Goal: Task Accomplishment & Management: Manage account settings

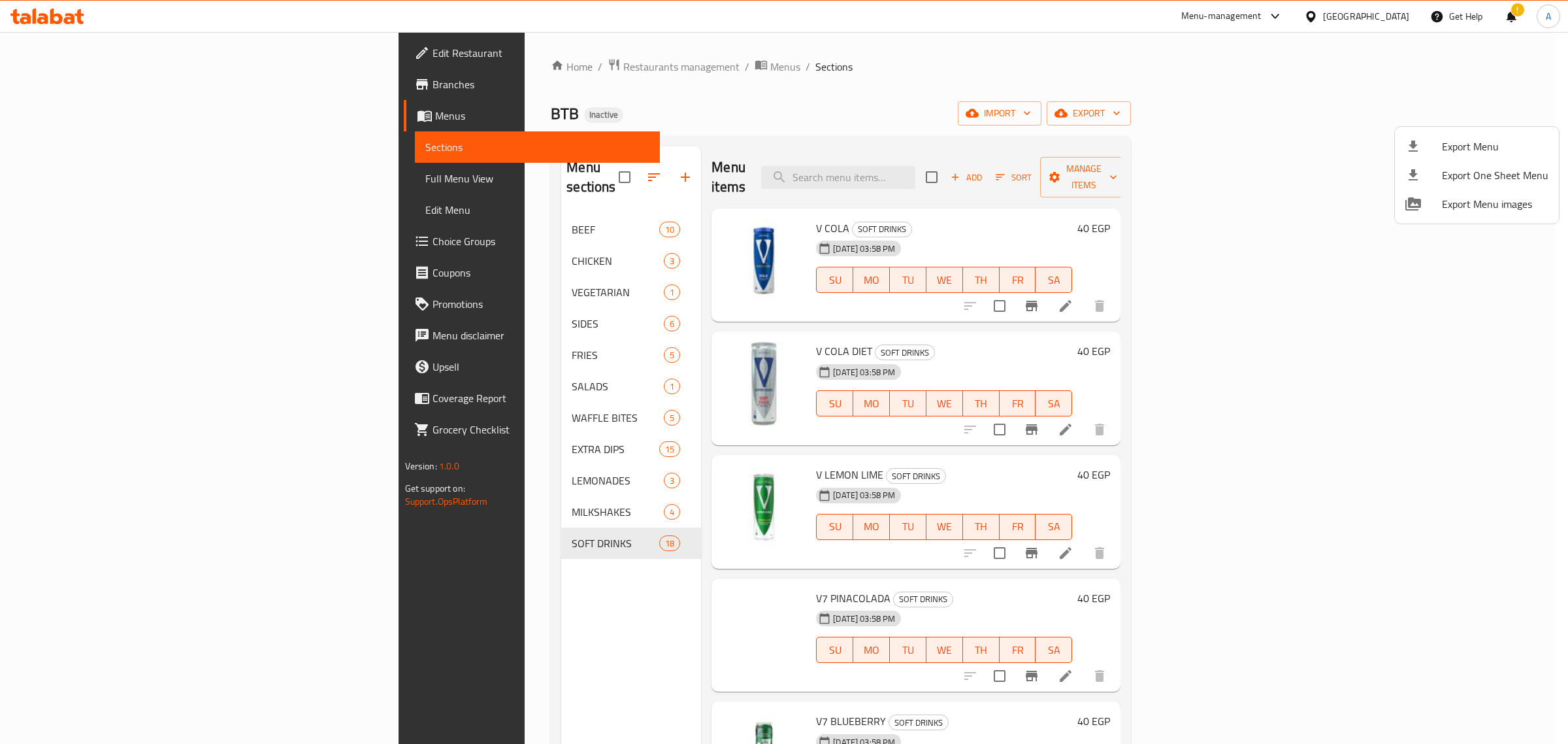
scroll to position [1342, 0]
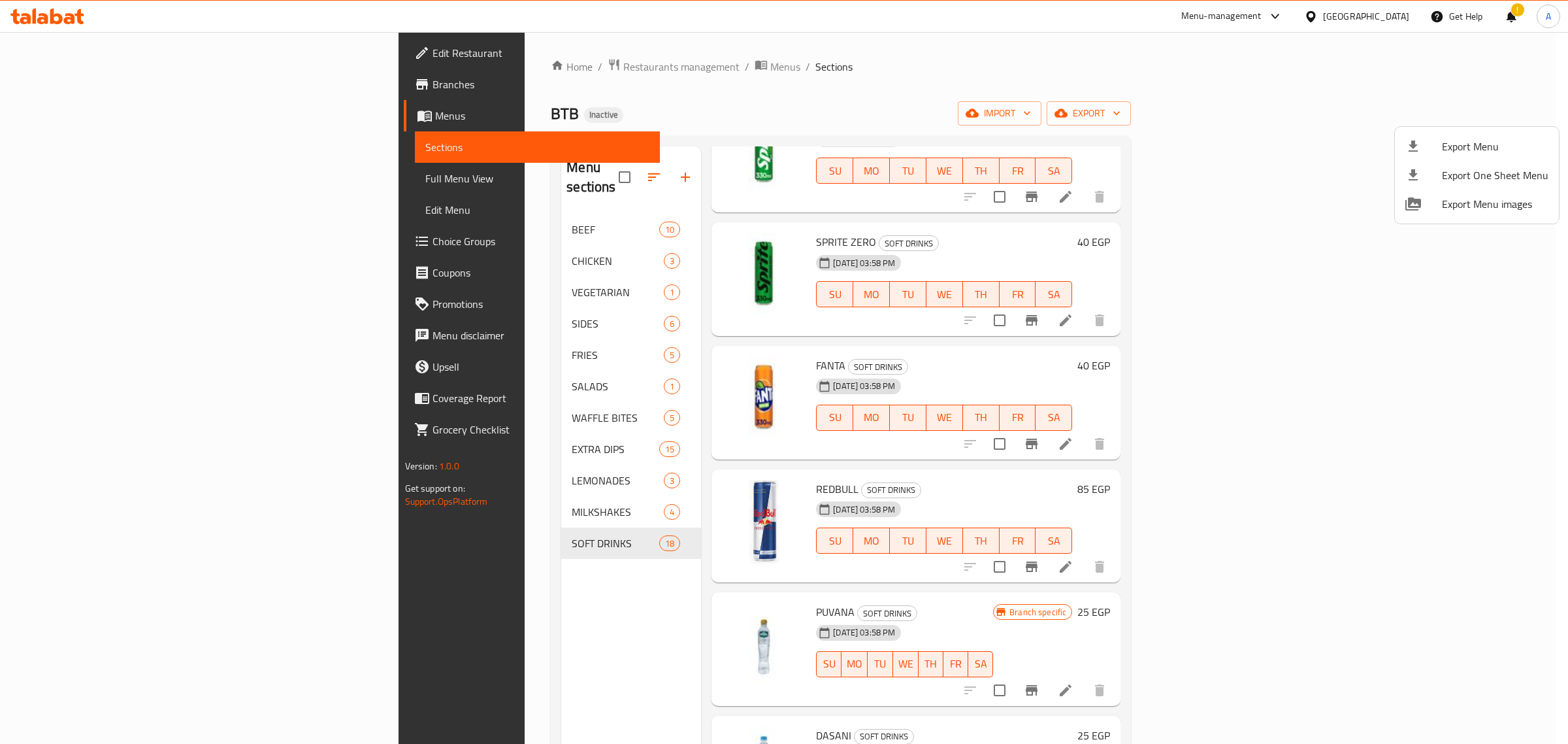
click at [438, 64] on div at bounding box center [784, 372] width 1568 height 744
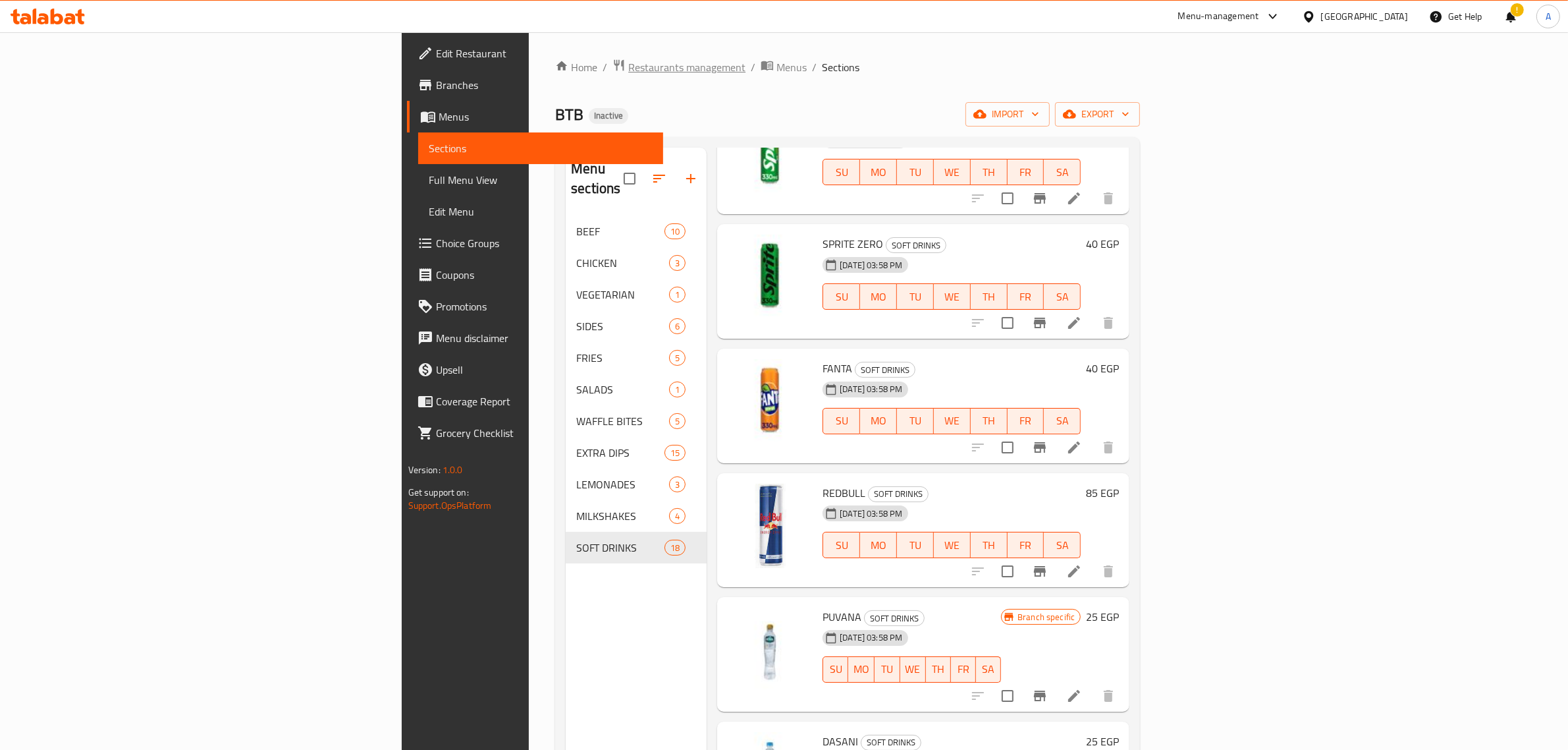
click at [628, 65] on span "Restaurants management" at bounding box center [687, 67] width 117 height 16
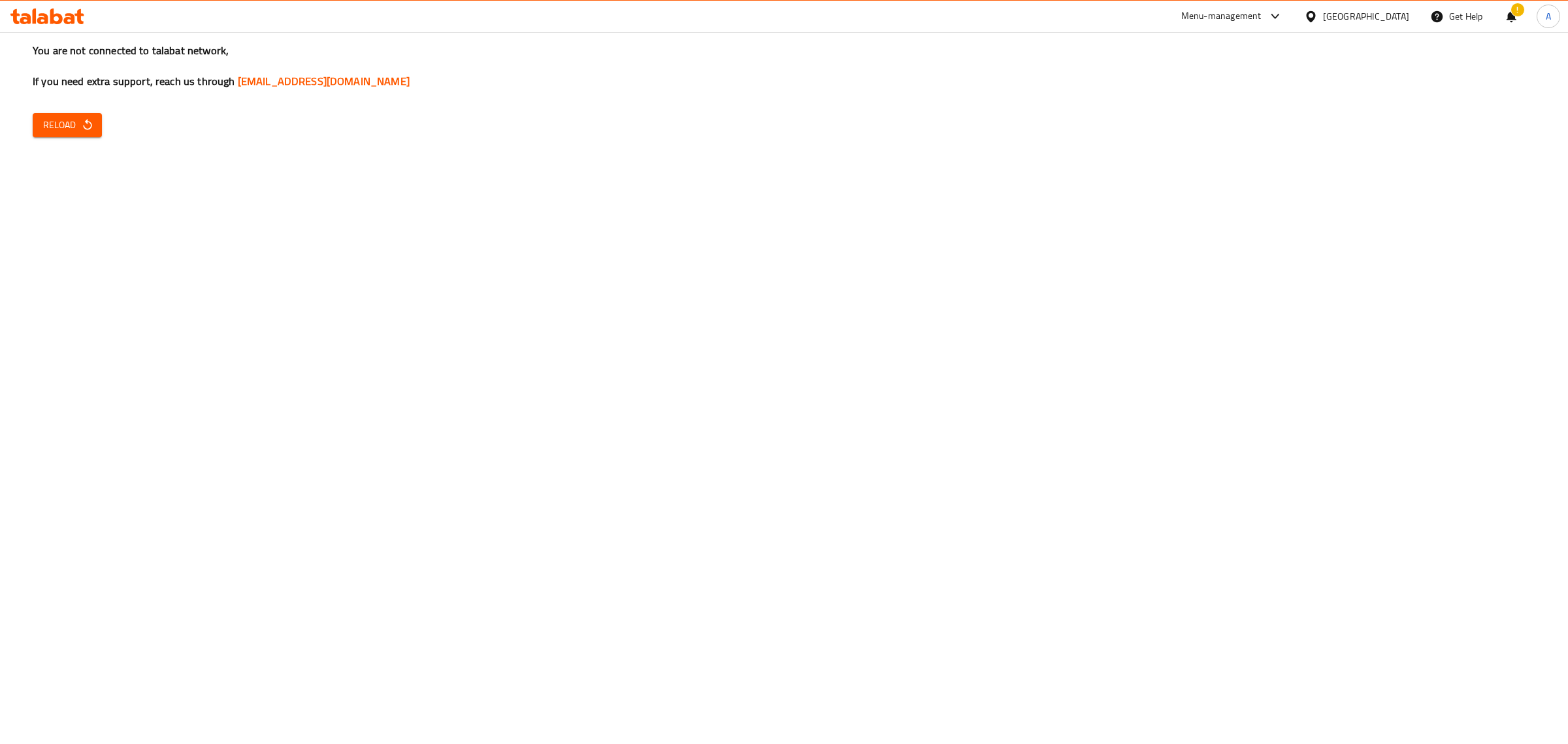
click at [64, 139] on div "You are not connected to talabat network, If you need extra support, reach us t…" at bounding box center [784, 372] width 1568 height 744
click at [70, 129] on span "Reload" at bounding box center [67, 126] width 48 height 17
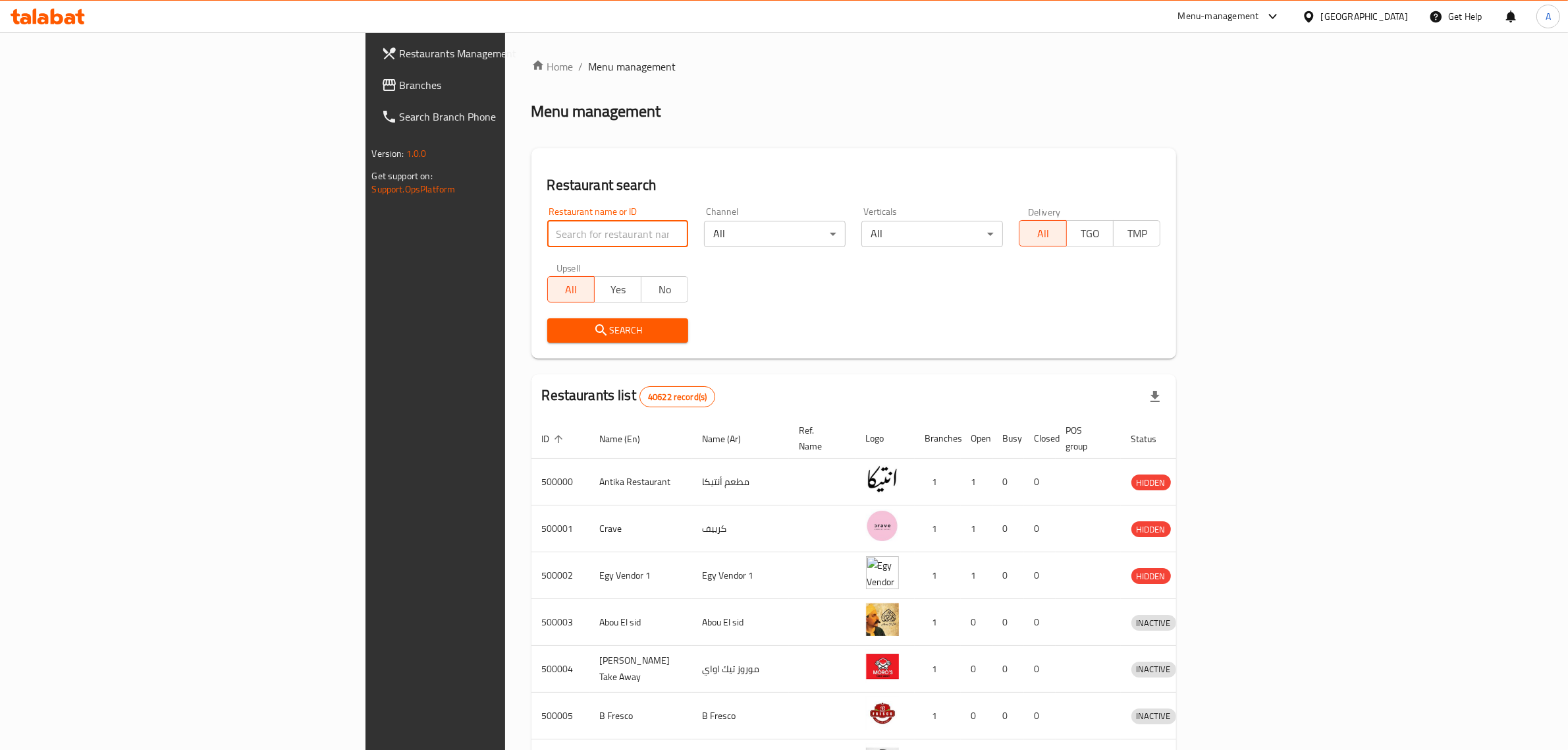
click at [570, 237] on input "search" at bounding box center [619, 233] width 142 height 27
type input "v"
paste input "773574"
type input "773574"
click button "Search" at bounding box center [619, 330] width 142 height 24
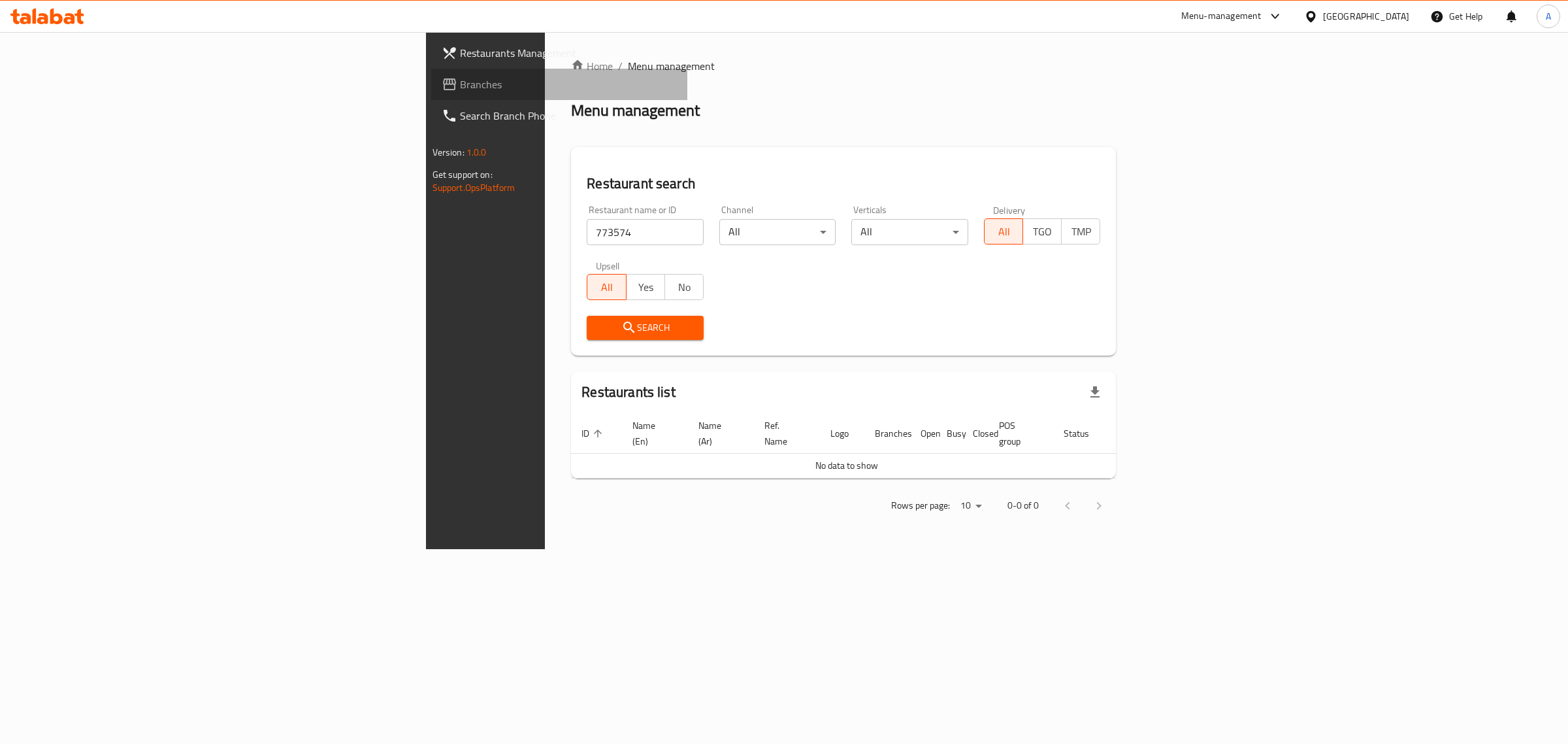
click at [460, 83] on span "Branches" at bounding box center [569, 84] width 218 height 16
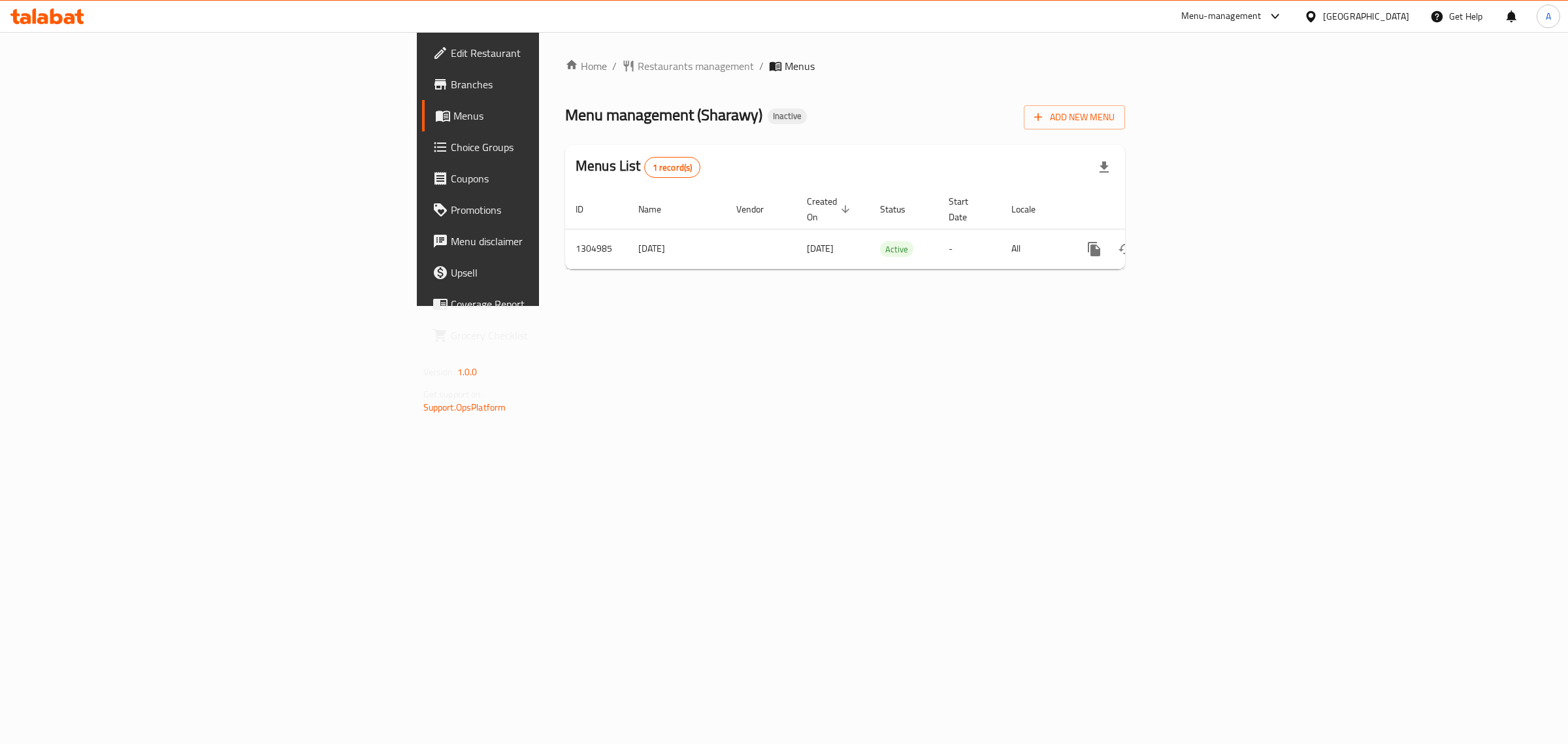
click at [887, 306] on div "Home / Restaurants management / Menus Menu management ( Sharawy ) Inactive Add …" at bounding box center [845, 169] width 612 height 274
click at [1204, 233] on link "enhanced table" at bounding box center [1188, 248] width 31 height 31
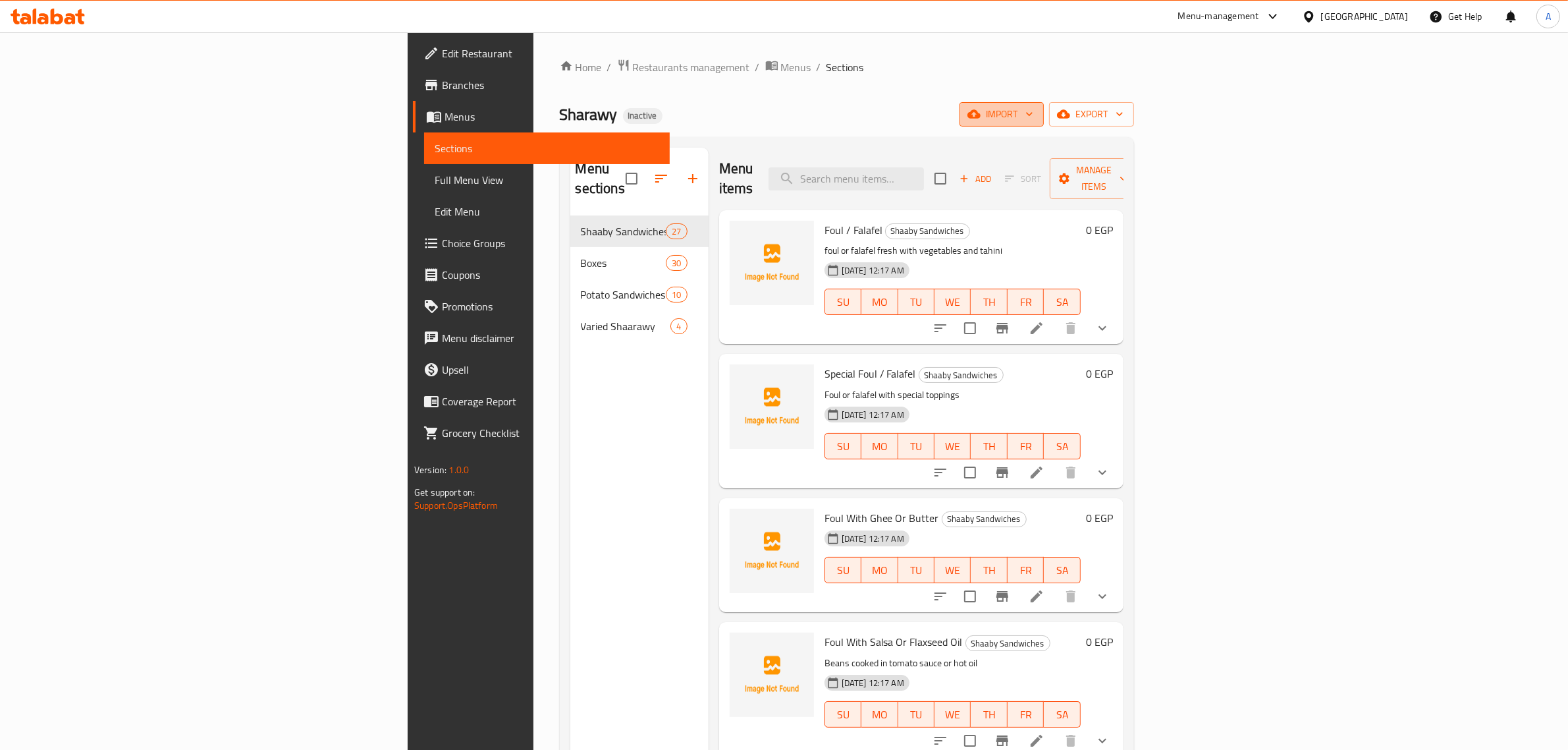
click at [1033, 113] on span "import" at bounding box center [1001, 114] width 63 height 17
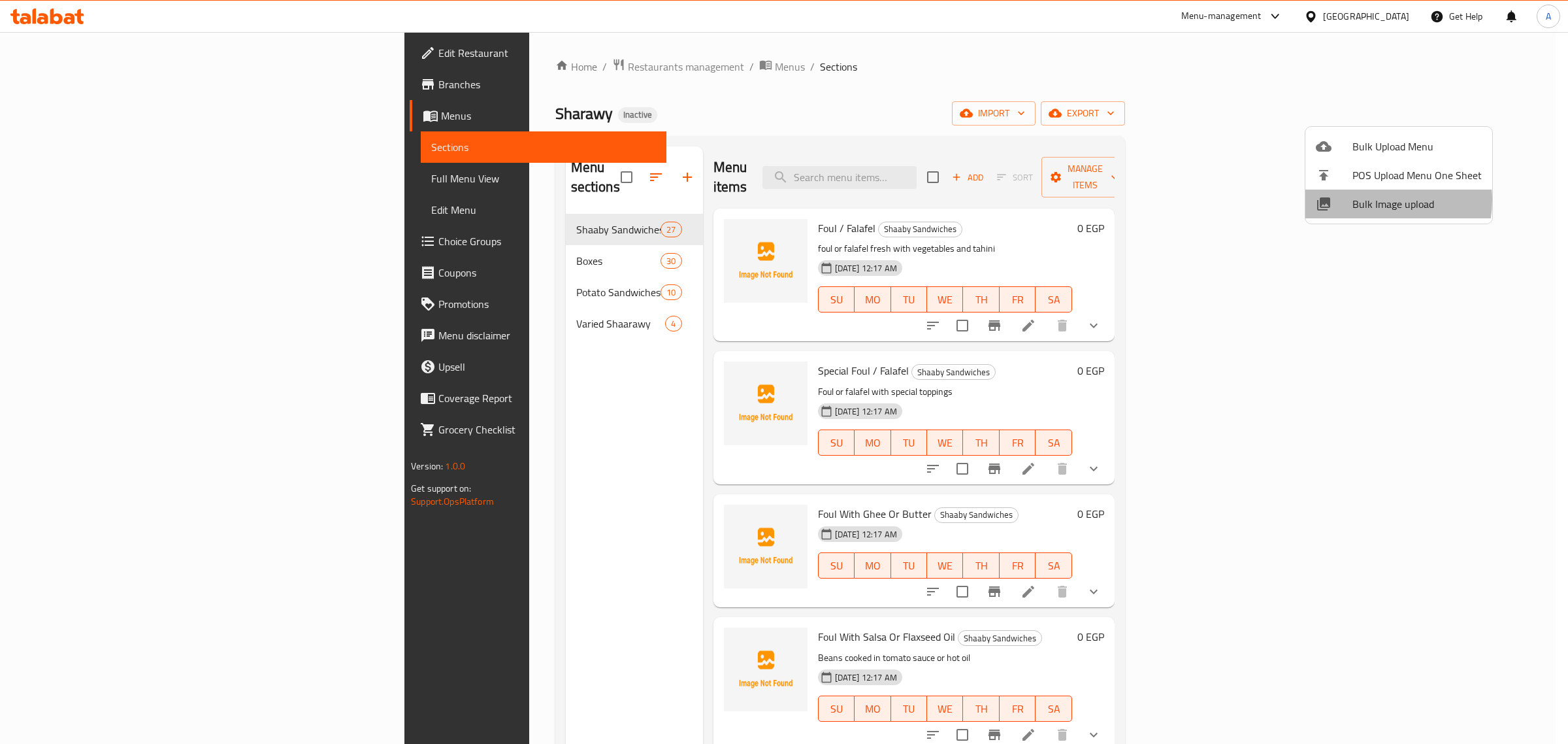
click at [1369, 200] on span "Bulk Image upload" at bounding box center [1417, 204] width 129 height 16
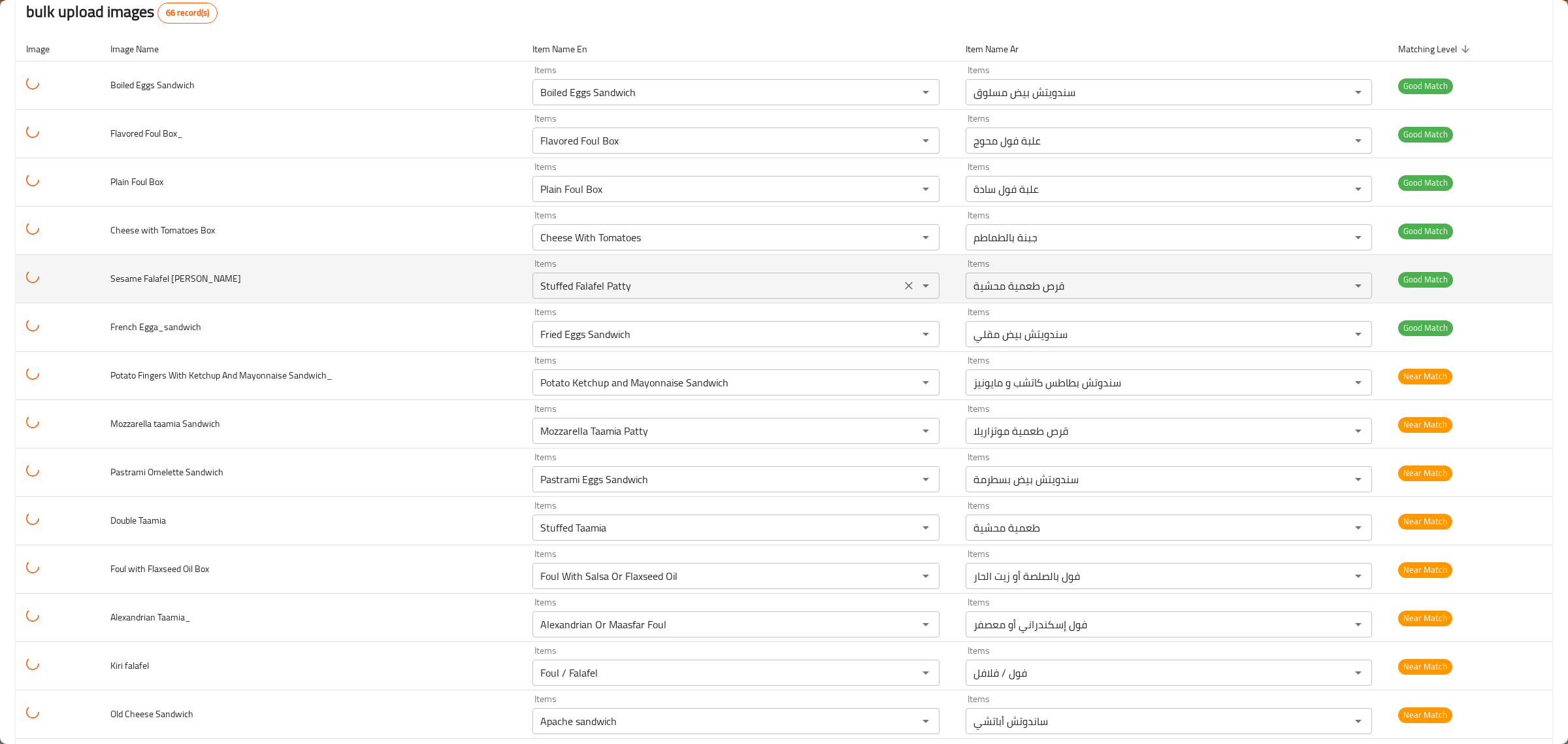
scroll to position [139, 0]
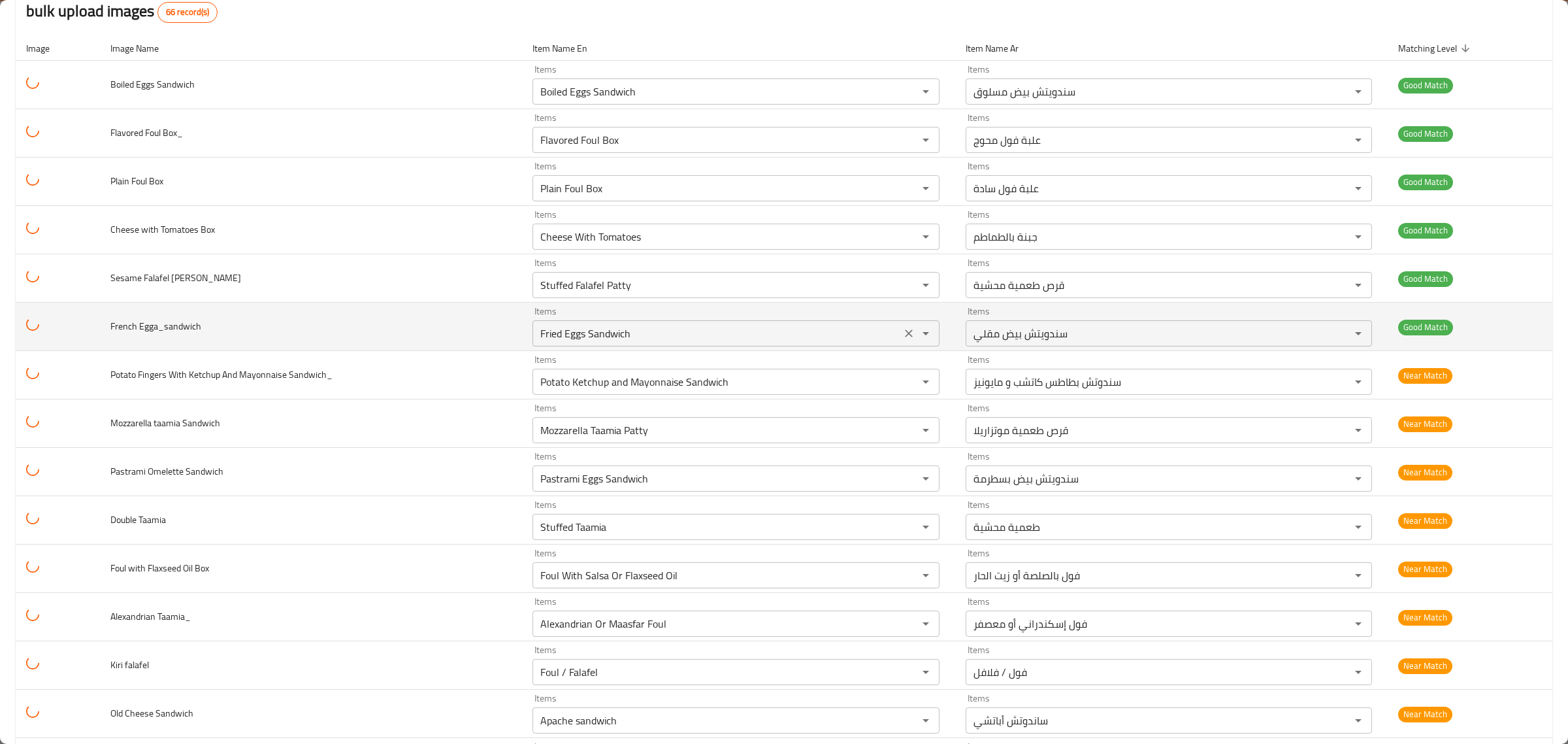
click at [768, 322] on div "Fried Eggs Sandwich Items" at bounding box center [736, 333] width 407 height 26
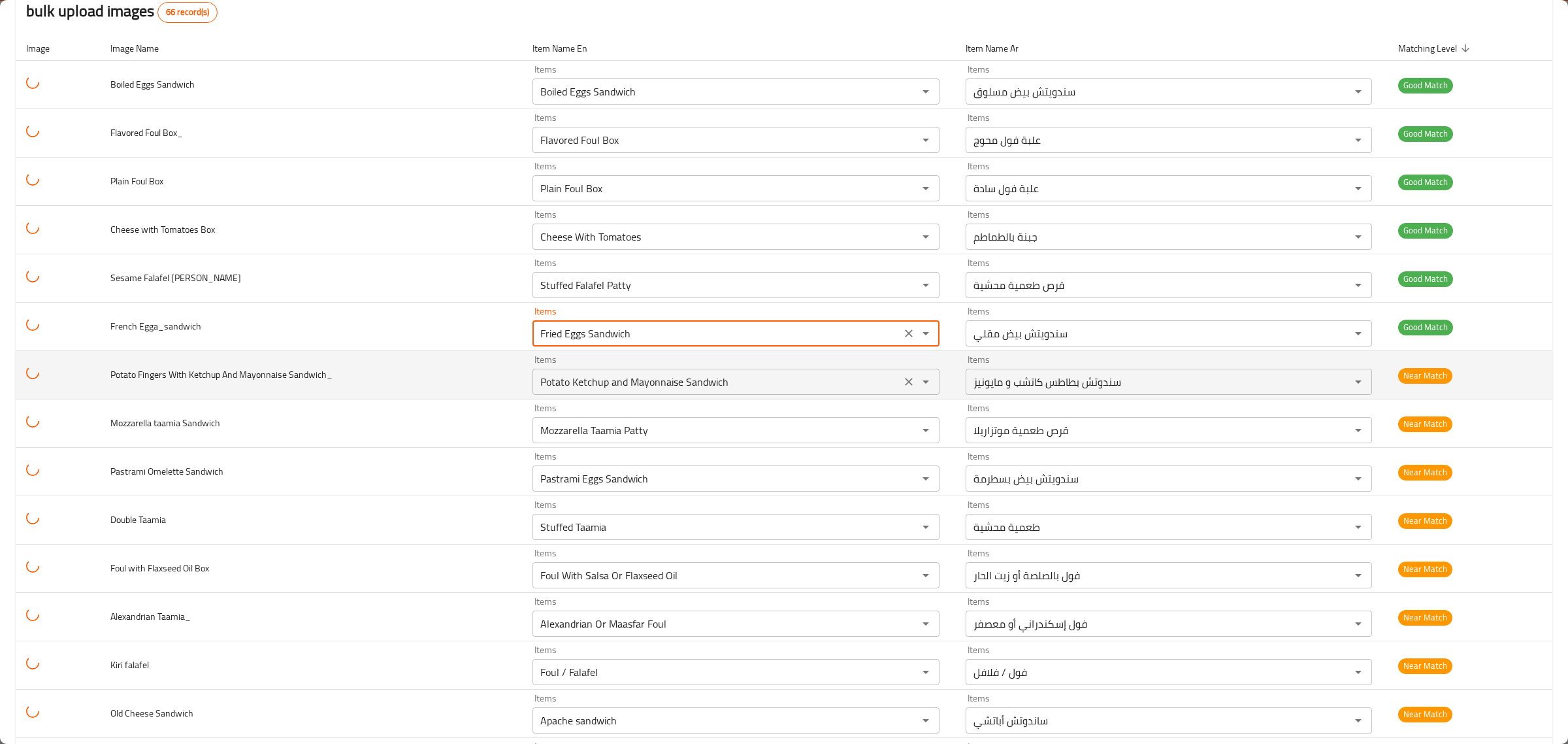
click at [769, 381] on Sandwich_ "Potato Ketchup and Mayonnaise Sandwich" at bounding box center [717, 381] width 361 height 18
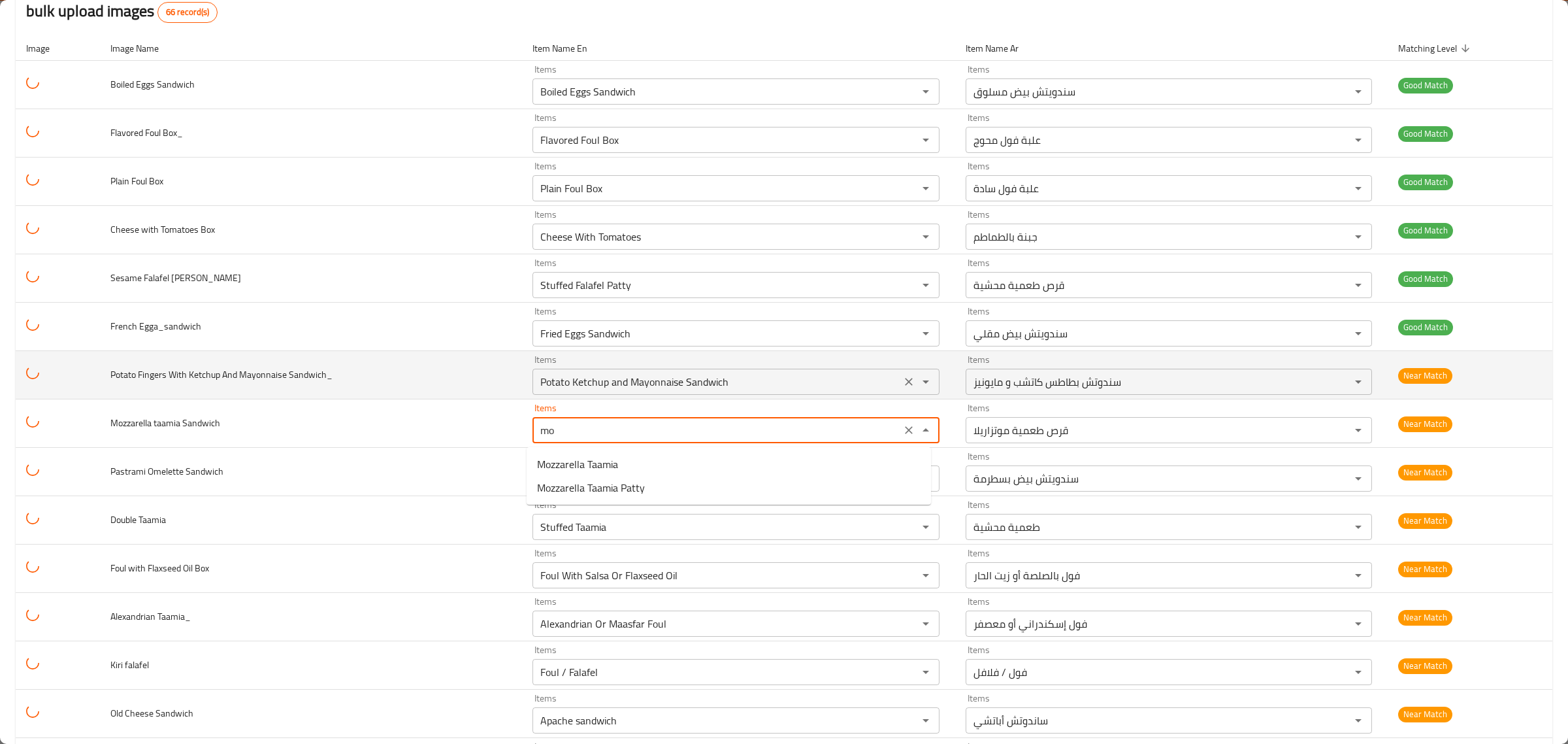
type Sandwich "moz"
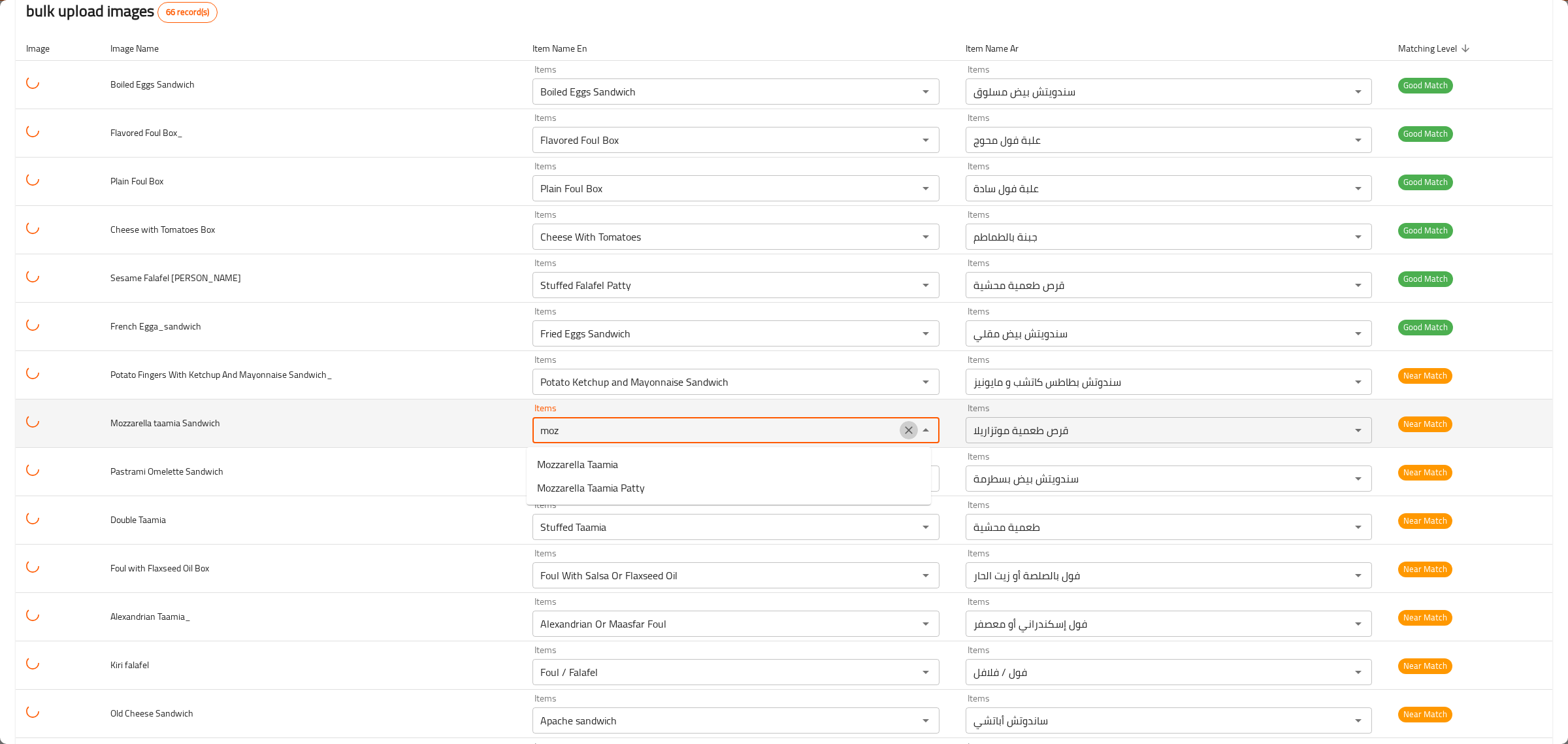
click at [904, 433] on icon "Clear" at bounding box center [908, 430] width 13 height 13
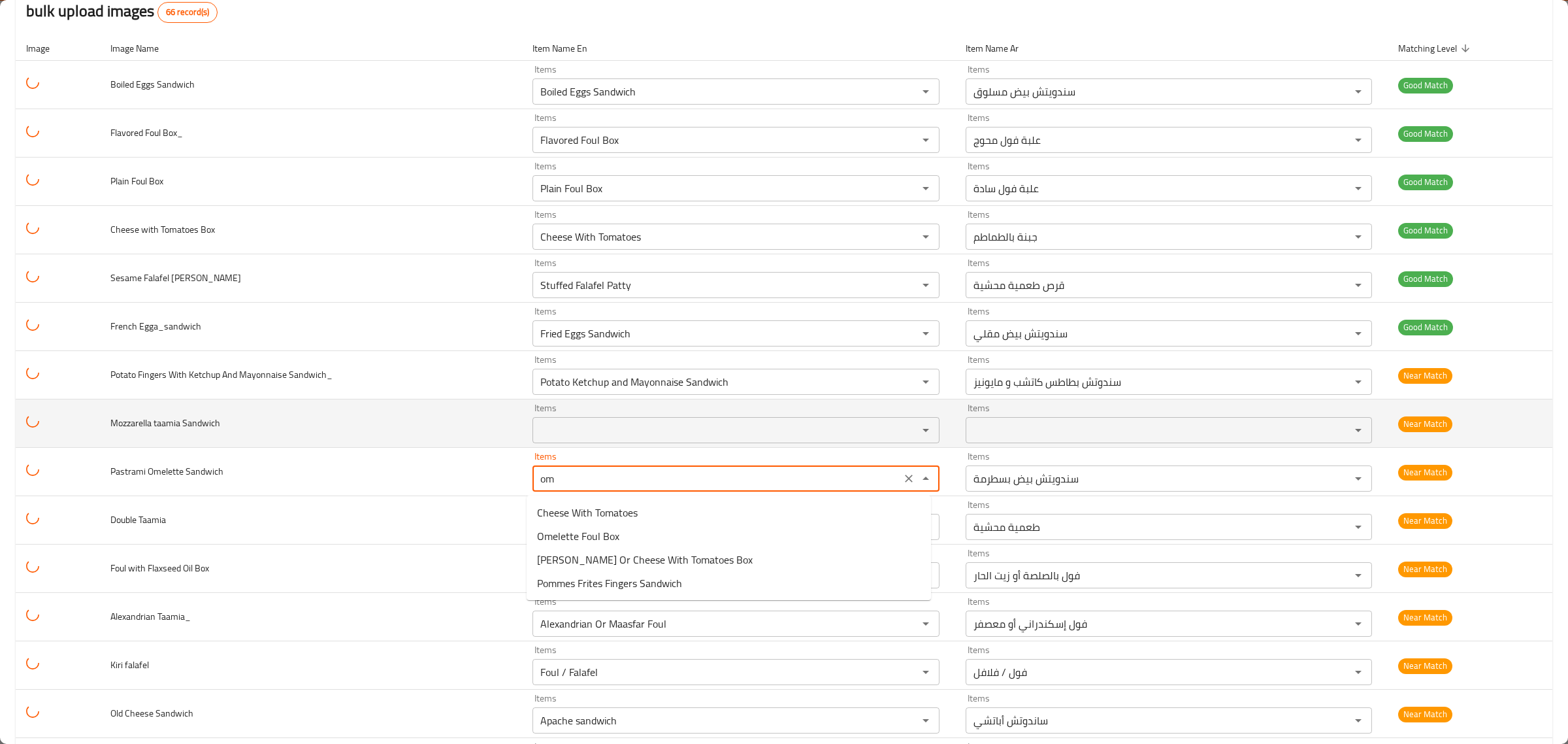
type Sandwich "o"
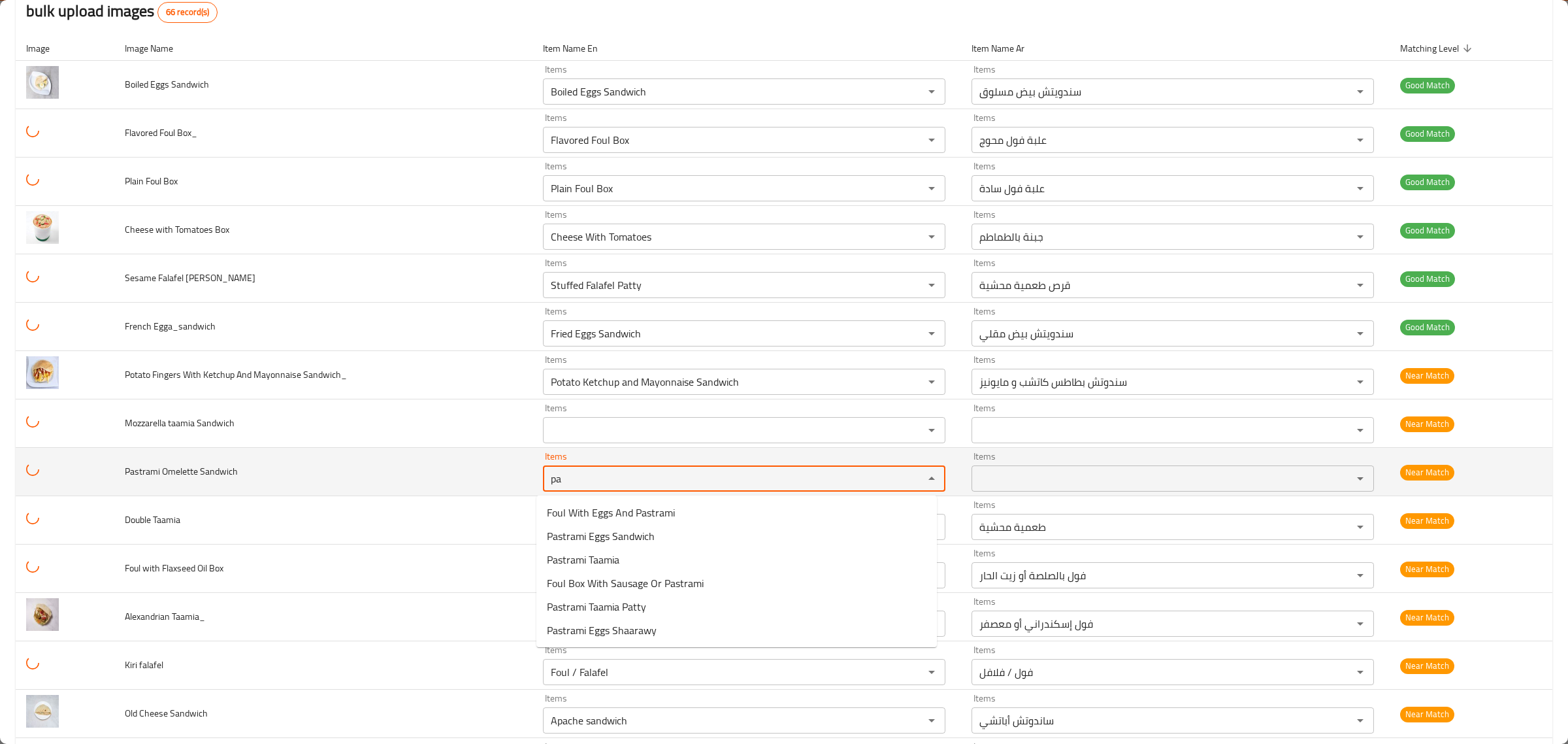
type Sandwich "p"
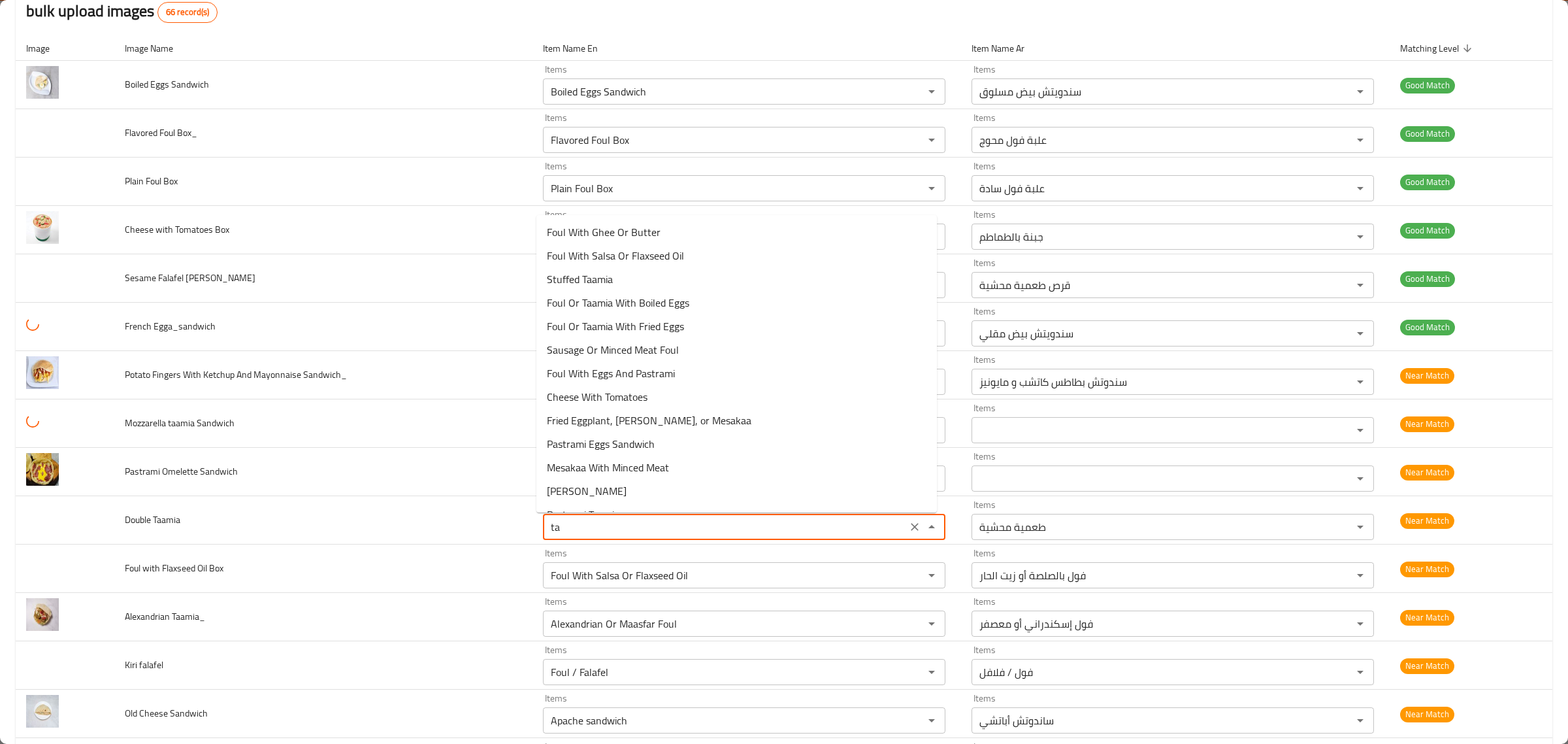
type Taamia "t"
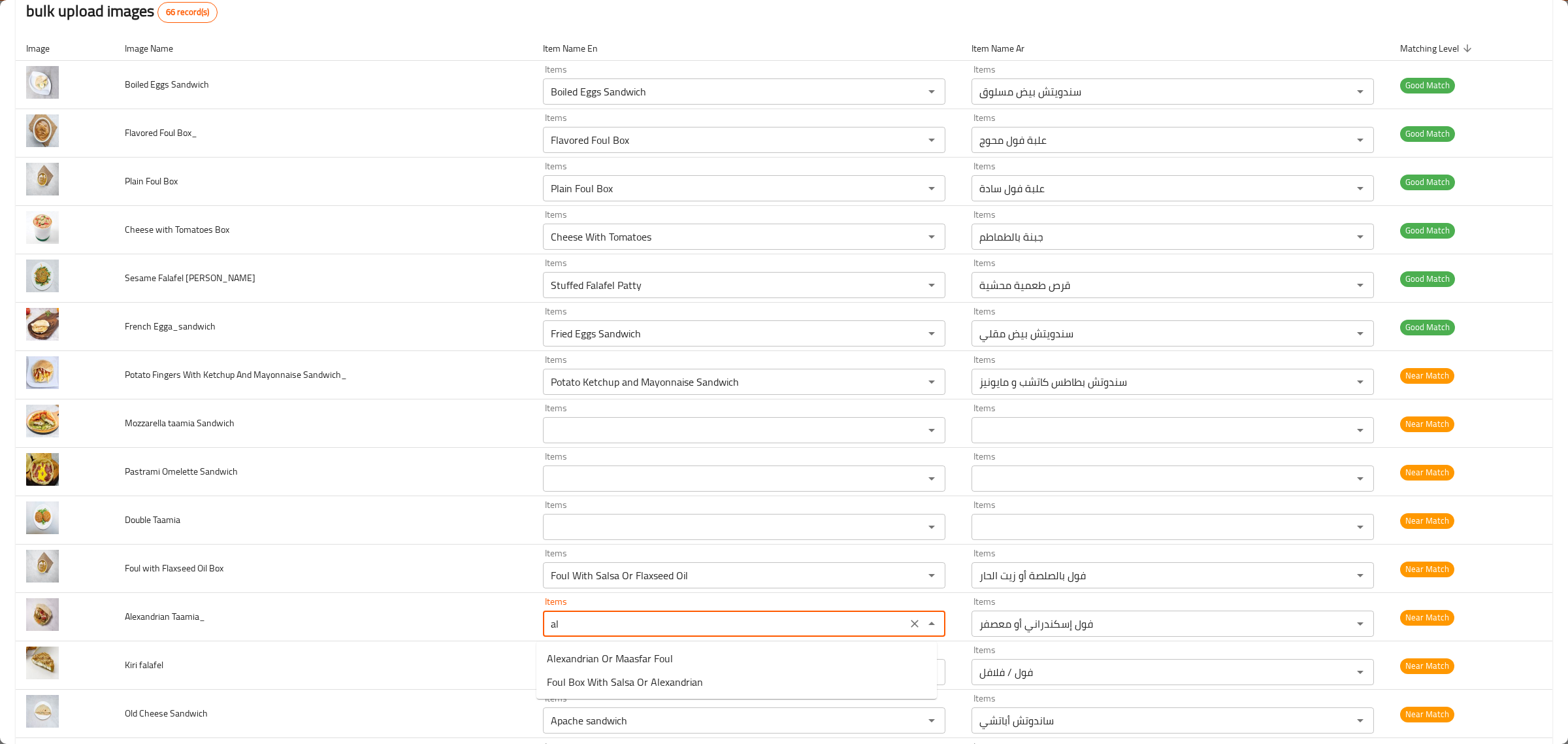
type Taamia_ "a"
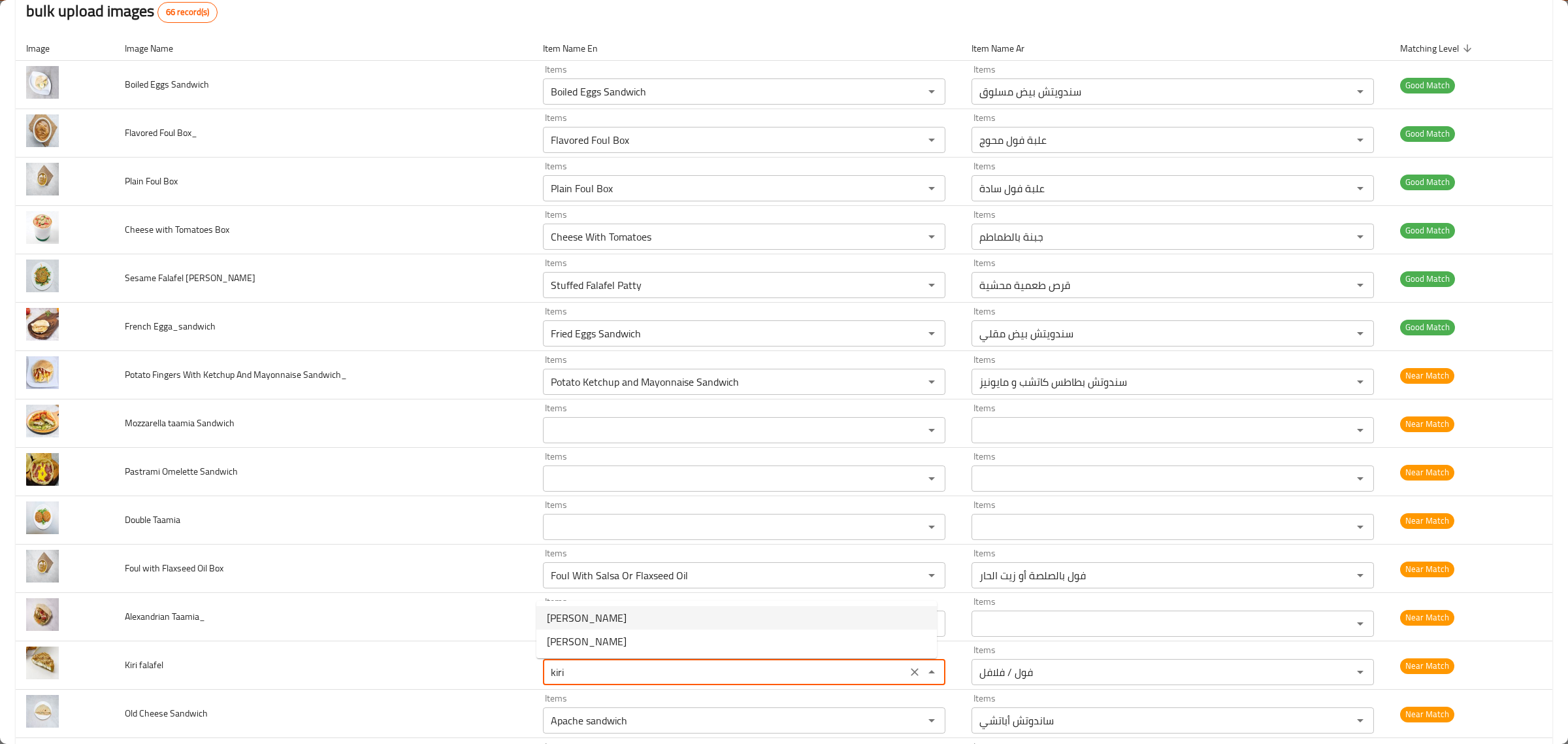
click at [660, 612] on falafel-option-0 "Kiri Taamia" at bounding box center [736, 617] width 400 height 23
type falafel "Kiri Taamia"
type falafel-ar "طعمية كيري"
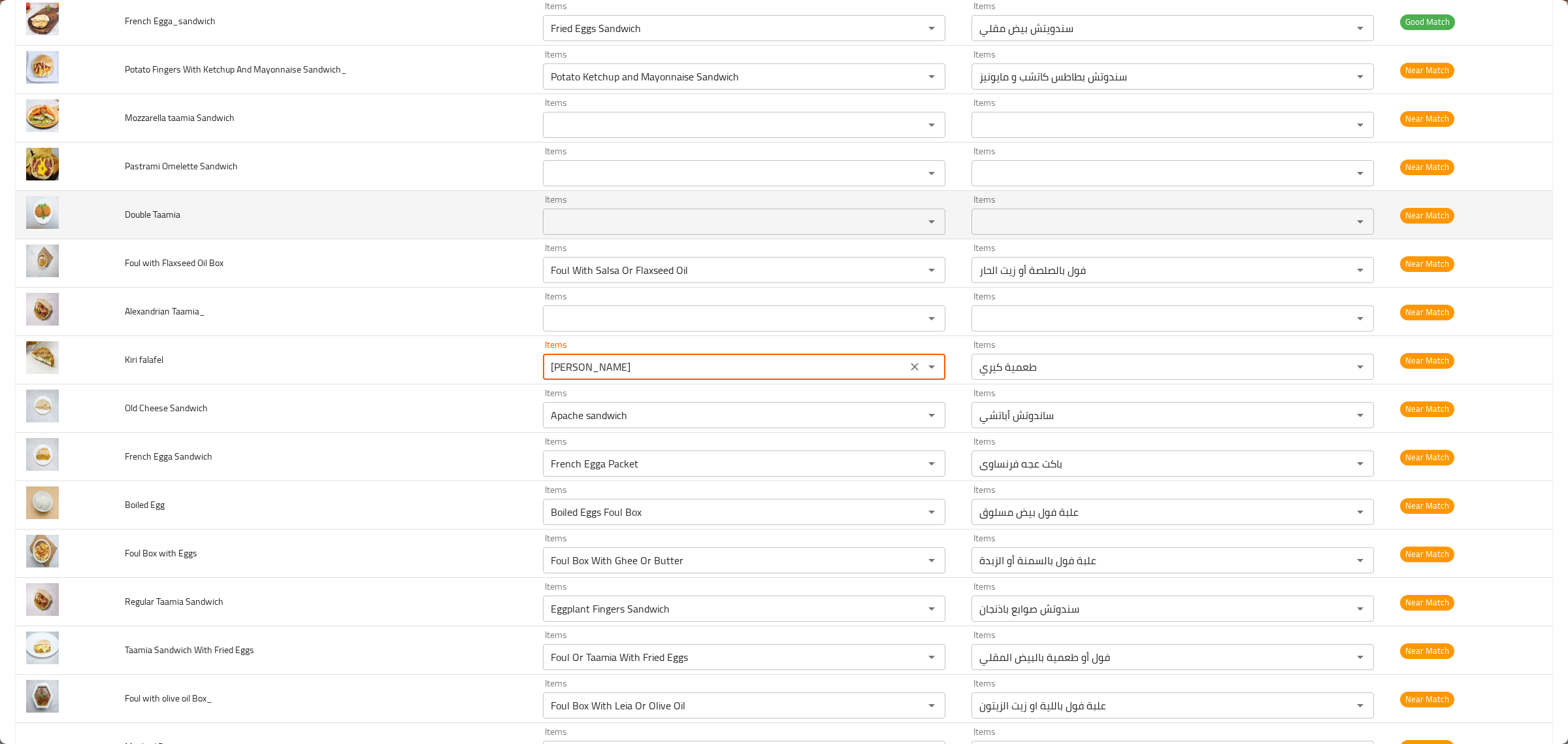
scroll to position [445, 0]
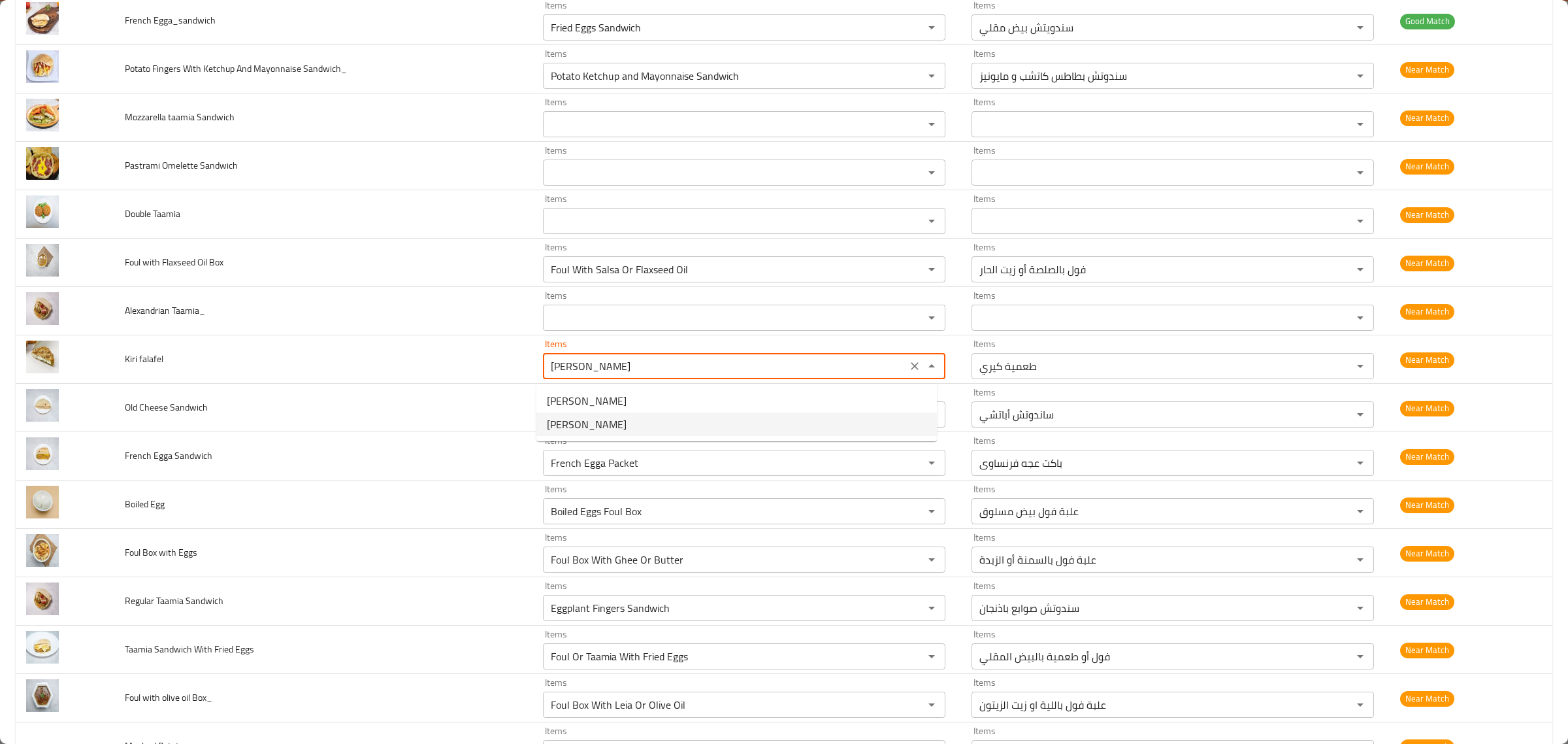
click at [642, 417] on falafel-option-1 "Kiri Taamia Patty" at bounding box center [736, 424] width 400 height 23
type falafel "Kiri Taamia Patty"
type falafel-ar "قرص طعمية كيري"
type falafel "Kiri Taamia Patty"
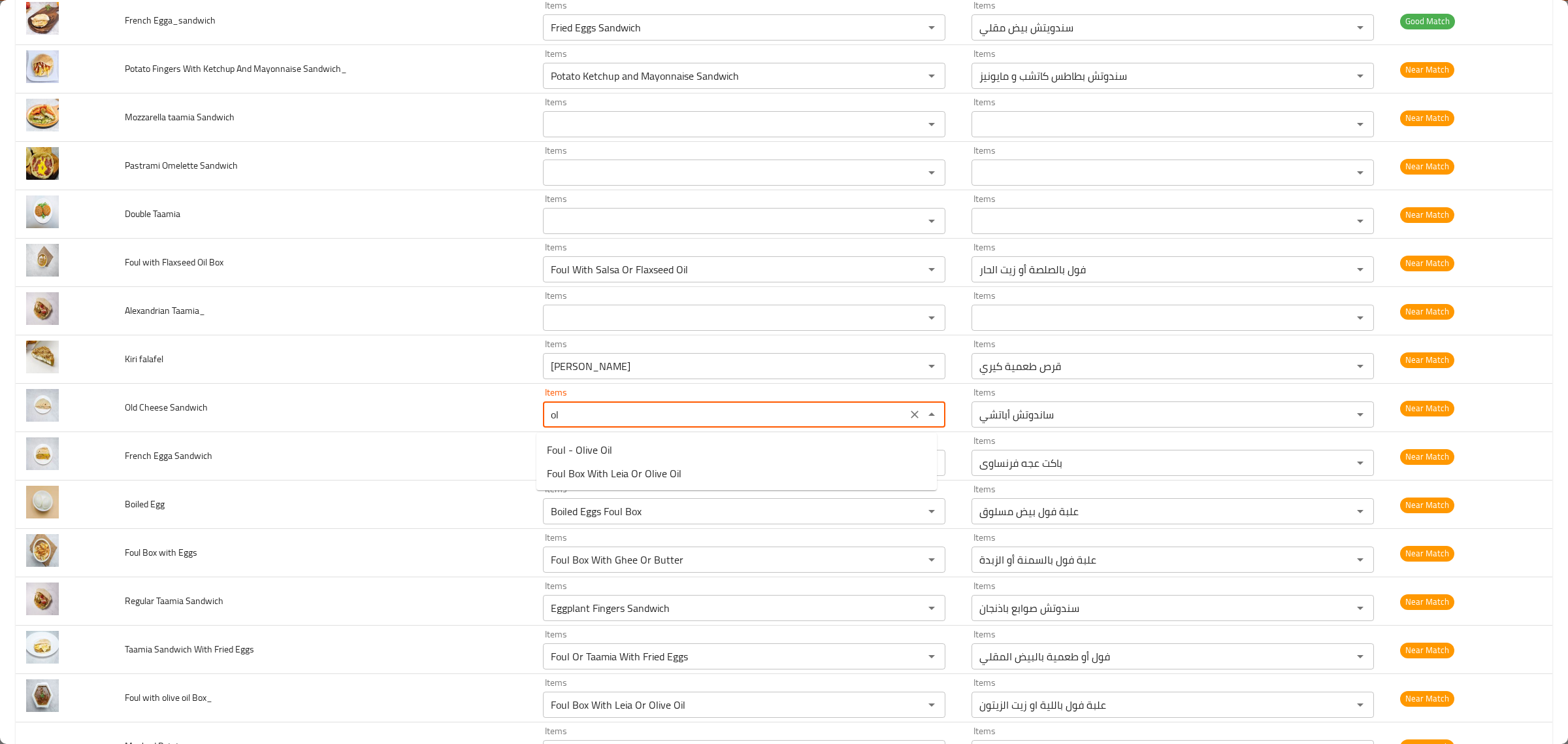
type Sandwich "o"
type Sandwich "c"
type Sandwich "a"
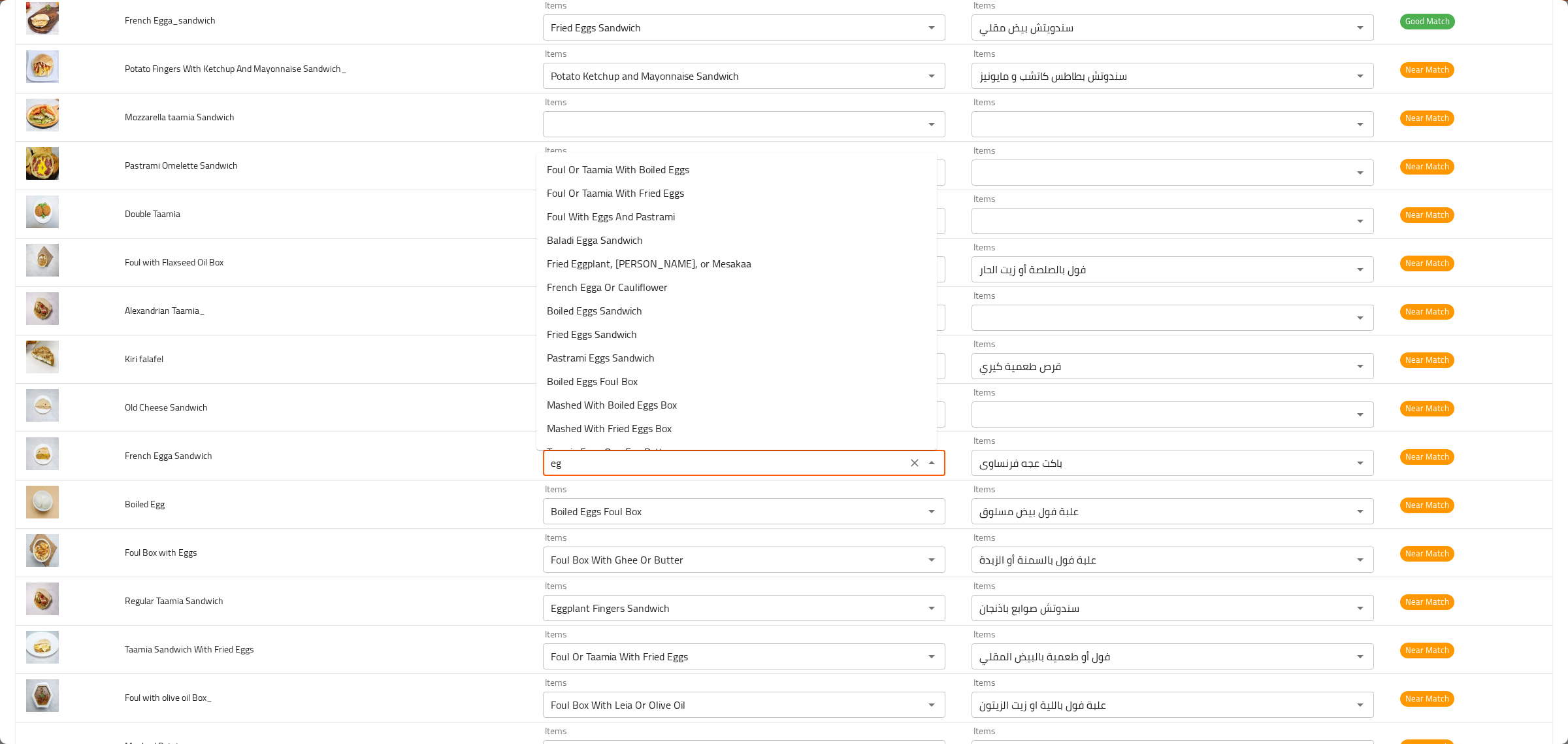
type Sandwich "e"
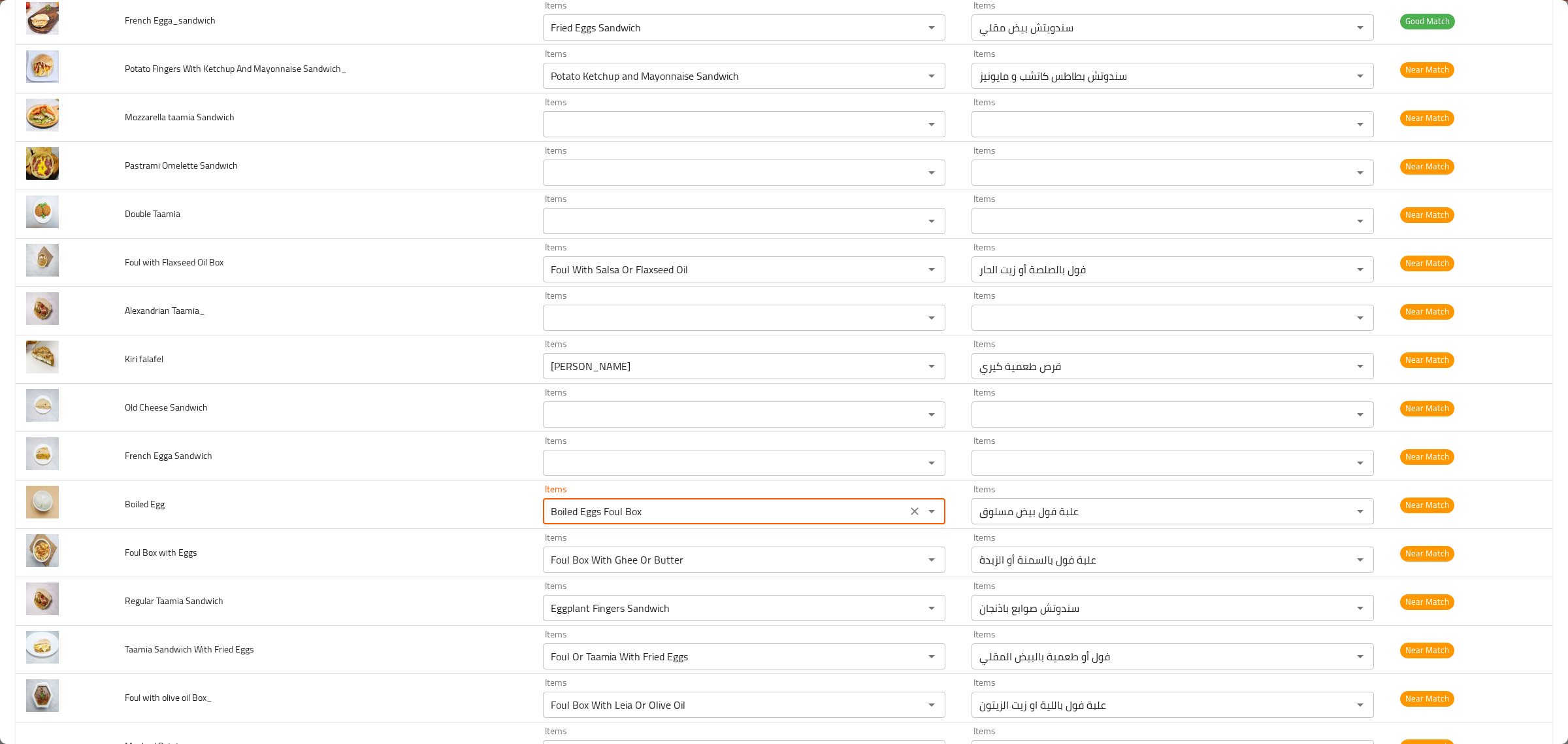
type Egg "e"
type Egg "b"
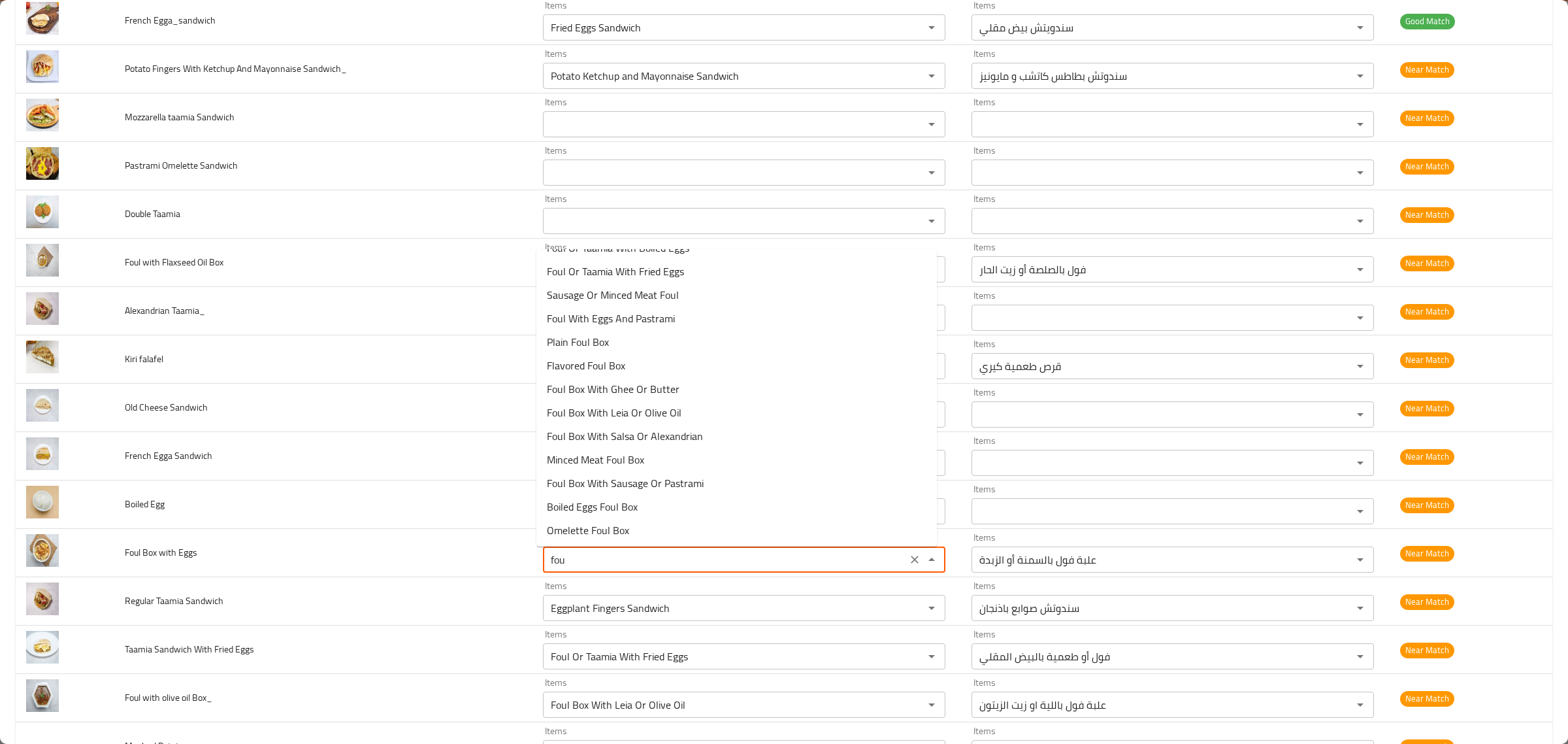
scroll to position [0, 0]
type Eggs "f"
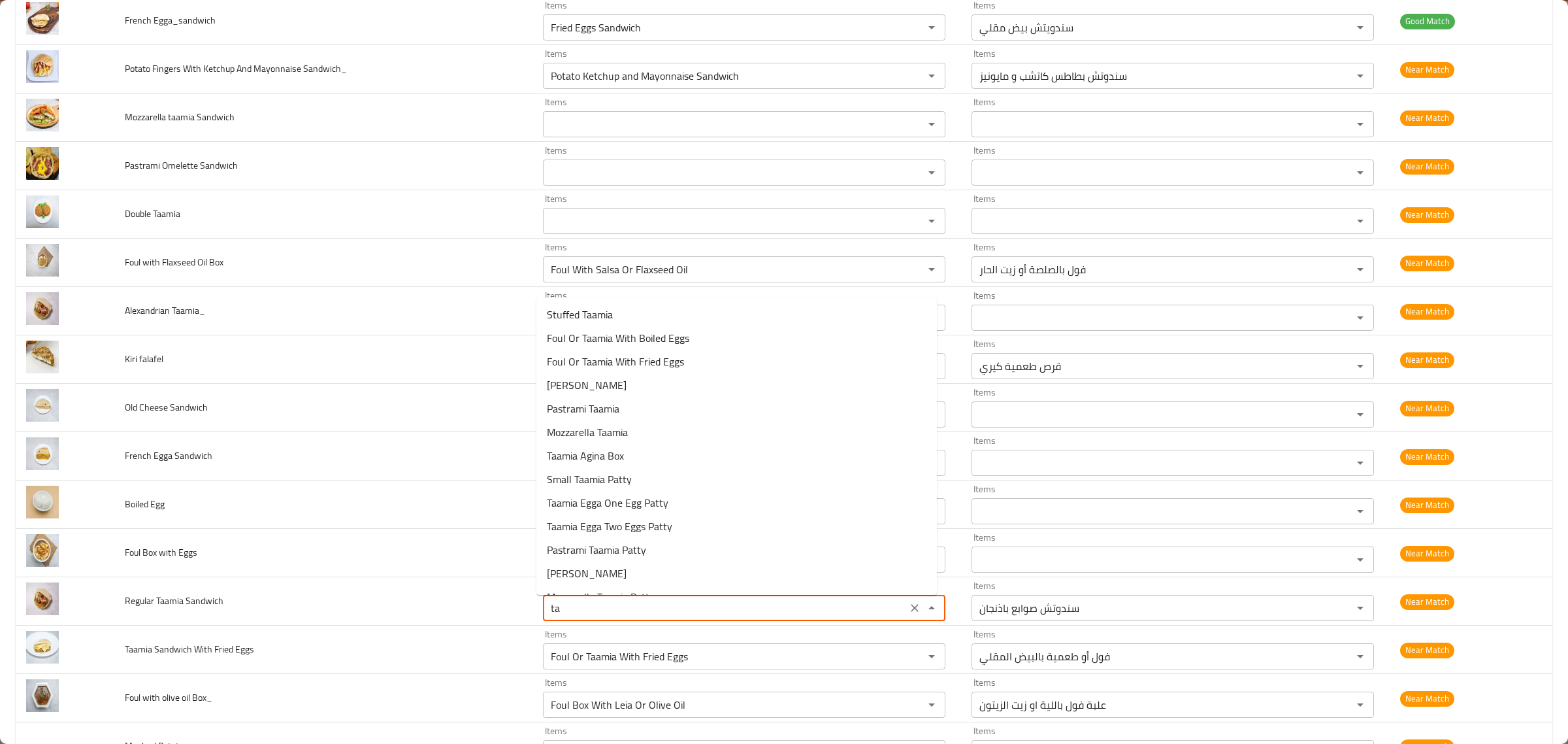
type Sandwich "t"
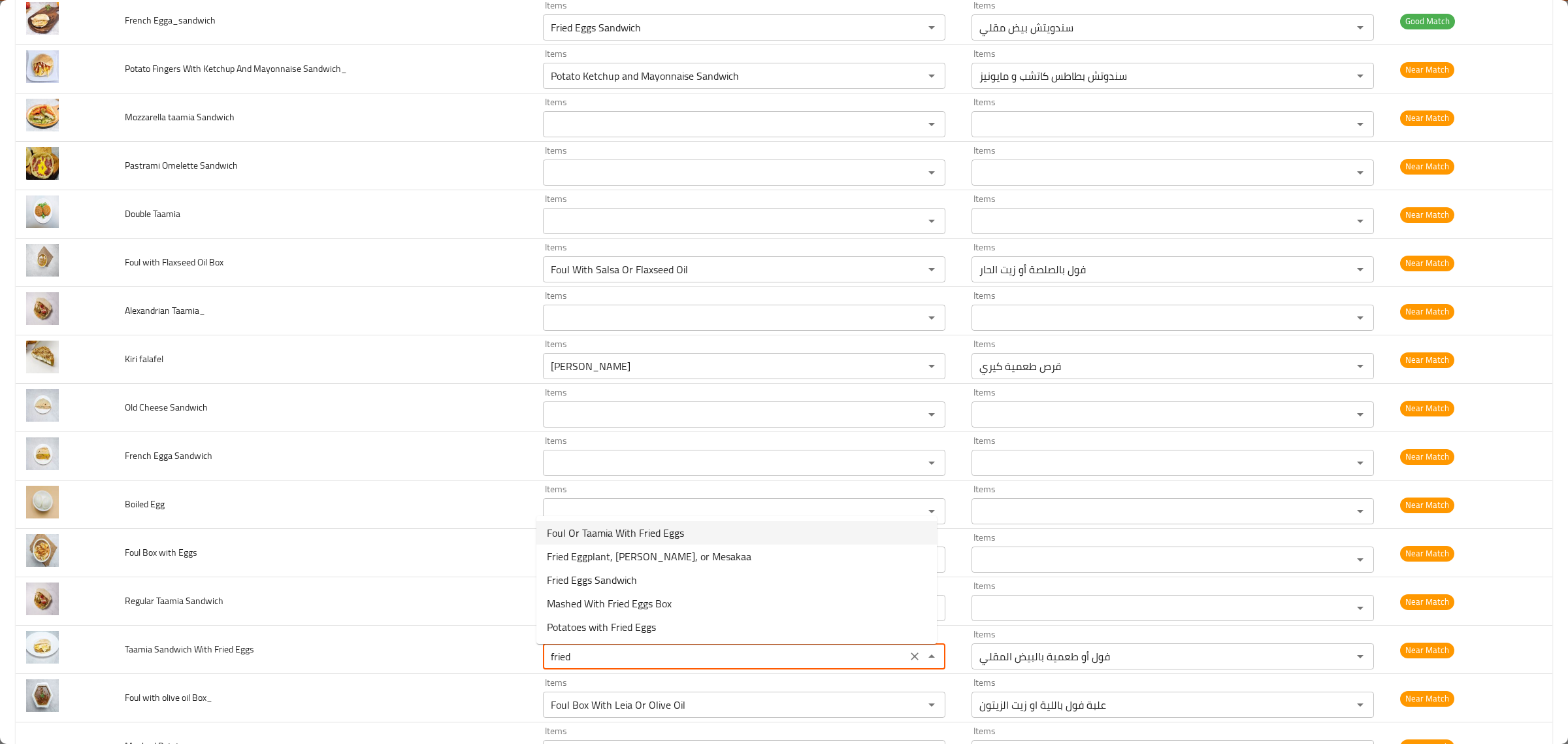
click at [662, 531] on span "Foul Or Taamia With Fried Eggs" at bounding box center [615, 532] width 137 height 16
type Eggs "Foul Or Taamia With Fried Eggs"
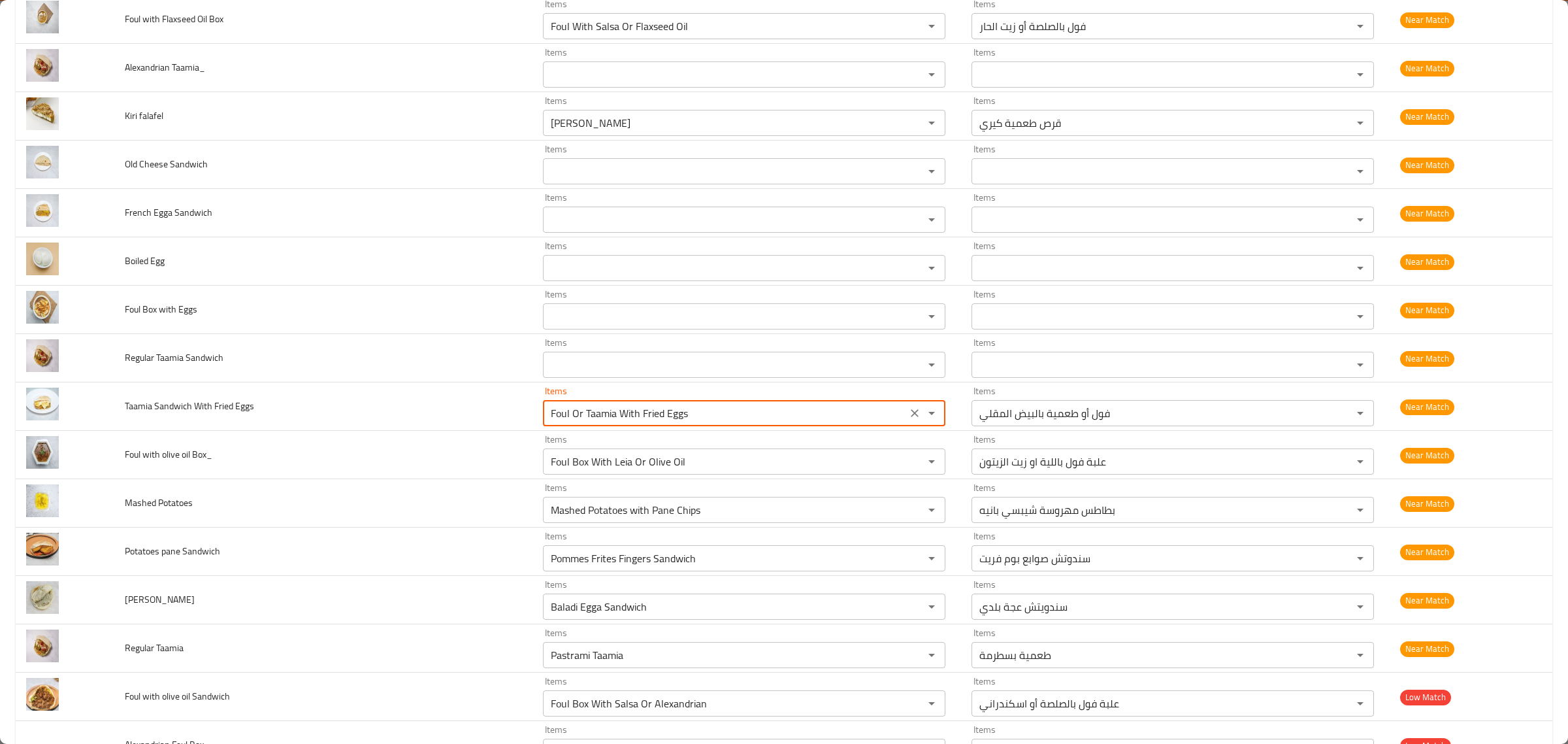
scroll to position [692, 0]
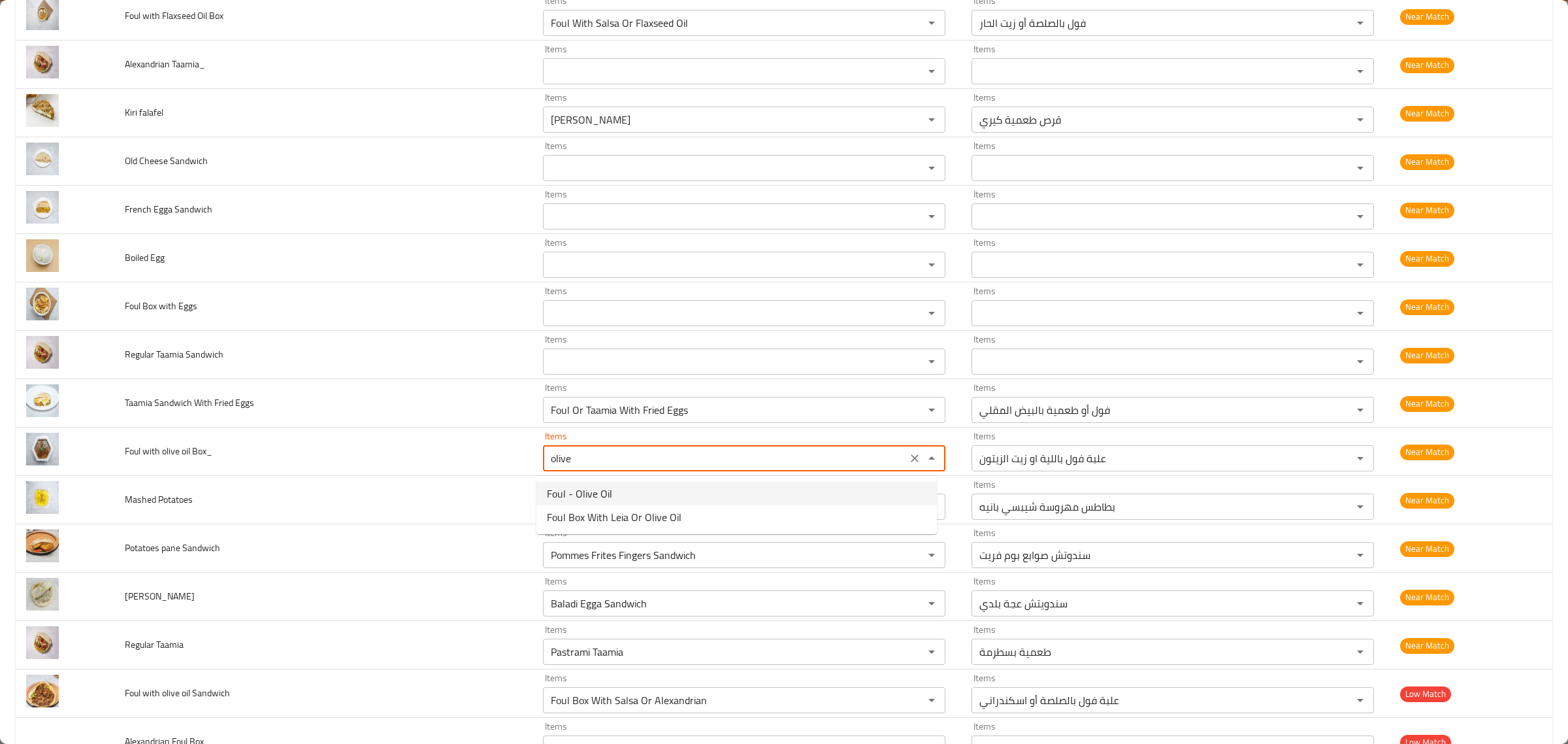
click at [658, 500] on Box_-option-0 "Foul - Olive Oil" at bounding box center [736, 493] width 400 height 23
type Box_ "Foul - Olive Oil"
type Box_-ar "فول - زيت زيتون"
type Box_ "Foul - Olive Oil"
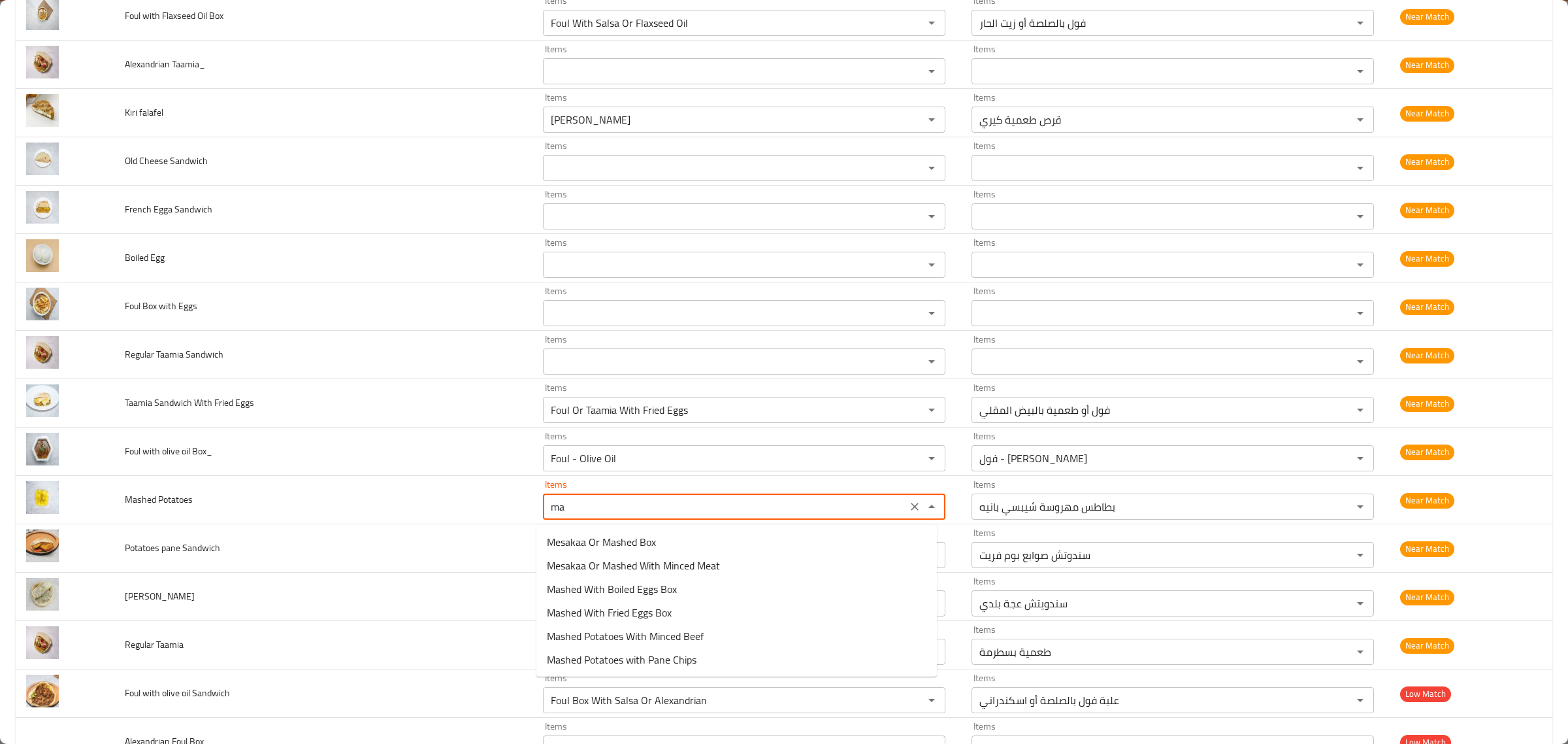
type Potatoes "m"
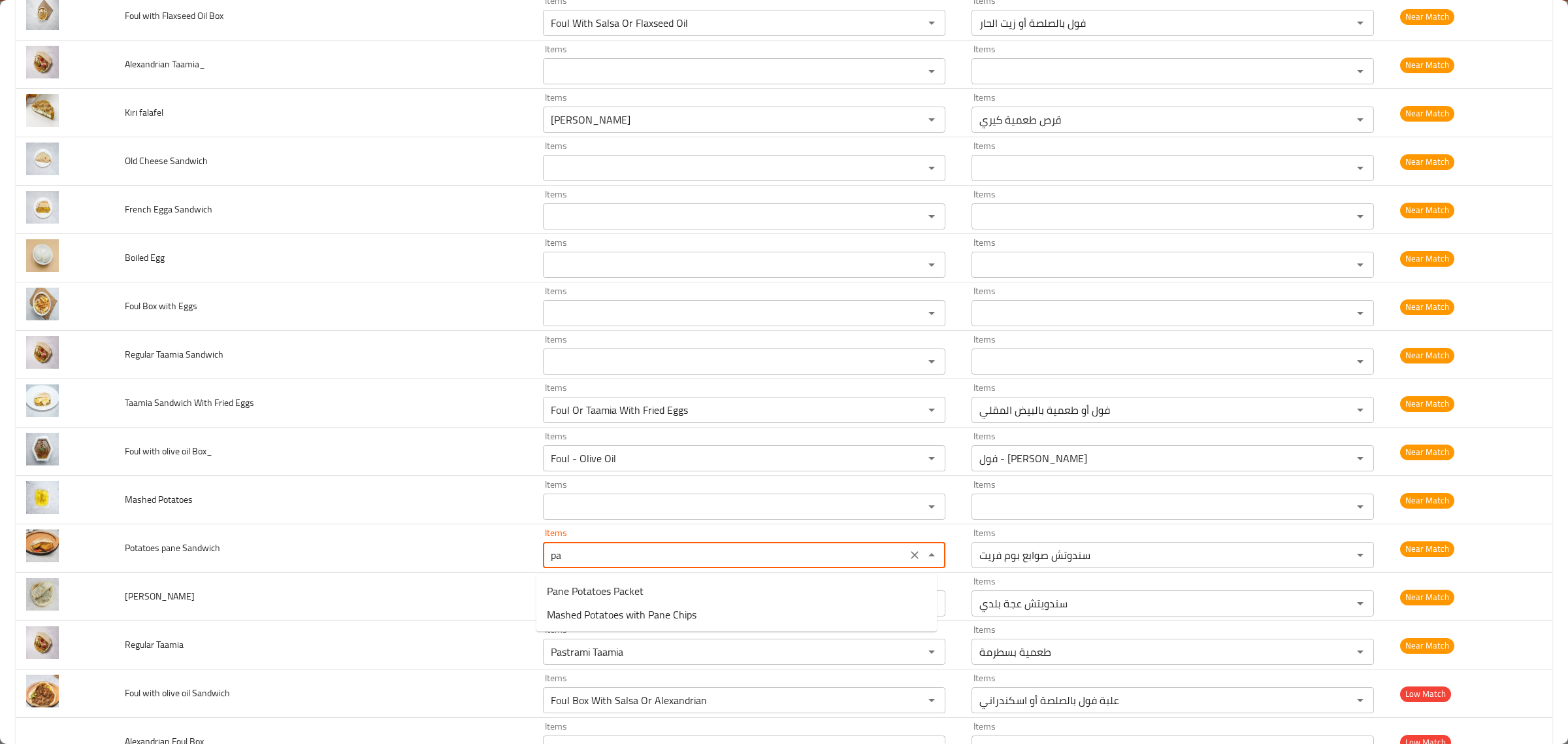
type Sandwich "p"
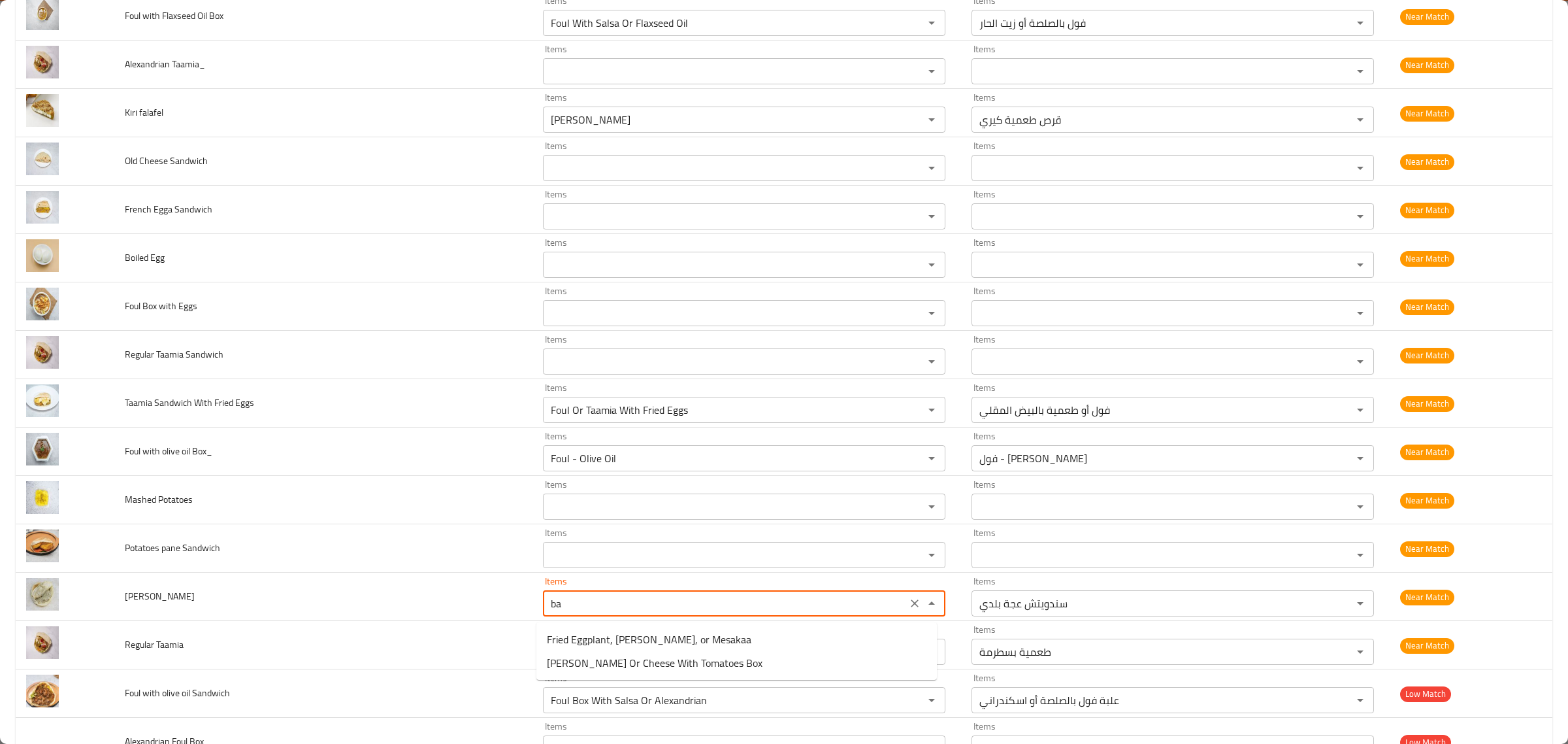
type Sandwich "b"
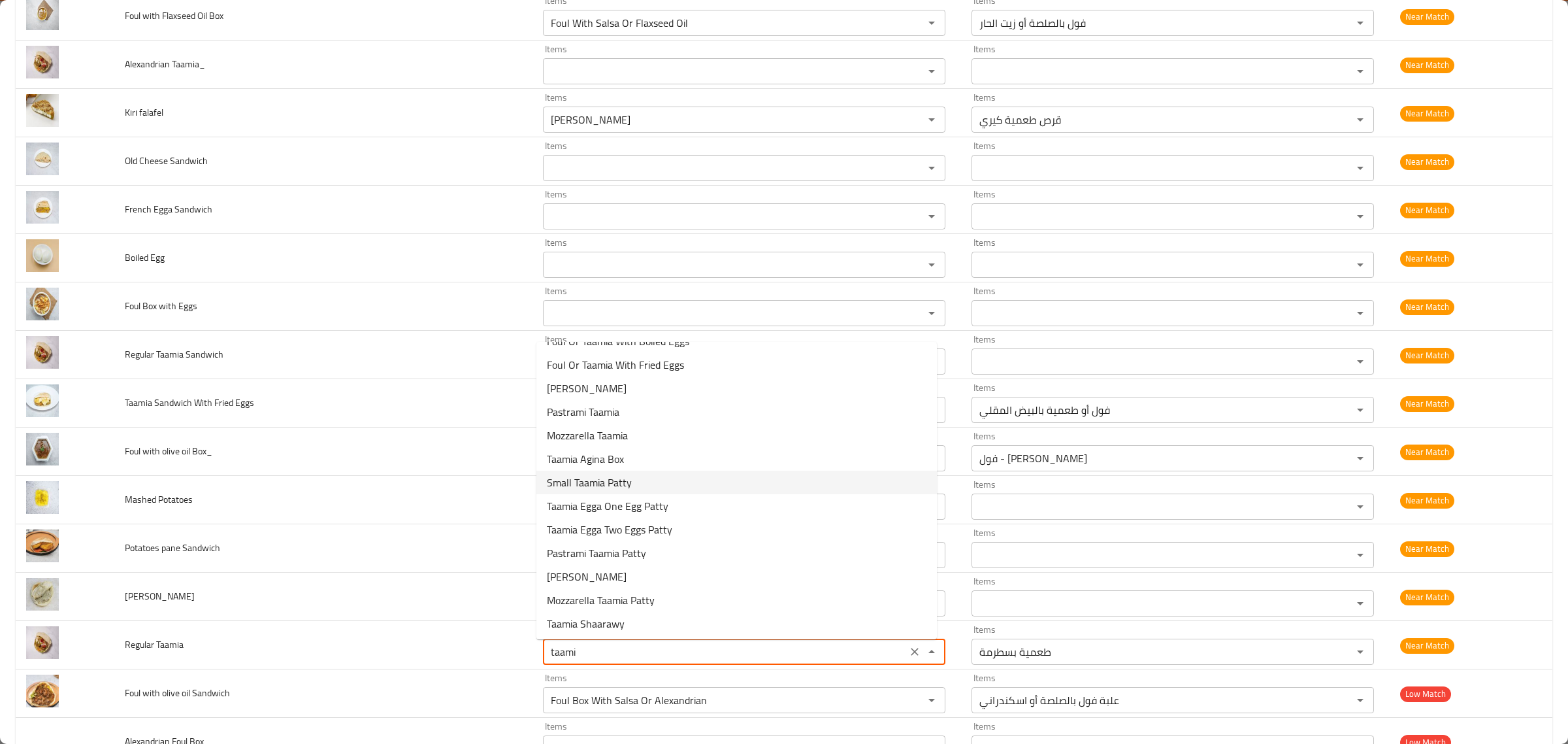
scroll to position [0, 0]
type Taamia "t"
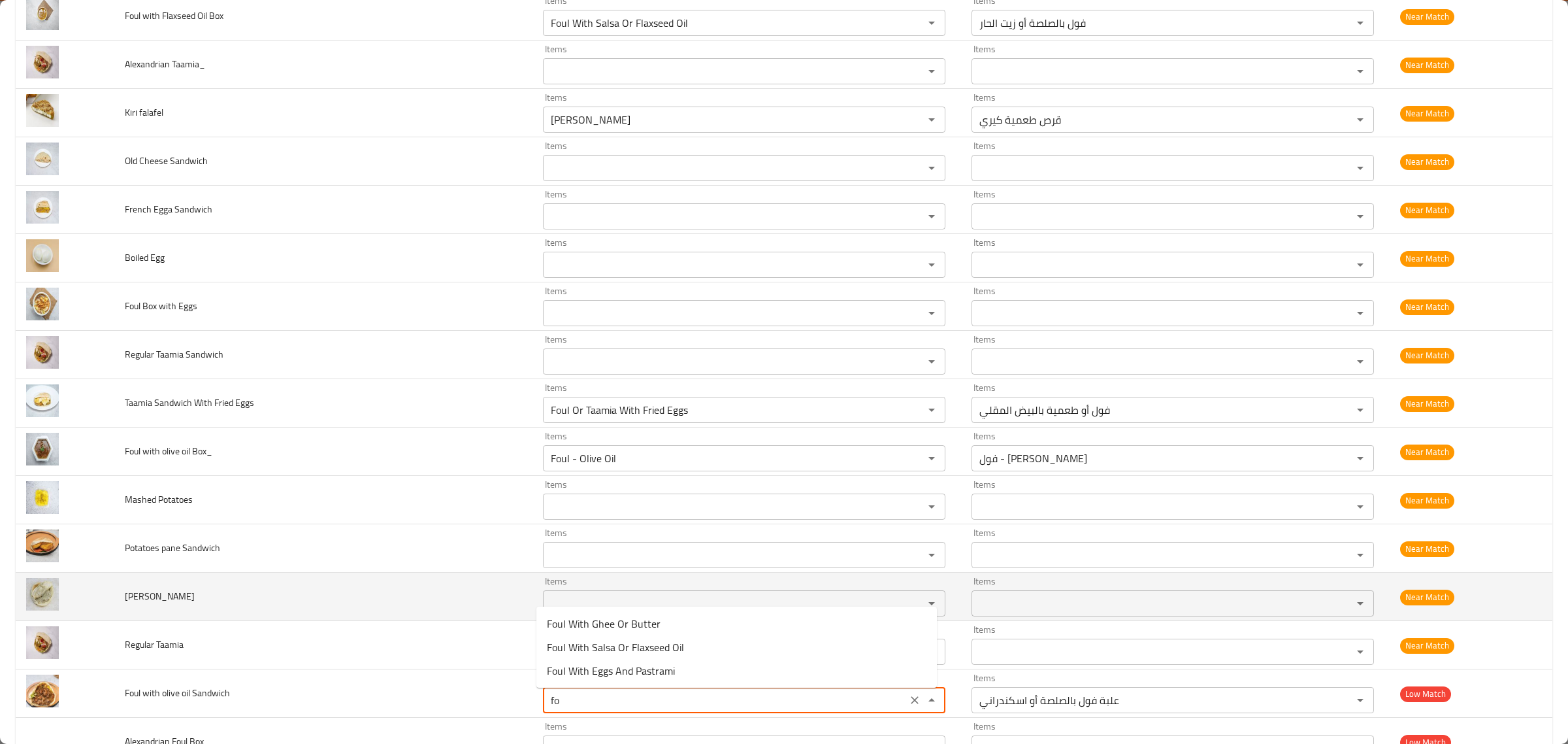
type Sandwich "f"
type Sandwich "o"
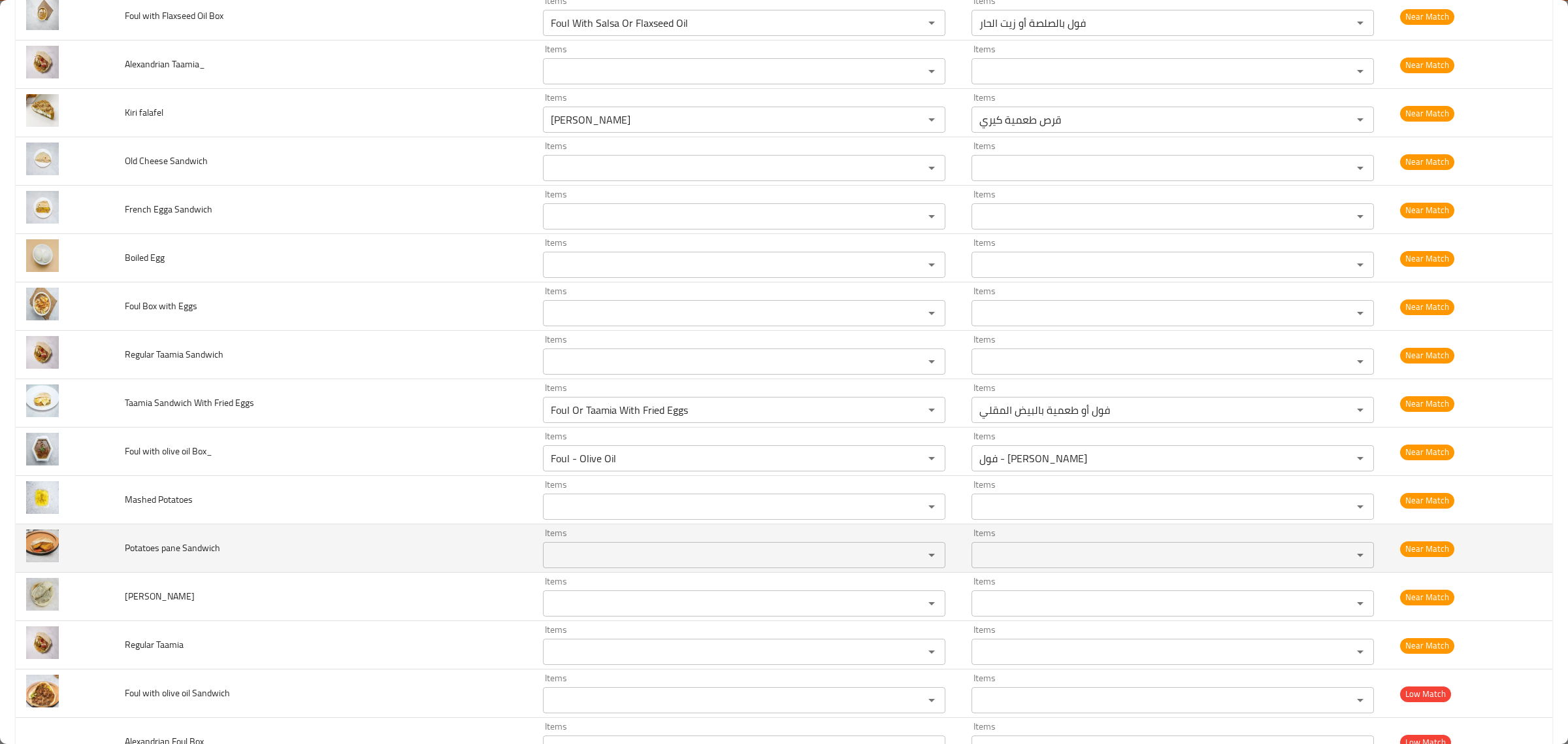
click at [458, 543] on td "Potatoes pane Sandwich" at bounding box center [323, 549] width 418 height 48
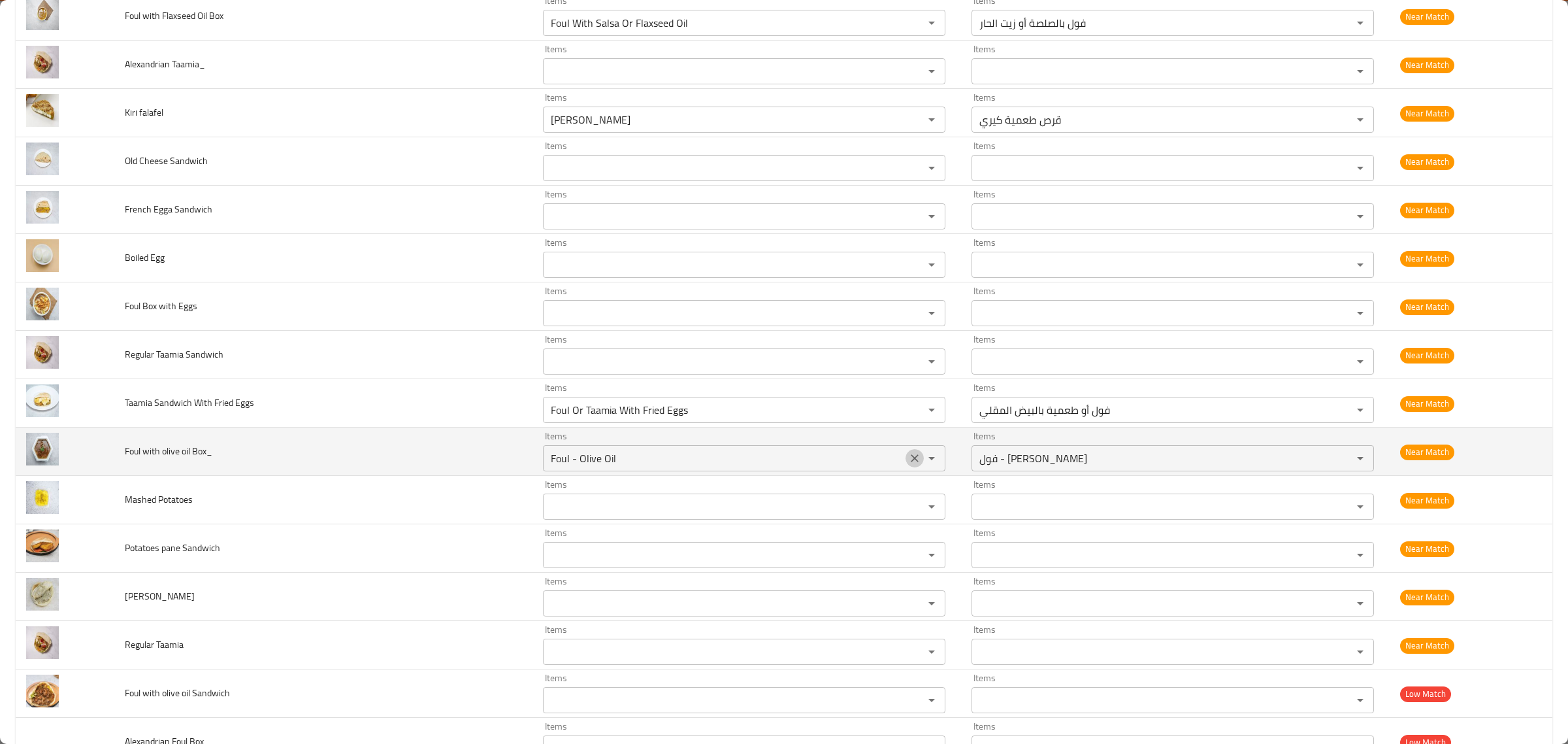
click at [908, 462] on icon "Clear" at bounding box center [914, 458] width 13 height 13
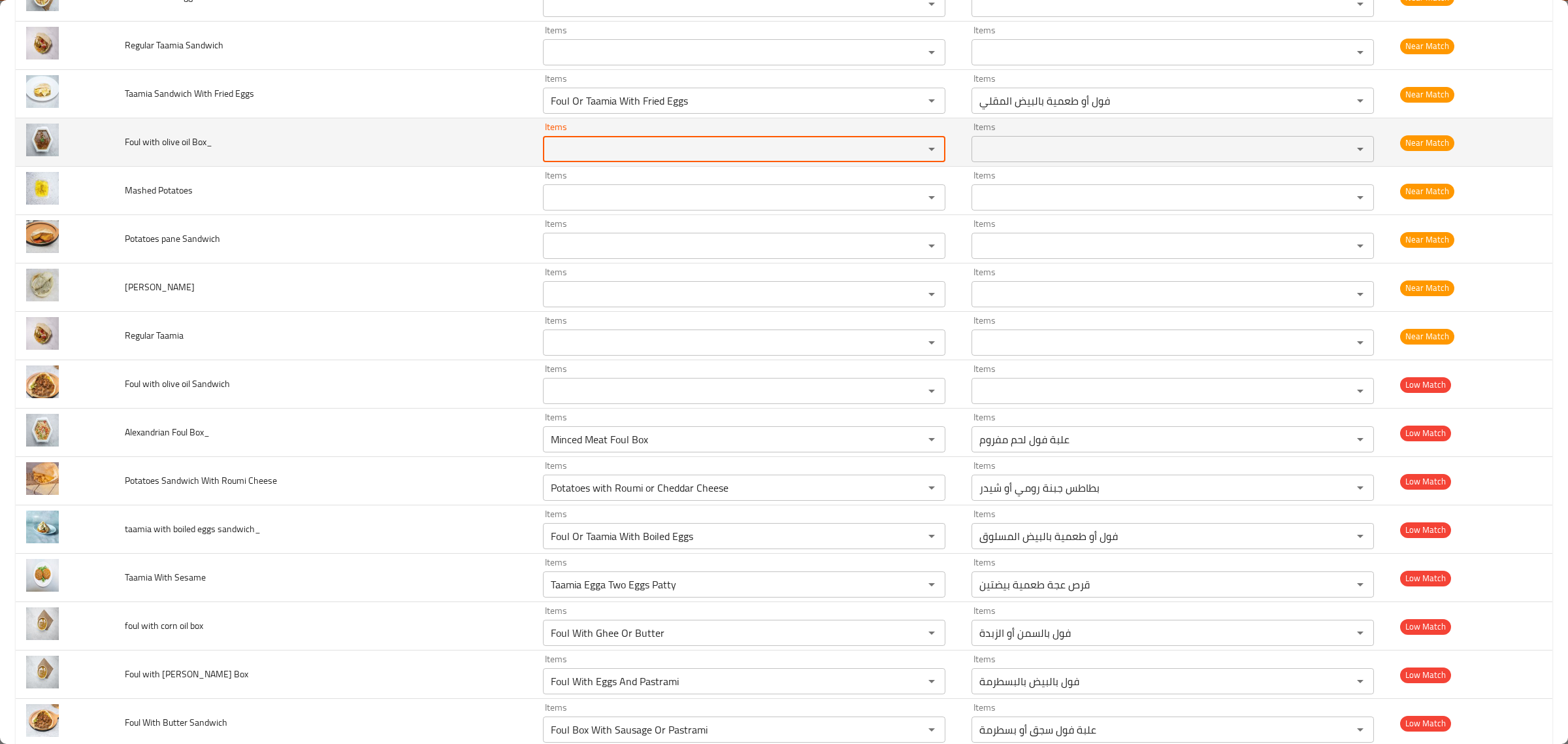
scroll to position [1033, 0]
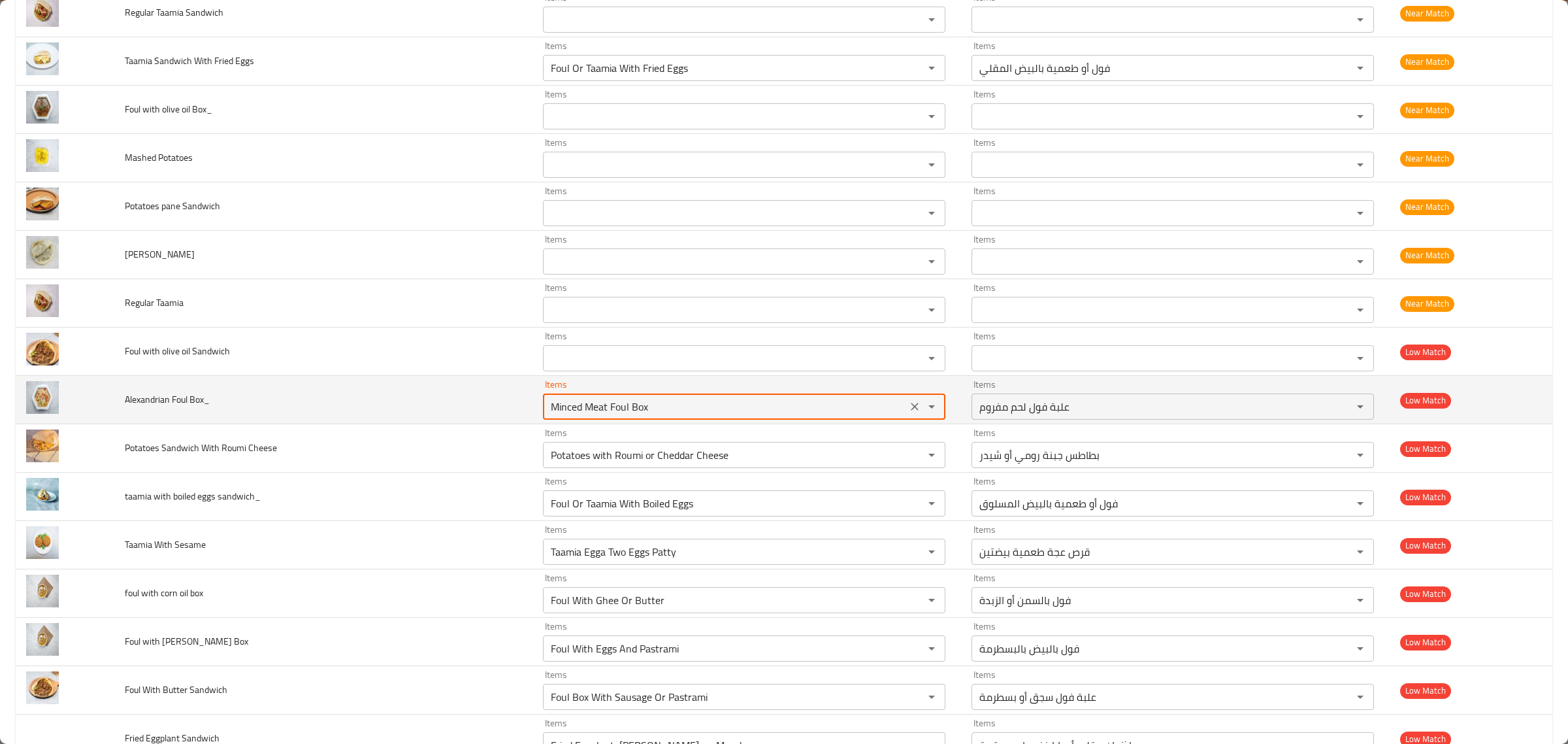
click at [860, 416] on Box_ "Minced Meat Foul Box" at bounding box center [725, 406] width 356 height 18
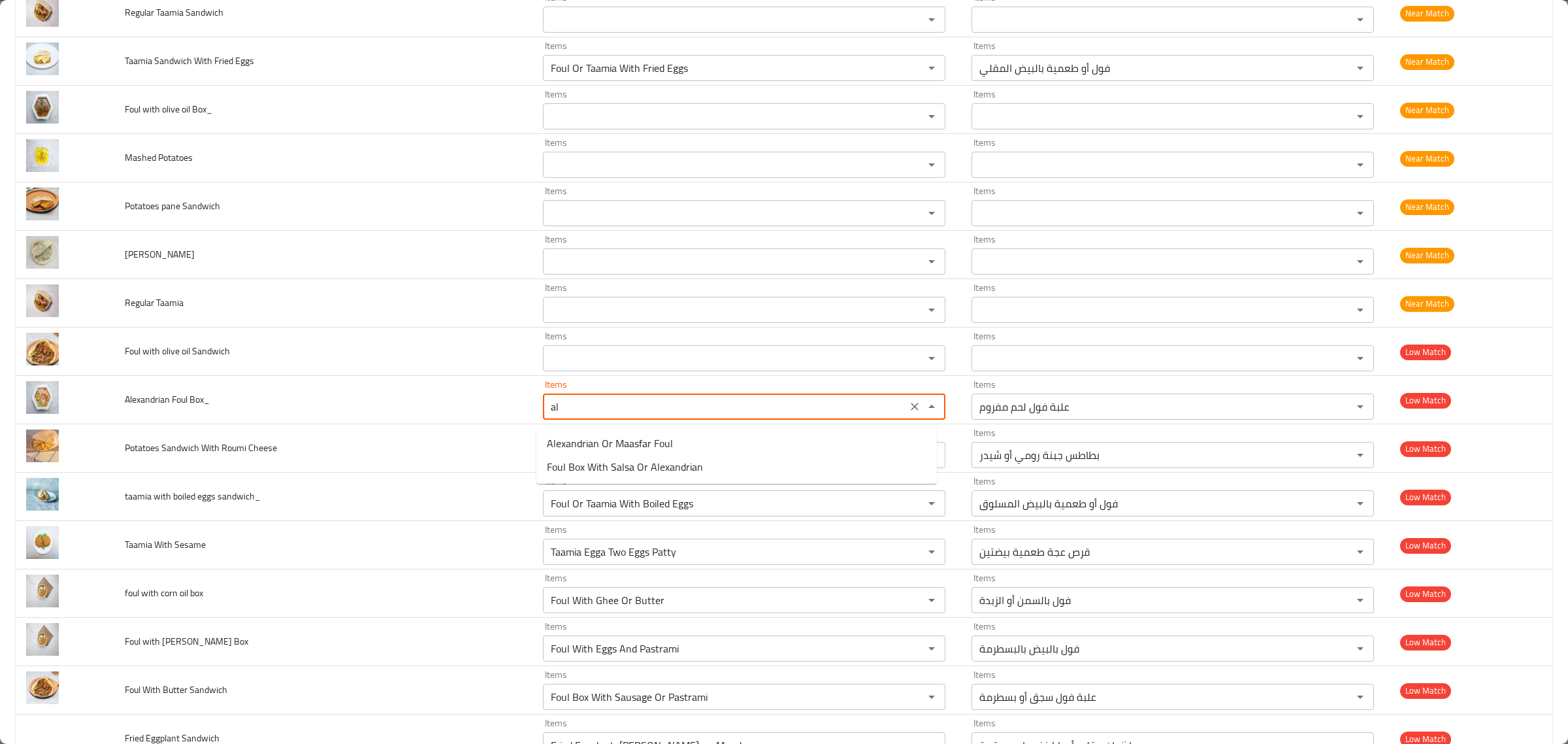
type Box_ "a"
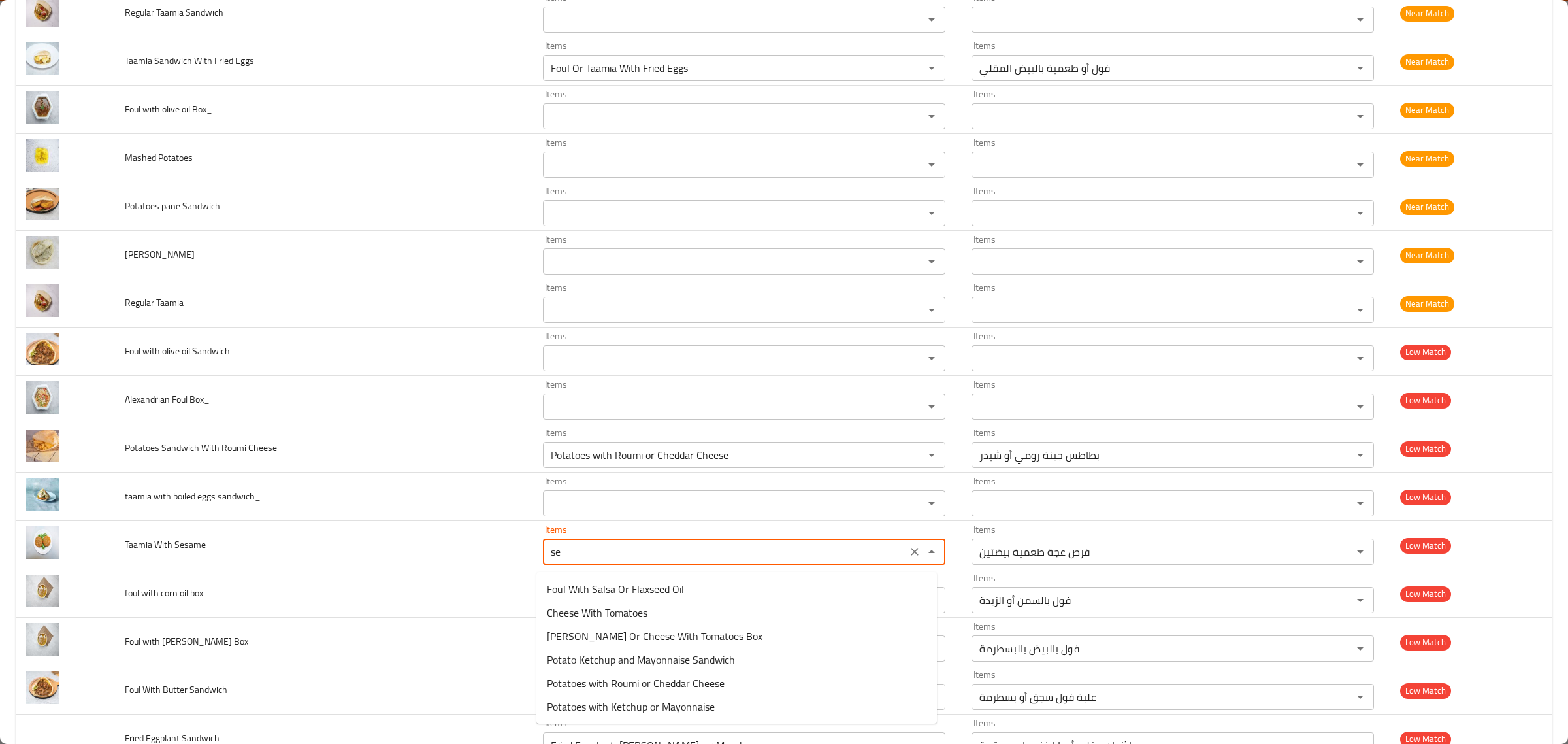
type Sesame "s"
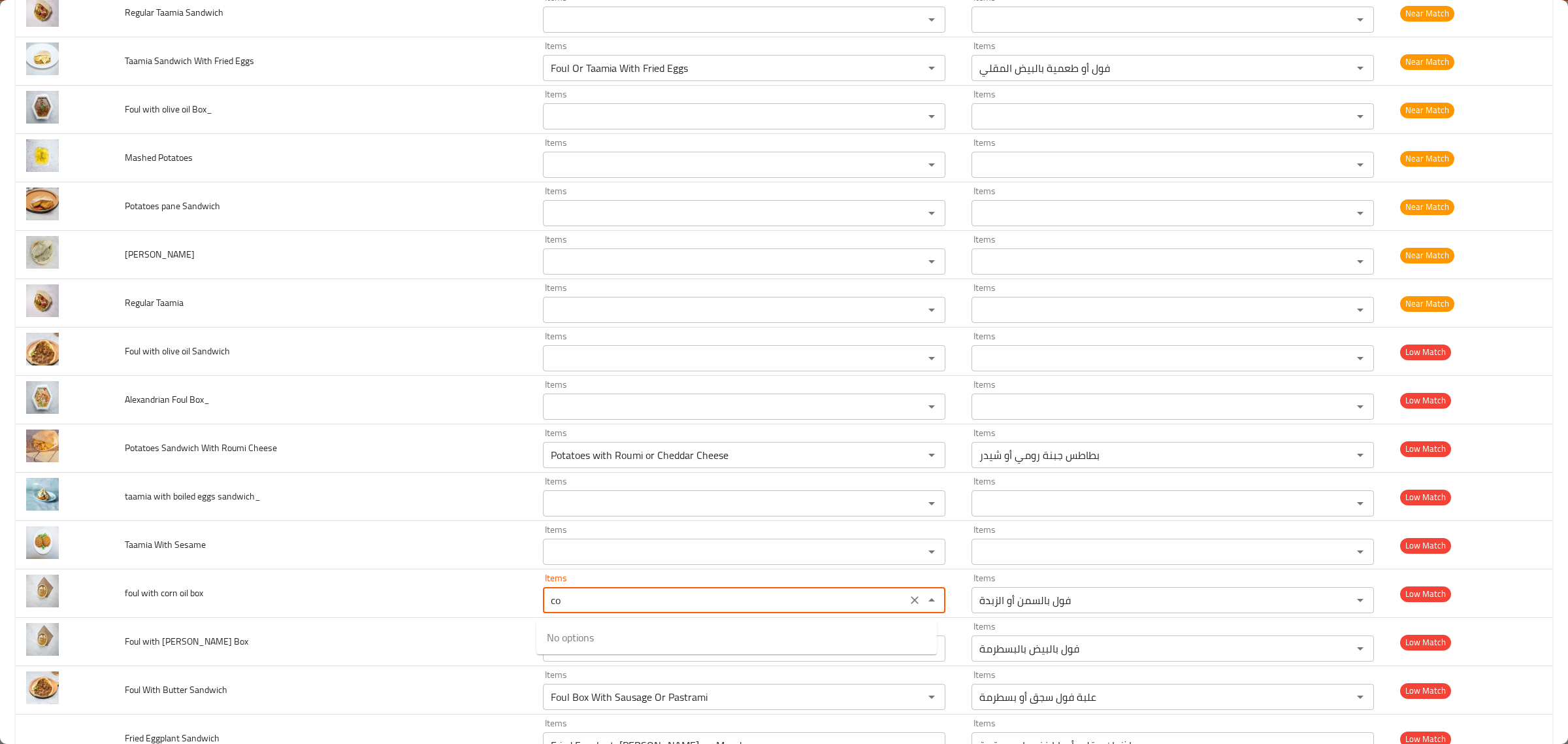
type box "c"
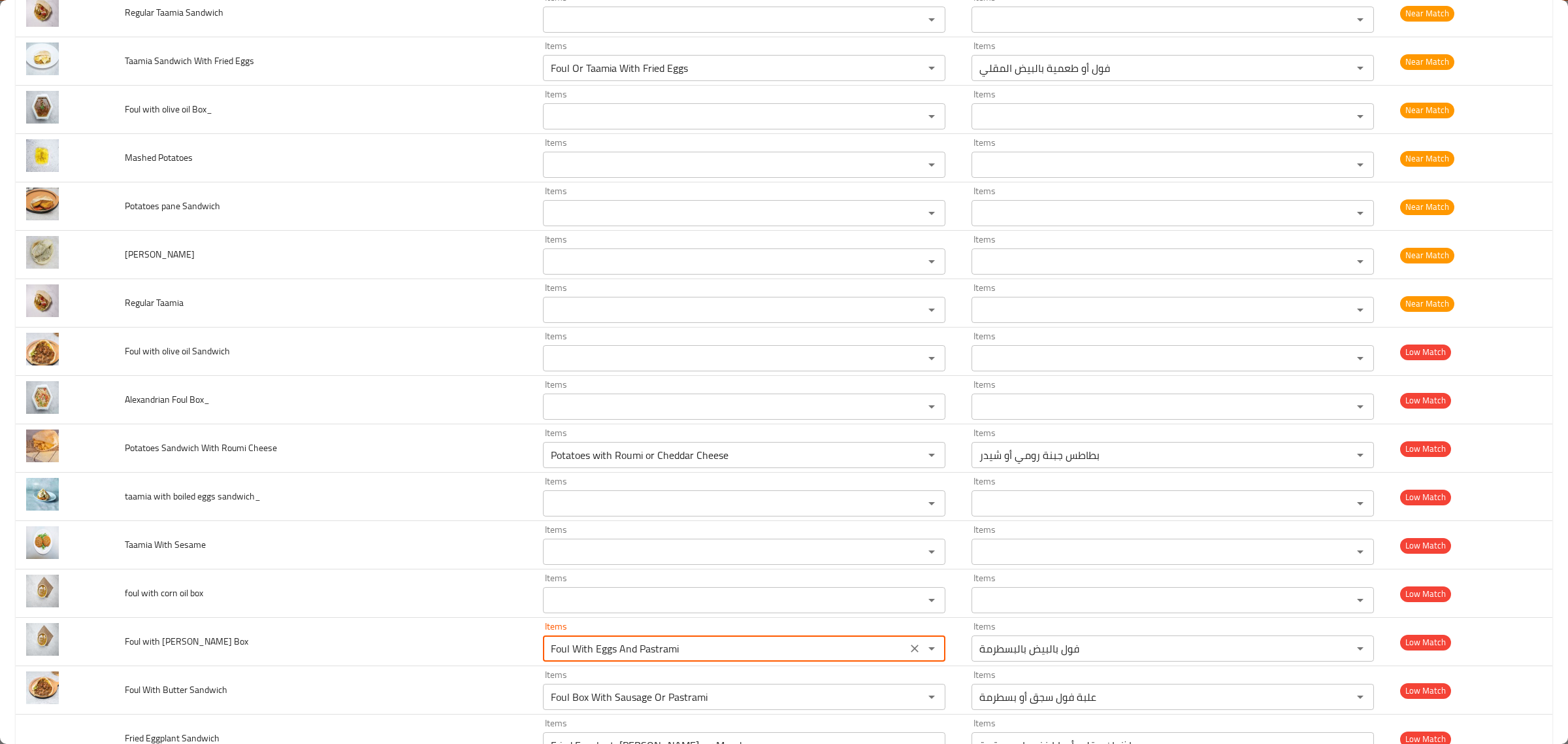
type Box "h"
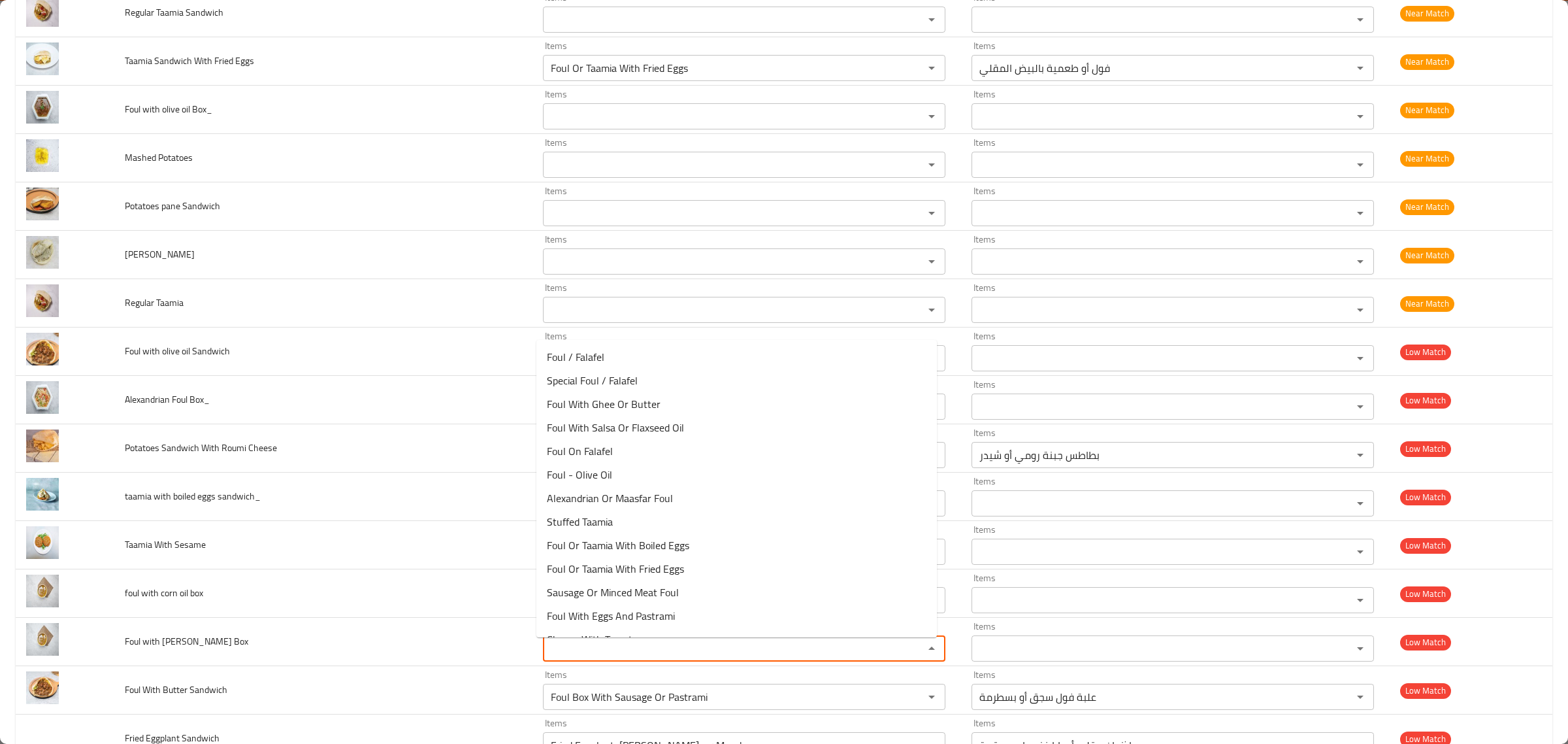
type Box "h"
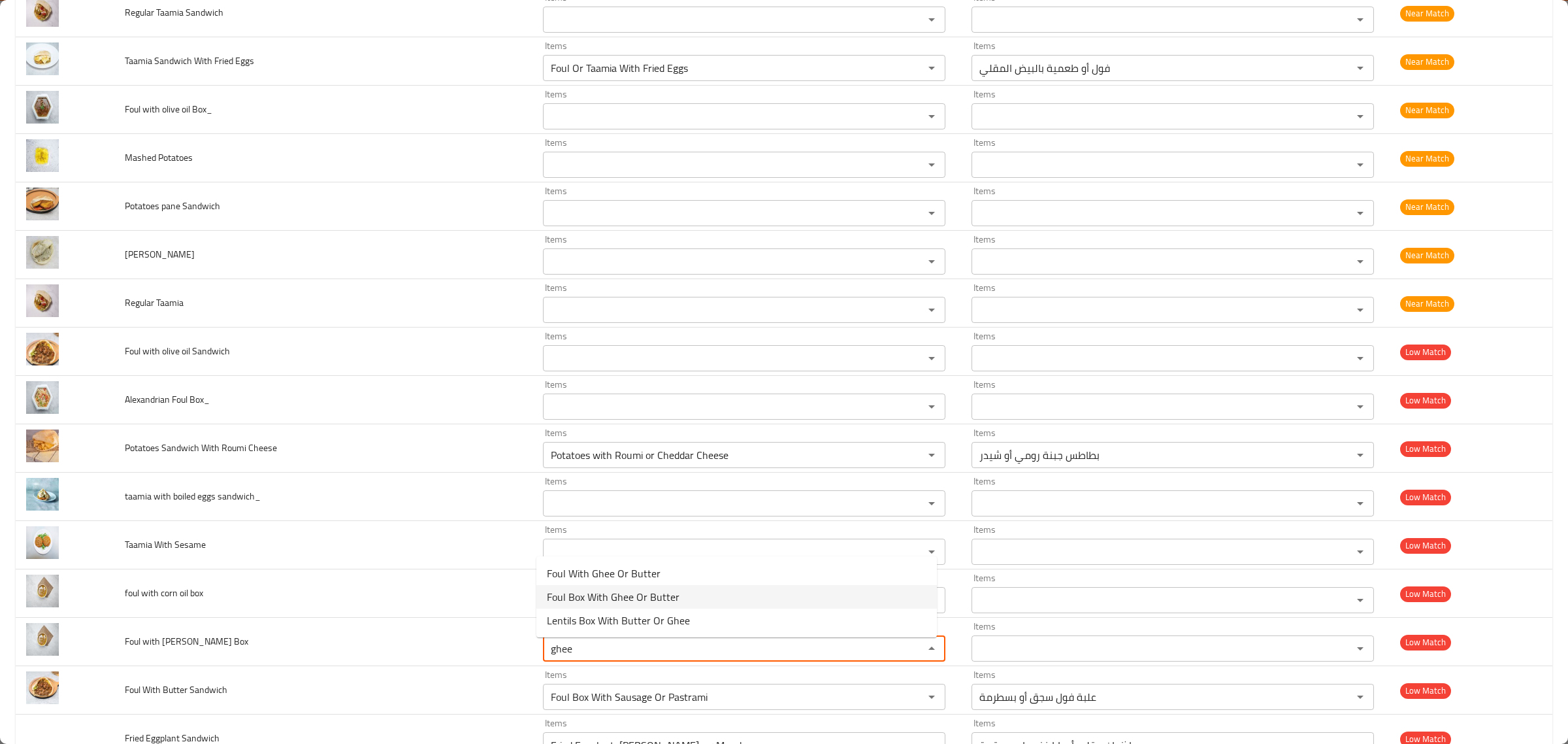
click at [744, 592] on Box-option-1 "Foul Box With Ghee Or Butter" at bounding box center [736, 596] width 400 height 23
type Box "Foul Box With Ghee Or Butter"
type Box-ar "علبة فول بالسمنة أو الزبدة"
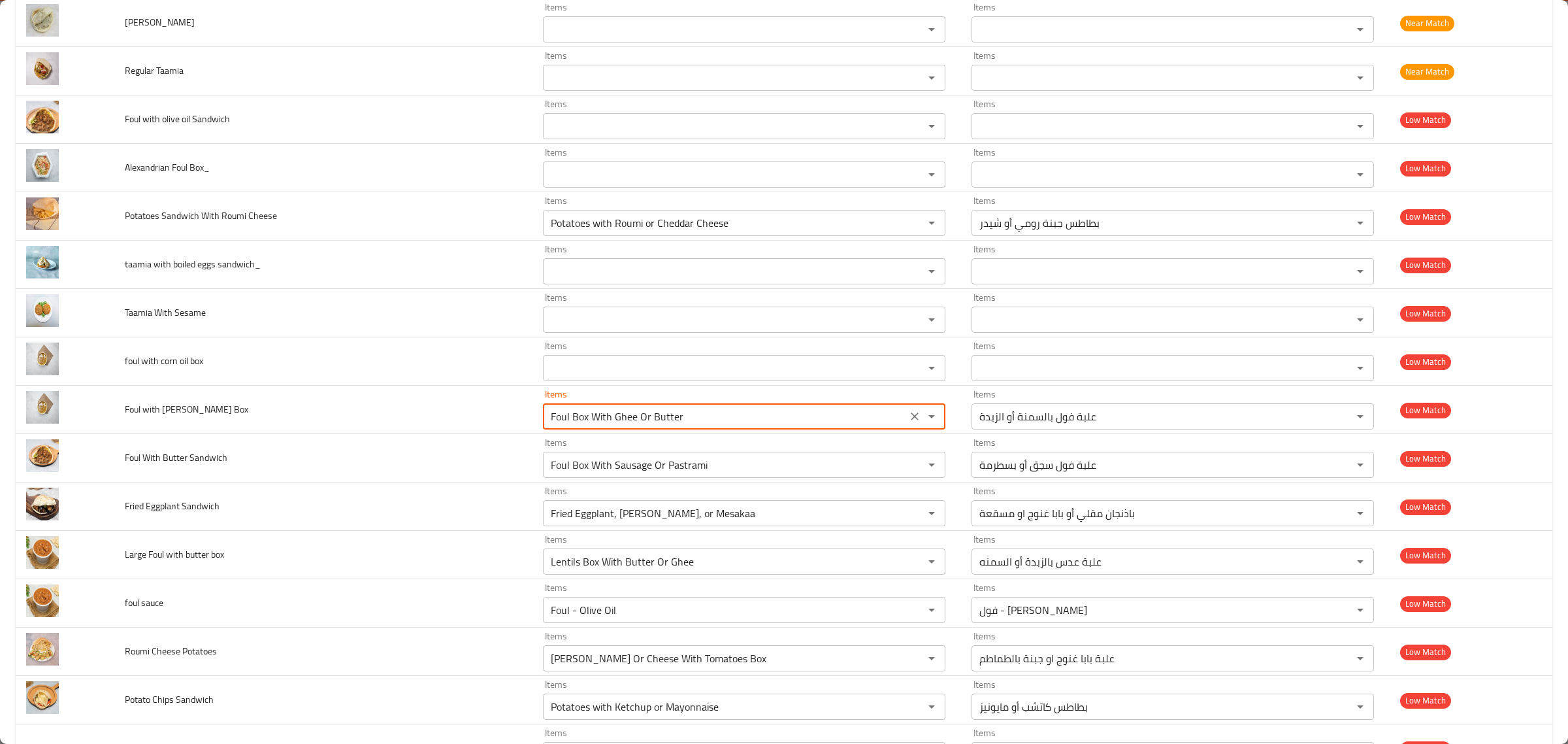
scroll to position [1275, 0]
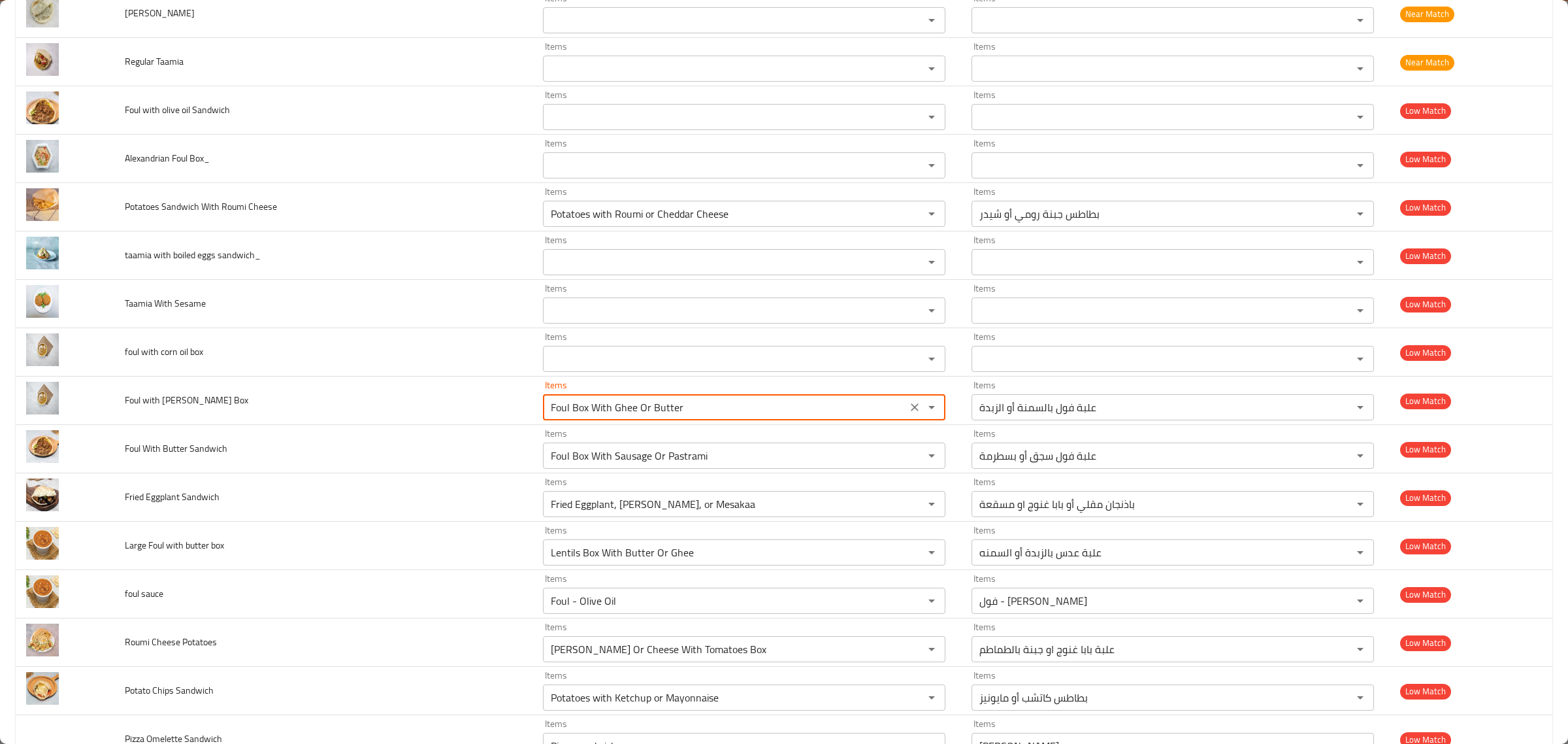
type Box "Foul Box With Ghee Or Butter"
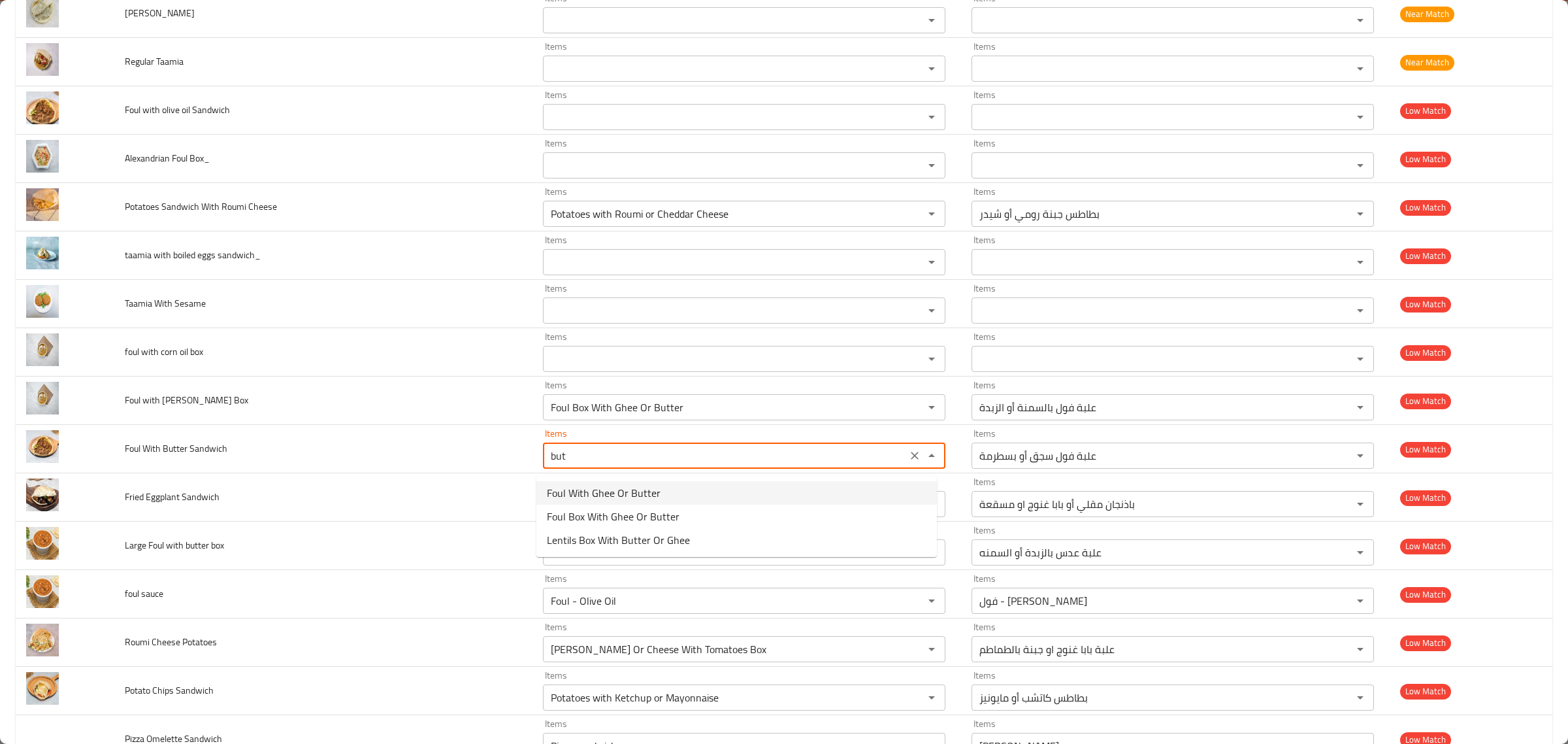
click at [724, 502] on Sandwich-option-0 "Foul With Ghee Or Butter" at bounding box center [736, 493] width 400 height 23
type Sandwich "Foul With Ghee Or Butter"
type Sandwich-ar "فول بالسمن أو الزبدة"
type Sandwich "Foul With Ghee Or Butter"
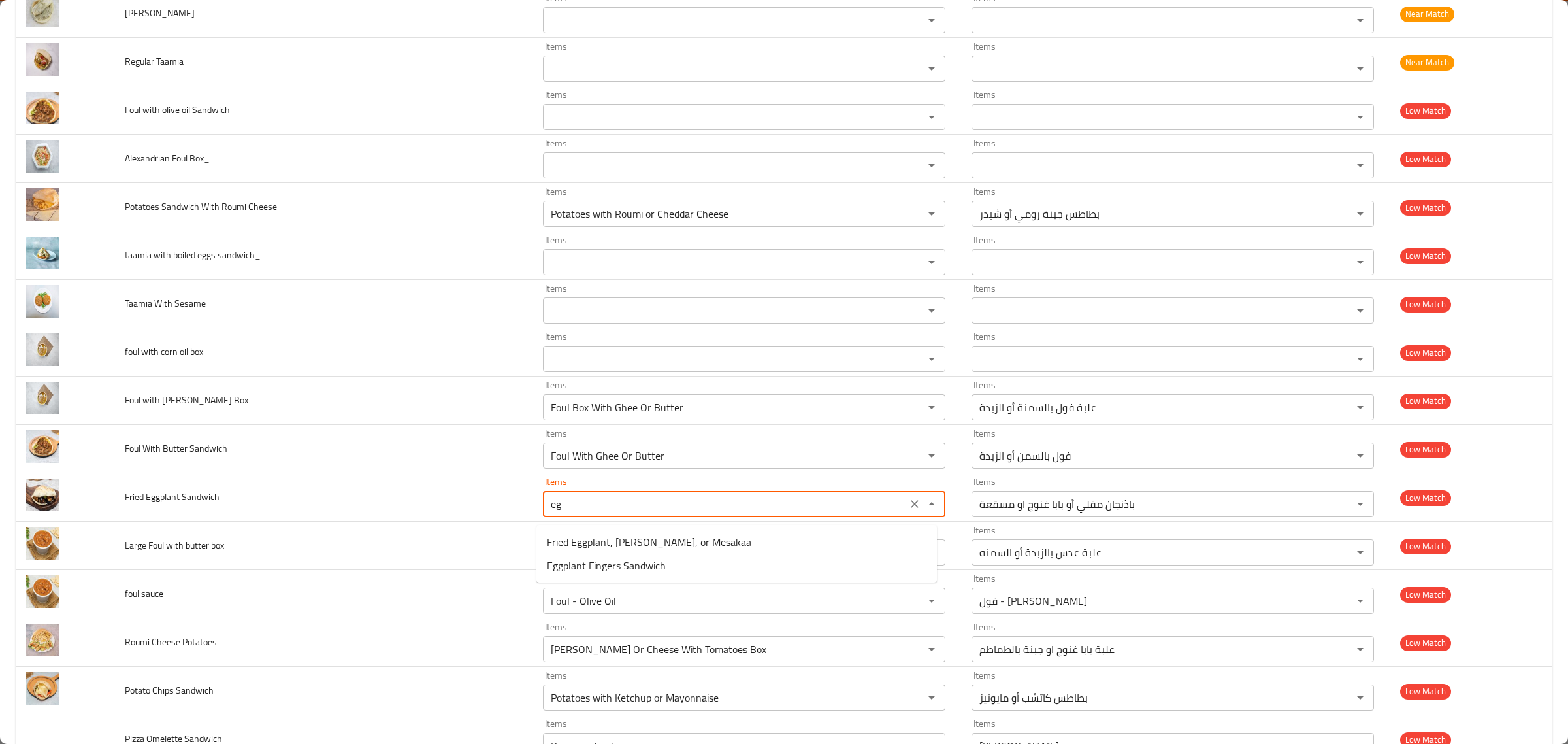
type Sandwich "e"
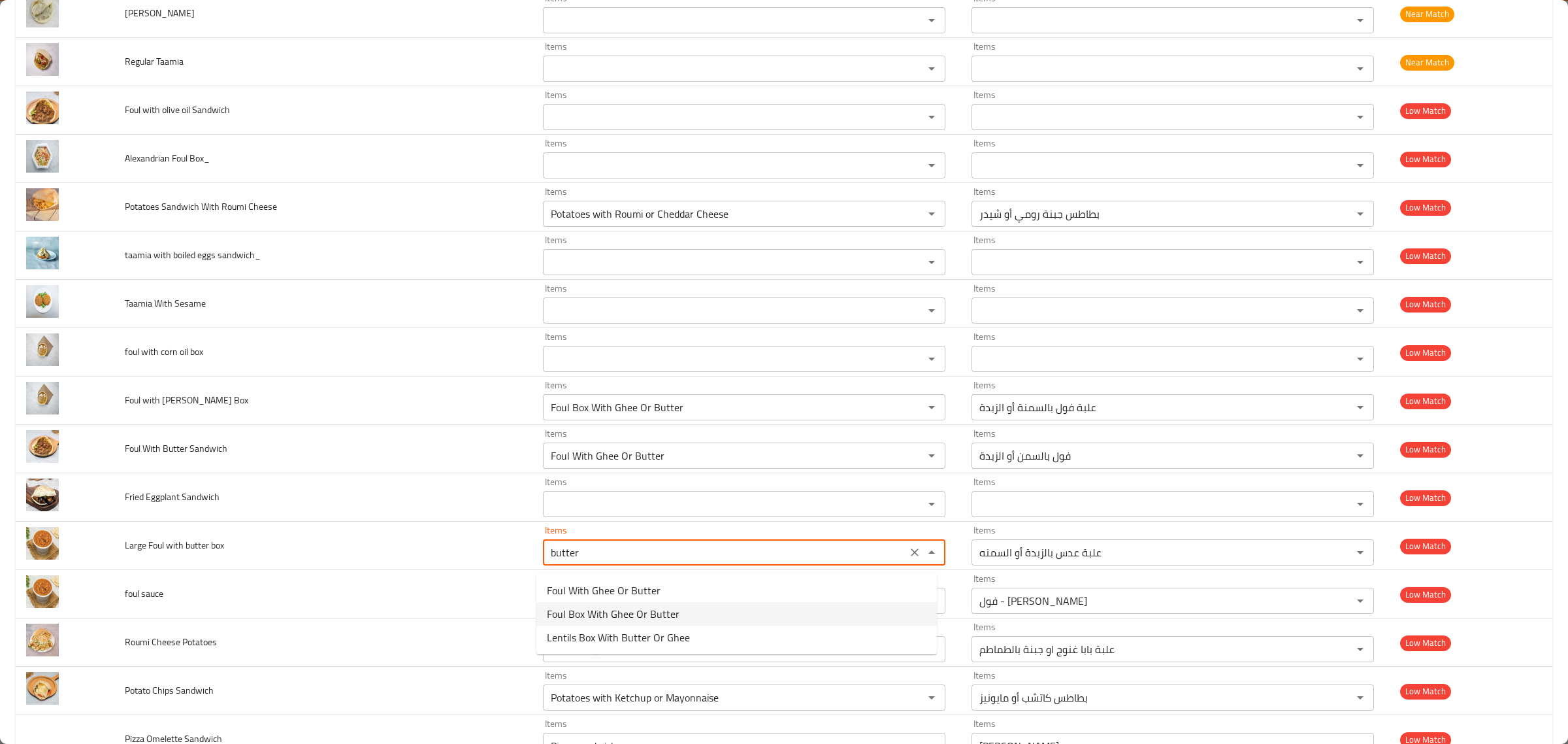
click at [681, 621] on box-option-1 "Foul Box With Ghee Or Butter" at bounding box center [736, 613] width 400 height 23
type box "Foul Box With Ghee Or Butter"
type box-ar "علبة فول بالسمنة أو الزبدة"
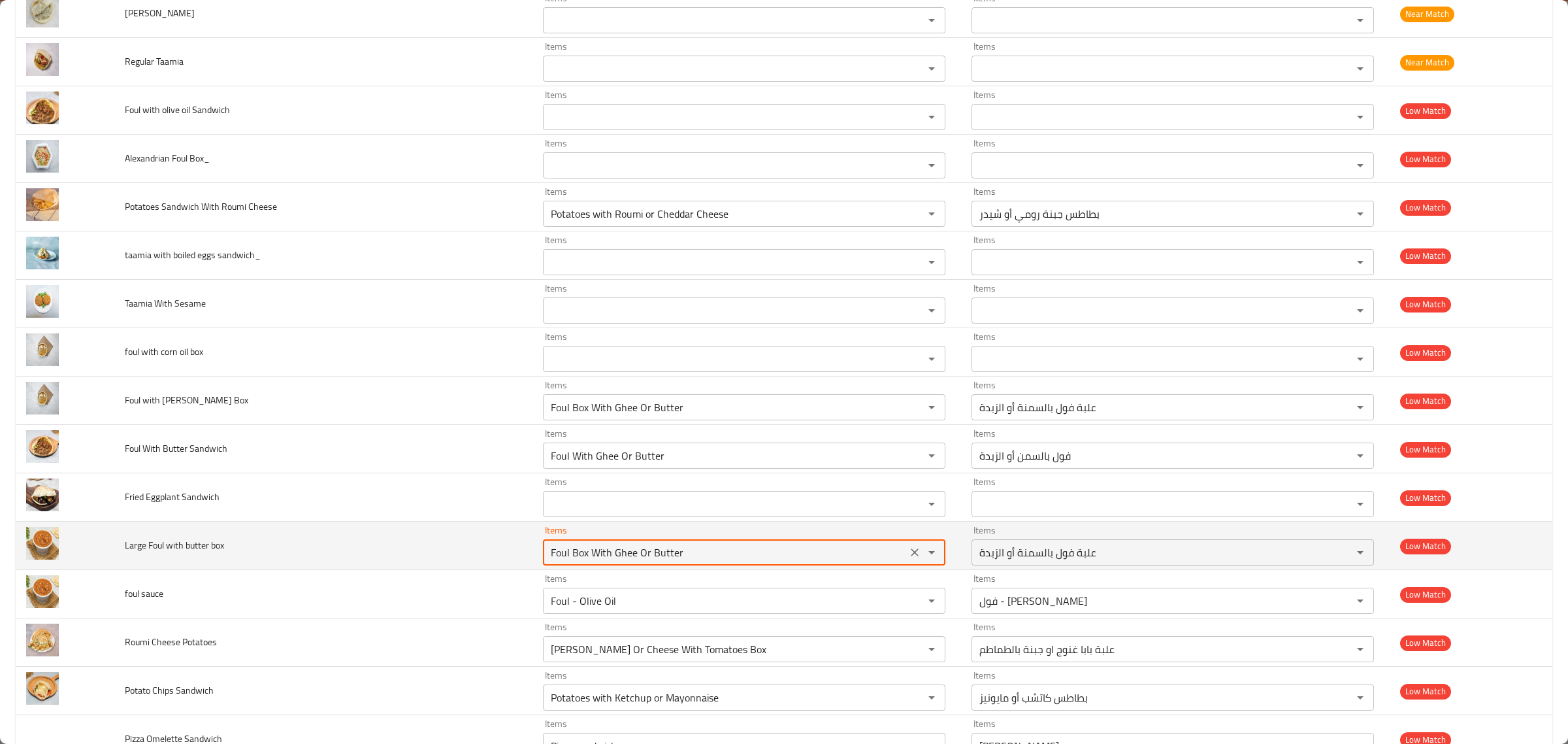
click at [906, 562] on div "enhanced table" at bounding box center [922, 553] width 34 height 18
type box "Foul Box With Ghee Or Butter"
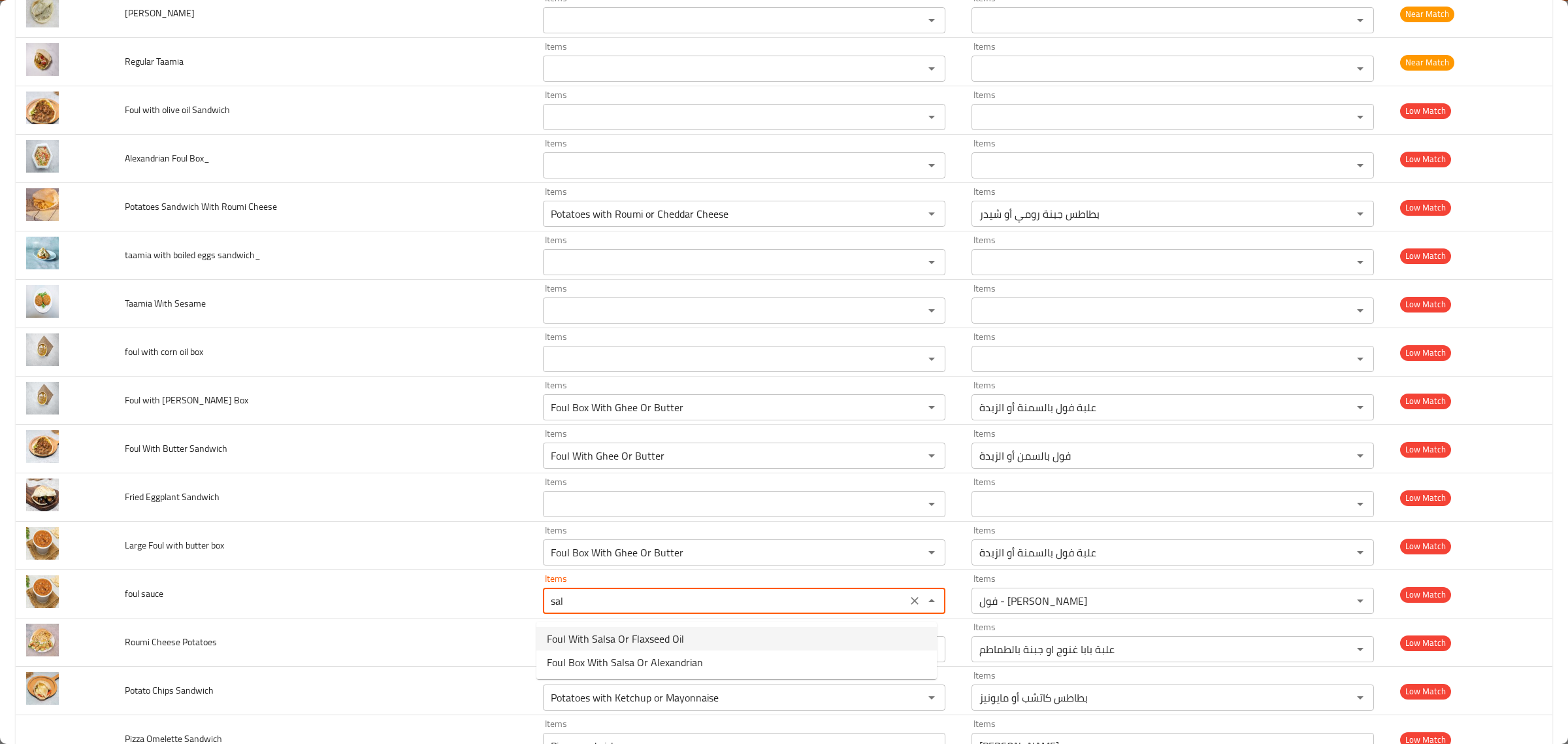
click at [730, 641] on sauce-option-0 "Foul With Salsa Or Flaxseed Oil" at bounding box center [736, 638] width 400 height 23
type sauce "Foul With Salsa Or Flaxseed Oil"
type sauce-ar "فول بالصلصة أو زيت الحار"
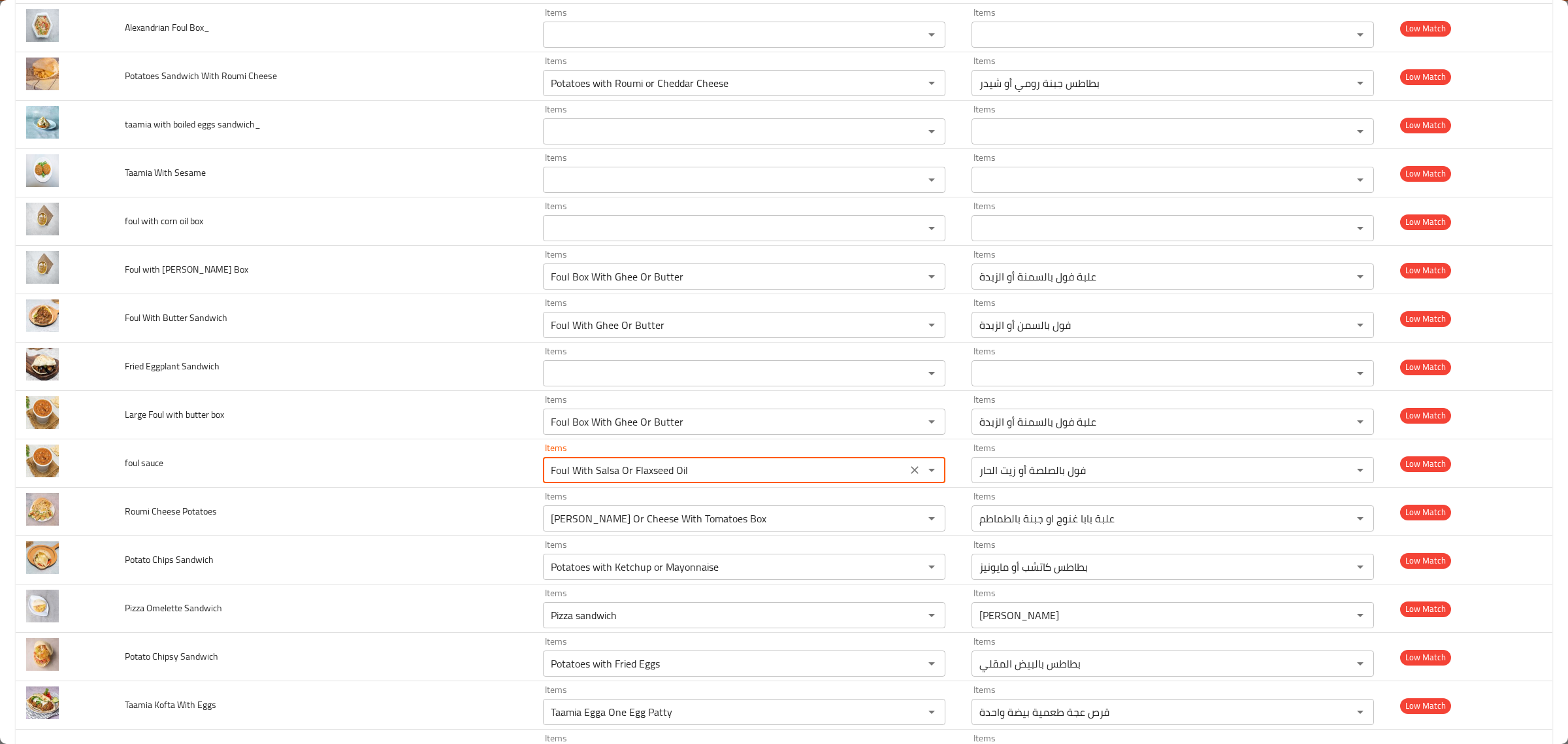
scroll to position [1406, 0]
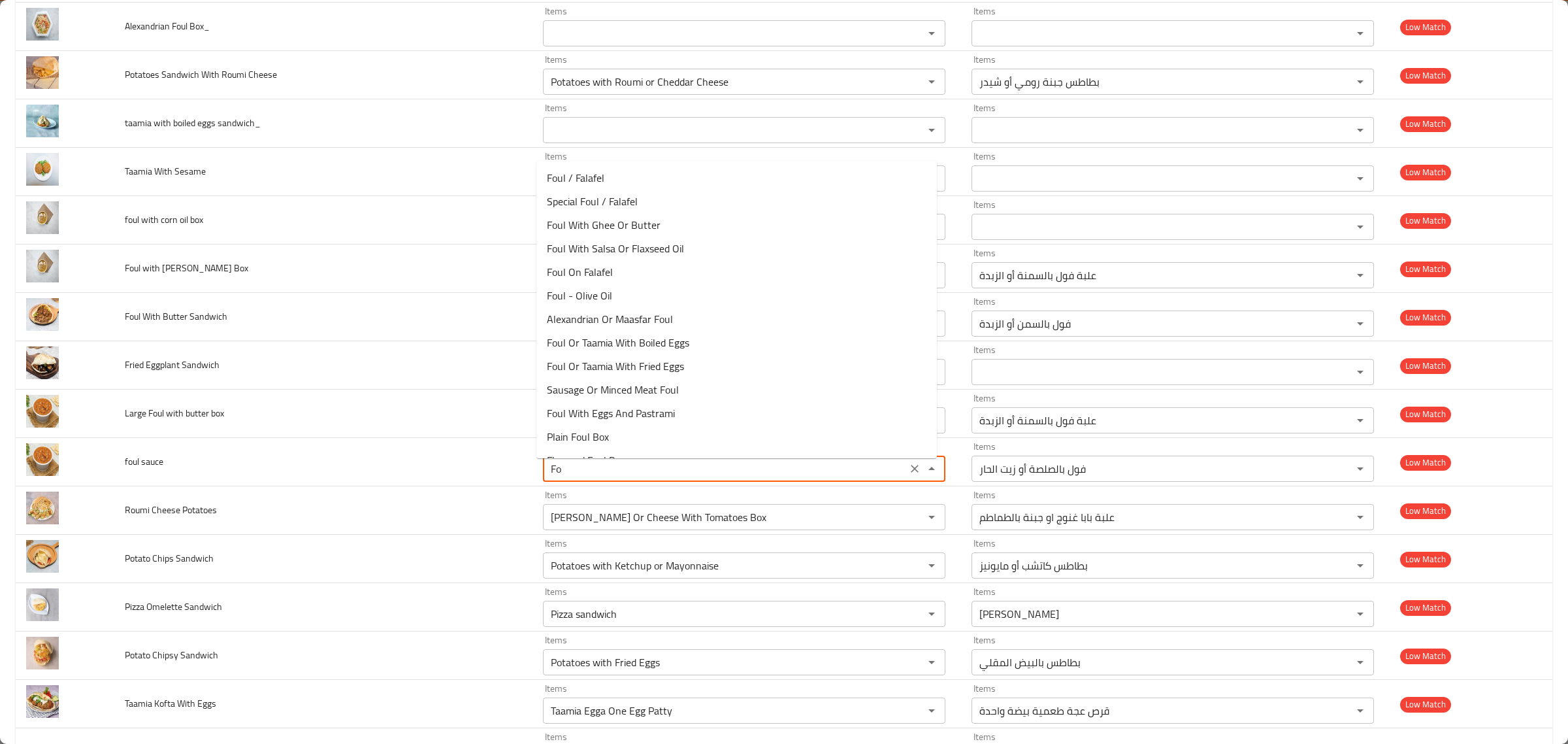
type sauce "F"
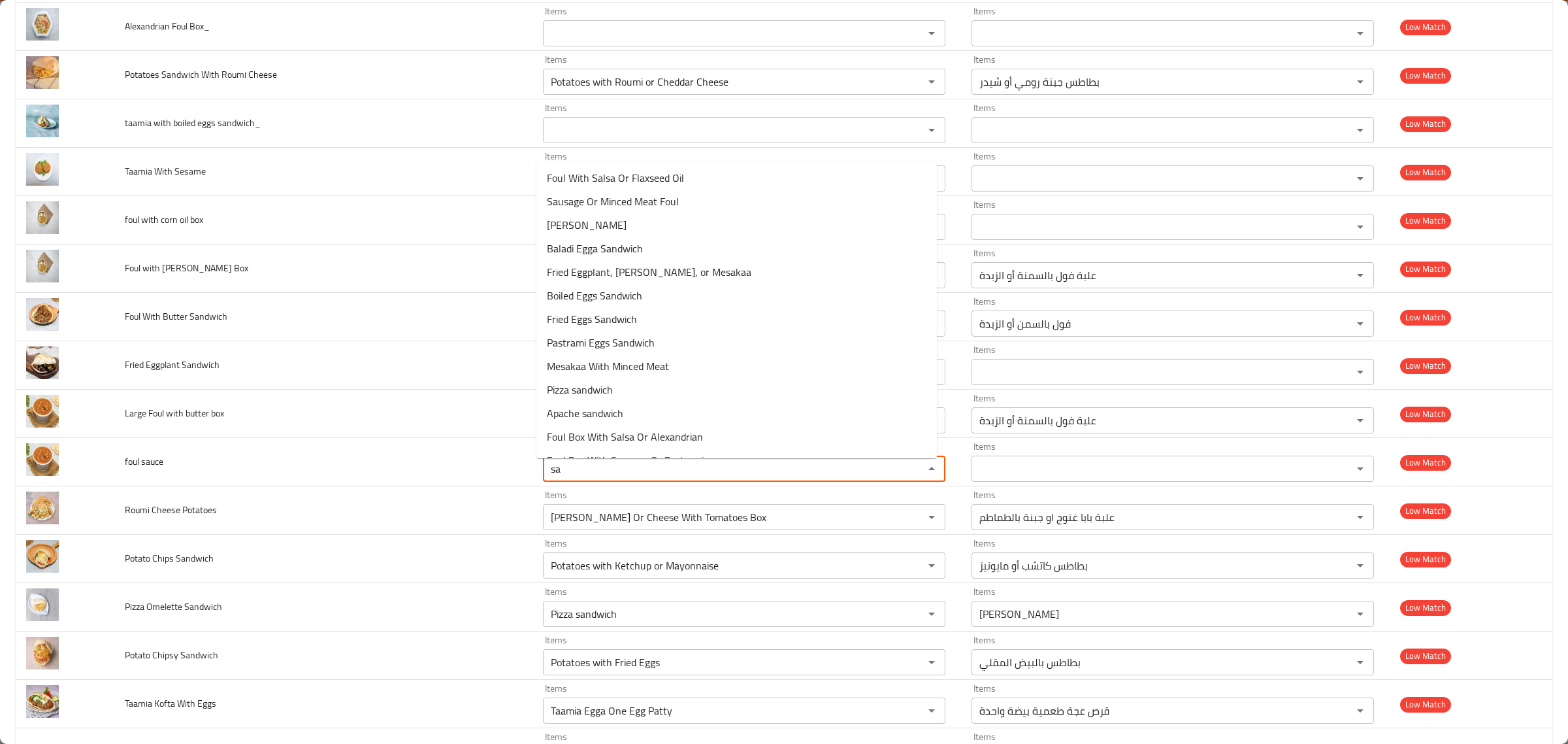
type sauce "s"
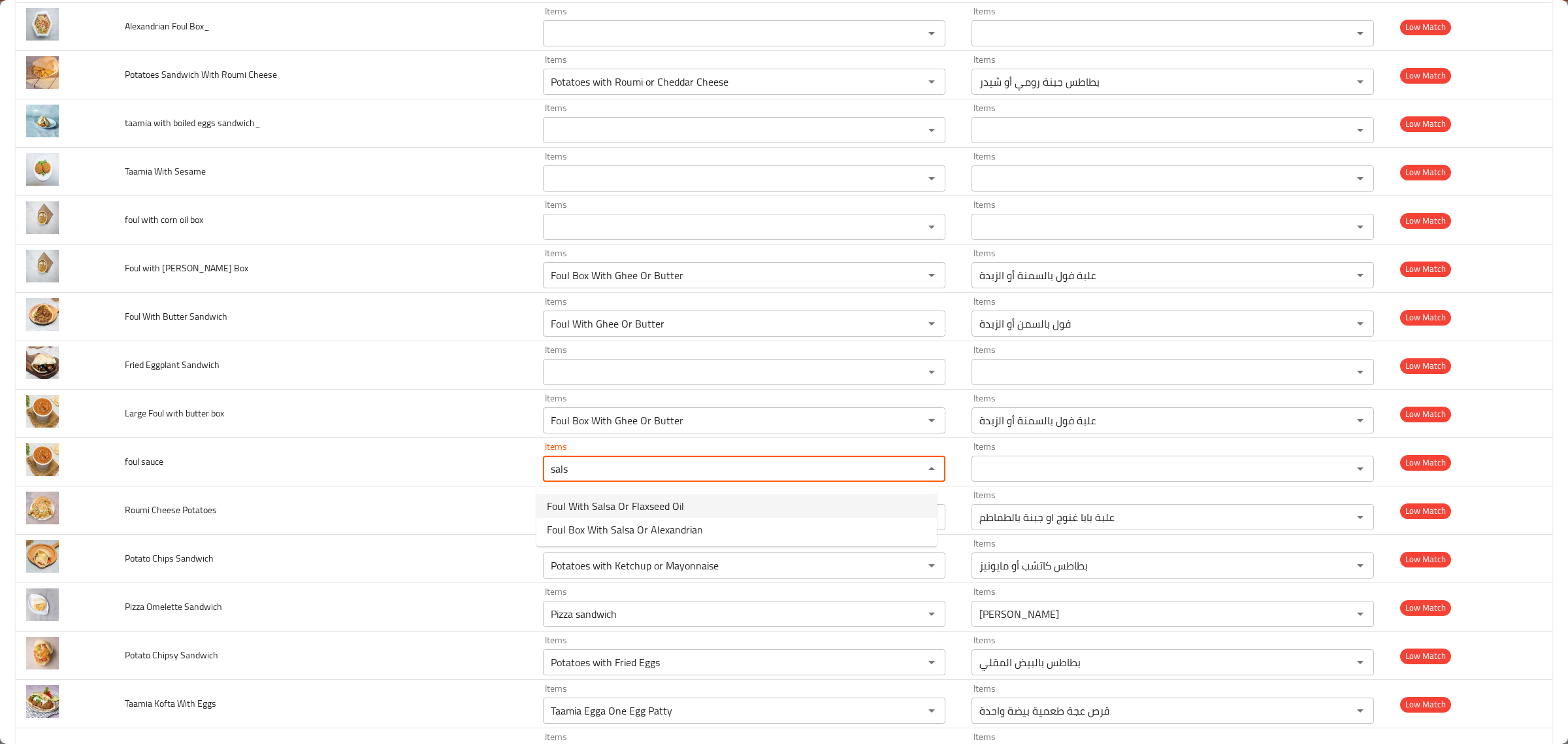
click at [683, 515] on sauce-option-0 "Foul With Salsa Or Flaxseed Oil" at bounding box center [736, 506] width 400 height 23
type sauce "Foul With Salsa Or Flaxseed Oil"
type sauce-ar "فول بالصلصة أو زيت الحار"
type sauce "Foul With Salsa Or Flaxseed Oil"
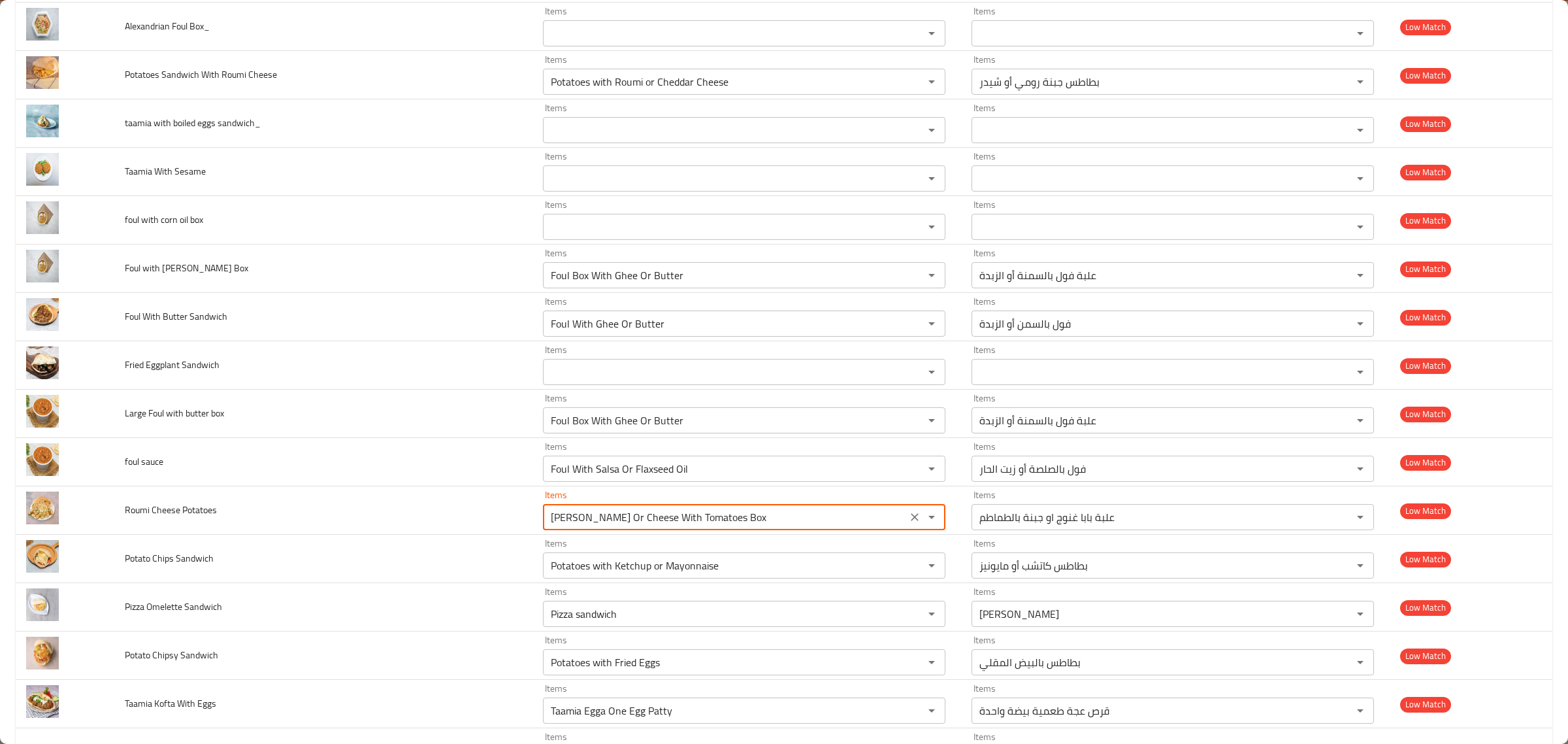
type Potatoes "o"
click at [677, 547] on span "Potatoes with Roumi or Cheddar Cheese" at bounding box center [636, 555] width 178 height 16
type Potatoes "Potatoes with Roumi or Cheddar Cheese"
type Potatoes-ar "بطاطس جبنة رومي أو شيدر"
type Potatoes "Potatoes with Roumi or Cheddar Cheese"
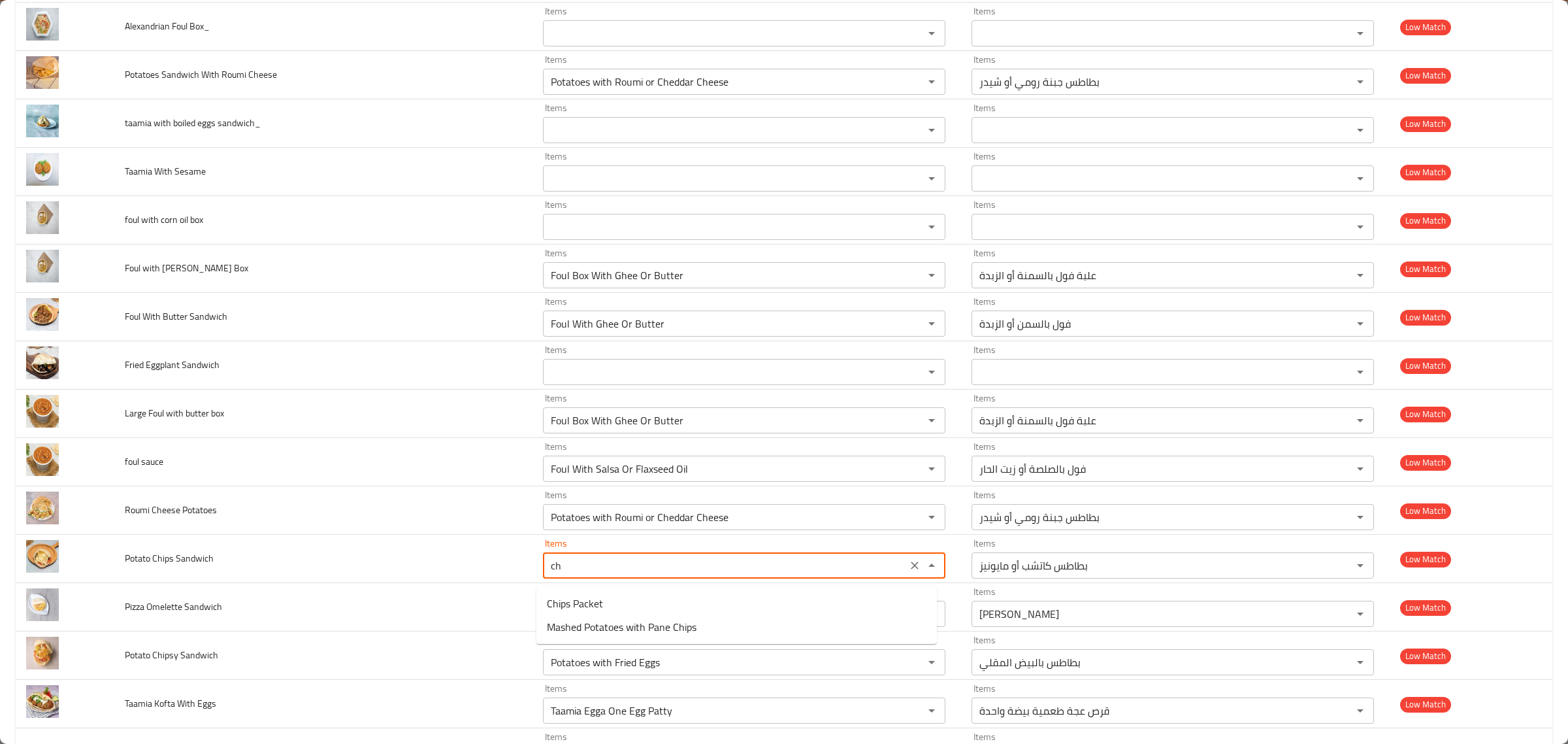
type Sandwich "c"
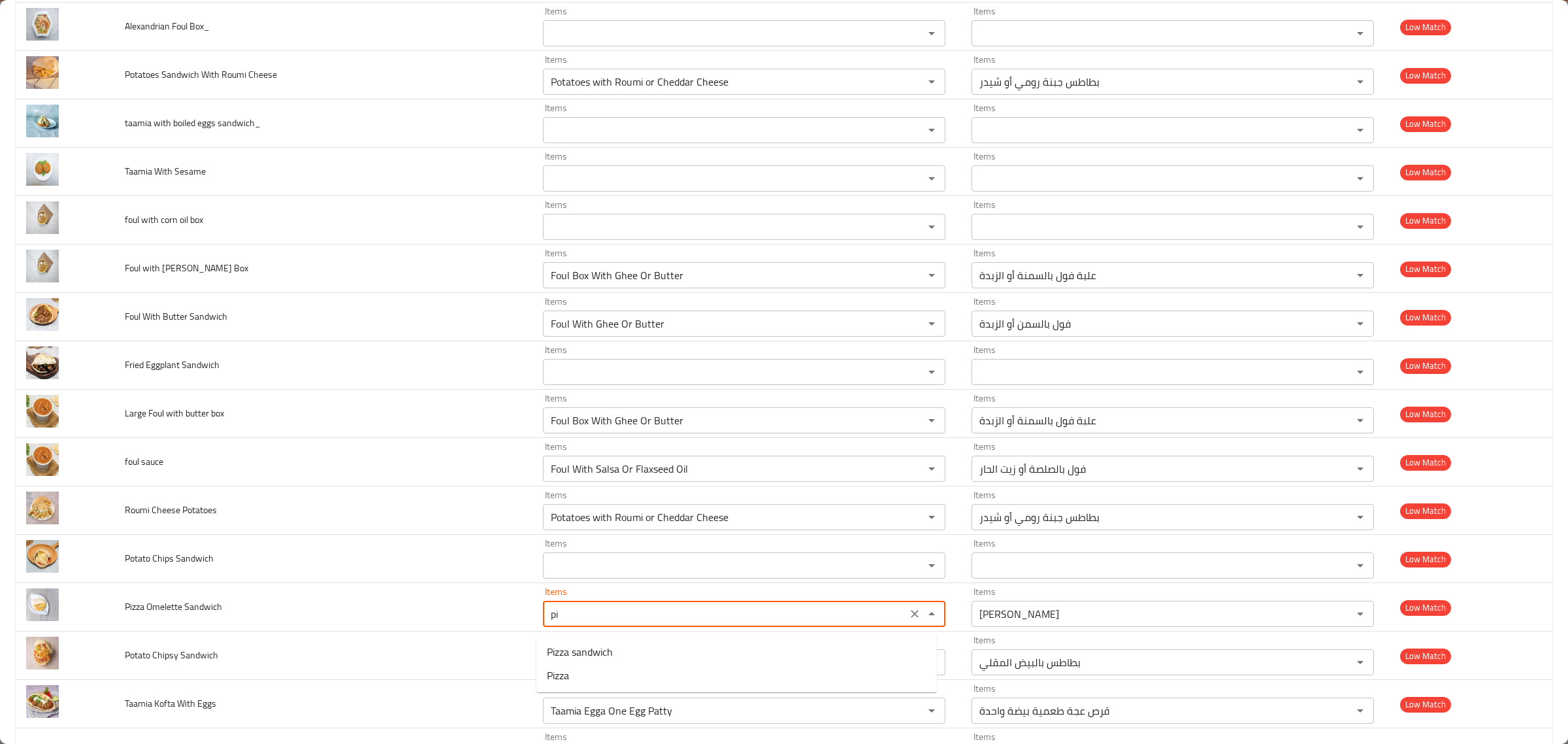
type Sandwich "p"
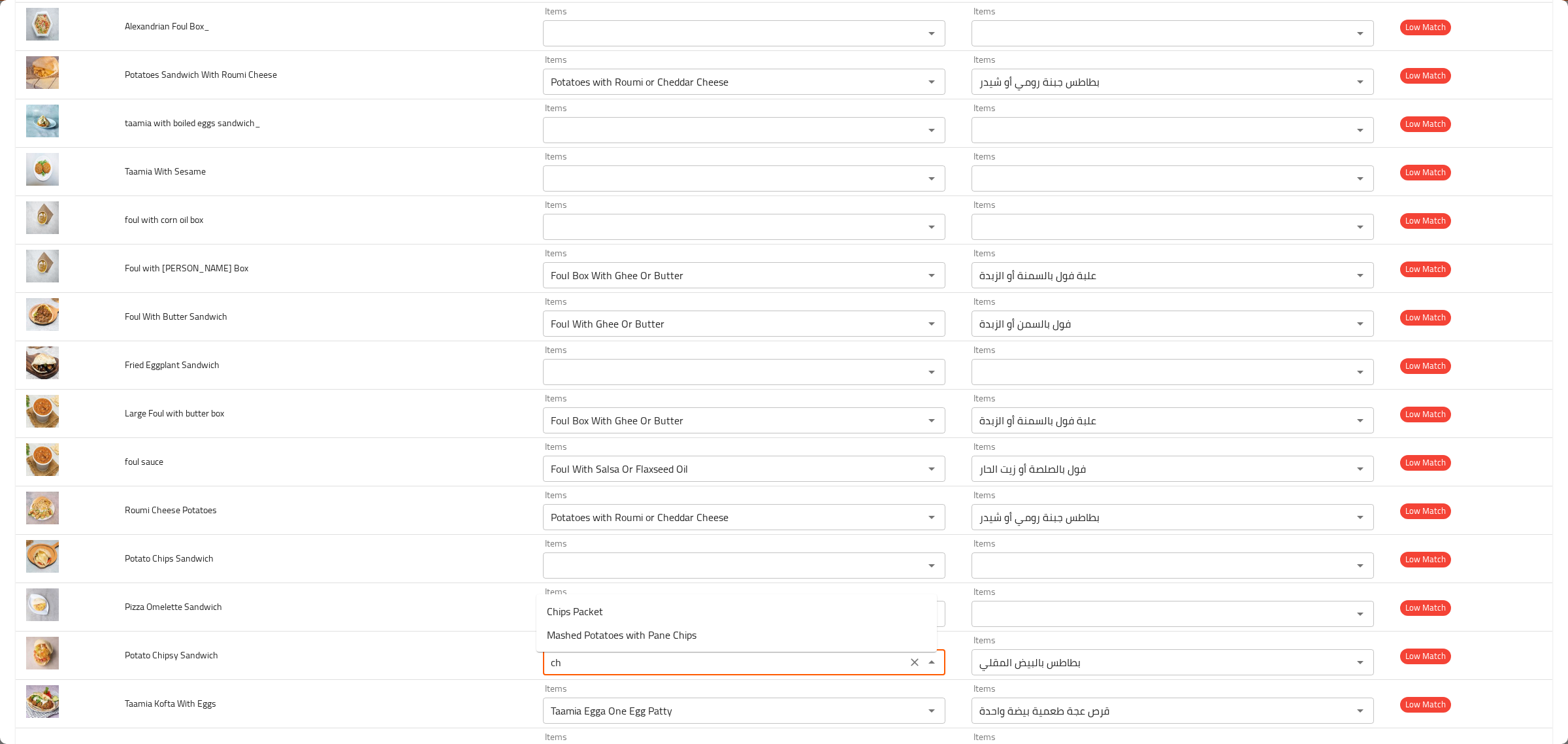
type Sandwich "c"
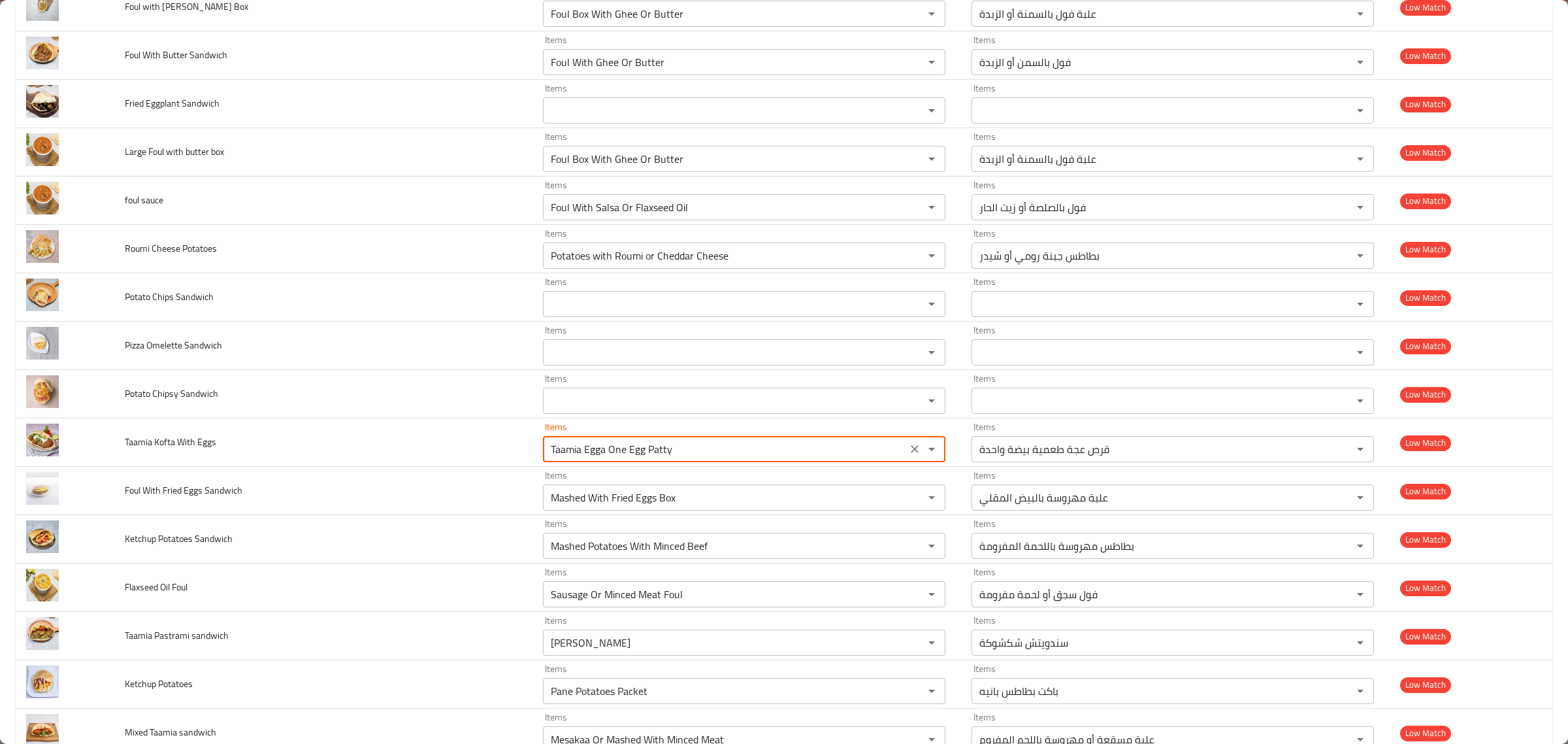
scroll to position [1670, 0]
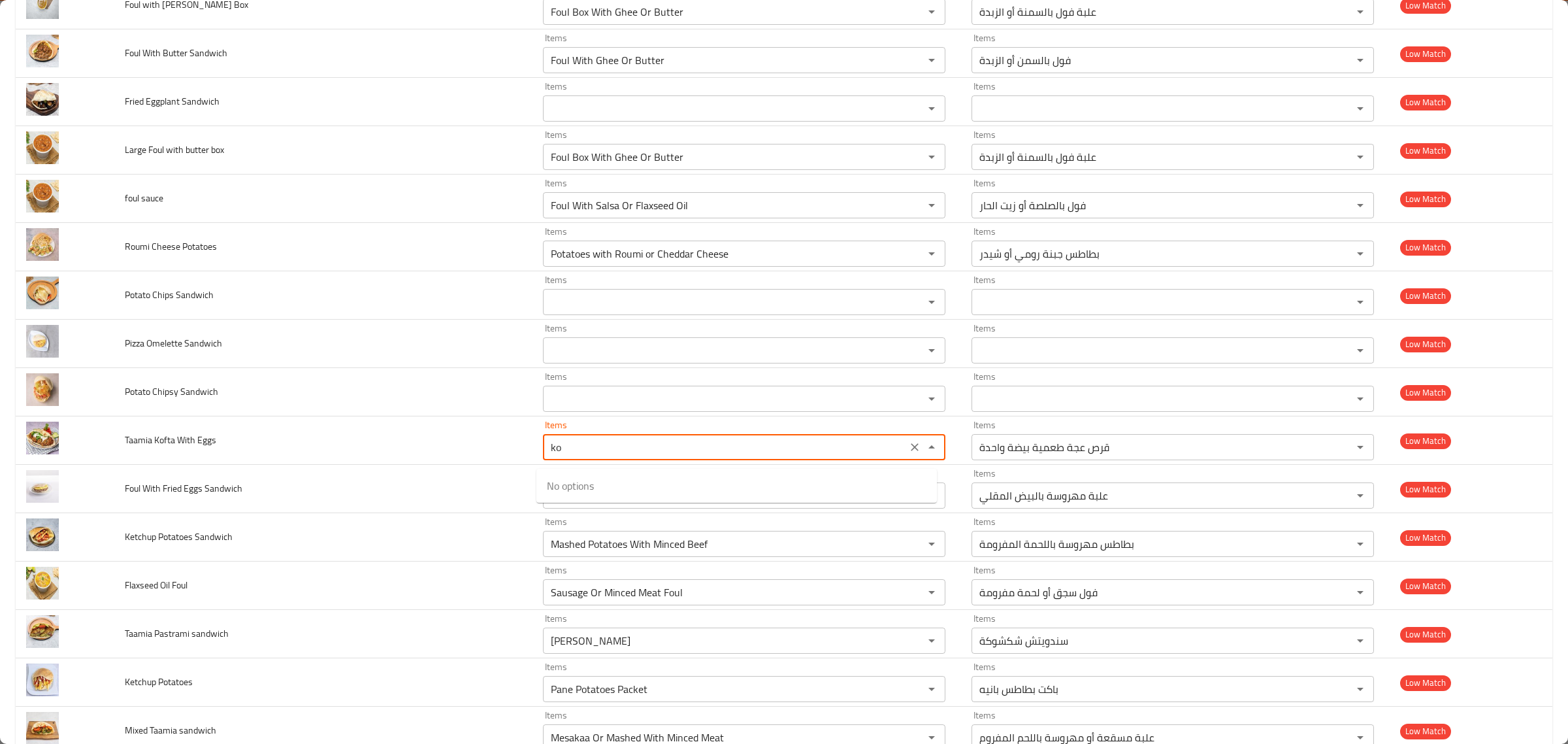
type Eggs "k"
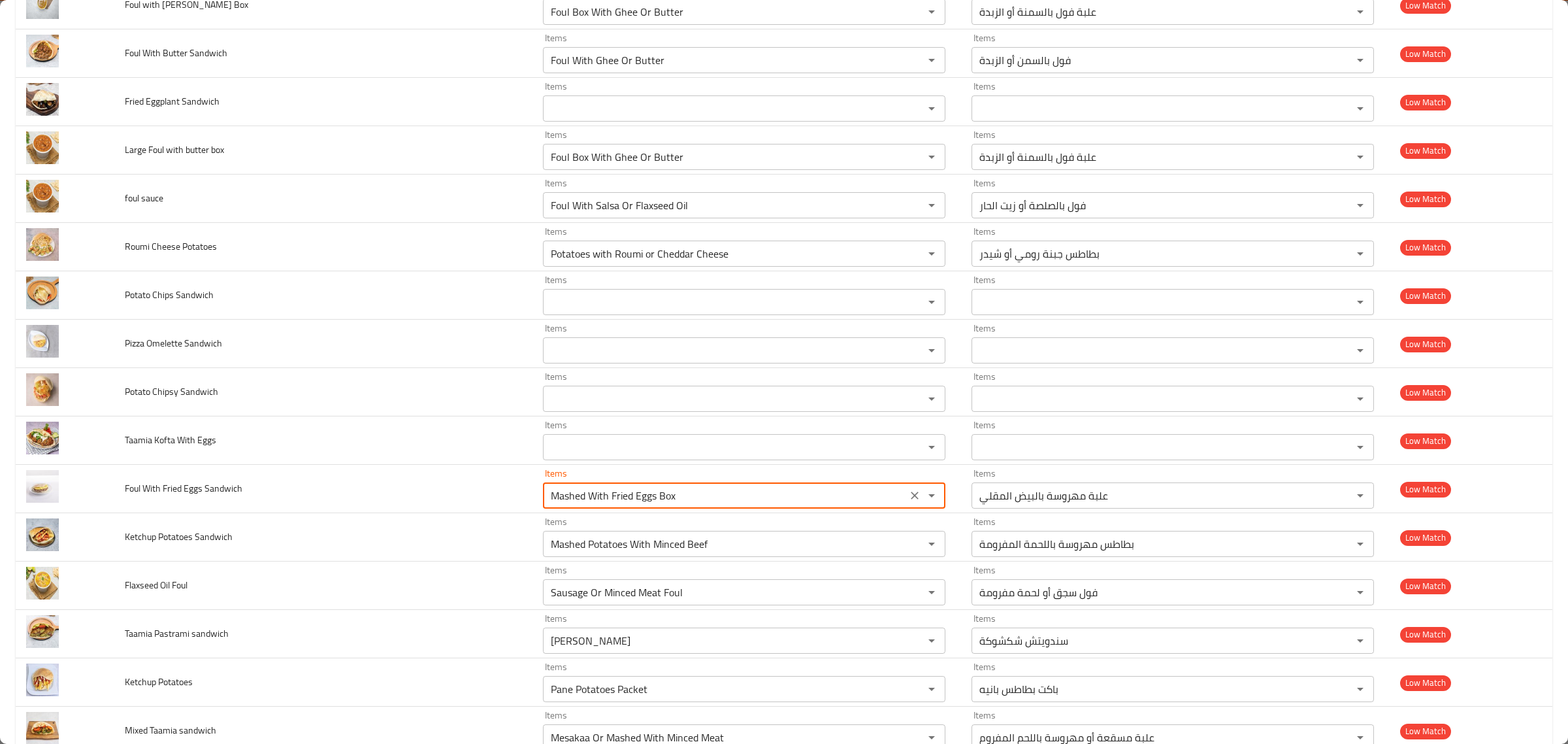
type Sandwich "e"
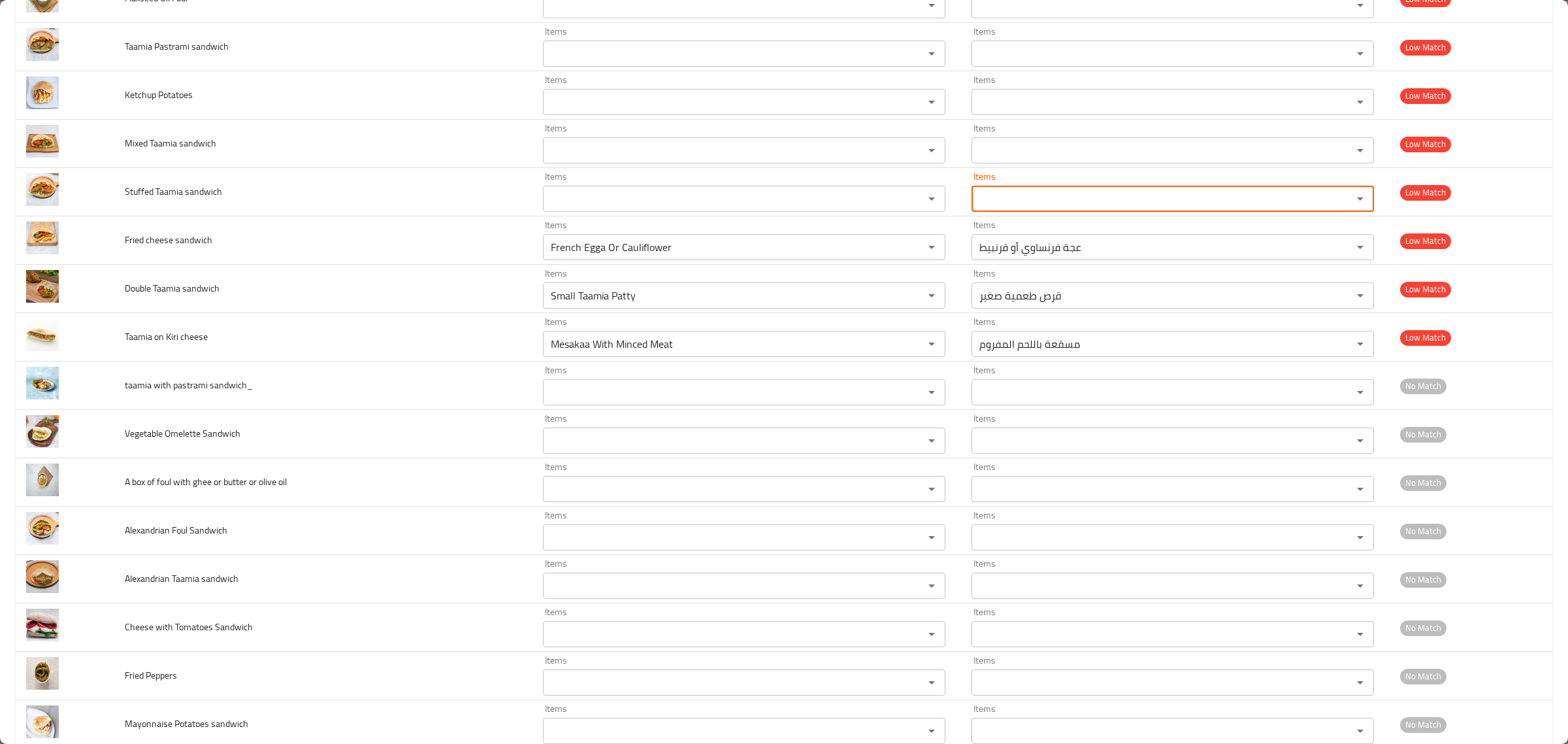
scroll to position [2262, 0]
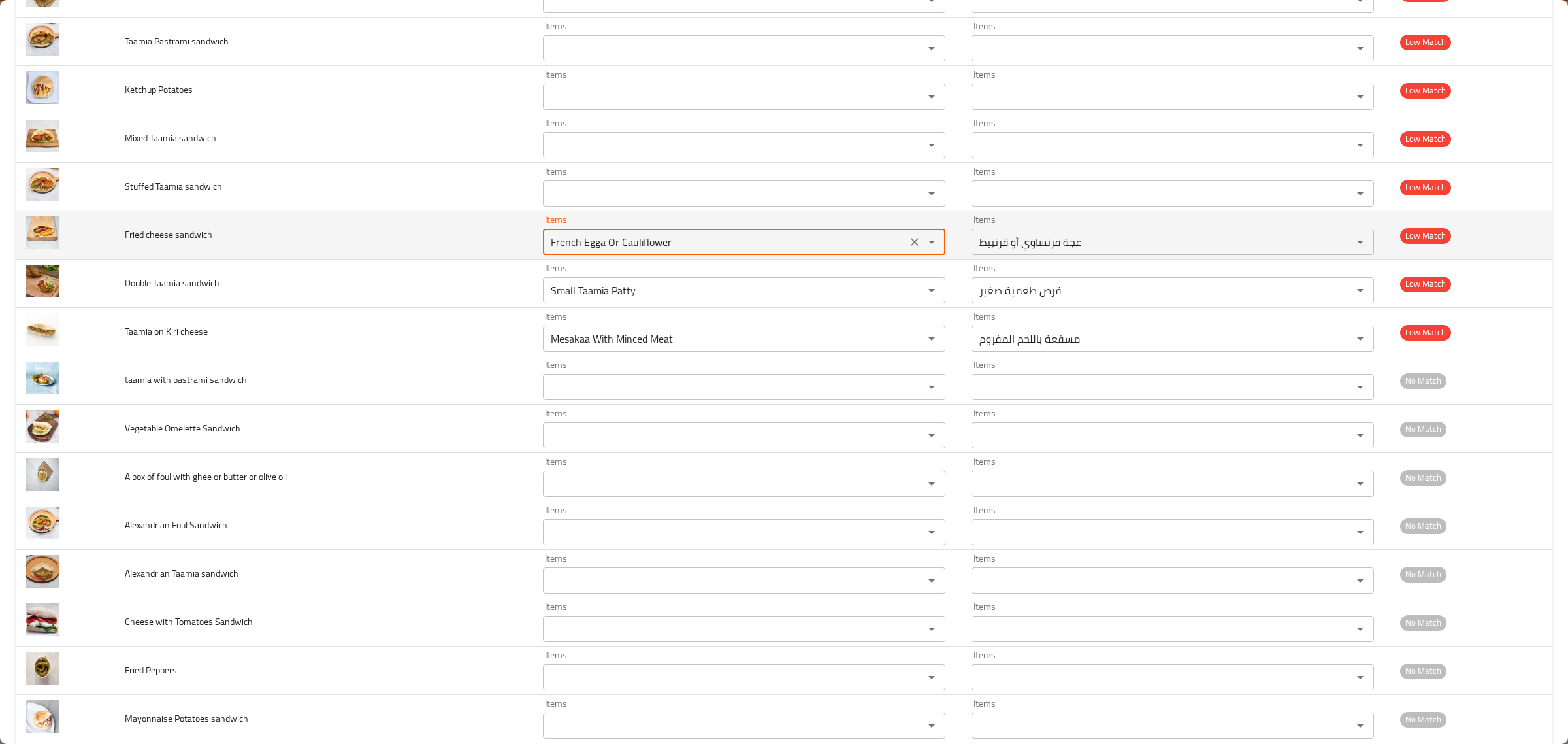
click at [754, 248] on sandwich "French Egga Or Cauliflower" at bounding box center [725, 241] width 356 height 18
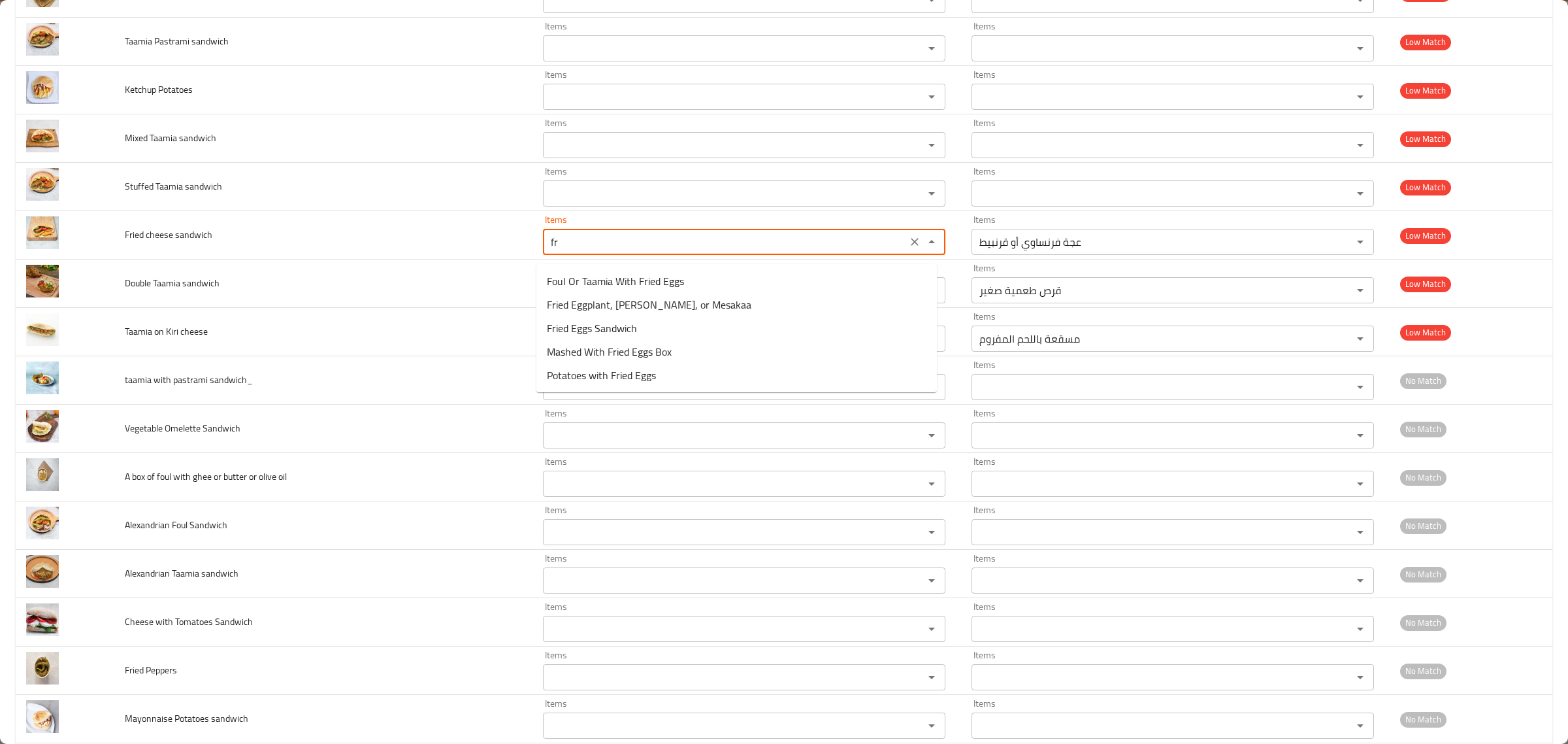
type sandwich "f"
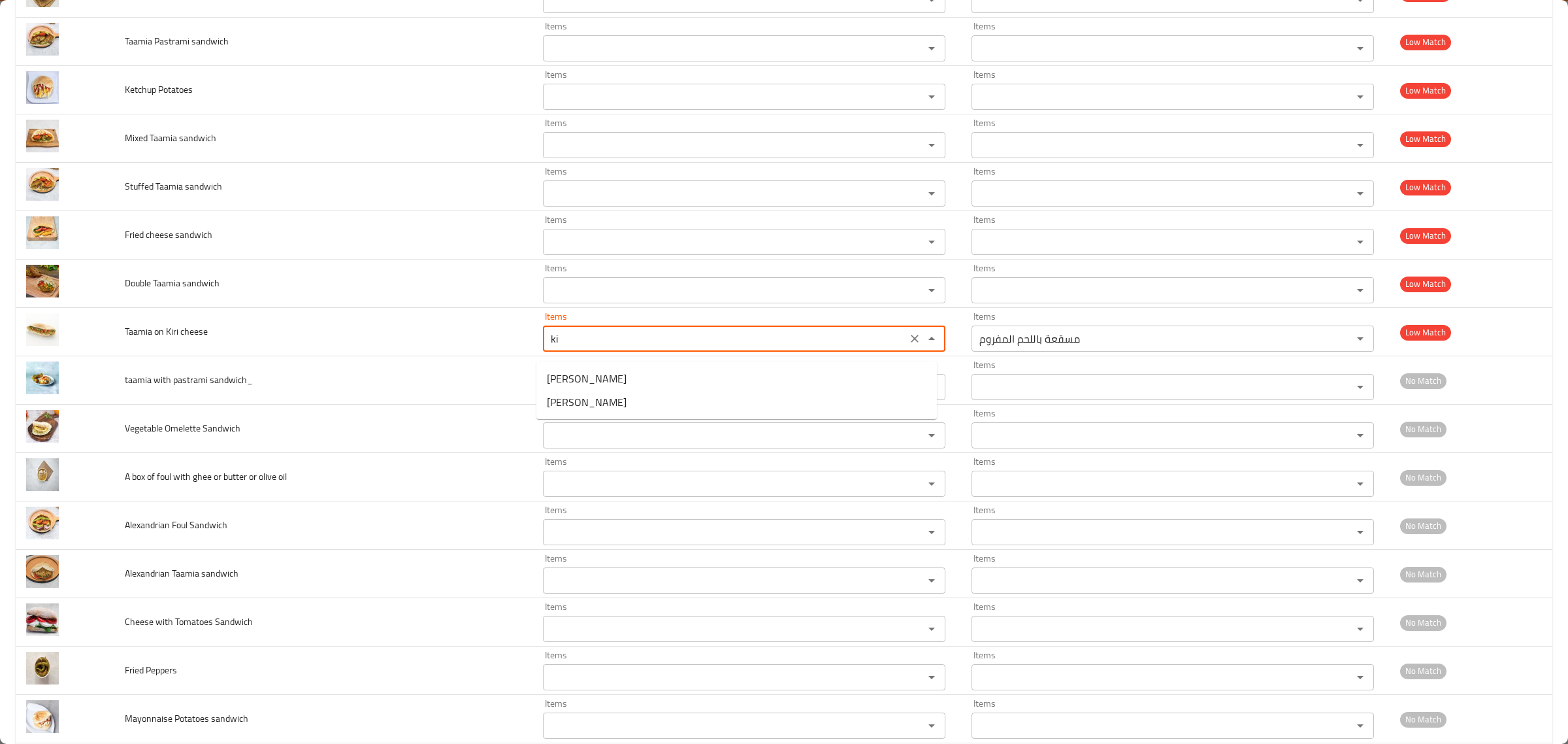
type cheese "k"
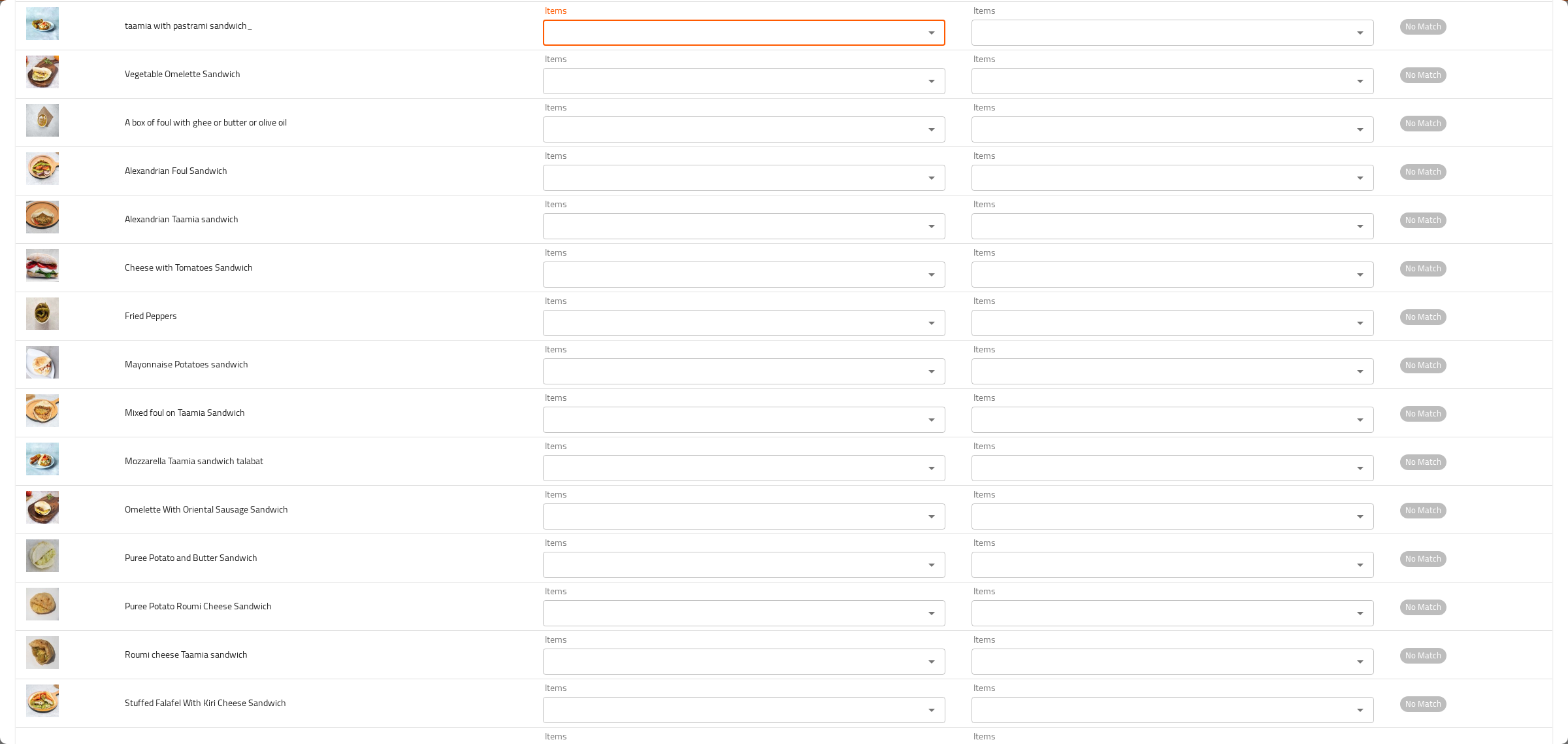
scroll to position [2683, 0]
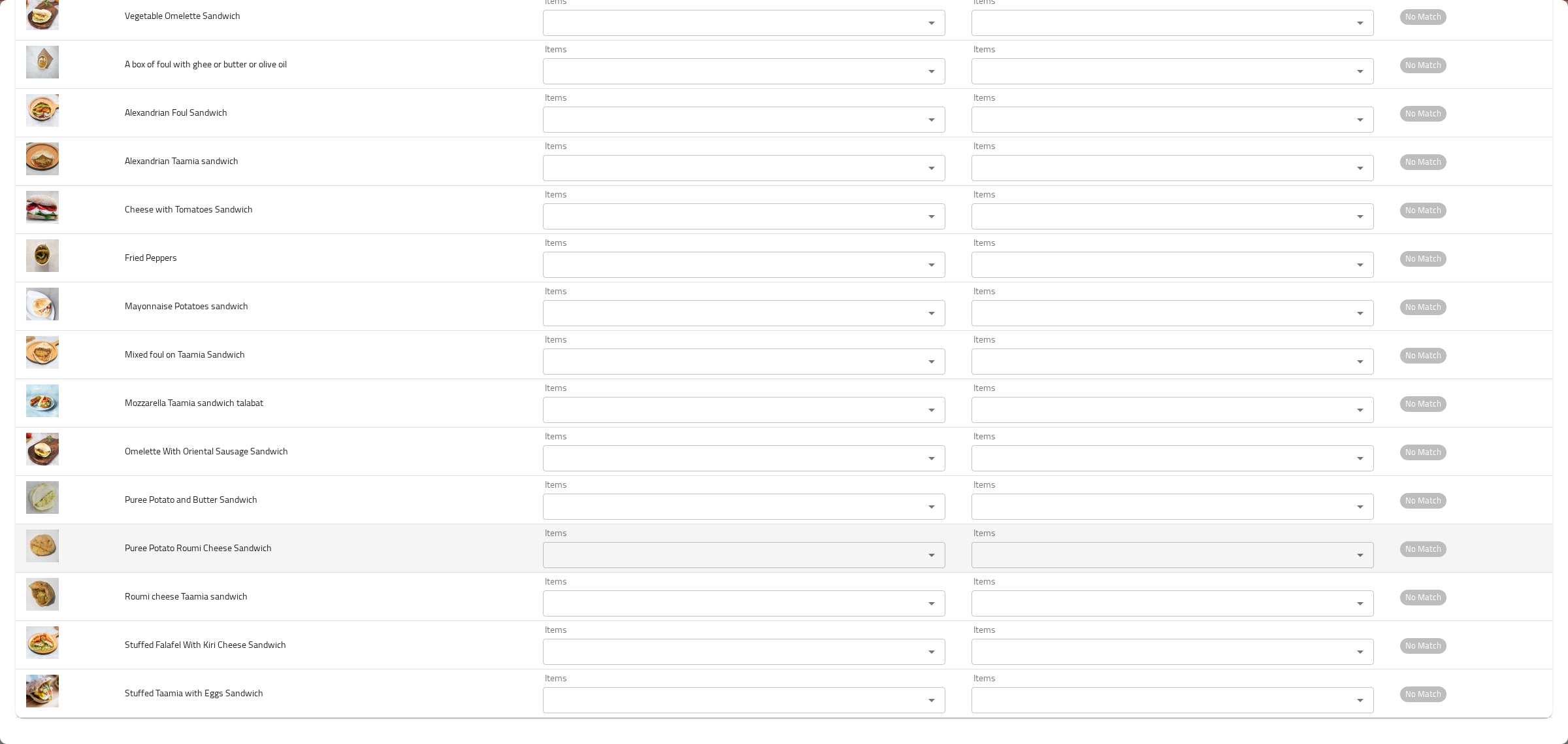
click at [677, 539] on div "Items Items" at bounding box center [745, 548] width 403 height 40
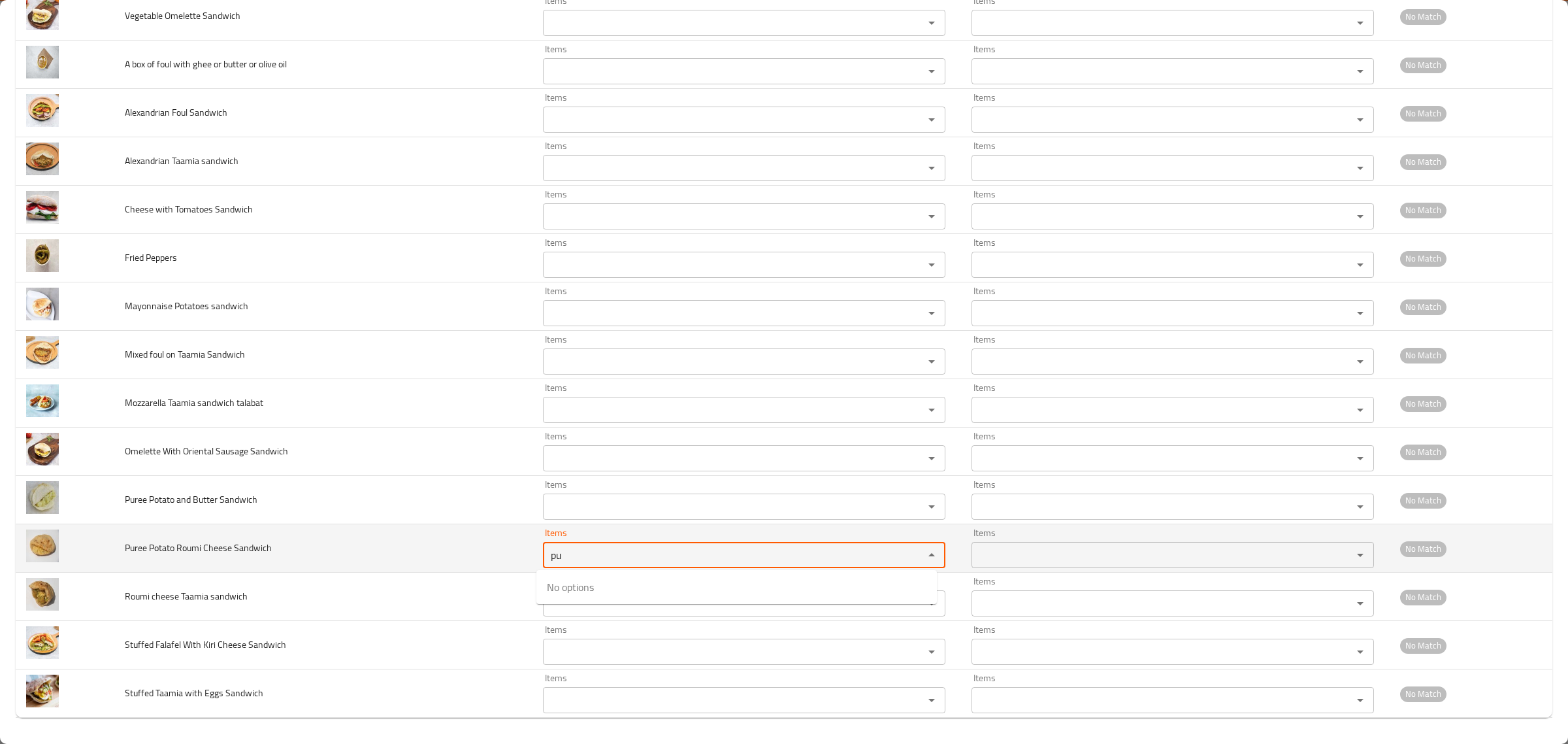
type Sandwich "p"
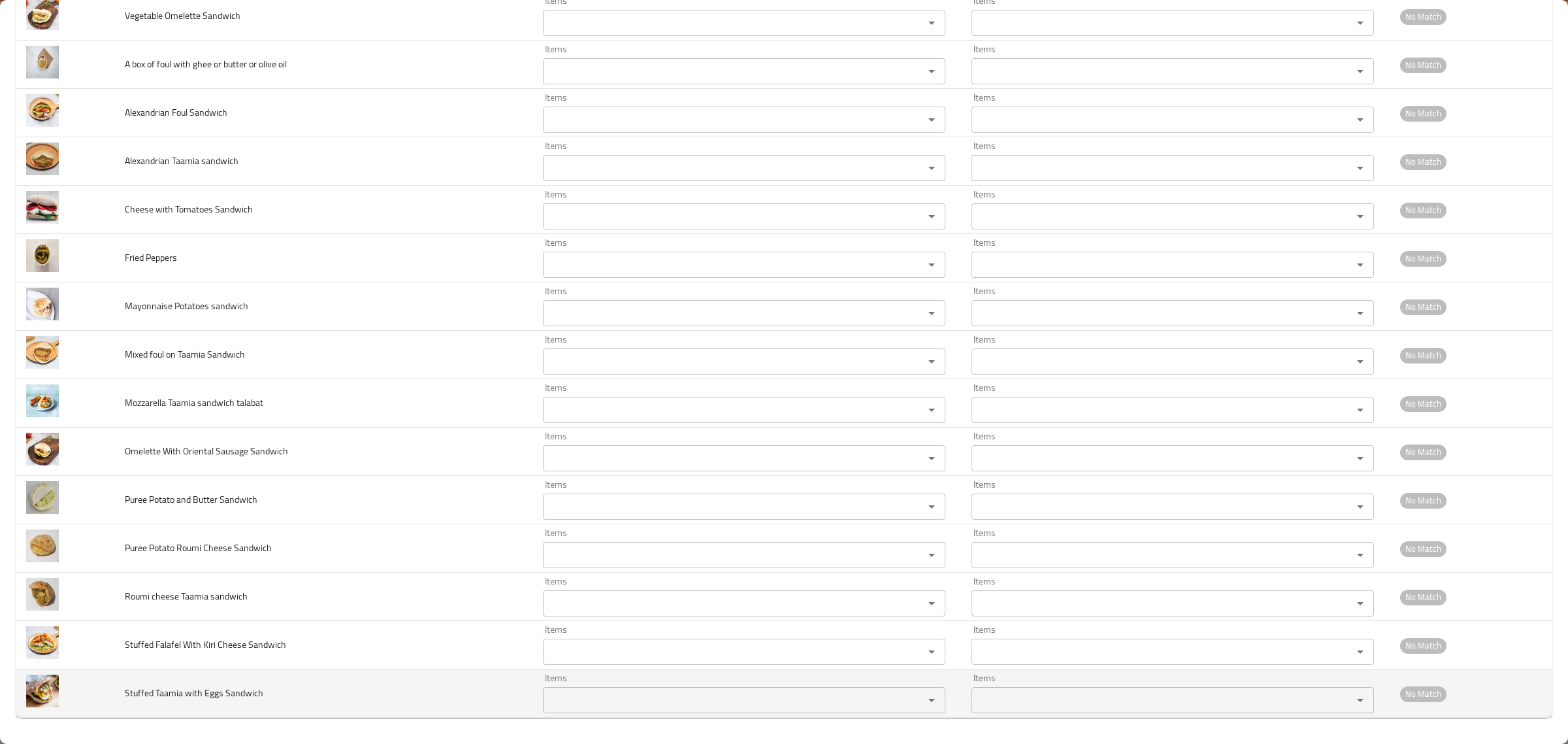
click at [230, 691] on span "Stuffed Taamia with Eggs Sandwich" at bounding box center [194, 693] width 138 height 17
copy span "Stuffed Taamia with Eggs Sandwich"
click at [230, 691] on span "Stuffed Taamia with Eggs Sandwich" at bounding box center [194, 693] width 138 height 17
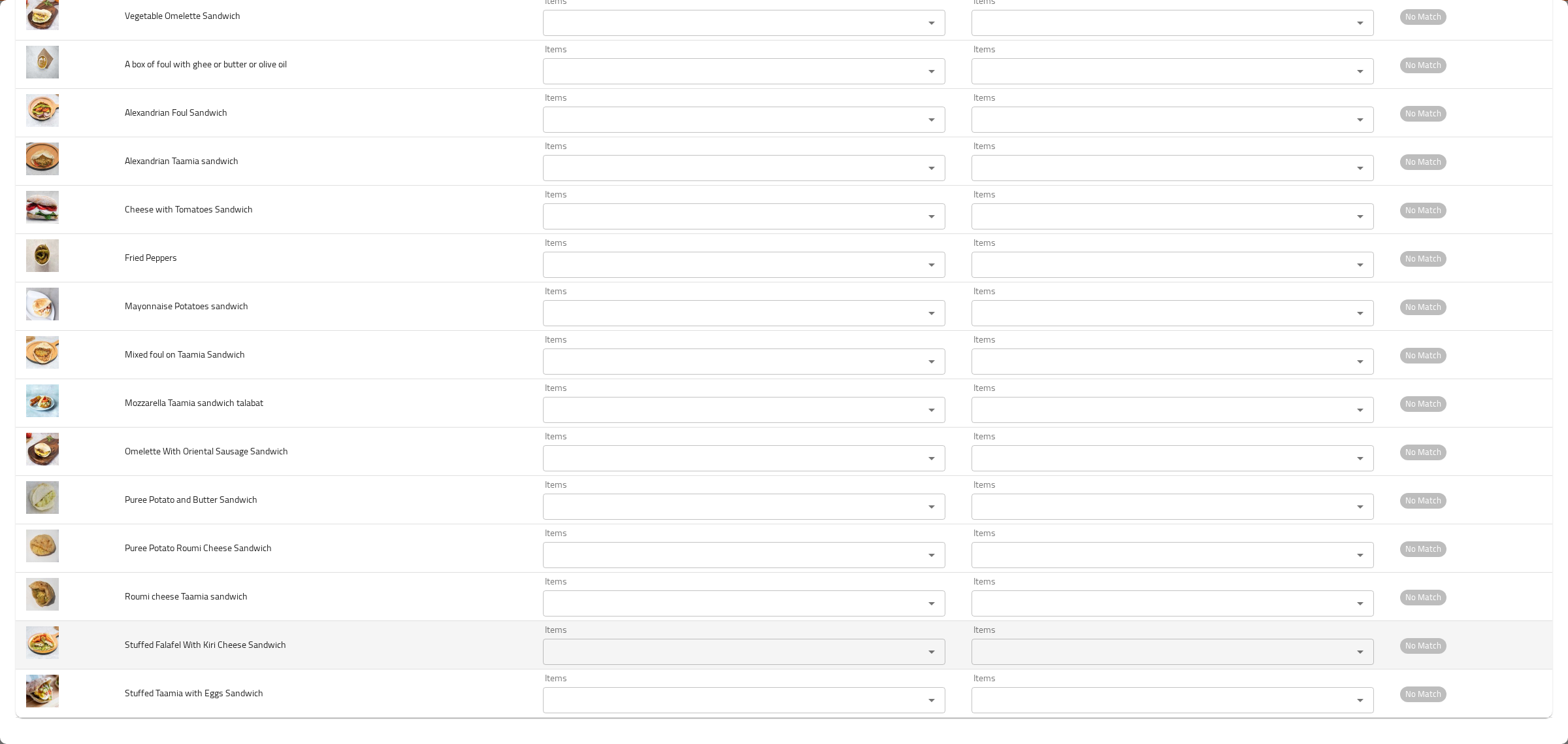
click at [227, 646] on span "Stuffed Falafel With Kiri Cheese Sandwich" at bounding box center [205, 644] width 161 height 17
copy span "Cheese"
click at [227, 646] on span "Stuffed Falafel With Kiri Cheese Sandwich" at bounding box center [205, 644] width 161 height 17
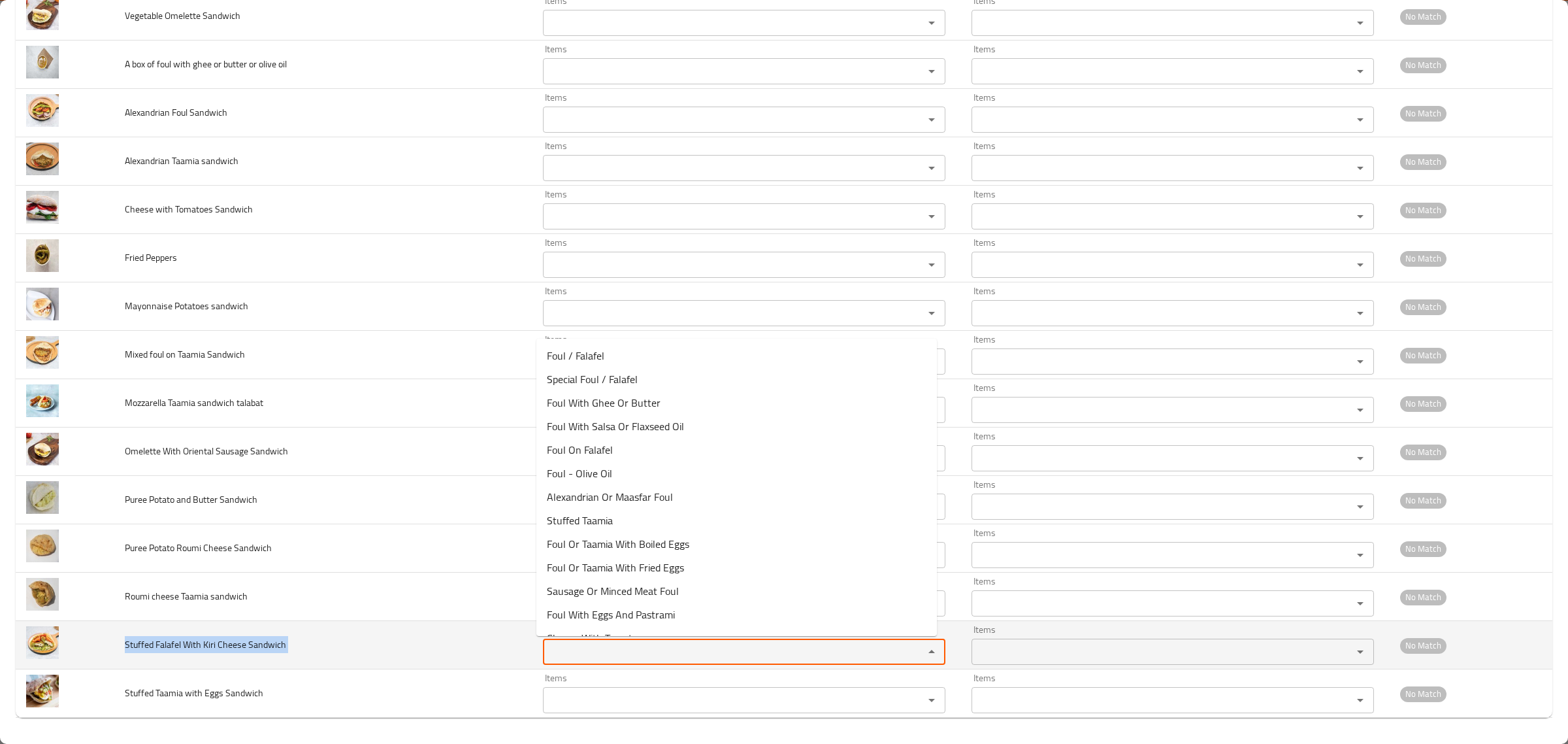
click at [549, 649] on Sandwich "Items" at bounding box center [725, 652] width 356 height 18
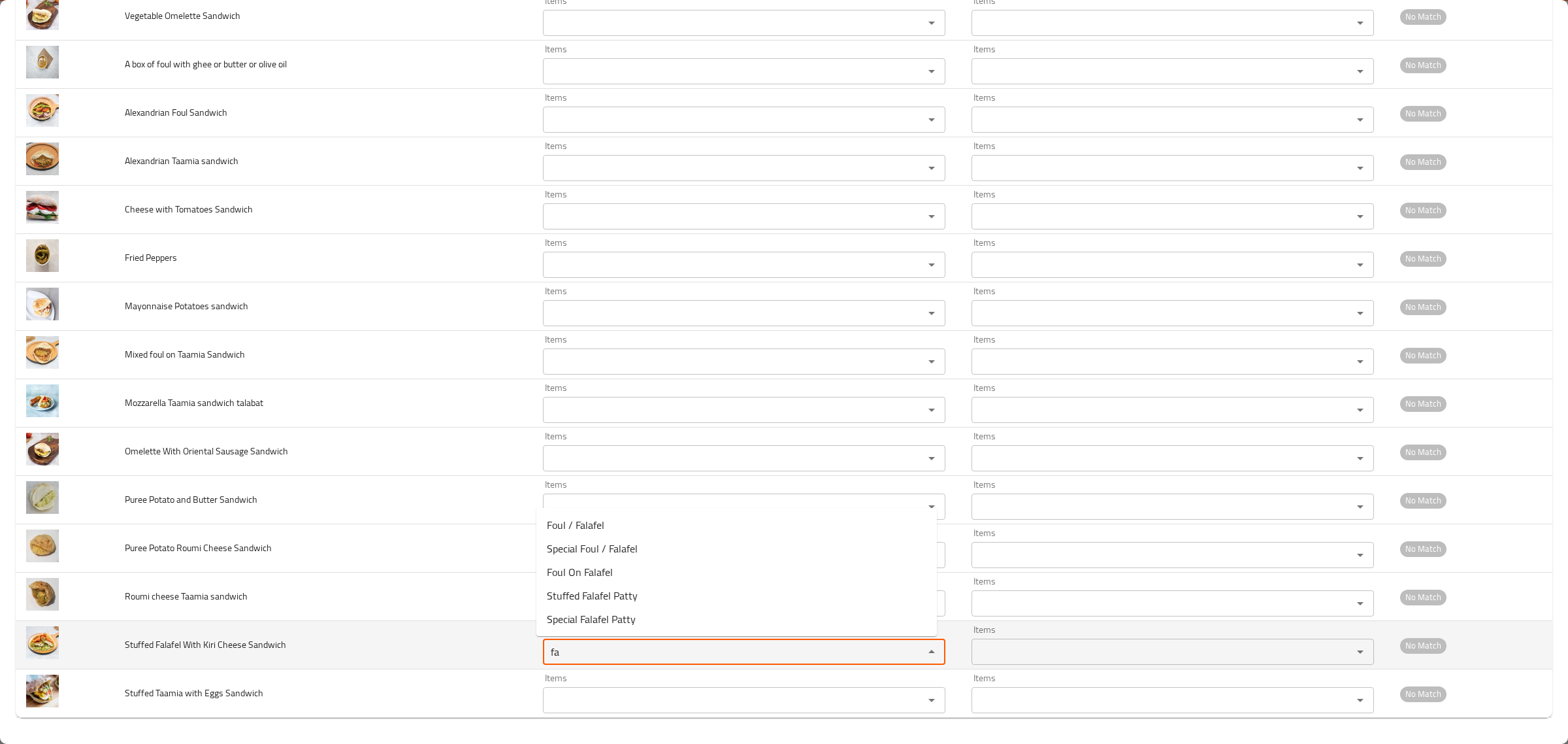
type Sandwich "f"
type Sandwich "s"
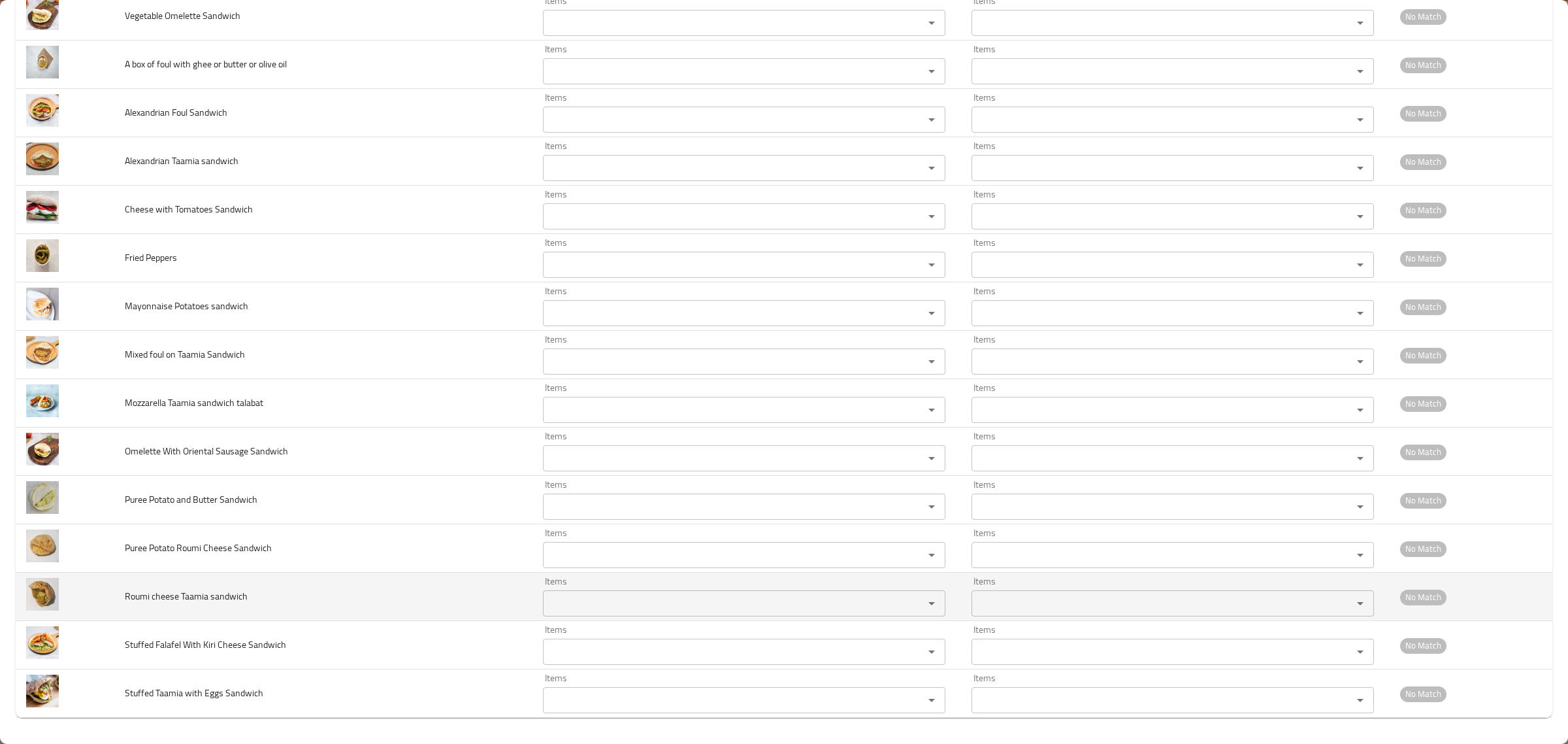
click at [188, 598] on span "Roumi cheese Taamia sandwich" at bounding box center [186, 596] width 123 height 17
copy span "Roumi cheese Taamia sandwich"
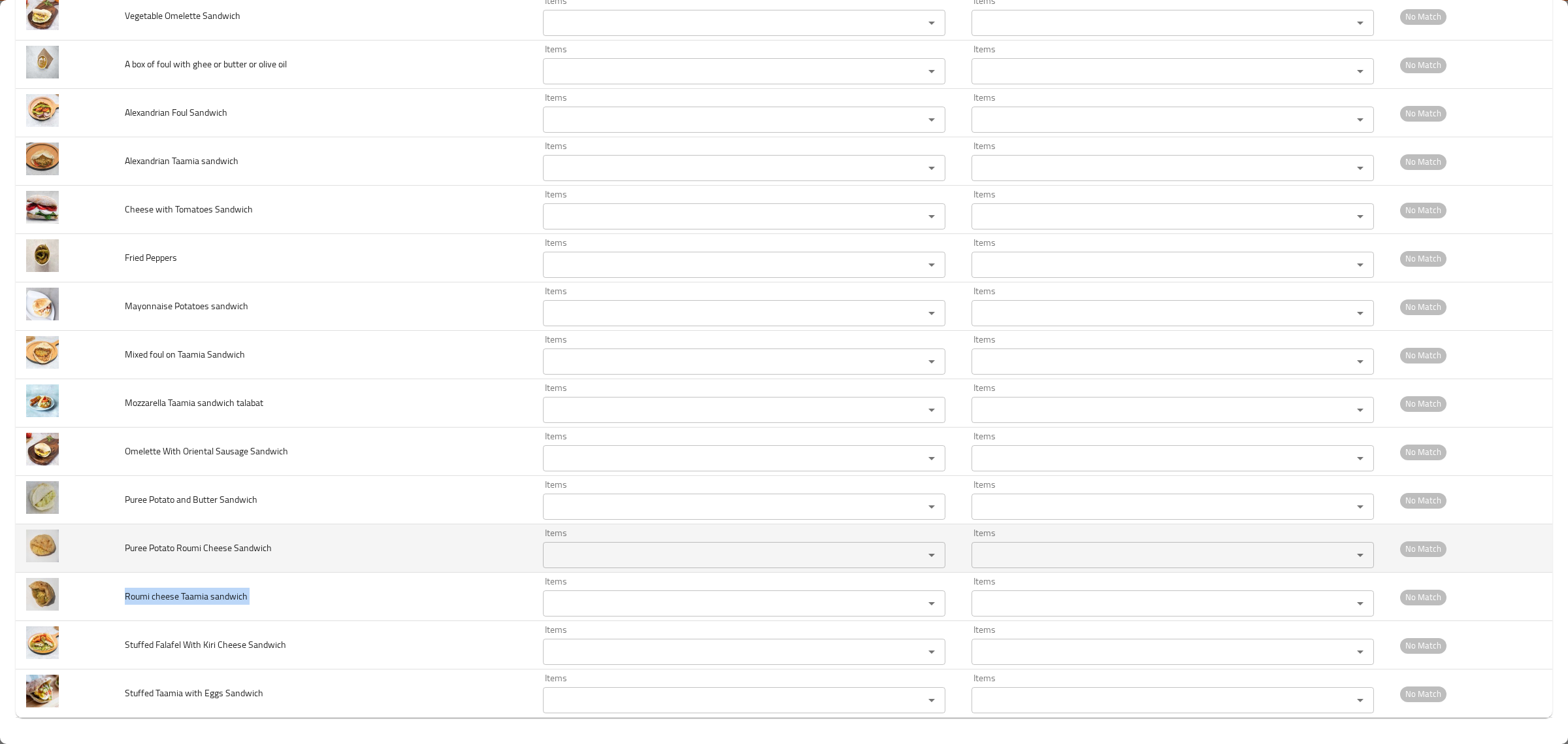
click at [213, 543] on span "Puree Potato Roumi Cheese Sandwich" at bounding box center [198, 547] width 147 height 17
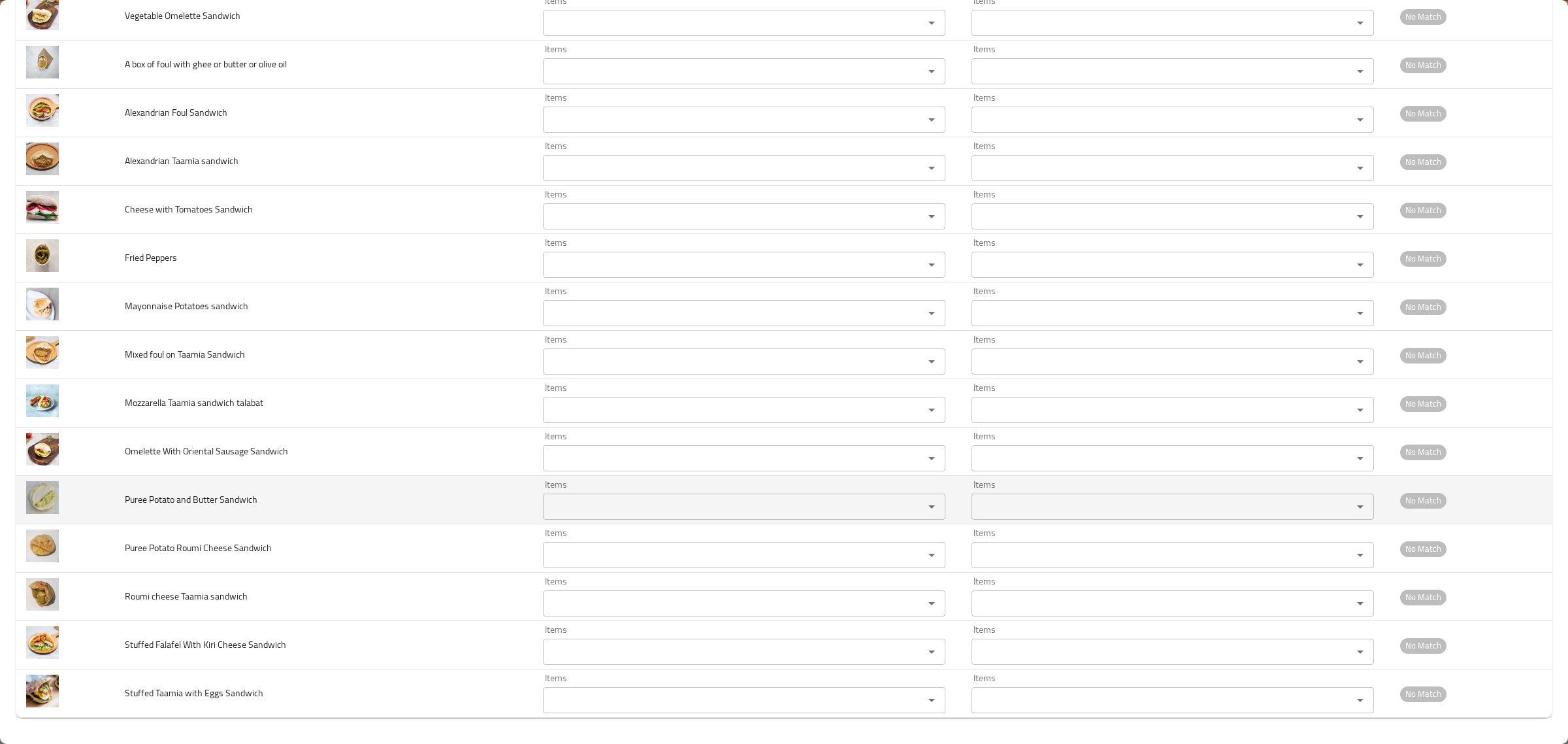
click at [222, 510] on td "Puree Potato and Butter Sandwich" at bounding box center [323, 500] width 418 height 48
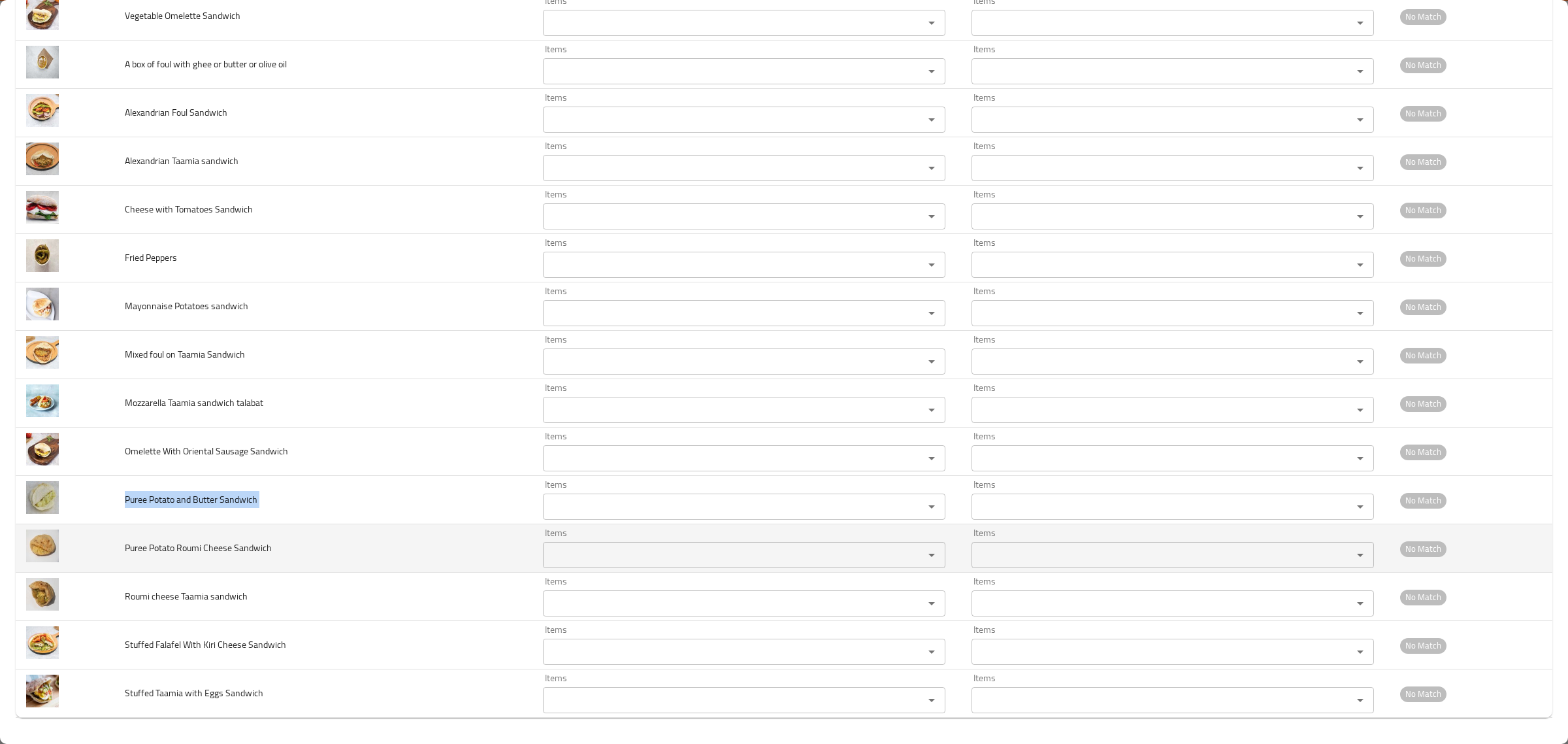
click at [200, 560] on td "Puree Potato Roumi Cheese Sandwich" at bounding box center [323, 549] width 418 height 48
copy span "Puree Potato Roumi Cheese Sandwich"
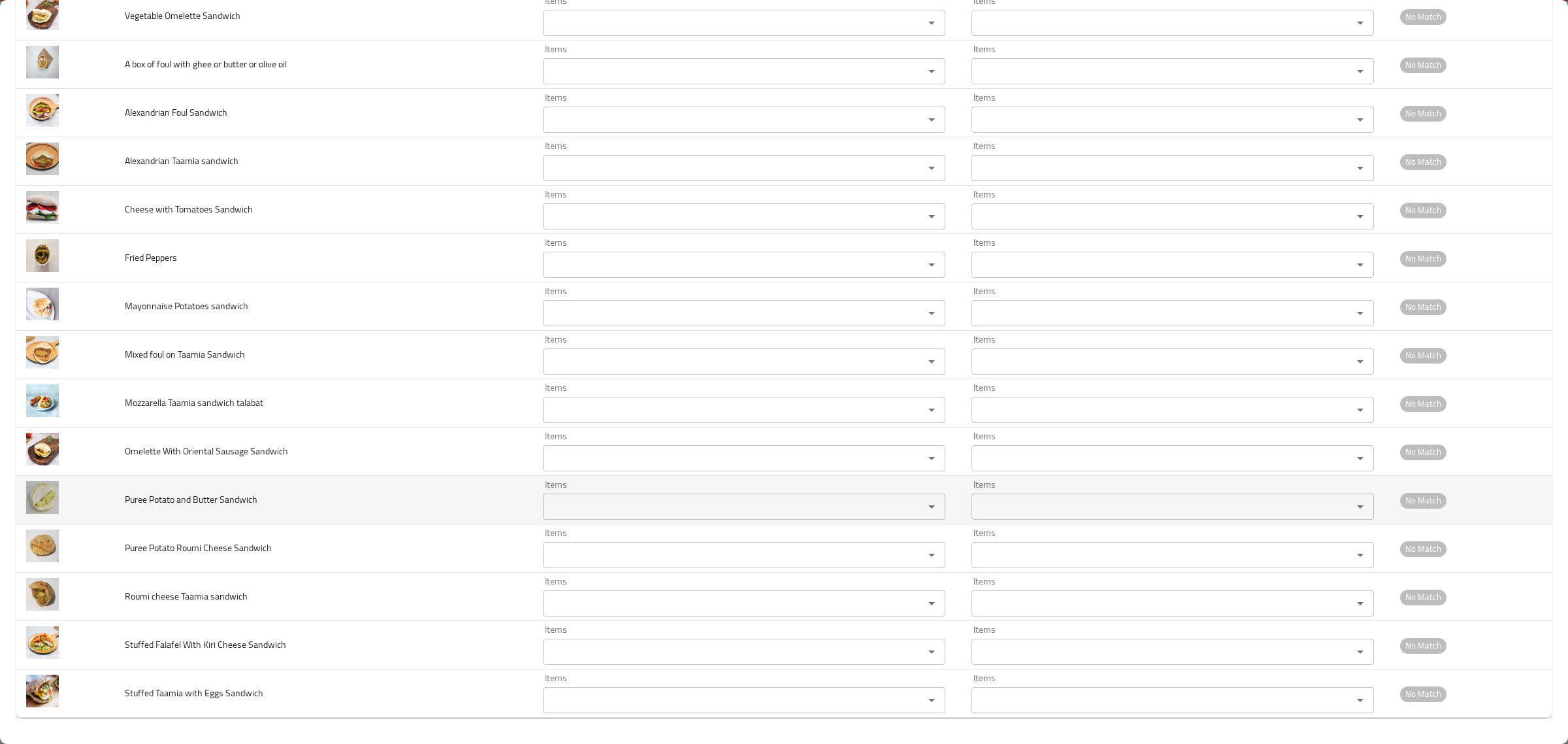
click at [173, 494] on span "Puree Potato and Butter Sandwich" at bounding box center [191, 499] width 132 height 17
click at [135, 500] on span "Puree Potato and Butter Sandwich" at bounding box center [191, 499] width 132 height 17
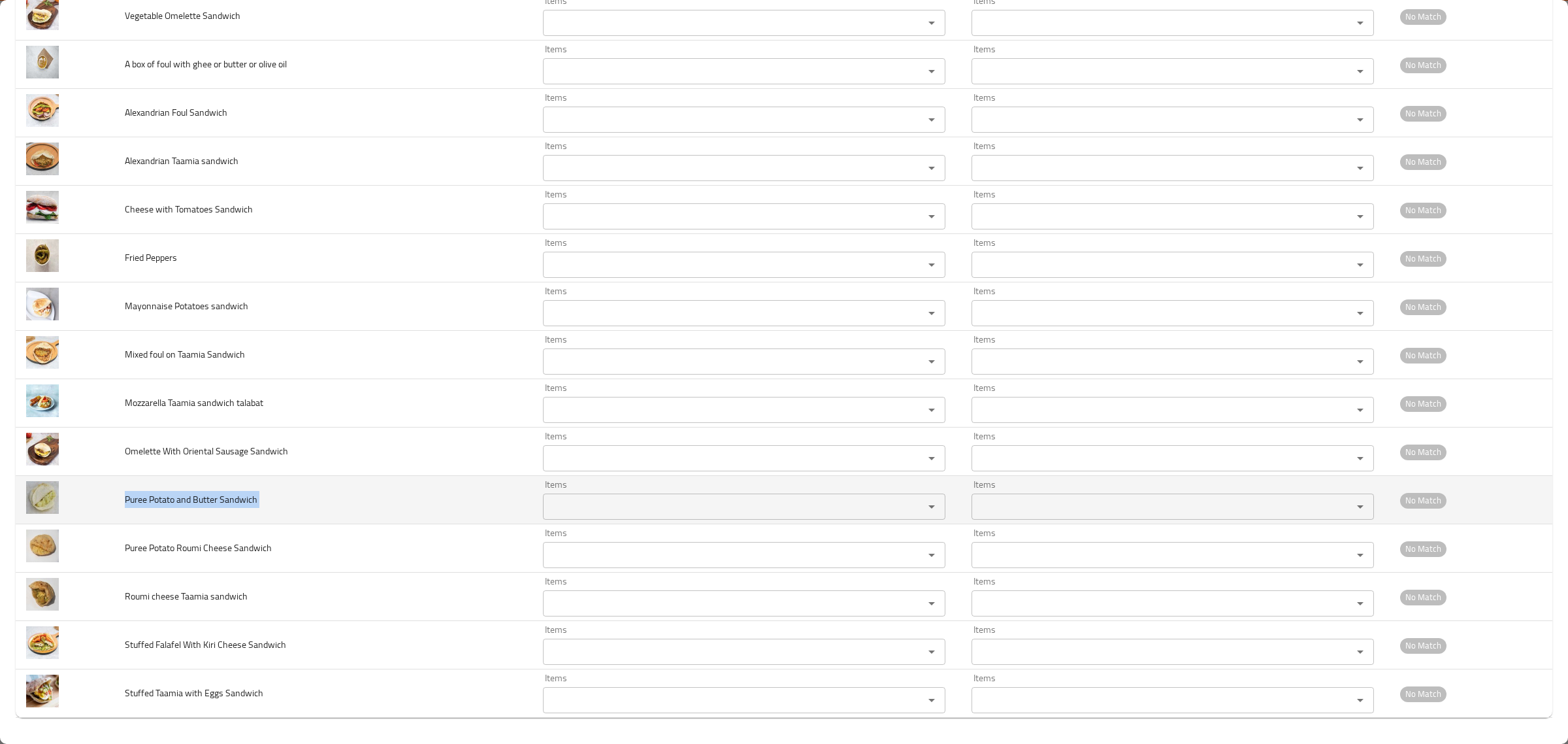
click at [135, 500] on span "Puree Potato and Butter Sandwich" at bounding box center [191, 499] width 132 height 17
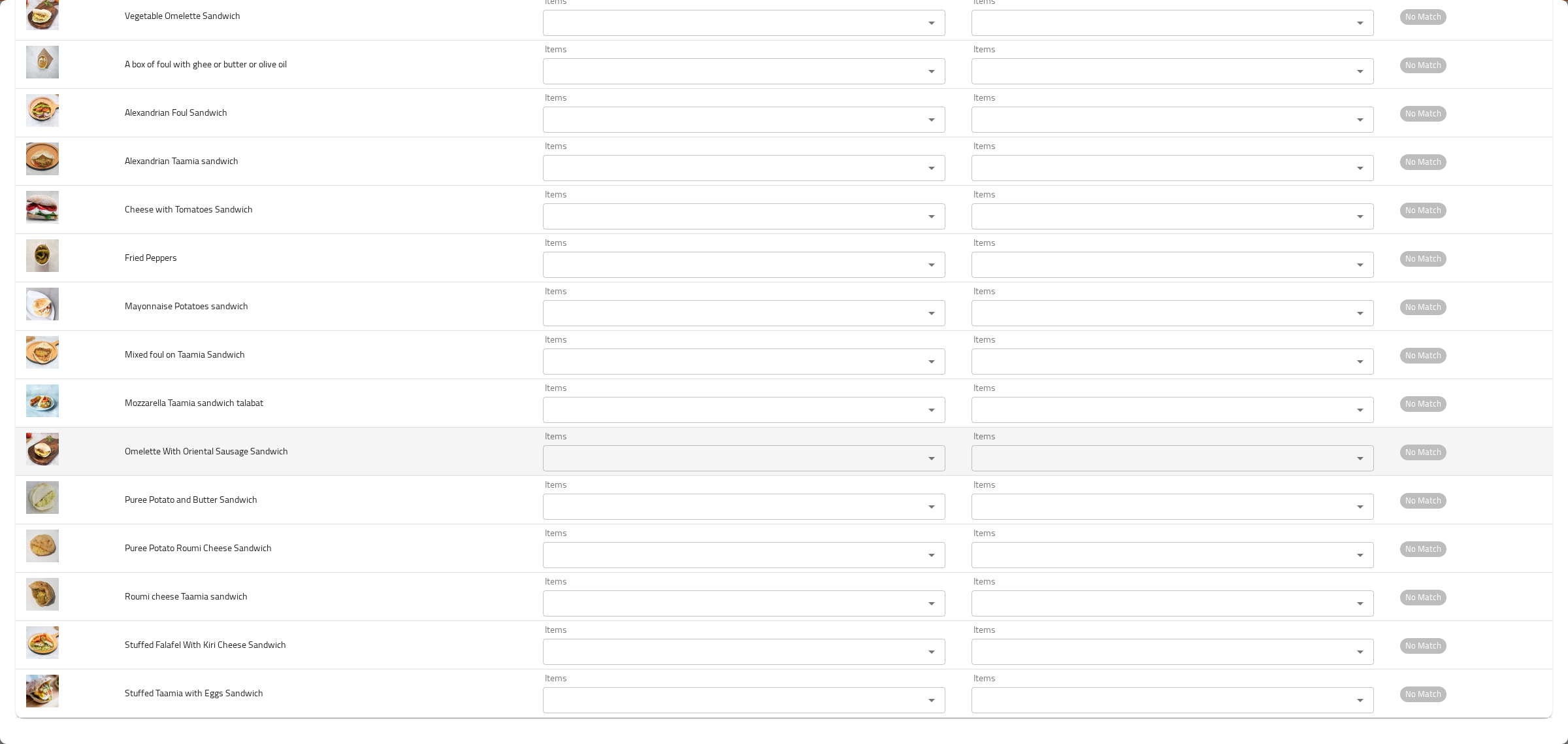
click at [229, 447] on span "Omelette With Oriental Sausage Sandwich" at bounding box center [207, 451] width 163 height 17
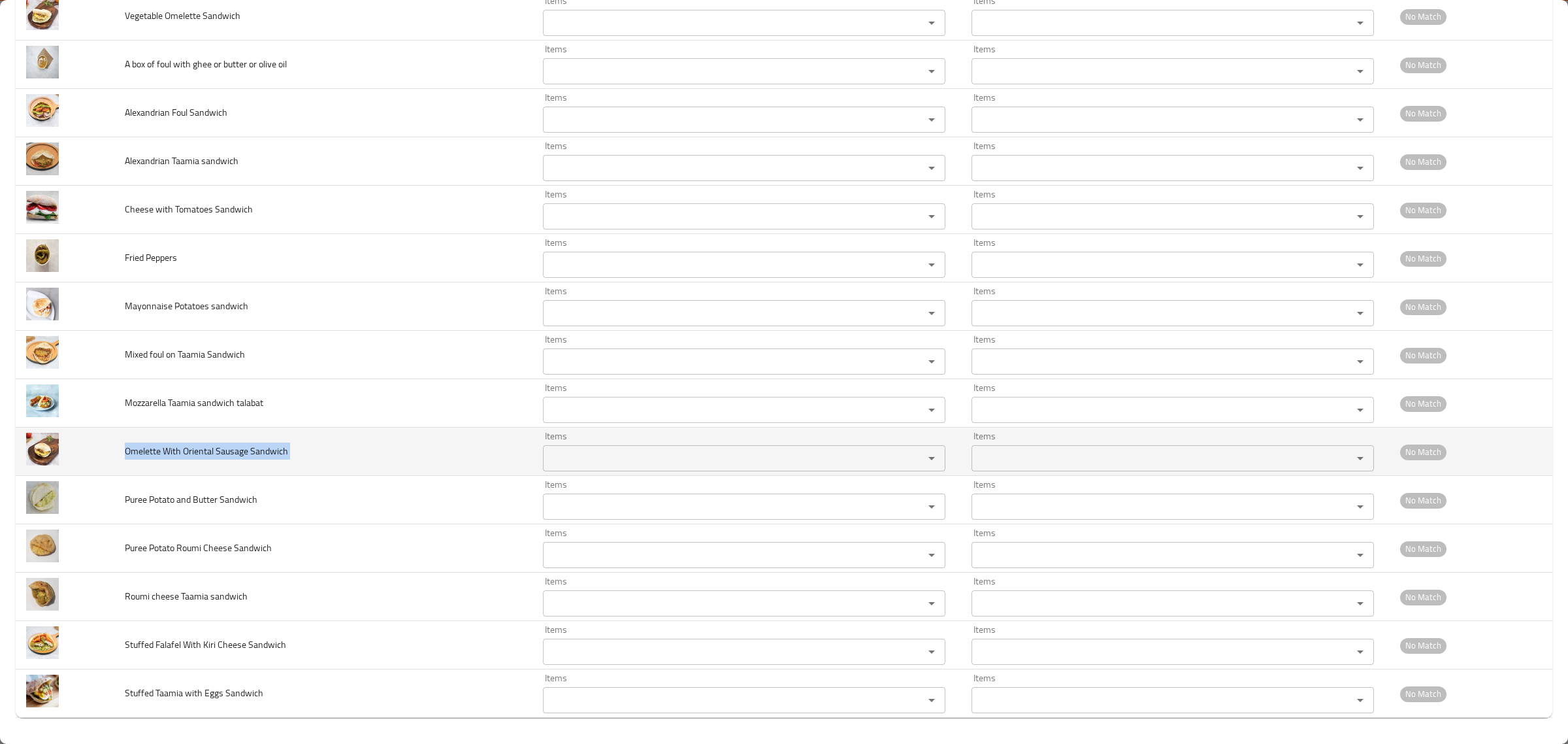
click at [229, 447] on span "Omelette With Oriental Sausage Sandwich" at bounding box center [207, 451] width 163 height 17
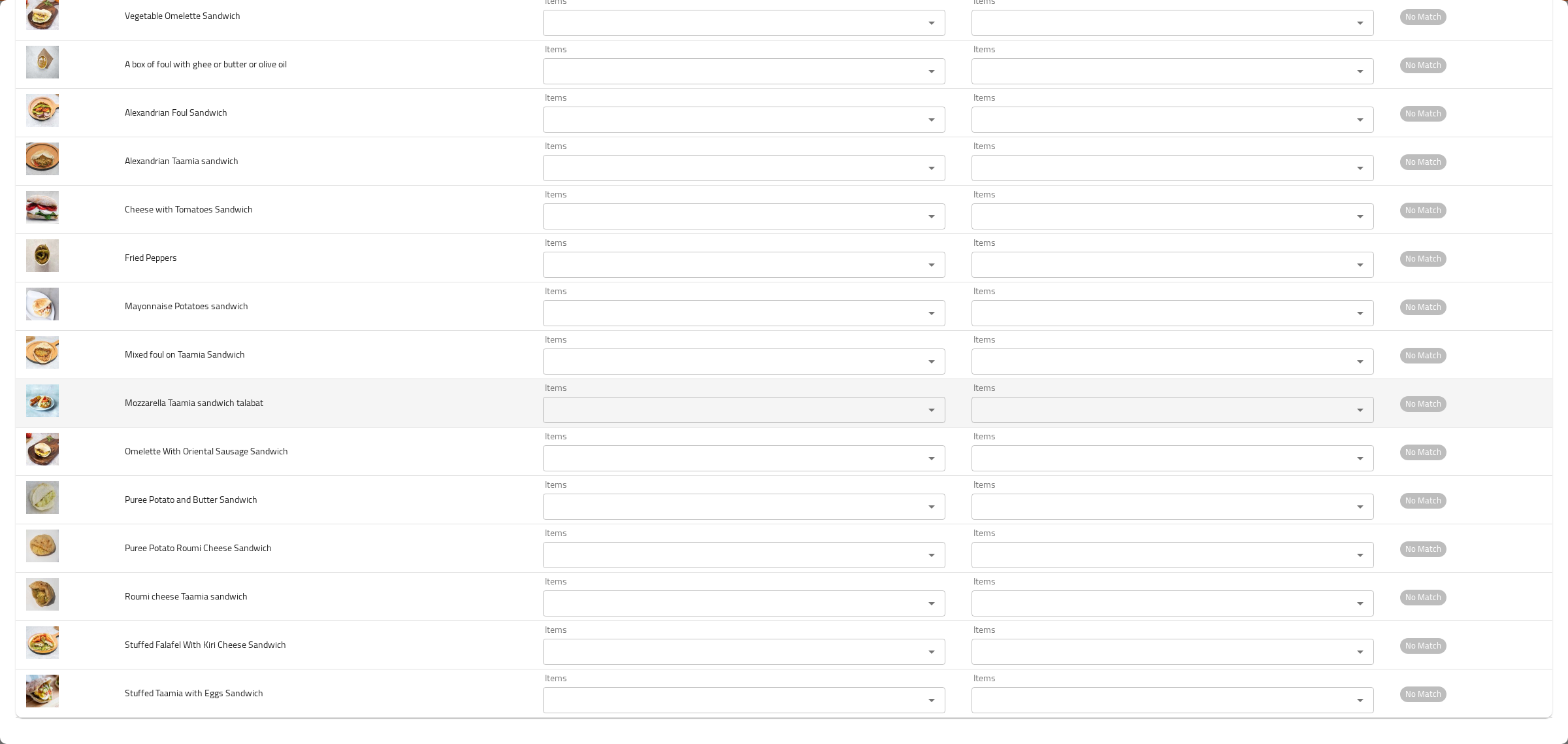
click at [194, 407] on span "Mozzarella Taamia sandwich talabat" at bounding box center [194, 403] width 138 height 17
copy span "Mozzarella Taamia sandwich talabat"
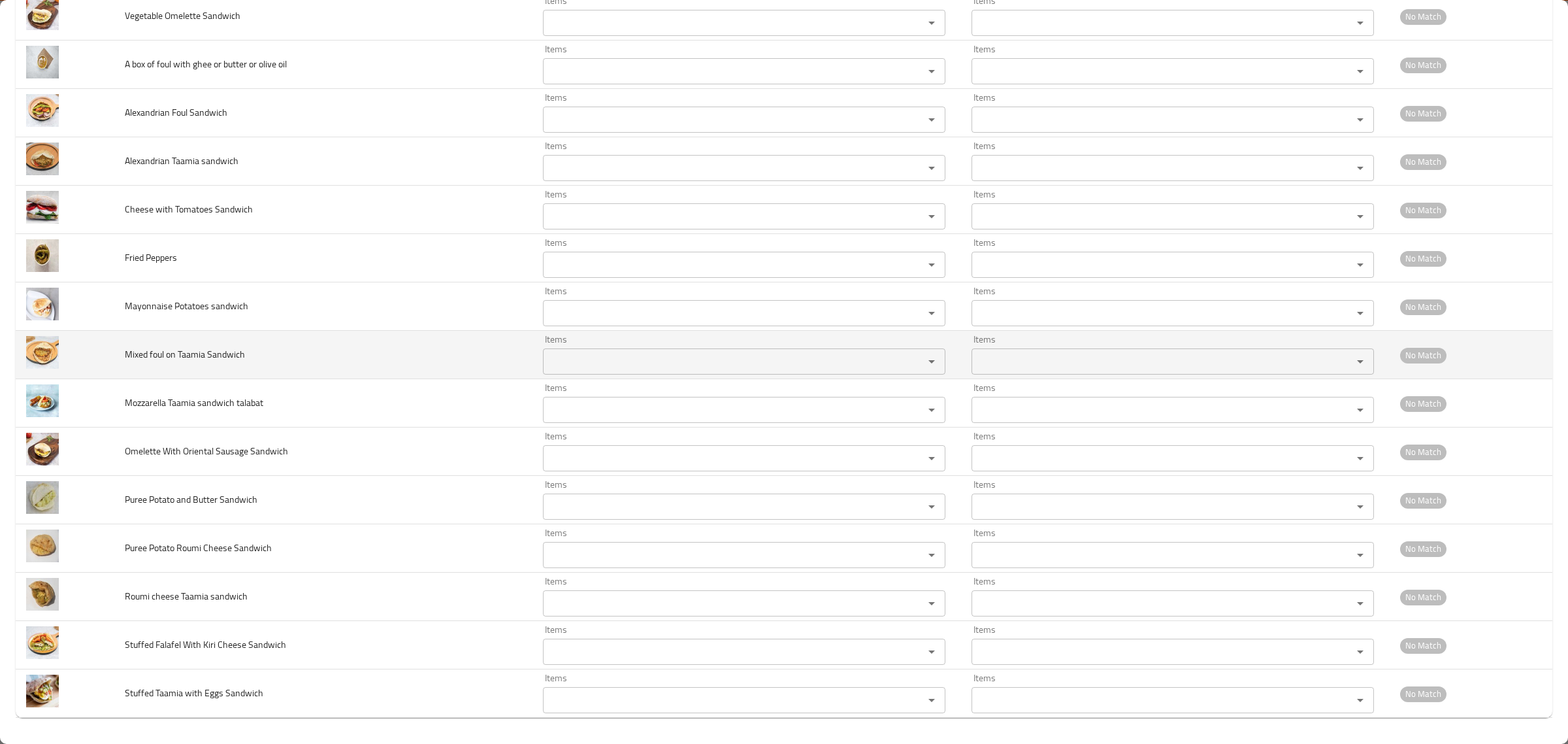
click at [188, 348] on span "Mixed foul on Taamia Sandwich" at bounding box center [185, 354] width 120 height 17
copy span "Mixed foul on Taamia Sandwich"
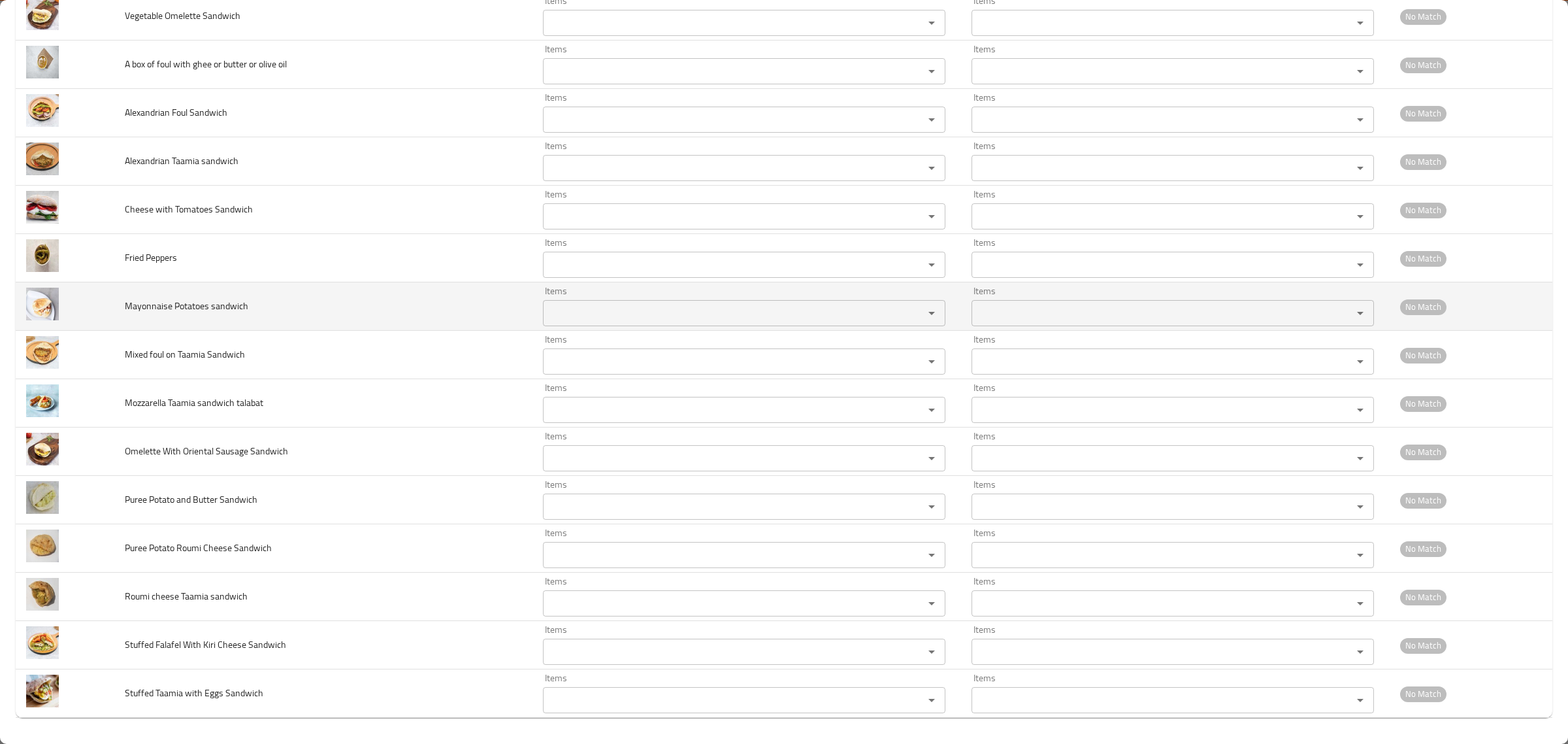
click at [179, 291] on td "Mayonnaise Potatoes sandwich" at bounding box center [323, 307] width 418 height 48
copy span "Mayonnaise Potatoes sandwich"
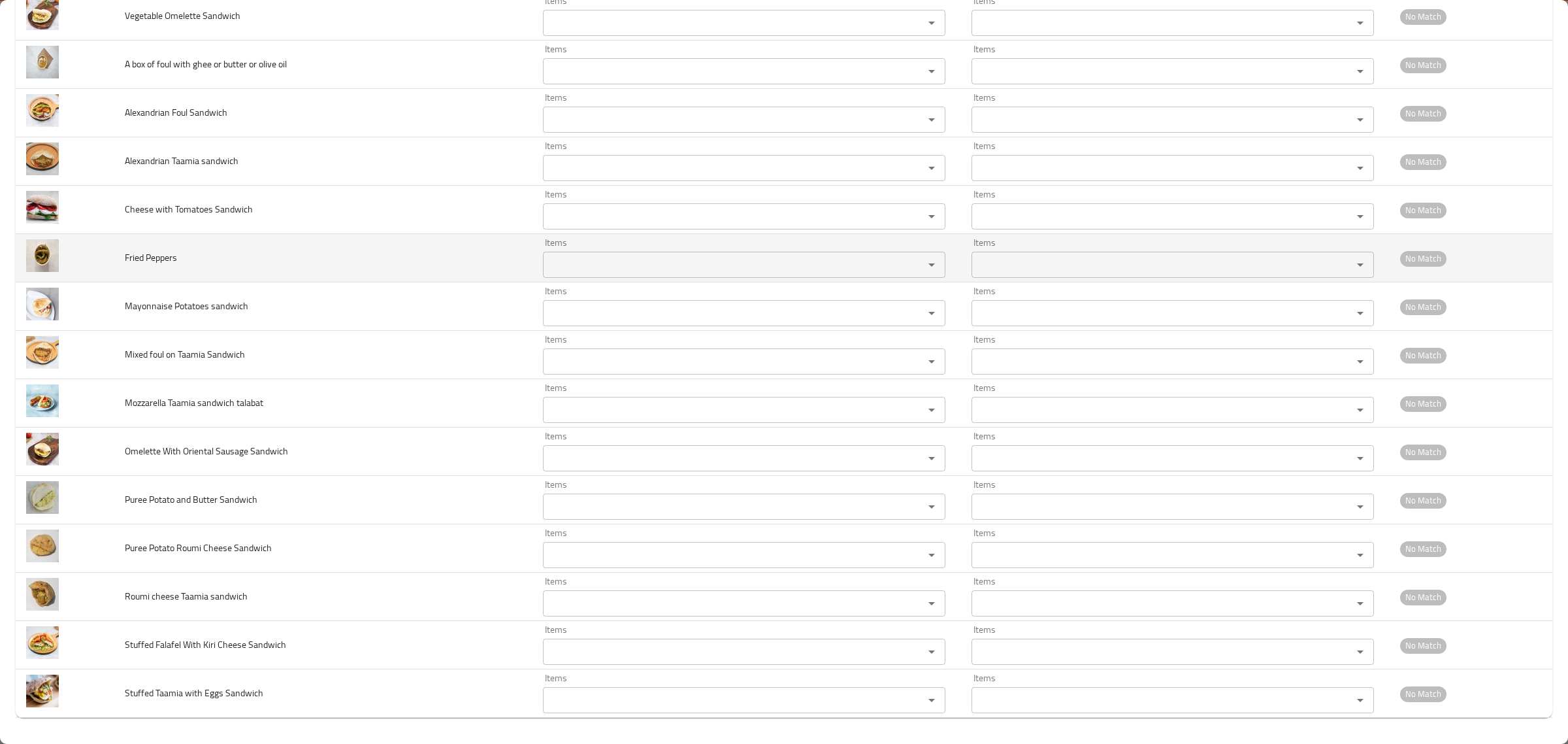
click at [145, 263] on span "Fried Peppers" at bounding box center [151, 257] width 52 height 17
copy span "Fried Peppers"
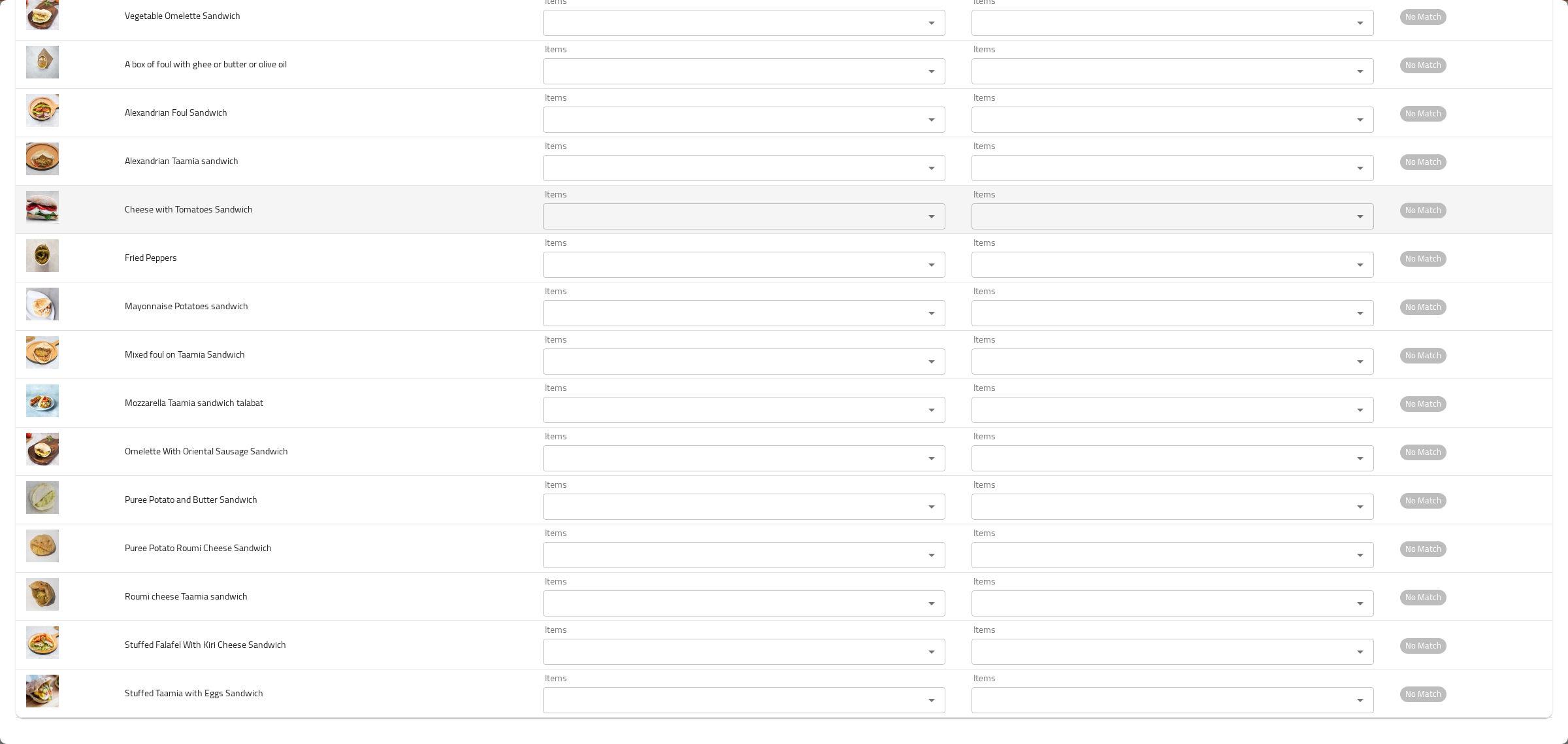
click at [182, 211] on span "Cheese with Tomatoes Sandwich" at bounding box center [188, 209] width 128 height 17
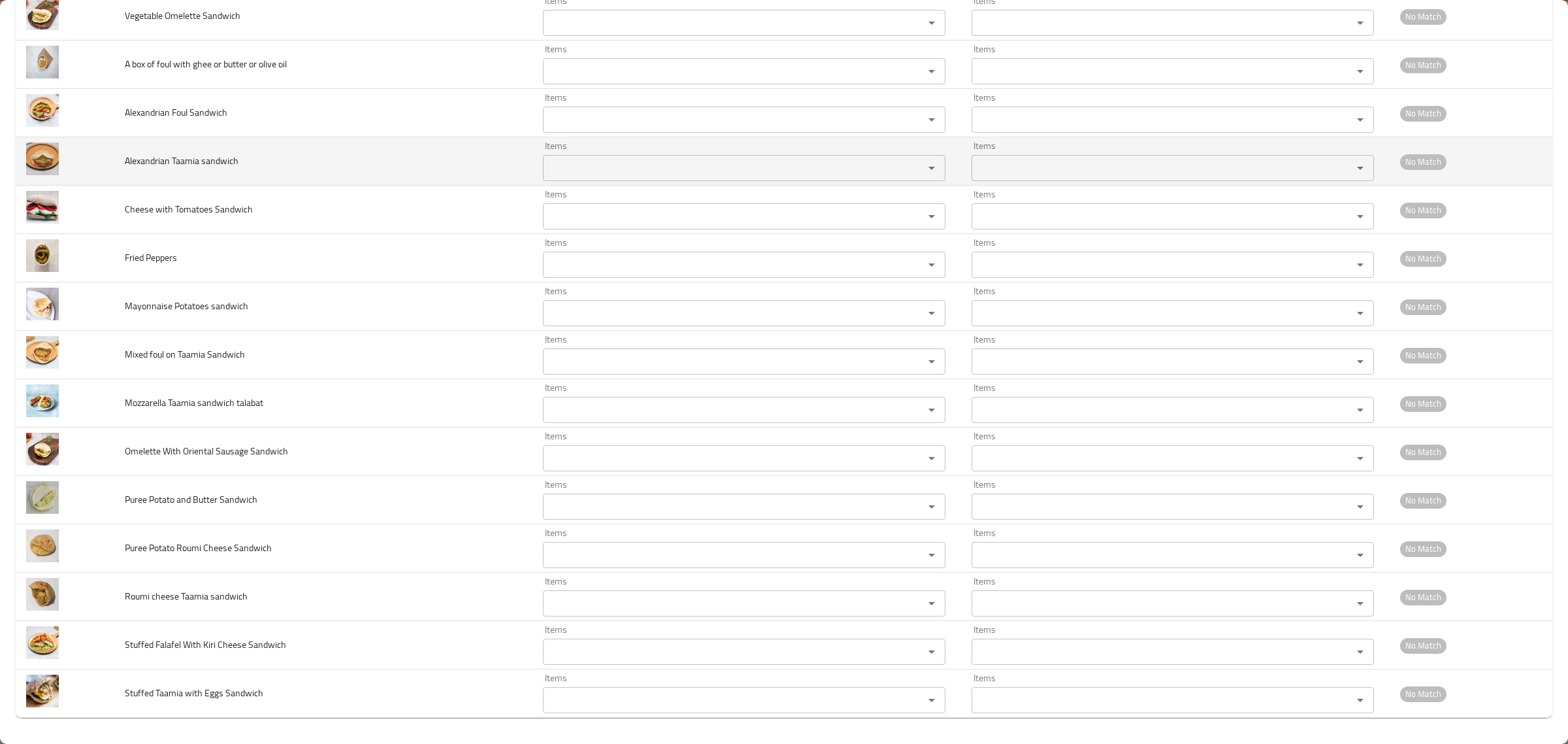
click at [148, 154] on span "Alexandrian Taamia sandwich" at bounding box center [182, 160] width 114 height 17
copy span "Alexandrian Taamia sandwich"
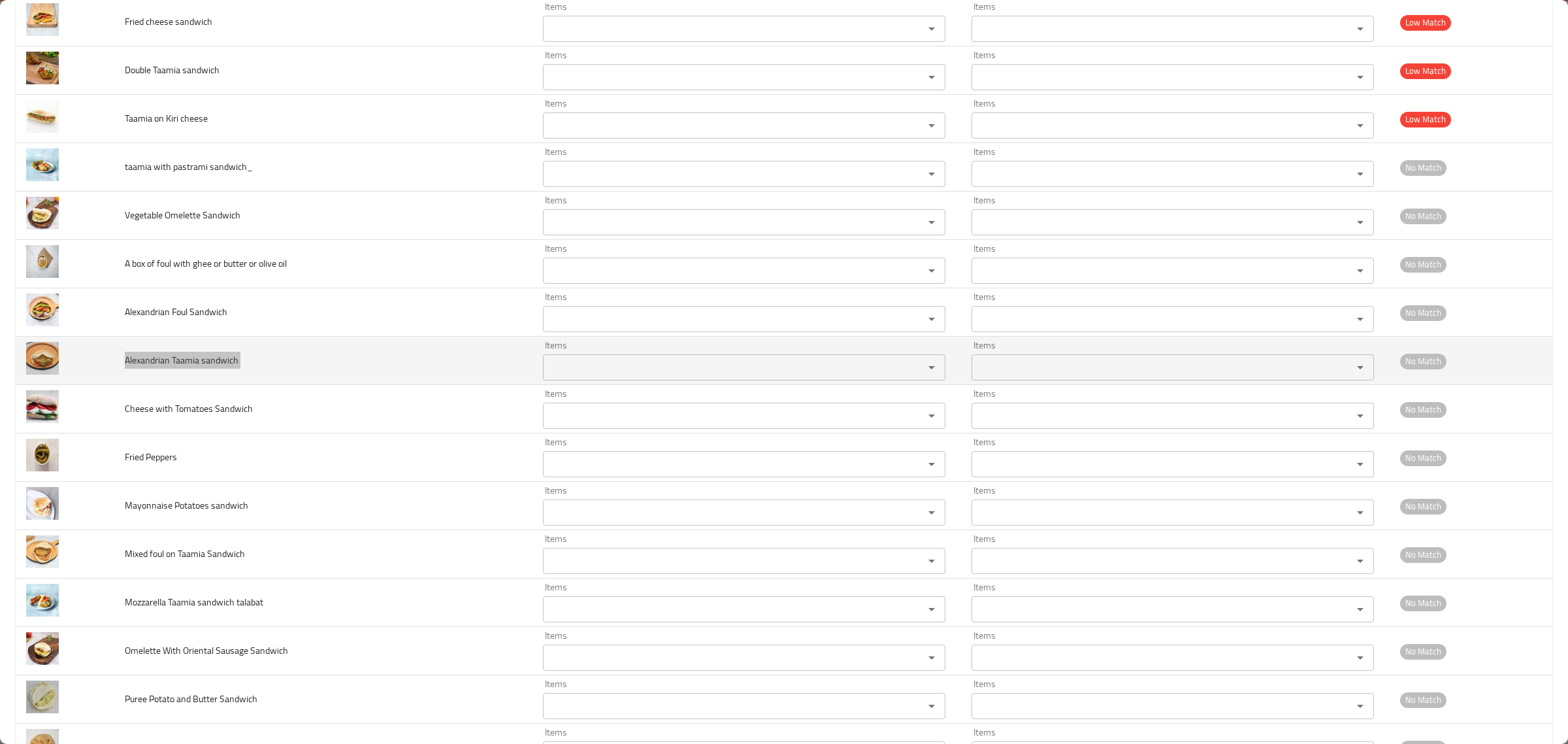
scroll to position [2475, 0]
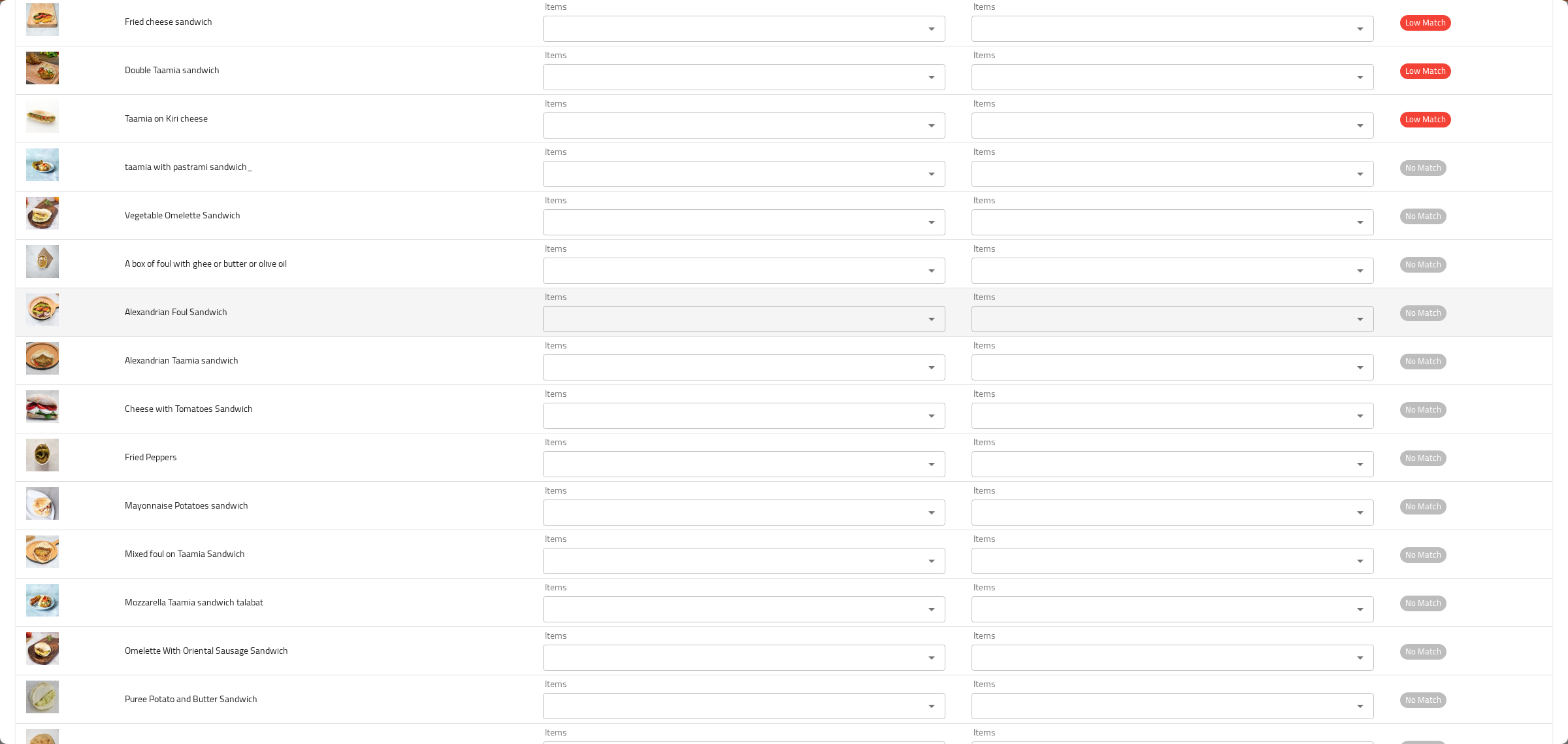
click at [114, 315] on td "Alexandrian Foul Sandwich" at bounding box center [323, 313] width 418 height 48
copy span "Alexandrian Foul Sandwich"
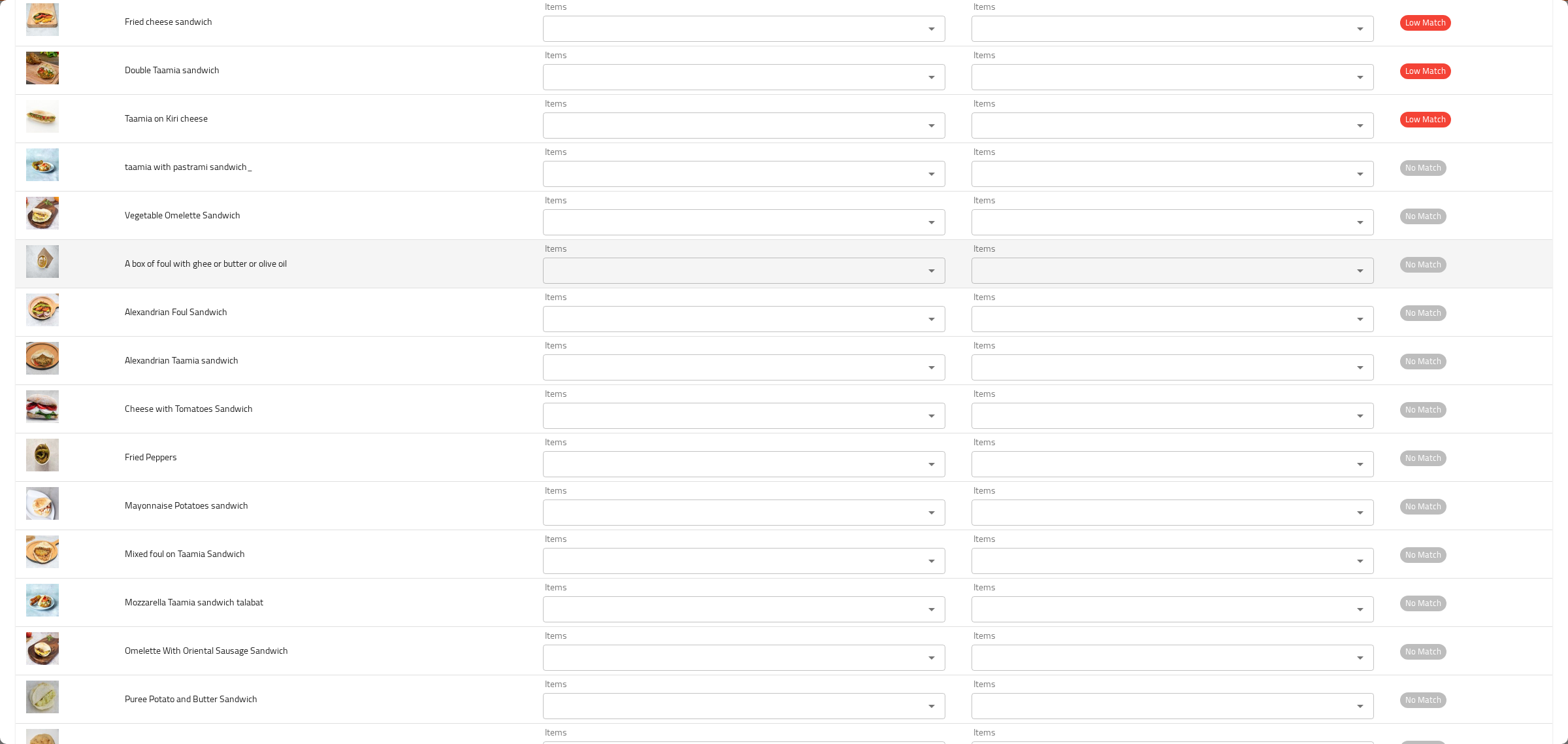
click at [152, 288] on td "A box of foul with ghee or butter or olive oil" at bounding box center [323, 264] width 418 height 48
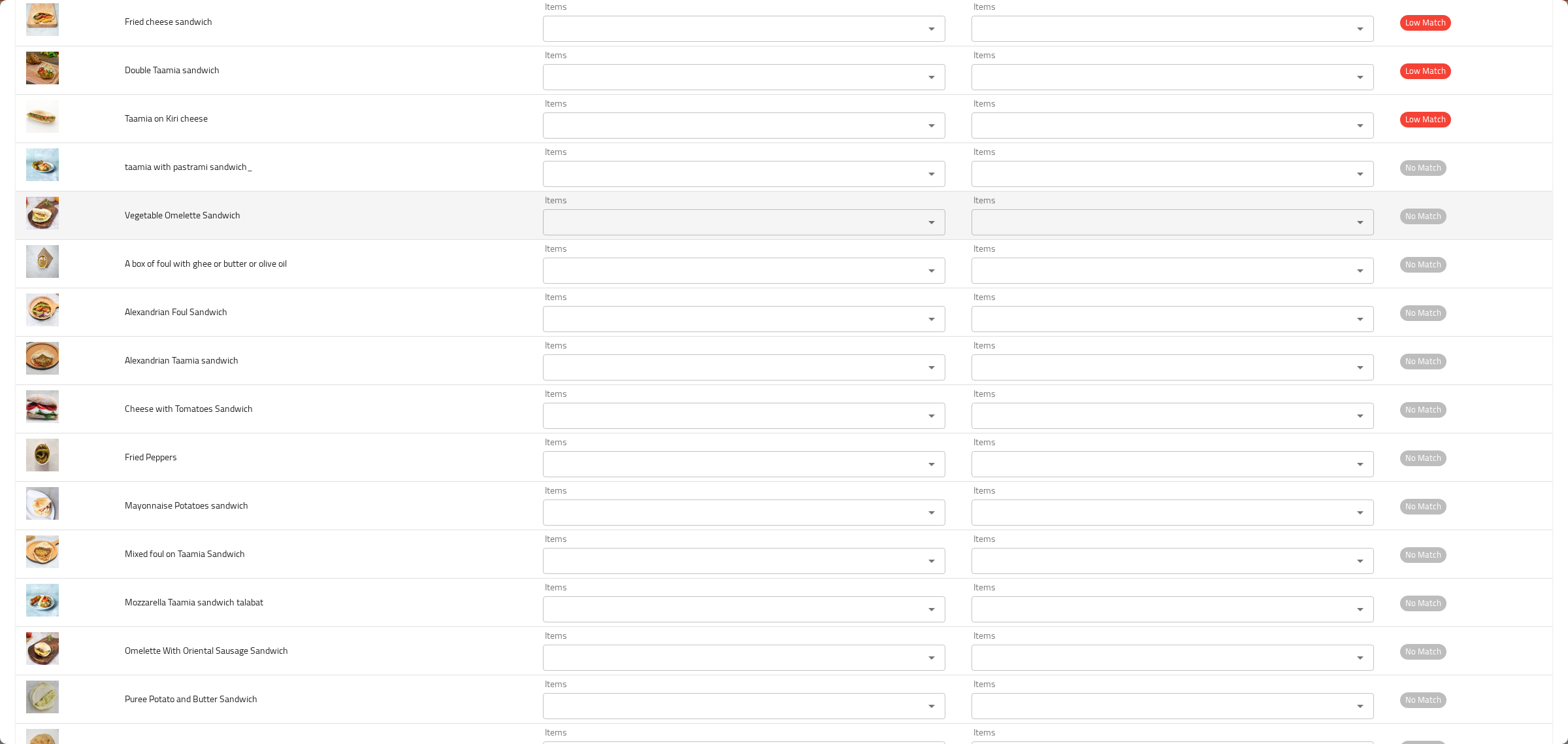
click at [164, 223] on span "Vegetable Omelette Sandwich" at bounding box center [182, 215] width 116 height 17
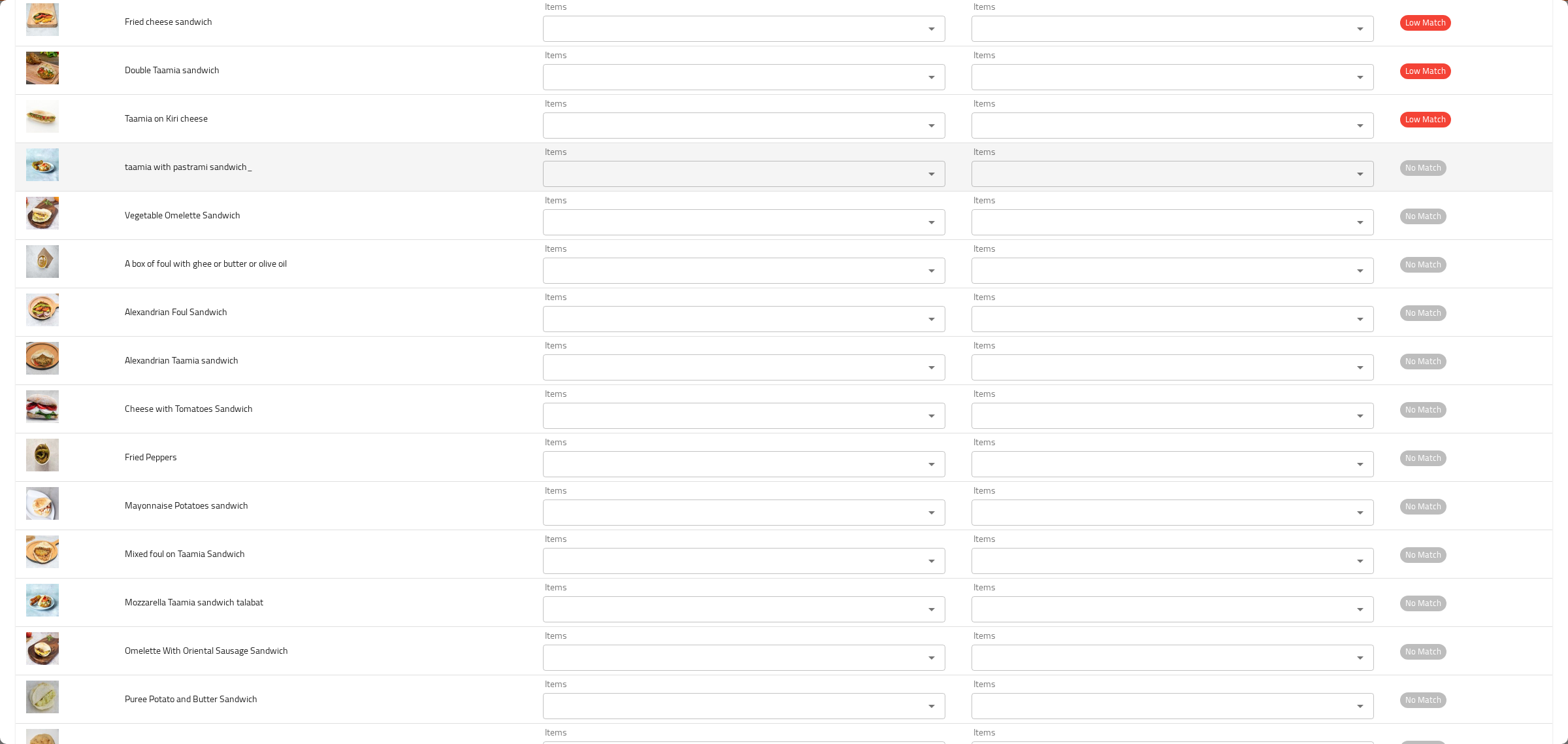
click at [184, 175] on span "taamia with pastrami sandwich_" at bounding box center [188, 167] width 128 height 17
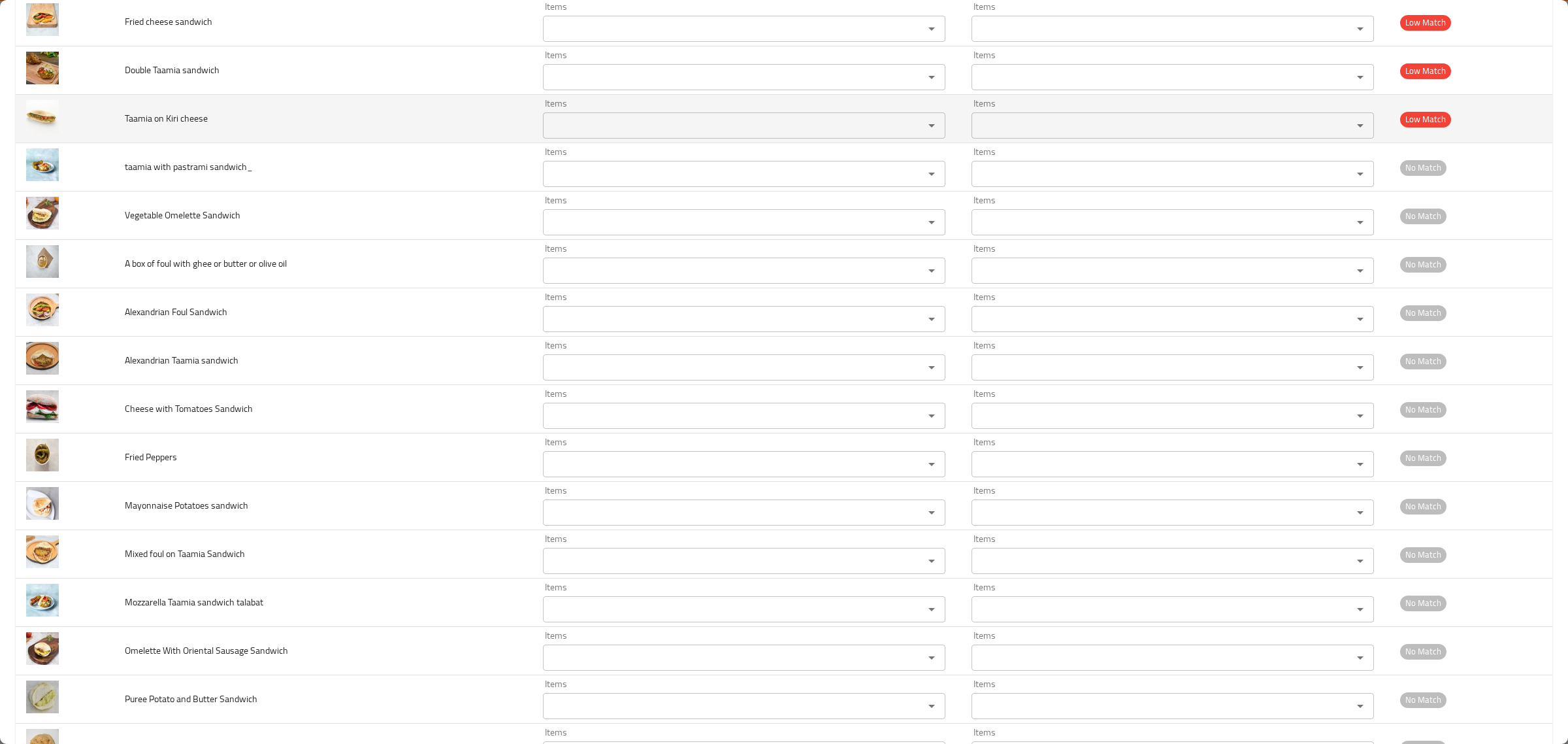
click at [185, 127] on span "Taamia on Kiri cheese" at bounding box center [166, 118] width 83 height 17
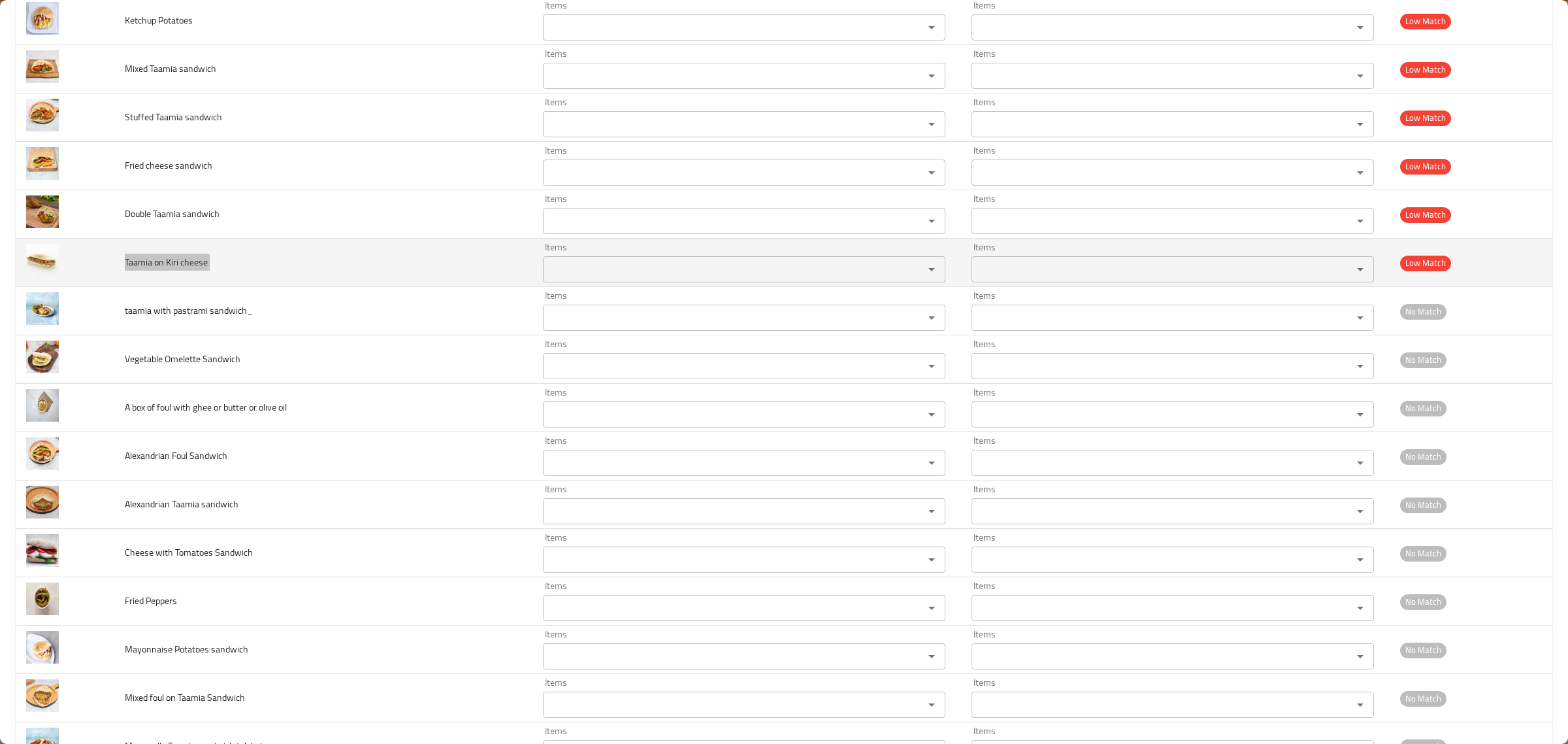
scroll to position [2330, 0]
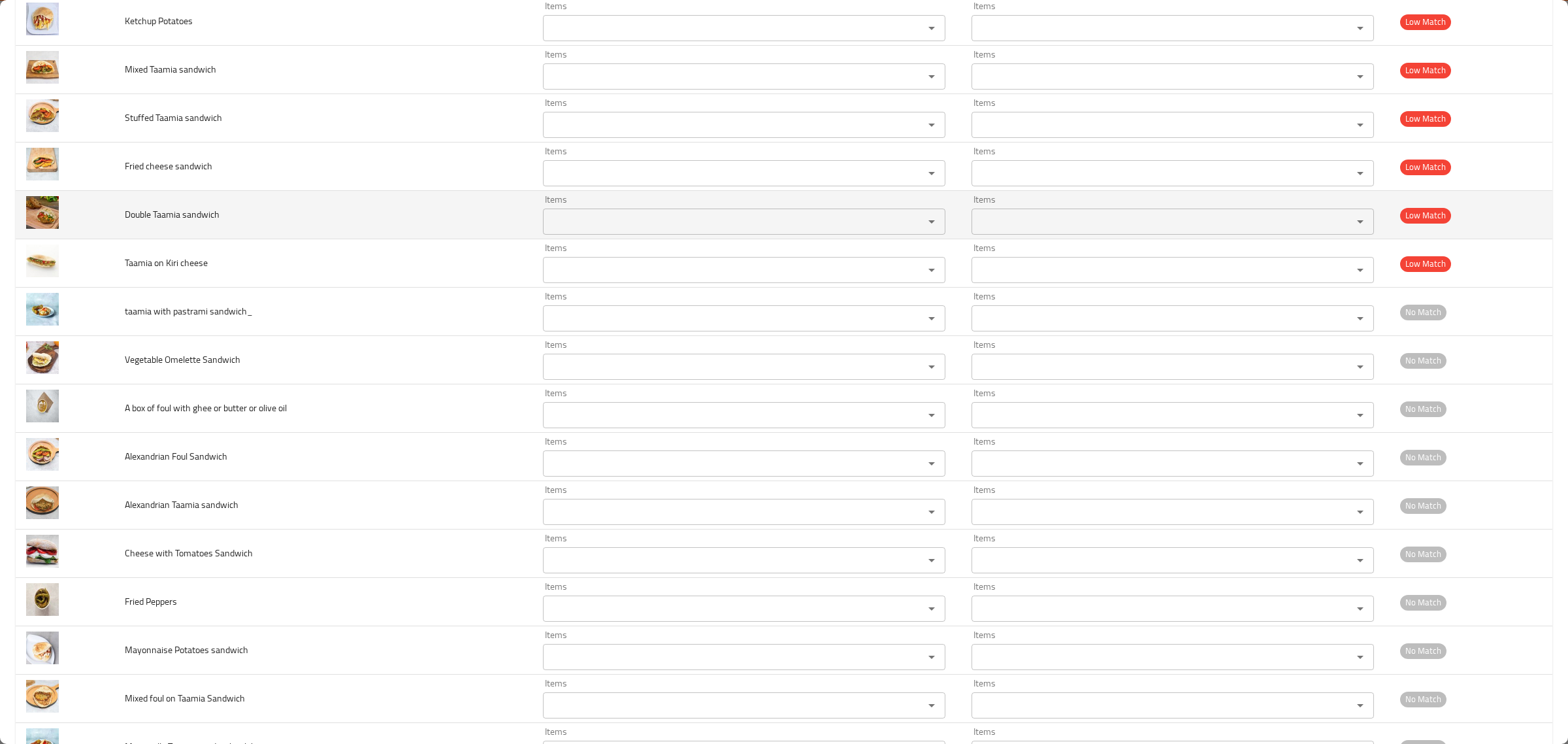
click at [180, 223] on span "Double Taamia sandwich" at bounding box center [172, 214] width 95 height 17
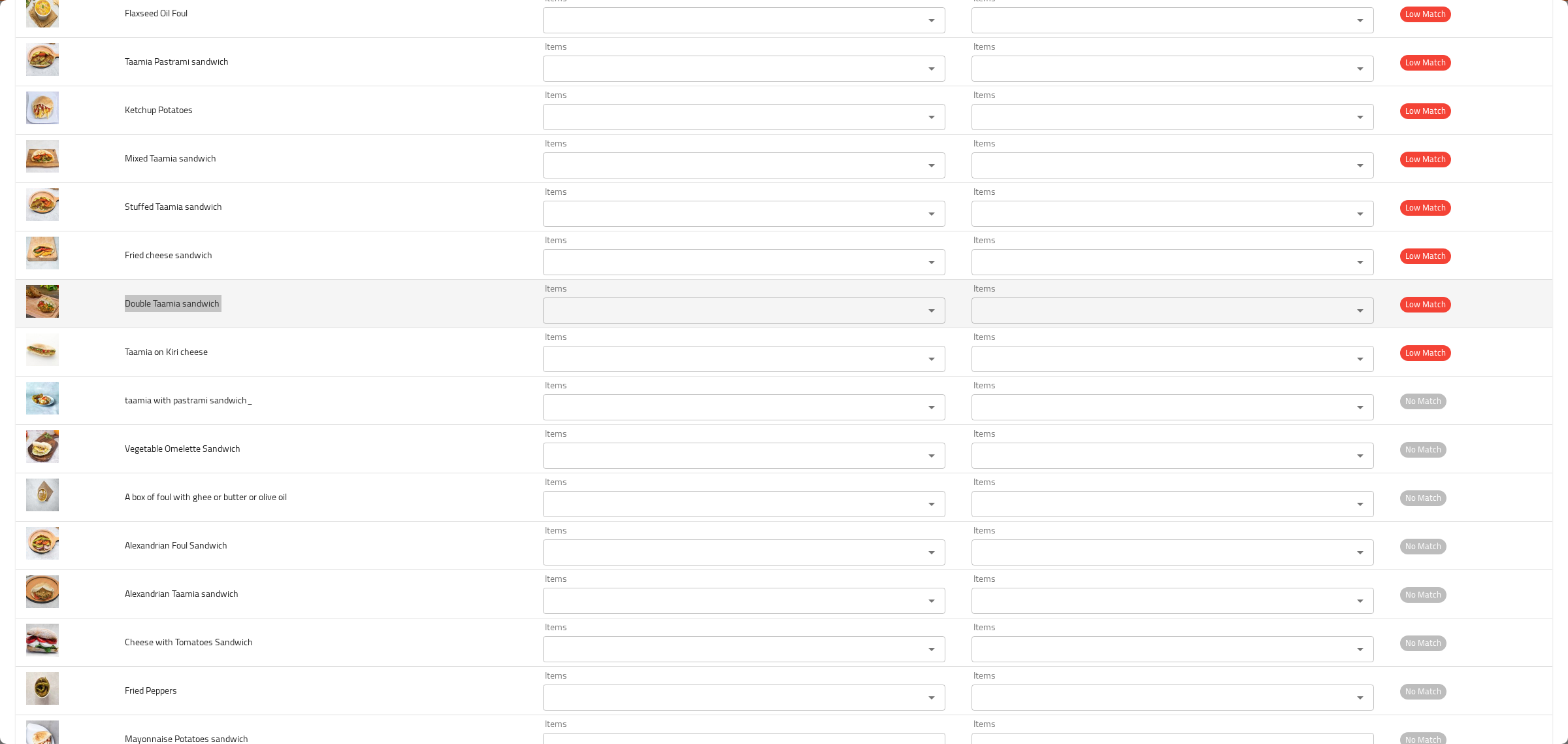
scroll to position [2217, 0]
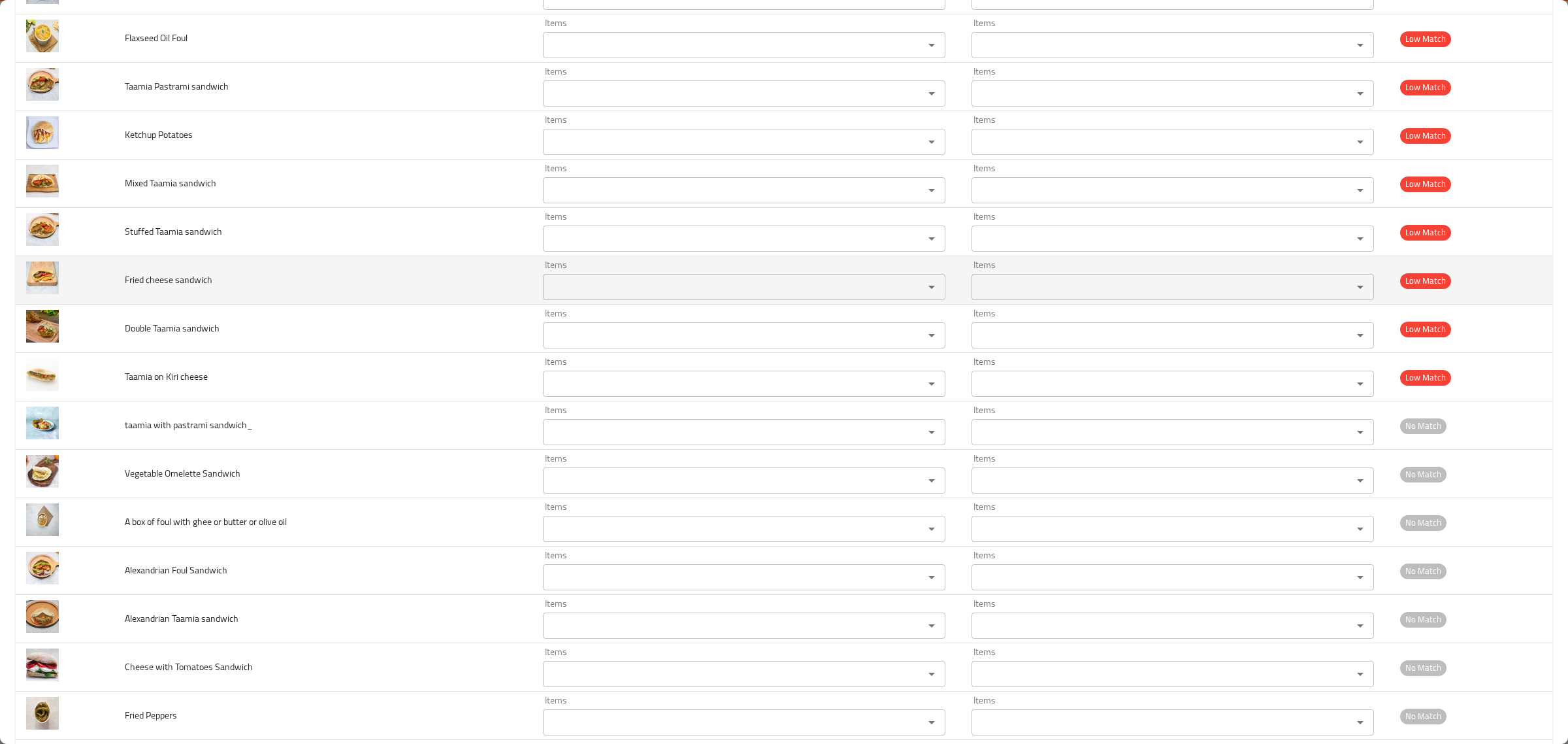
click at [170, 294] on td "Fried cheese sandwich" at bounding box center [323, 280] width 418 height 48
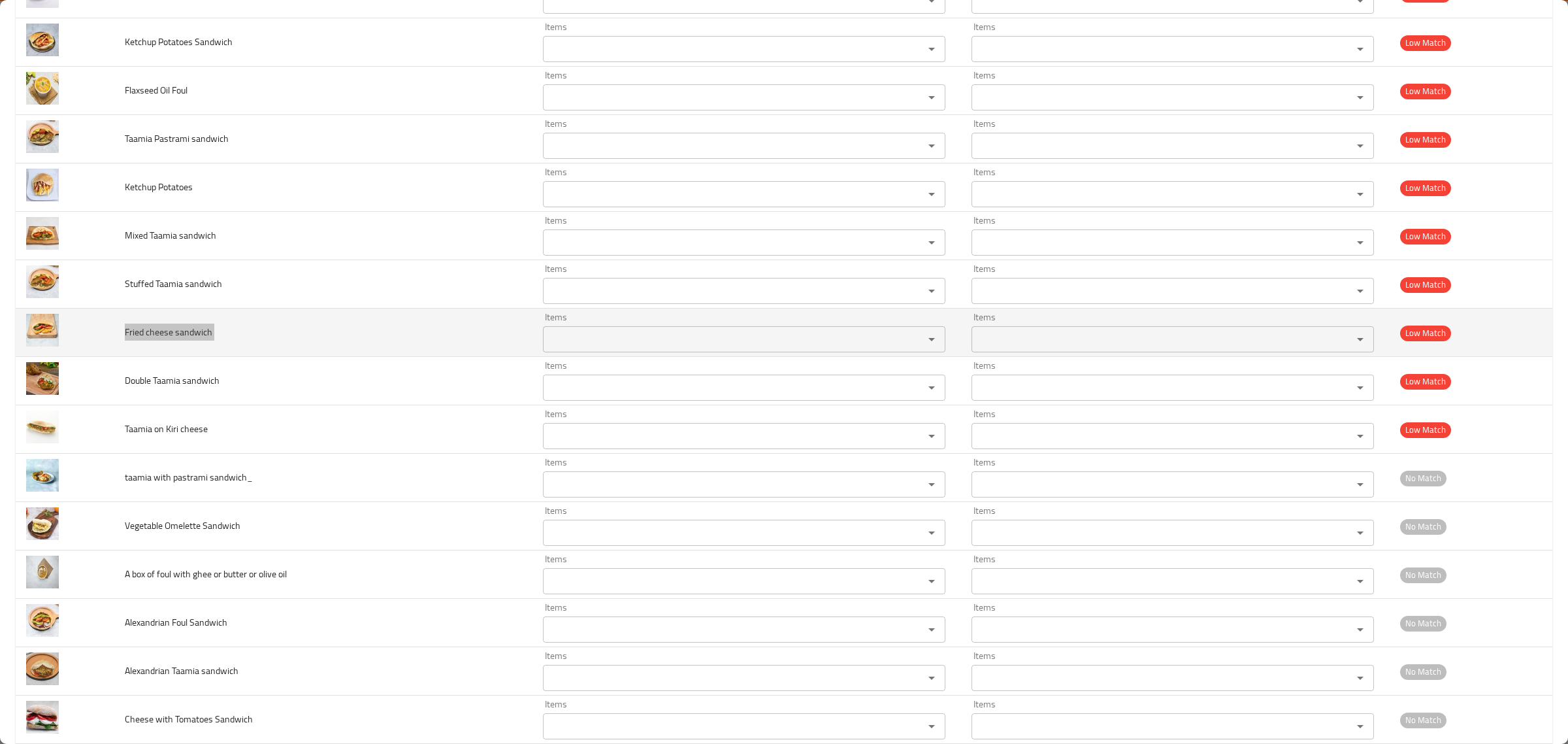
scroll to position [2164, 0]
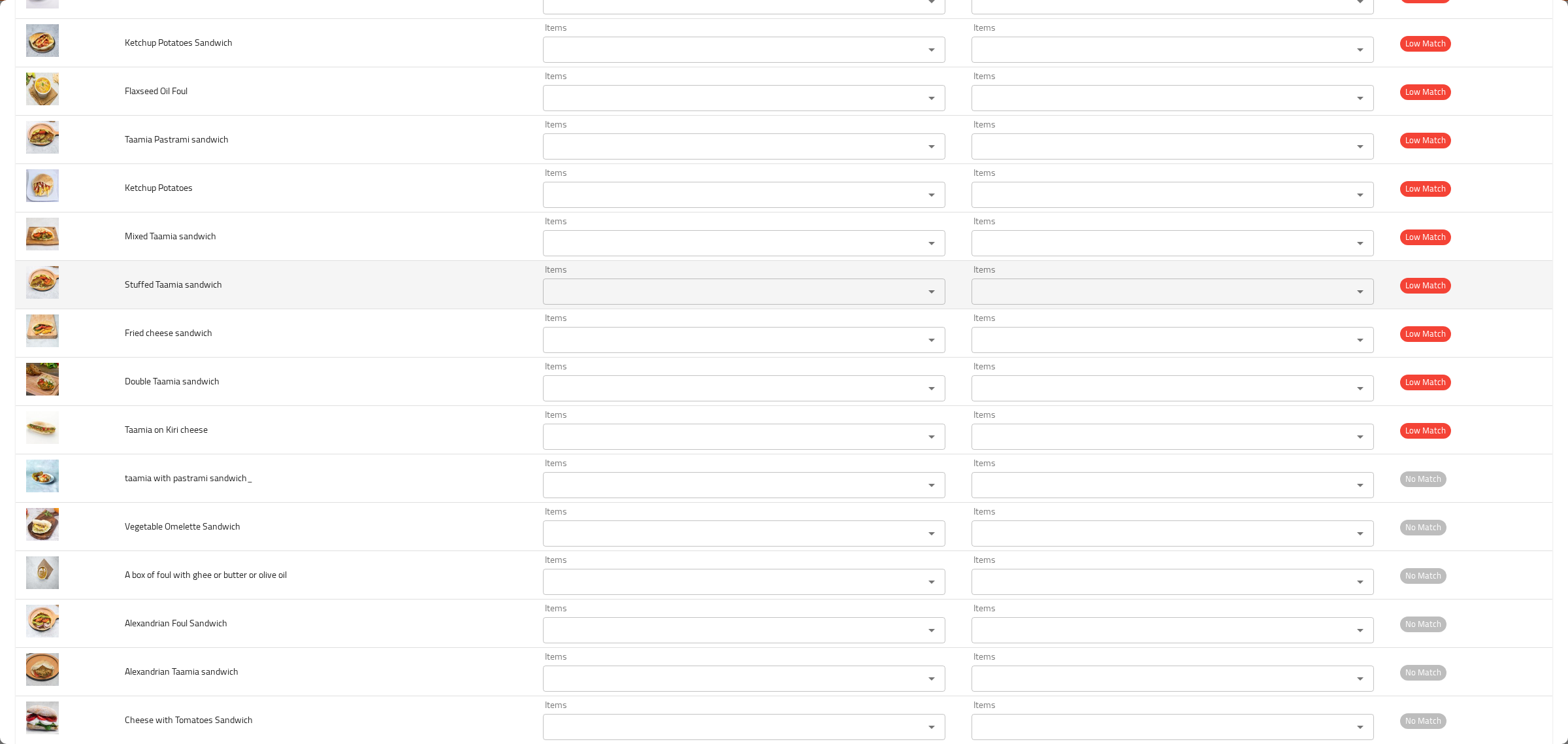
click at [170, 293] on span "Stuffed Taamia sandwich" at bounding box center [173, 284] width 98 height 17
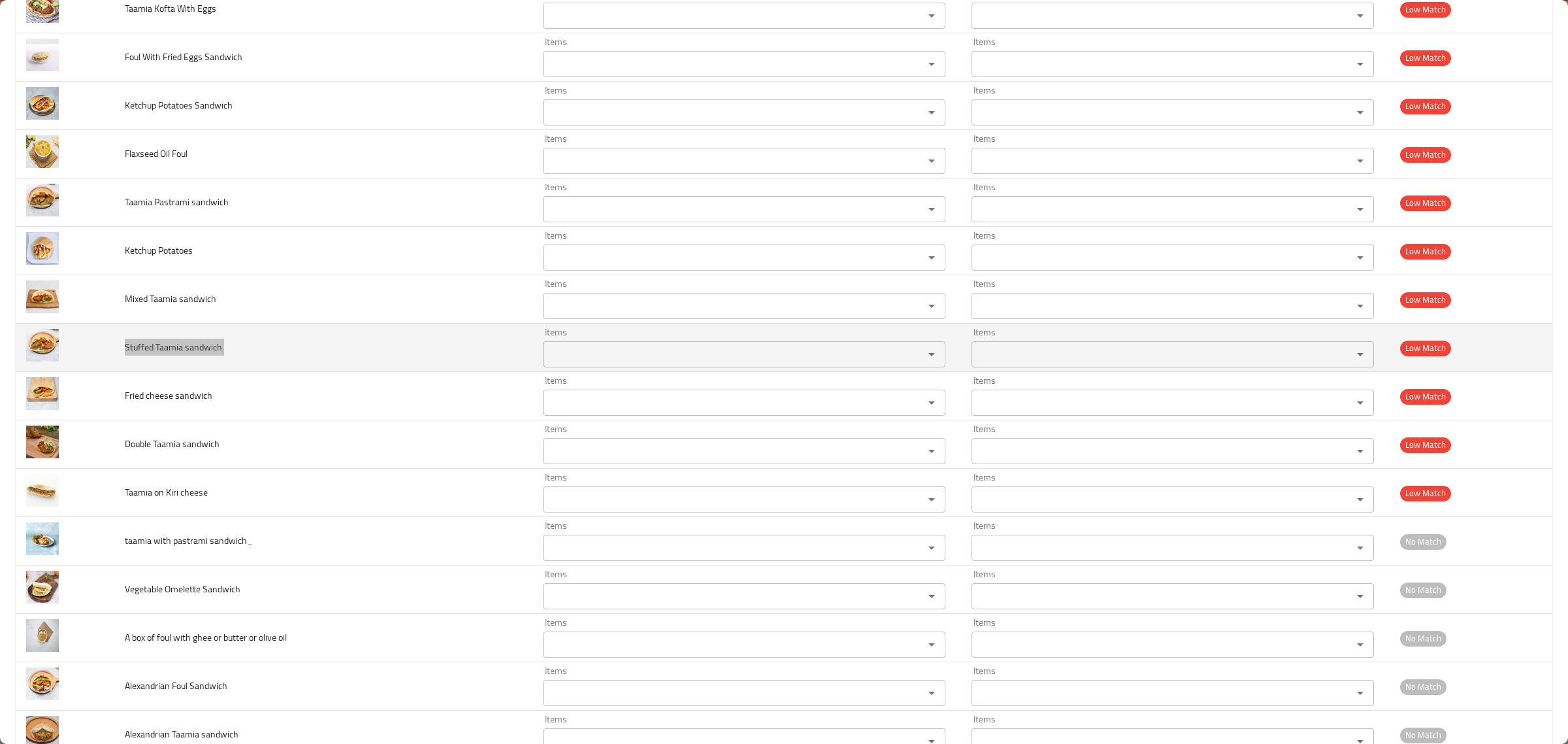
scroll to position [2100, 0]
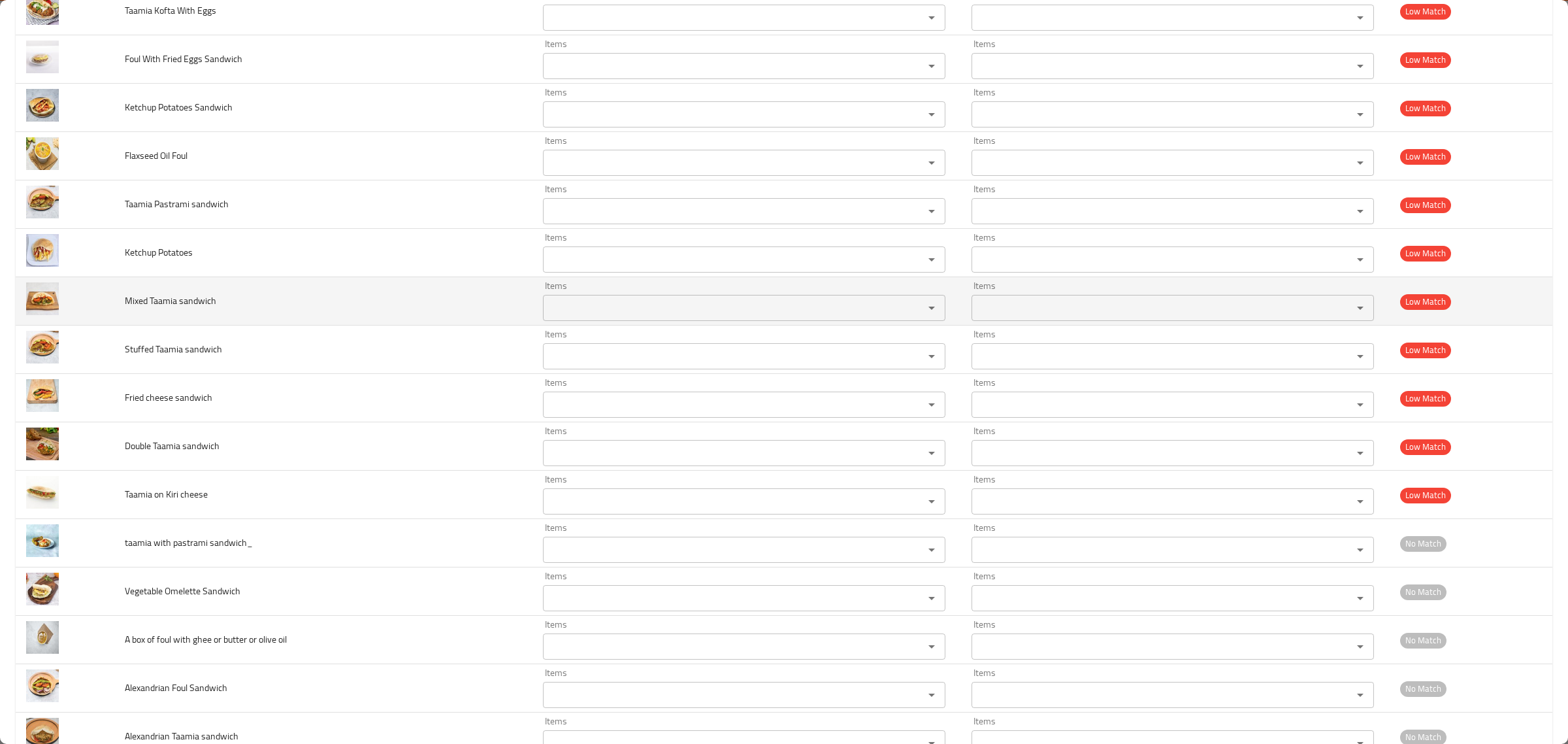
click at [160, 309] on span "Mixed Taamia sandwich" at bounding box center [170, 300] width 92 height 17
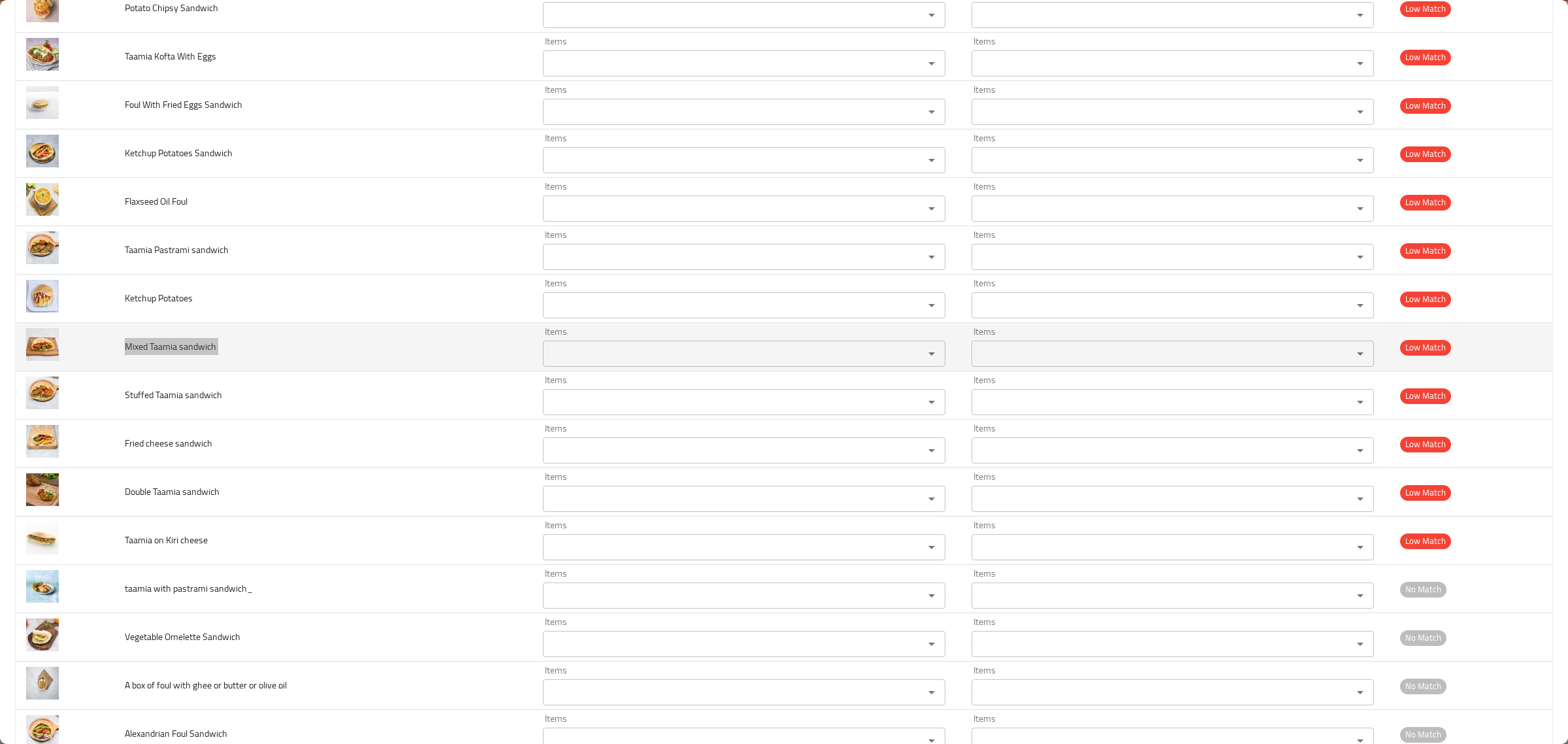
scroll to position [2053, 0]
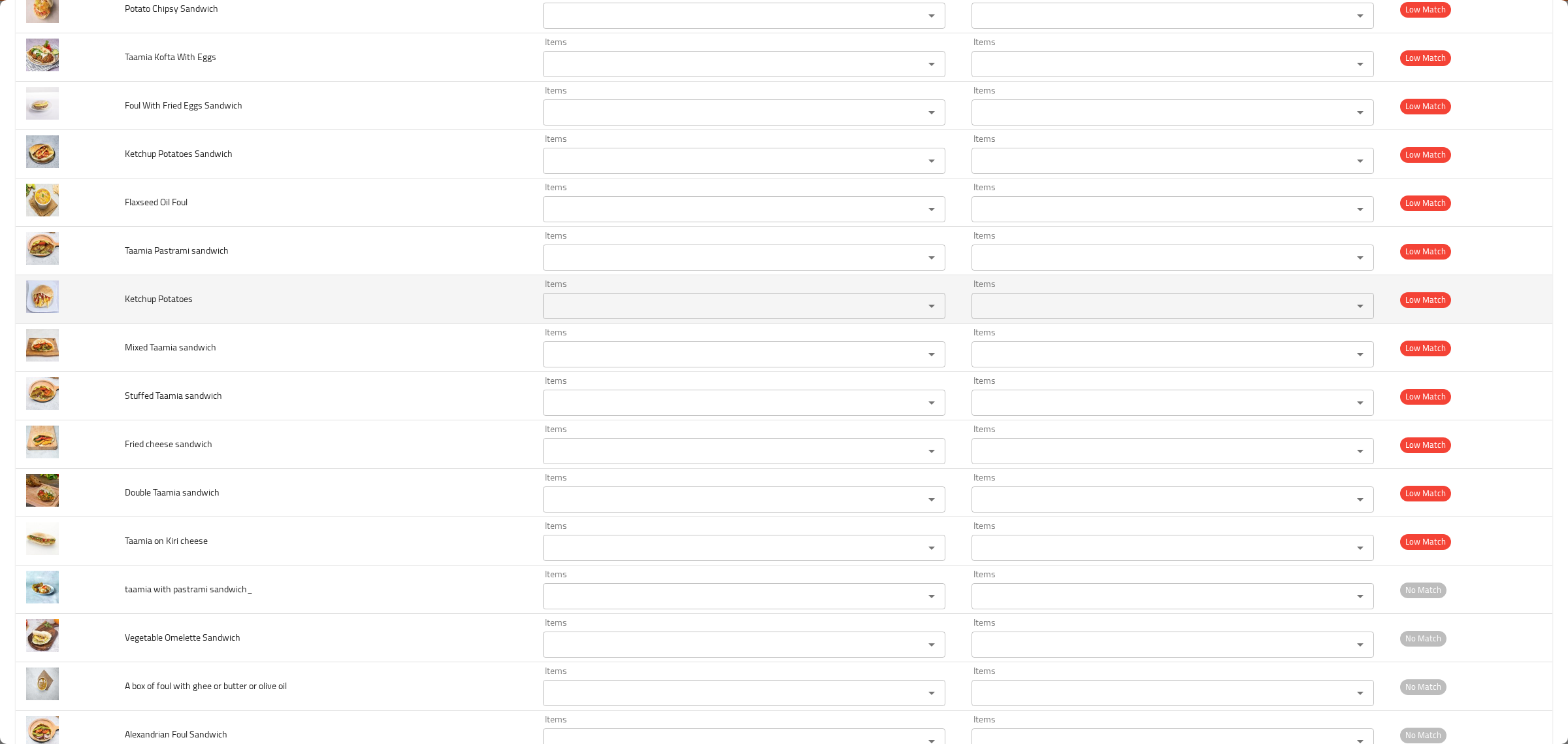
click at [160, 307] on span "Ketchup Potatoes" at bounding box center [159, 298] width 68 height 17
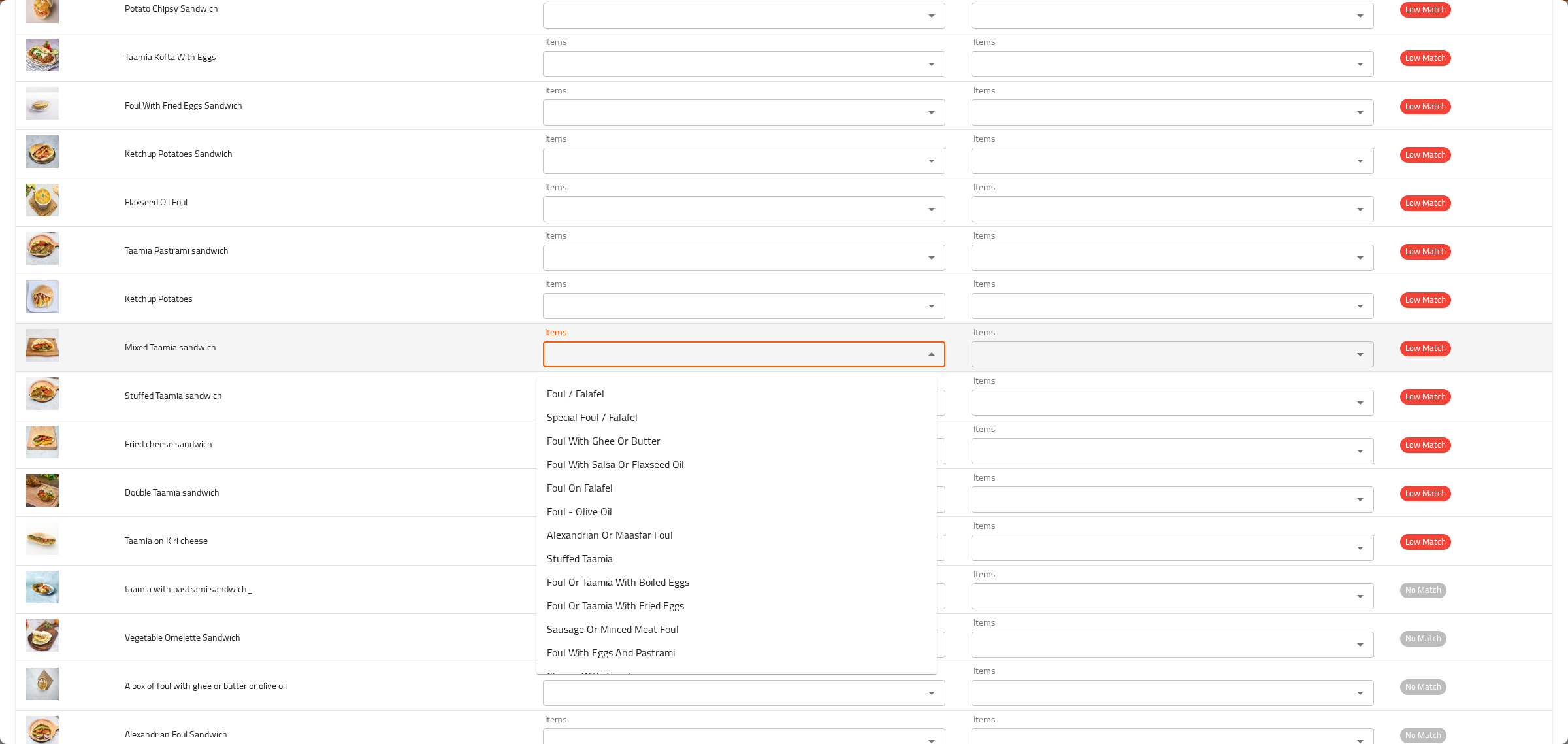
click at [577, 362] on sandwich "Items" at bounding box center [725, 354] width 356 height 18
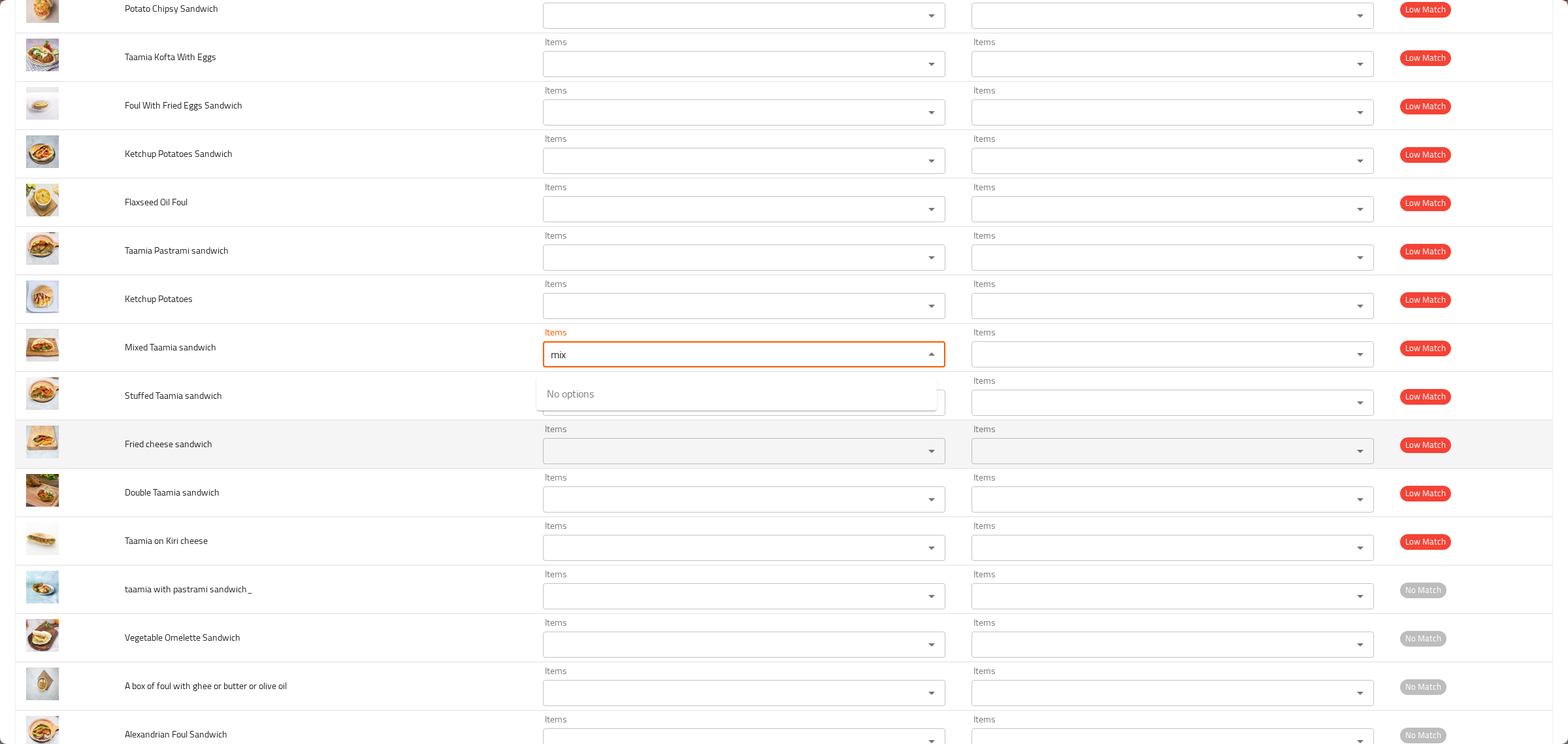
type sandwich "mix"
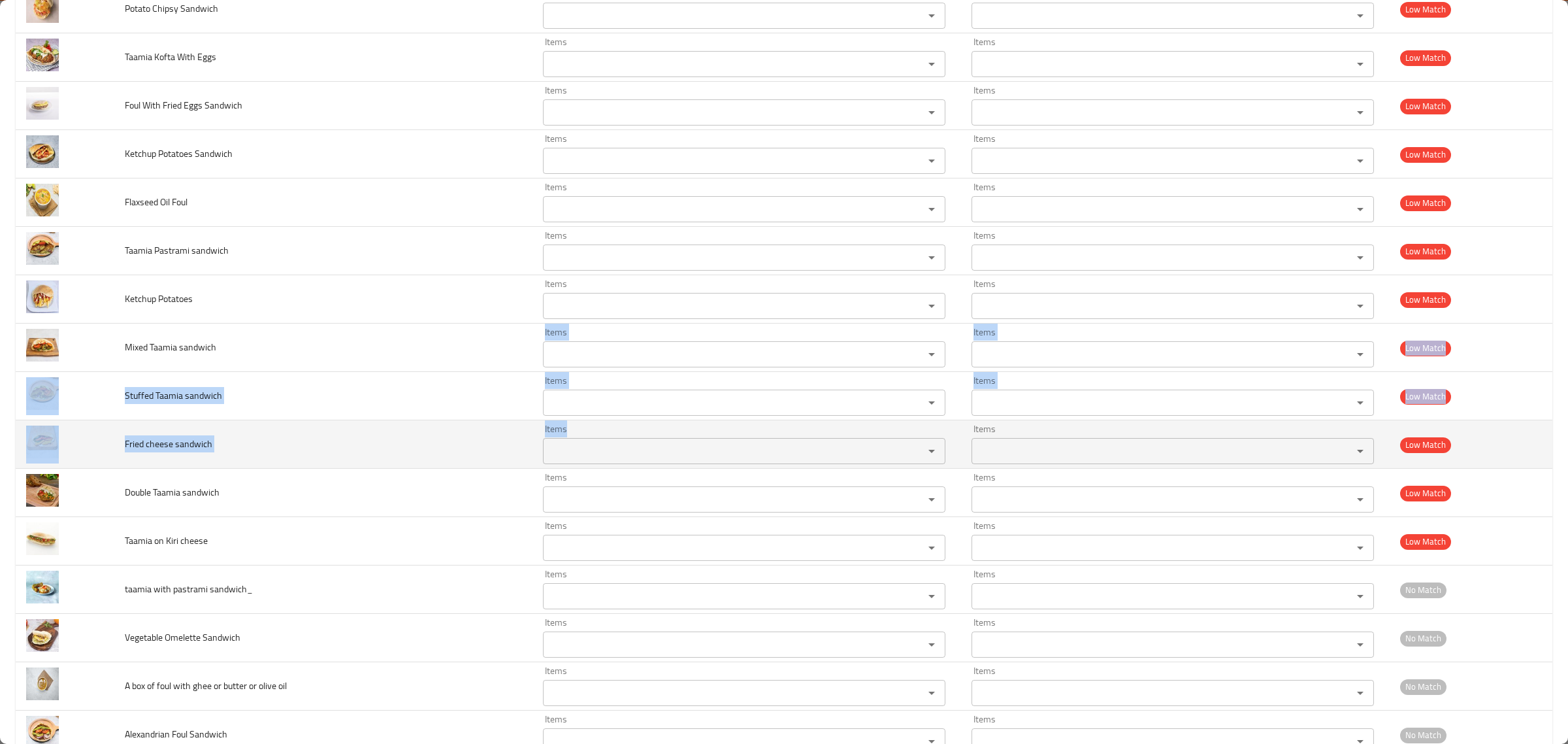
drag, startPoint x: 507, startPoint y: 365, endPoint x: 568, endPoint y: 428, distance: 87.7
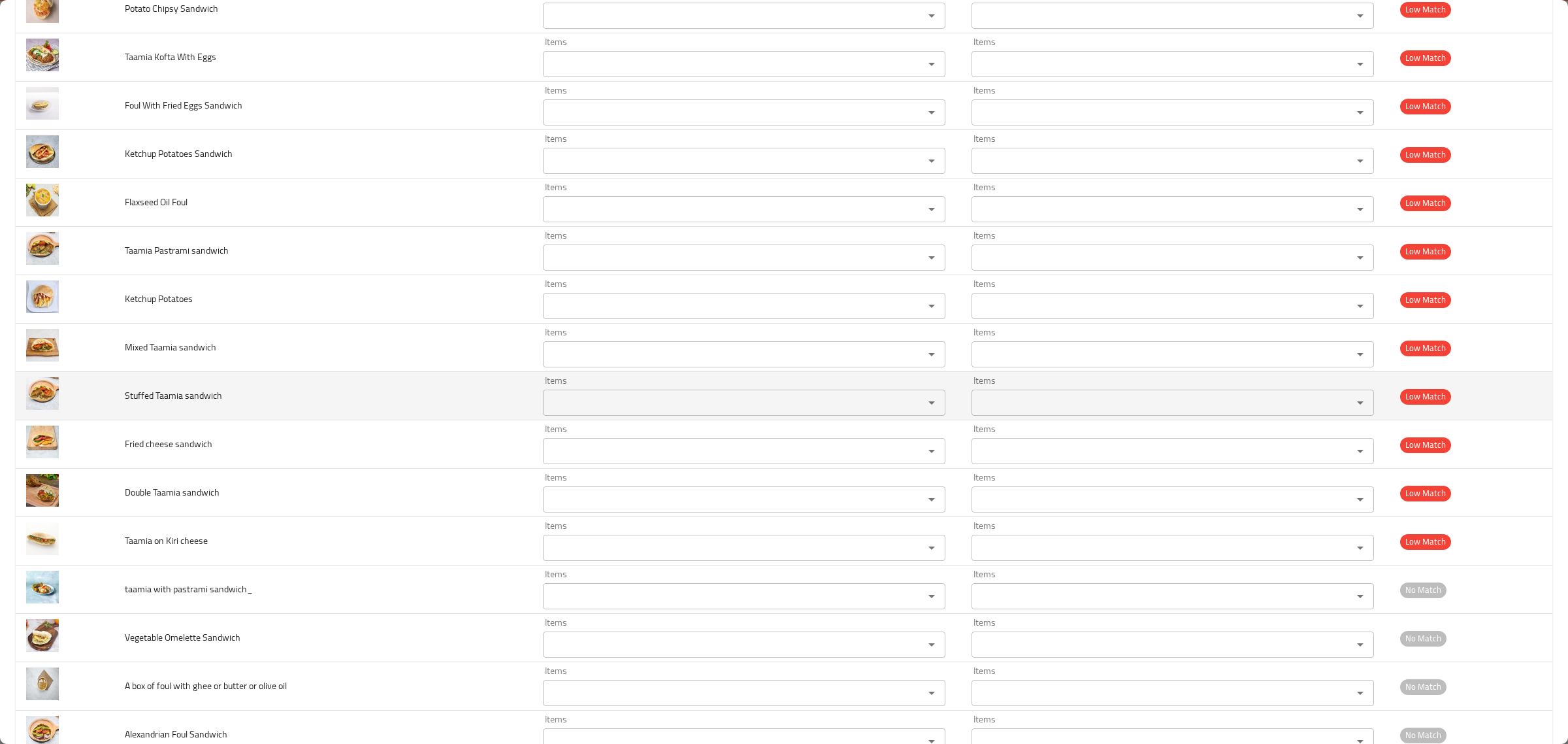
click at [355, 391] on td "Stuffed Taamia sandwich" at bounding box center [323, 396] width 418 height 48
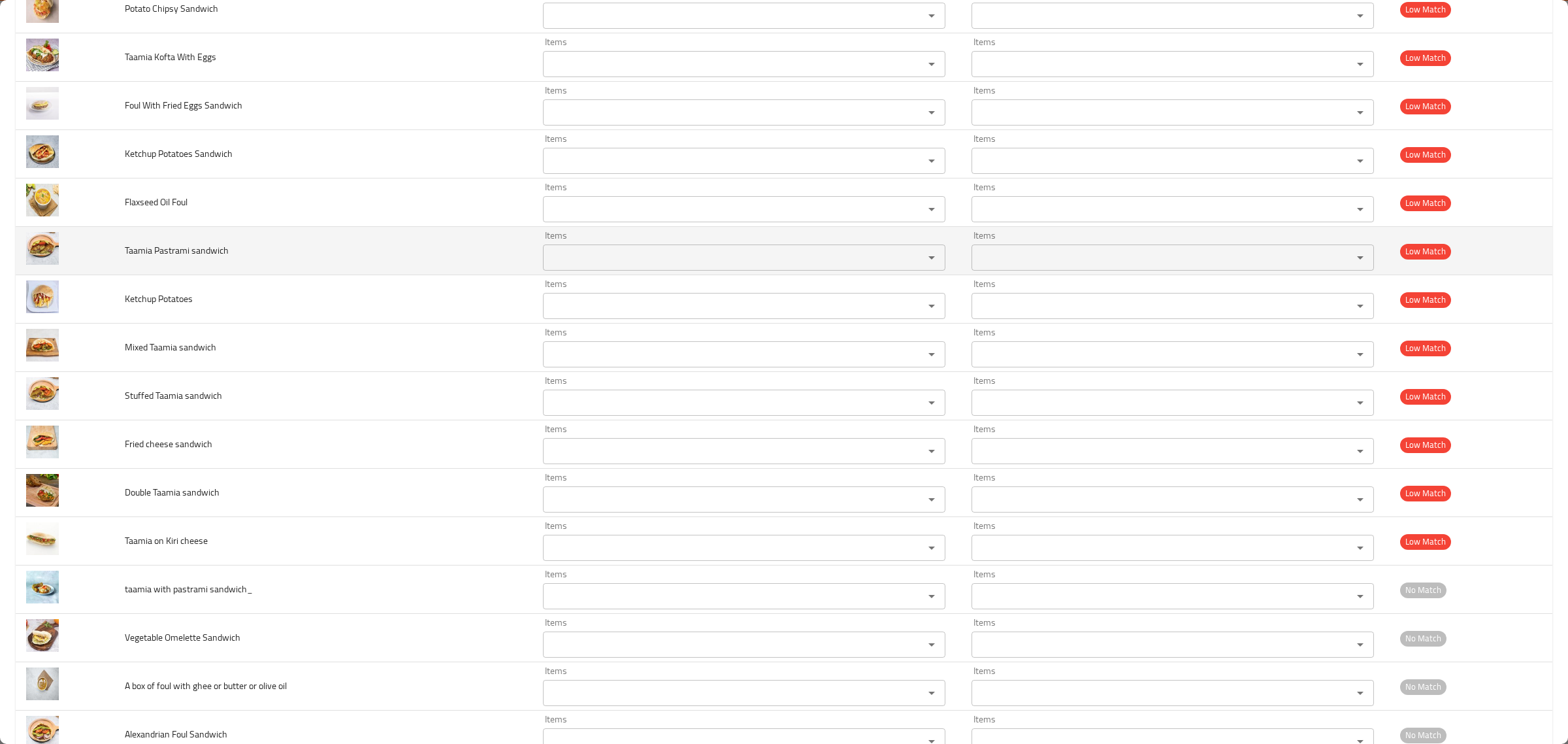
click at [201, 259] on span "Taamia Pastrami sandwich" at bounding box center [176, 250] width 104 height 17
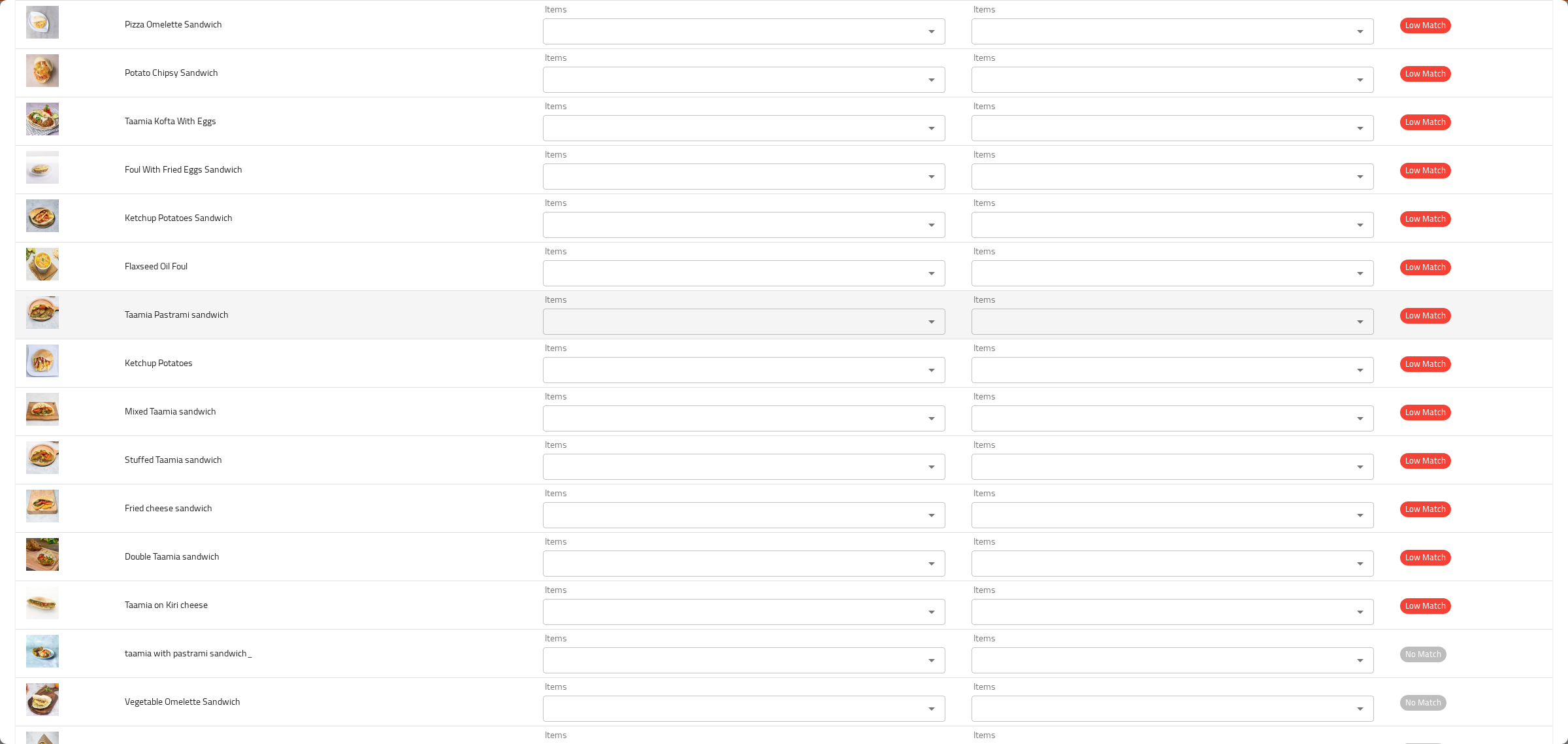
scroll to position [1984, 0]
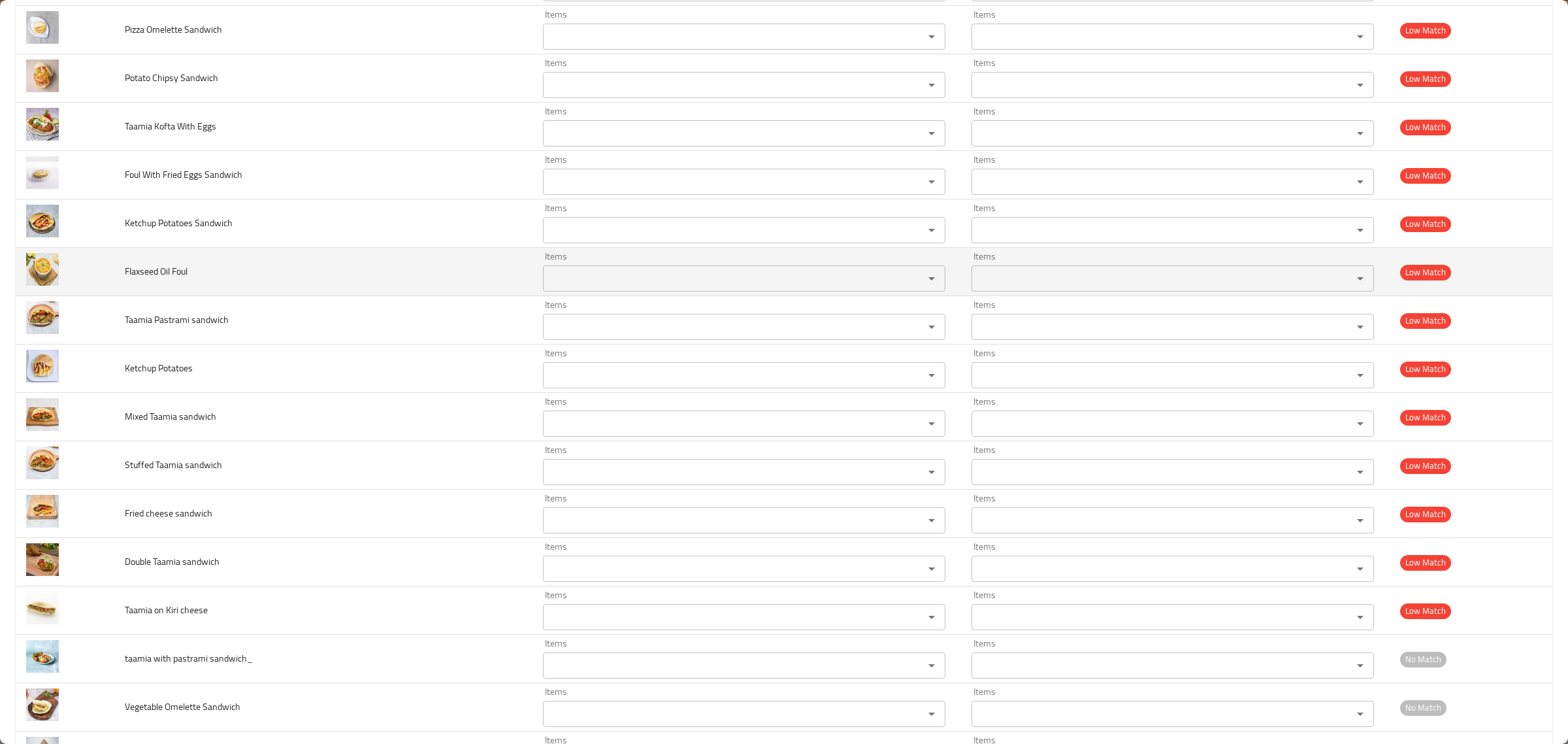
click at [167, 278] on span "Flaxseed Oil Foul" at bounding box center [156, 271] width 63 height 17
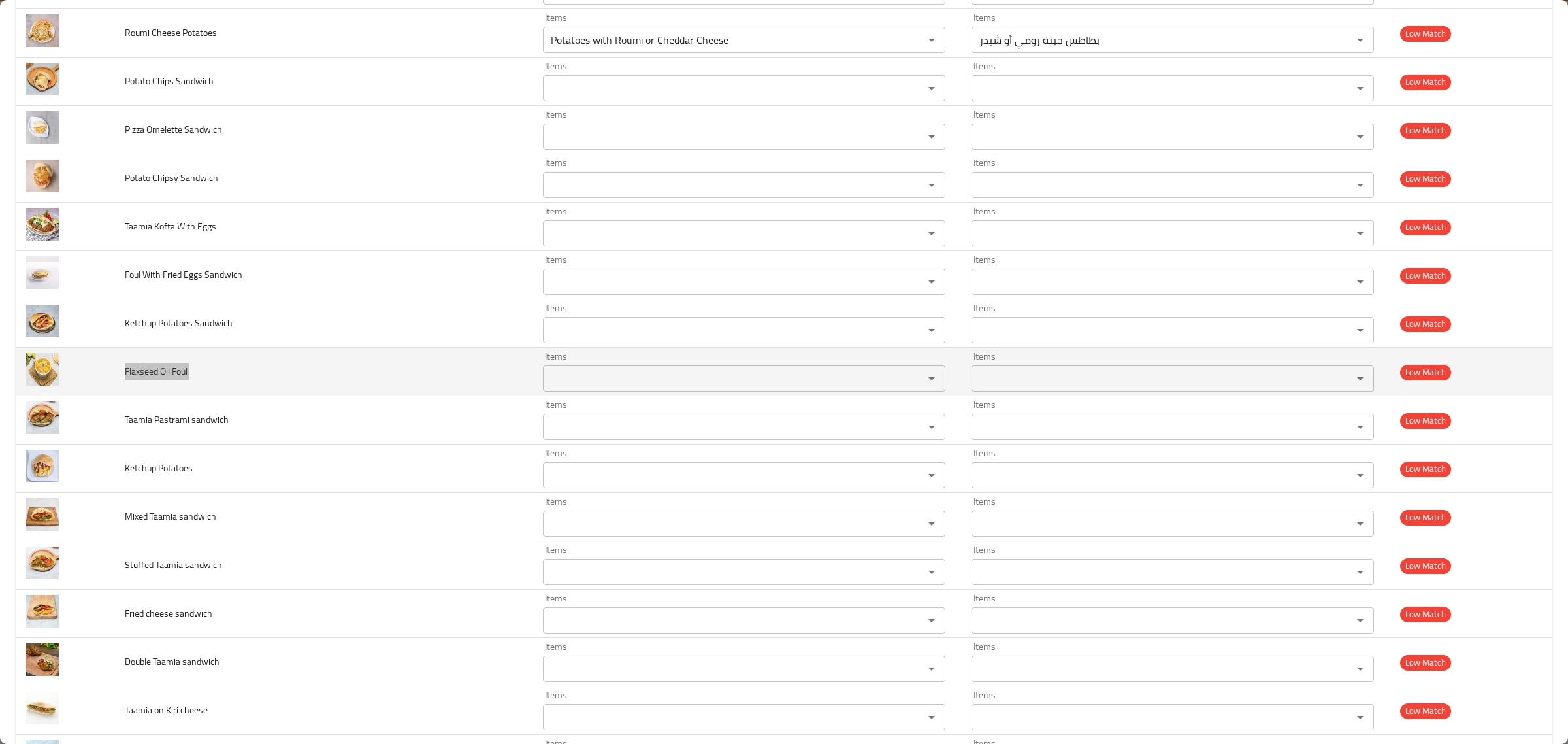
scroll to position [1883, 0]
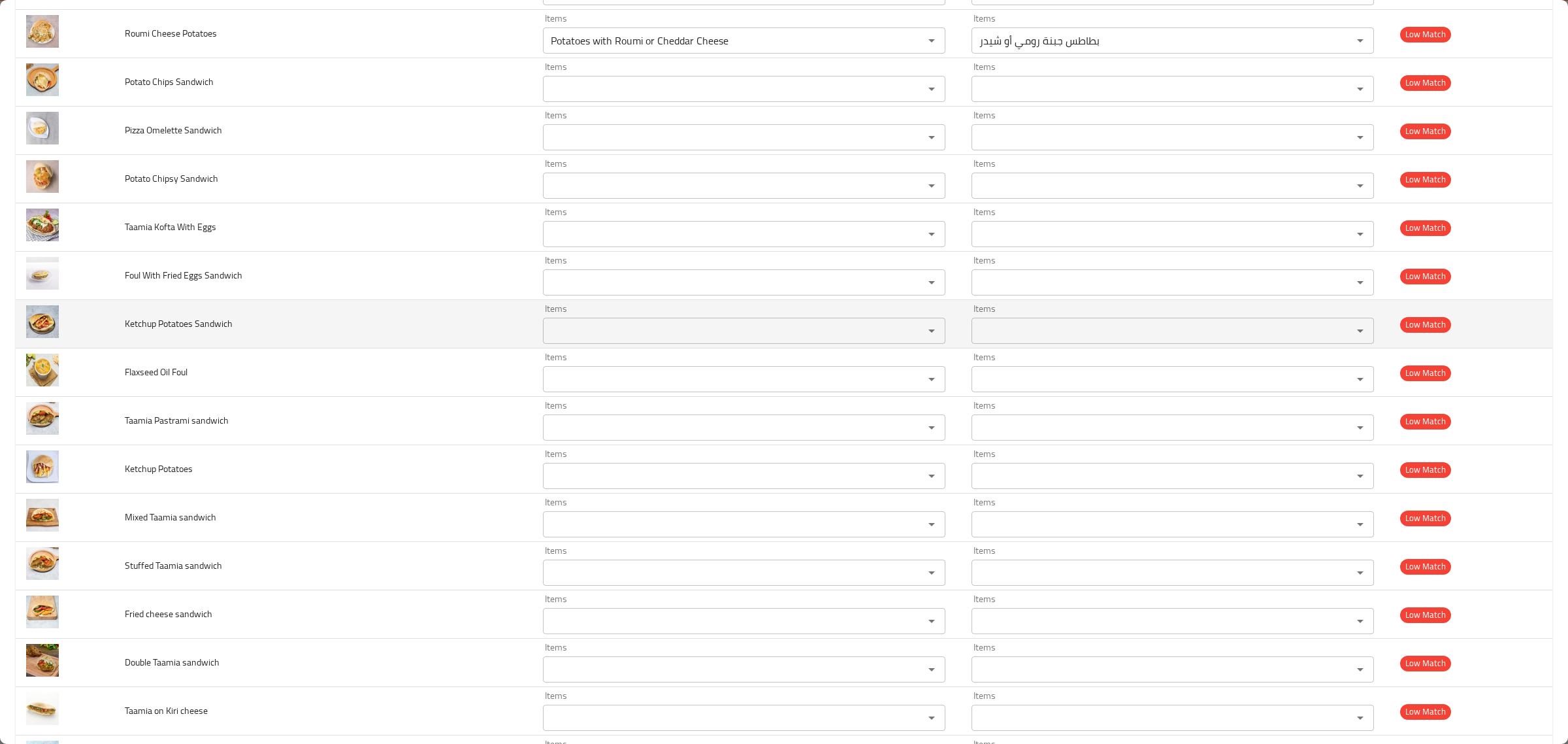
click at [158, 319] on td "Ketchup Potatoes Sandwich" at bounding box center [323, 324] width 418 height 48
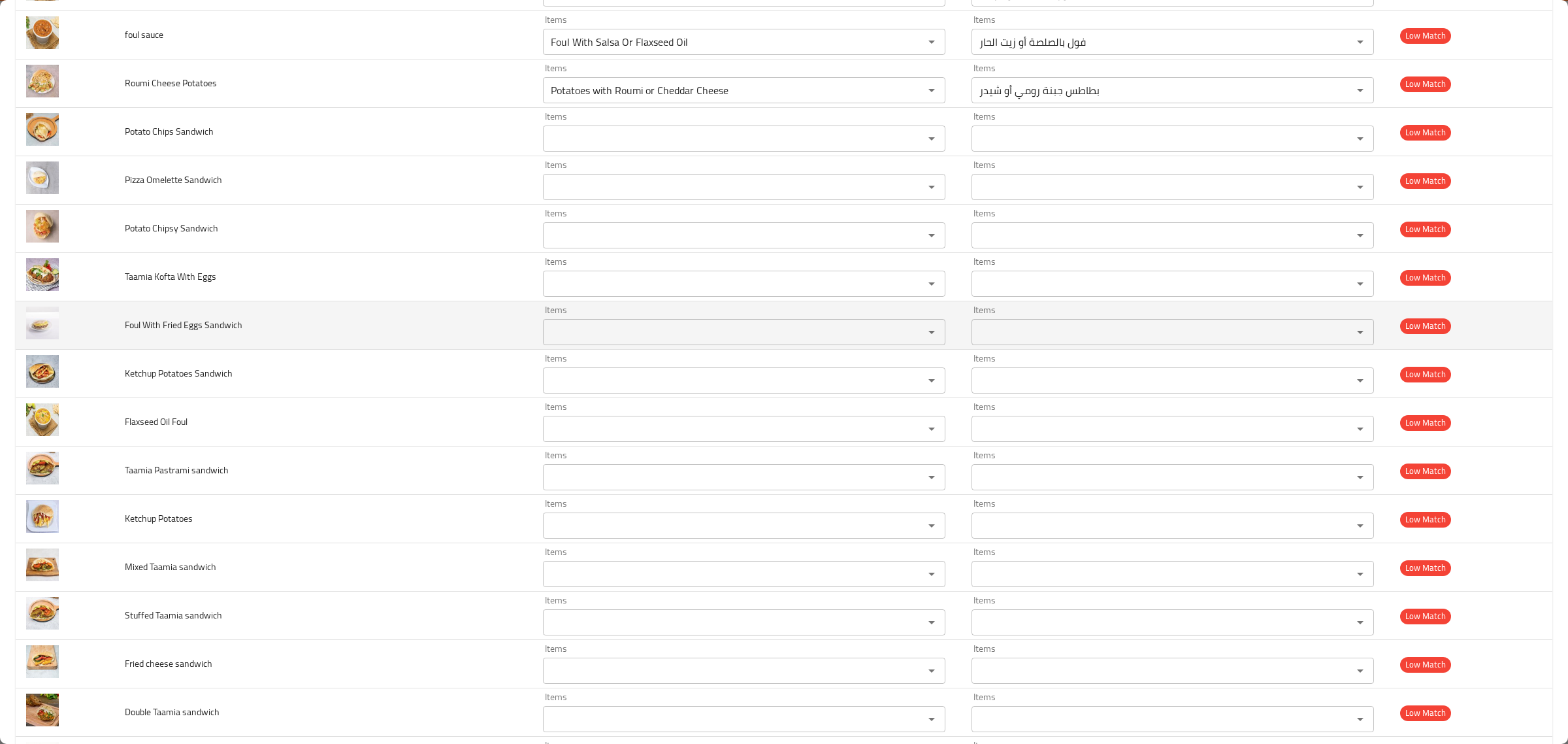
click at [158, 319] on td "Foul With Fried Eggs Sandwich" at bounding box center [323, 325] width 418 height 48
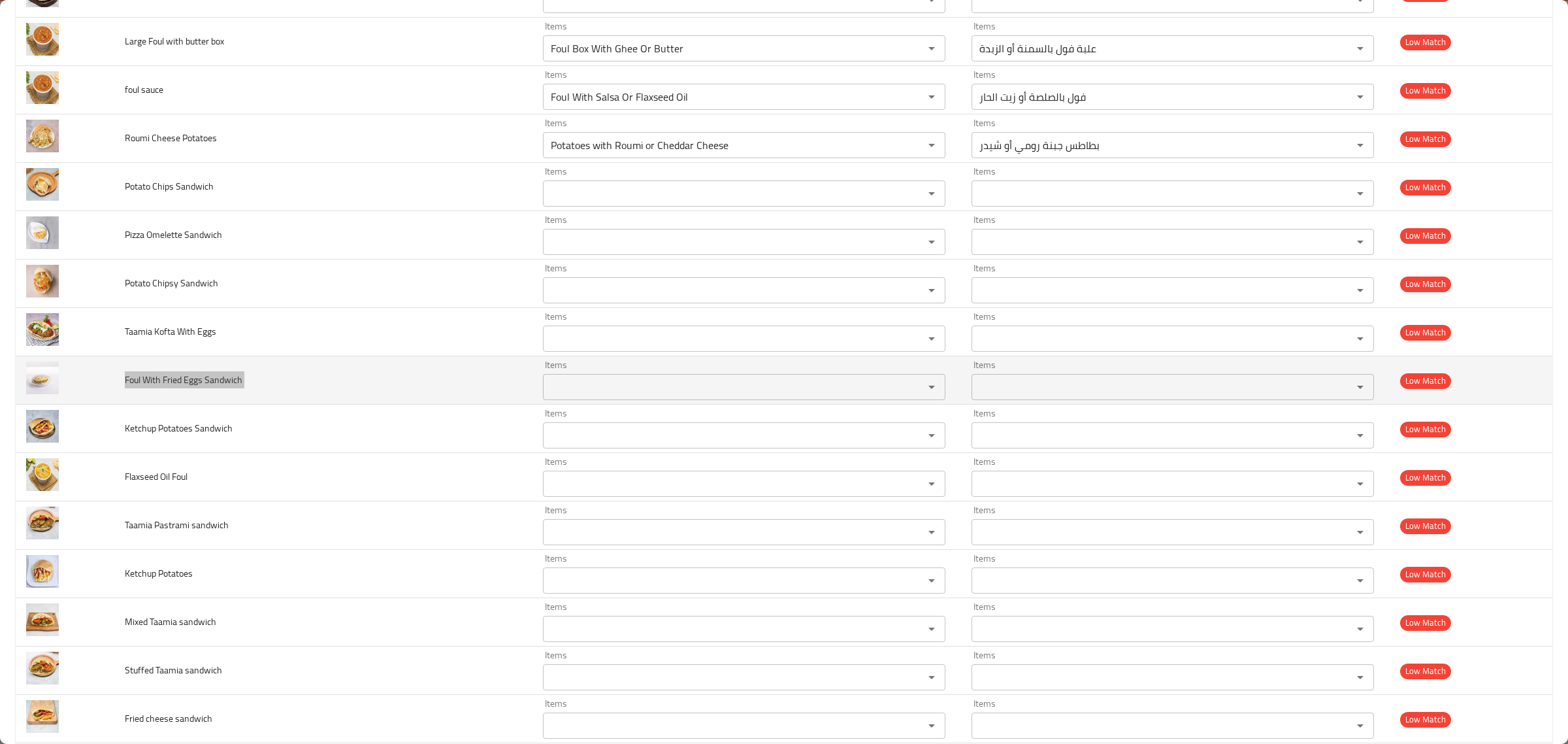
scroll to position [1778, 0]
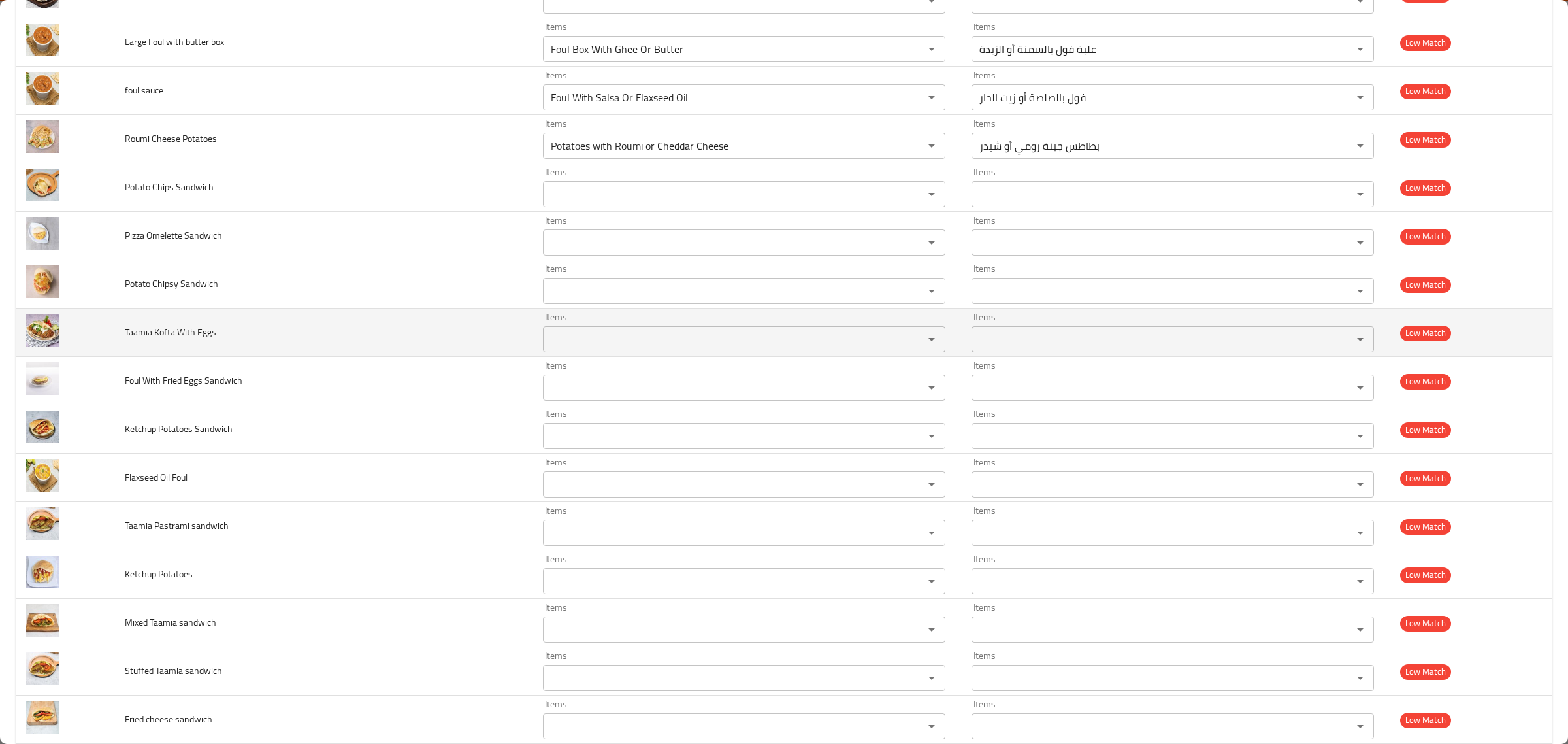
click at [157, 331] on span "Taamia Kofta With Eggs" at bounding box center [170, 332] width 92 height 17
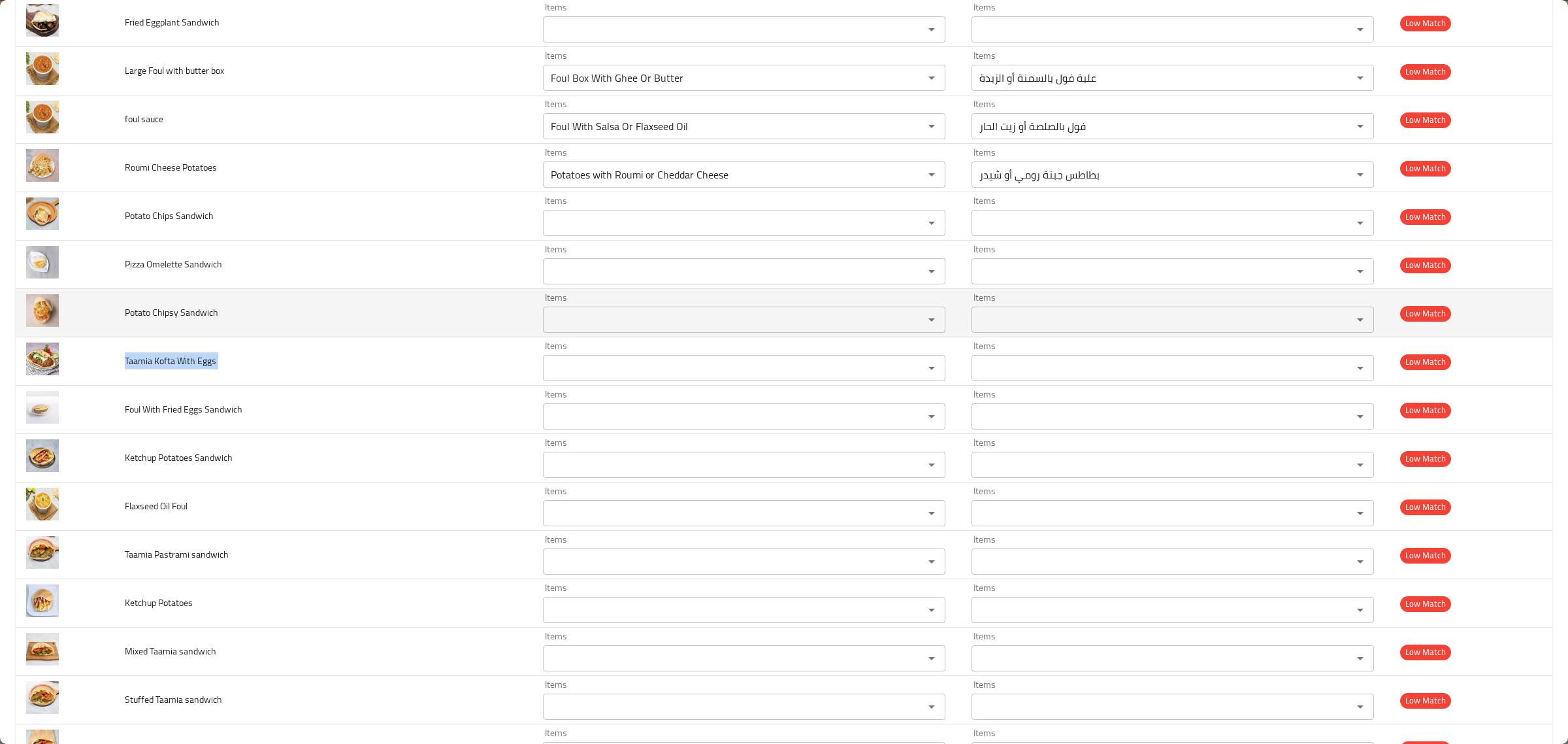
click at [157, 331] on td "Potato Chipsy Sandwich" at bounding box center [323, 313] width 418 height 48
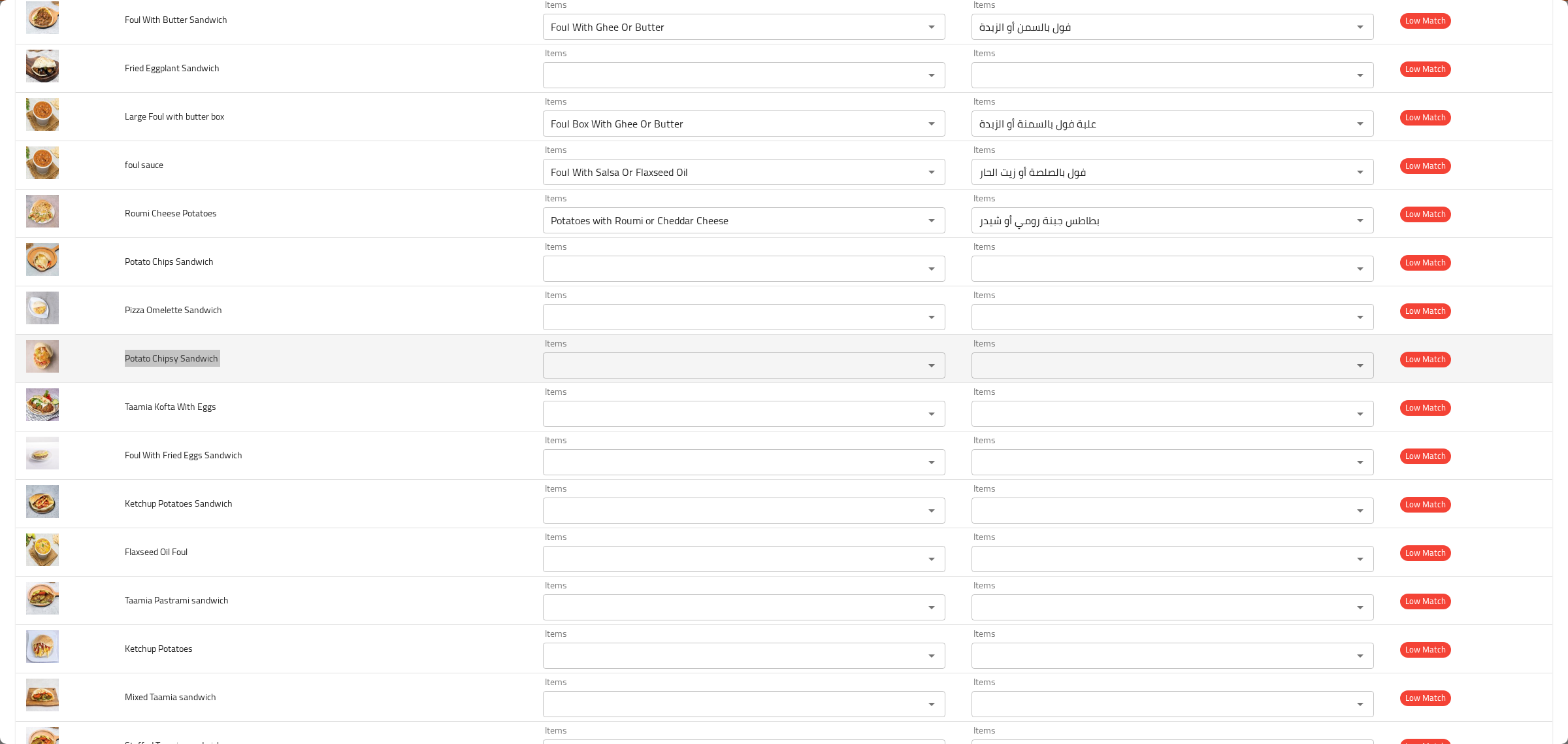
scroll to position [1700, 0]
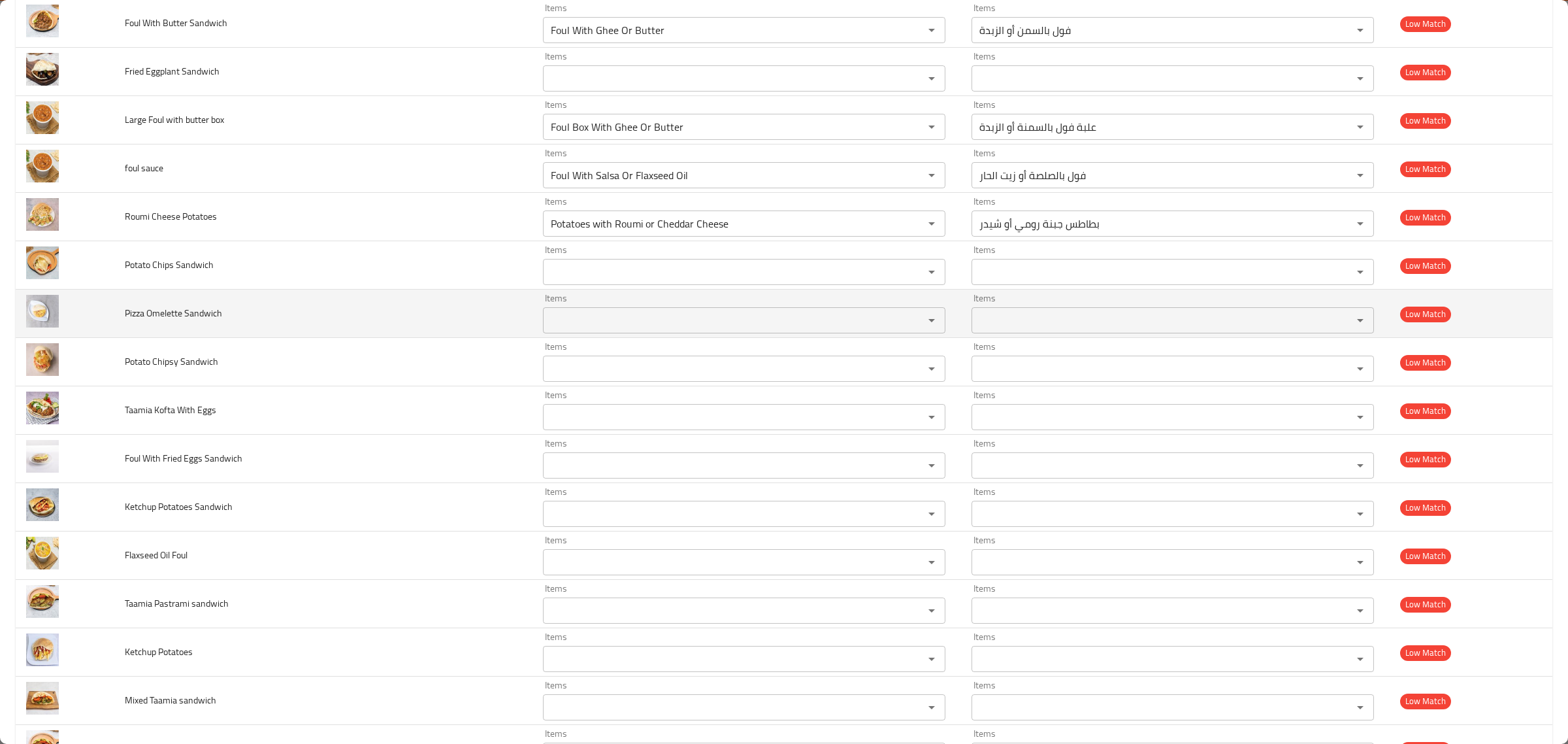
click at [157, 331] on td "Pizza Omelette Sandwich" at bounding box center [323, 314] width 418 height 48
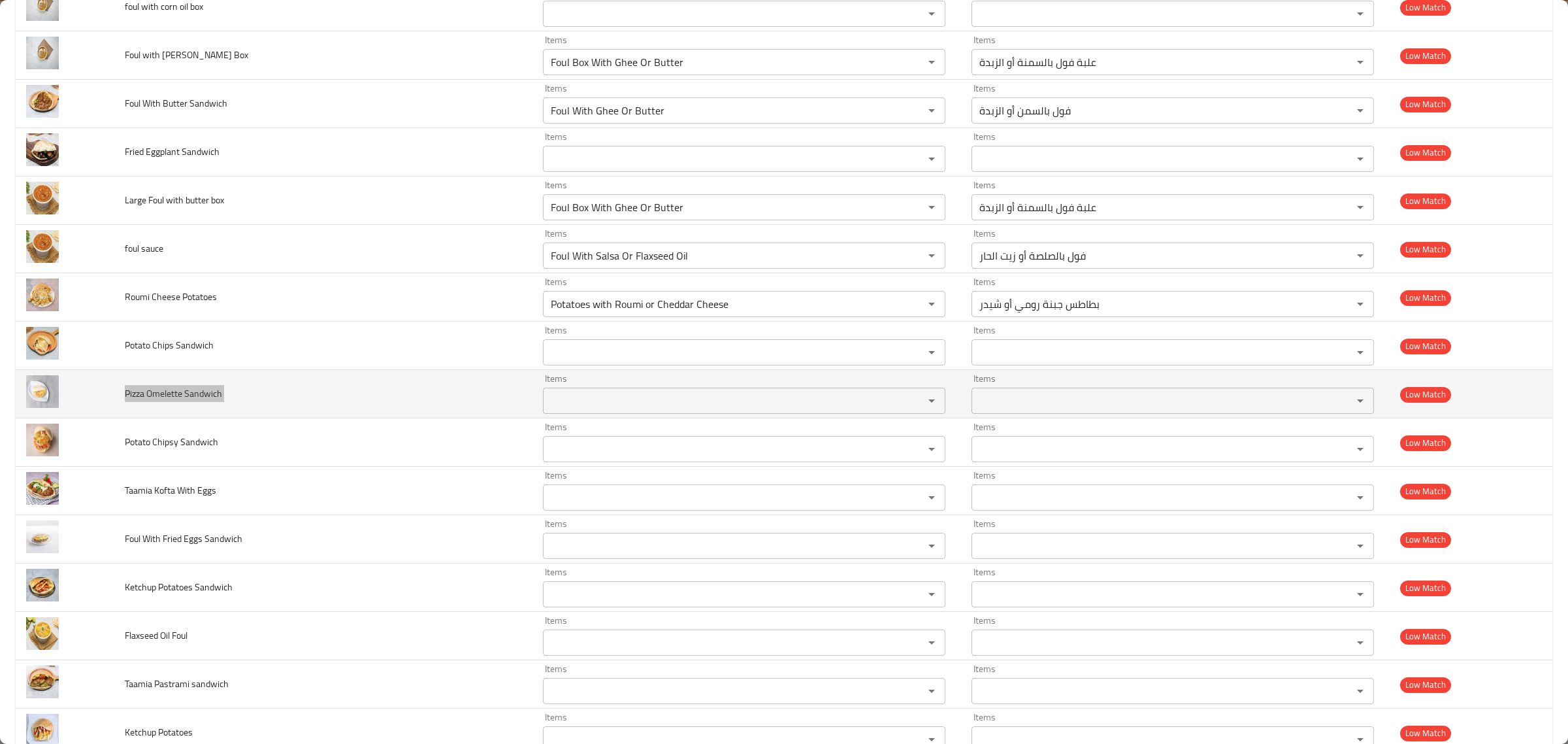
scroll to position [1619, 0]
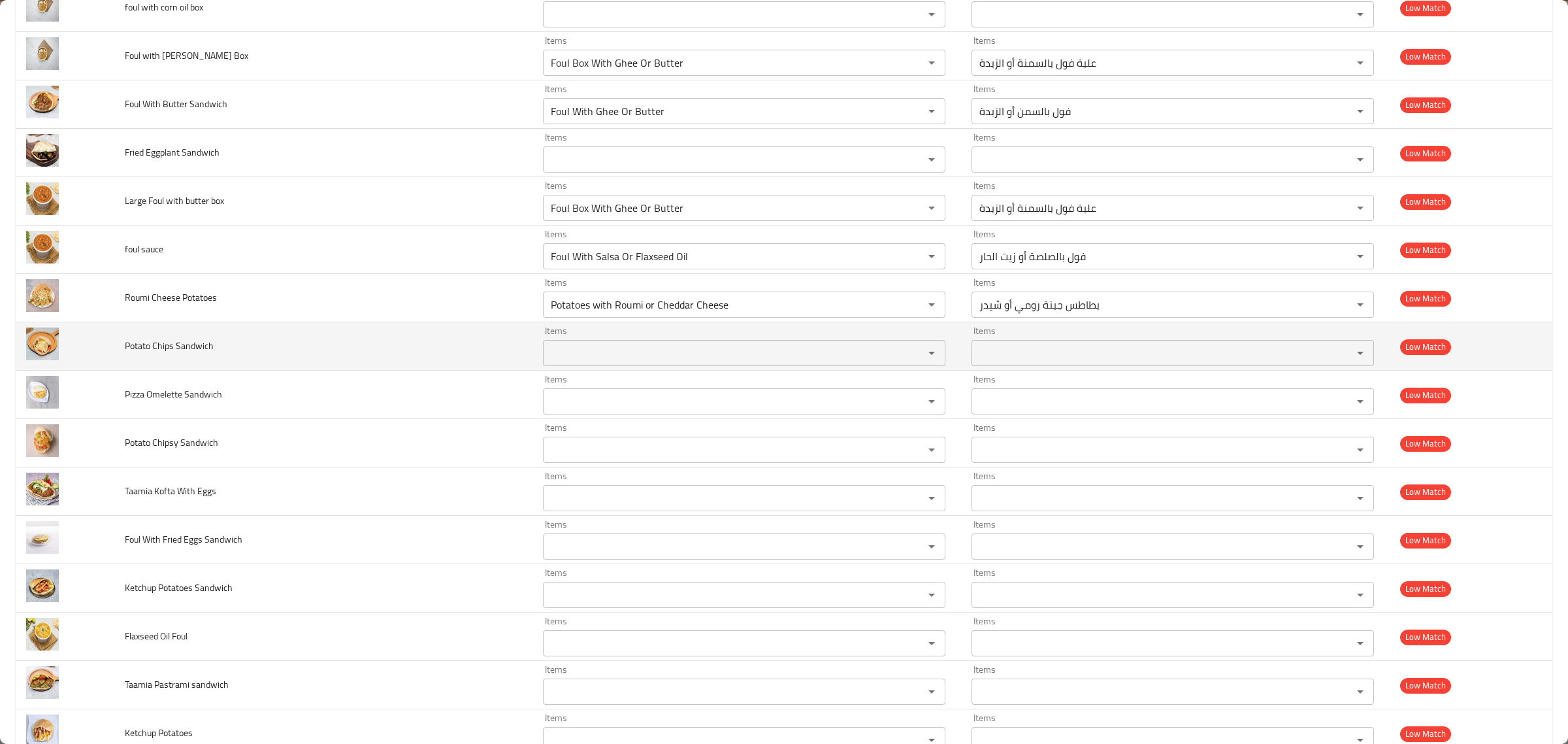
click at [148, 347] on span "Potato Chips Sandwich" at bounding box center [169, 346] width 89 height 17
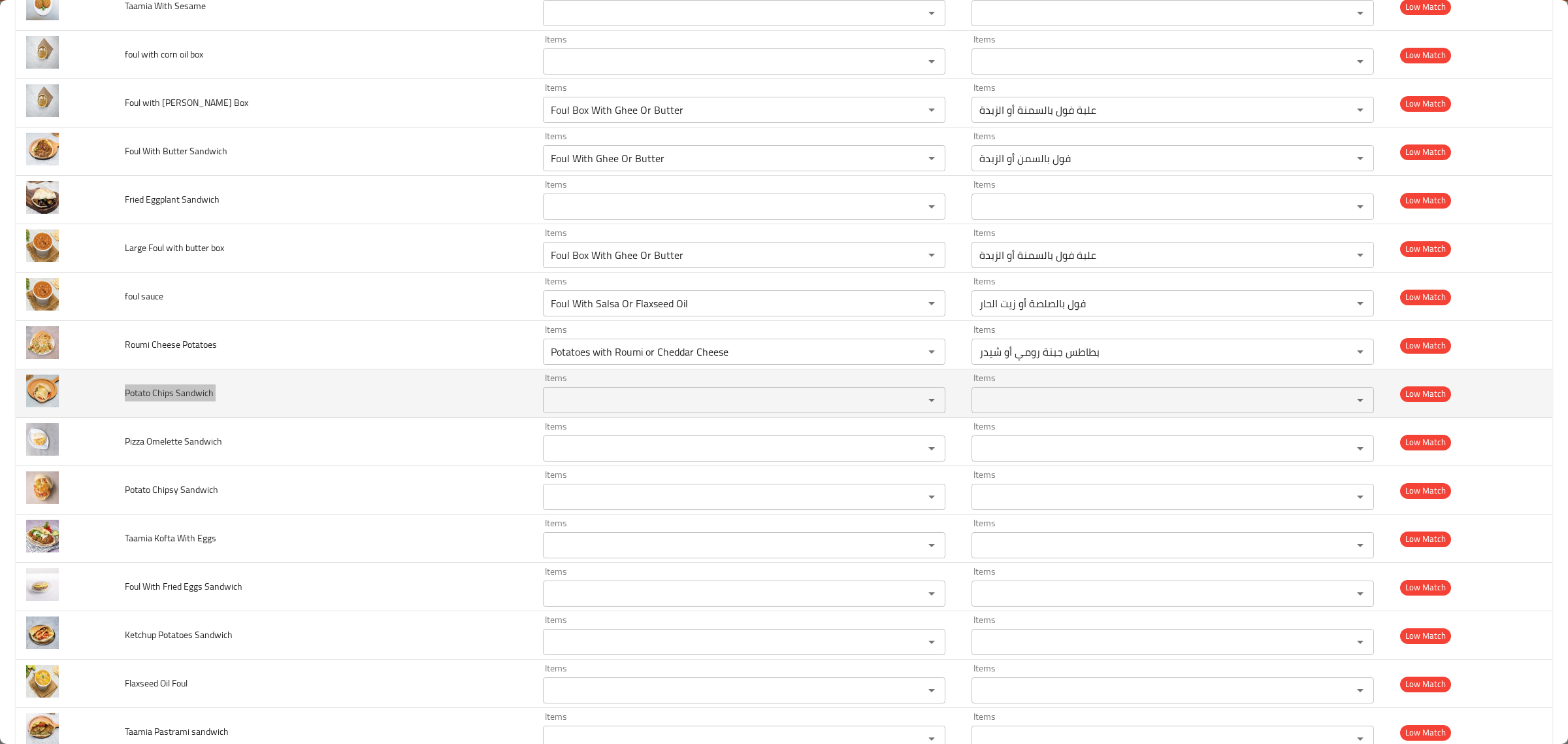
scroll to position [1508, 0]
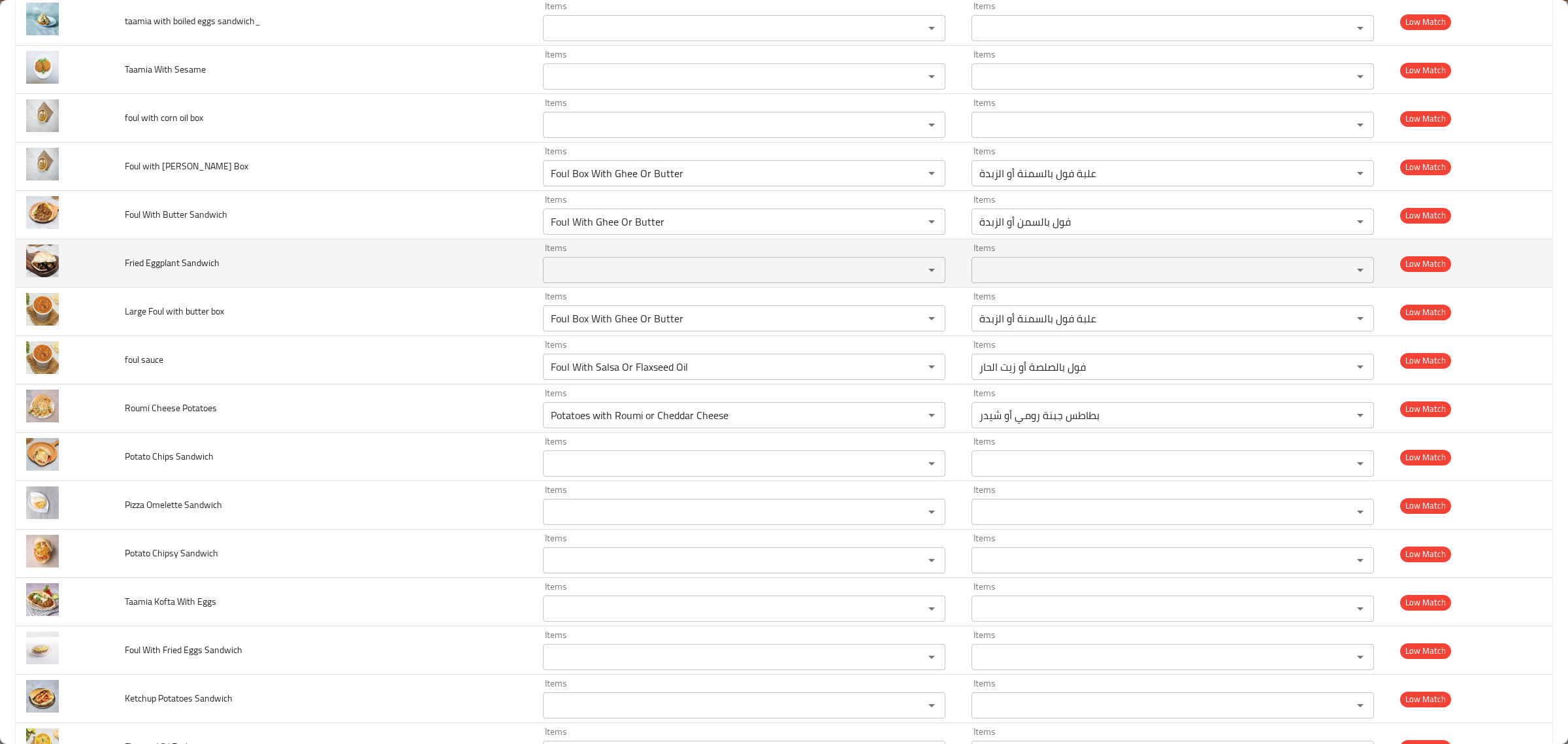
click at [165, 269] on span "Fried Eggplant Sandwich" at bounding box center [172, 263] width 95 height 17
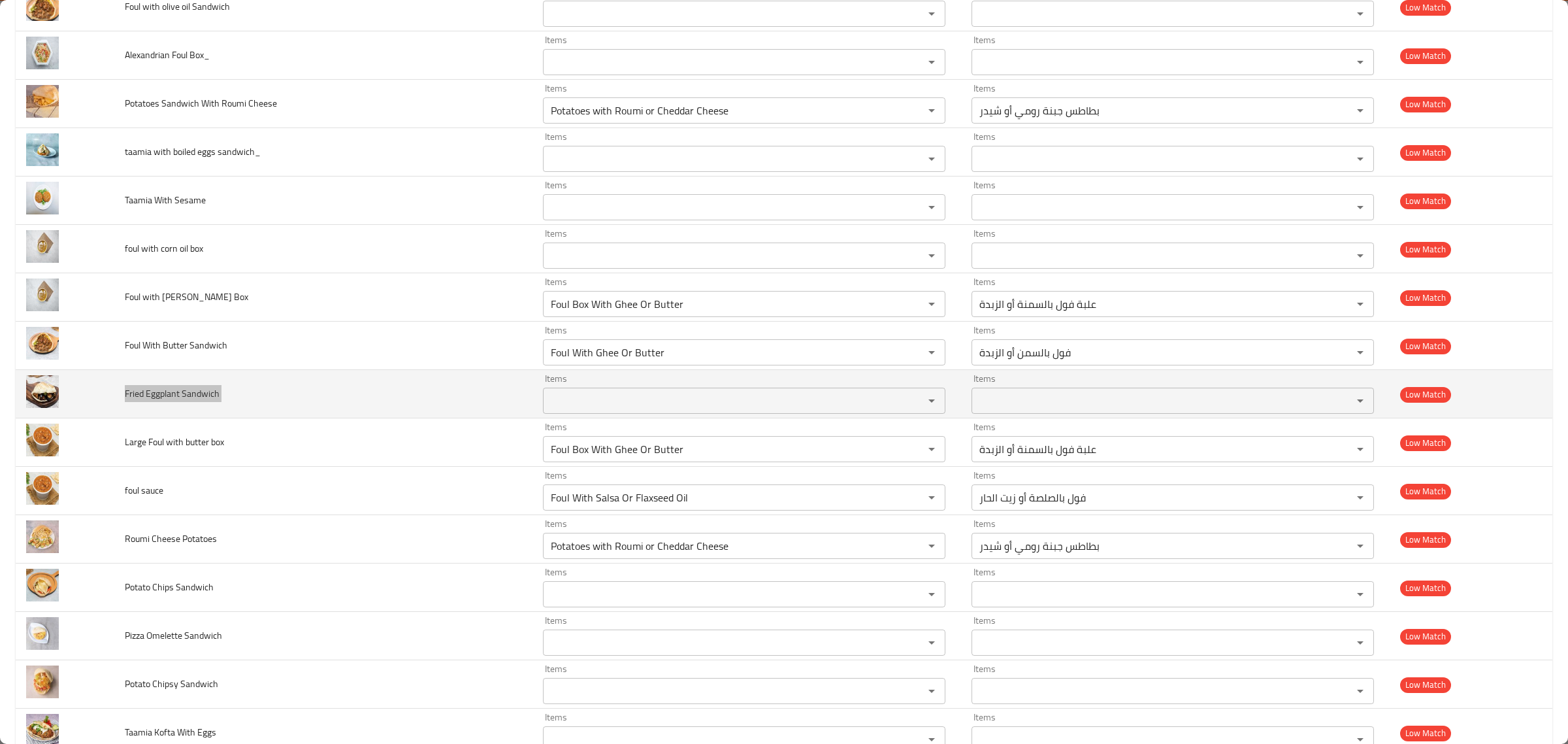
scroll to position [1361, 0]
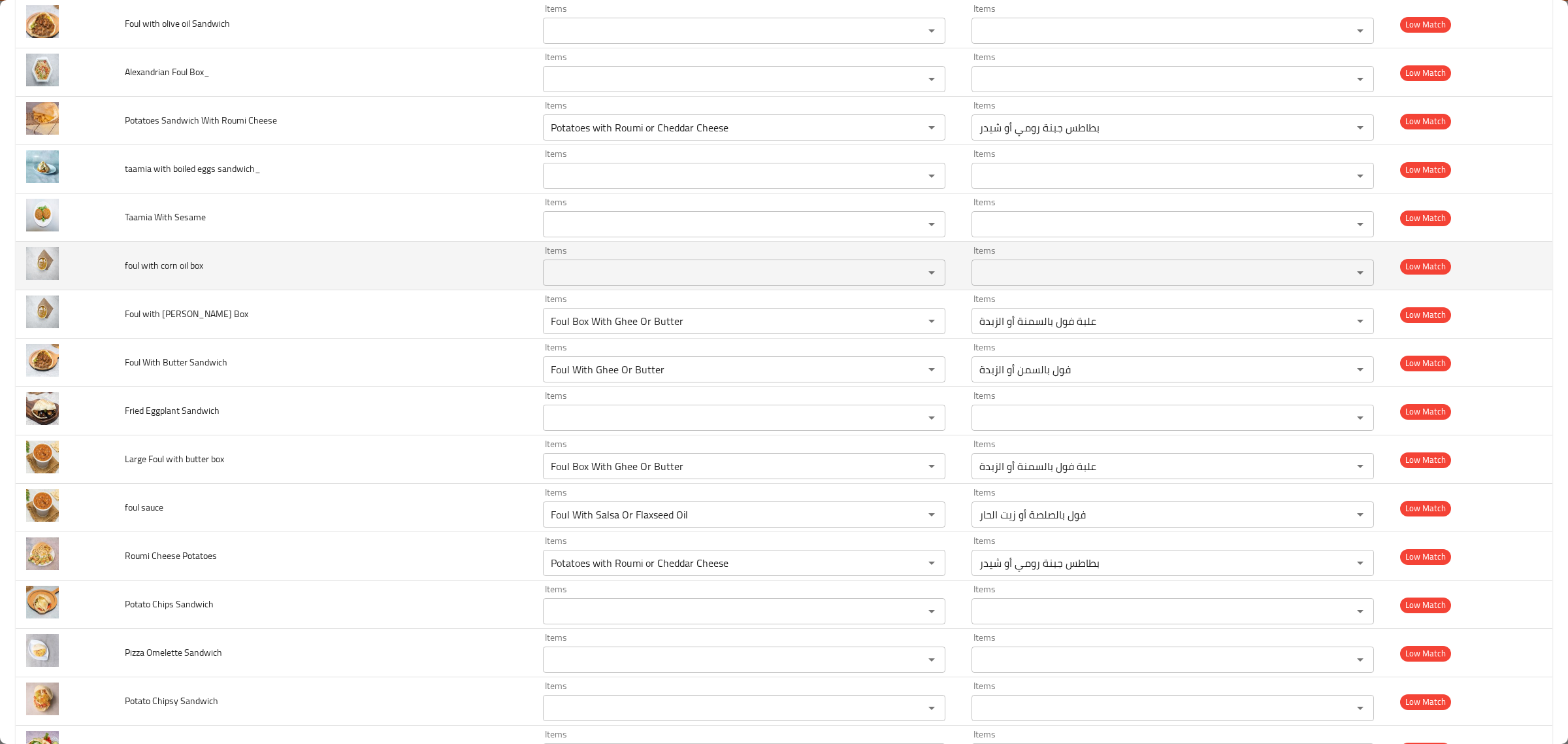
click at [166, 269] on span "foul with corn oil box" at bounding box center [164, 265] width 79 height 17
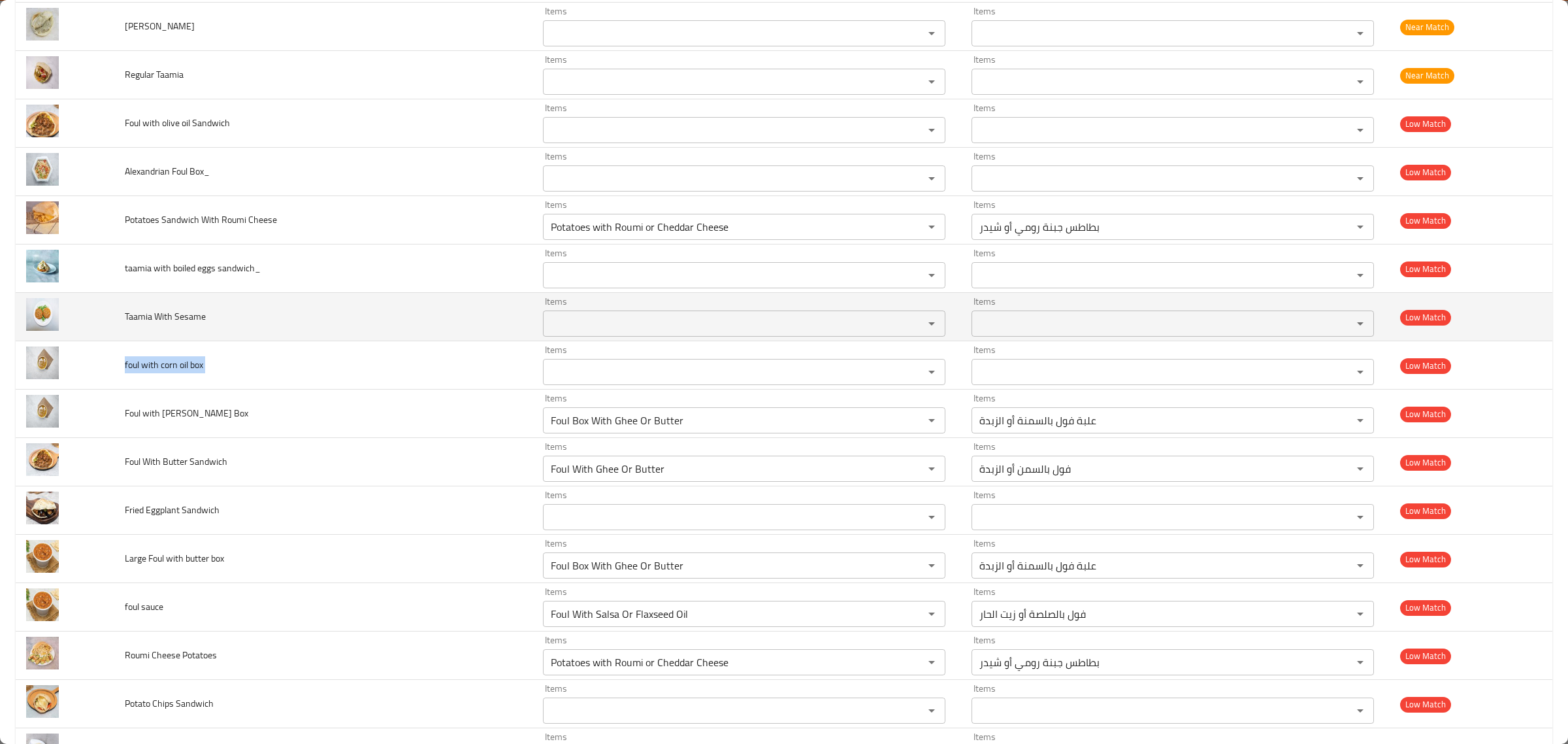
click at [145, 314] on span "Taamia With Sesame" at bounding box center [165, 316] width 81 height 17
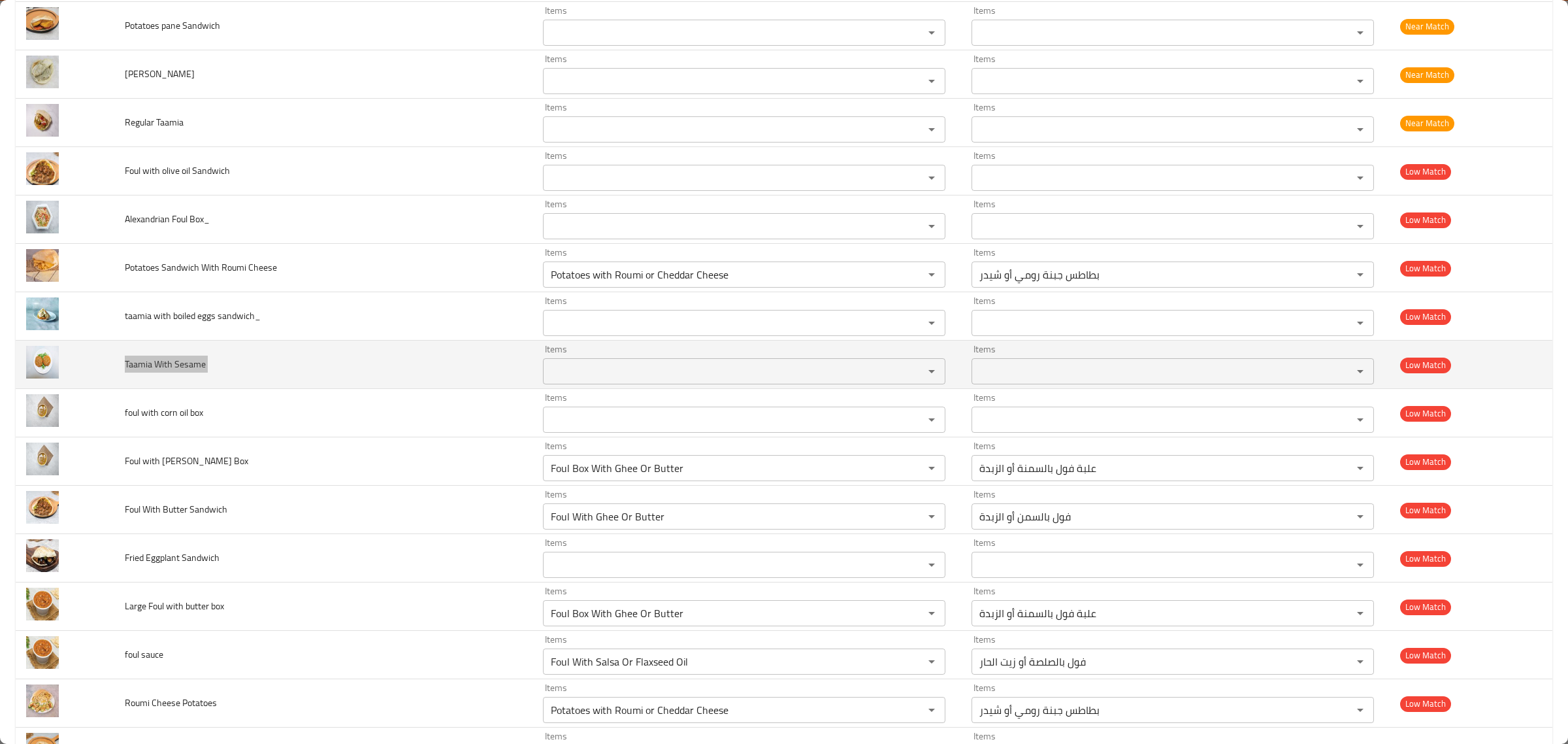
scroll to position [1213, 0]
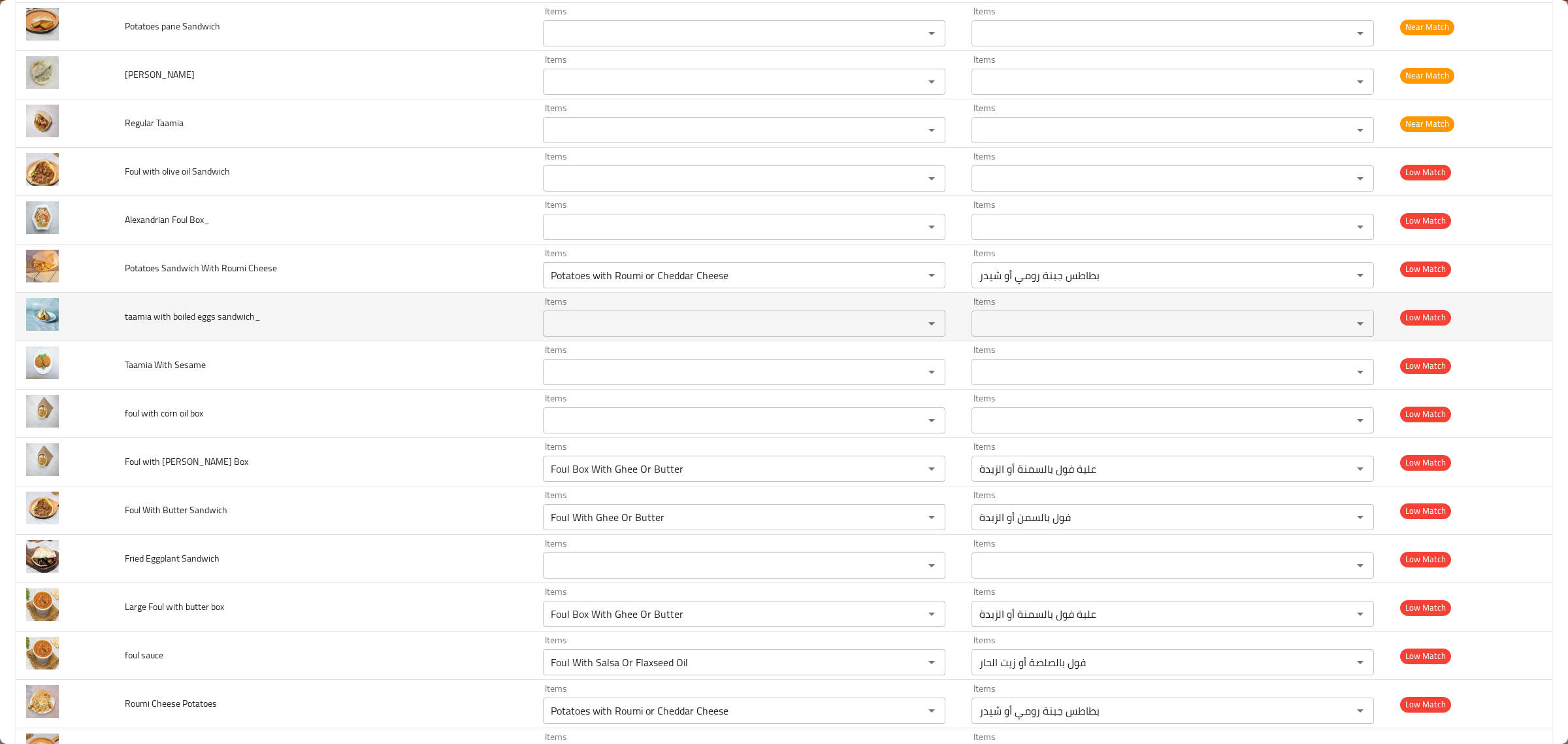
click at [145, 314] on span "taamia with boiled eggs sandwich_" at bounding box center [193, 316] width 136 height 17
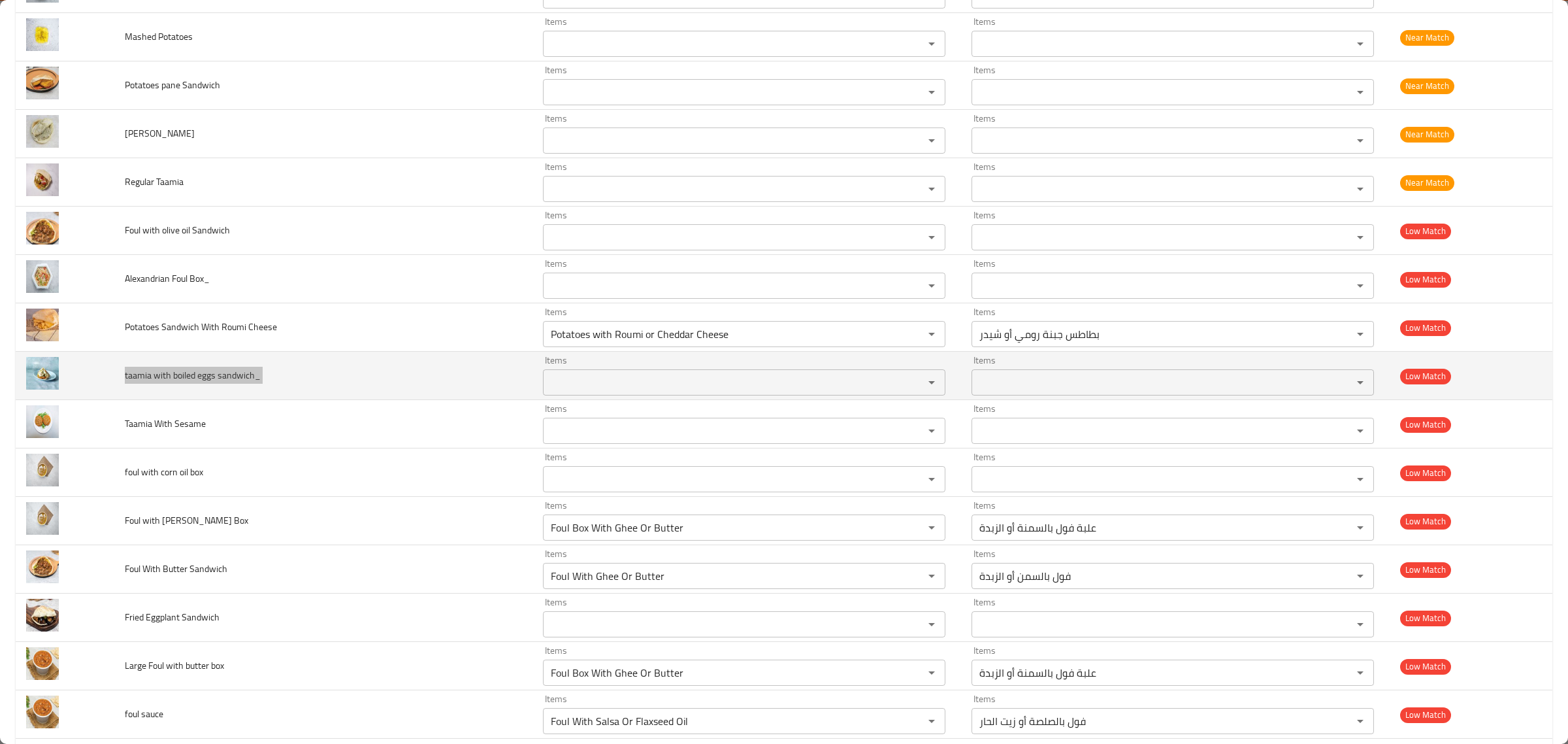
scroll to position [1147, 0]
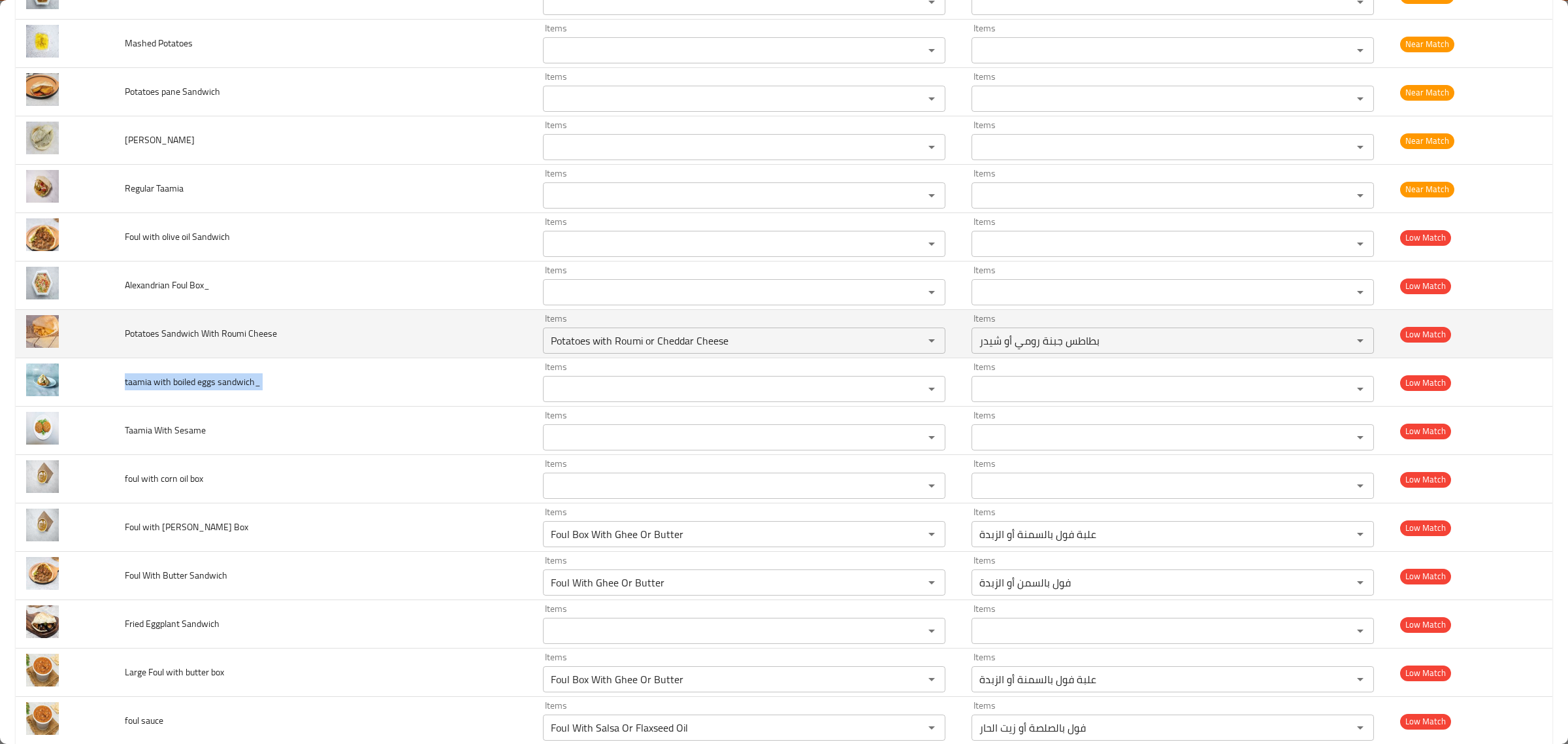
click at [145, 314] on td "Potatoes Sandwich With Roumi Cheese" at bounding box center [323, 334] width 418 height 48
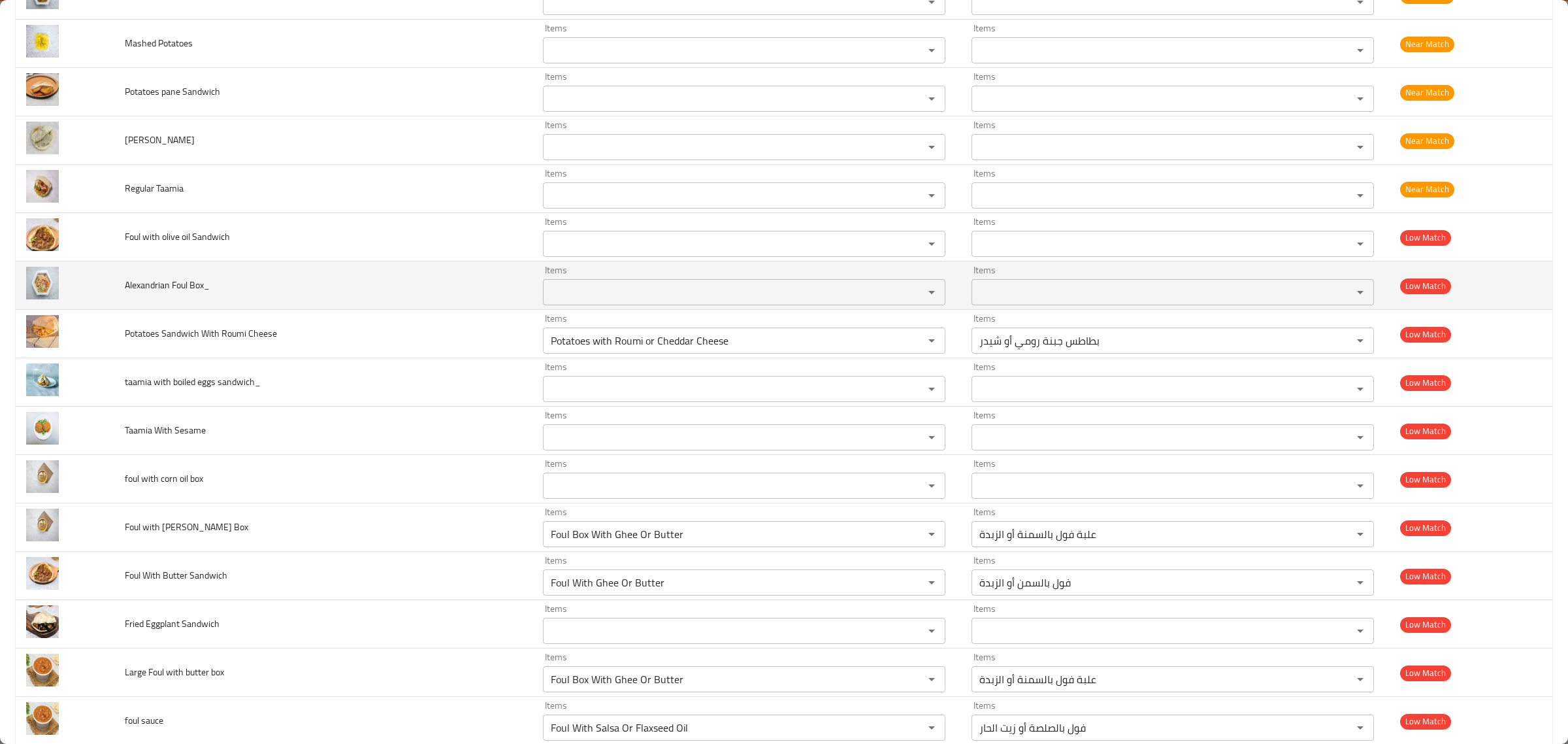
click at [157, 299] on td "Alexandrian Foul Box_" at bounding box center [323, 285] width 418 height 48
click at [675, 285] on div "Items" at bounding box center [745, 292] width 403 height 26
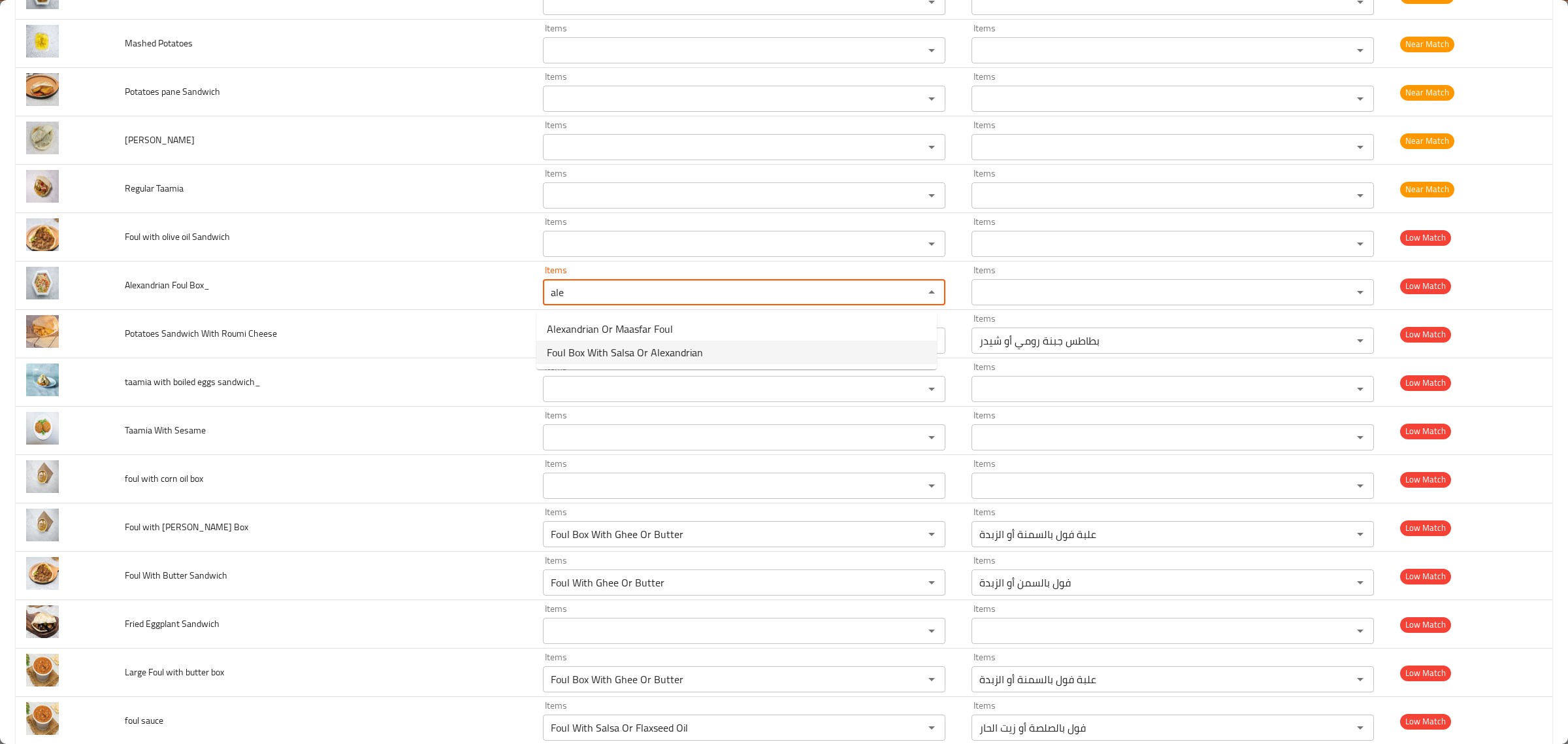
click at [673, 350] on span "Foul Box With Salsa Or Alexandrian" at bounding box center [625, 352] width 156 height 16
type Box_ "Foul Box With Salsa Or Alexandrian"
type Box_-ar "علبة فول بالصلصة أو اسكندراني"
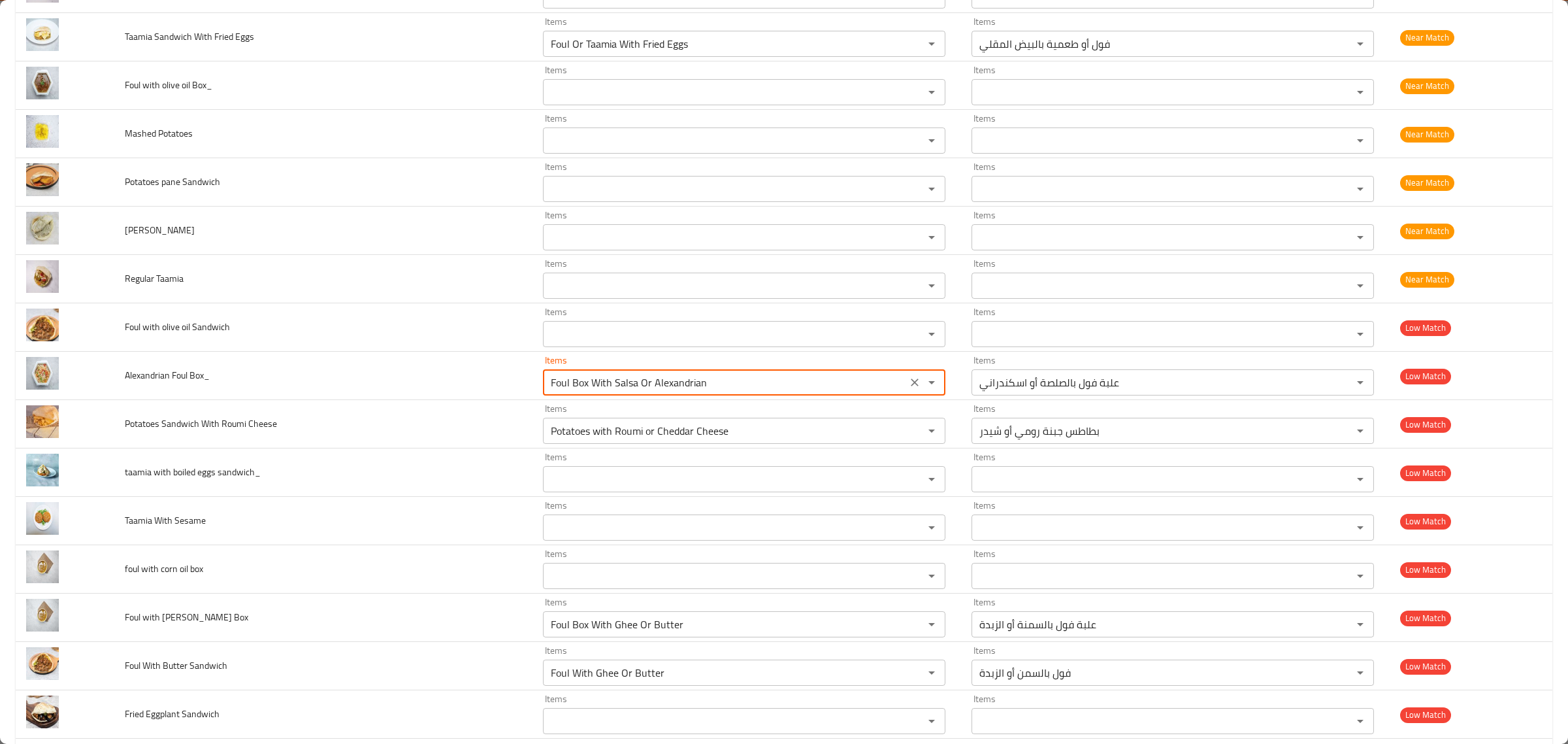
scroll to position [1056, 0]
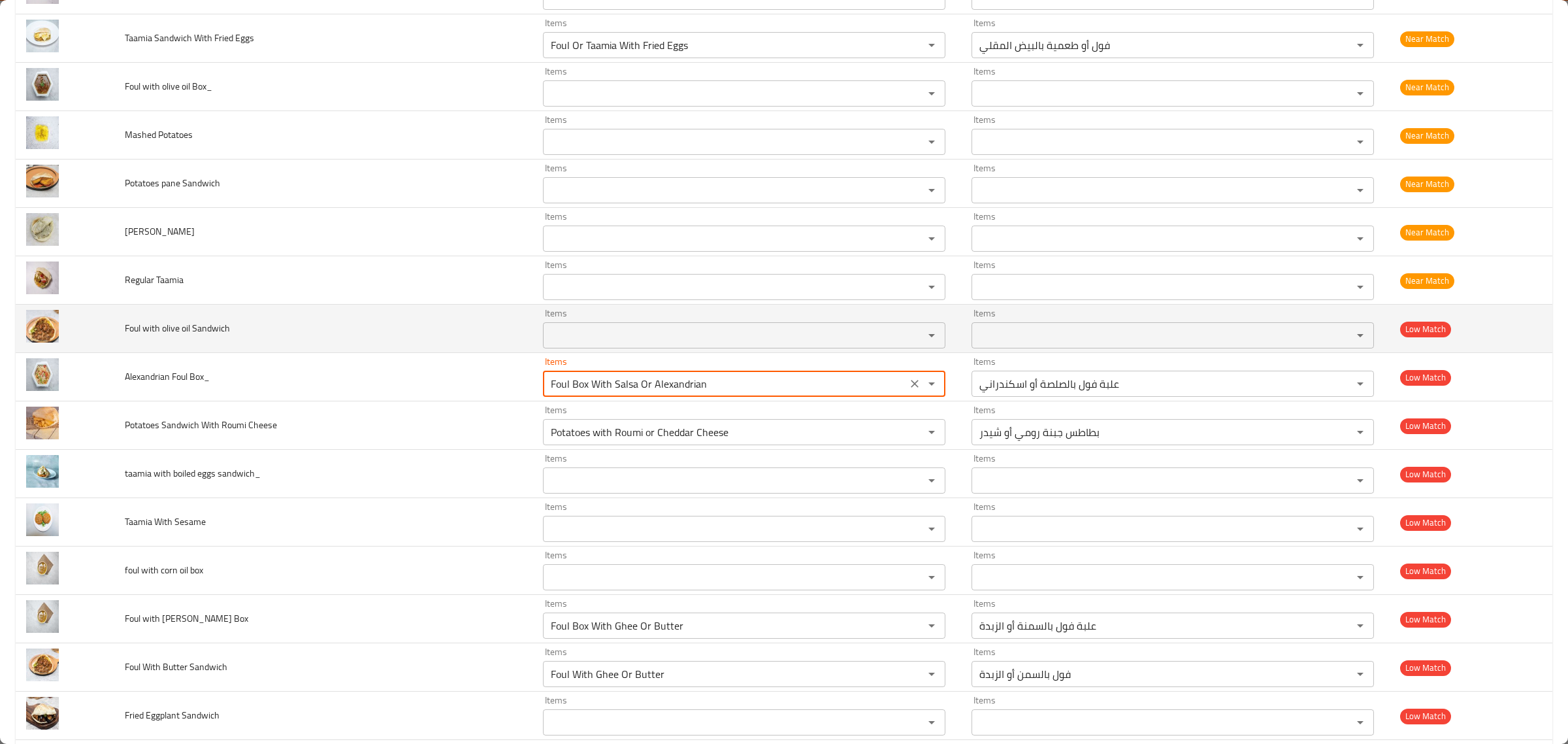
type Box_ "Foul Box With Salsa Or Alexandrian"
click at [198, 335] on span "Foul with olive oil Sandwich" at bounding box center [177, 328] width 105 height 17
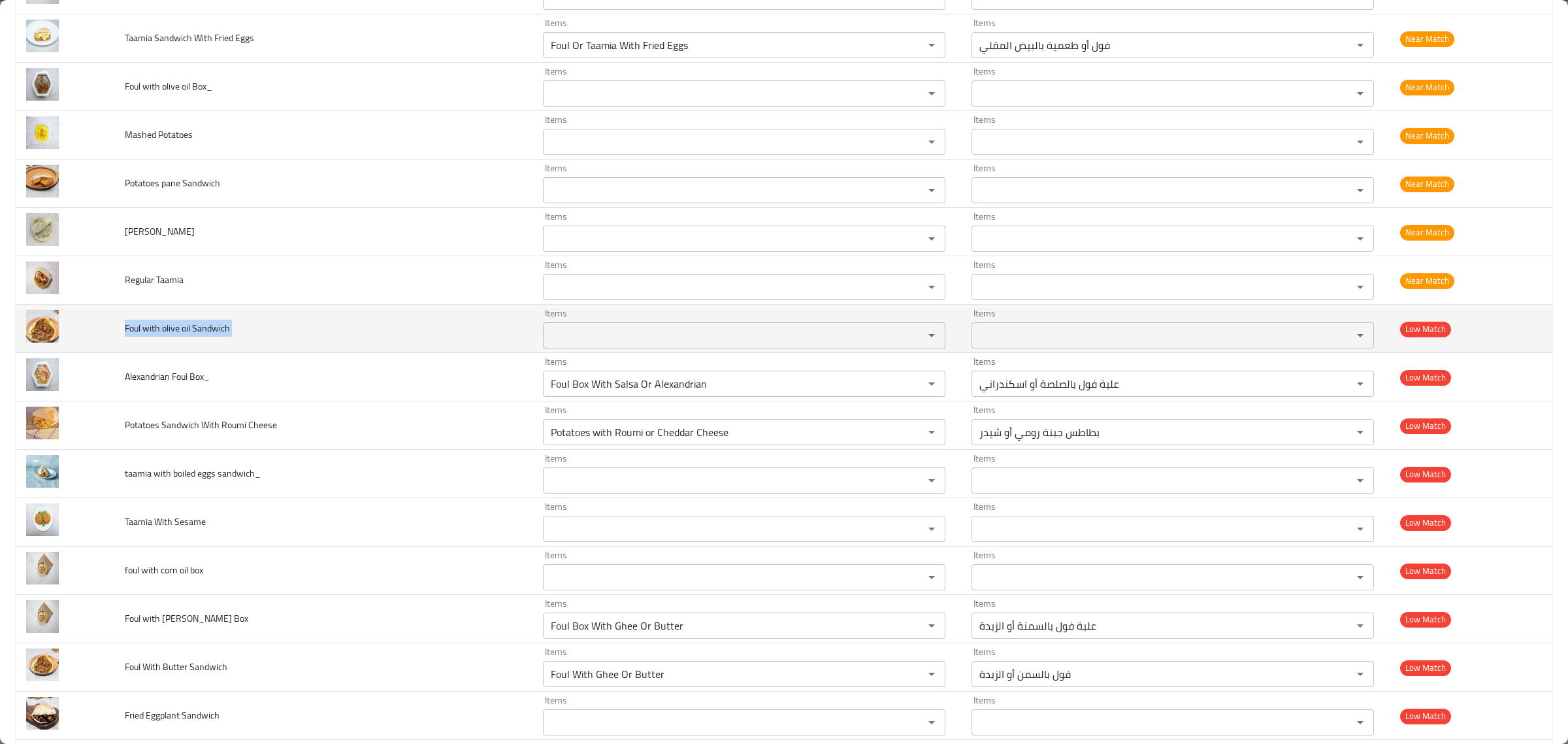
click at [198, 335] on span "Foul with olive oil Sandwich" at bounding box center [177, 328] width 105 height 17
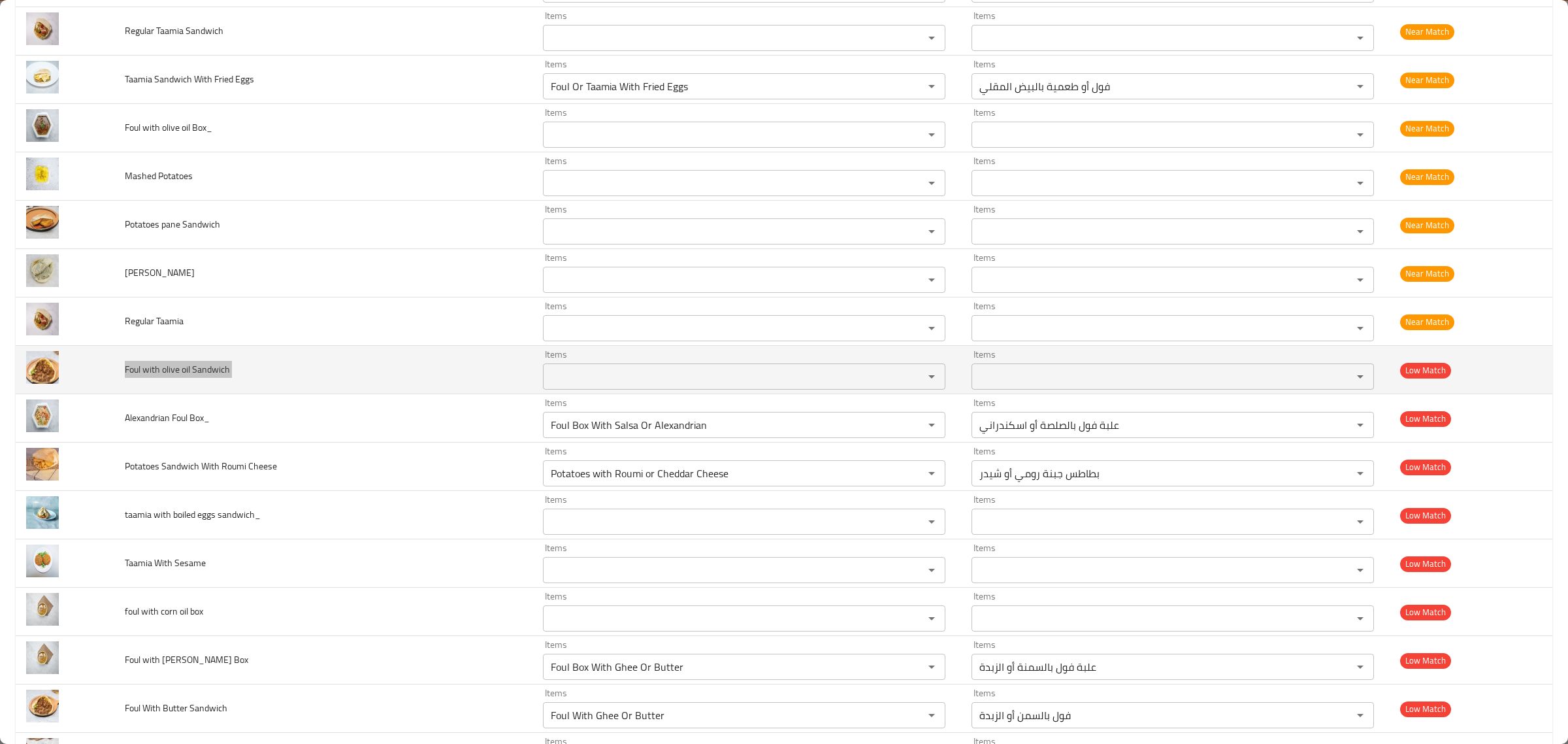
scroll to position [1014, 0]
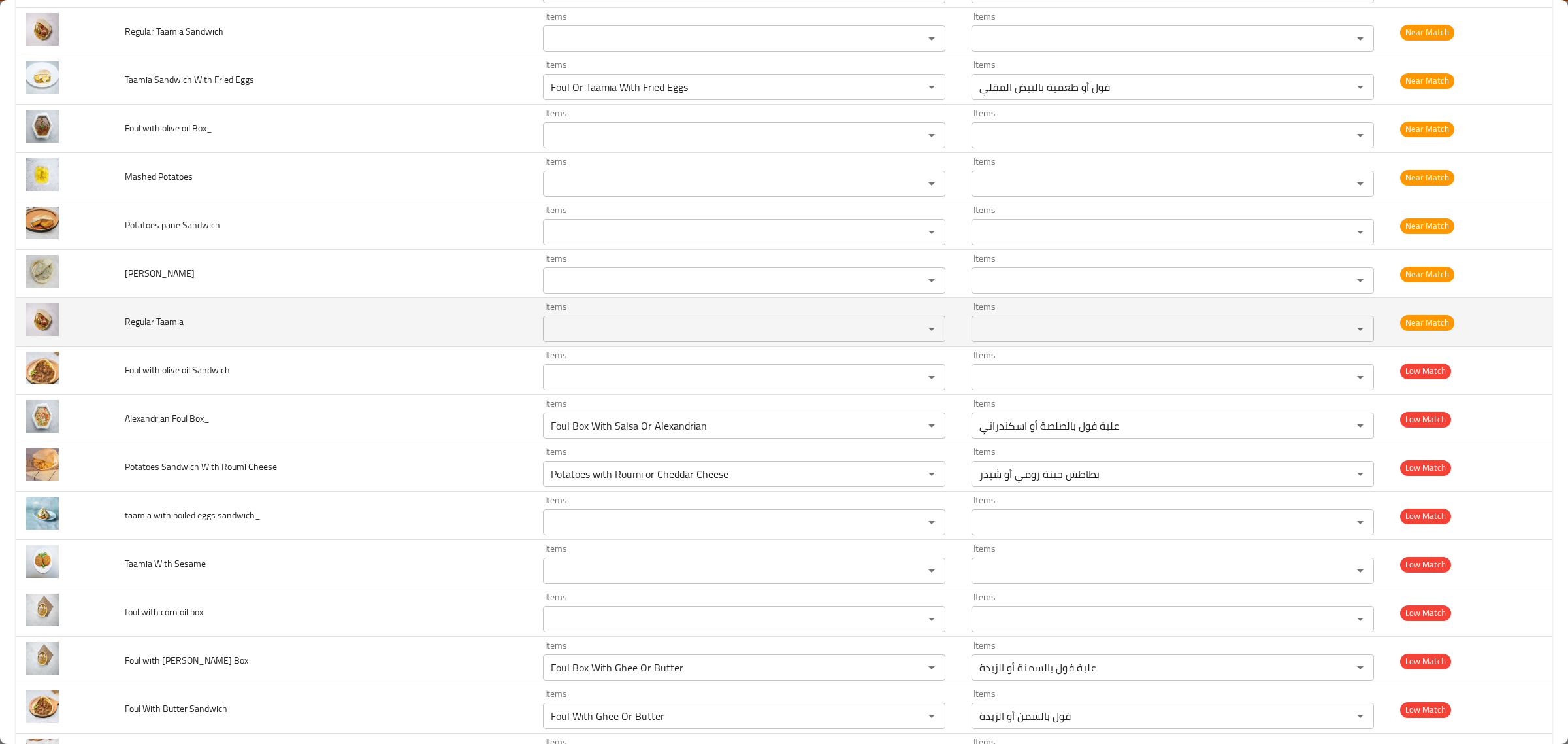
click at [159, 330] on span "Regular Taamia" at bounding box center [154, 322] width 59 height 17
click at [129, 324] on span "Regular Taamia" at bounding box center [154, 322] width 59 height 17
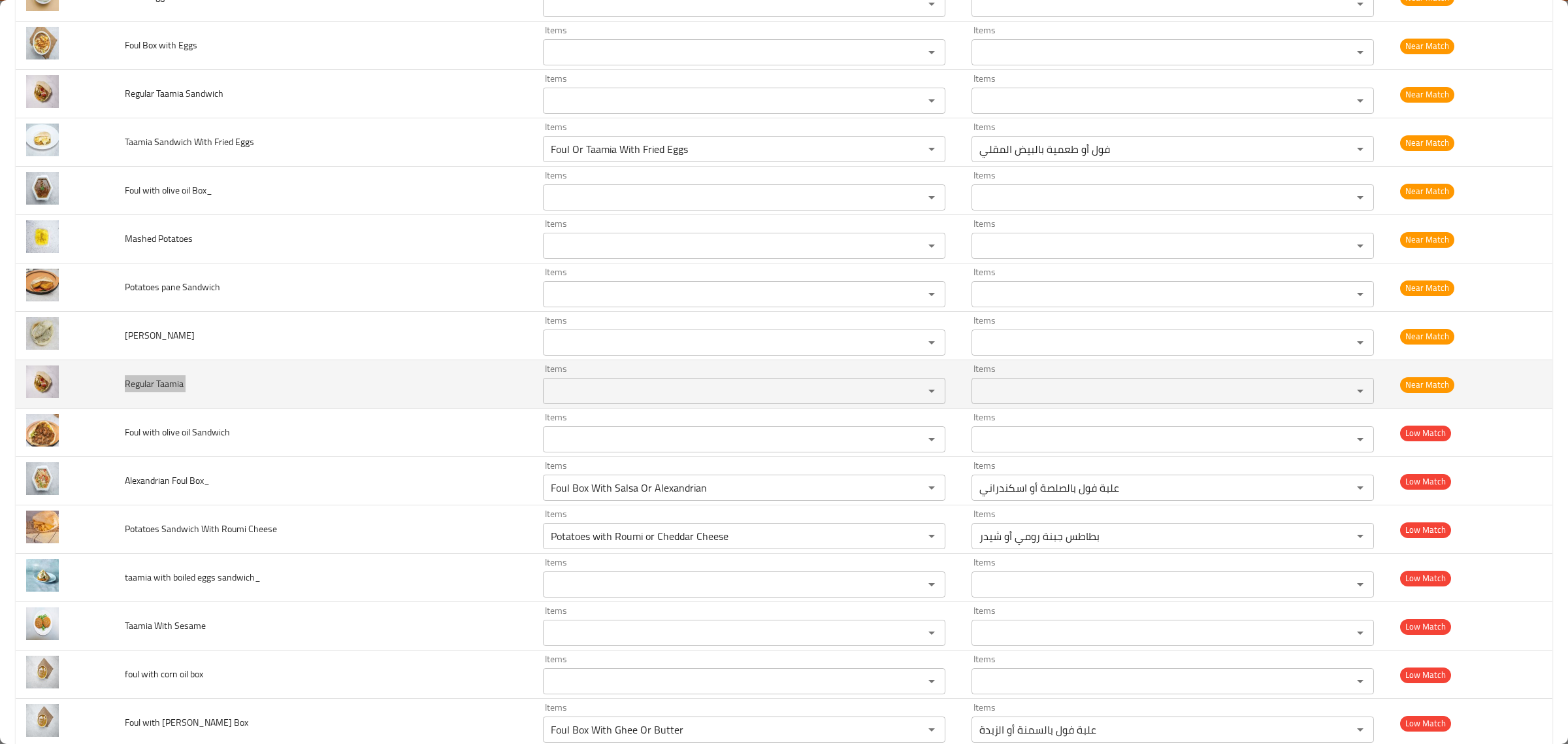
scroll to position [951, 0]
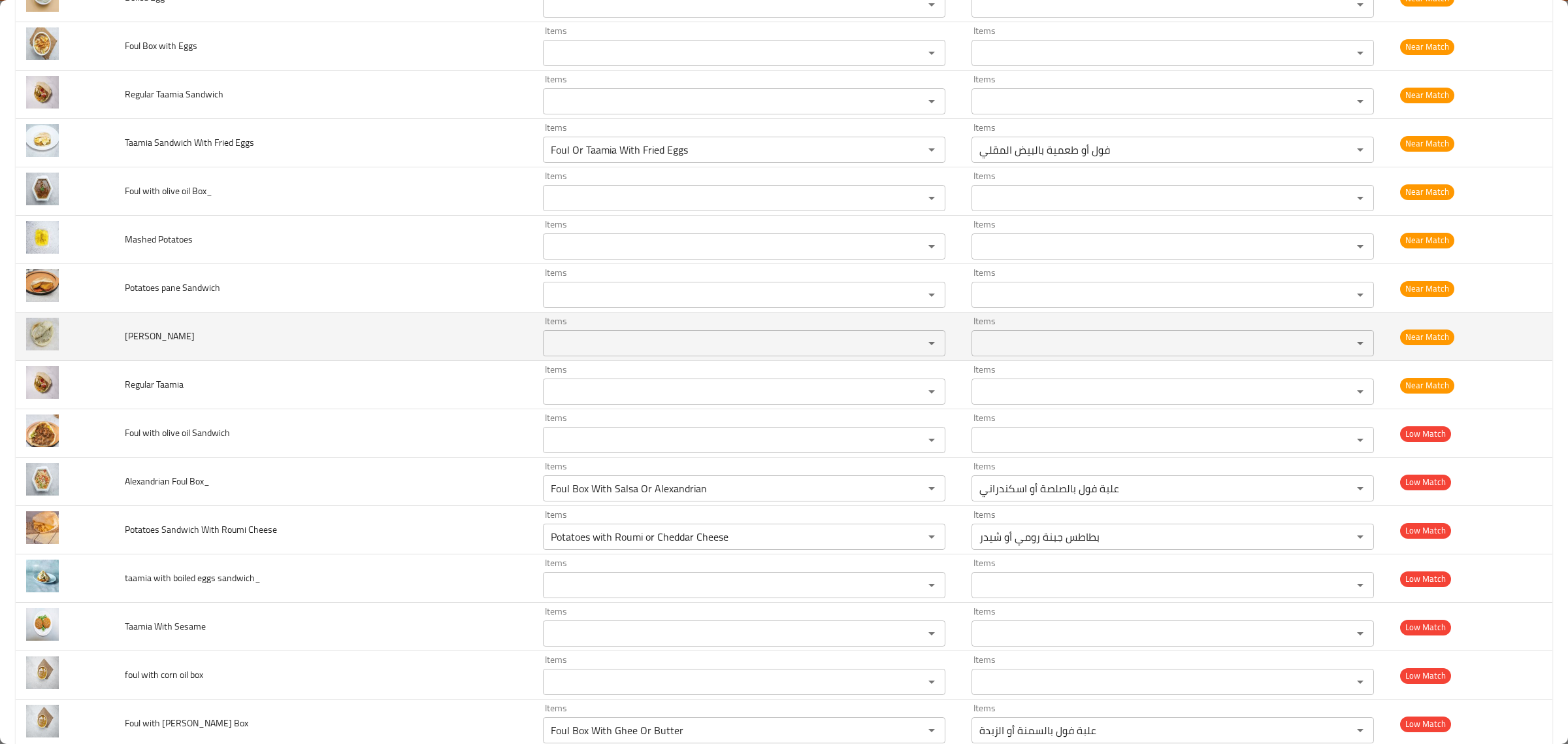
click at [136, 340] on span "Baba Ghannoug Sandwich" at bounding box center [160, 336] width 70 height 17
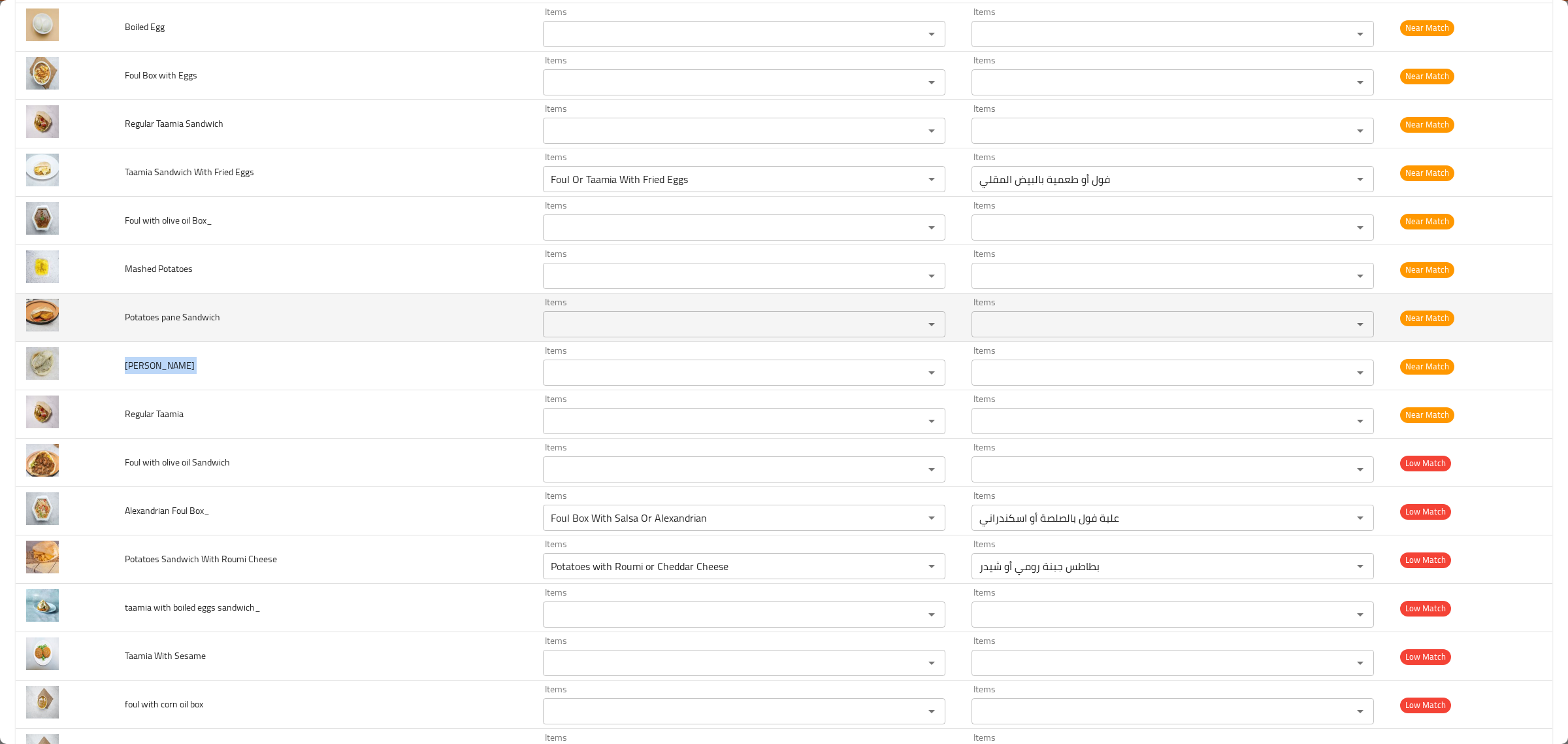
click at [136, 340] on td "Potatoes pane Sandwich" at bounding box center [323, 318] width 418 height 48
click at [151, 332] on td "Potatoes pane Sandwich" at bounding box center [323, 318] width 418 height 48
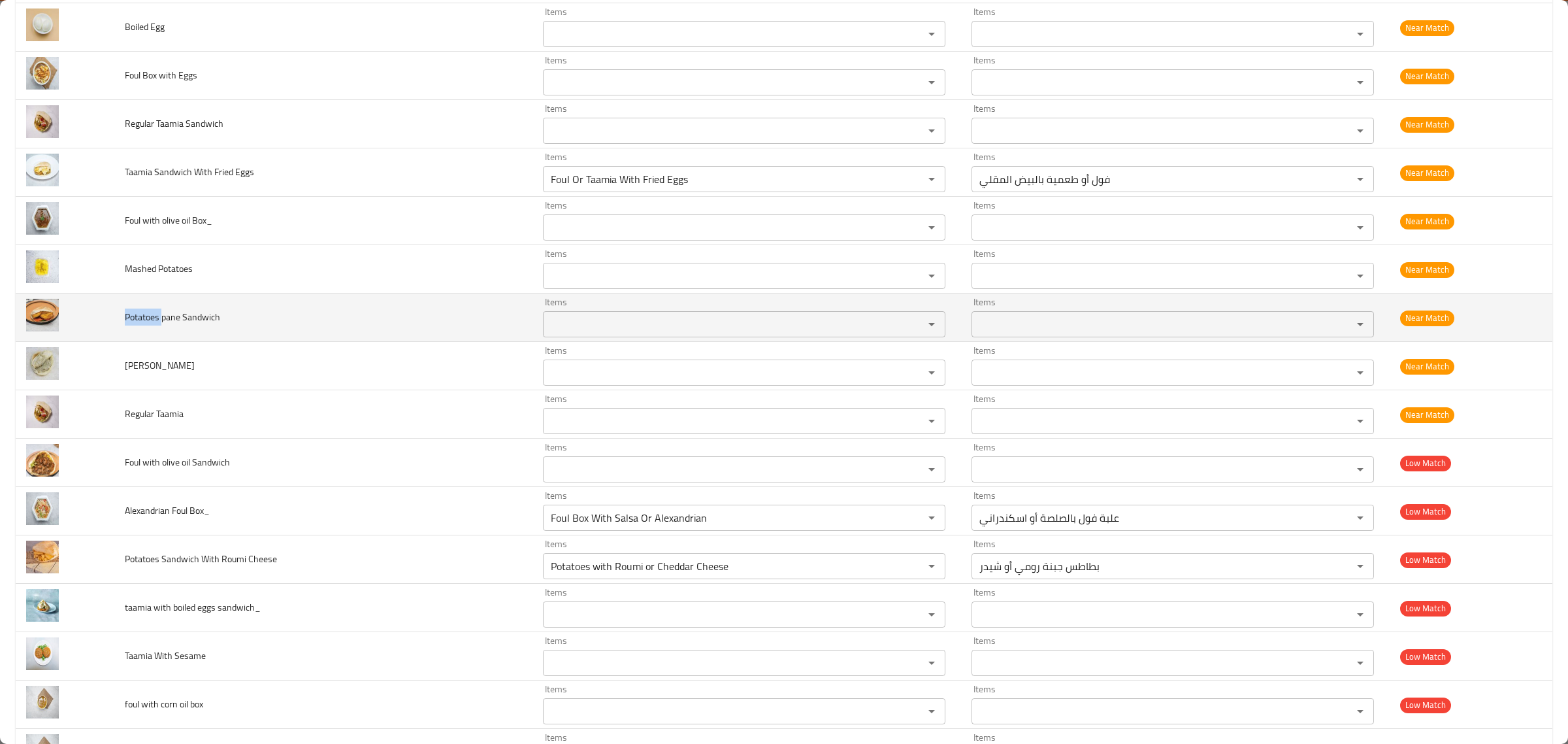
click at [151, 332] on td "Potatoes pane Sandwich" at bounding box center [323, 318] width 418 height 48
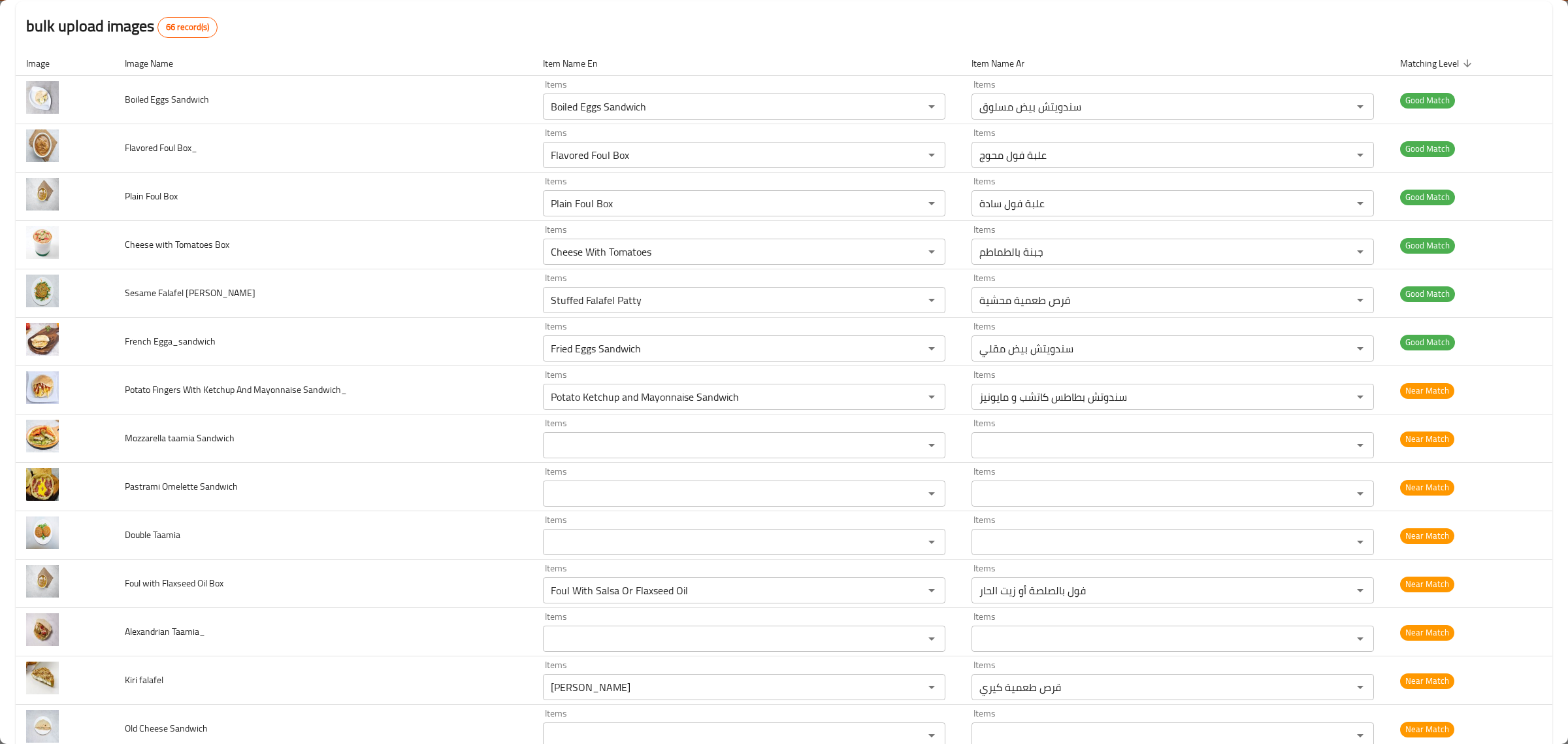
scroll to position [125, 0]
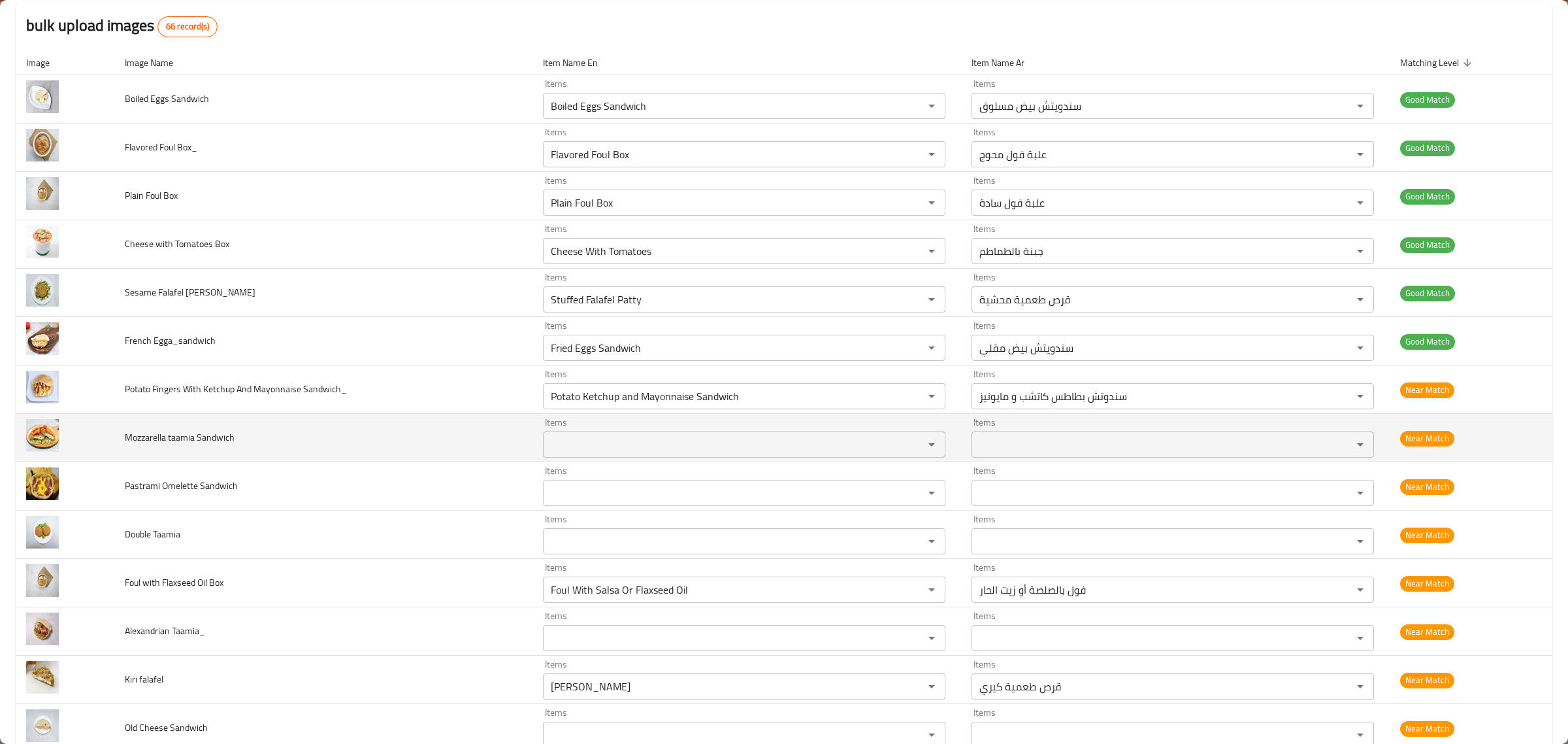
click at [142, 441] on span "Mozzarella taamia Sandwich" at bounding box center [179, 437] width 110 height 17
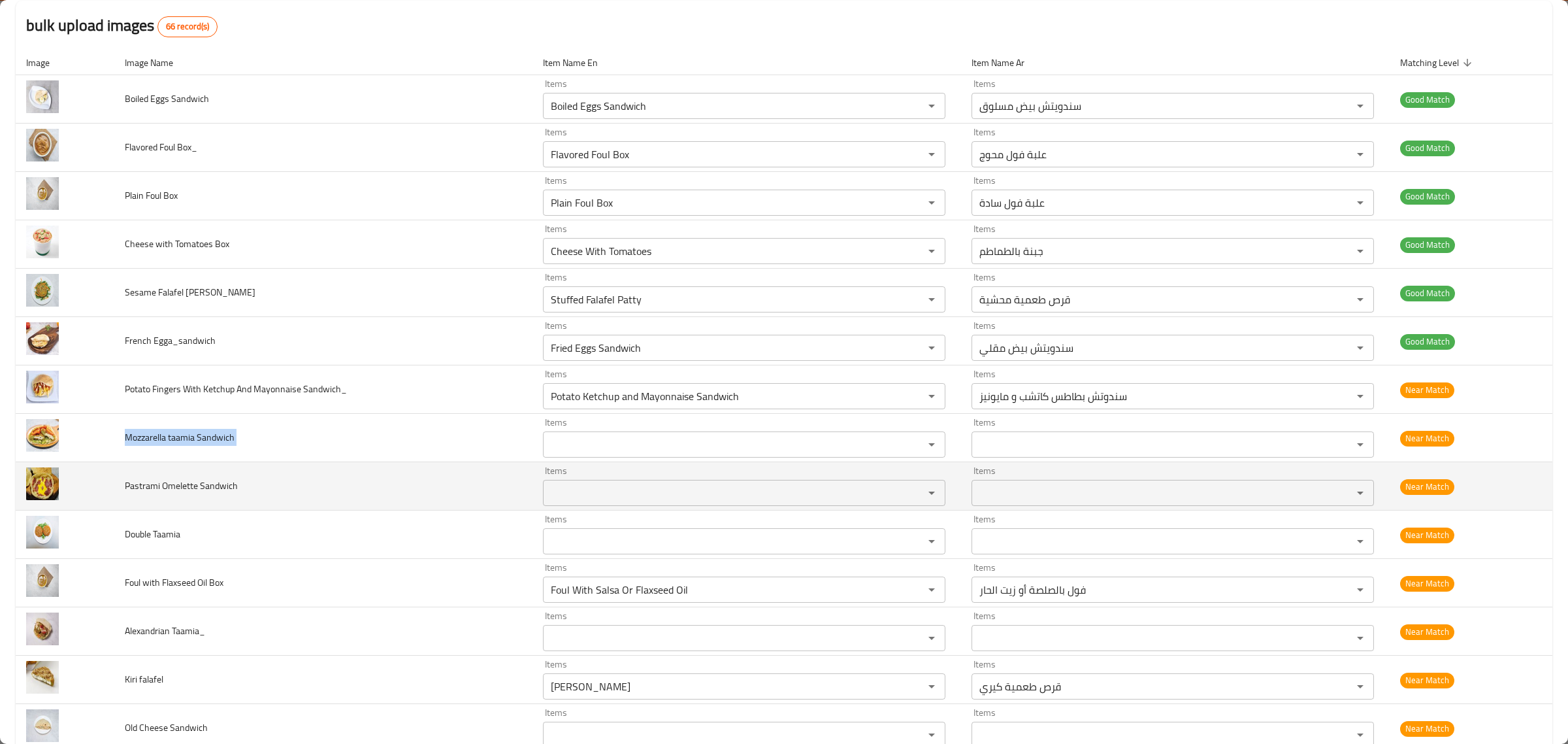
click at [138, 487] on span "Pastrami Omelette Sandwich" at bounding box center [181, 485] width 113 height 17
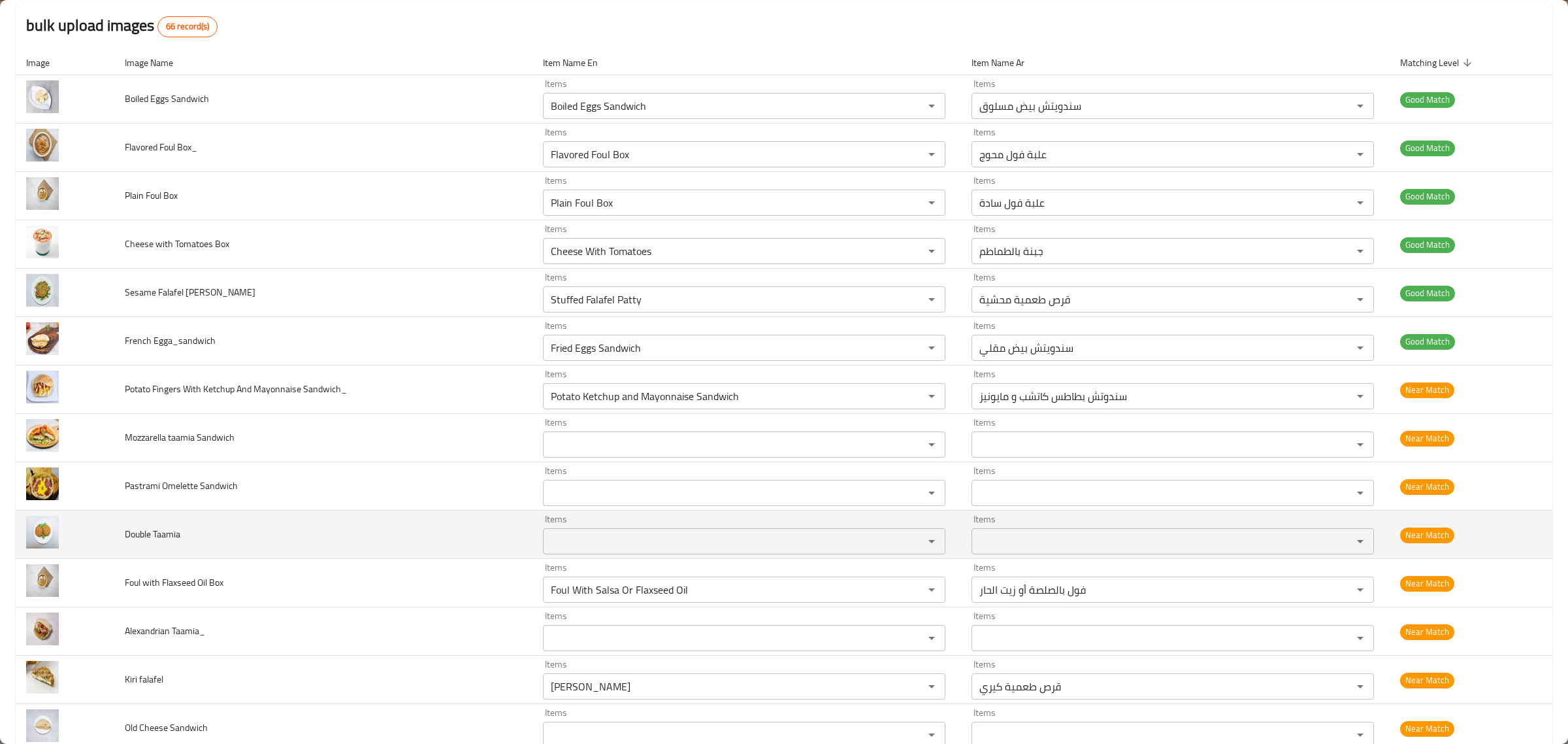
click at [135, 534] on span "Double Taamia" at bounding box center [152, 534] width 55 height 17
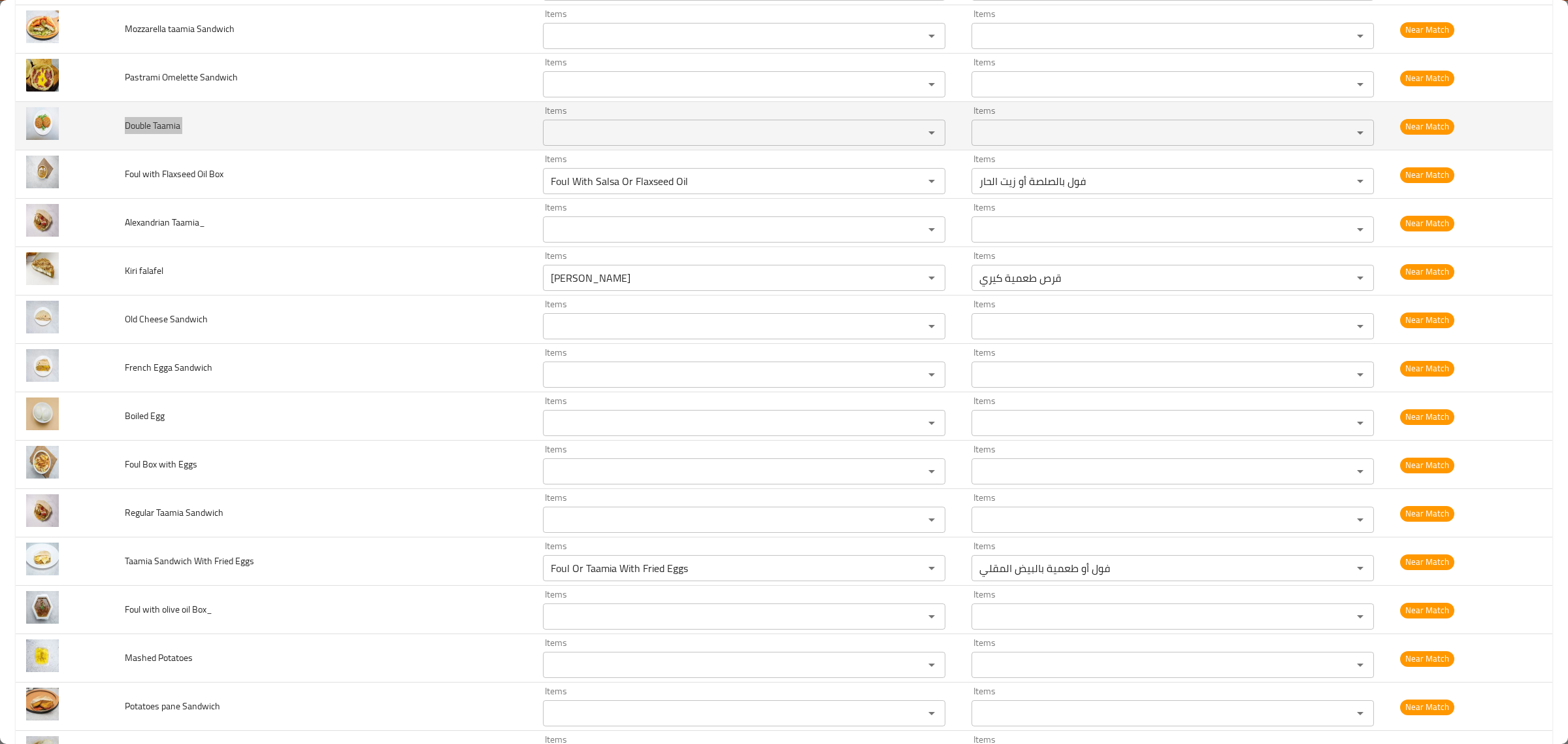
scroll to position [534, 0]
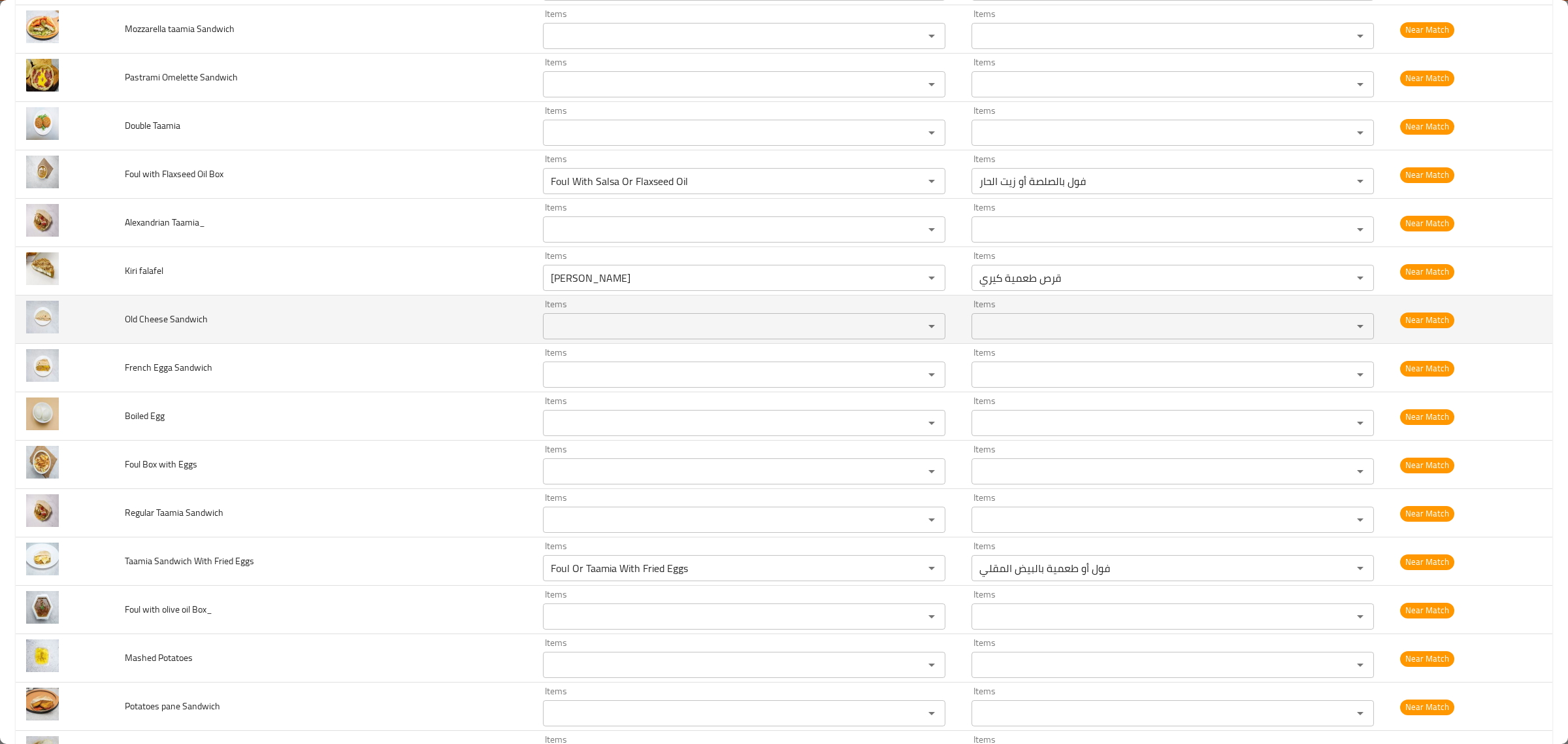
click at [142, 321] on span "Old Cheese Sandwich" at bounding box center [166, 319] width 83 height 17
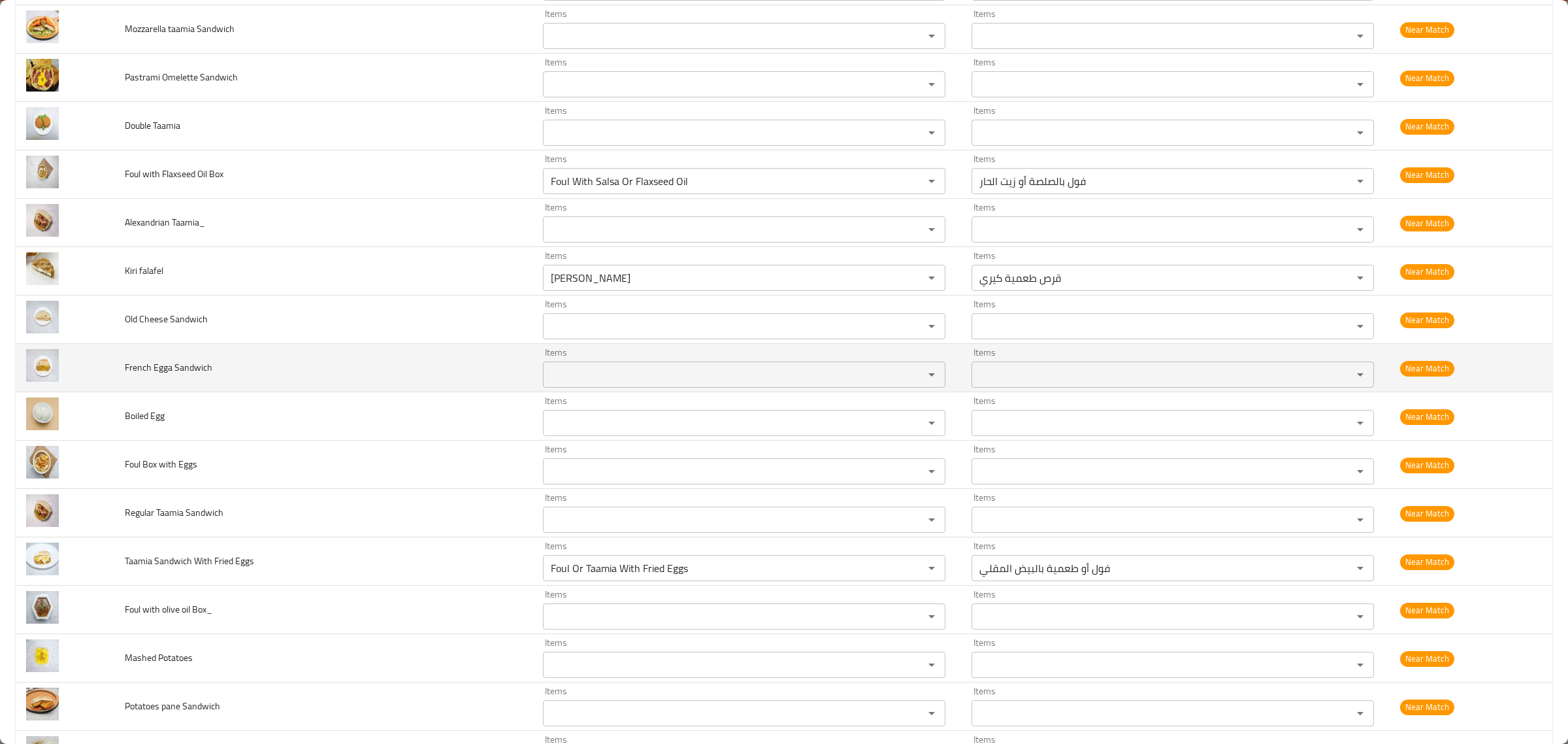
click at [125, 365] on span "French Egga Sandwich" at bounding box center [169, 367] width 88 height 17
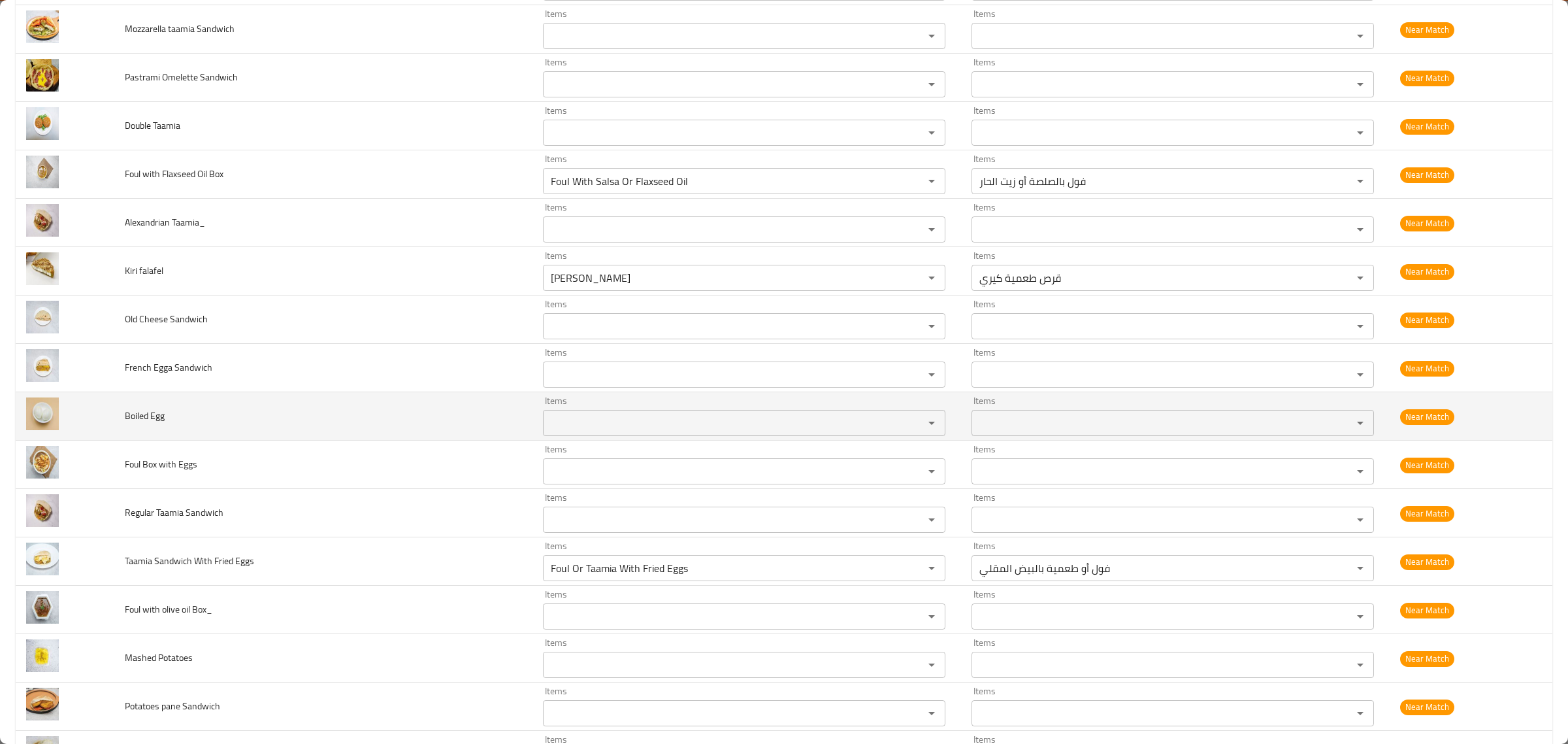
click at [137, 422] on span "Boiled Egg" at bounding box center [145, 416] width 40 height 17
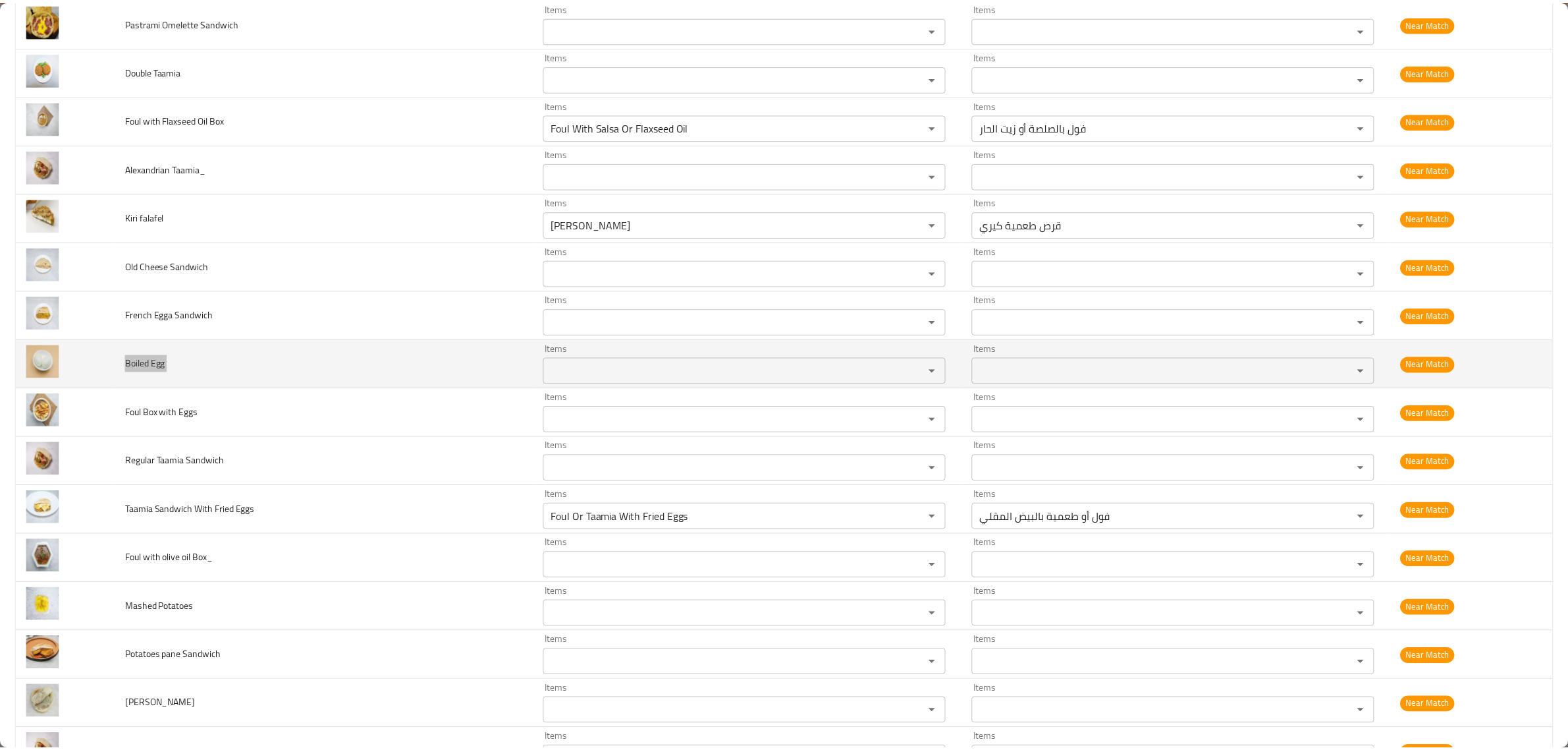
scroll to position [0, 0]
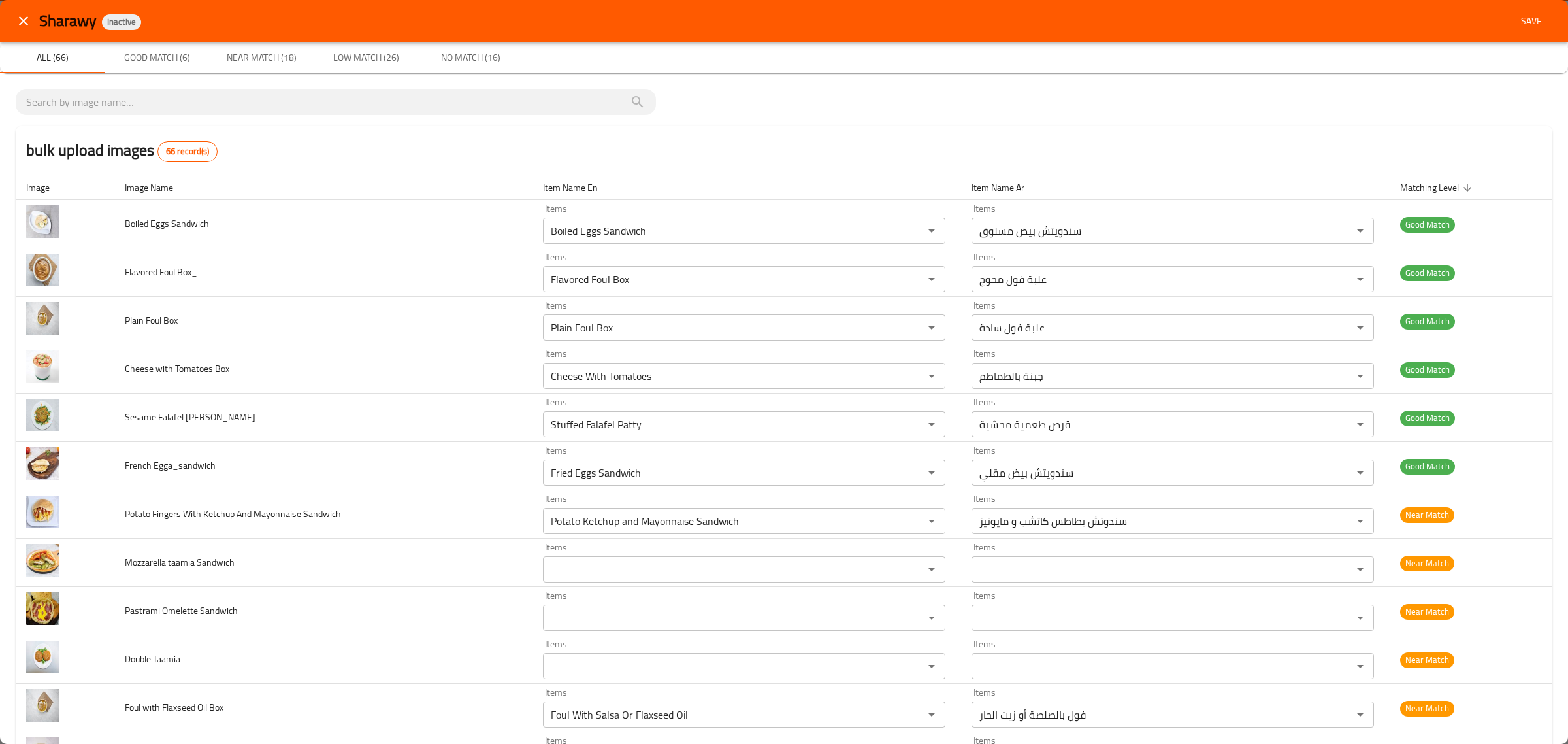
click at [737, 164] on div "bulk upload images 66 record(s)" at bounding box center [784, 151] width 1537 height 50
click at [1516, 21] on span "Save" at bounding box center [1531, 21] width 31 height 17
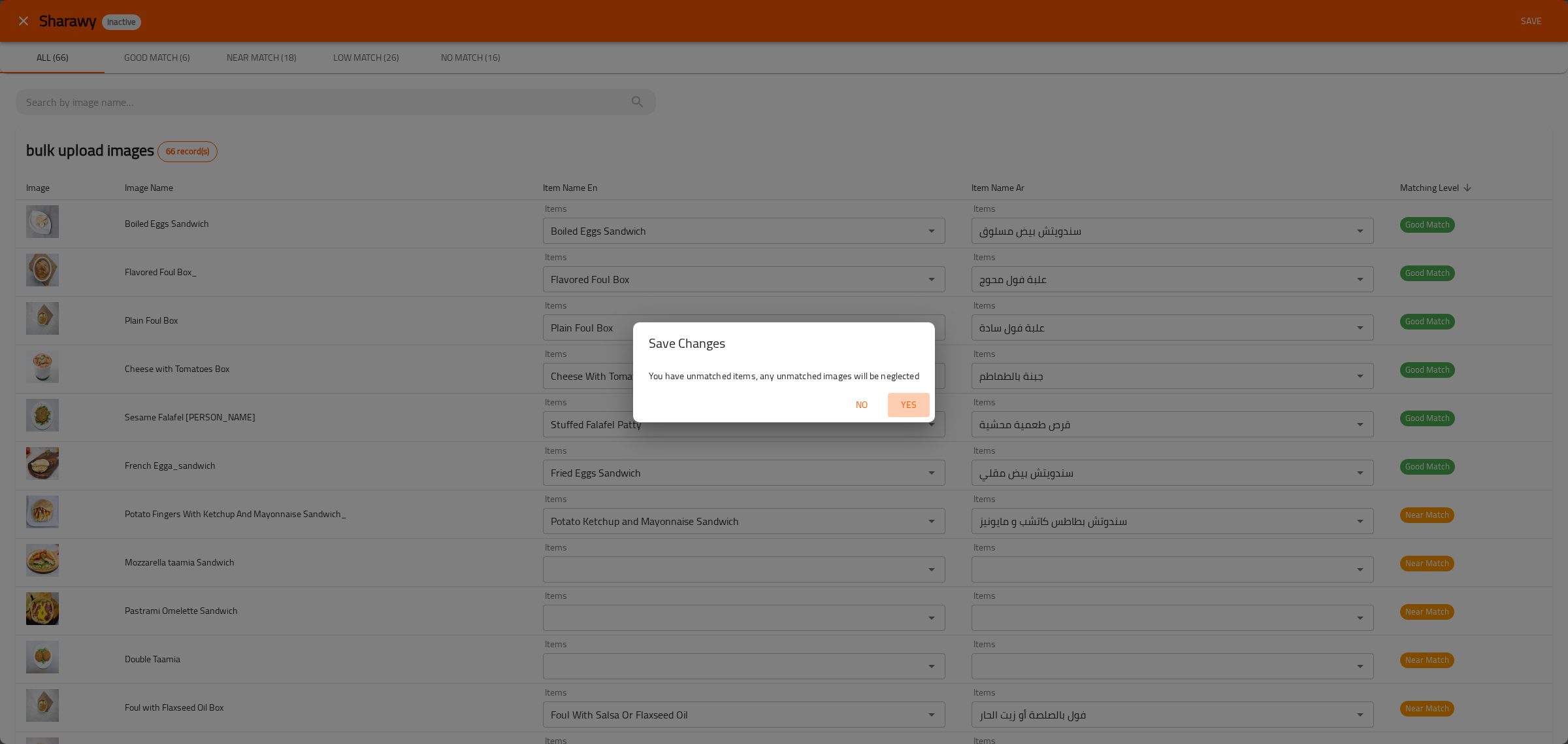
click at [902, 406] on span "Yes" at bounding box center [908, 405] width 31 height 17
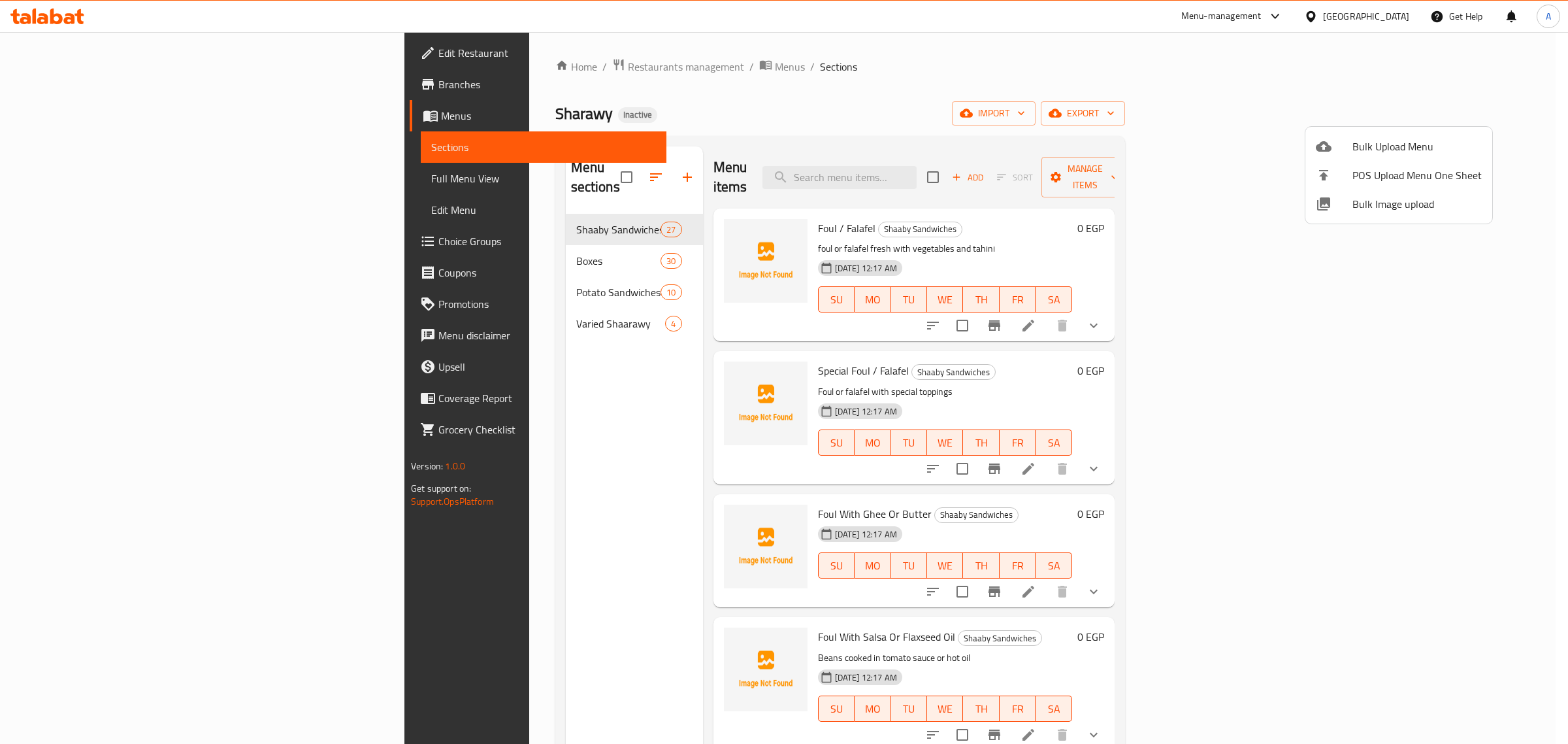
click at [1492, 304] on div at bounding box center [784, 372] width 1568 height 744
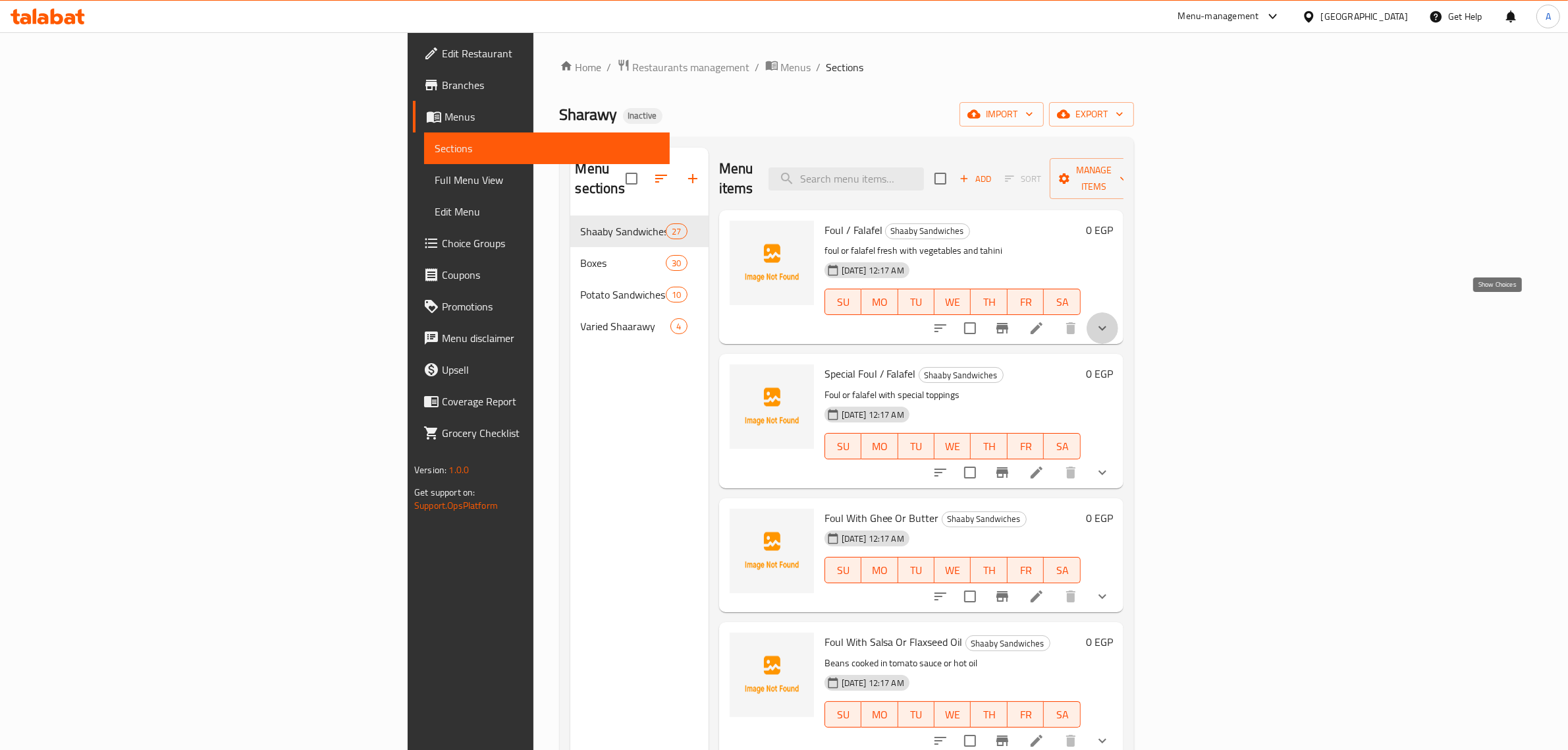
click at [1110, 320] on icon "show more" at bounding box center [1102, 328] width 16 height 16
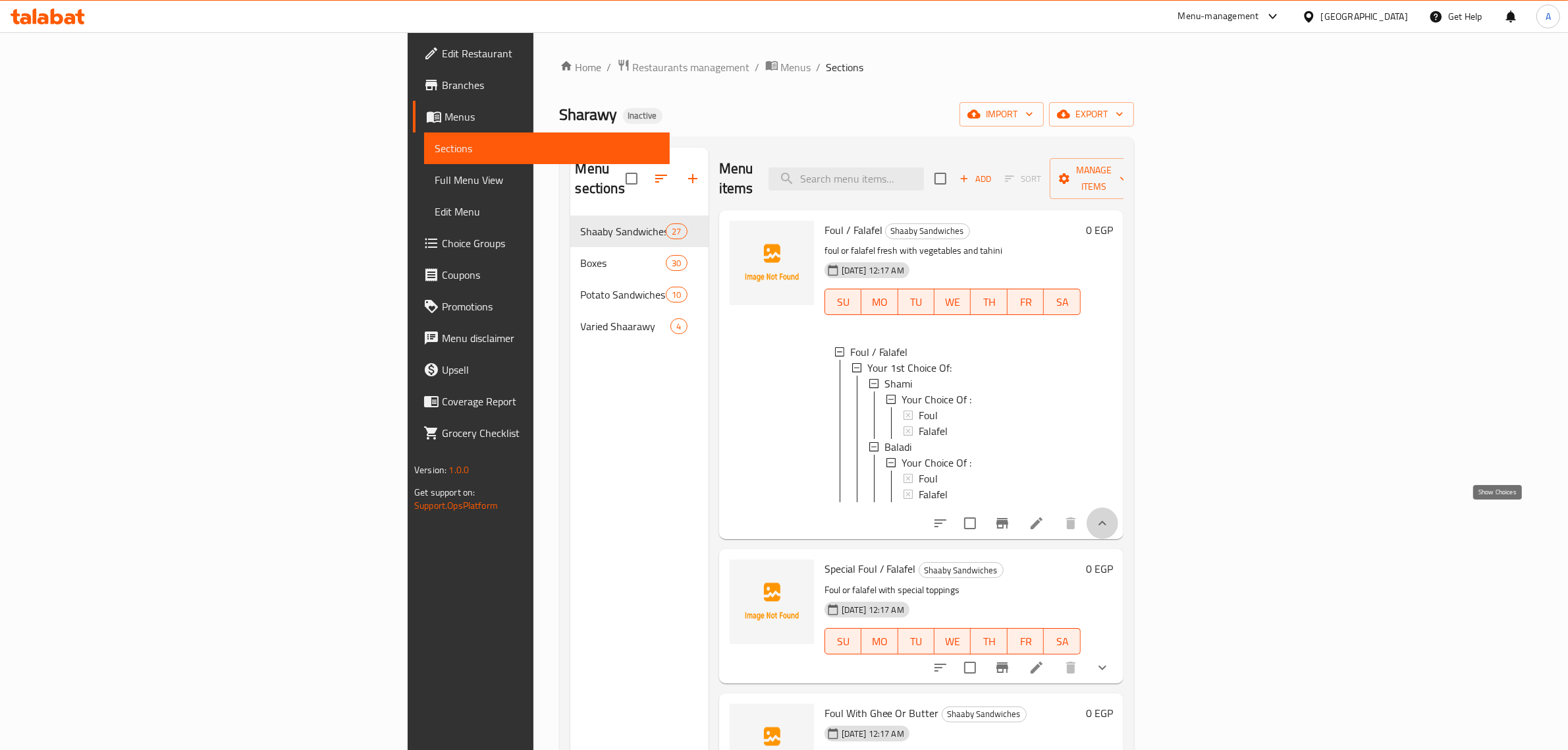
click at [1110, 515] on icon "show more" at bounding box center [1102, 523] width 16 height 16
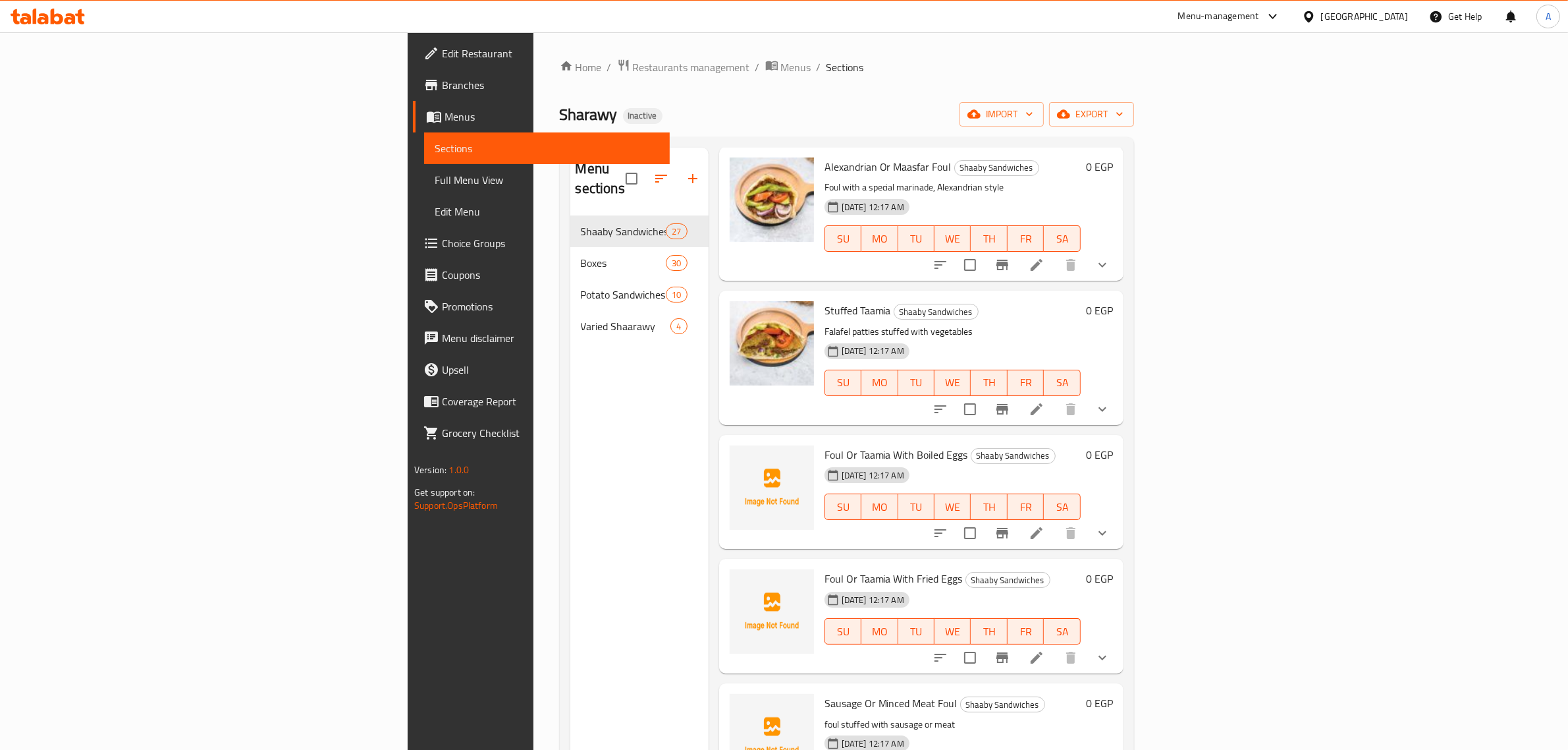
scroll to position [908, 0]
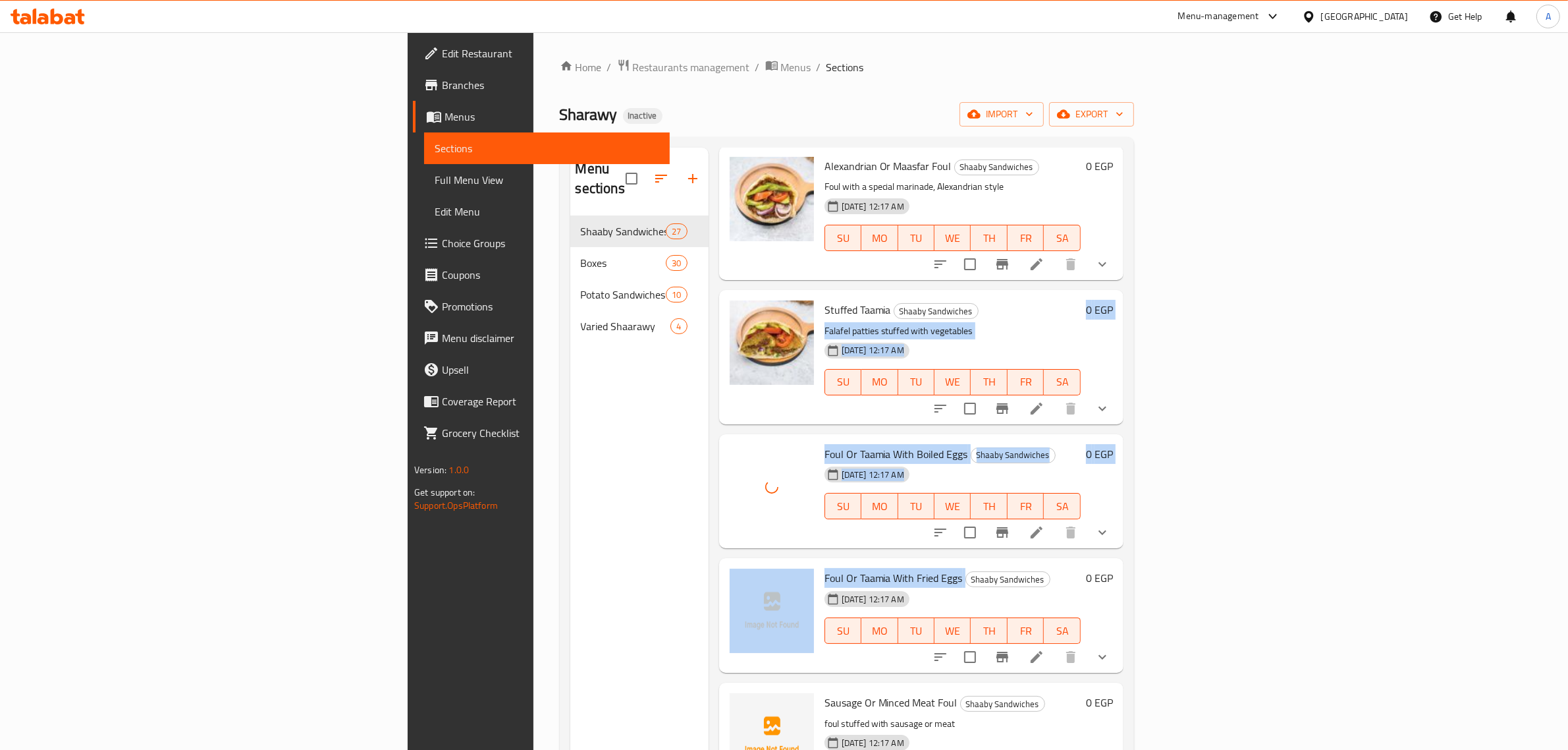
drag, startPoint x: 1300, startPoint y: 288, endPoint x: 848, endPoint y: 545, distance: 520.0
click at [885, 461] on div "11-08-2025 12:17 AM" at bounding box center [852, 474] width 66 height 27
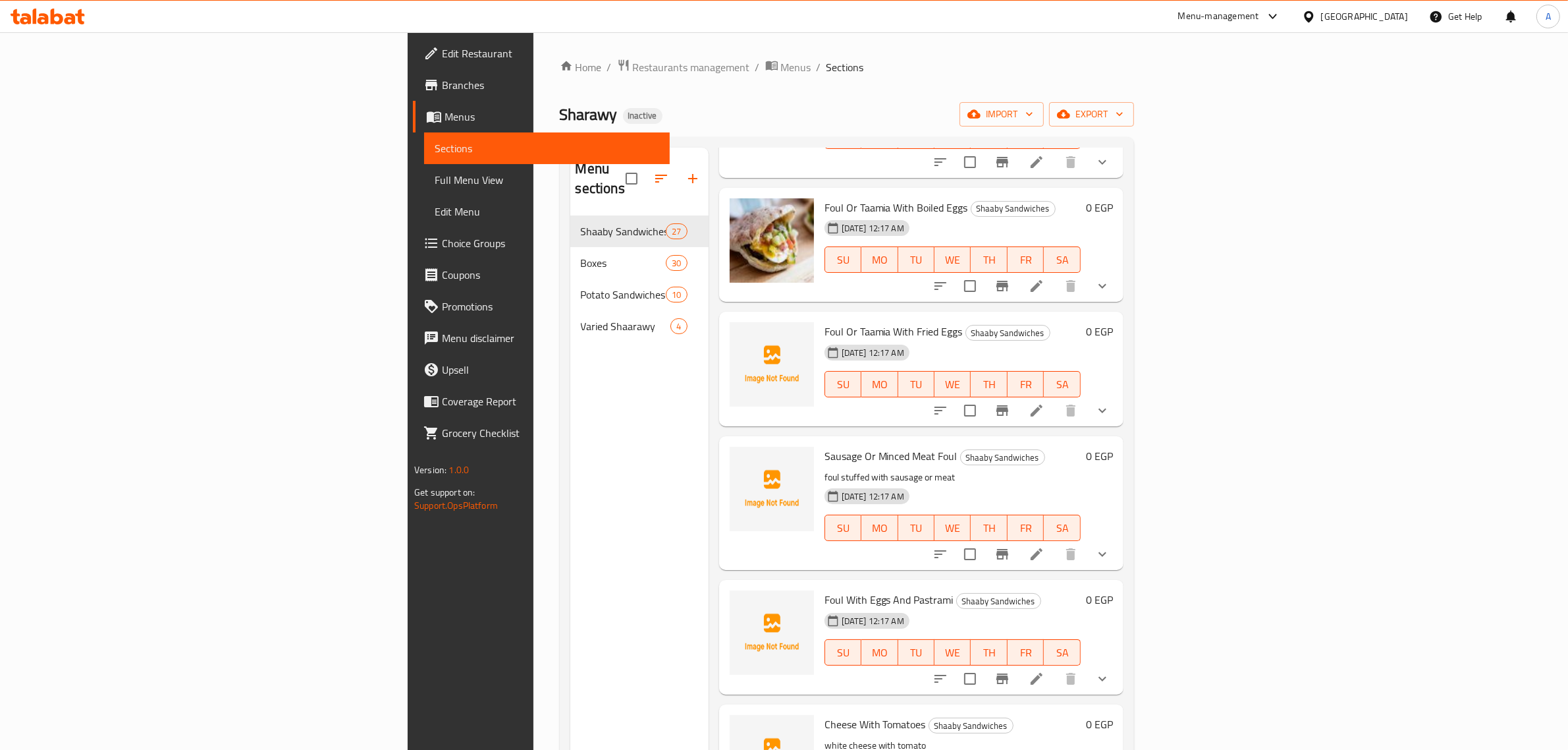
scroll to position [1155, 0]
click at [824, 446] on span "Sausage Or Minced Meat Foul" at bounding box center [891, 455] width 133 height 20
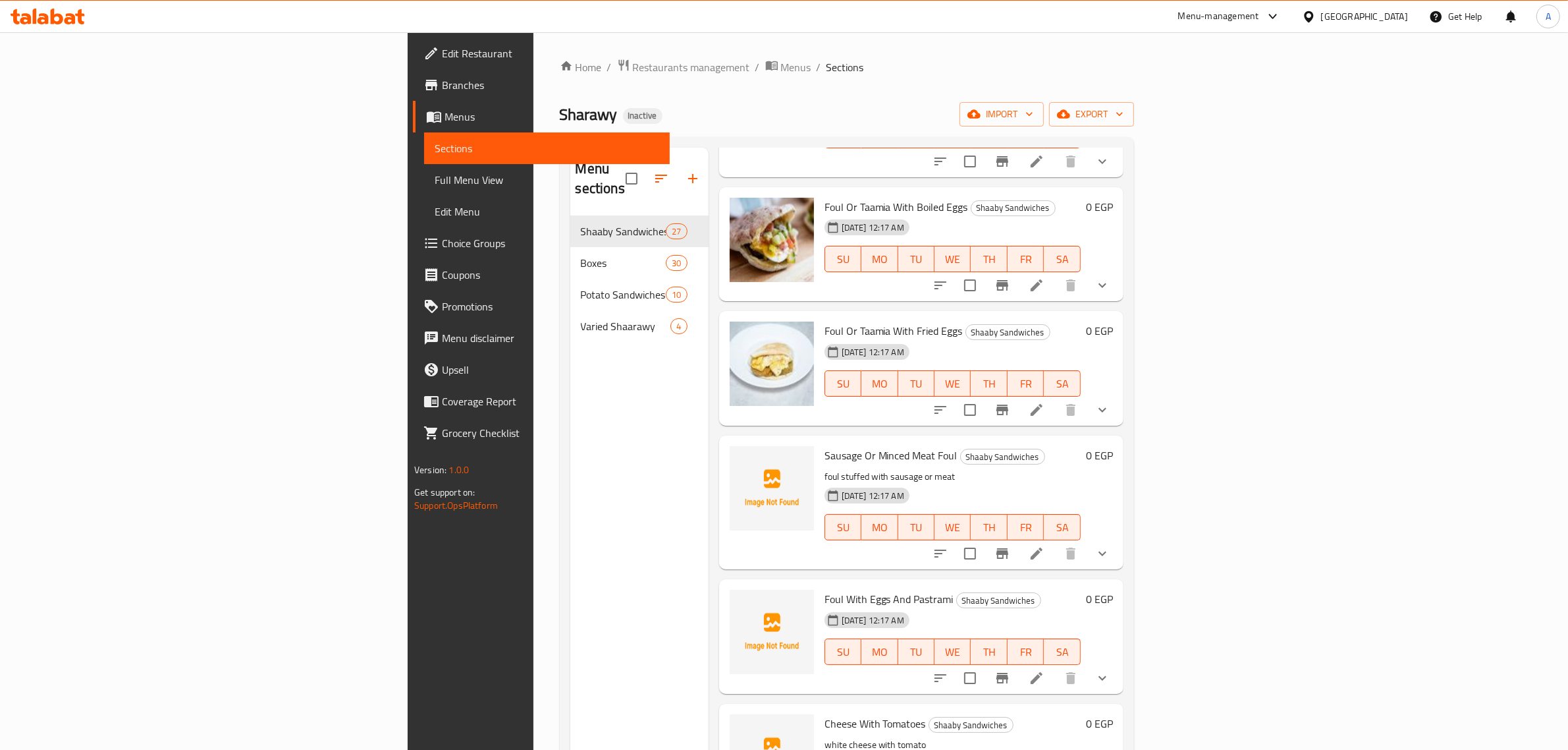
click at [824, 589] on span "Foul With Eggs And Pastrami" at bounding box center [888, 599] width 129 height 20
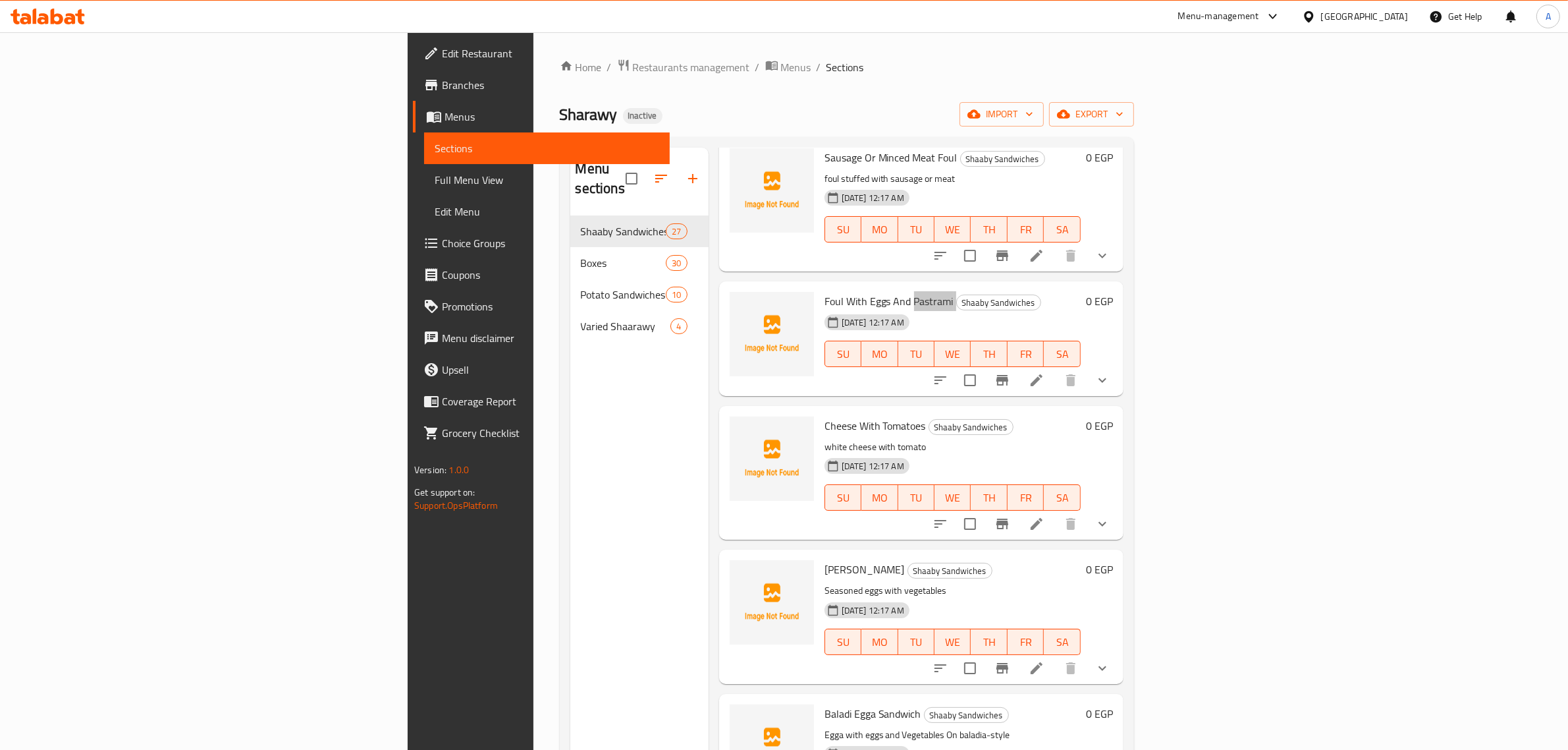
scroll to position [1463, 0]
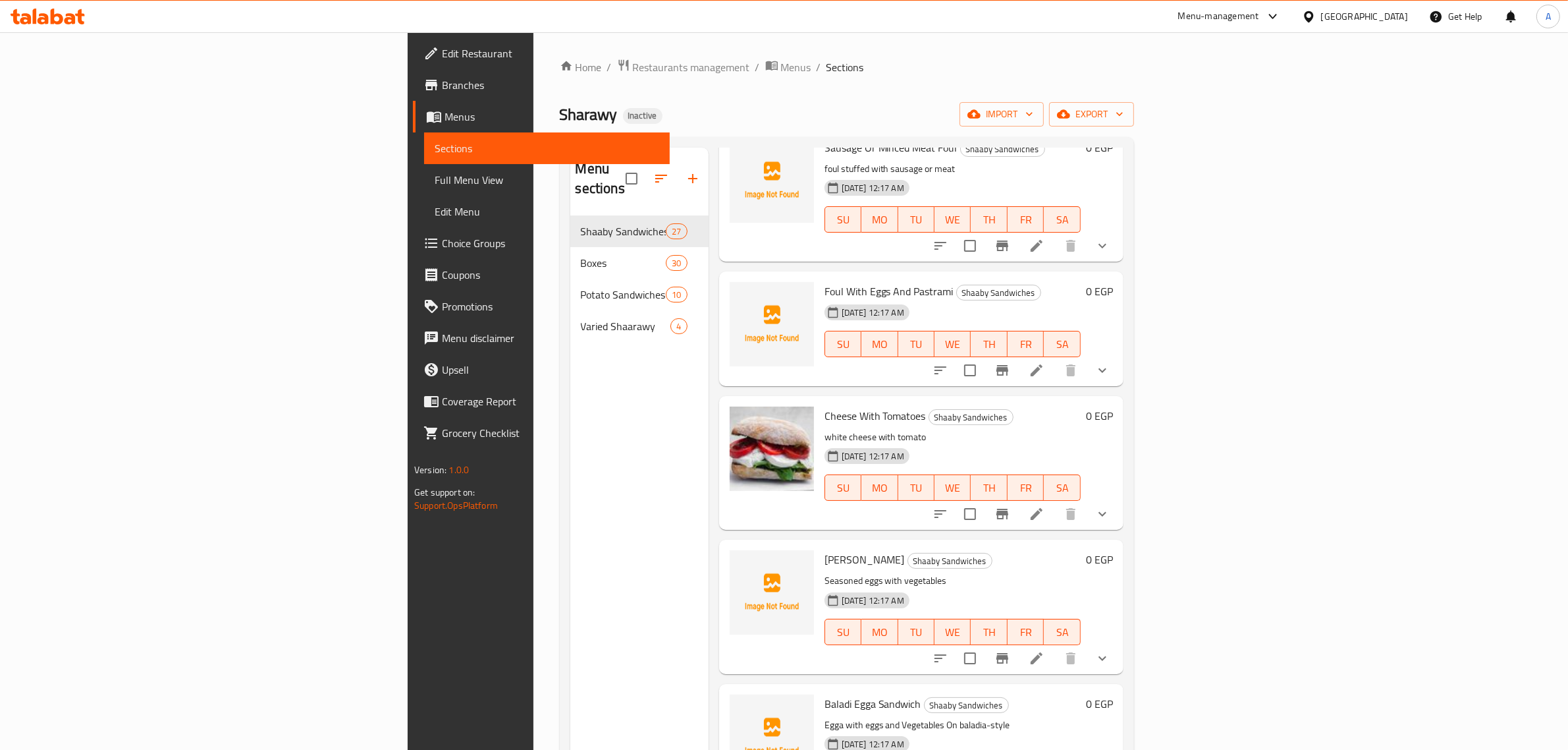
click at [824, 549] on span "Shakshuka Sandwich" at bounding box center [864, 559] width 80 height 20
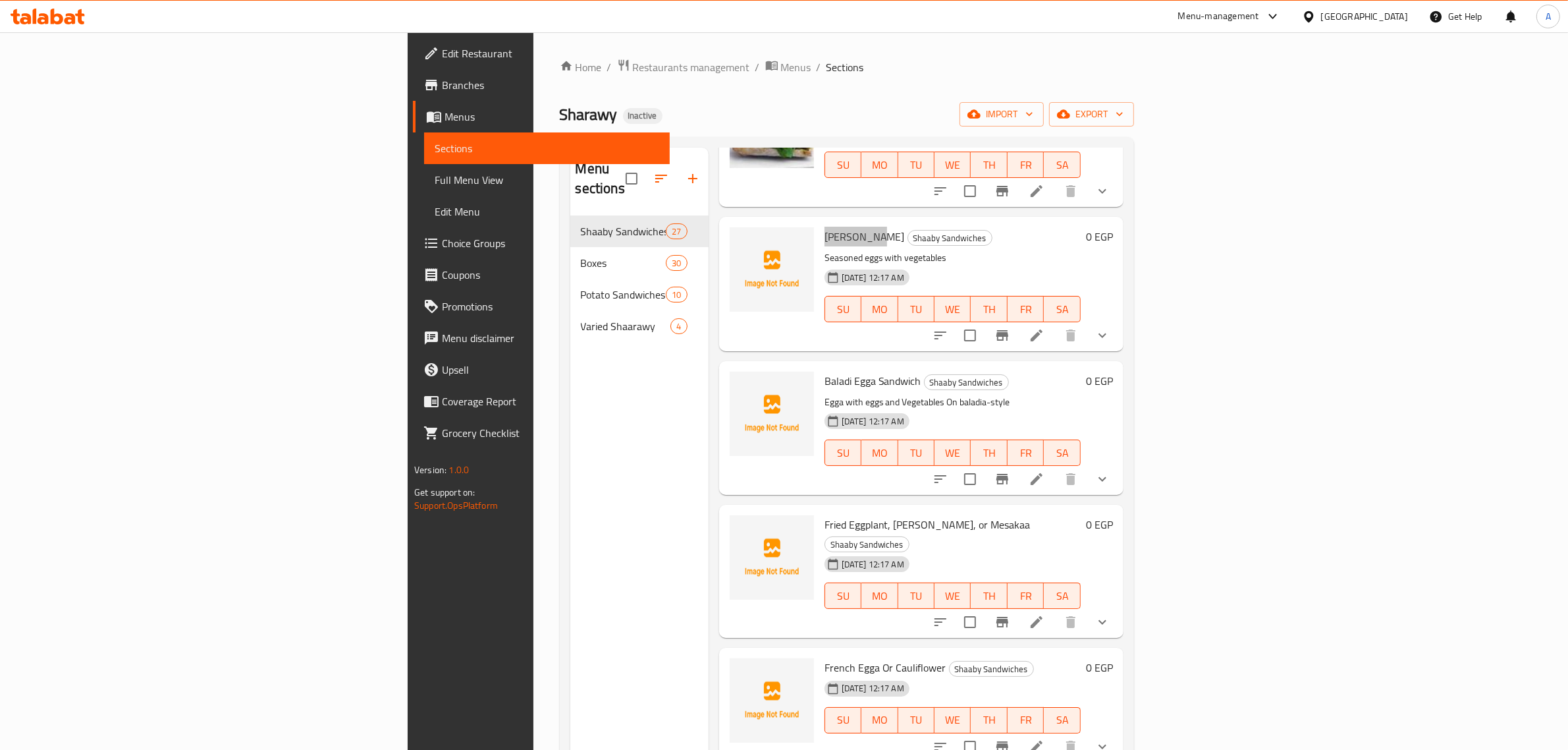
scroll to position [1787, 0]
click at [824, 369] on span "Baladi Egga Sandwich" at bounding box center [872, 379] width 97 height 20
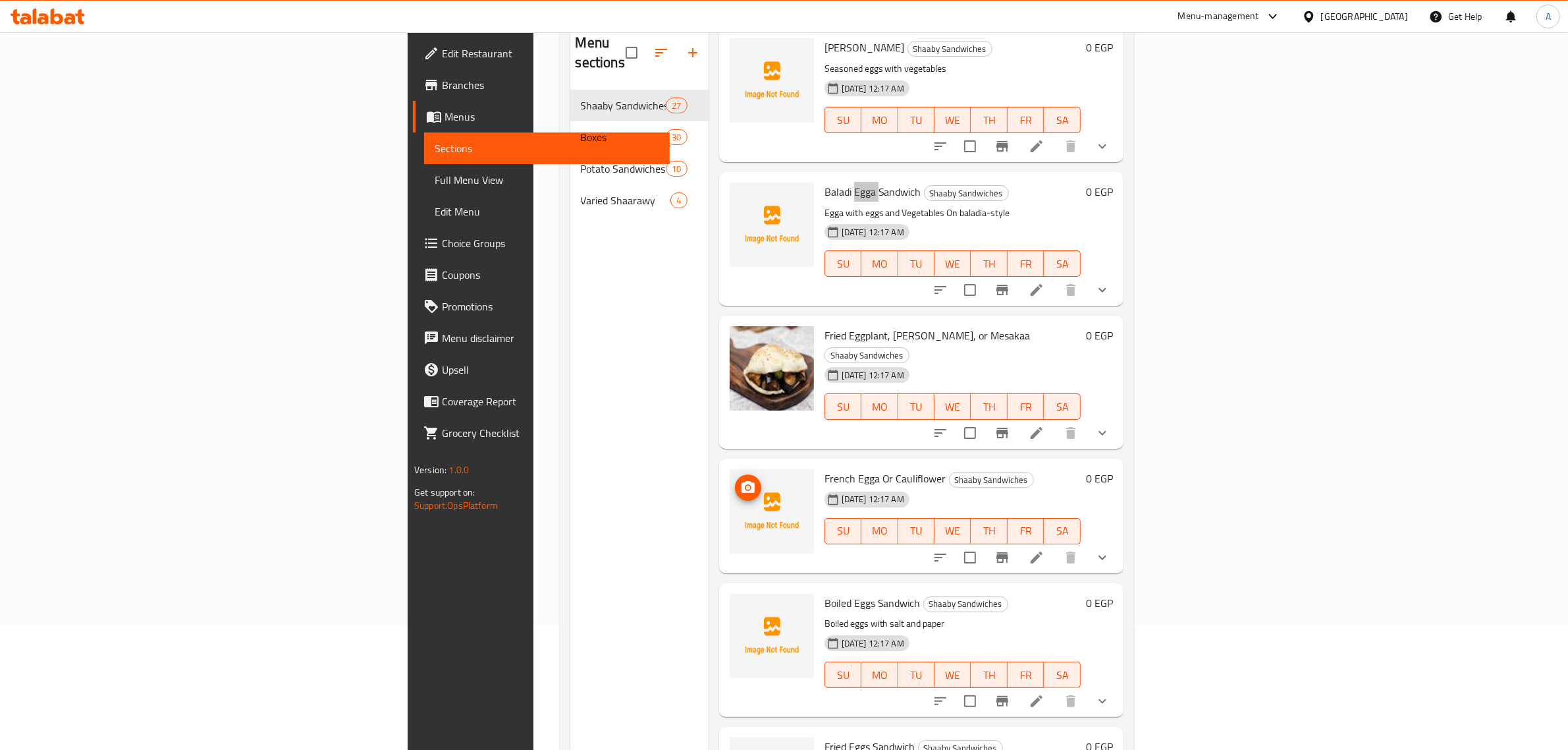
scroll to position [1848, 0]
click at [824, 469] on span "French Egga Or Cauliflower" at bounding box center [885, 479] width 122 height 20
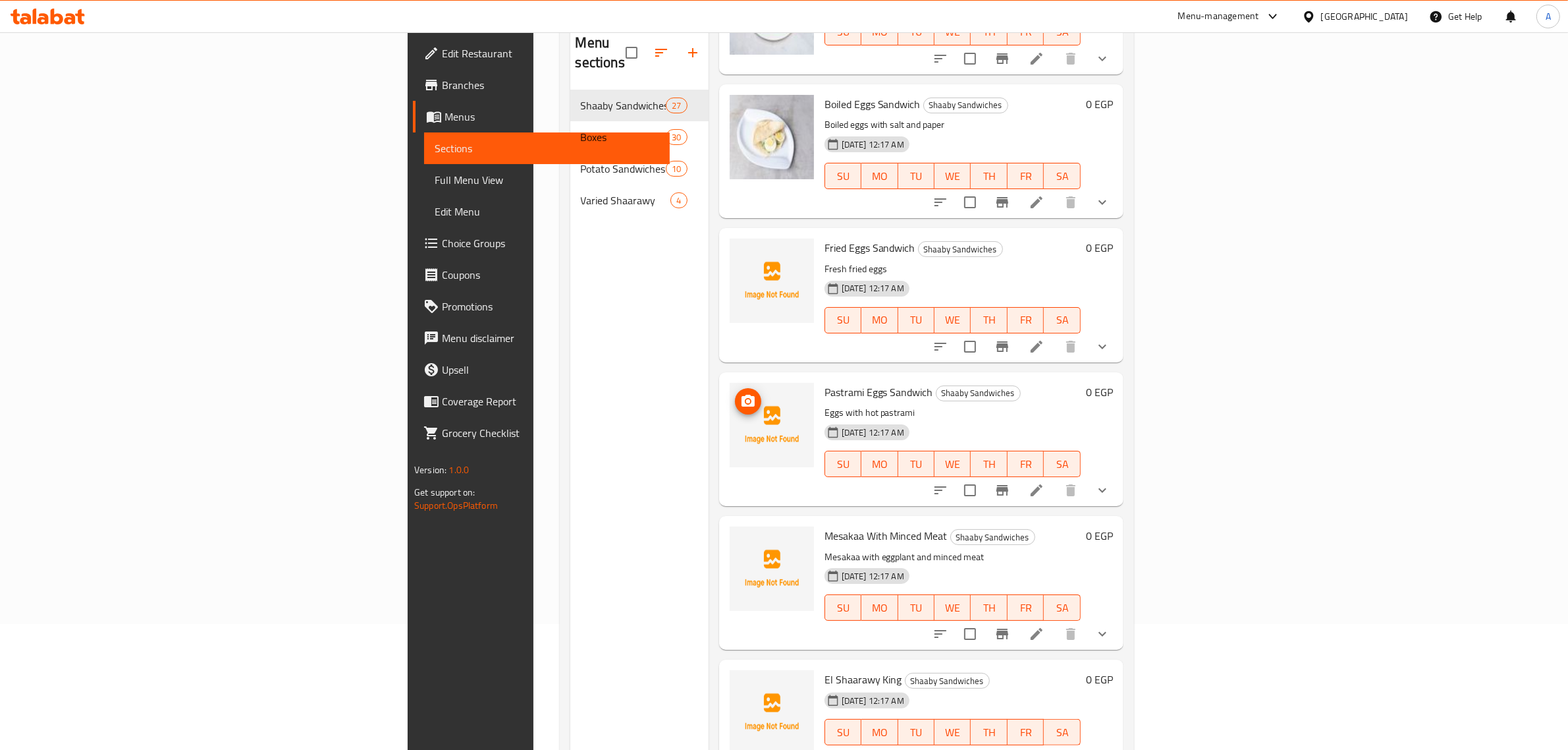
scroll to position [2359, 0]
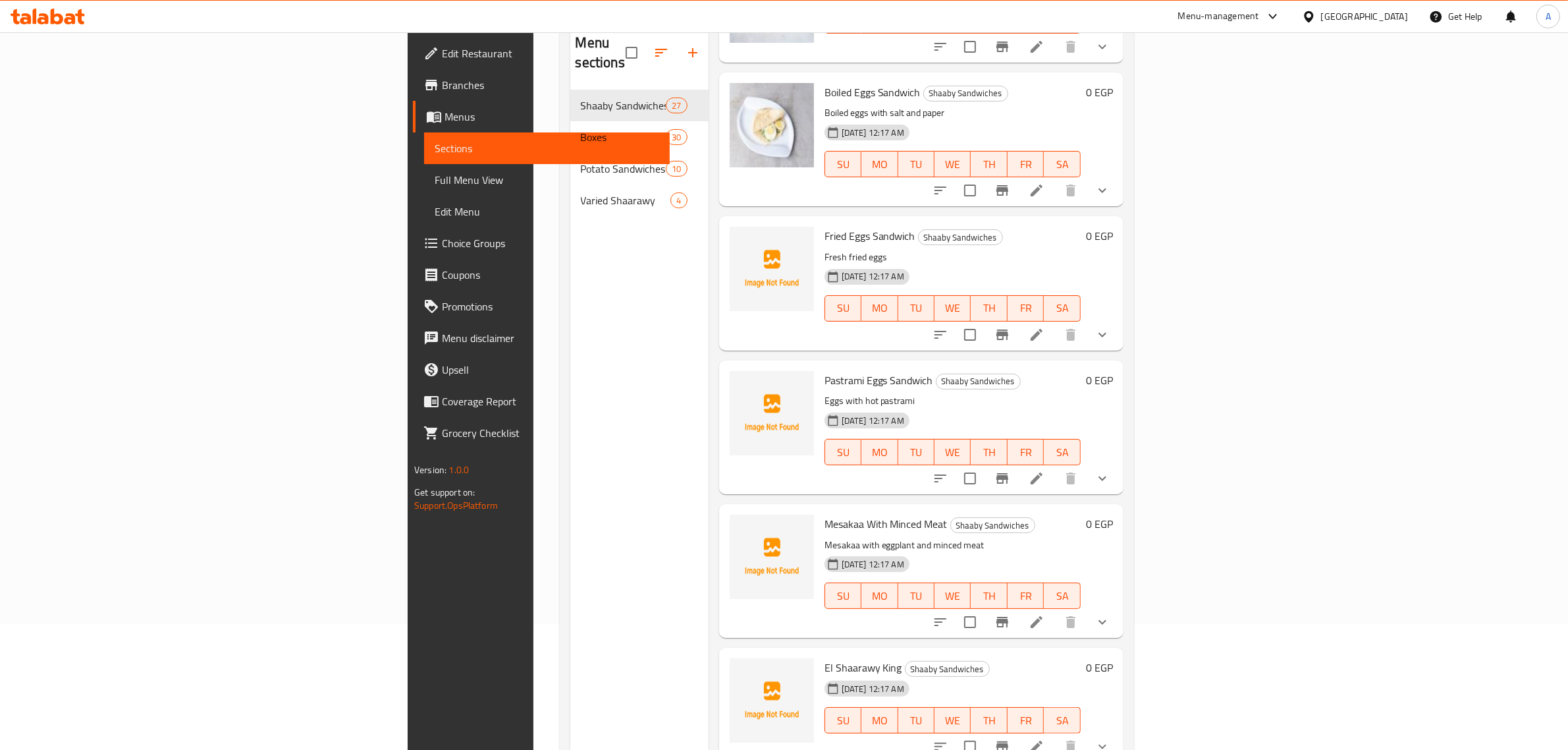
click at [824, 514] on span "Mesakaa With Minced Meat" at bounding box center [885, 524] width 123 height 20
click at [824, 658] on span "El Shaarawy King" at bounding box center [863, 668] width 78 height 20
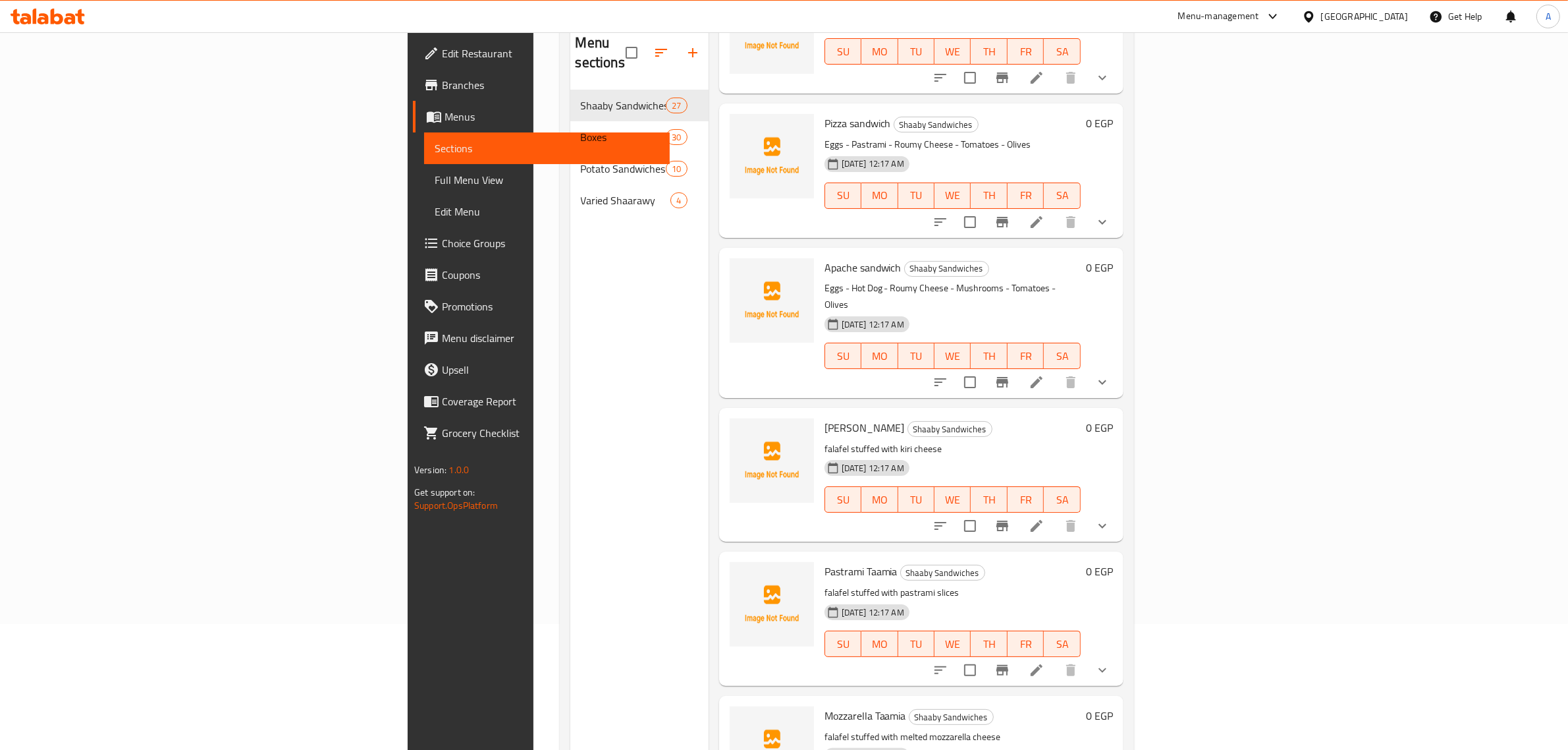
scroll to position [3028, 0]
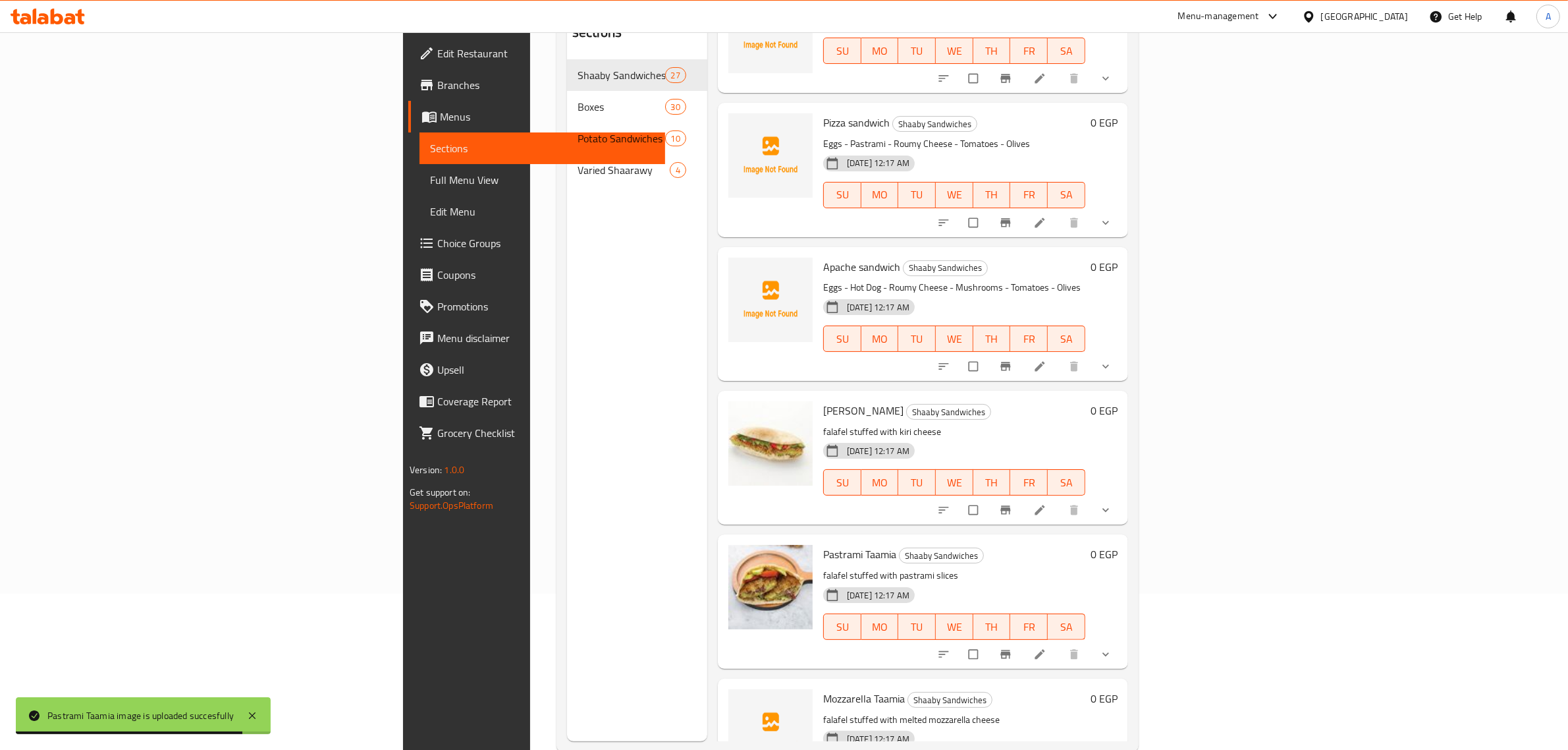
scroll to position [3028, 0]
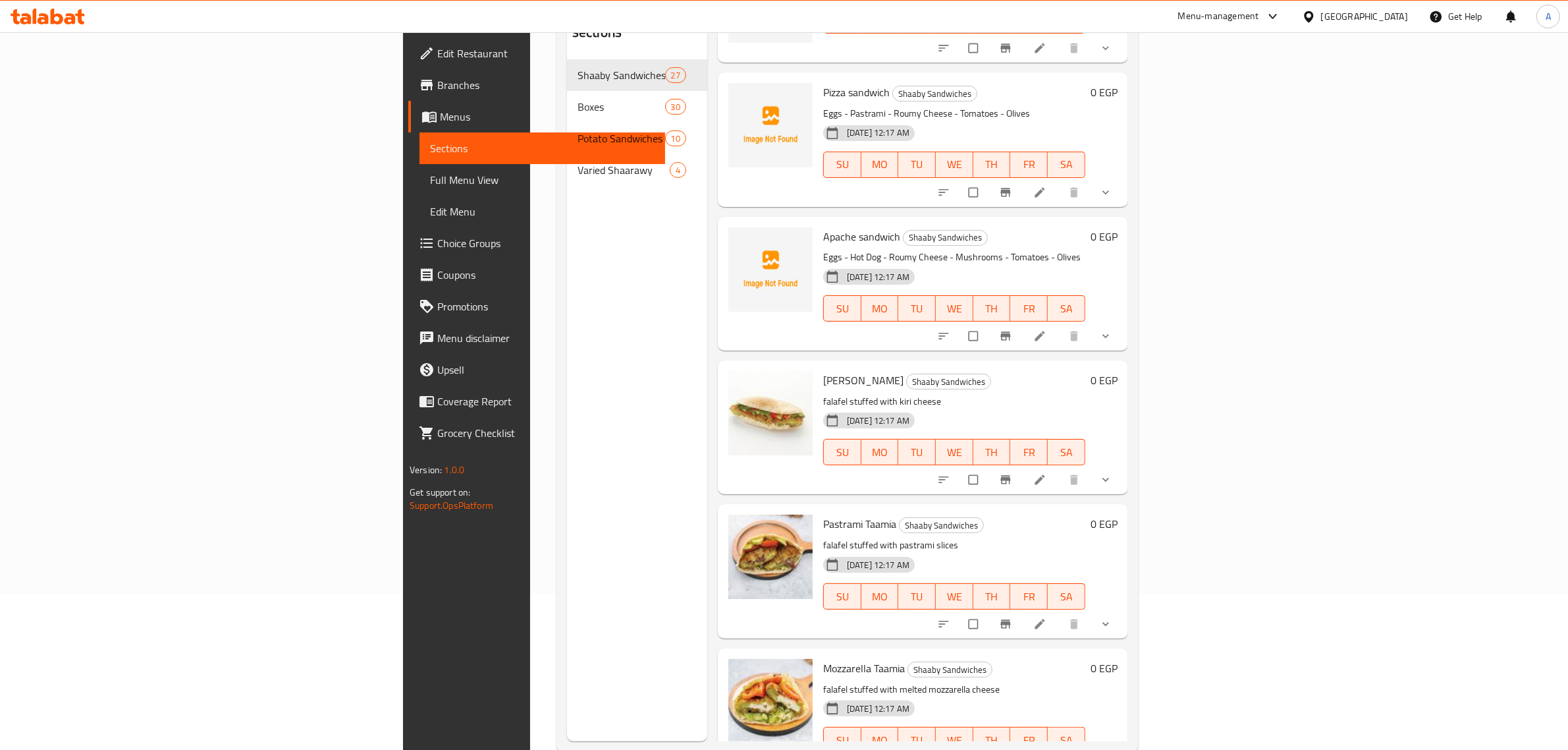
click at [872, 394] on p "falafel stuffed with kiri cheese" at bounding box center [954, 402] width 262 height 17
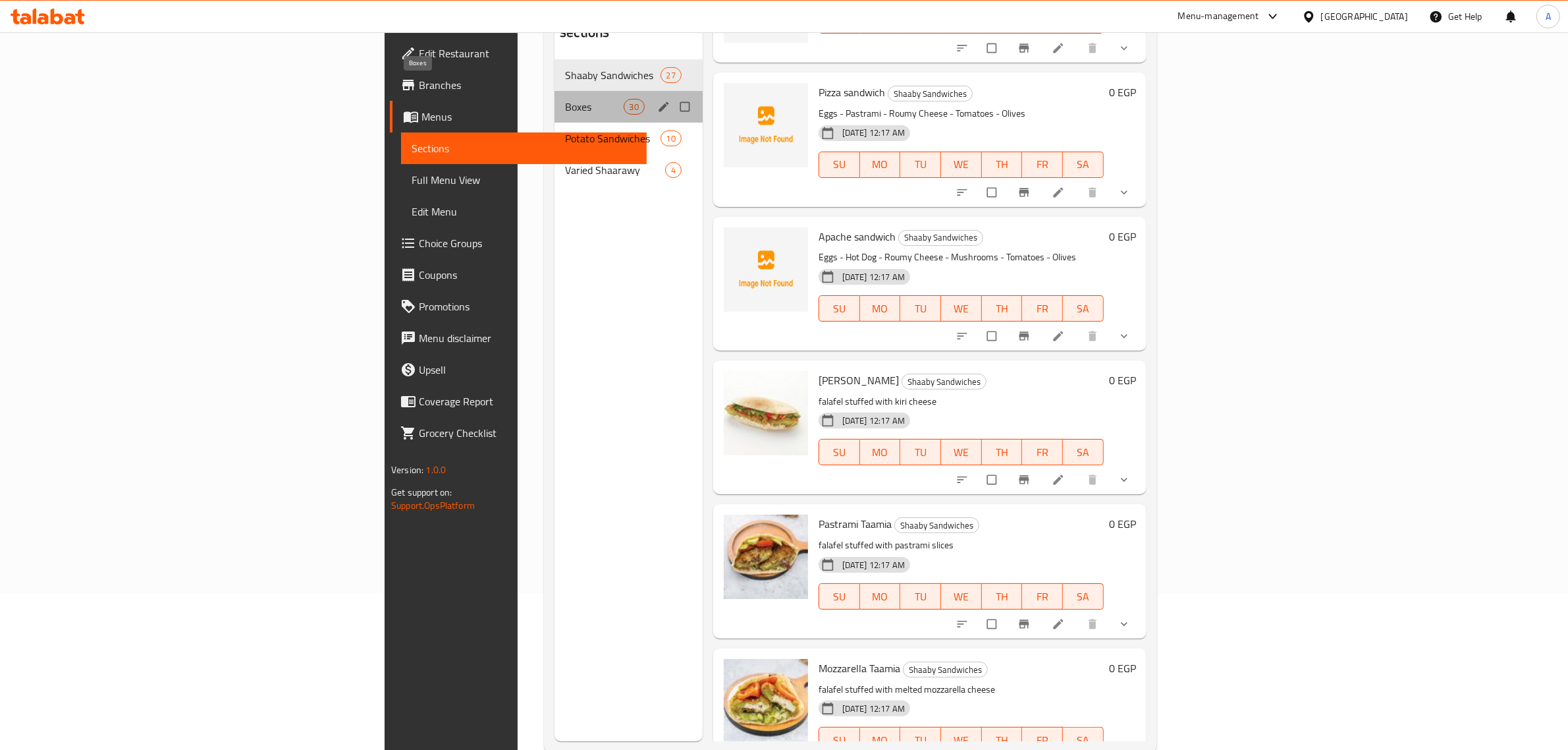
click at [565, 99] on span "Boxes" at bounding box center [594, 107] width 58 height 16
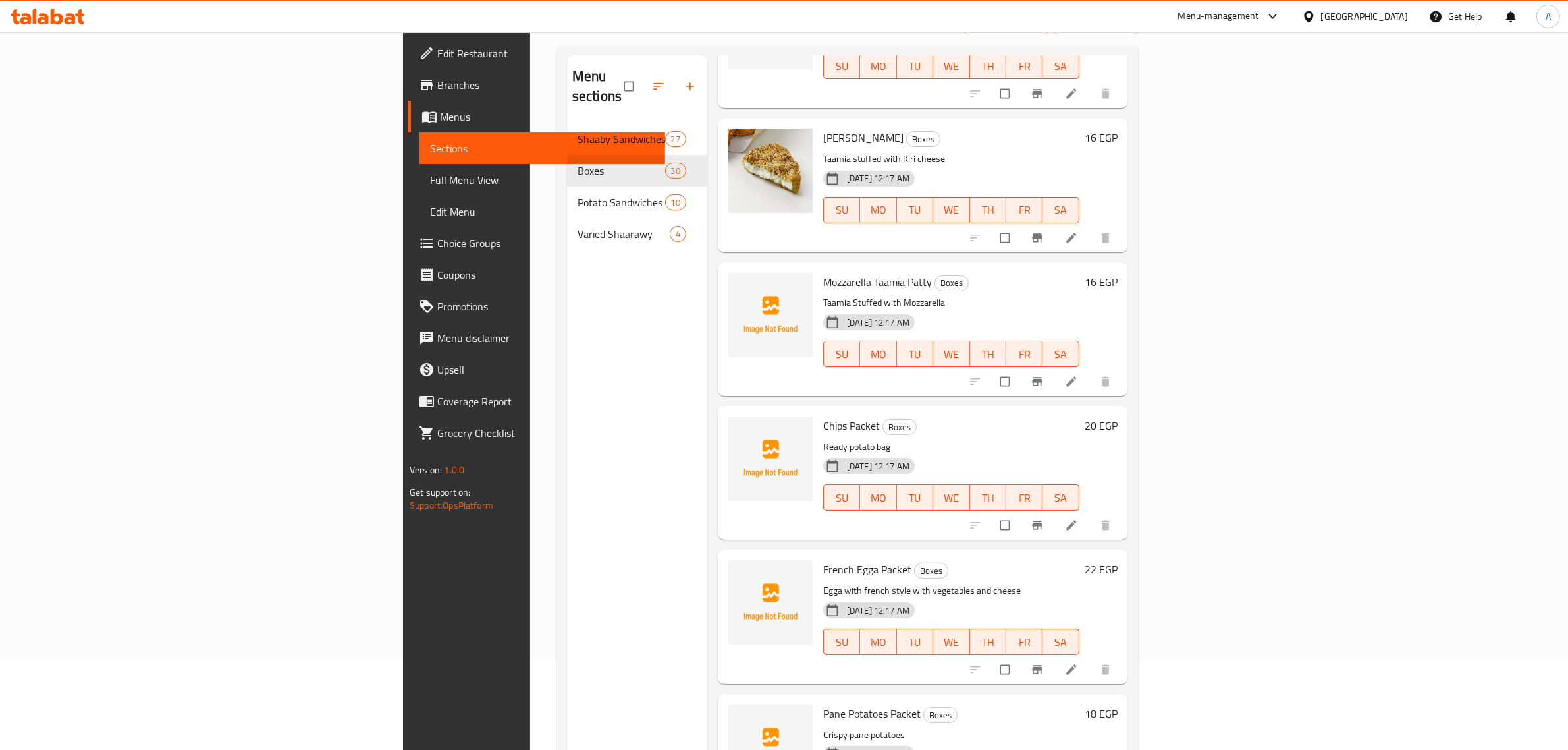
scroll to position [185, 0]
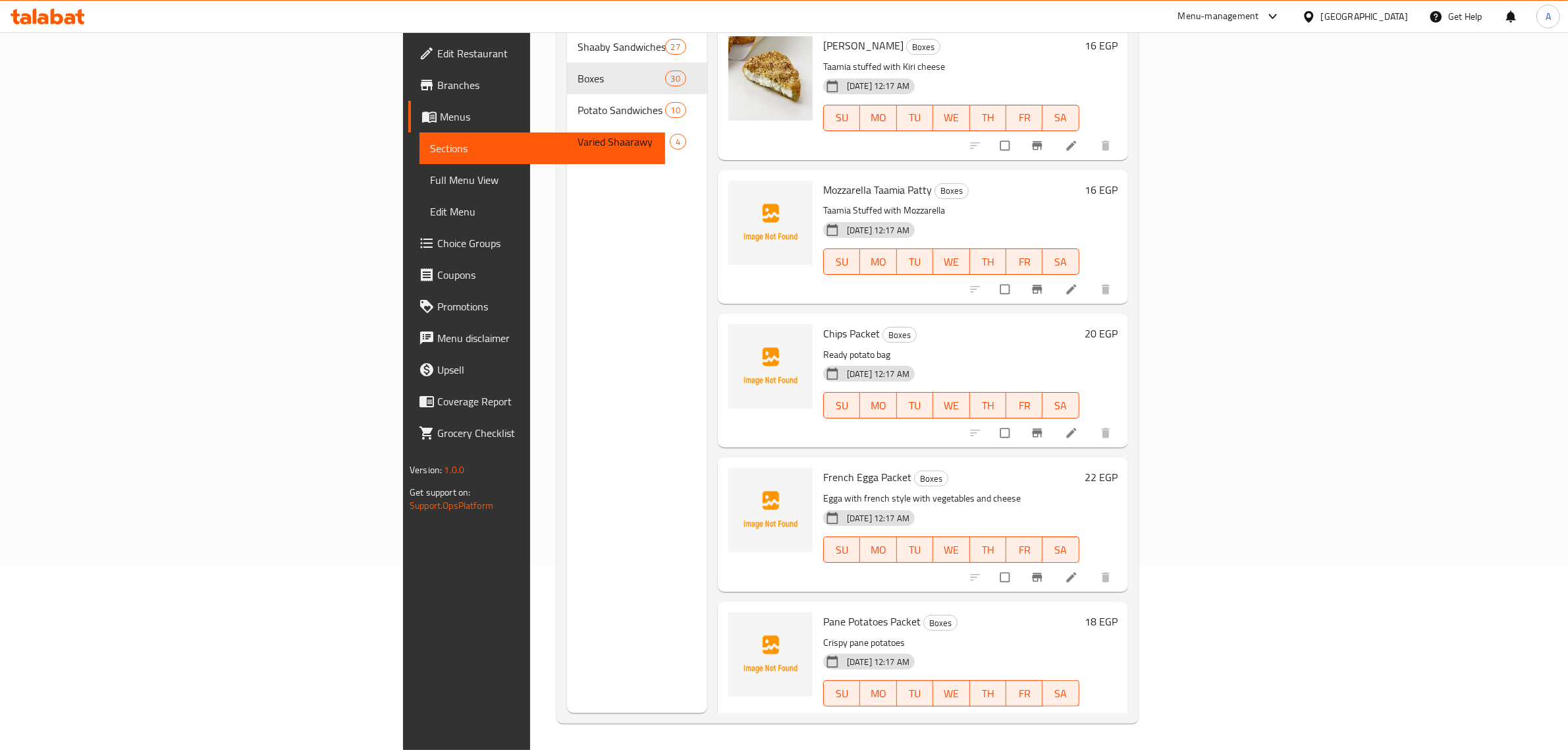
click at [586, 393] on div "Menu sections Shaaby Sandwiches 27 Boxes 30 Potato Sandwiches 10 Varied Shaaraw…" at bounding box center [637, 338] width 140 height 750
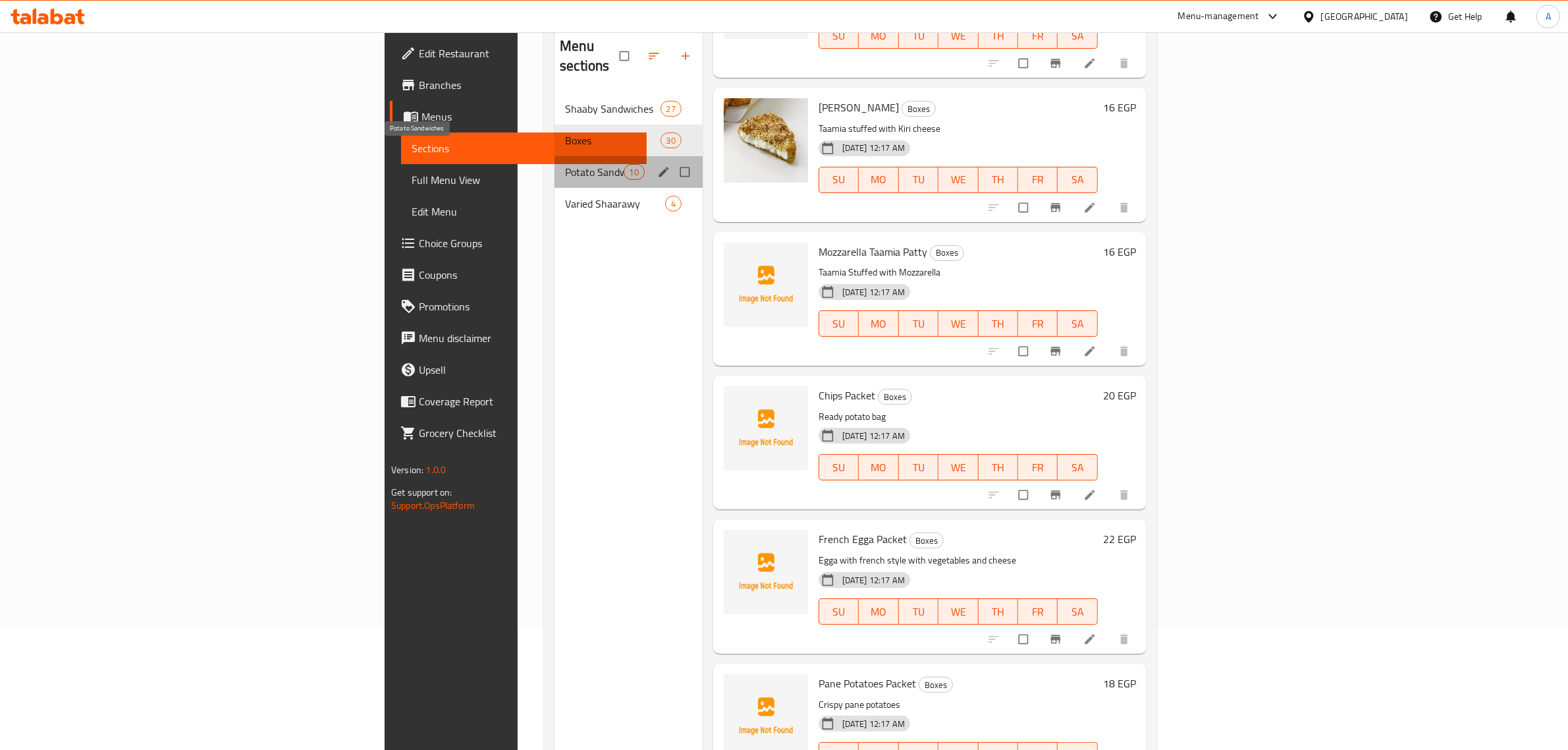
click at [565, 164] on span "Potato Sandwiches" at bounding box center [594, 172] width 58 height 16
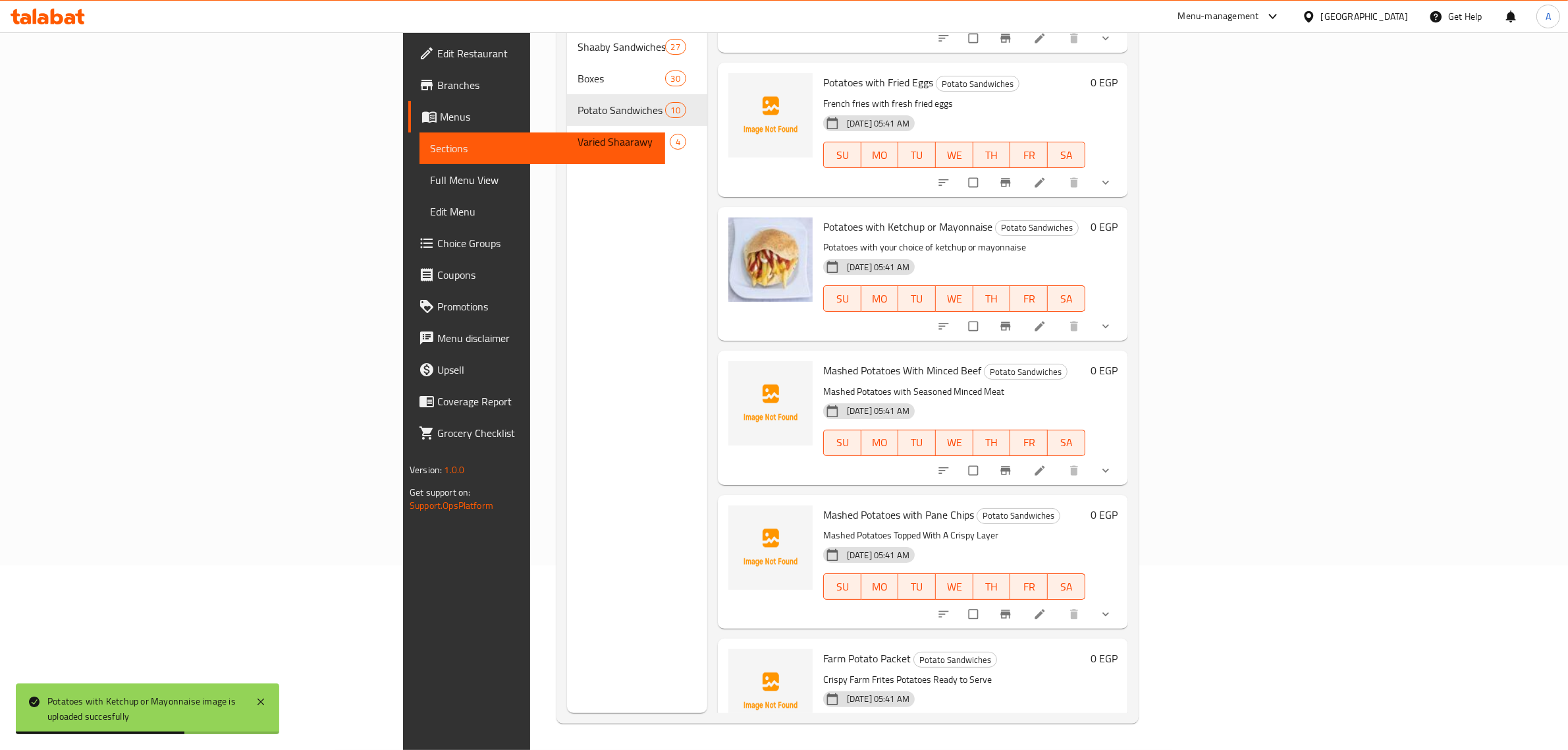
scroll to position [702, 0]
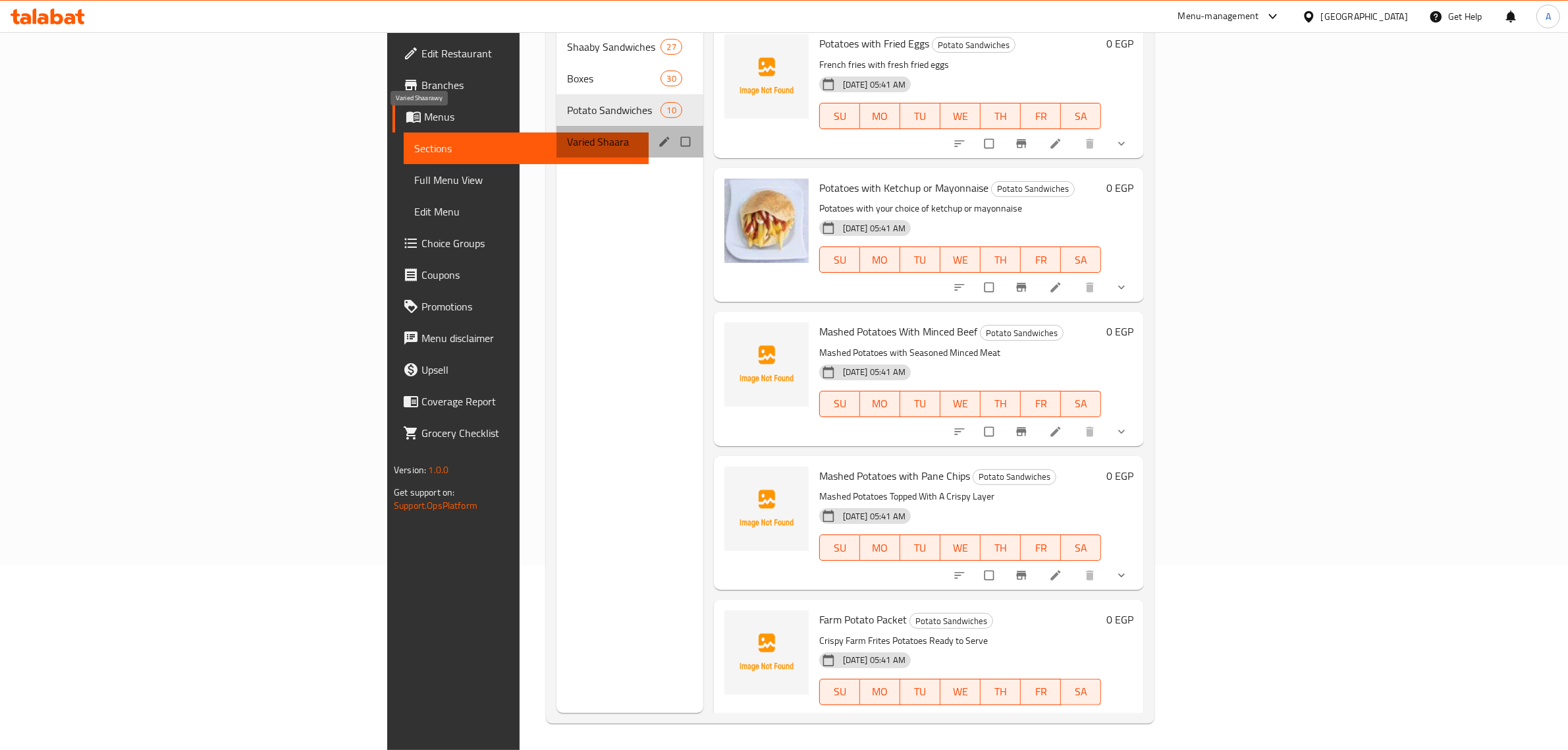
click at [567, 134] on span "Varied Shaarawy" at bounding box center [597, 141] width 62 height 16
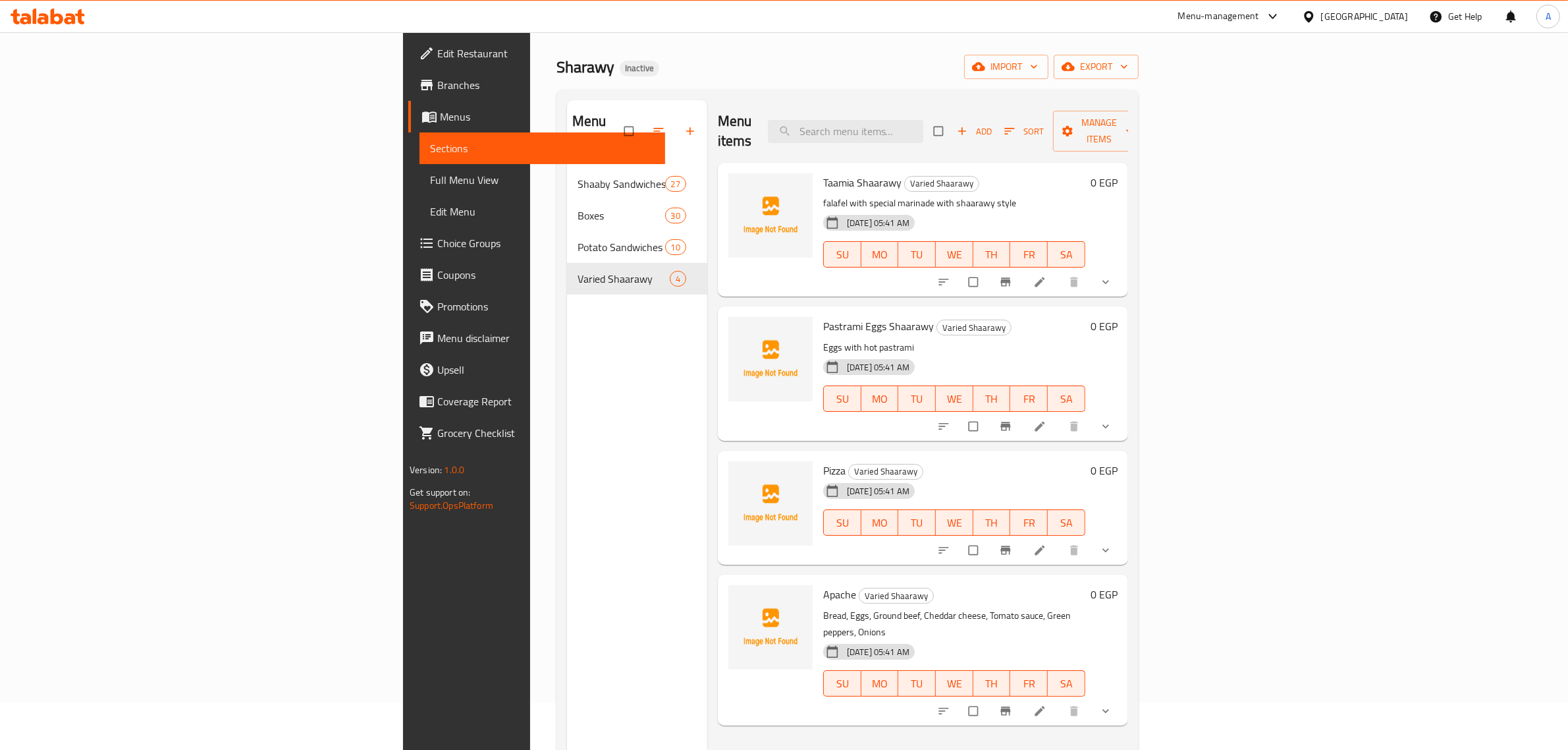
scroll to position [47, 0]
click at [952, 214] on div "11-08-2025 05:41 AM SU MO TU WE TH FR SA" at bounding box center [953, 245] width 272 height 71
click at [430, 185] on span "Full Menu View" at bounding box center [542, 179] width 224 height 16
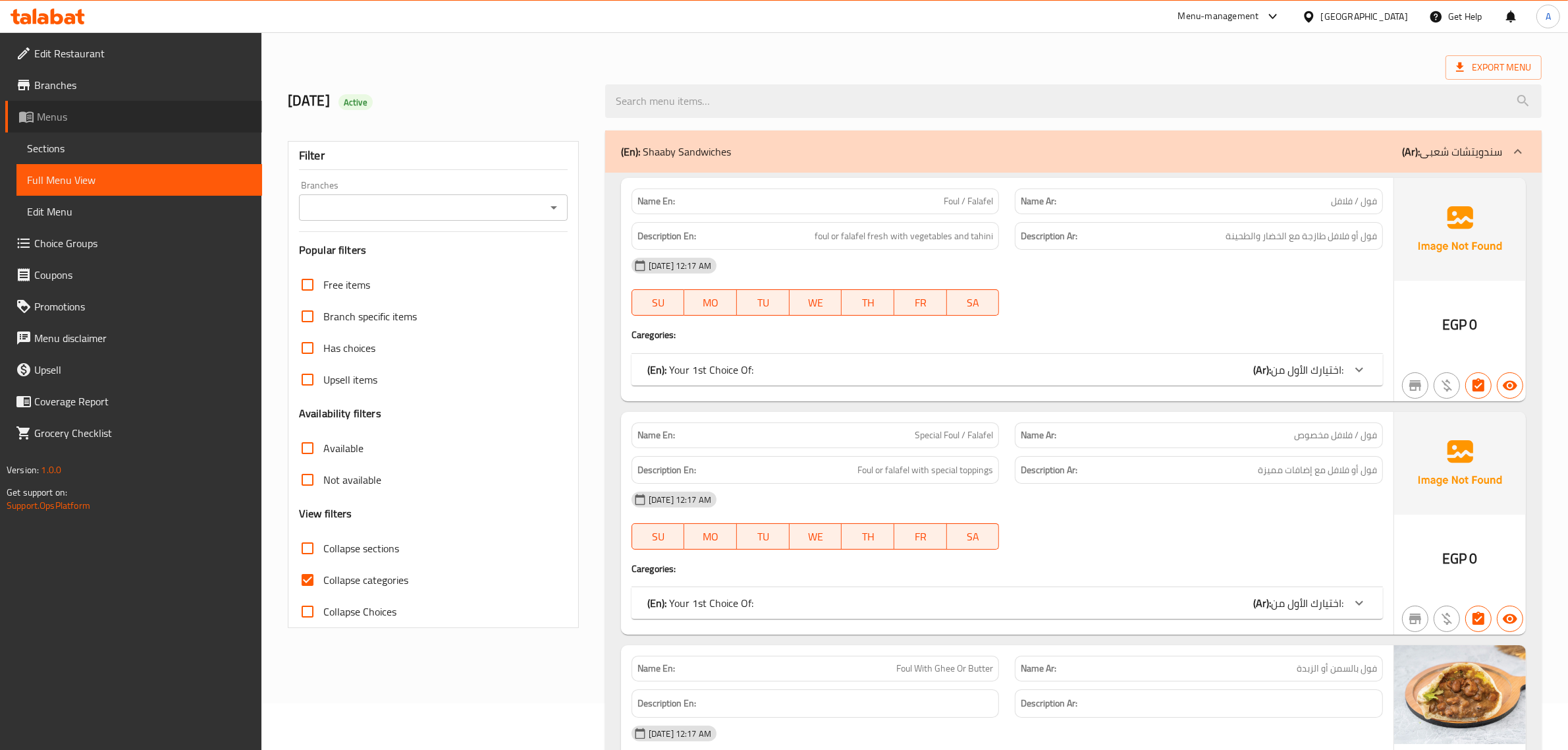
click at [186, 113] on span "Menus" at bounding box center [143, 116] width 214 height 16
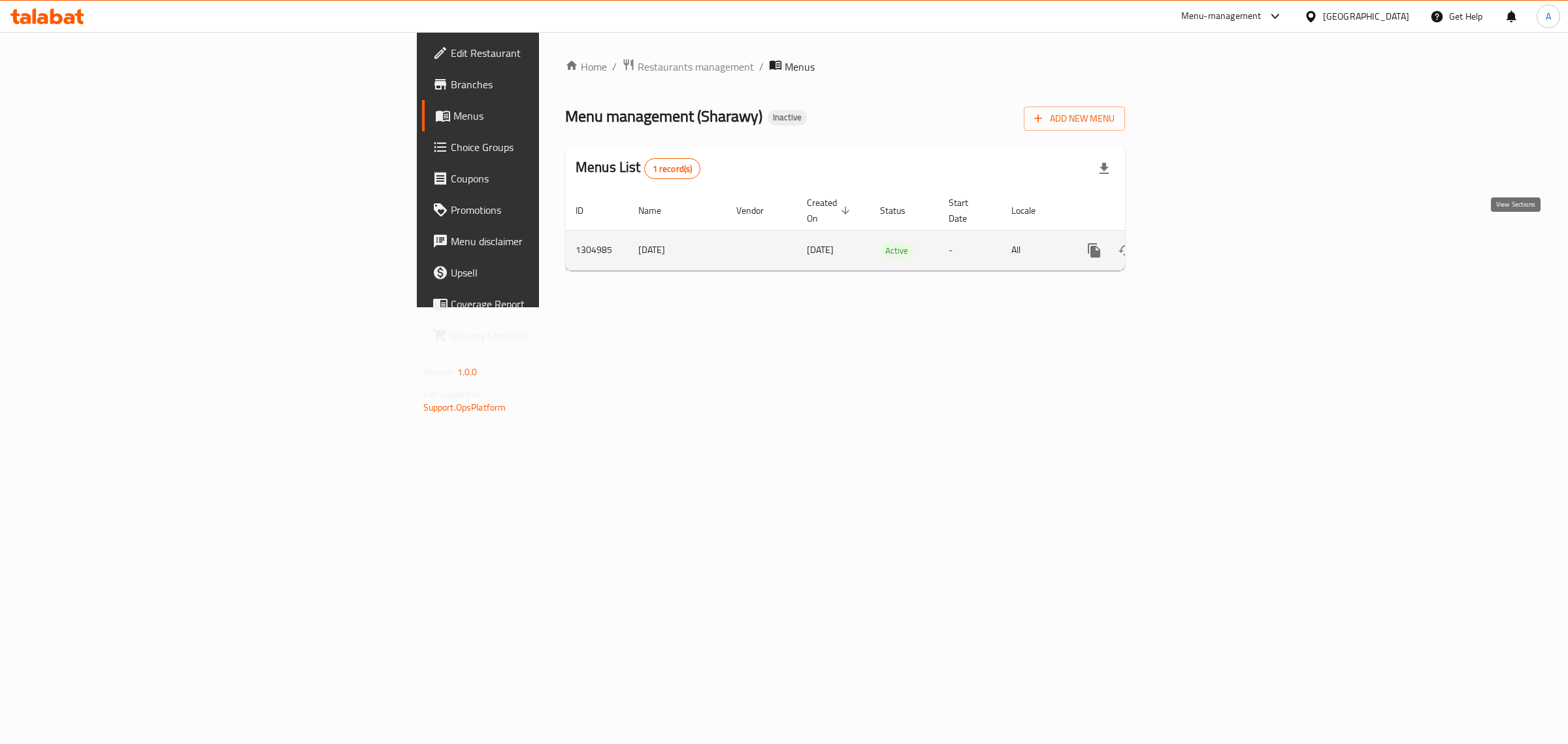
click at [1204, 235] on link "enhanced table" at bounding box center [1188, 250] width 31 height 31
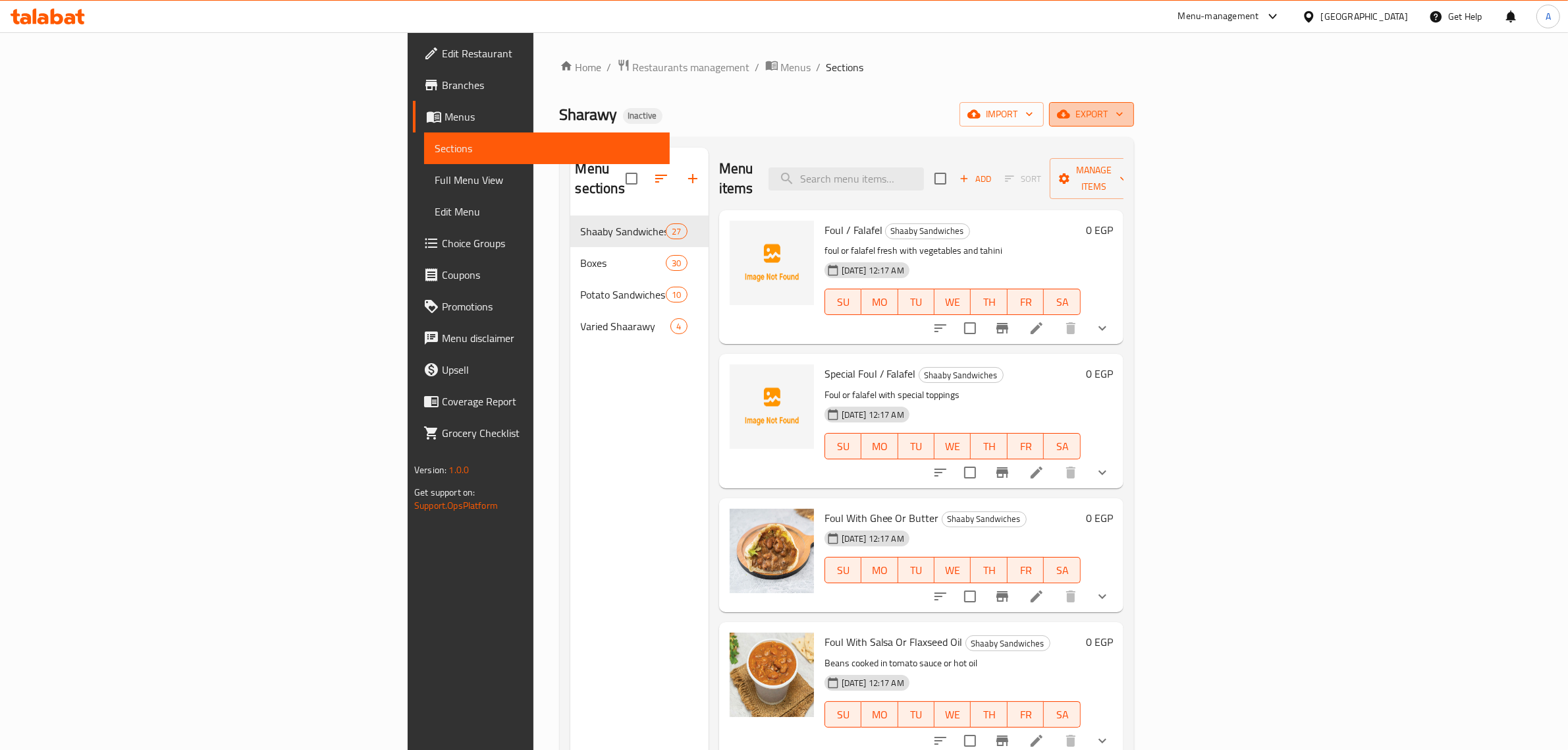
click at [1123, 115] on span "export" at bounding box center [1091, 114] width 64 height 17
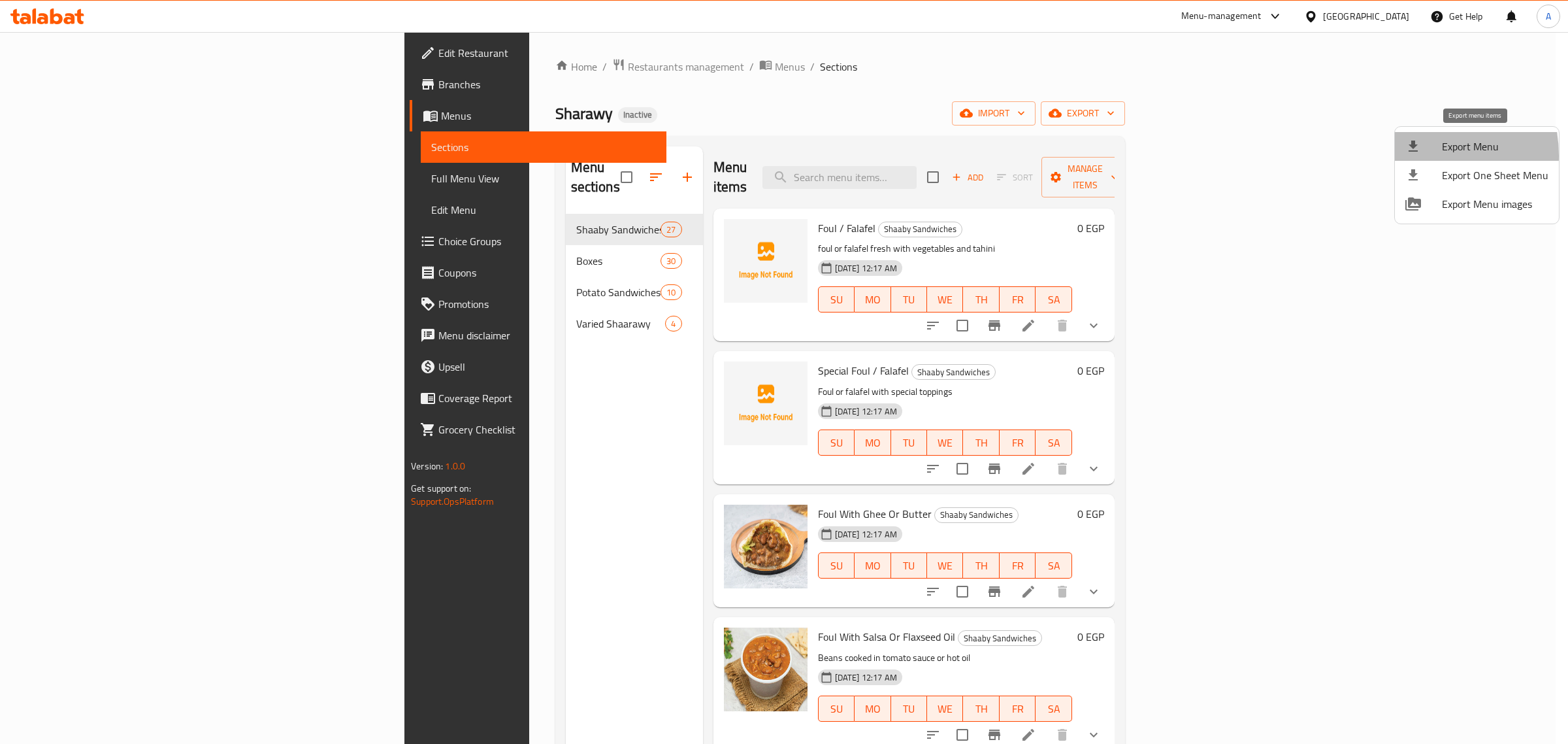
click at [1408, 156] on li "Export Menu" at bounding box center [1477, 146] width 164 height 29
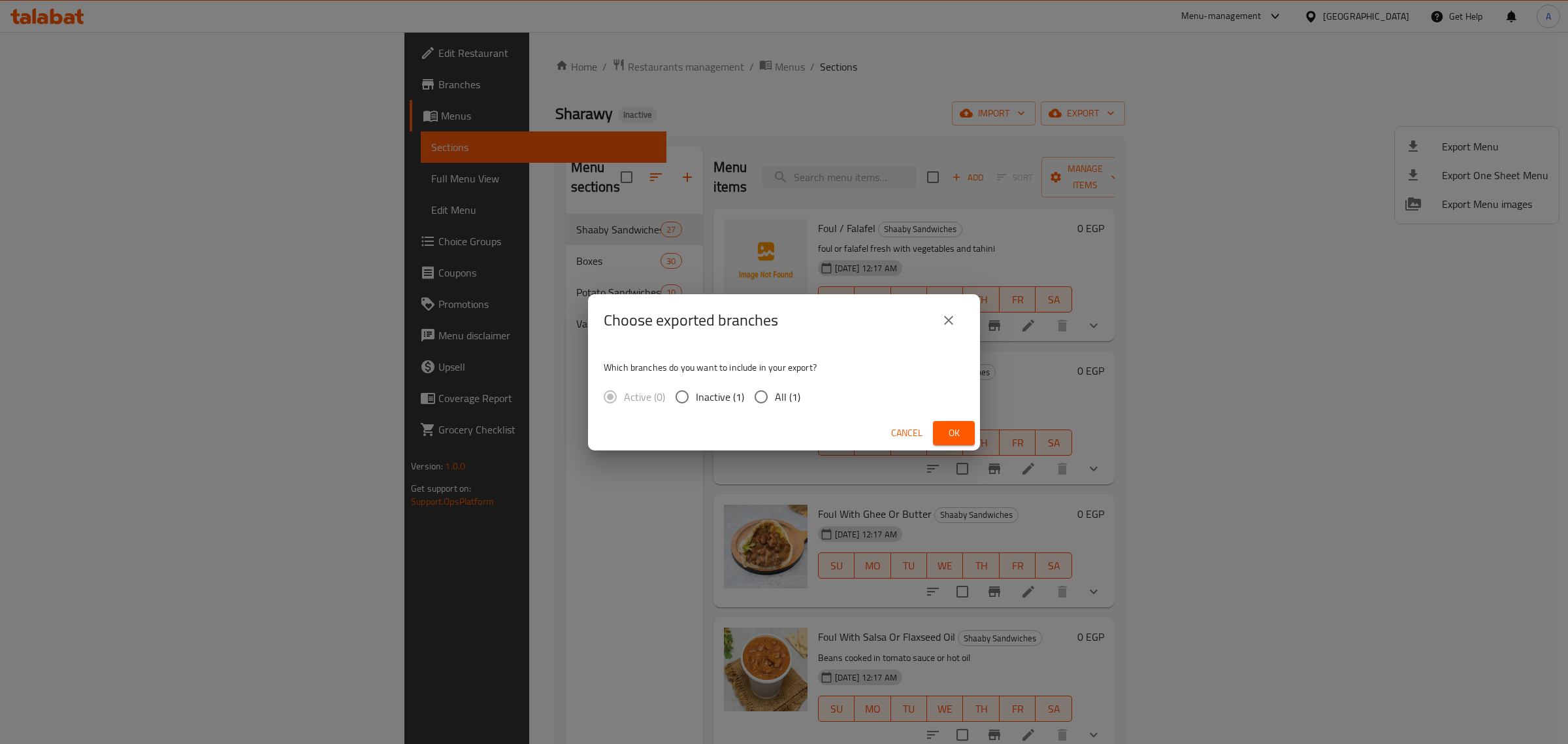
click at [796, 402] on span "All (1)" at bounding box center [788, 397] width 26 height 16
click at [775, 402] on input "All (1)" at bounding box center [761, 397] width 27 height 27
radio input "true"
click at [967, 430] on button "Ok" at bounding box center [954, 433] width 42 height 24
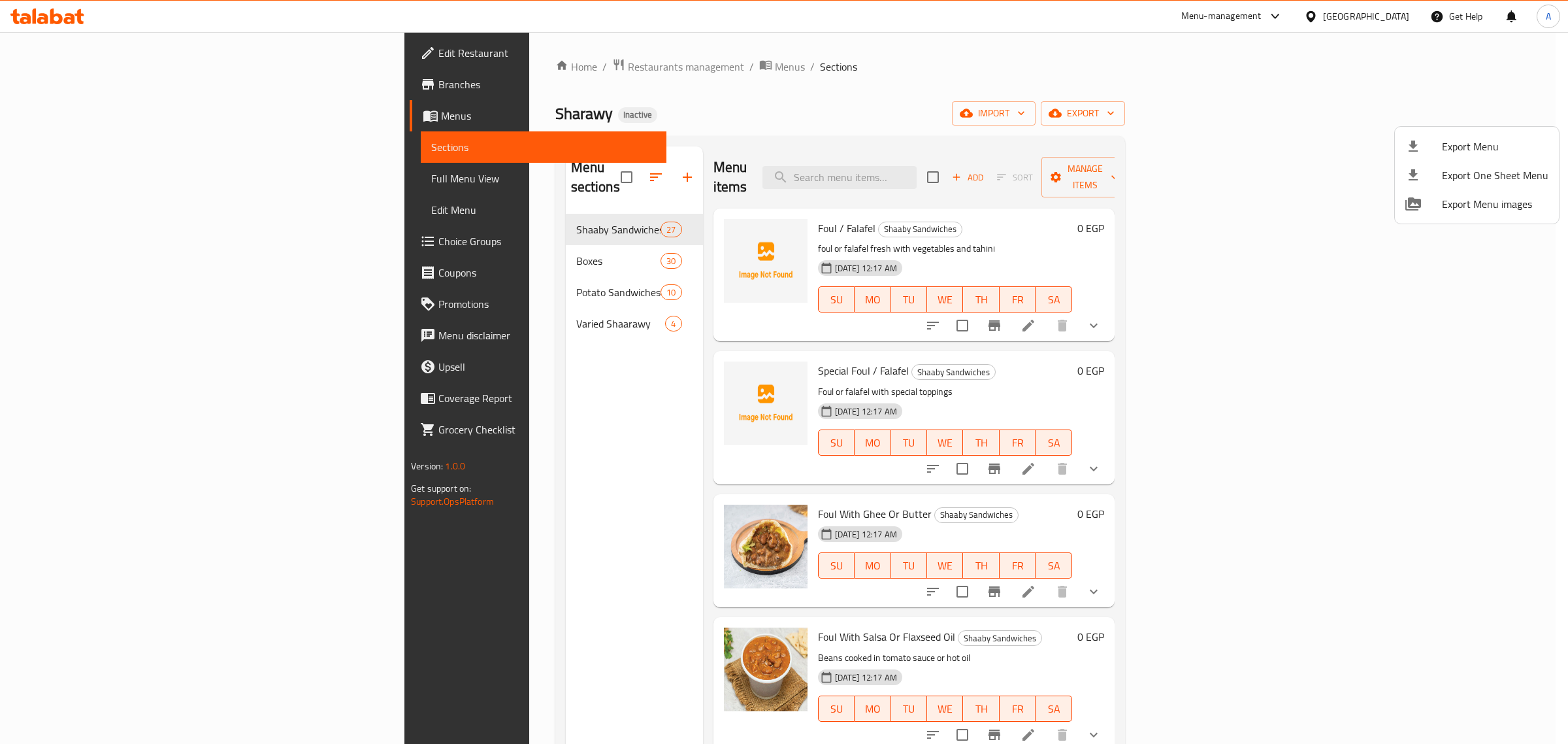
click at [1389, 17] on div at bounding box center [784, 372] width 1568 height 744
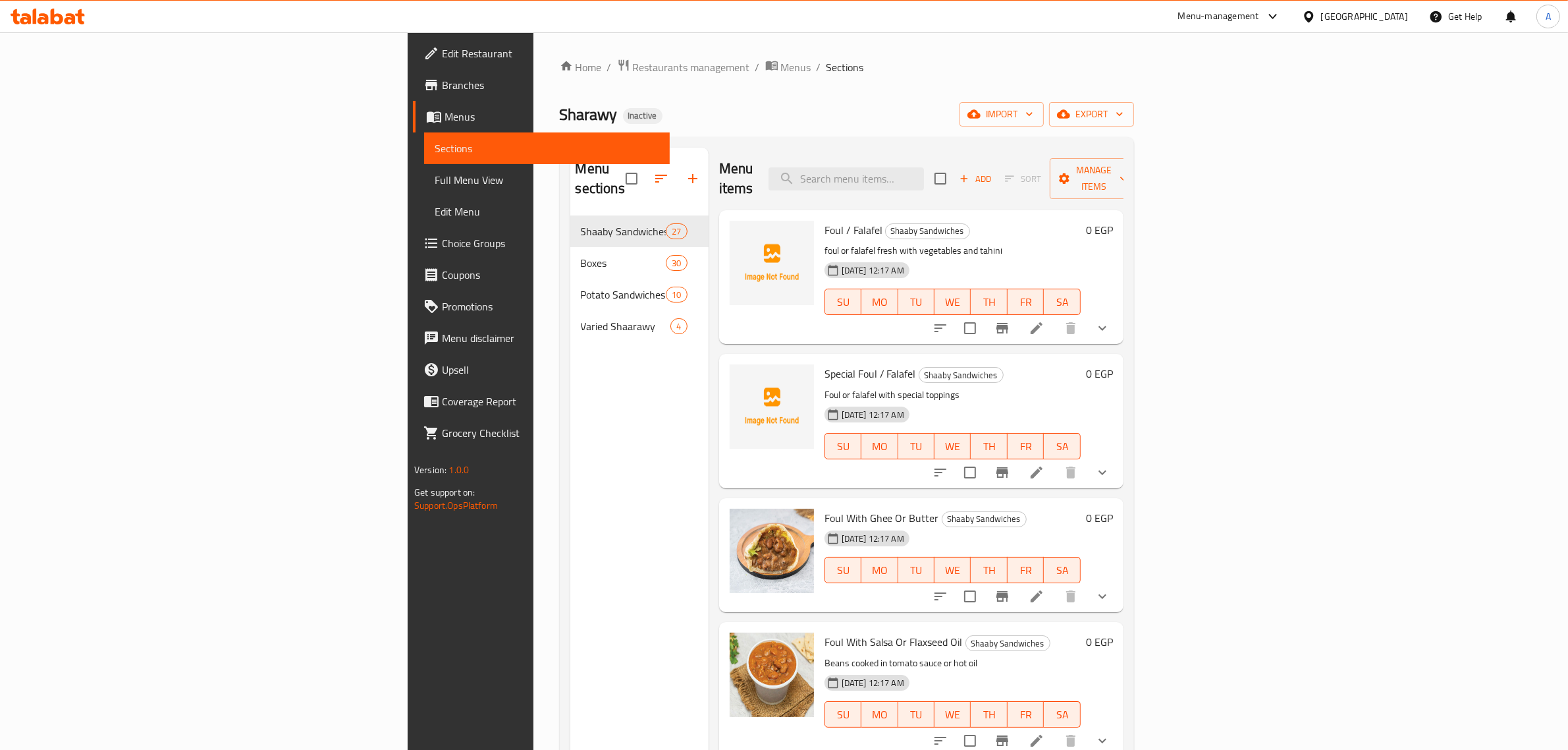
click at [1400, 17] on div "Egypt" at bounding box center [1364, 16] width 87 height 14
click at [1261, 159] on div "Iraq" at bounding box center [1308, 163] width 198 height 31
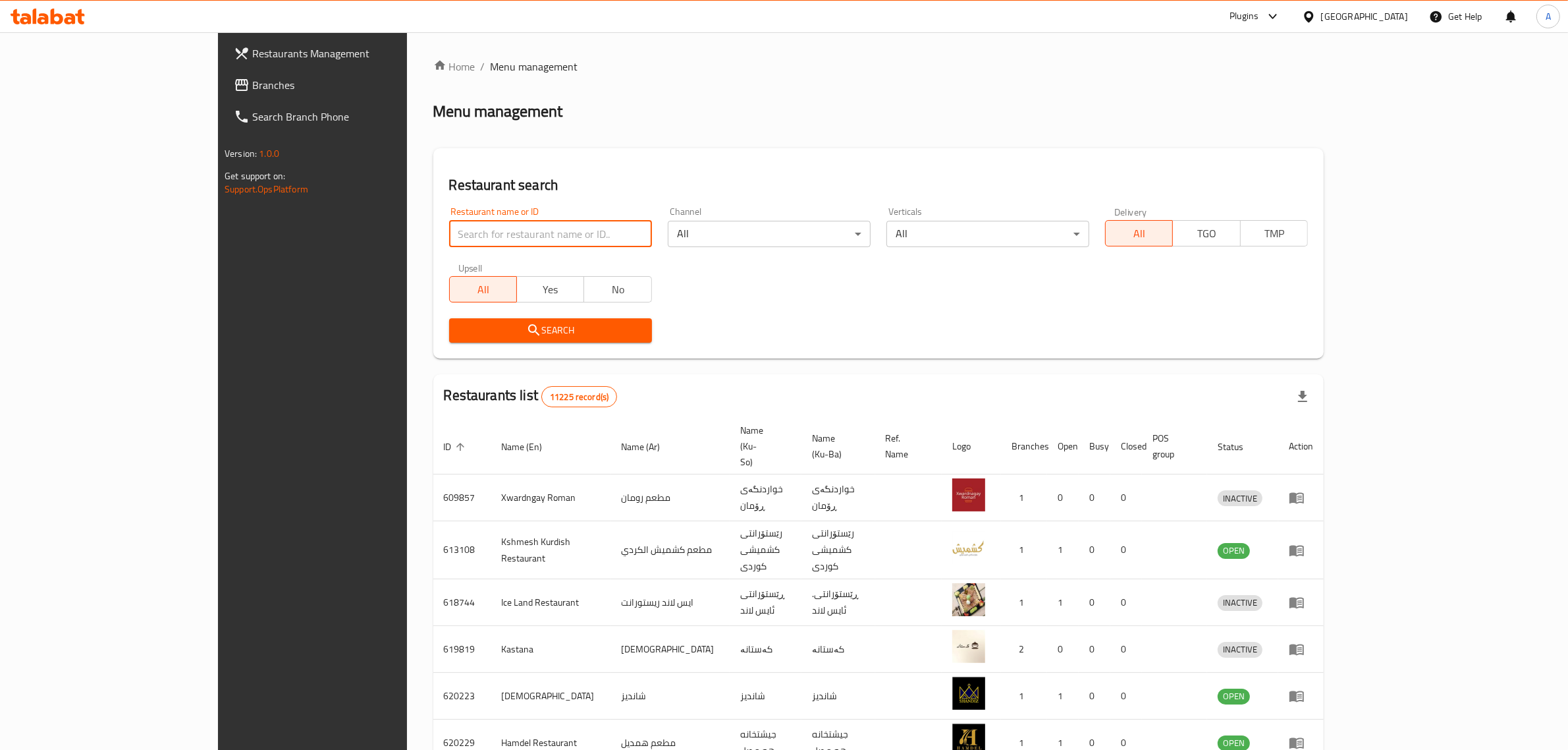
click at [523, 234] on input "search" at bounding box center [551, 233] width 203 height 27
paste input "Mango"
type input "Mango"
click button "Search" at bounding box center [551, 330] width 203 height 24
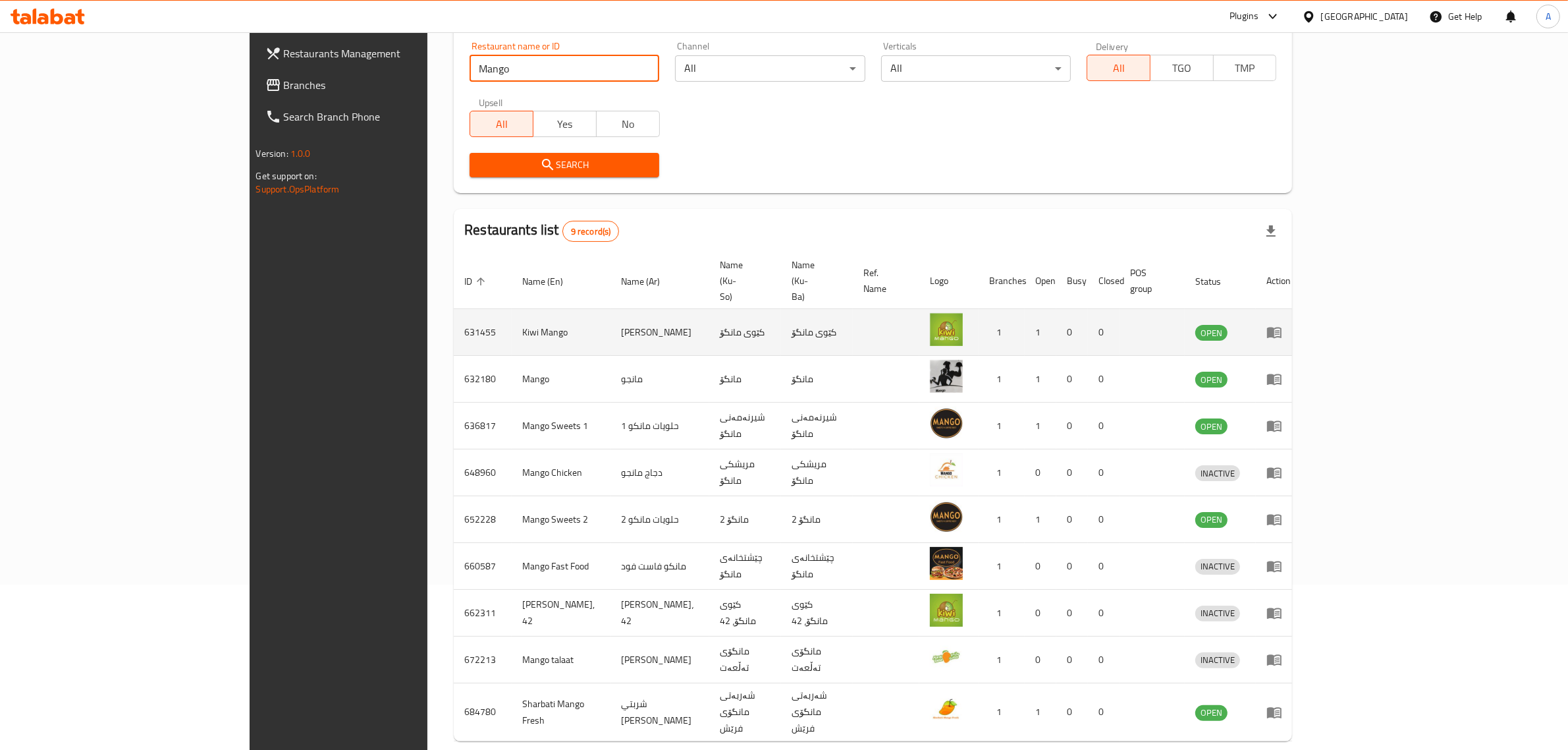
scroll to position [179, 0]
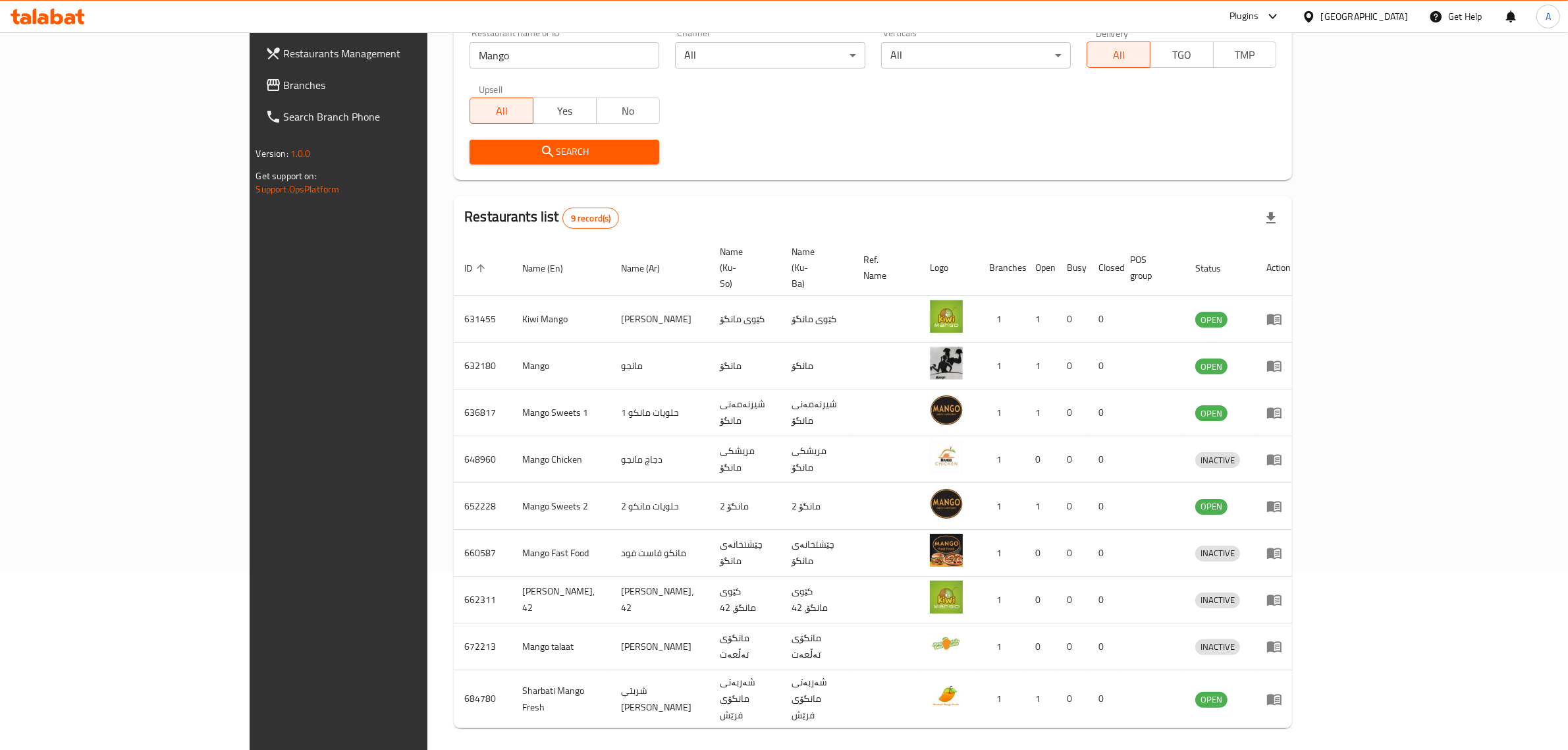
click at [1396, 11] on div "[GEOGRAPHIC_DATA]" at bounding box center [1364, 16] width 87 height 14
click at [1274, 340] on div "United Arab Emirates" at bounding box center [1265, 346] width 87 height 14
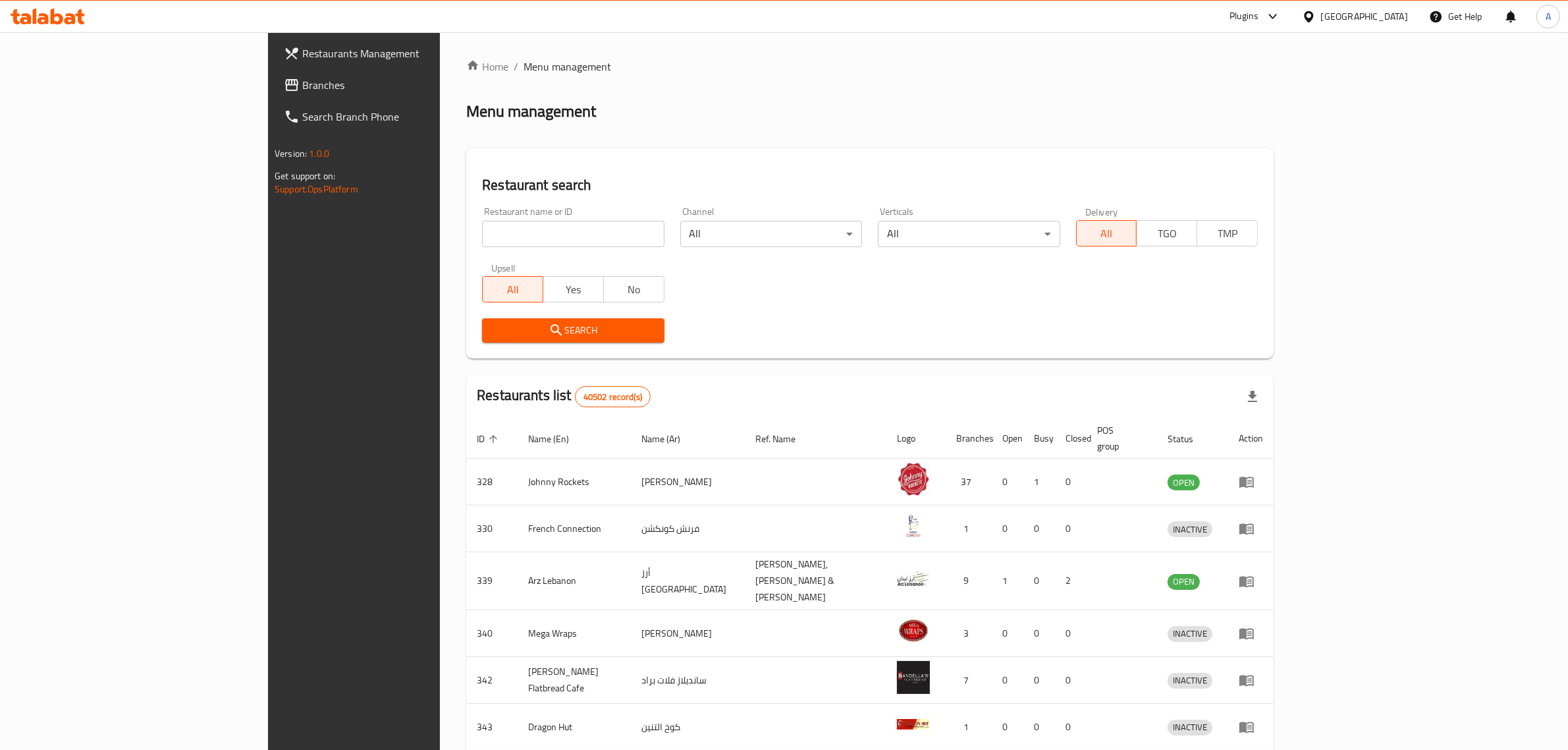
click at [466, 224] on div "Home / Menu management Menu management Restaurant search Restaurant name or ID …" at bounding box center [869, 520] width 808 height 924
click at [482, 224] on input "search" at bounding box center [573, 233] width 182 height 27
paste input "660350"
type input "660350"
click button "Search" at bounding box center [573, 330] width 182 height 24
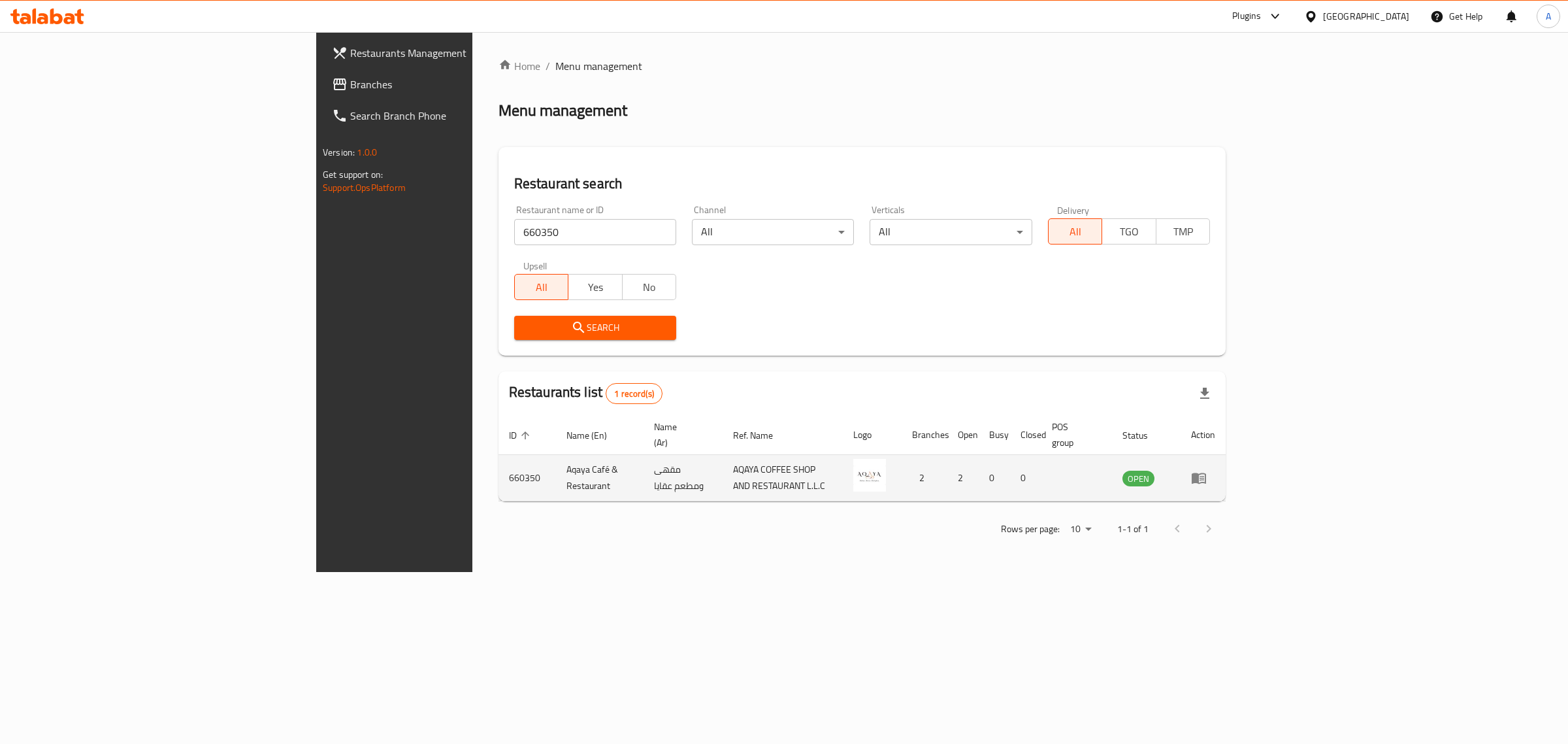
click at [556, 465] on td "Aqaya Café & Restaurant" at bounding box center [600, 478] width 88 height 46
copy td "Aqaya Café & Restaurant"
click at [556, 465] on td "Aqaya Café & Restaurant" at bounding box center [600, 478] width 88 height 46
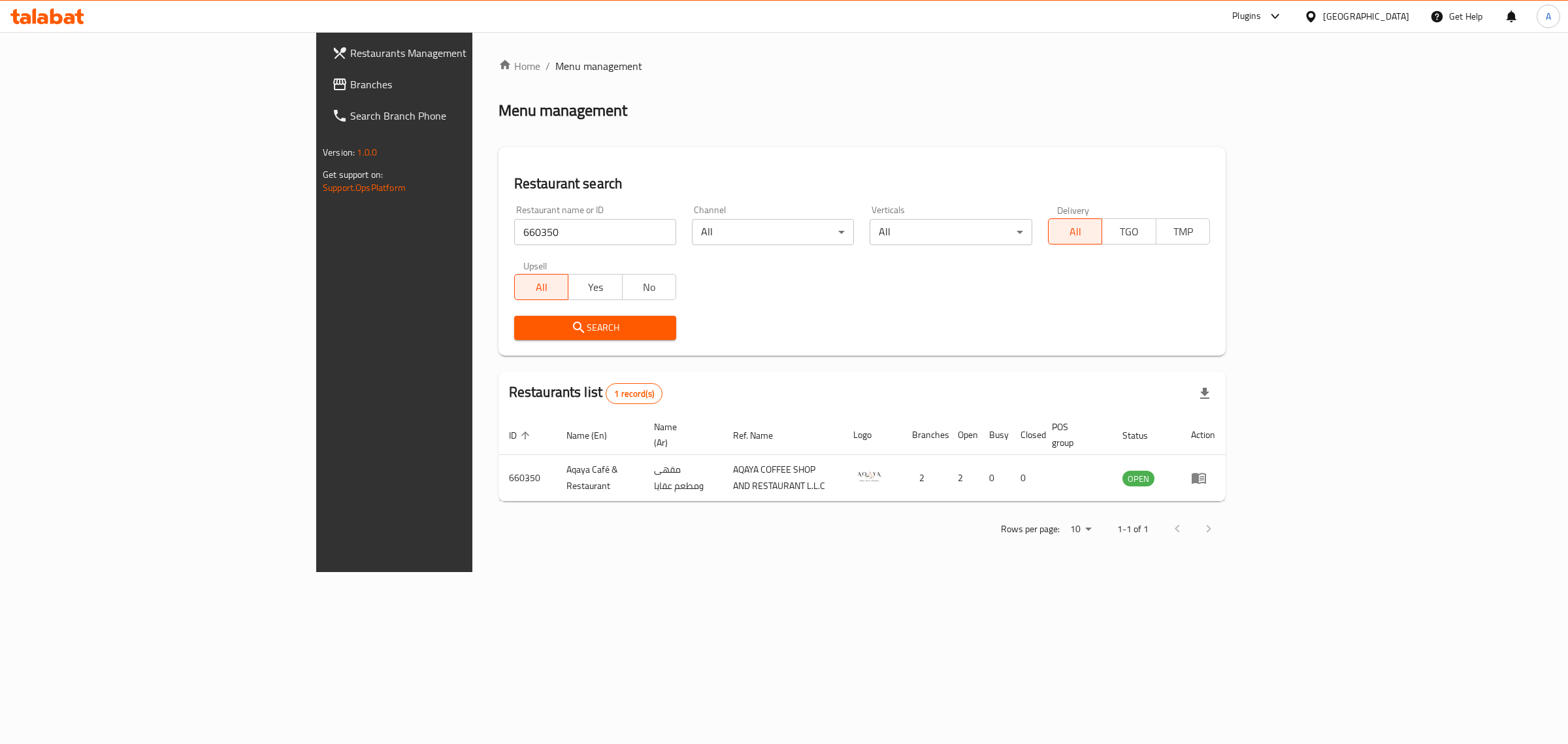
click at [1371, 20] on div "United Arab Emirates" at bounding box center [1367, 16] width 86 height 14
click at [1226, 285] on div "Qatar" at bounding box center [1268, 286] width 86 height 14
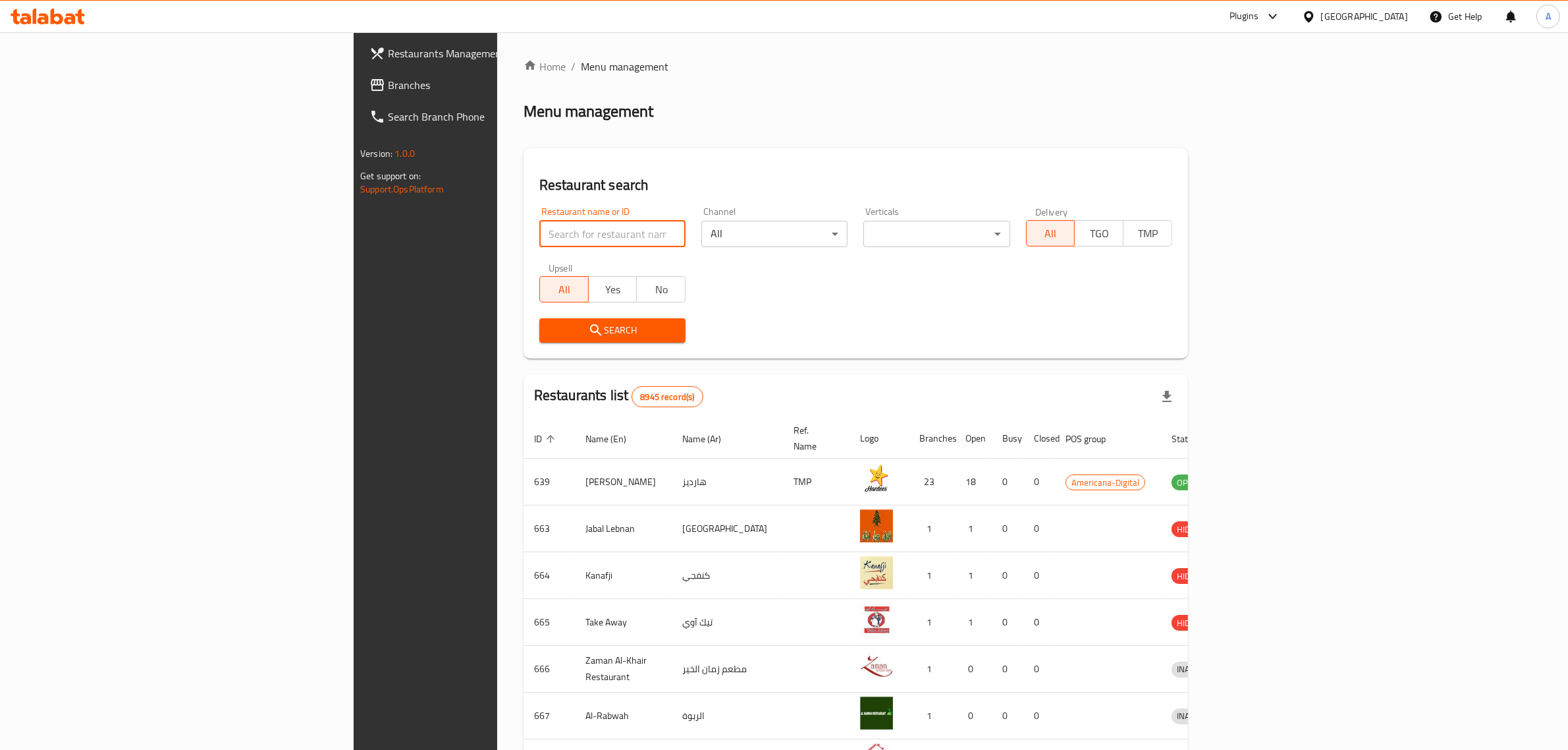
click at [539, 237] on input "search" at bounding box center [612, 233] width 146 height 27
paste input "Chef Alonso"
click button "Search" at bounding box center [612, 330] width 146 height 24
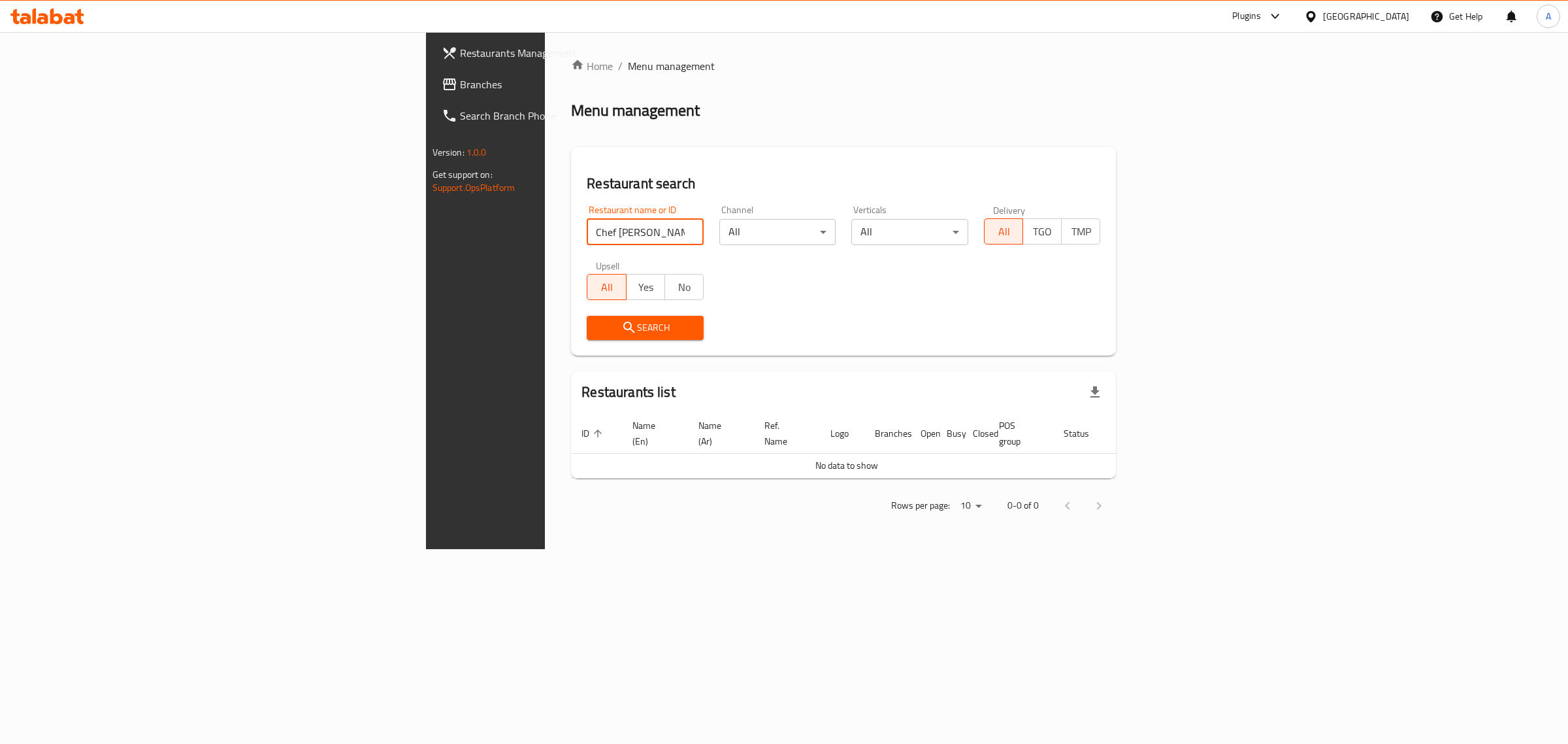
type input "Chef Alfonso"
click button "Search" at bounding box center [645, 328] width 117 height 24
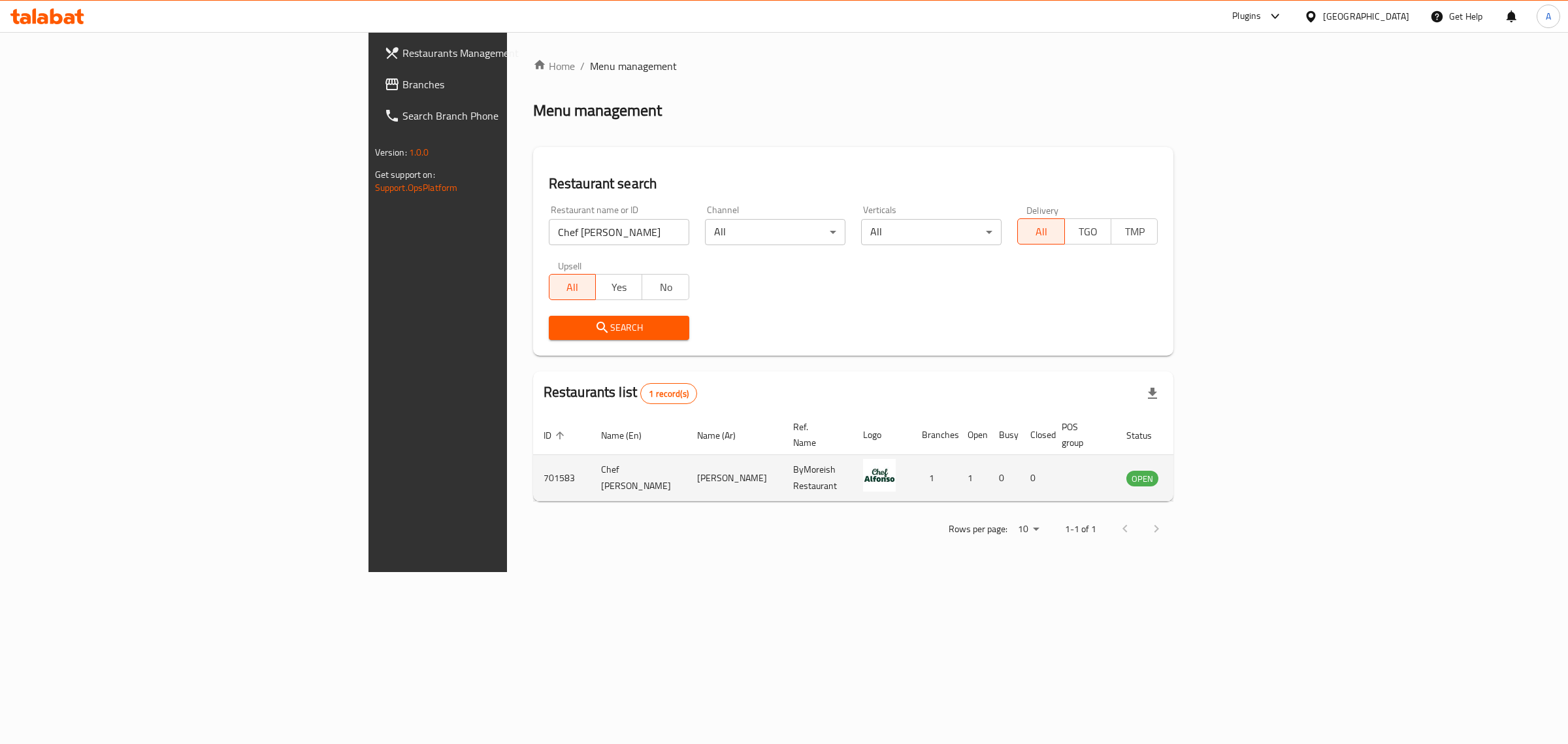
click at [591, 472] on td "Chef Alfonso" at bounding box center [639, 478] width 96 height 46
copy td "Chef Alfonso"
click at [1318, 12] on icon at bounding box center [1311, 17] width 14 height 14
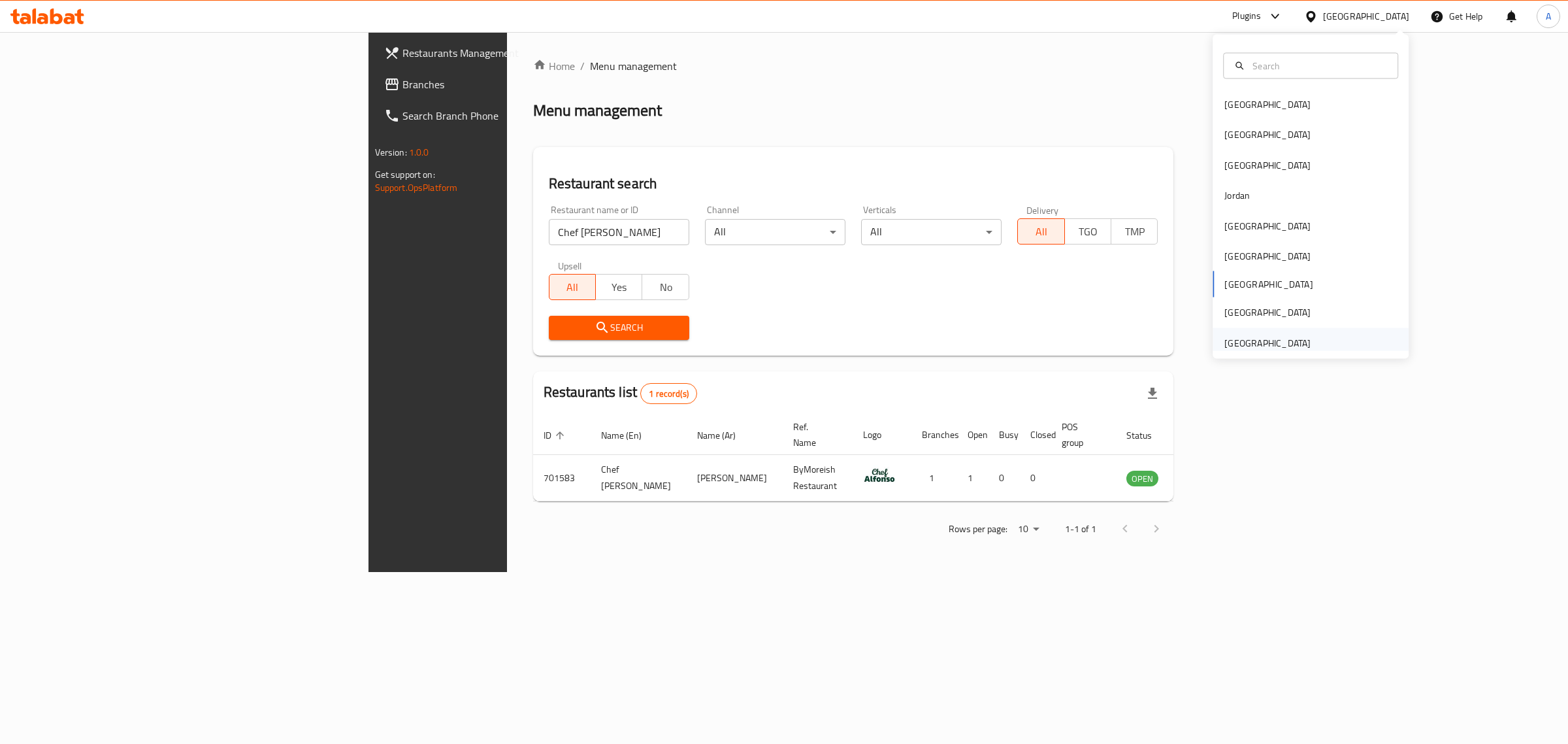
click at [1321, 350] on div "United Arab Emirates" at bounding box center [1311, 343] width 196 height 30
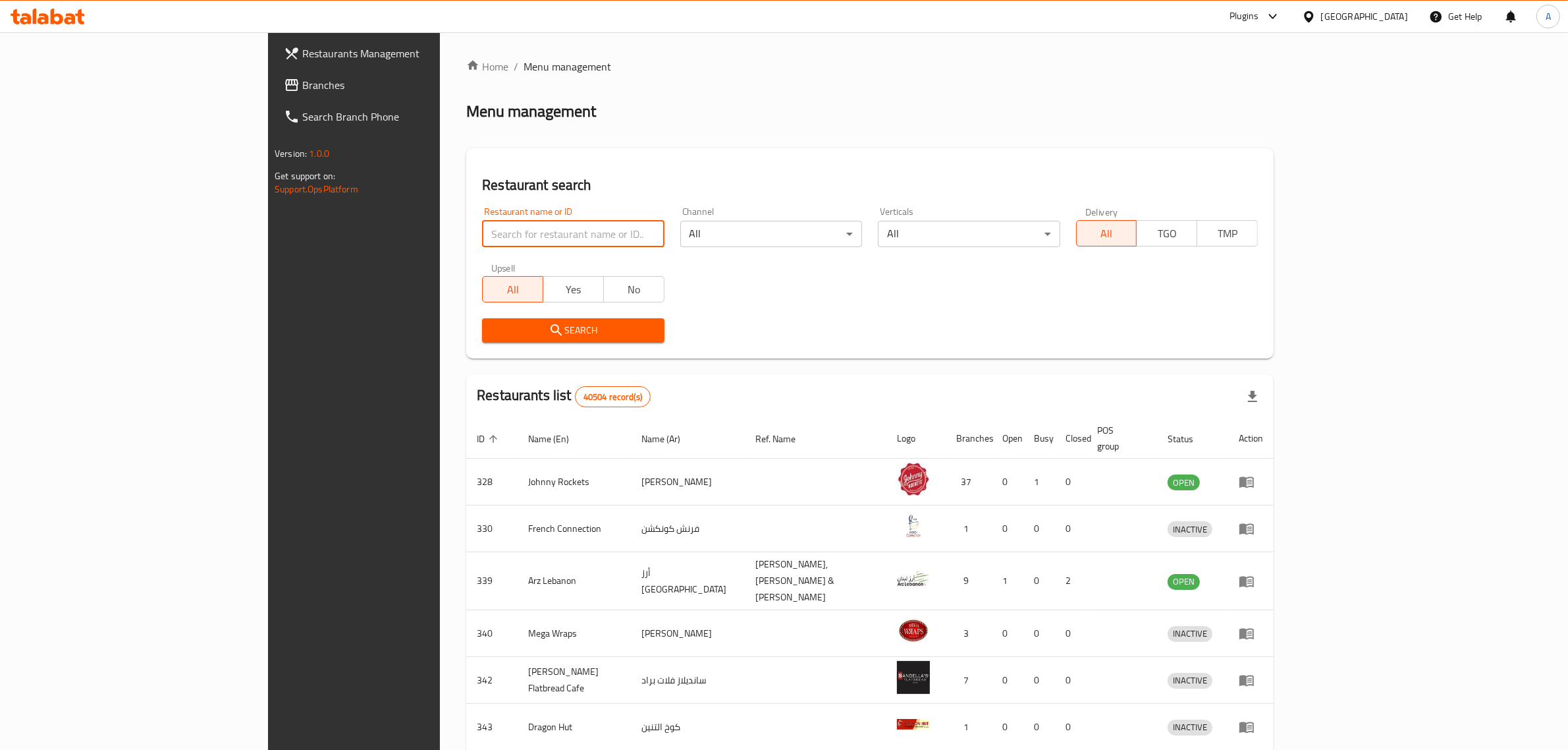
click at [548, 243] on input "search" at bounding box center [573, 233] width 182 height 27
paste input "AL DHAFA"
type input "AL DHAFA"
click button "Search" at bounding box center [573, 330] width 182 height 24
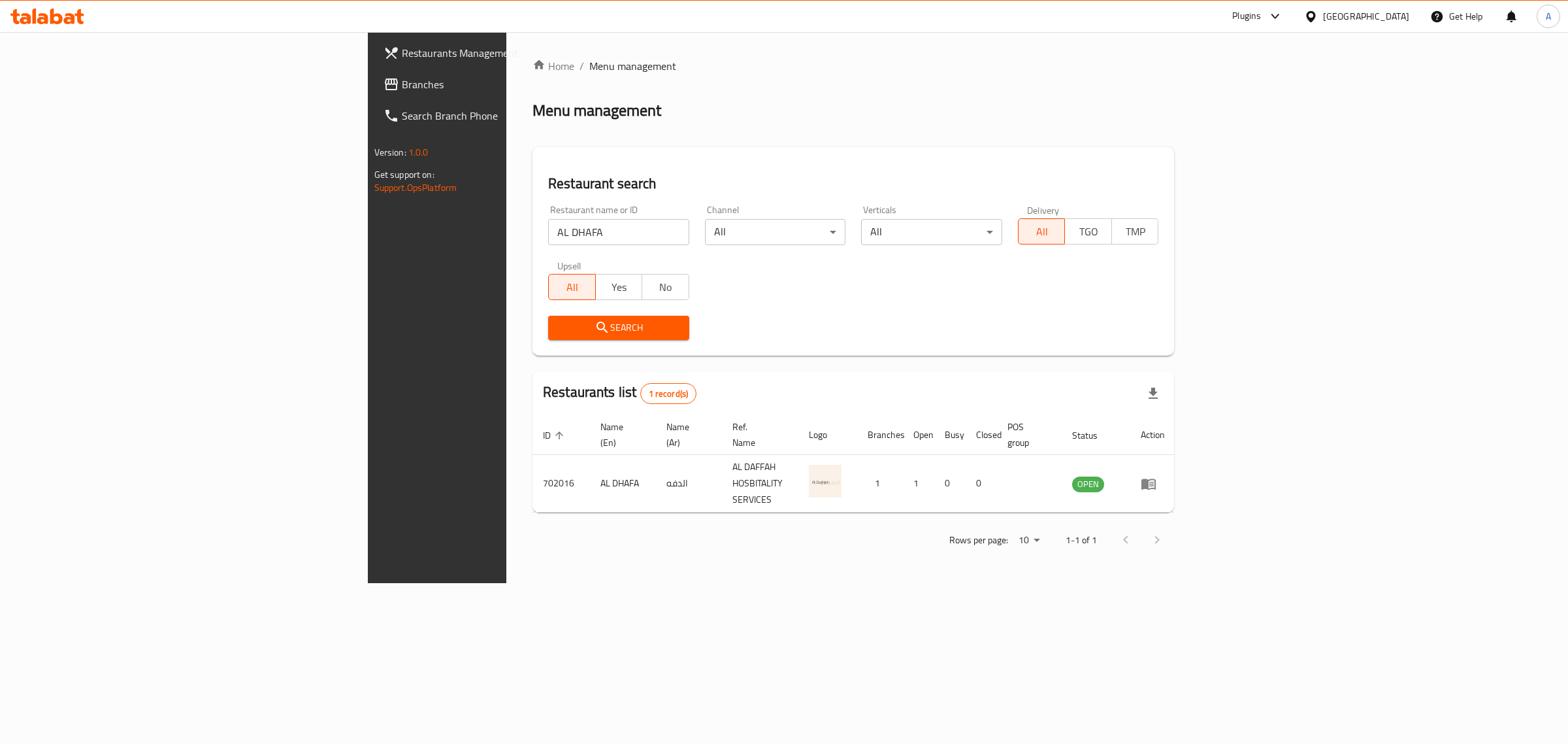
click at [1402, 14] on div "United Arab Emirates" at bounding box center [1367, 16] width 86 height 14
click at [1263, 251] on div "Oman" at bounding box center [1311, 257] width 196 height 30
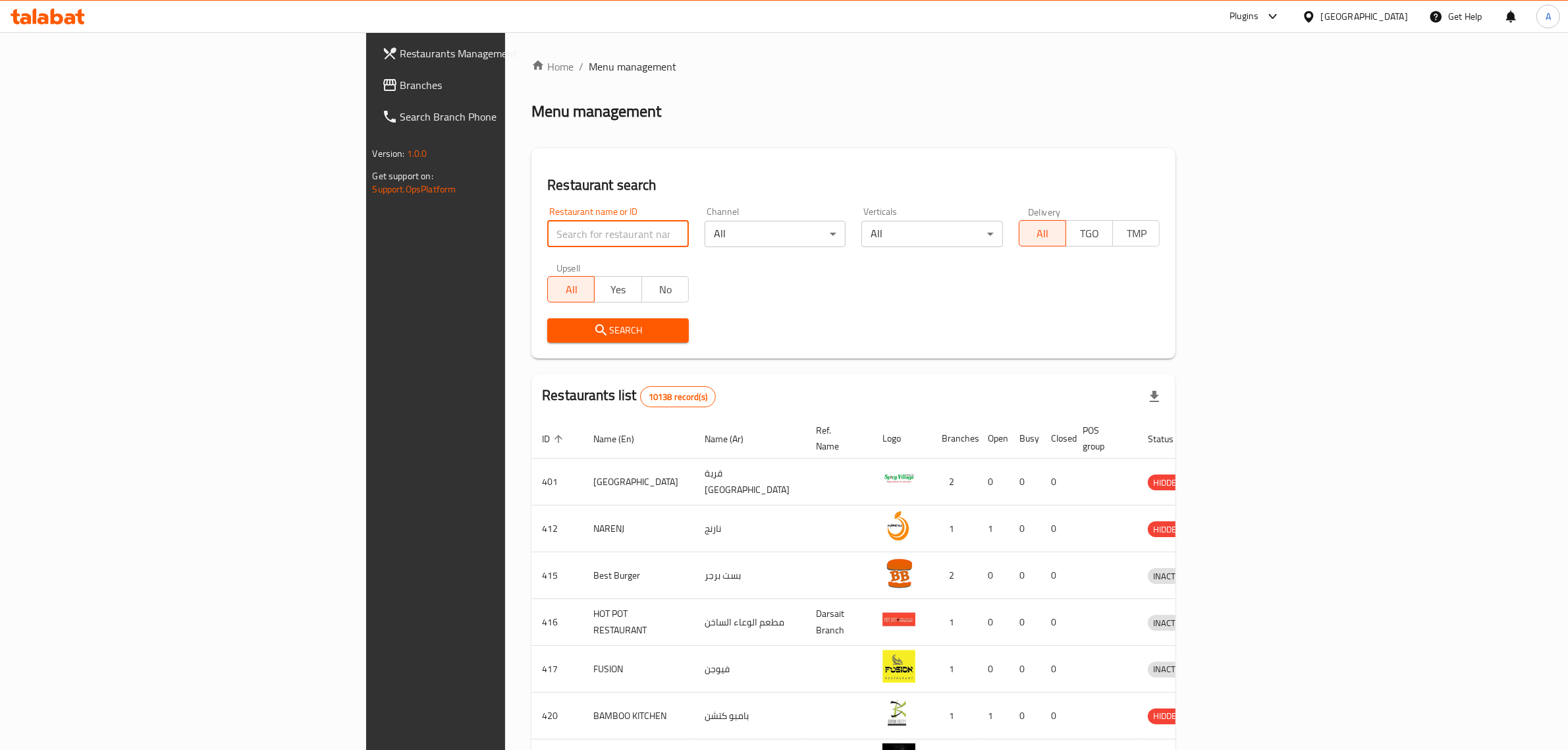
click at [548, 220] on input "search" at bounding box center [619, 233] width 142 height 27
paste input "Samsubs"
type input "Samsubs"
click button "Search" at bounding box center [619, 330] width 142 height 24
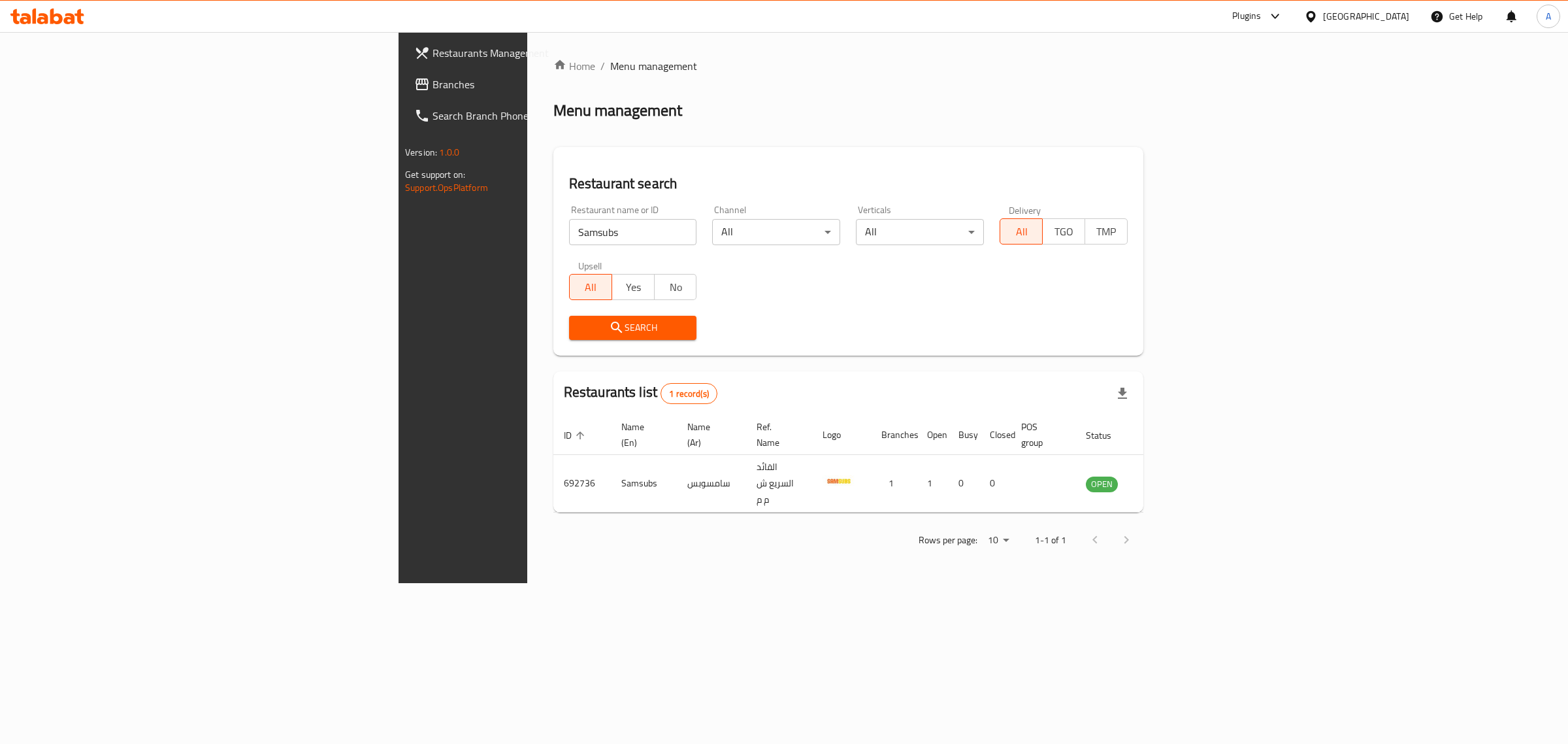
click at [1390, 18] on div "Oman" at bounding box center [1367, 16] width 86 height 14
click at [1274, 154] on div "[GEOGRAPHIC_DATA]" at bounding box center [1311, 165] width 196 height 30
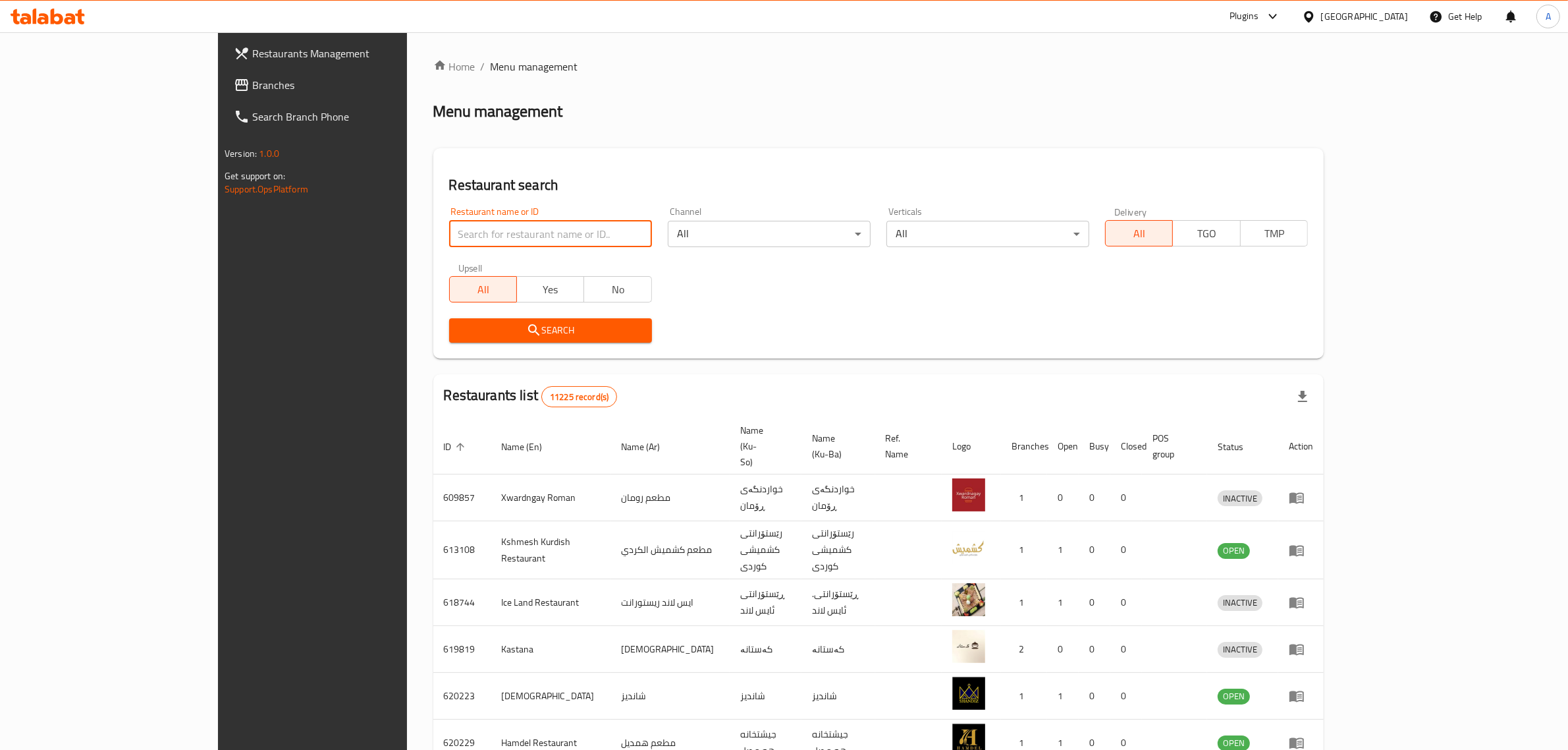
click at [529, 223] on input "search" at bounding box center [551, 233] width 203 height 27
paste input "Sewar Gourmet"
type input "Sewar Gourmet"
click button "Search" at bounding box center [551, 330] width 203 height 24
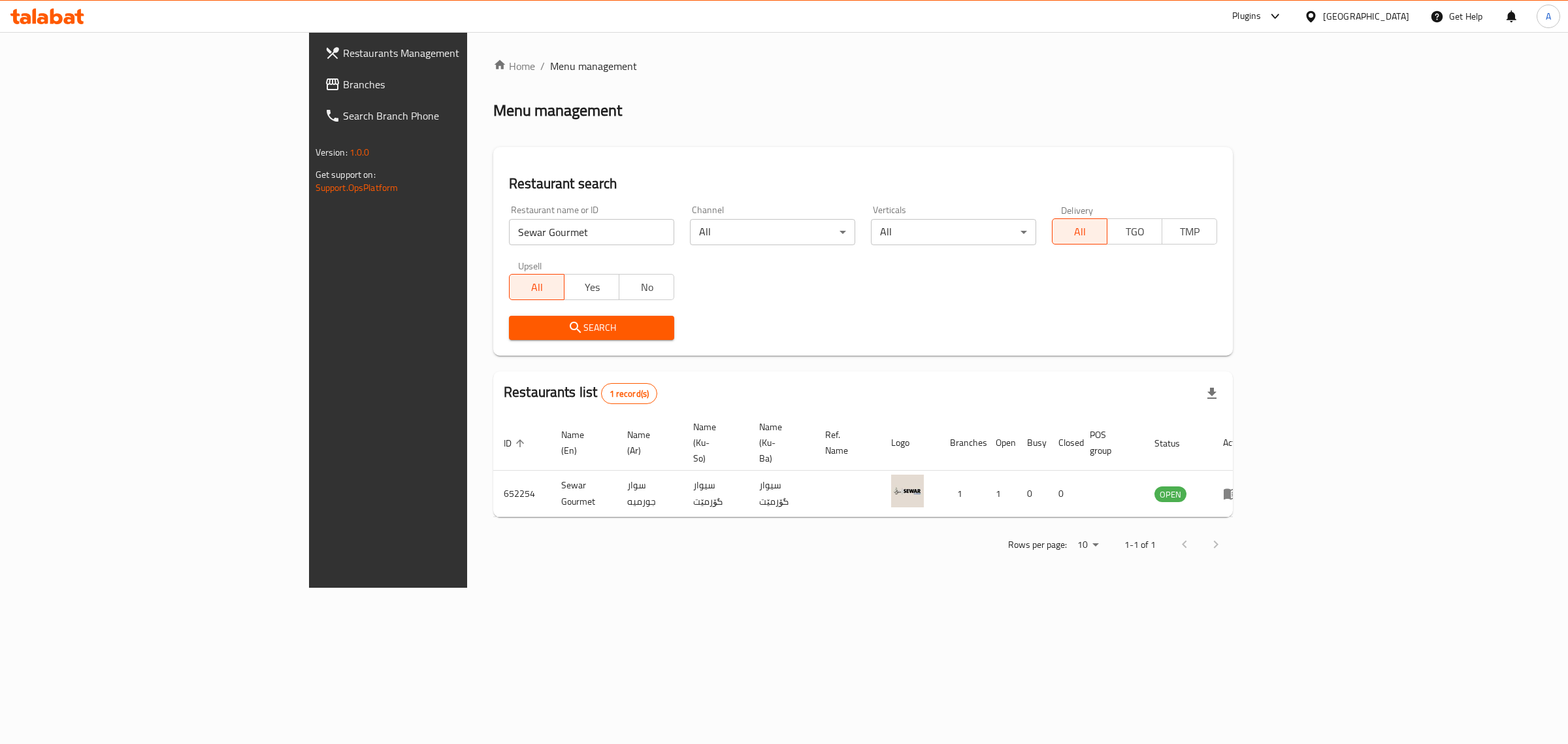
click at [1324, 13] on div at bounding box center [1314, 16] width 19 height 14
click at [1259, 348] on div "United Arab Emirates" at bounding box center [1268, 342] width 86 height 14
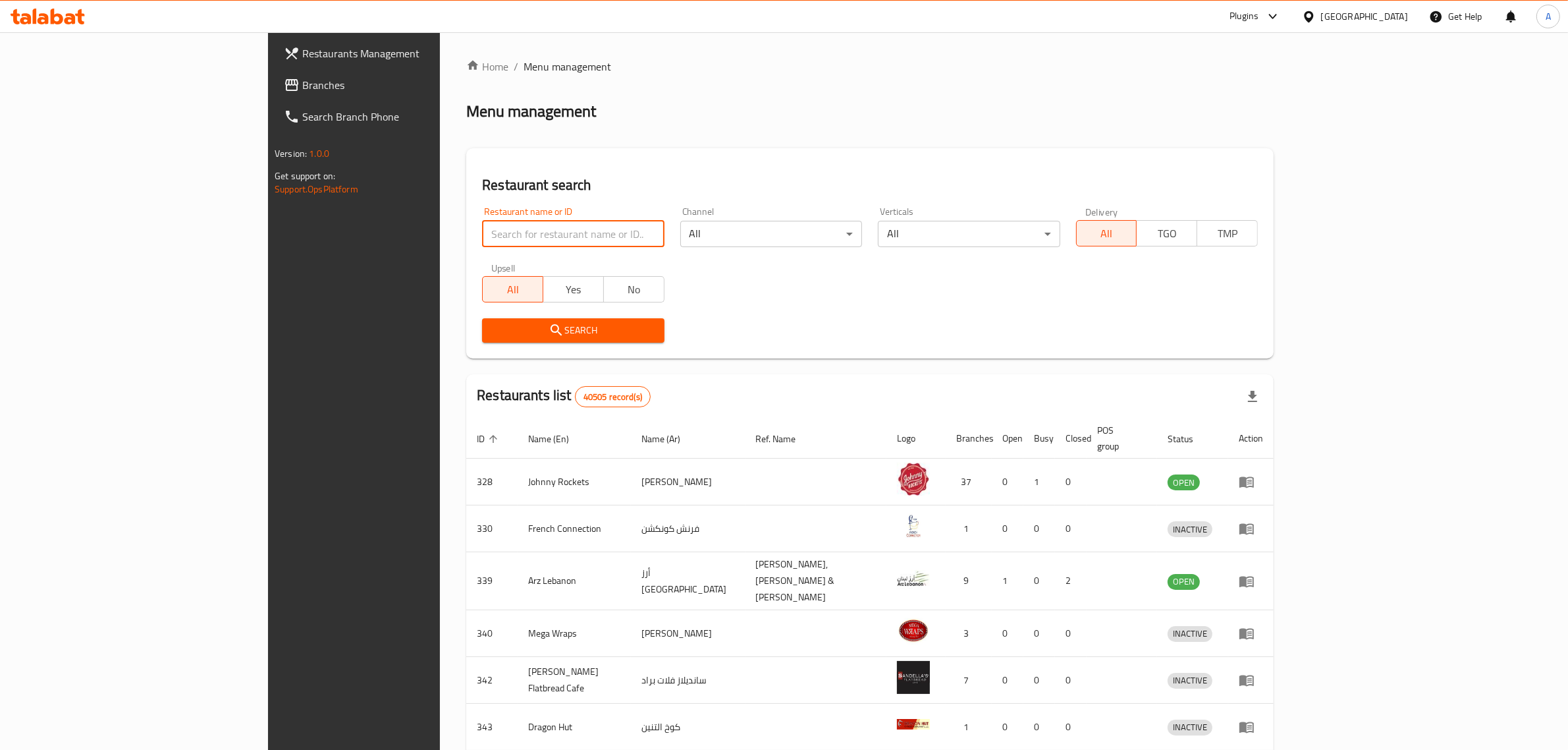
click at [509, 234] on input "search" at bounding box center [573, 233] width 182 height 27
paste input "Fresh Plus Point"
type input "Fresh Plus Point"
click button "Search" at bounding box center [573, 330] width 182 height 24
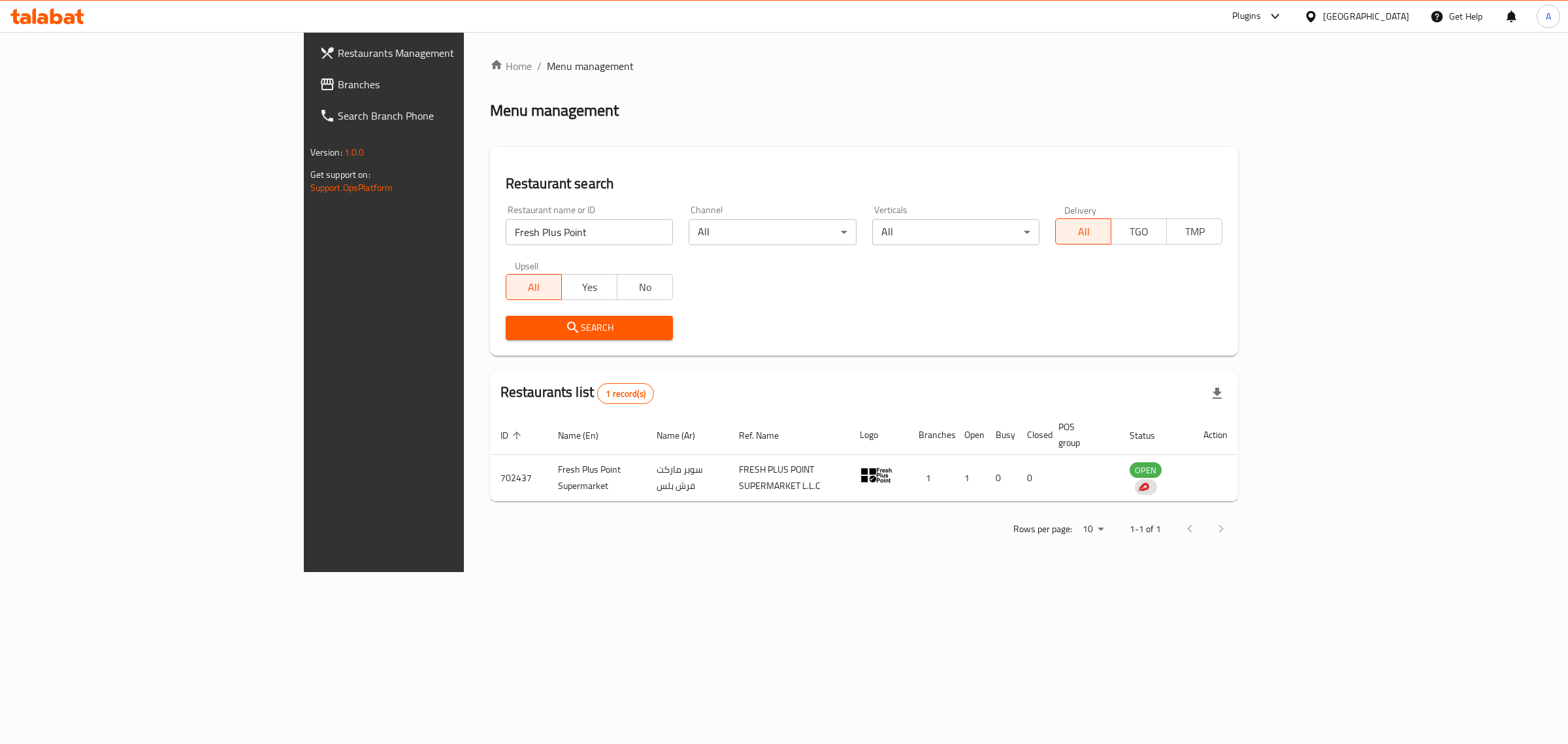
click at [1243, 20] on div "Plugins" at bounding box center [1247, 16] width 29 height 16
click at [1158, 207] on div "Restaurant-Management" at bounding box center [1152, 210] width 103 height 14
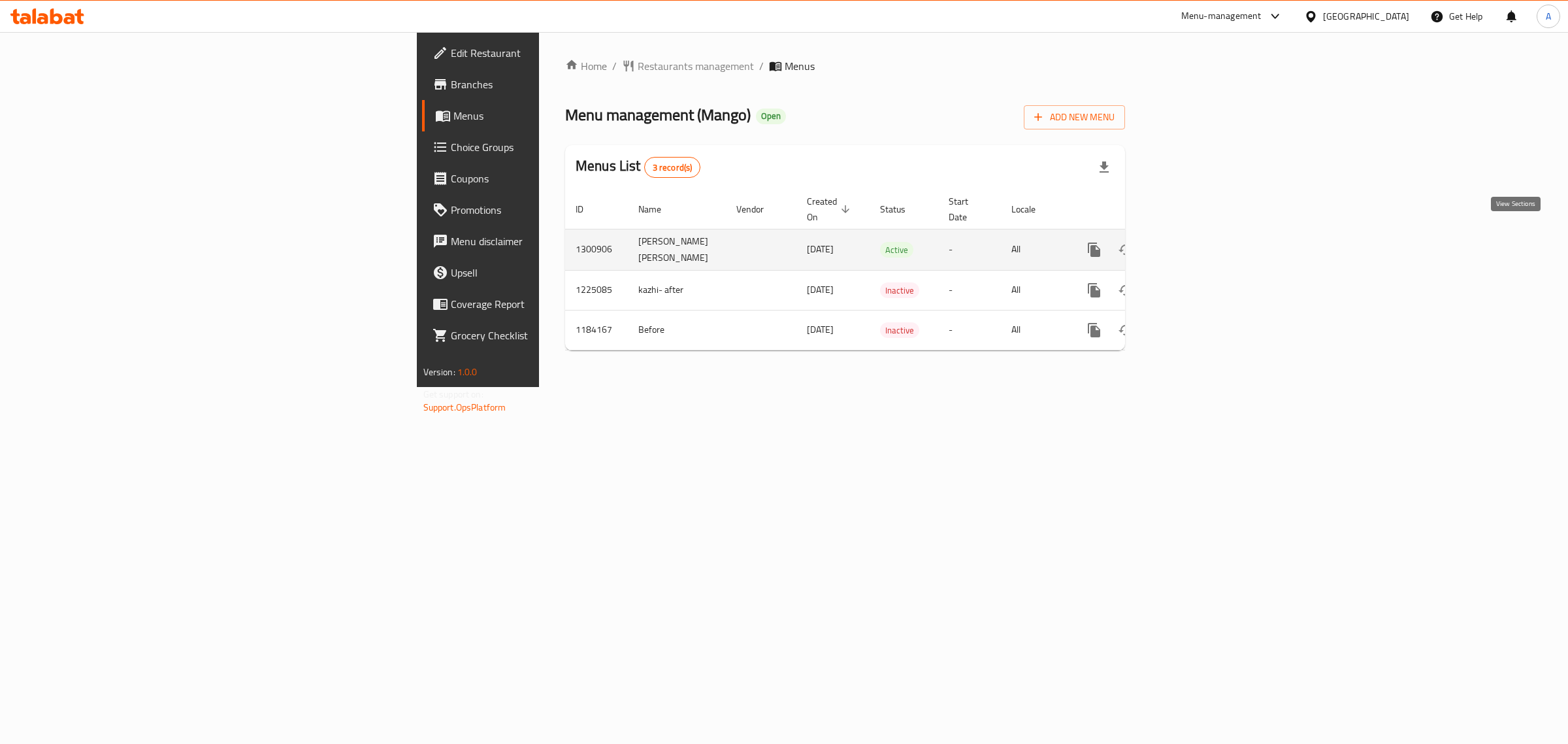
click at [1196, 241] on icon "enhanced table" at bounding box center [1188, 249] width 16 height 16
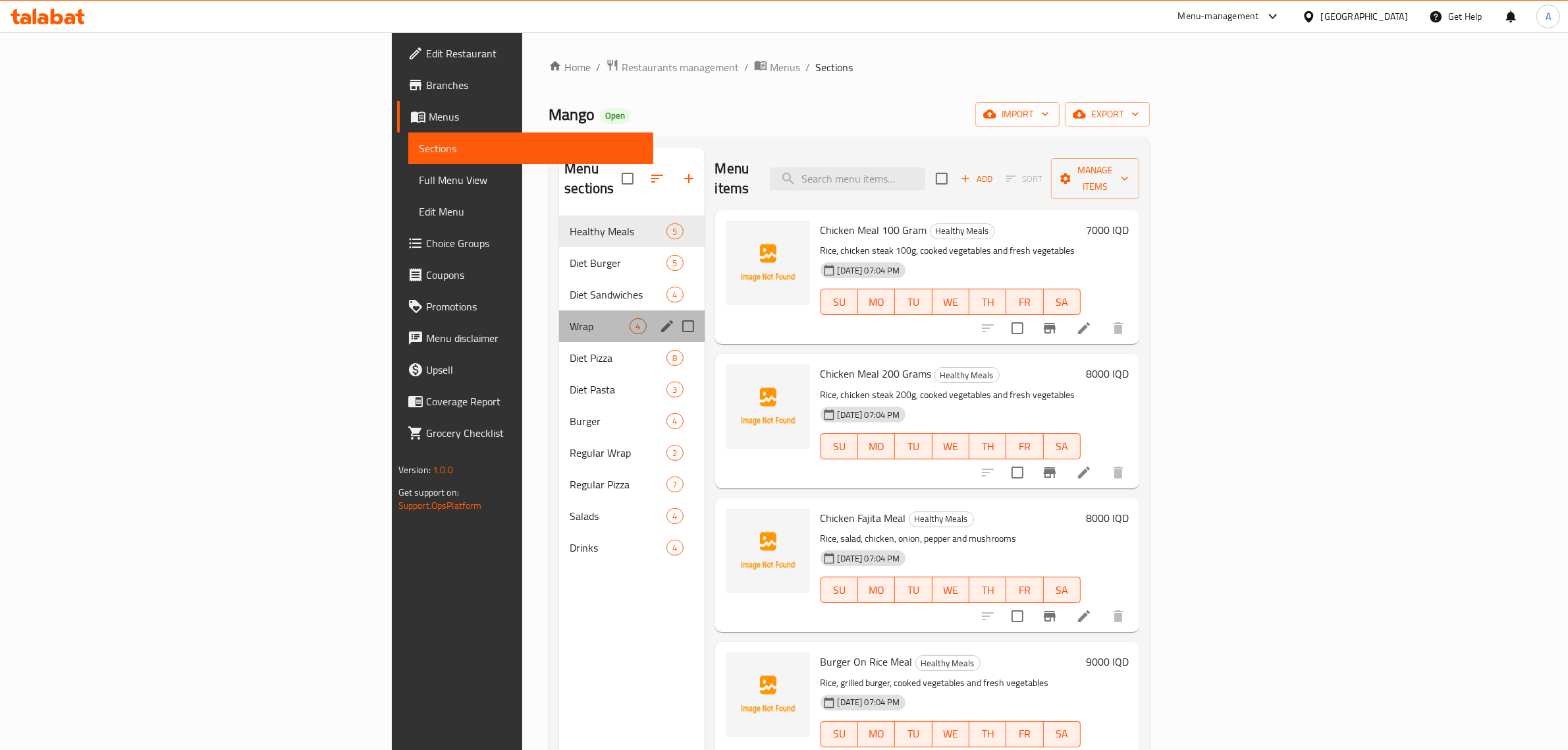
click at [559, 315] on div "Wrap 4" at bounding box center [631, 326] width 145 height 31
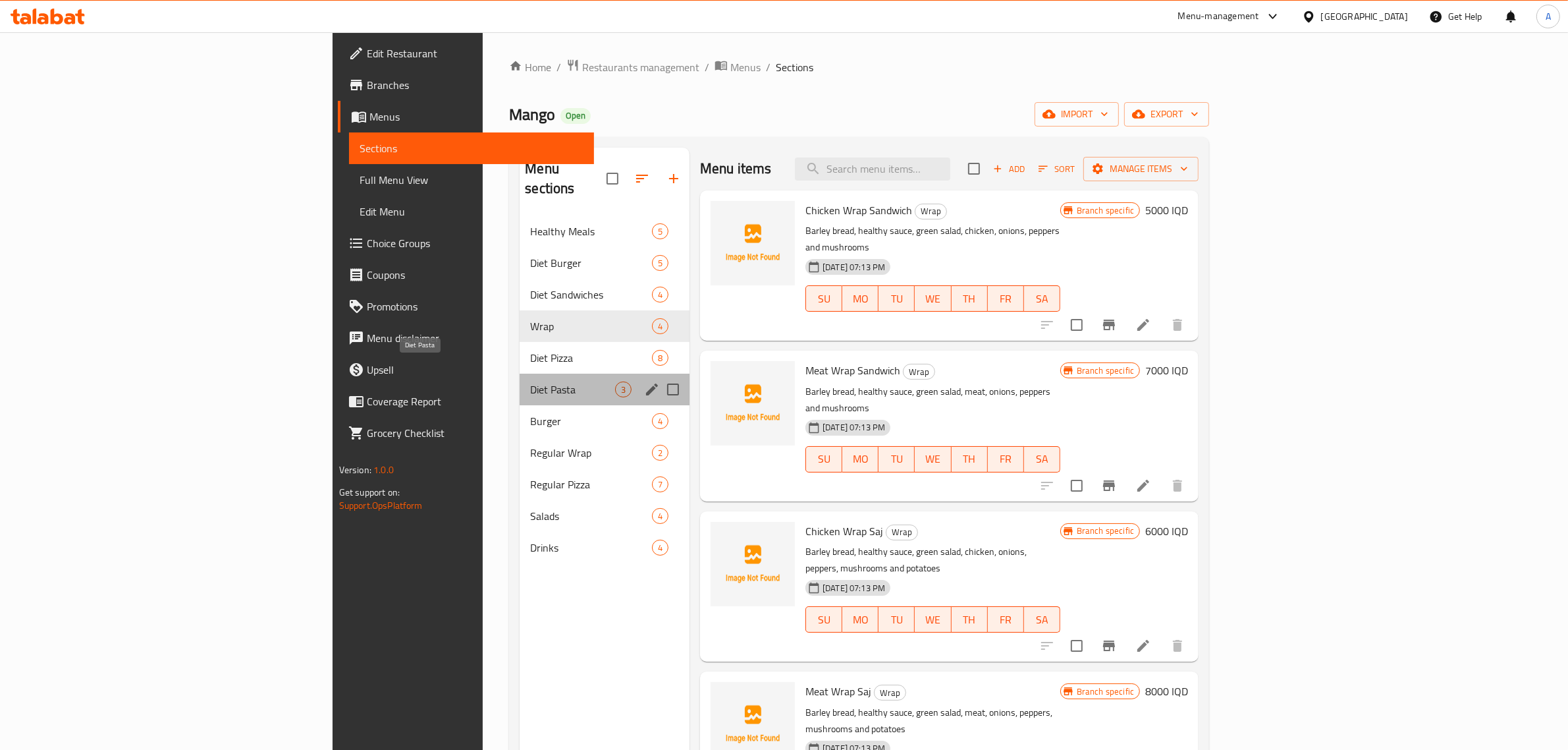
click at [530, 381] on span "Diet Pasta" at bounding box center [572, 389] width 85 height 16
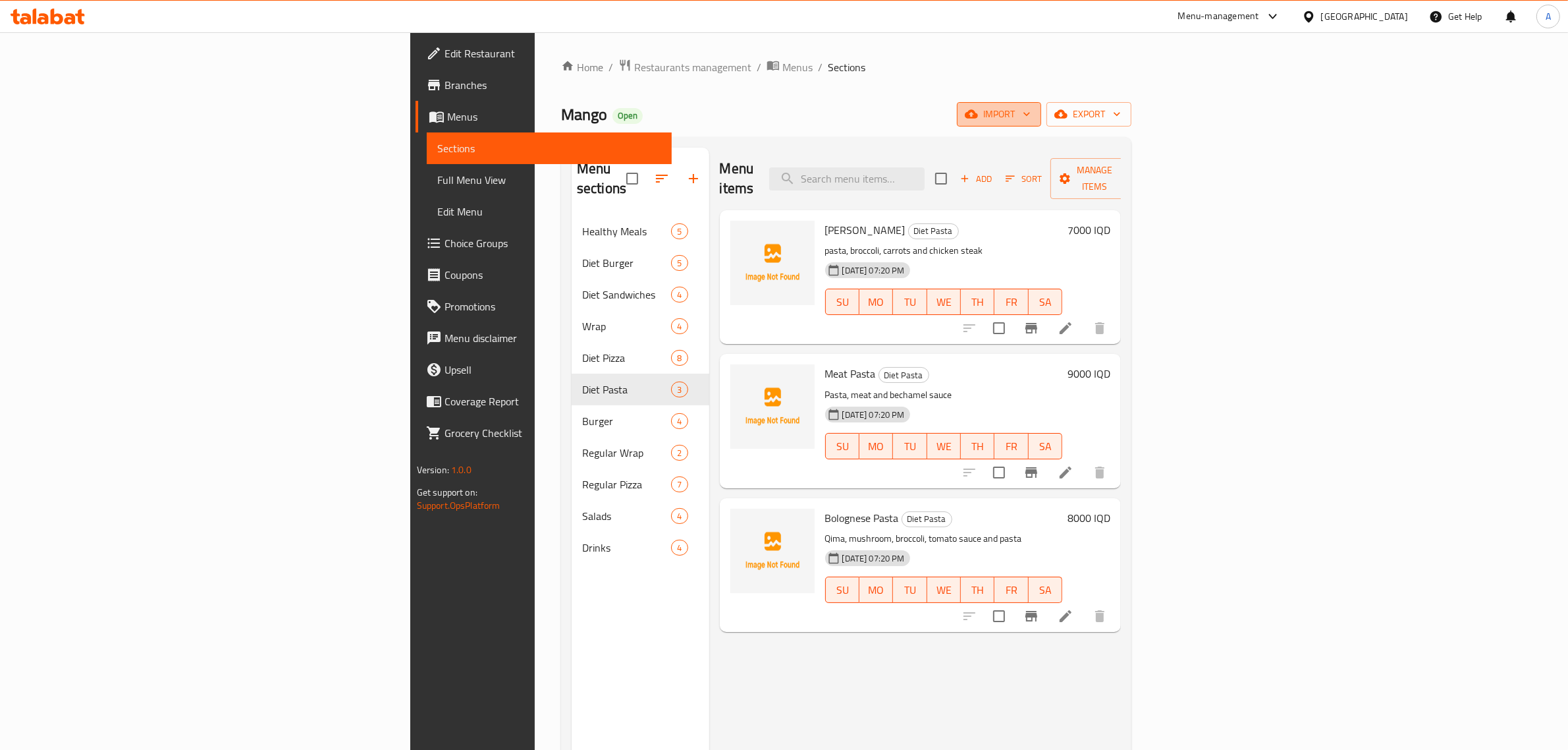
click at [1033, 112] on icon "button" at bounding box center [1027, 114] width 13 height 13
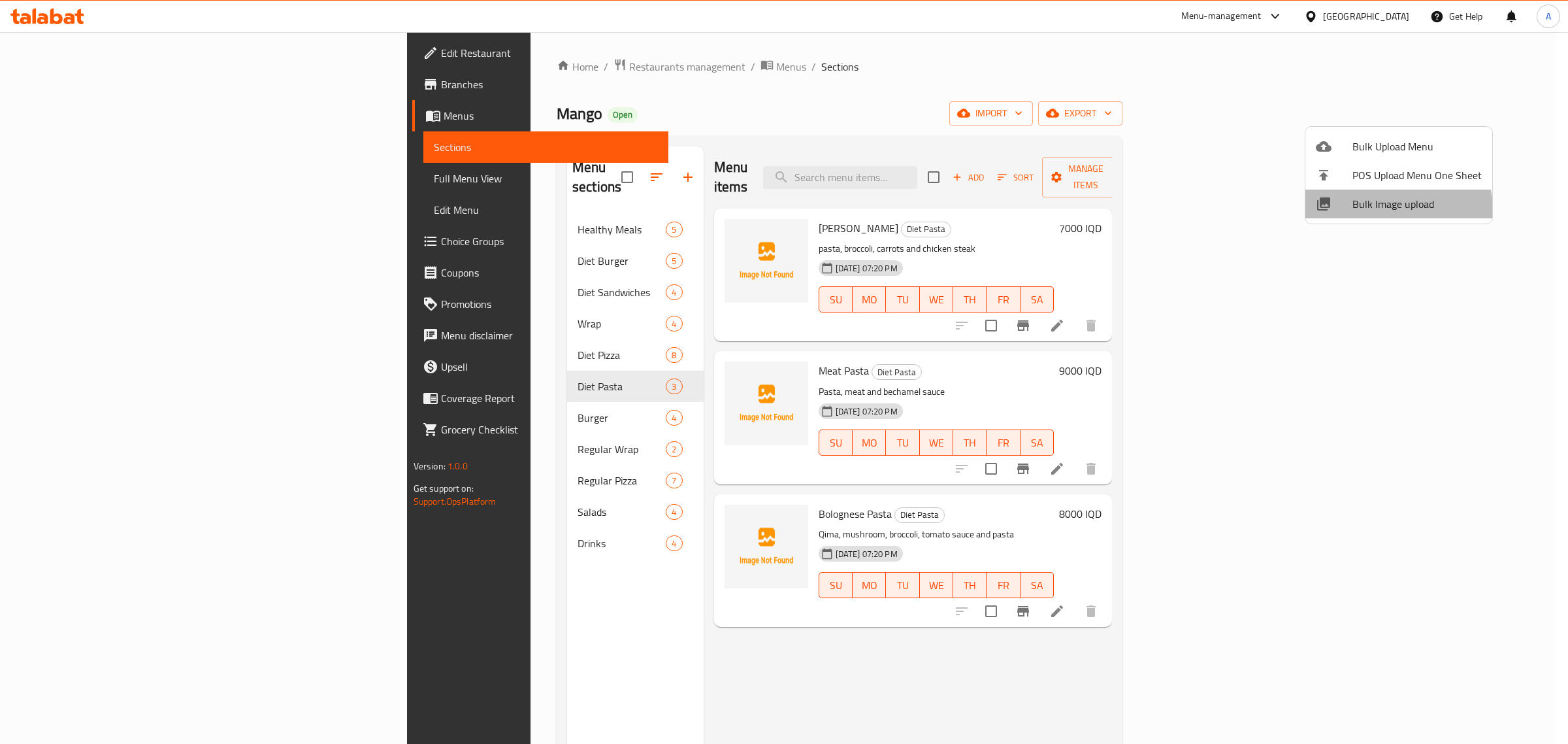
click at [1395, 209] on span "Bulk Image upload" at bounding box center [1417, 204] width 129 height 16
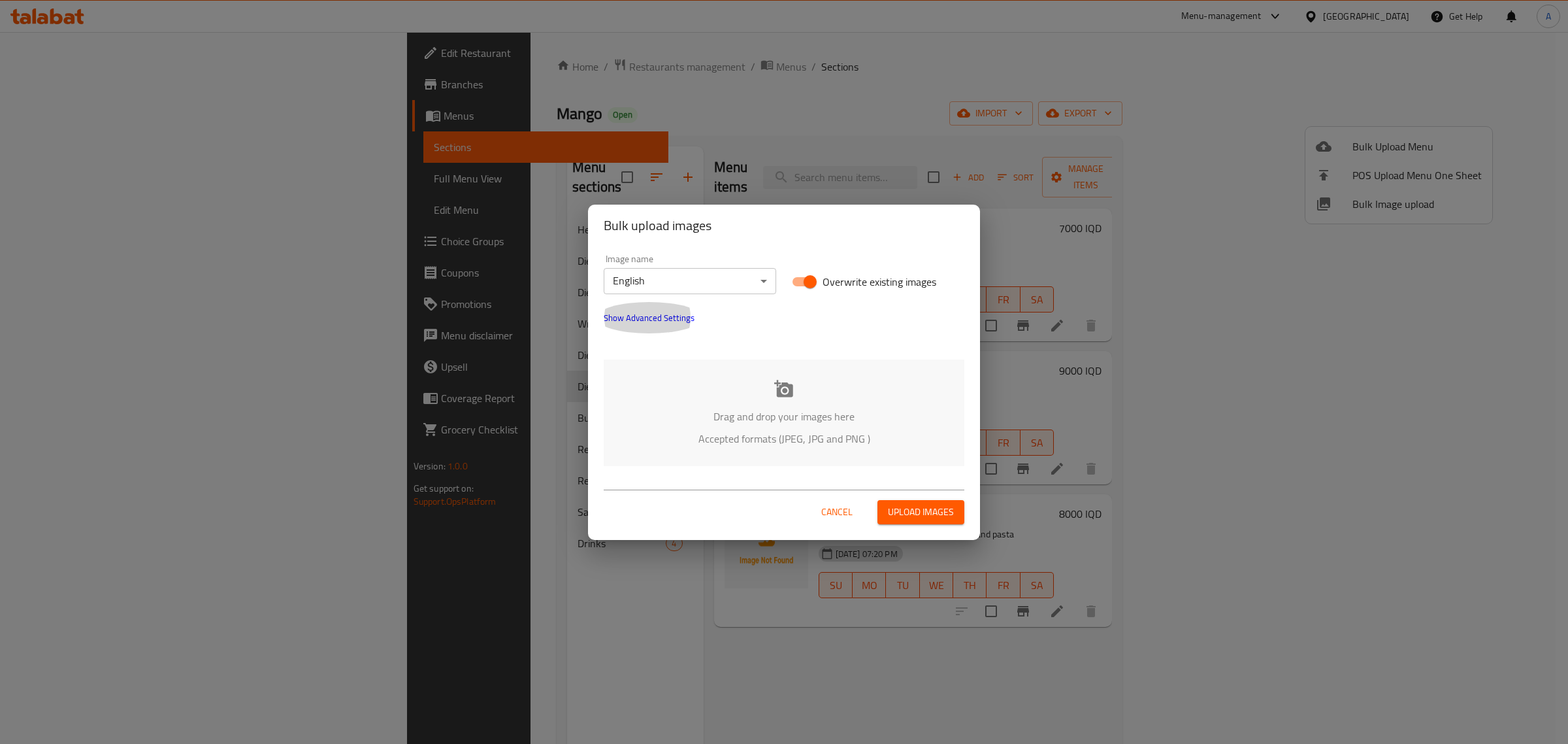
click at [687, 327] on button "Show Advanced Settings" at bounding box center [649, 317] width 107 height 31
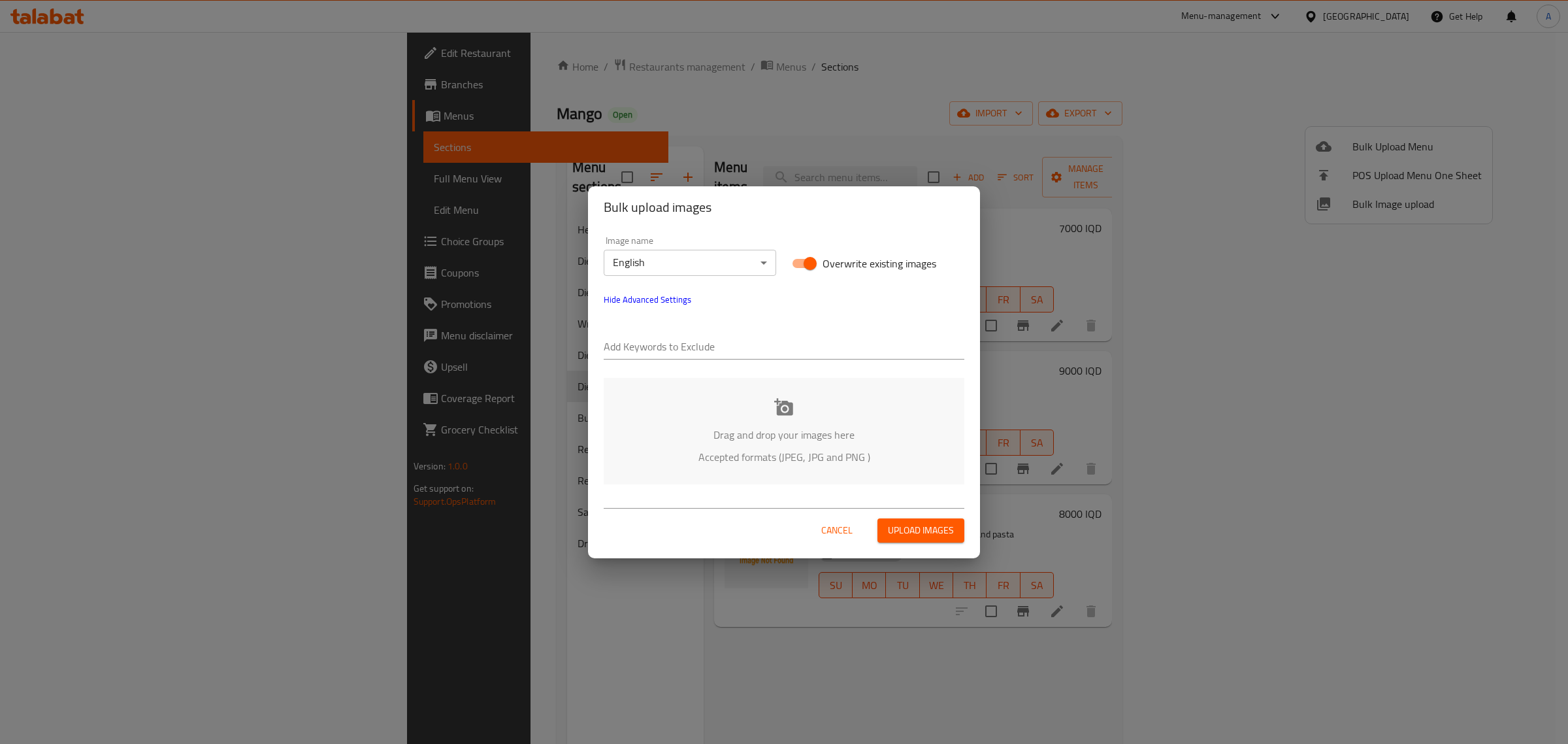
click at [680, 335] on div at bounding box center [784, 347] width 361 height 26
paste input "Hardi Salahaldin"
type input "Hardi Salahaldin"
click at [624, 171] on div "Bulk upload images Image name English ​ Overwrite existing images Hide Advanced…" at bounding box center [784, 372] width 1568 height 744
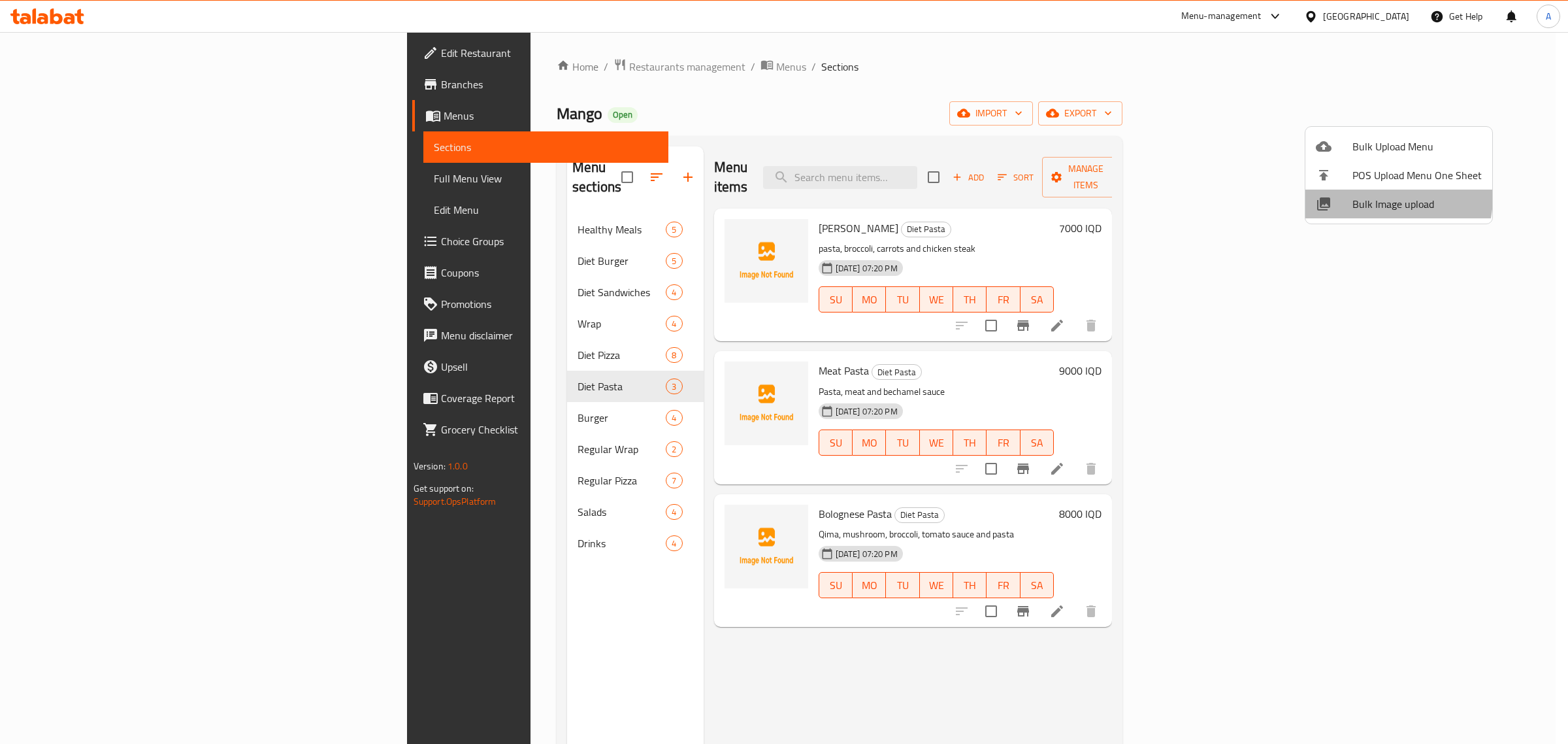
click at [1366, 196] on span "Bulk Image upload" at bounding box center [1417, 204] width 129 height 16
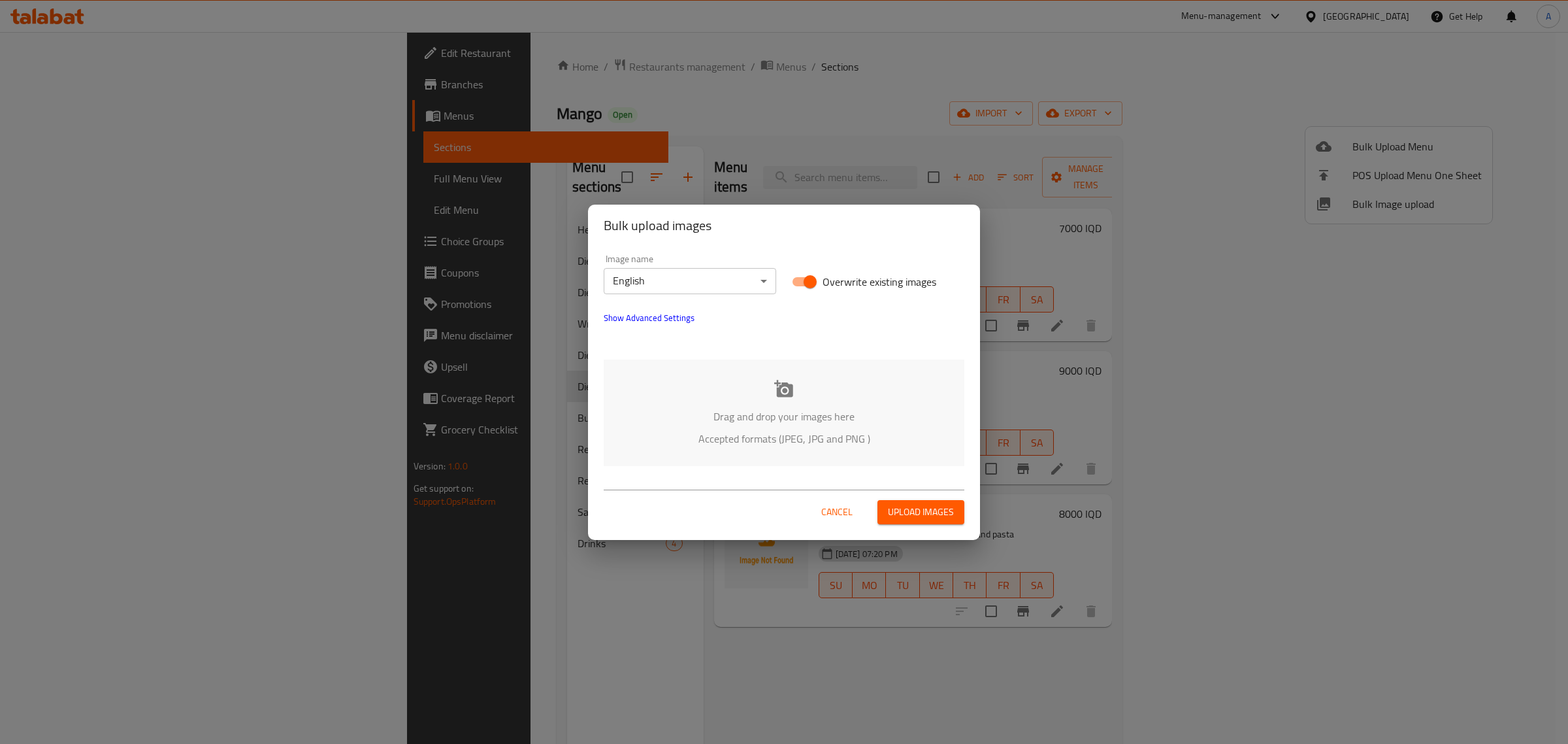
click at [674, 334] on div at bounding box center [784, 341] width 376 height 16
click at [691, 317] on span "Show Advanced Settings" at bounding box center [649, 317] width 91 height 16
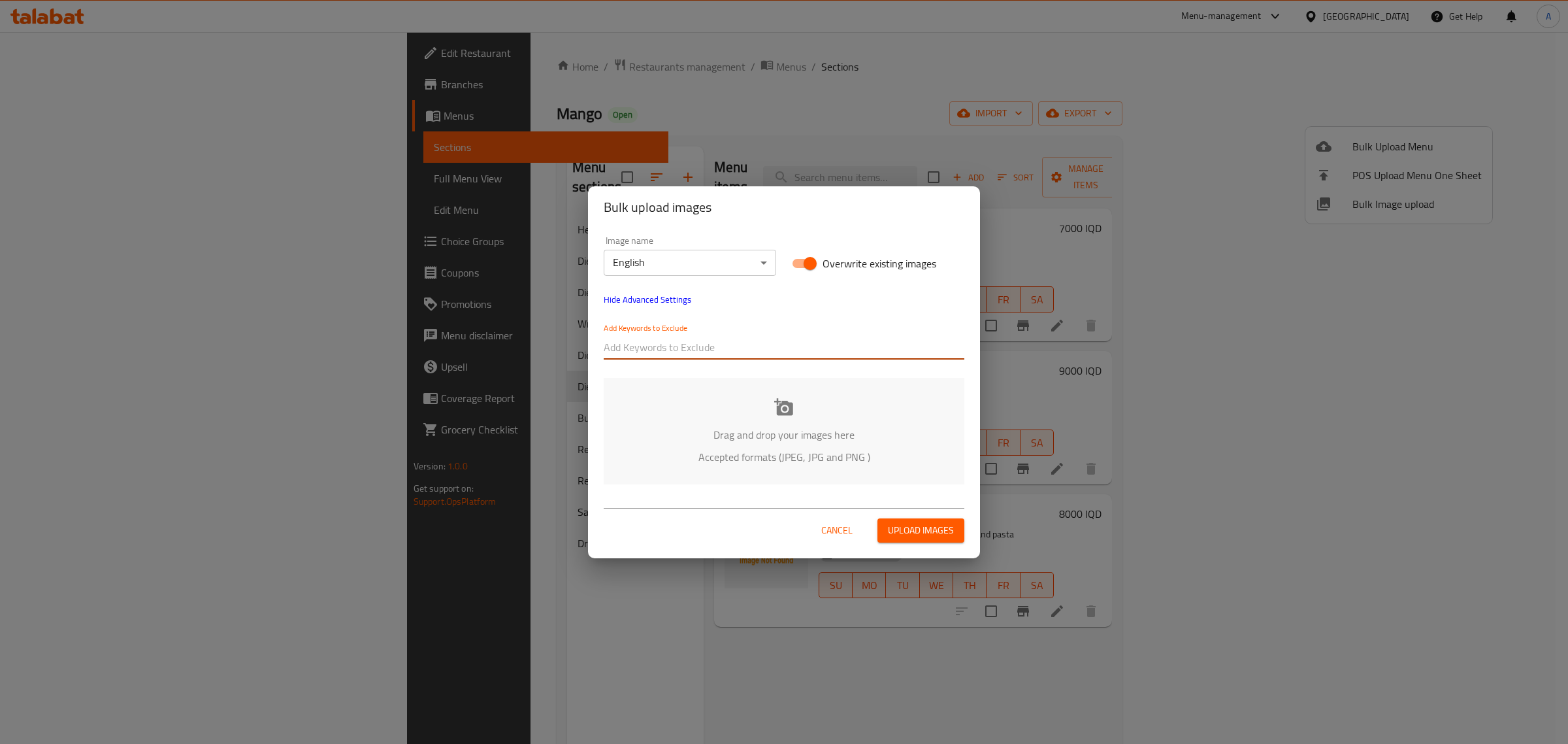
click at [658, 348] on input "text" at bounding box center [784, 348] width 361 height 21
type input "v"
paste input "Hardi Salahaldin"
type input "Hardi Salahaldin"
click at [759, 347] on input "text" at bounding box center [835, 348] width 260 height 21
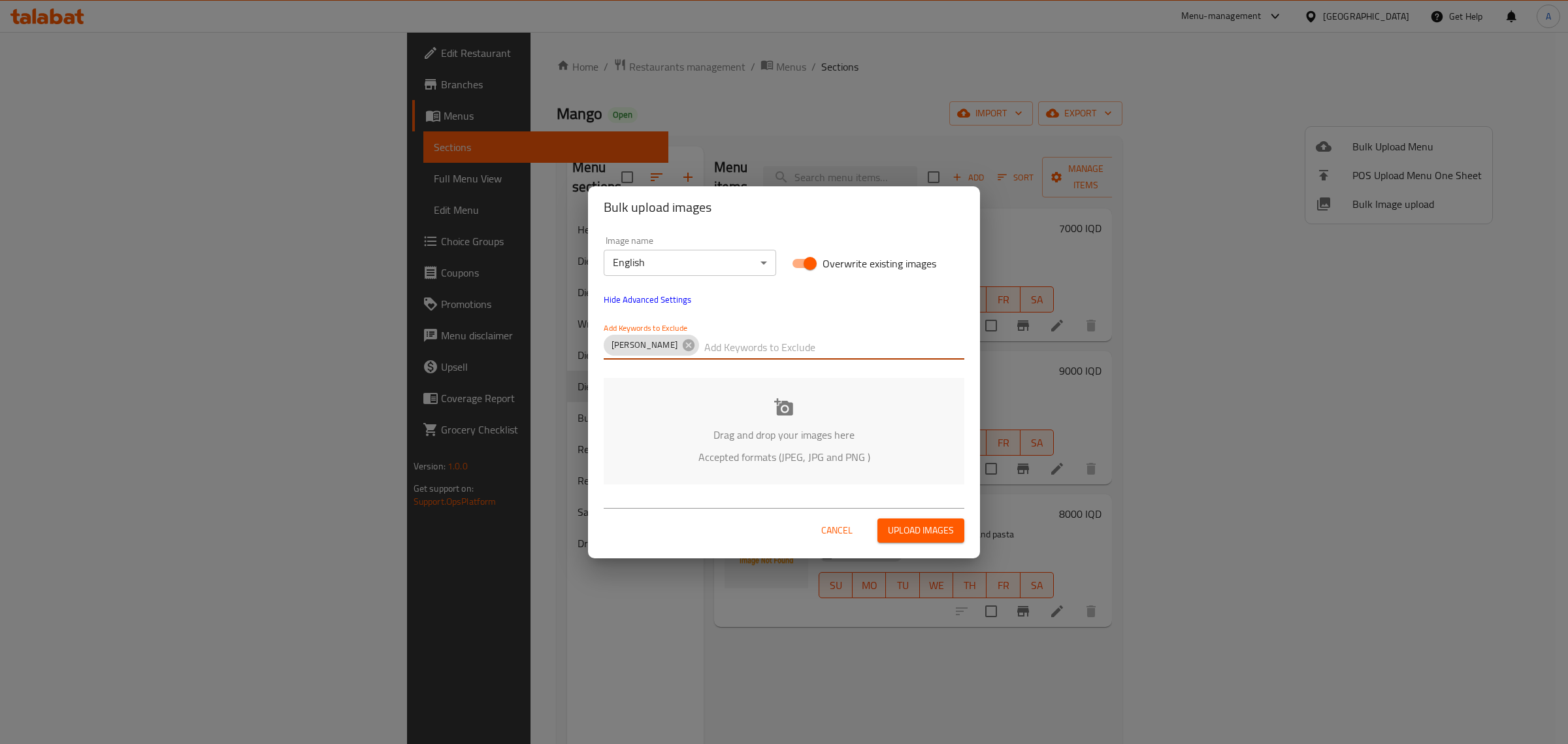
paste input "Mango"
type input "Mango"
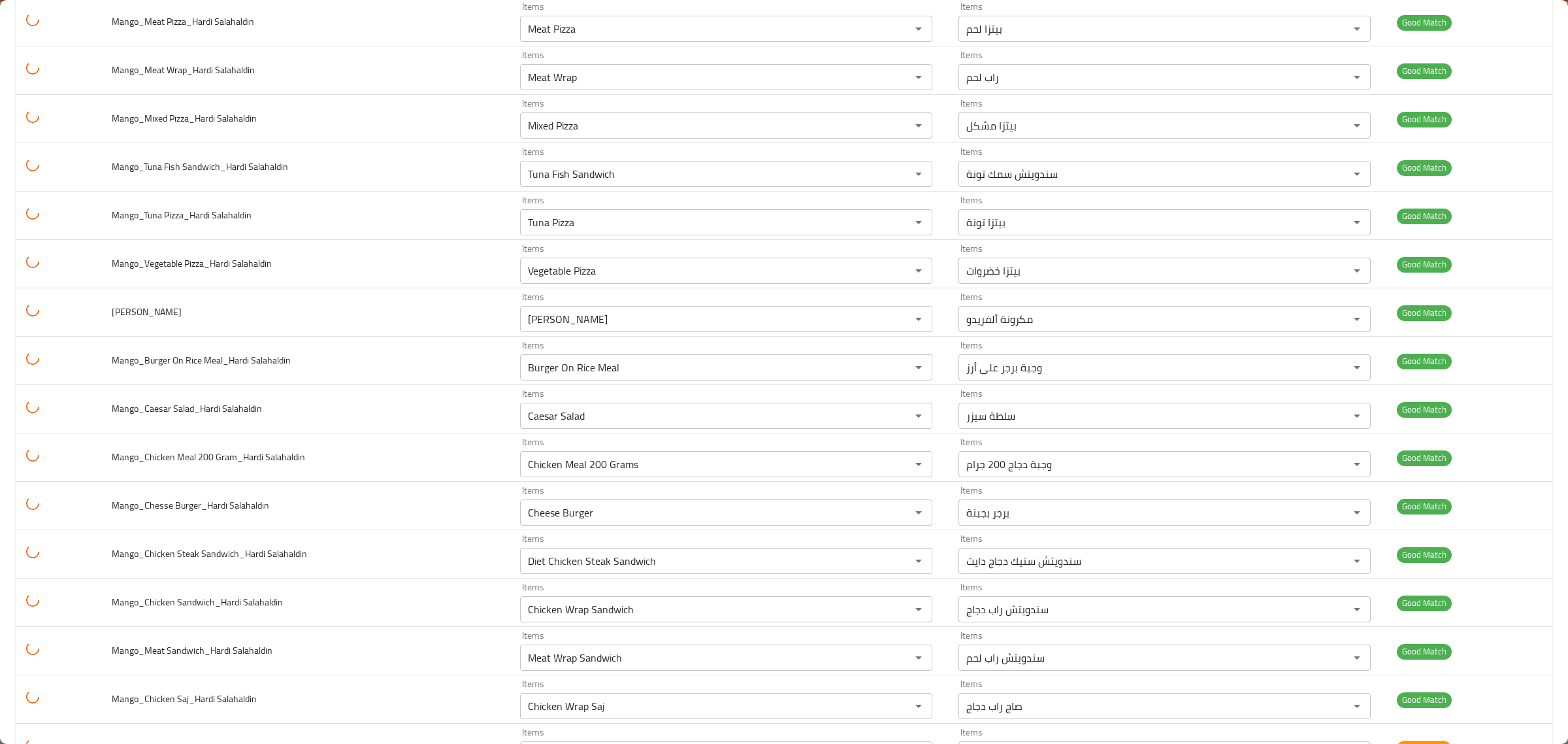
scroll to position [1228, 0]
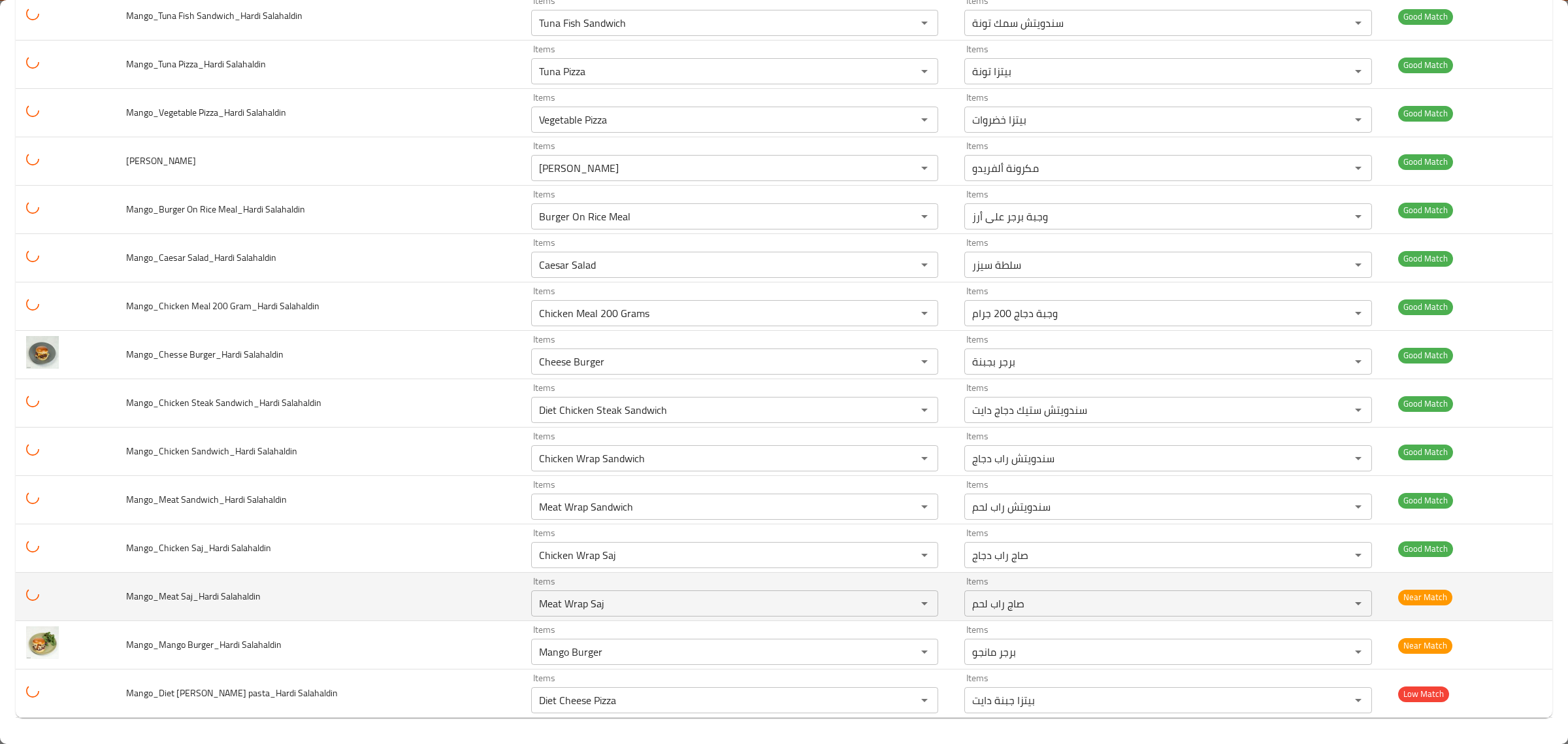
click at [725, 616] on td "Items Meat Wrap Saj Items" at bounding box center [737, 596] width 434 height 48
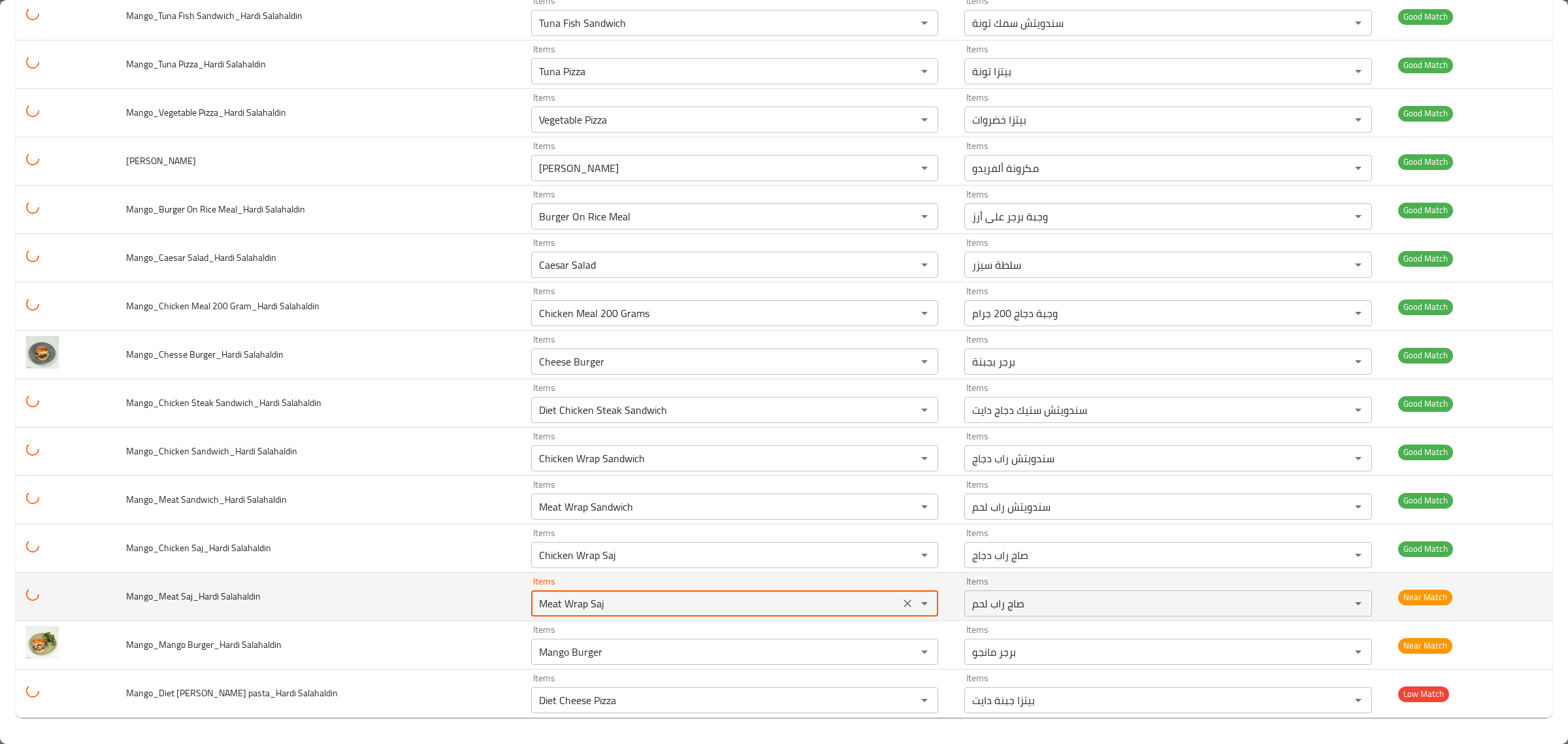
click at [746, 608] on Salahaldin "Meat Wrap Saj" at bounding box center [716, 603] width 362 height 18
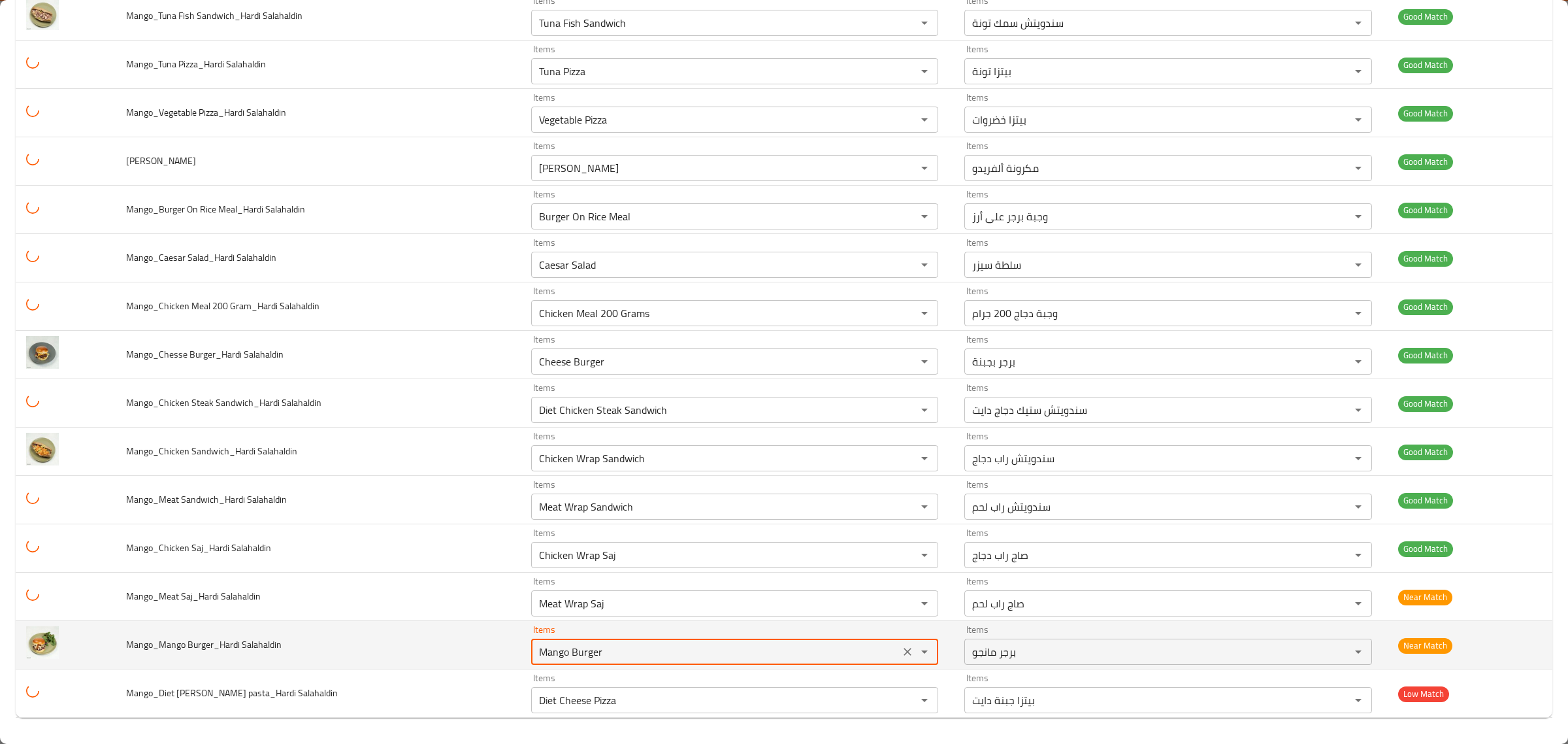
click at [732, 651] on Salahaldin "Mango Burger" at bounding box center [716, 652] width 362 height 18
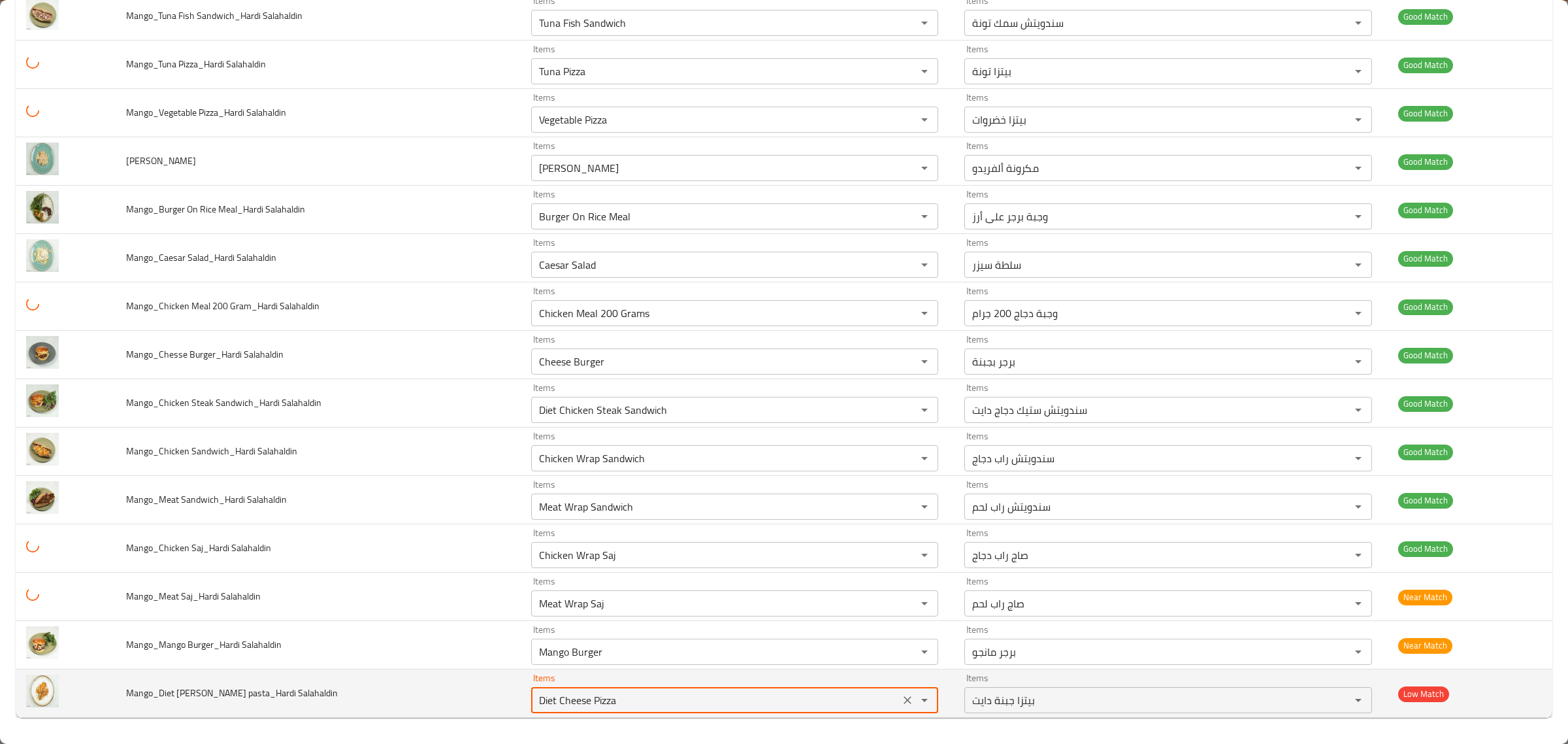
click at [716, 692] on Salahaldin "Diet Cheese Pizza" at bounding box center [716, 700] width 362 height 18
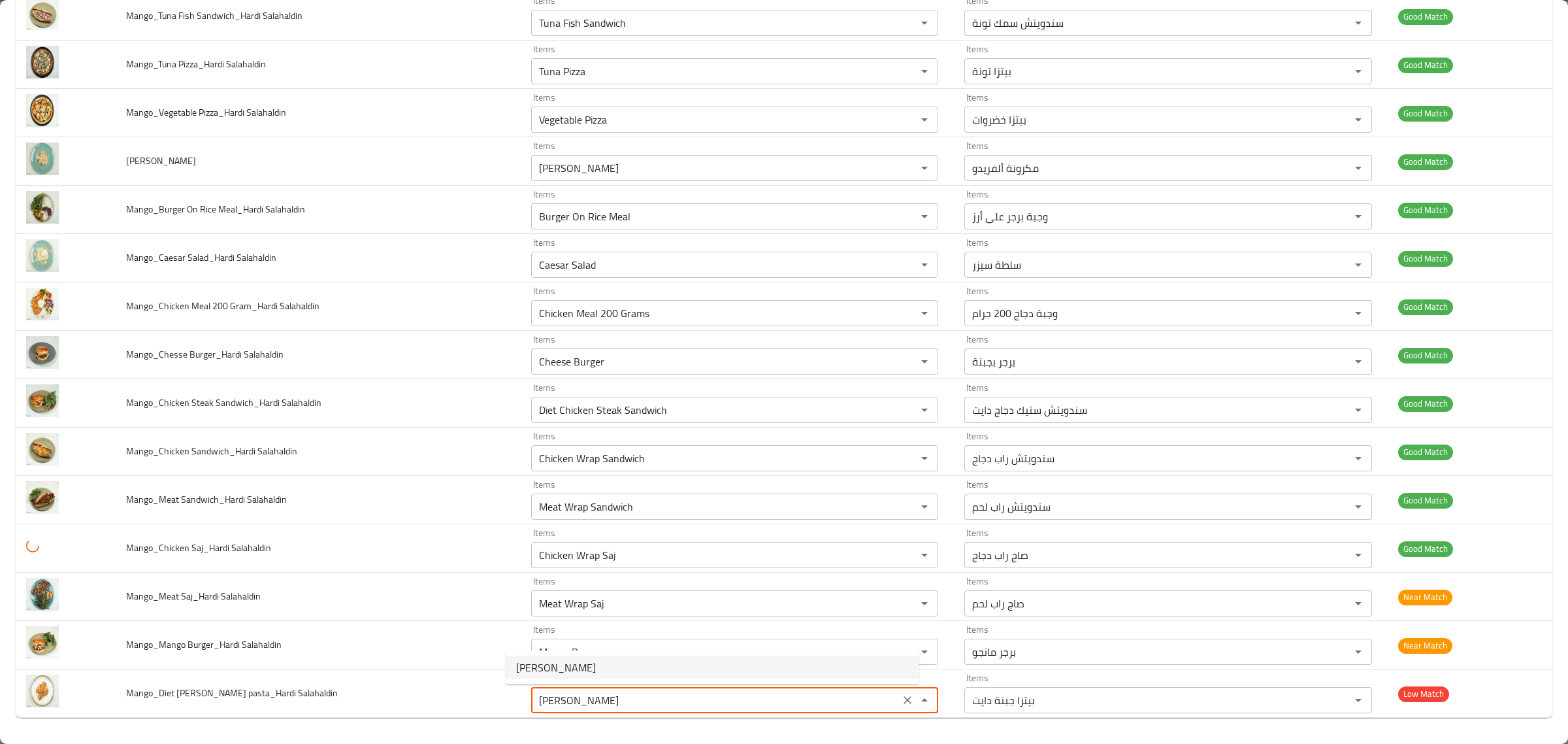
click at [558, 670] on span "Alfredo Pasta" at bounding box center [555, 667] width 79 height 16
type Salahaldin "Alfredo Pasta"
type Salahaldin-ar "مكرونة ألفريدو"
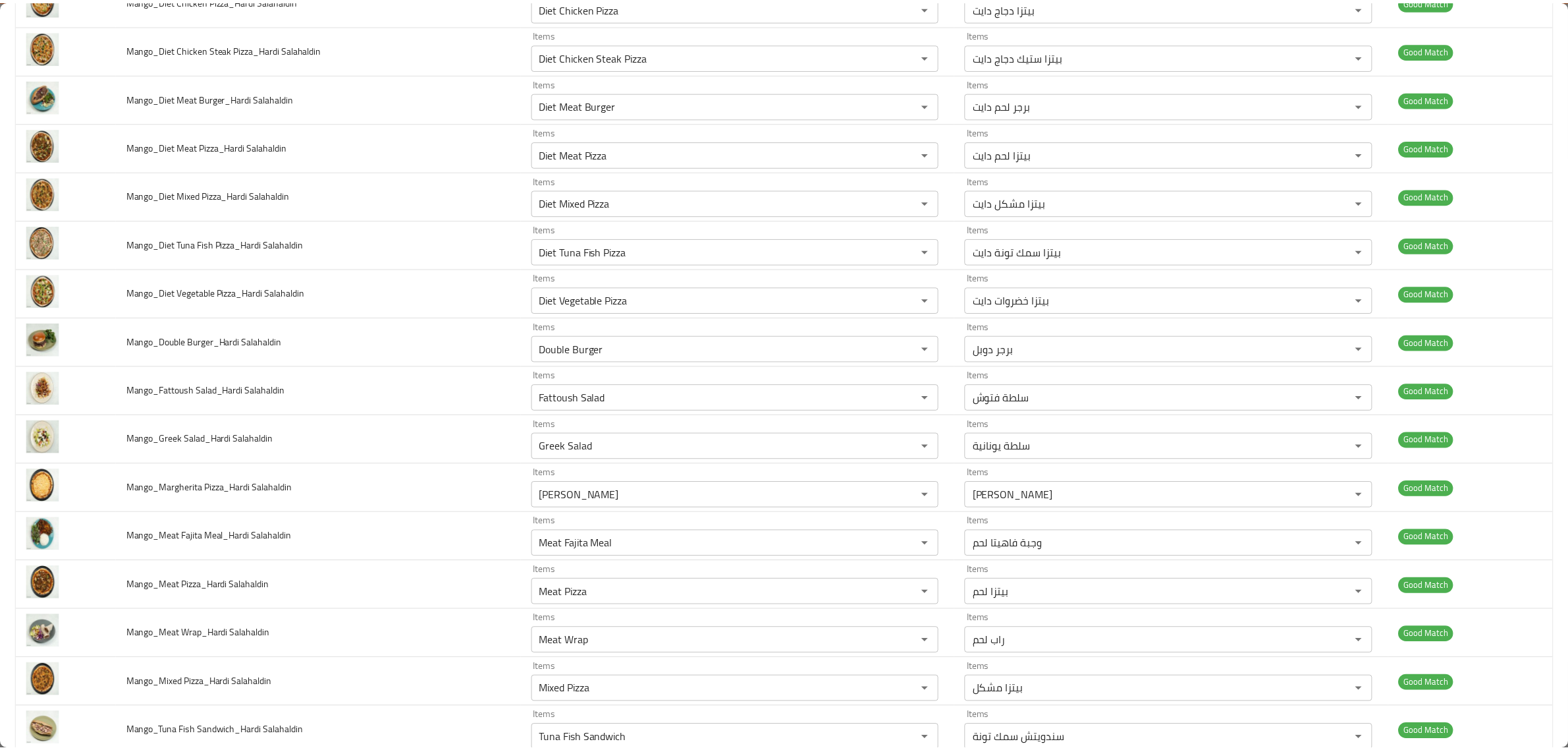
scroll to position [0, 0]
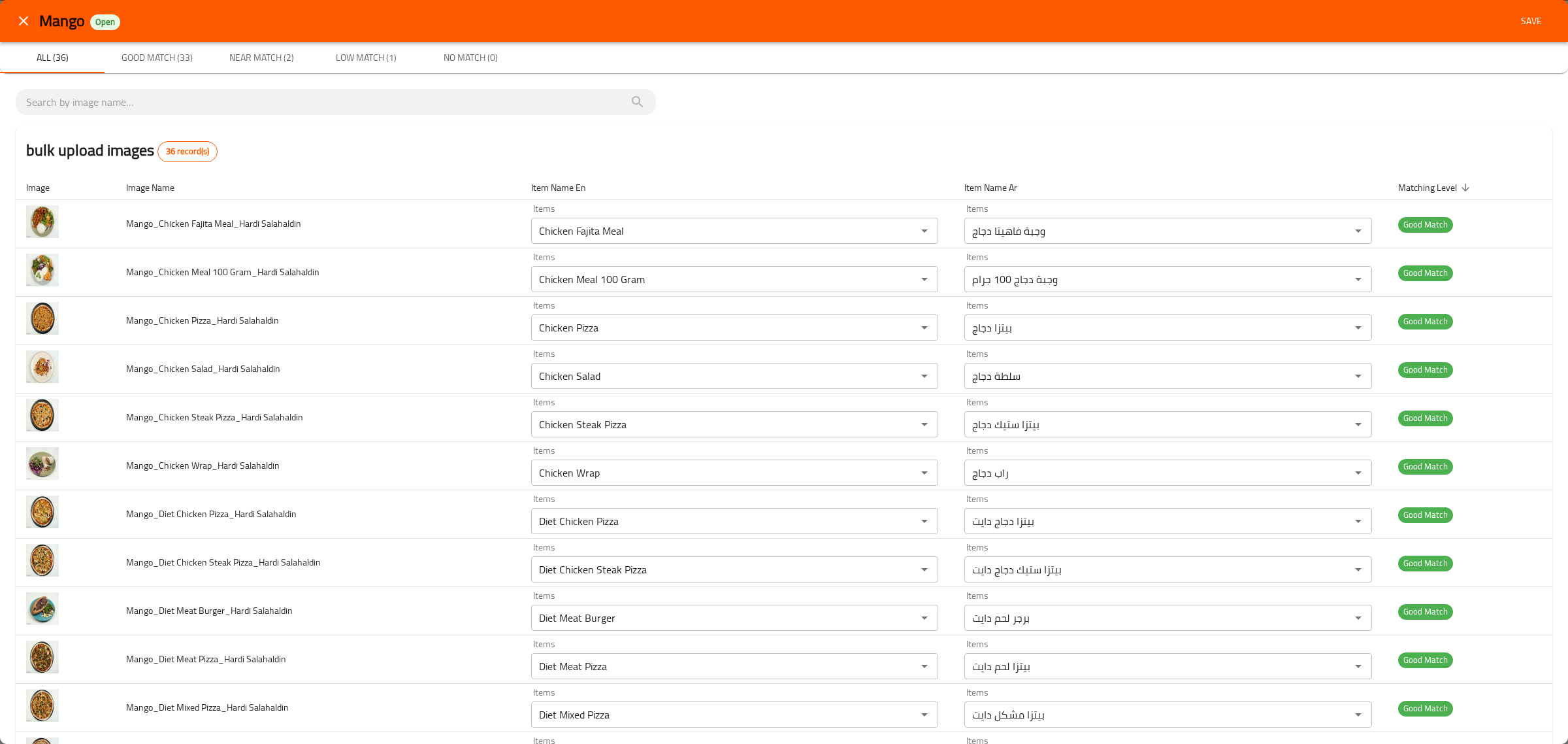
type Salahaldin "Alfredo Pasta"
click at [1515, 36] on div "Mango Open Save" at bounding box center [784, 20] width 1568 height 42
click at [1523, 28] on span "Save" at bounding box center [1531, 21] width 31 height 17
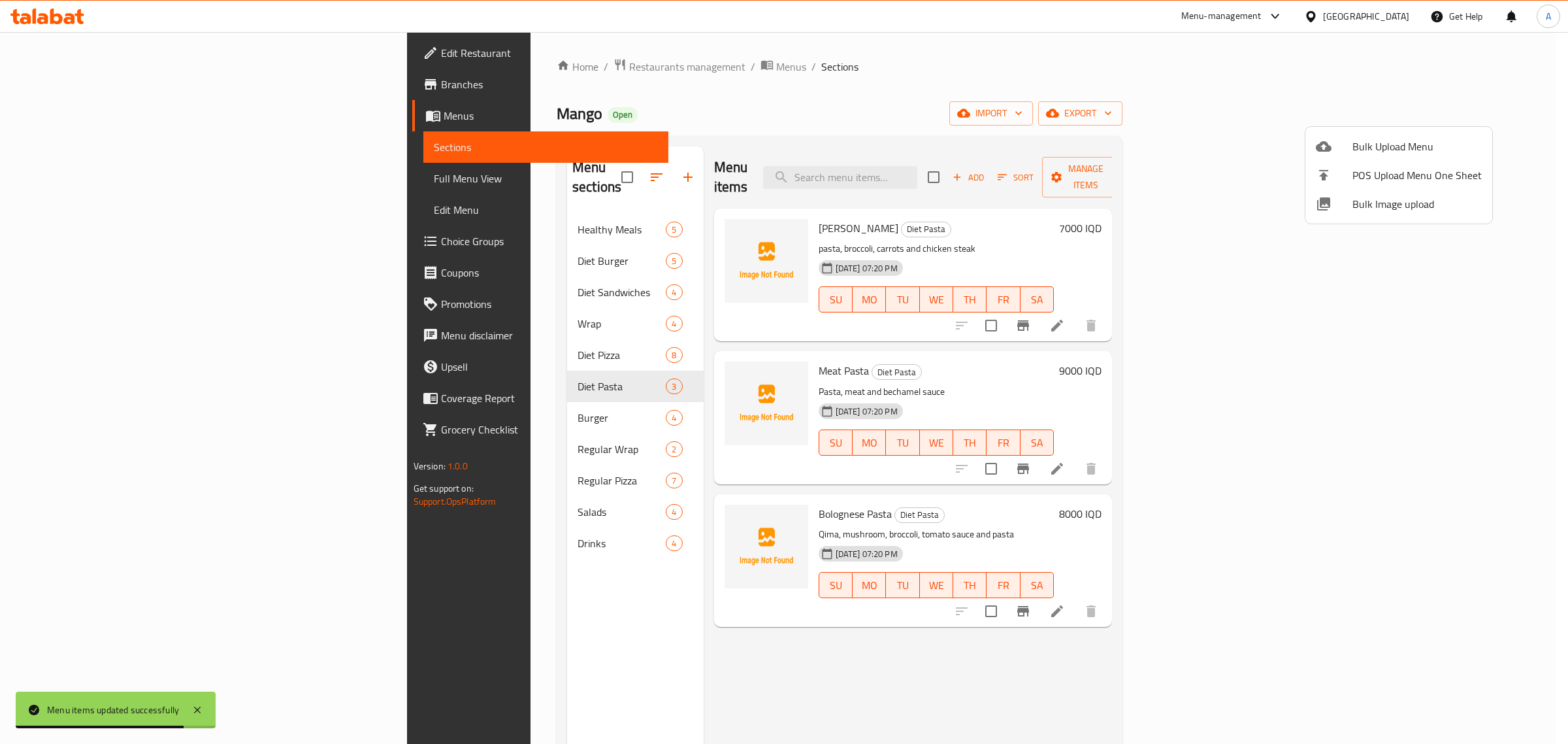
drag, startPoint x: 440, startPoint y: 184, endPoint x: 431, endPoint y: 198, distance: 16.6
click at [431, 198] on div at bounding box center [784, 372] width 1568 height 744
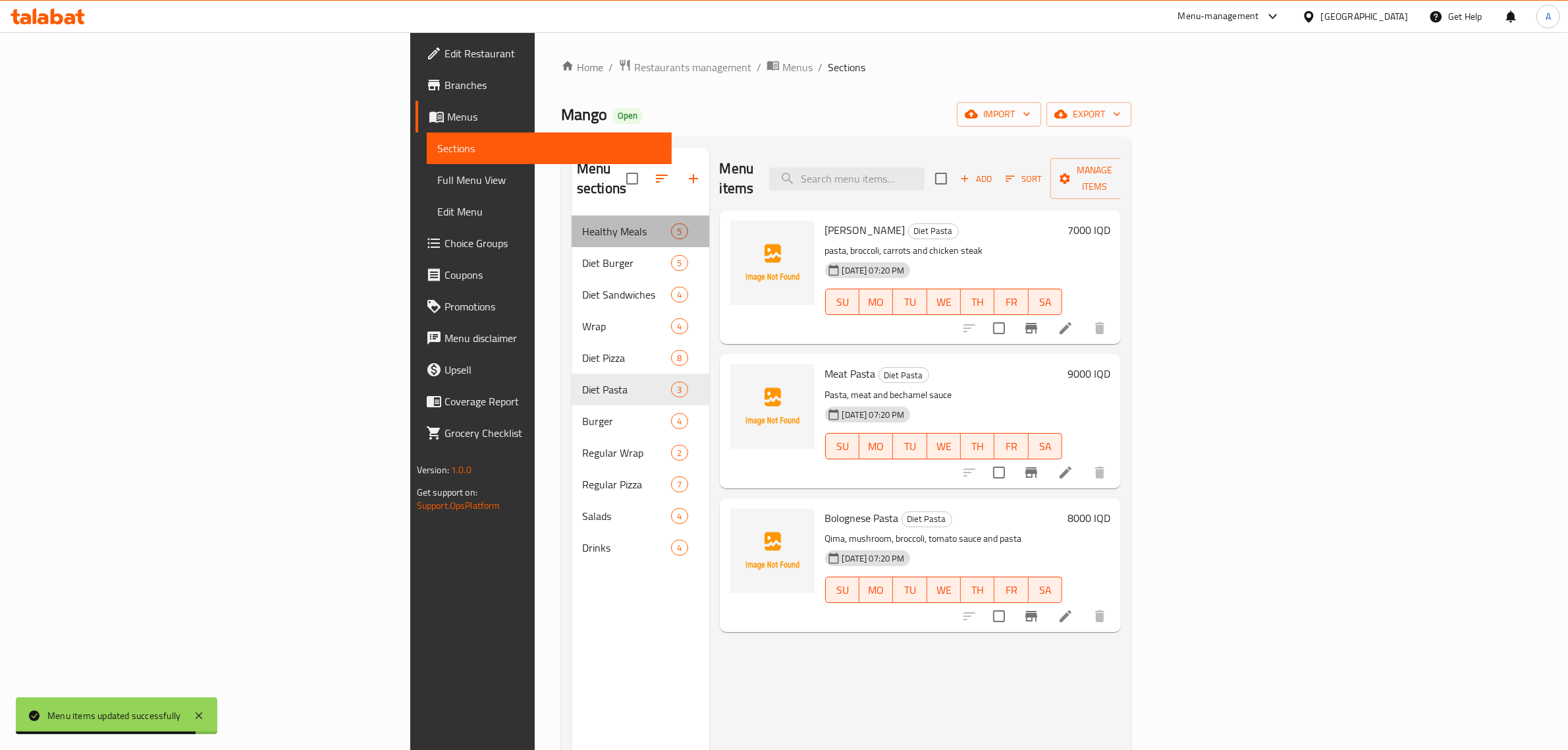
click at [572, 215] on div "Healthy Meals 5" at bounding box center [641, 230] width 137 height 31
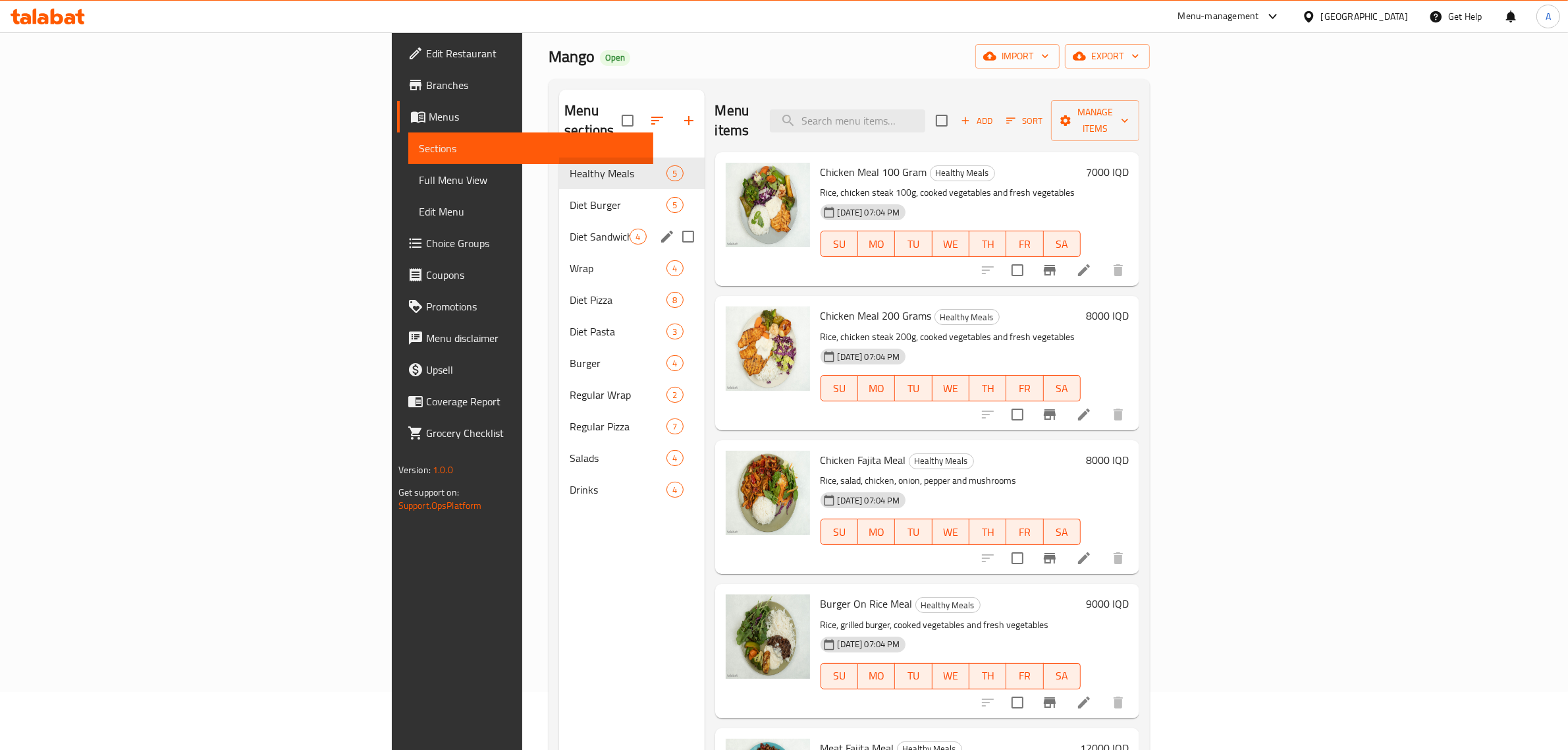
scroll to position [57, 0]
click at [570, 198] on span "Diet Burger" at bounding box center [599, 205] width 60 height 16
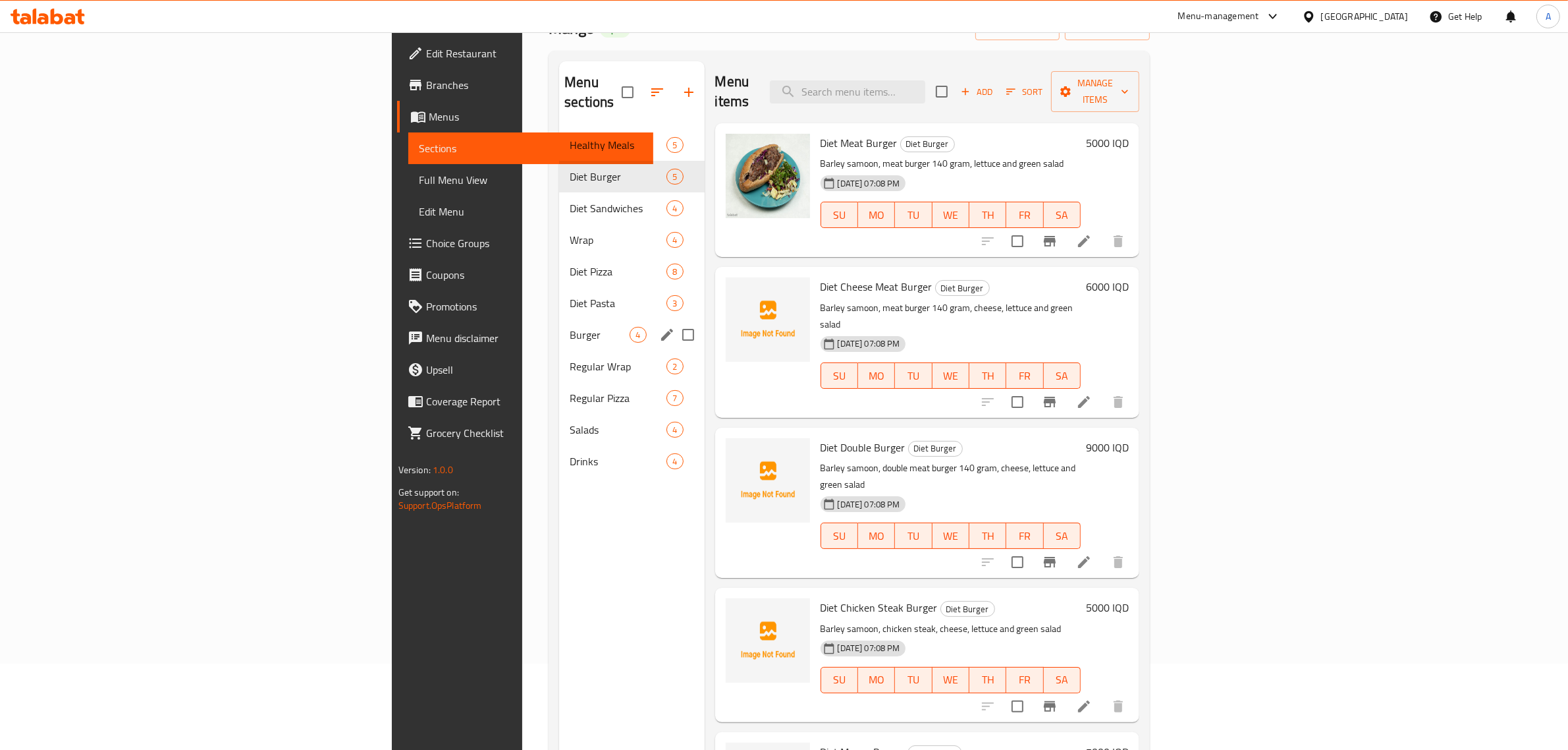
scroll to position [85, 0]
click at [559, 198] on div "Diet Sandwiches 4" at bounding box center [631, 208] width 145 height 31
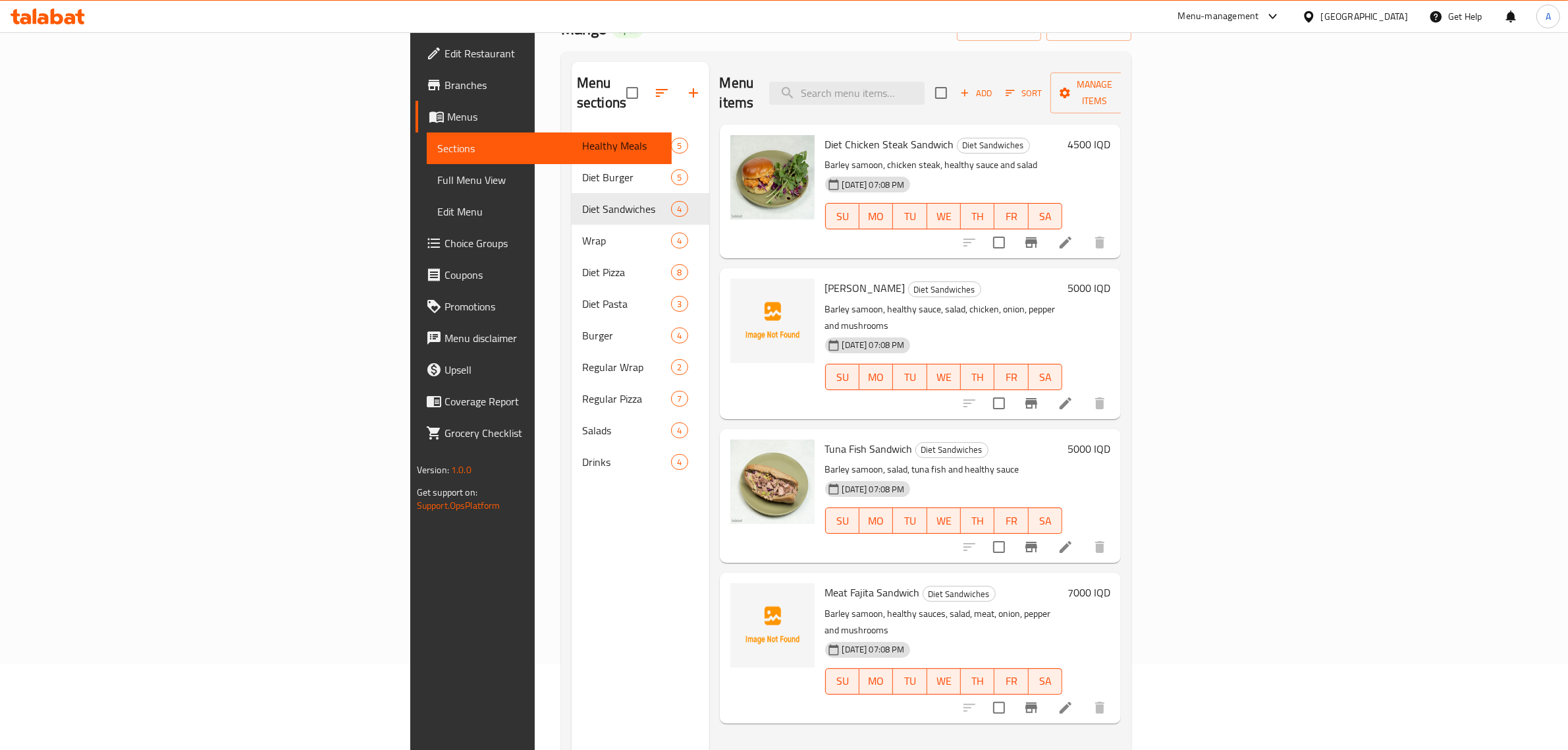
click at [871, 239] on div "Menu items Add Sort Manage items Diet Chicken Steak Sandwich Diet Sandwiches Ba…" at bounding box center [915, 436] width 413 height 750
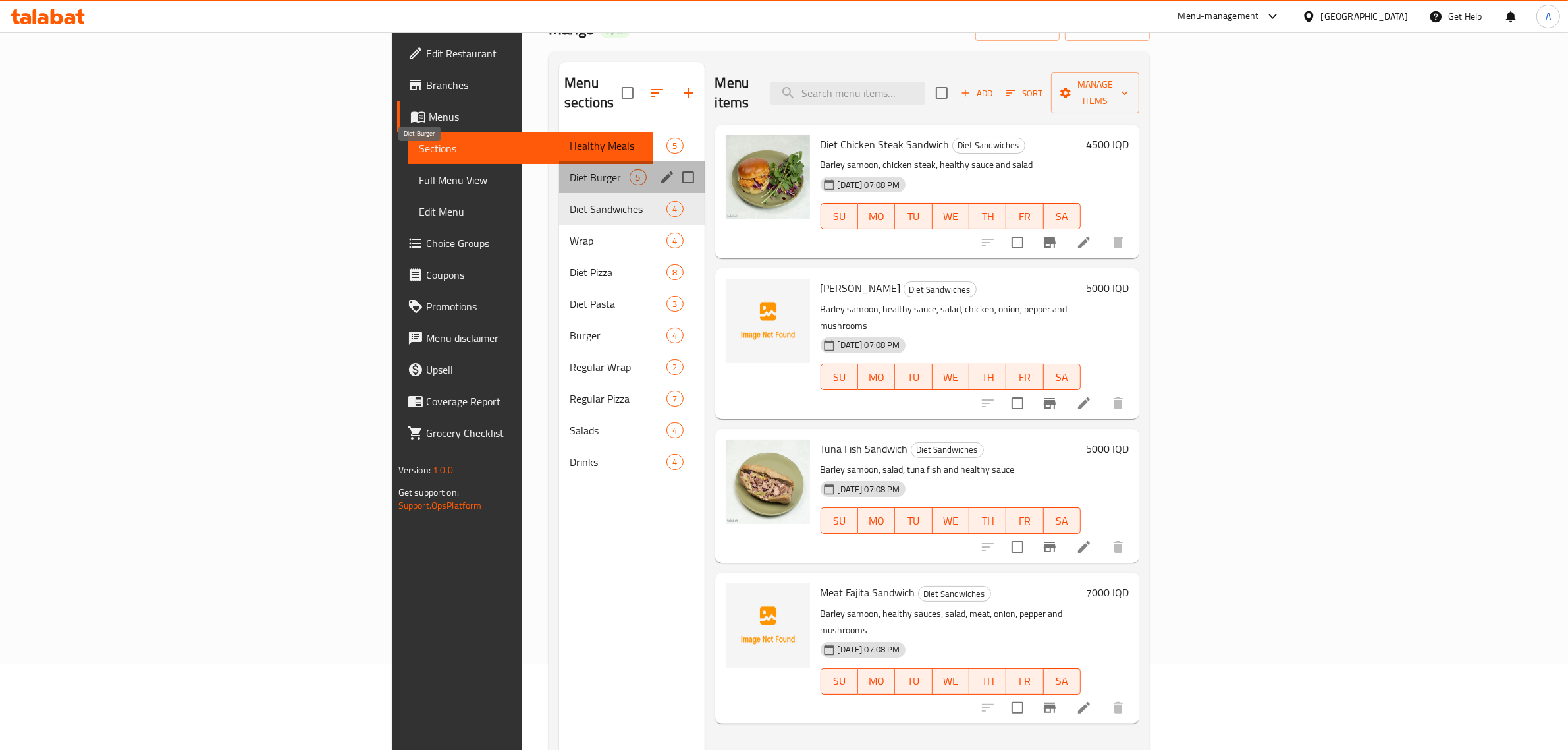
click at [570, 169] on span "Diet Burger" at bounding box center [599, 177] width 60 height 16
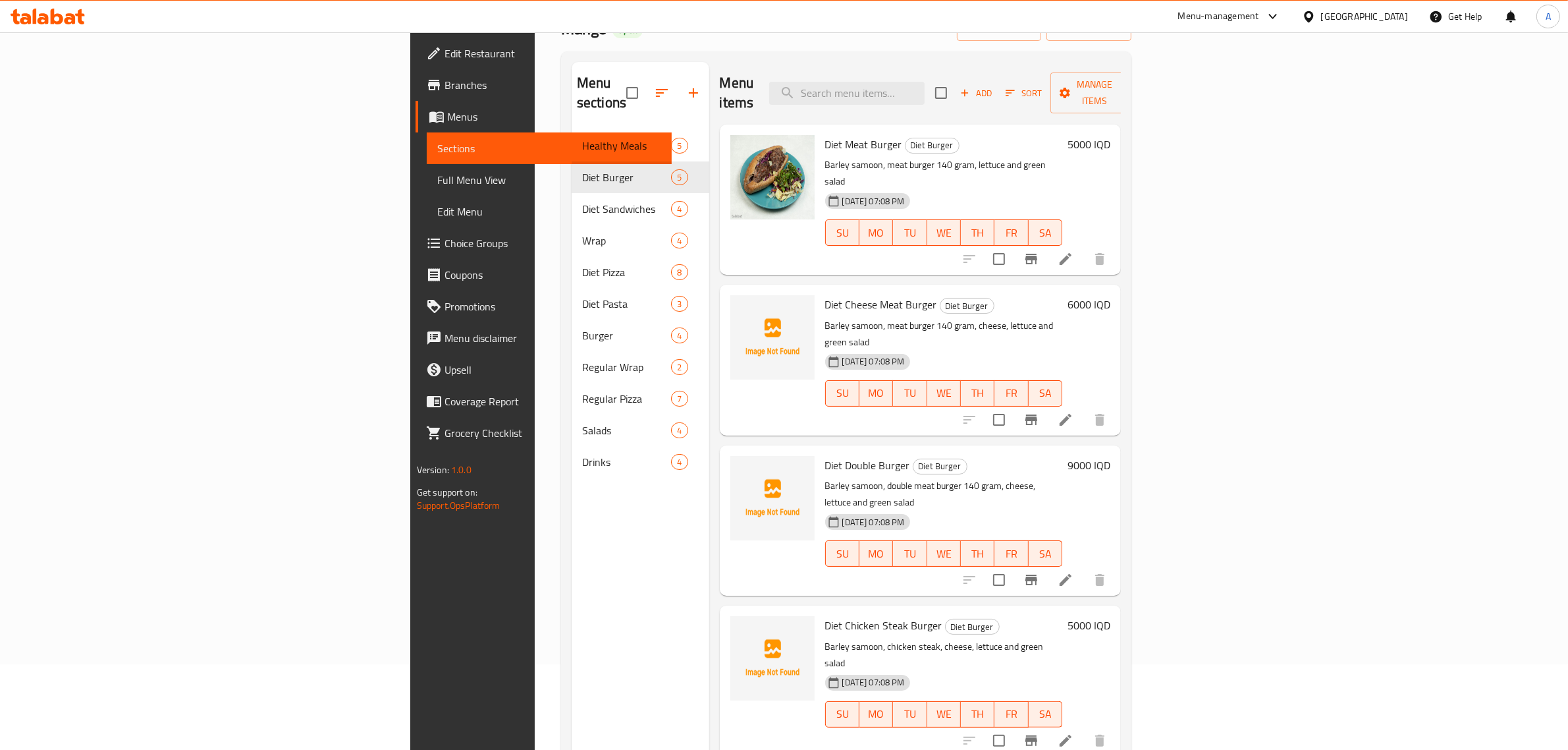
click at [916, 317] on p "Barley samoon, meat burger 140 gram, cheese, lettuce and green salad" at bounding box center [944, 333] width 238 height 33
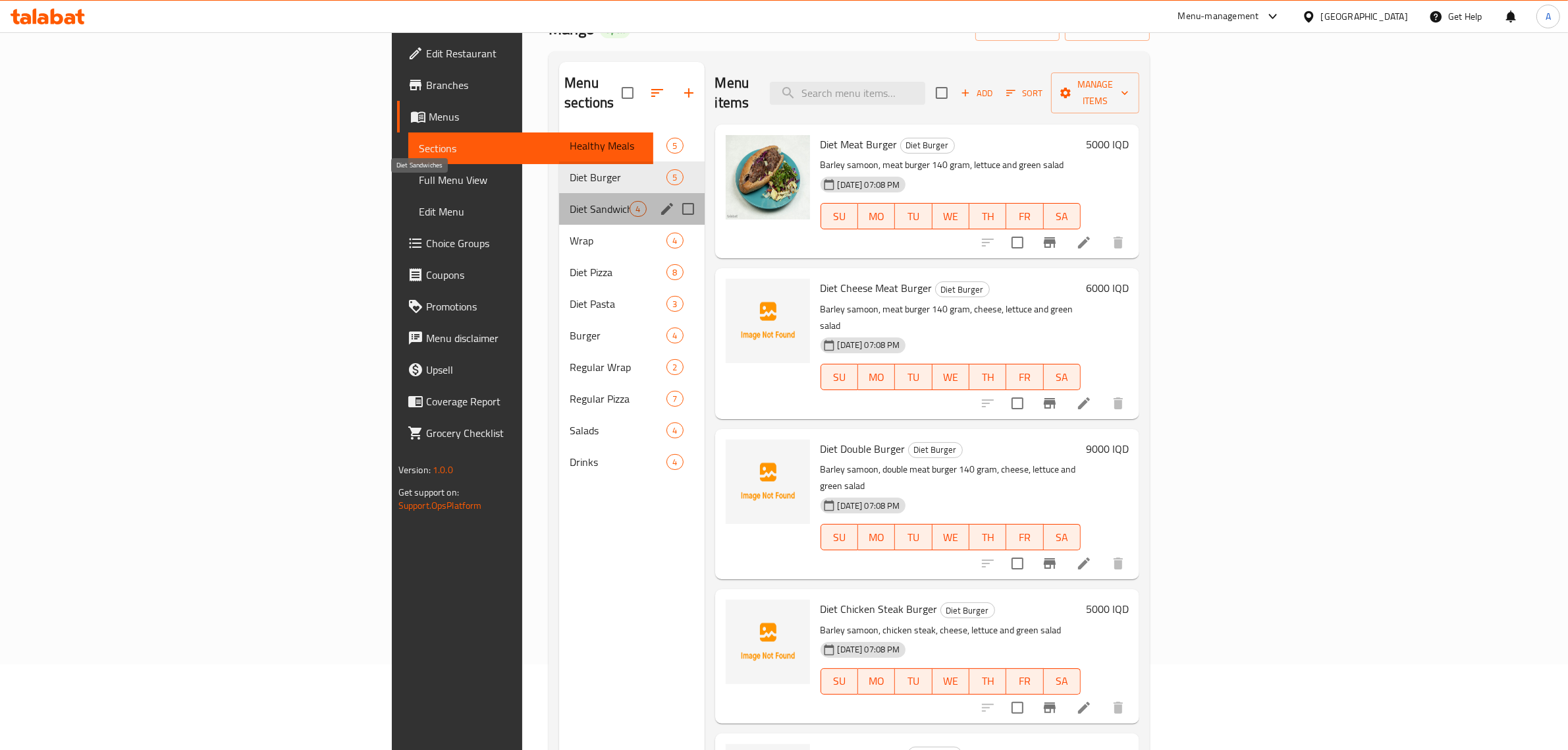
click at [570, 201] on span "Diet Sandwiches" at bounding box center [599, 208] width 60 height 16
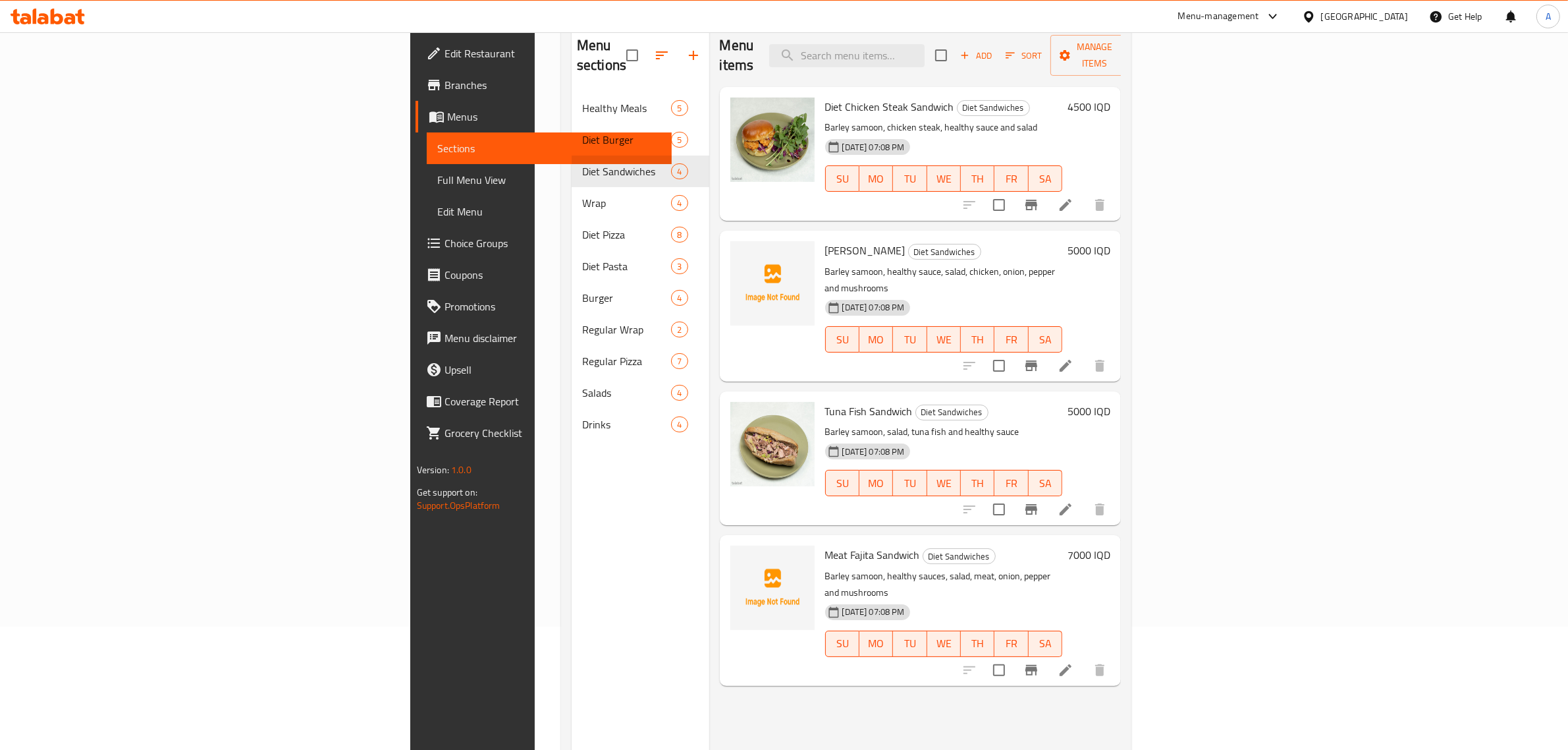
scroll to position [124, 0]
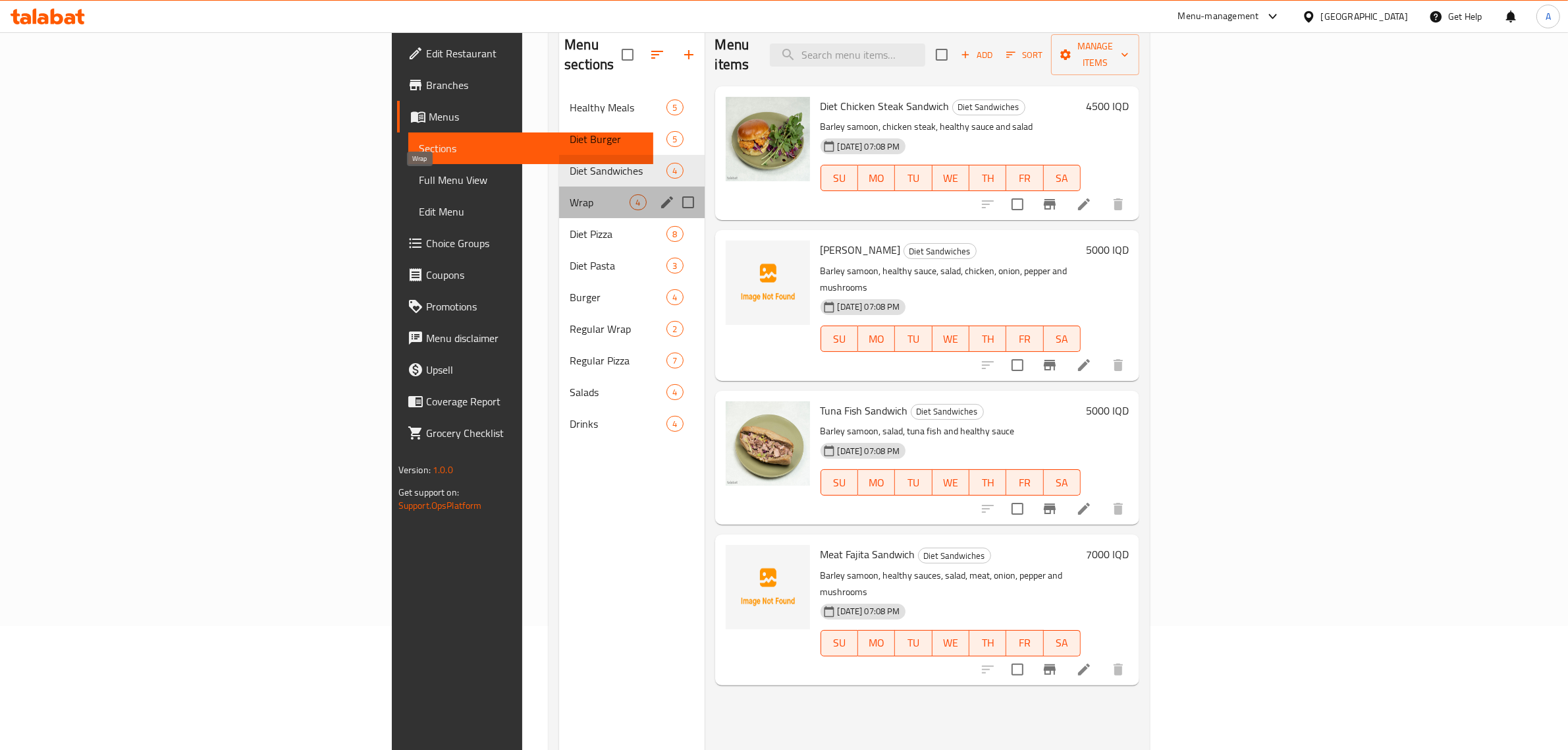
click at [570, 195] on span "Wrap" at bounding box center [599, 202] width 60 height 16
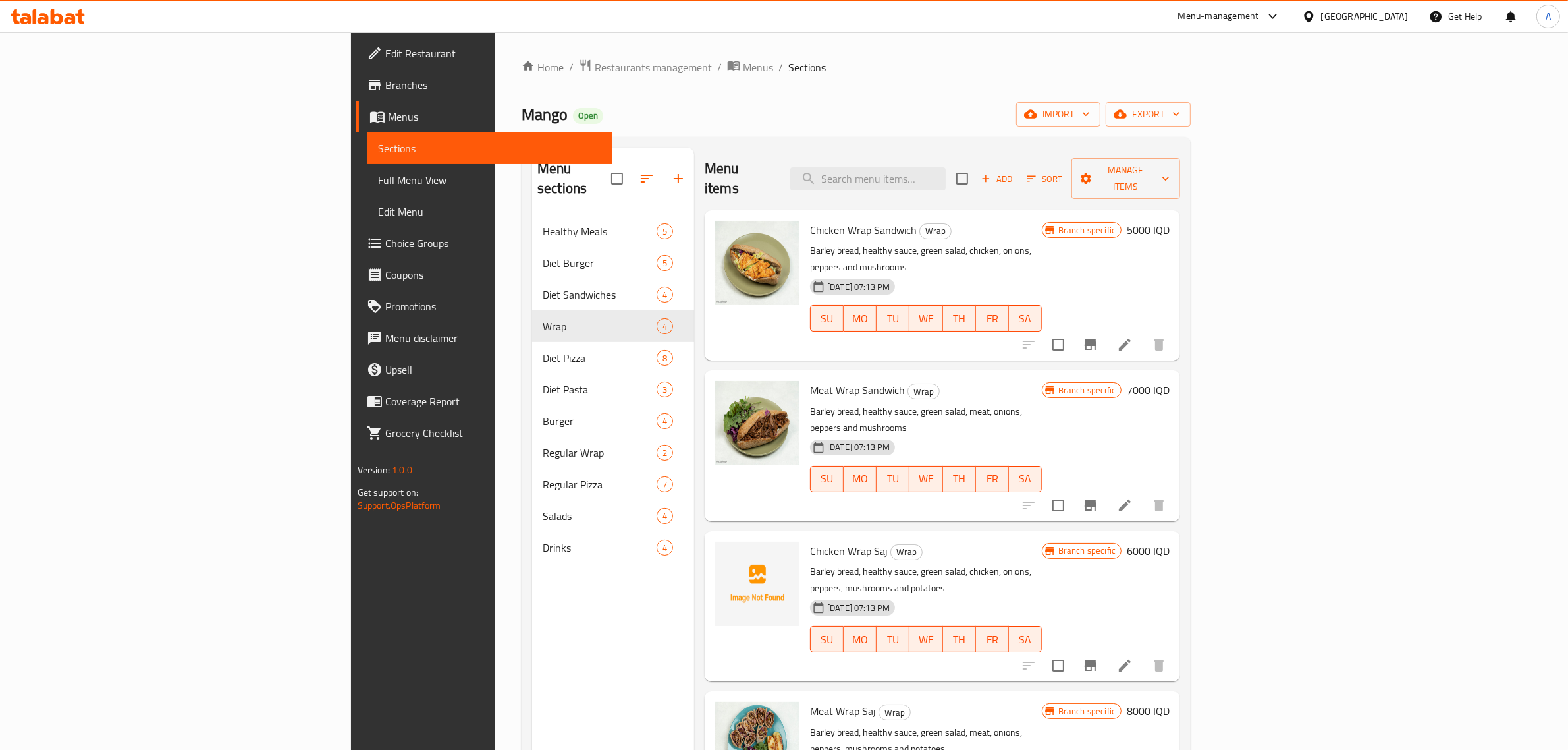
click at [1031, 97] on div "Home / Restaurants management / Menus / Sections Mango Open import export Menu …" at bounding box center [856, 483] width 669 height 849
click at [946, 167] on input "search" at bounding box center [868, 179] width 156 height 23
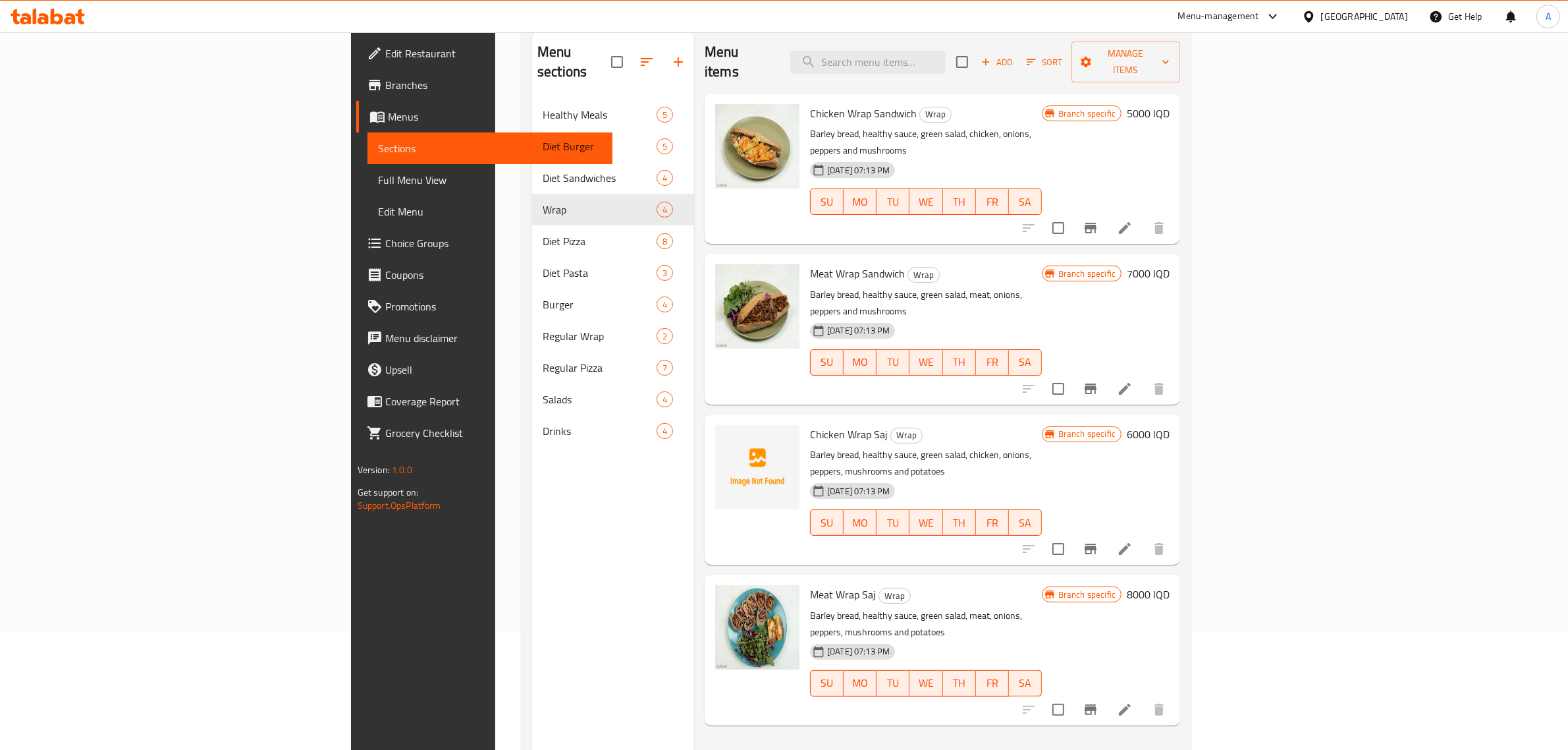
scroll to position [121, 0]
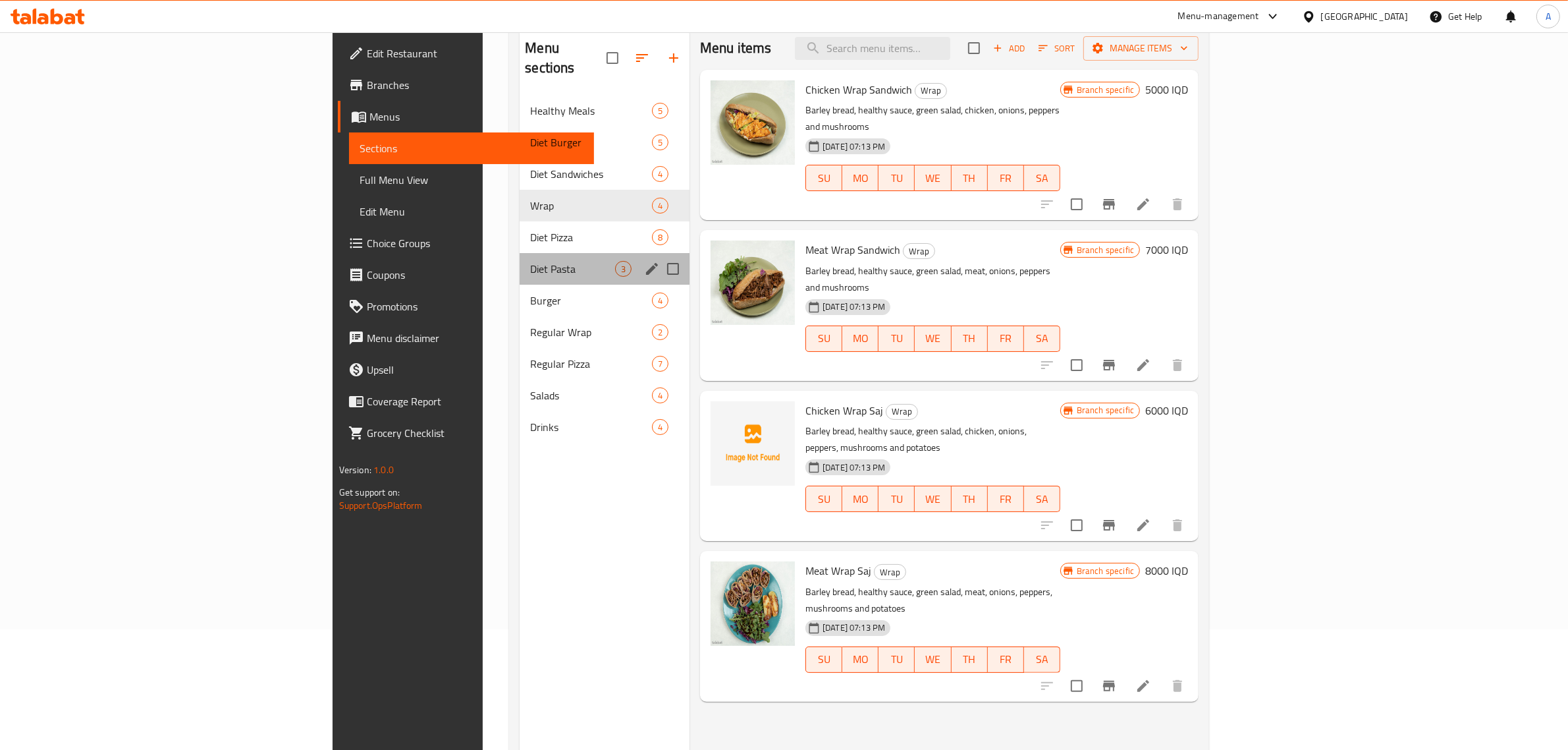
click at [519, 253] on div "Diet Pasta 3" at bounding box center [604, 269] width 170 height 31
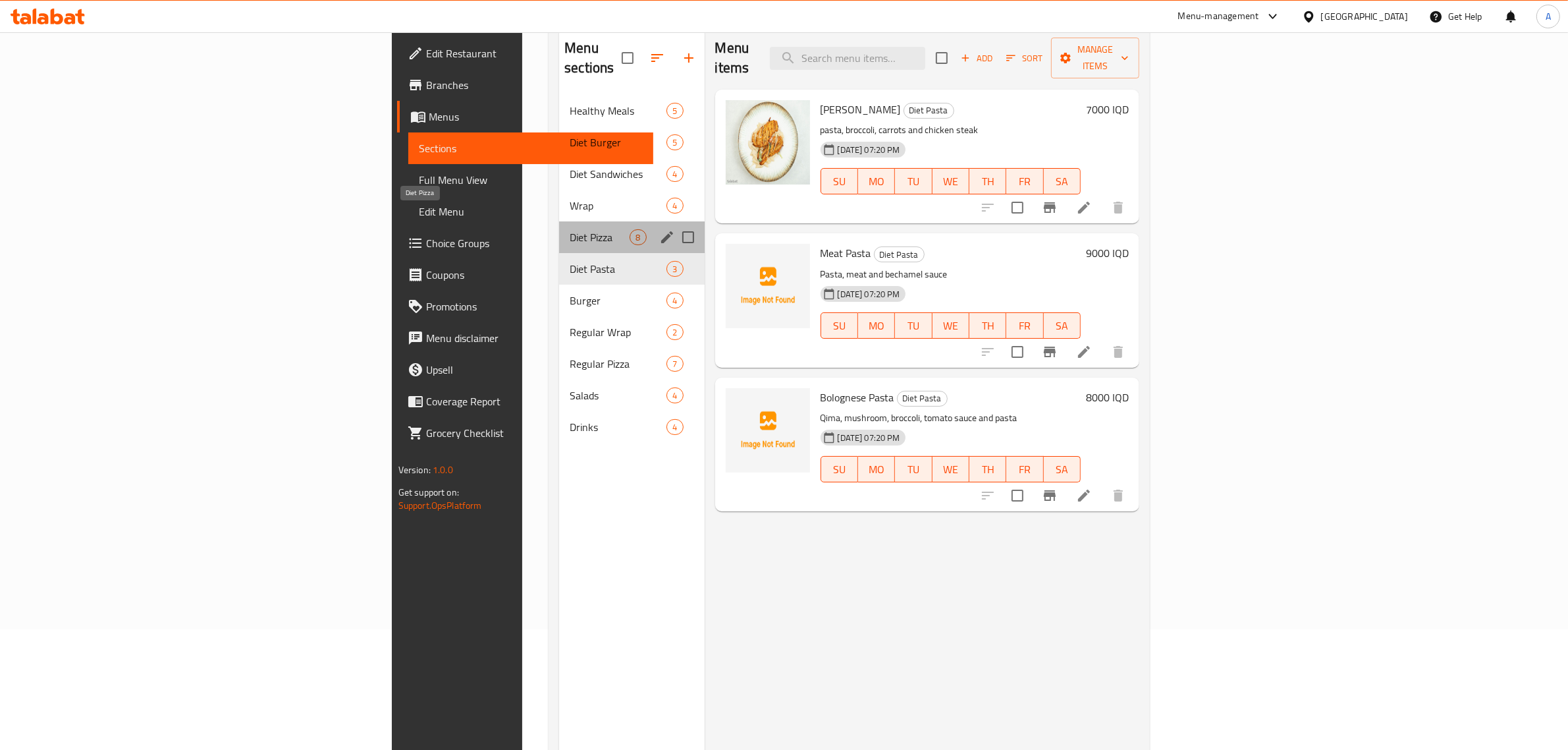
click at [570, 229] on span "Diet Pizza" at bounding box center [599, 237] width 60 height 16
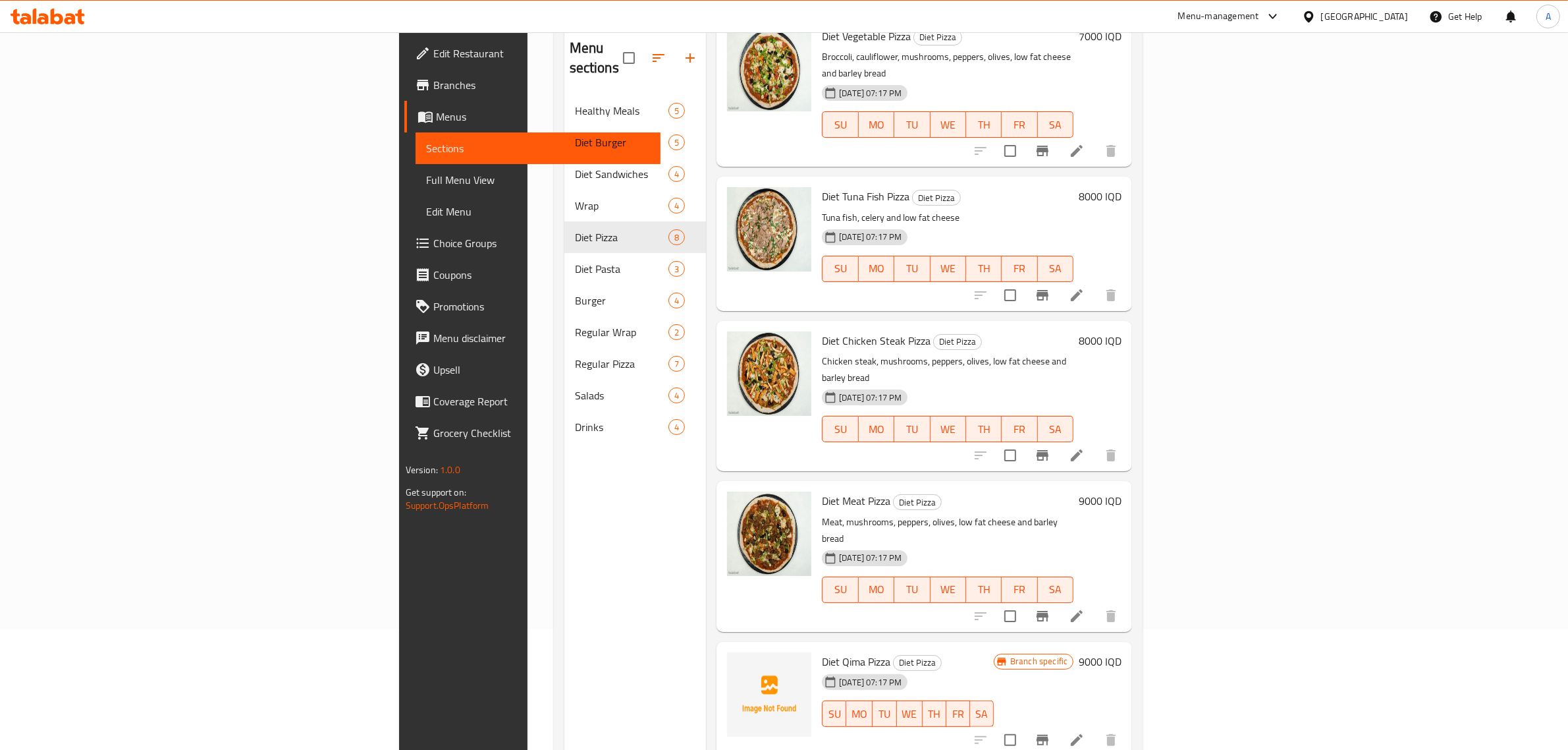
scroll to position [185, 0]
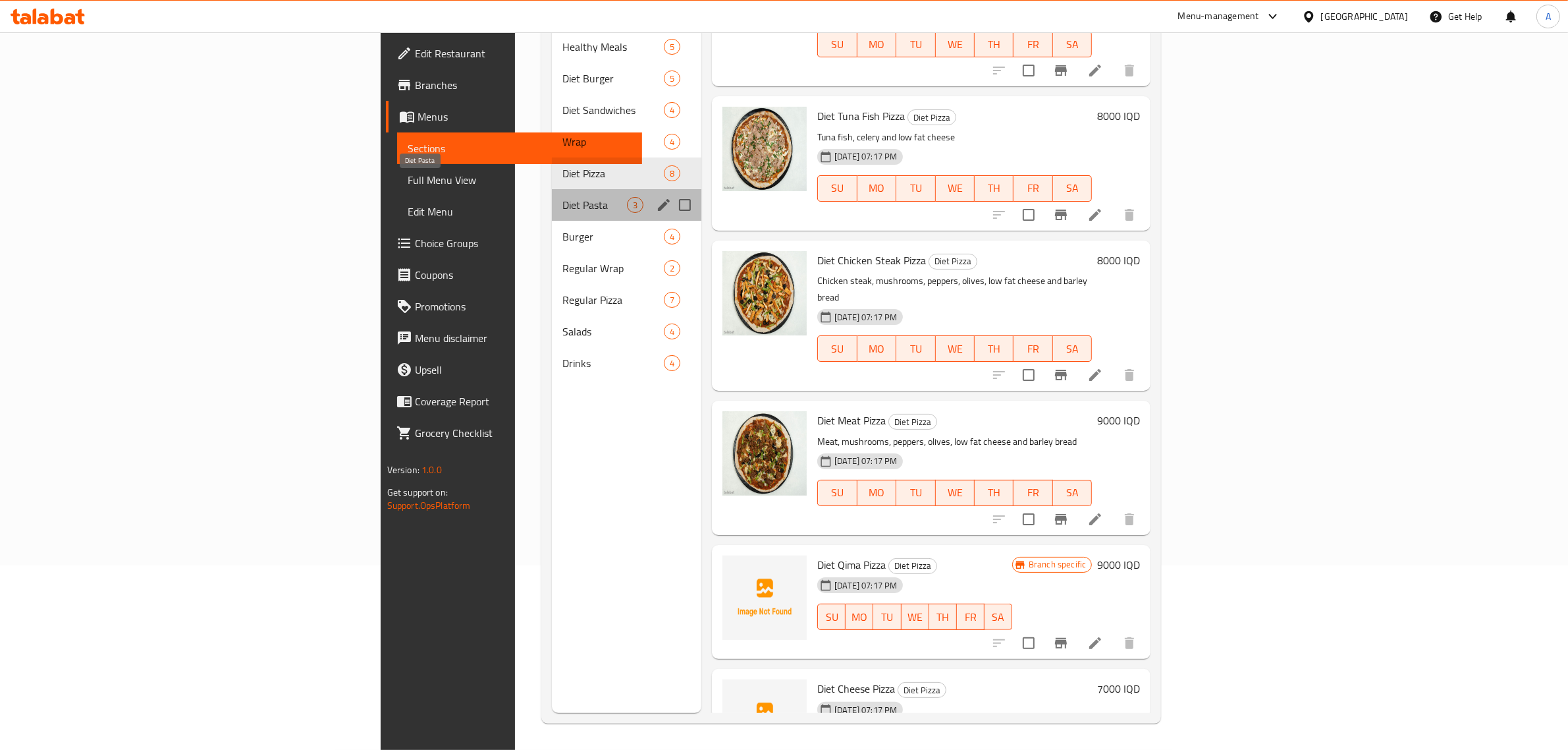
click at [562, 197] on span "Diet Pasta" at bounding box center [594, 204] width 65 height 16
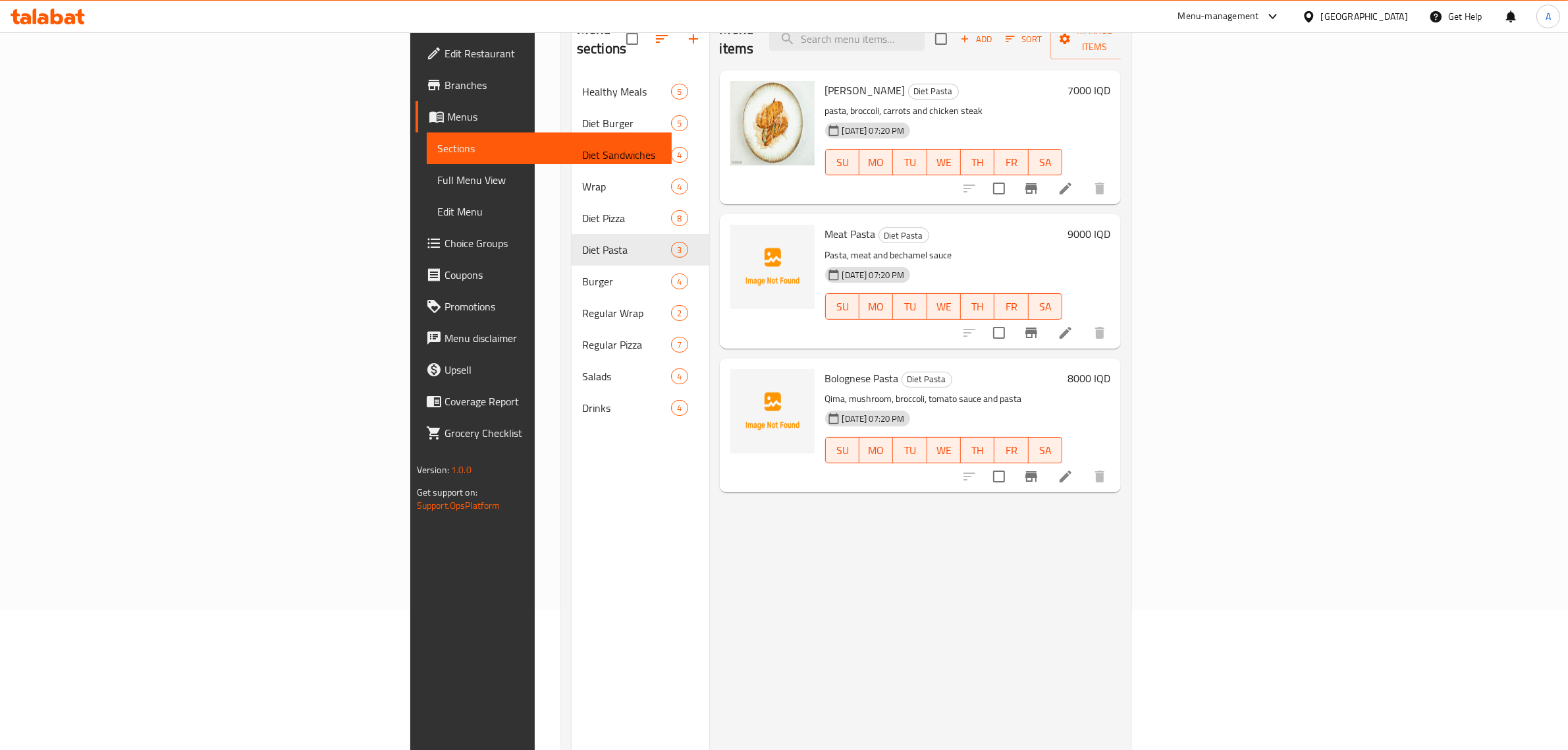
scroll to position [138, 0]
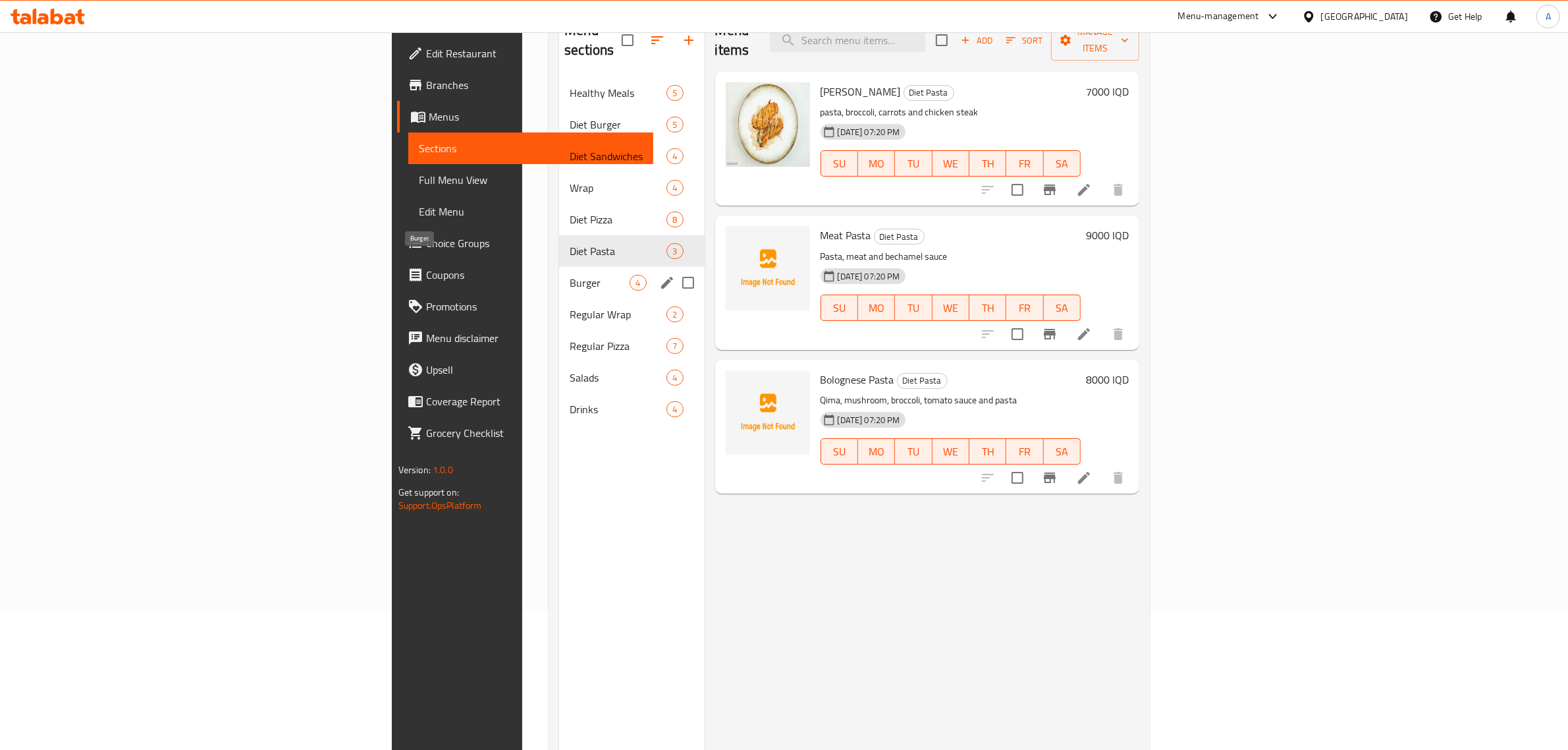
click at [570, 275] on span "Burger" at bounding box center [599, 282] width 60 height 16
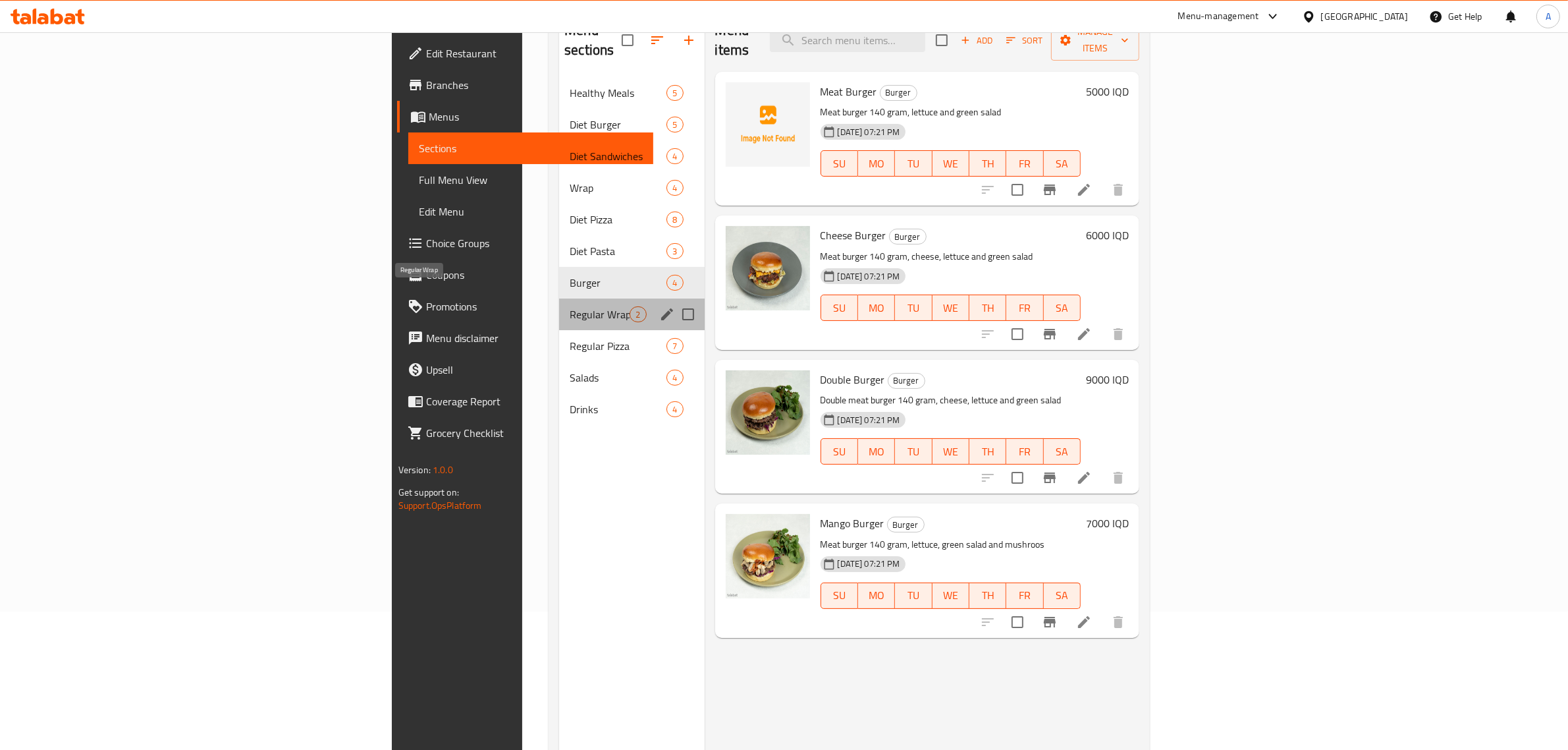
click at [570, 307] on span "Regular Wrap" at bounding box center [599, 314] width 60 height 16
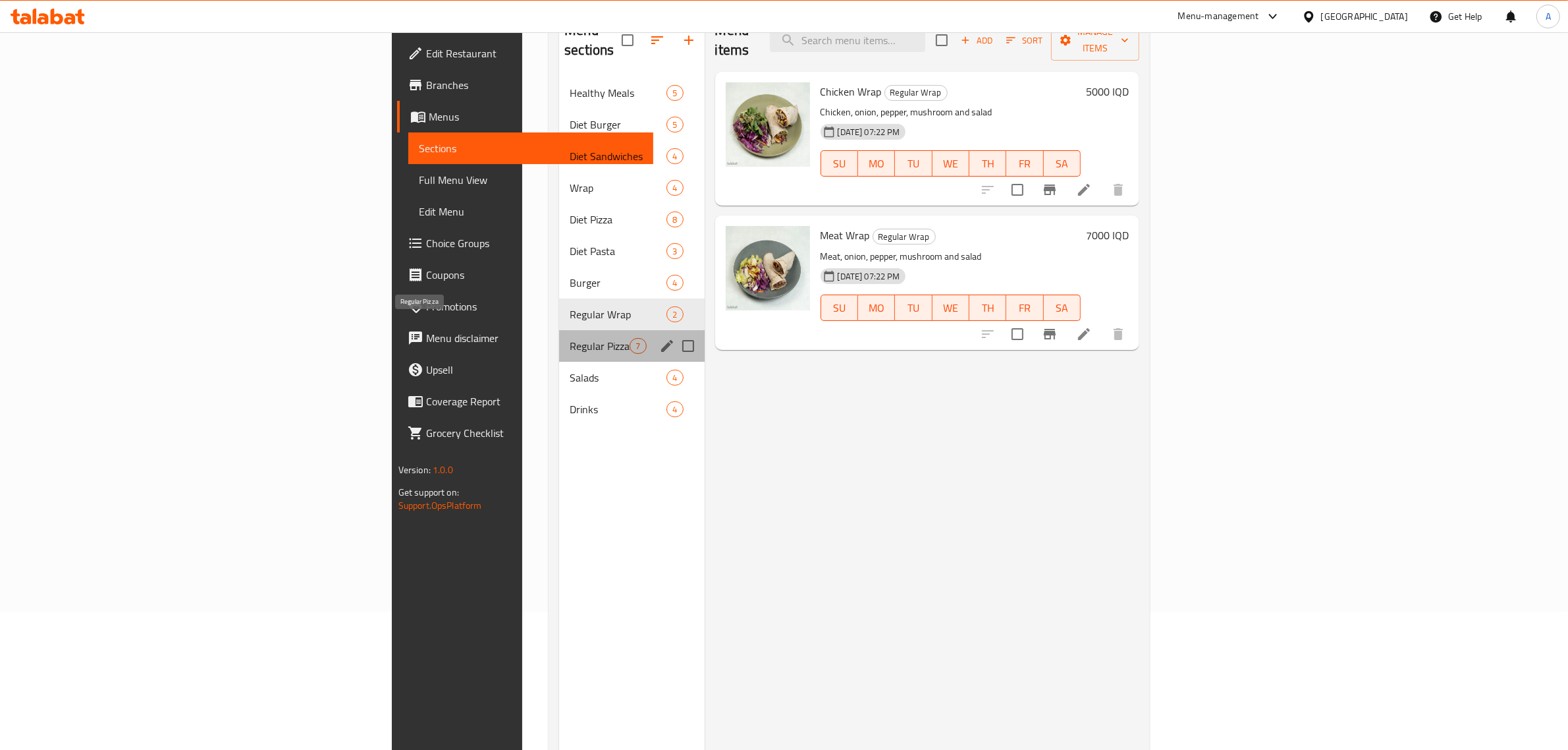
click at [570, 338] on span "Regular Pizza" at bounding box center [599, 346] width 60 height 16
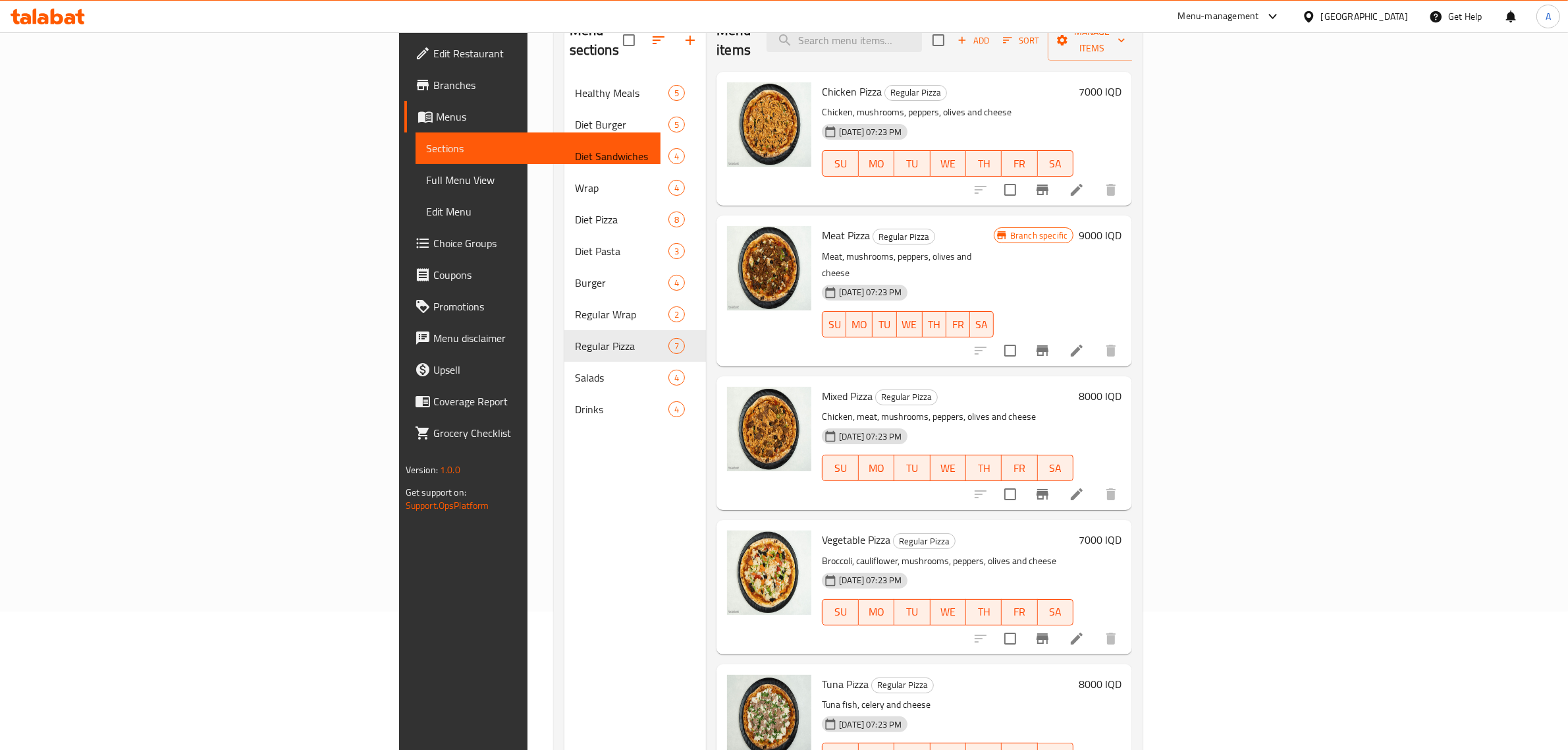
scroll to position [290, 0]
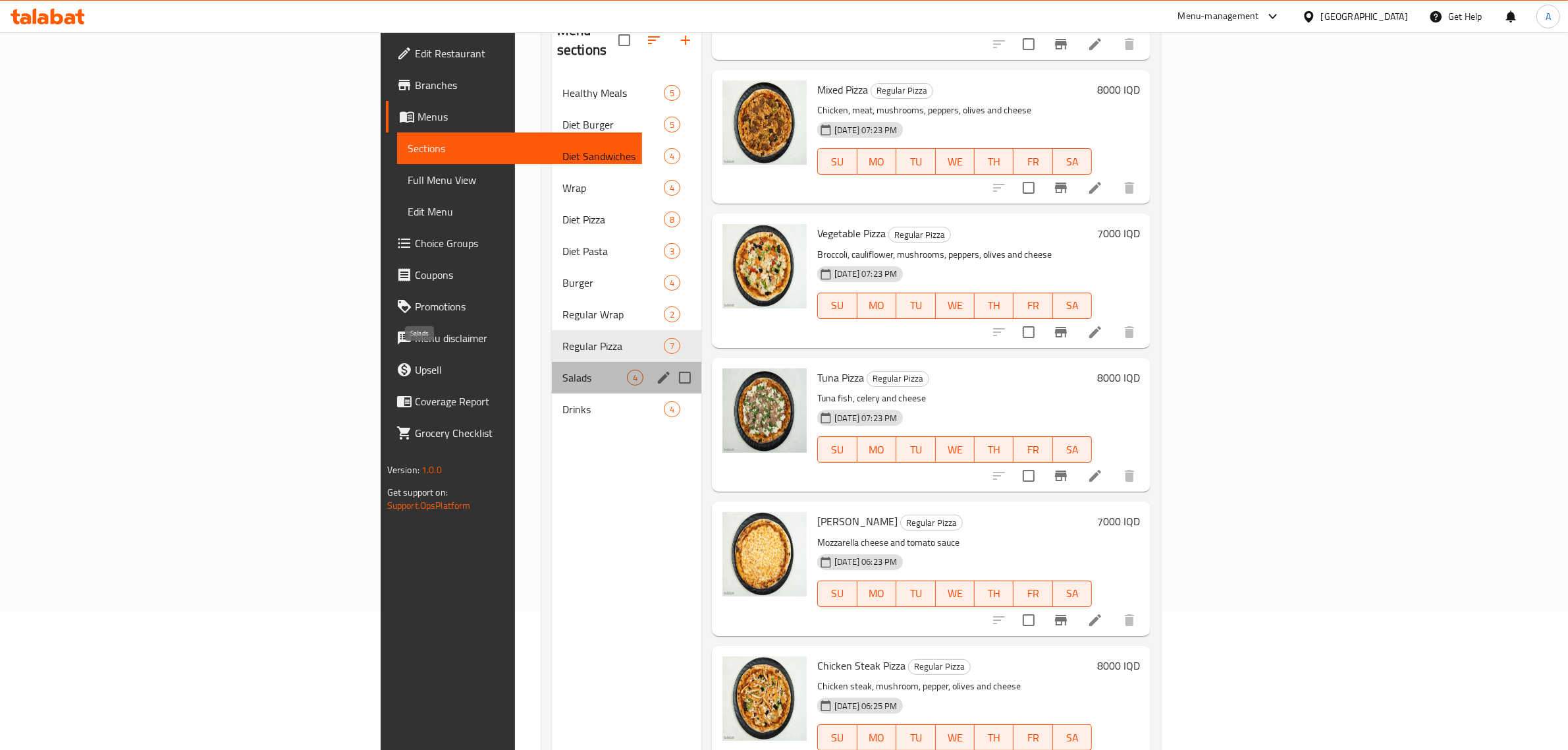
click at [562, 369] on span "Salads" at bounding box center [594, 377] width 65 height 16
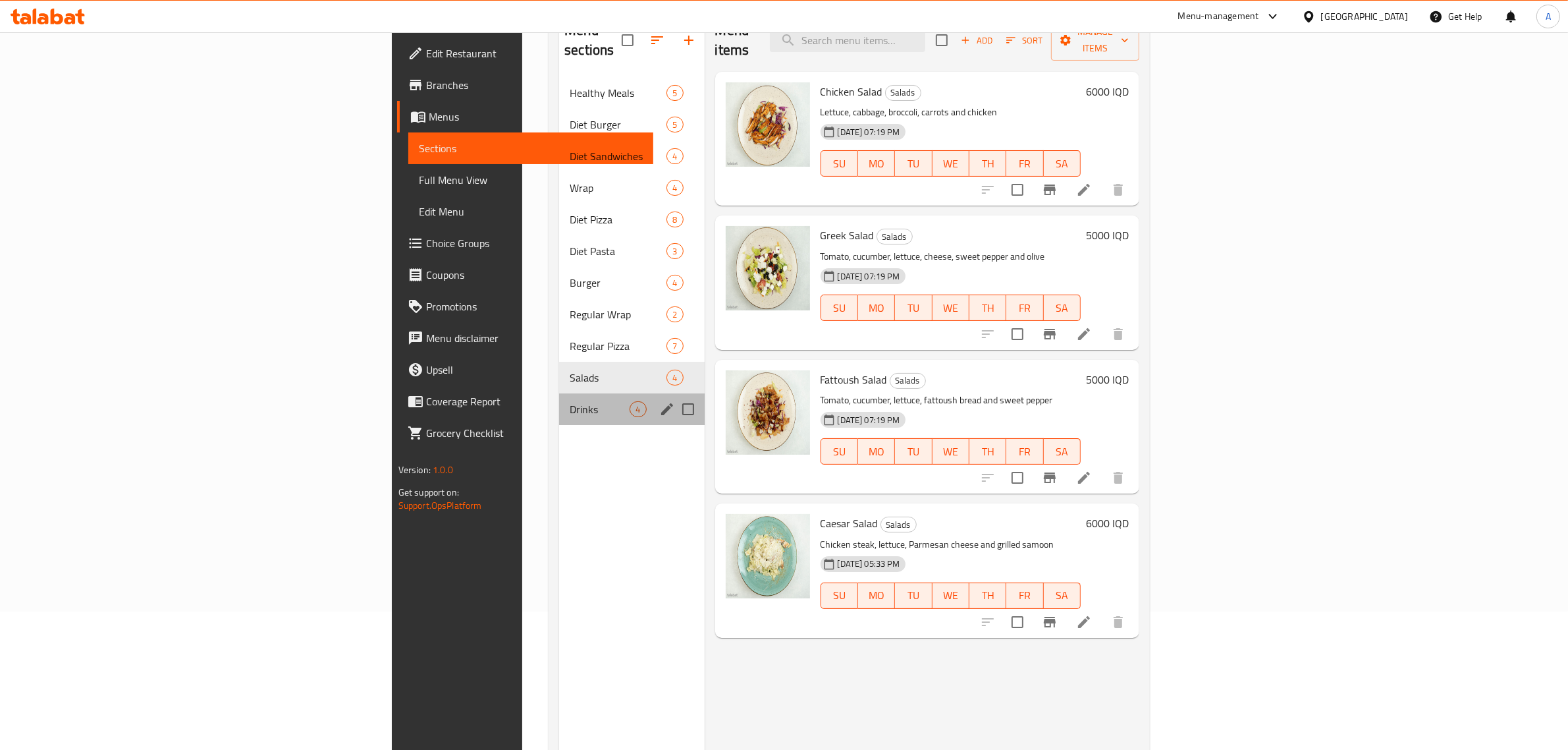
click at [559, 394] on div "Drinks 4" at bounding box center [631, 409] width 145 height 31
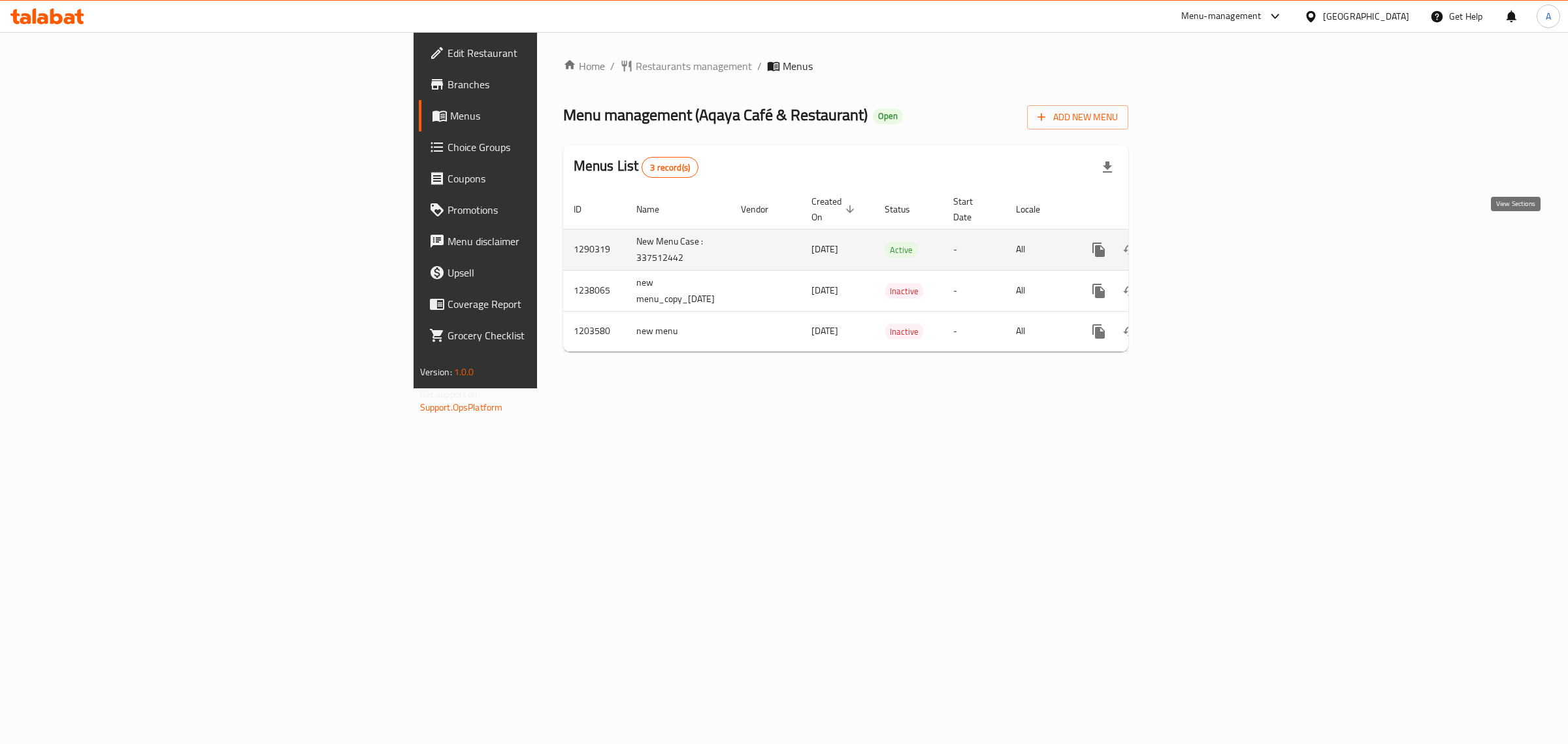
click at [1201, 241] on icon "enhanced table" at bounding box center [1193, 249] width 16 height 16
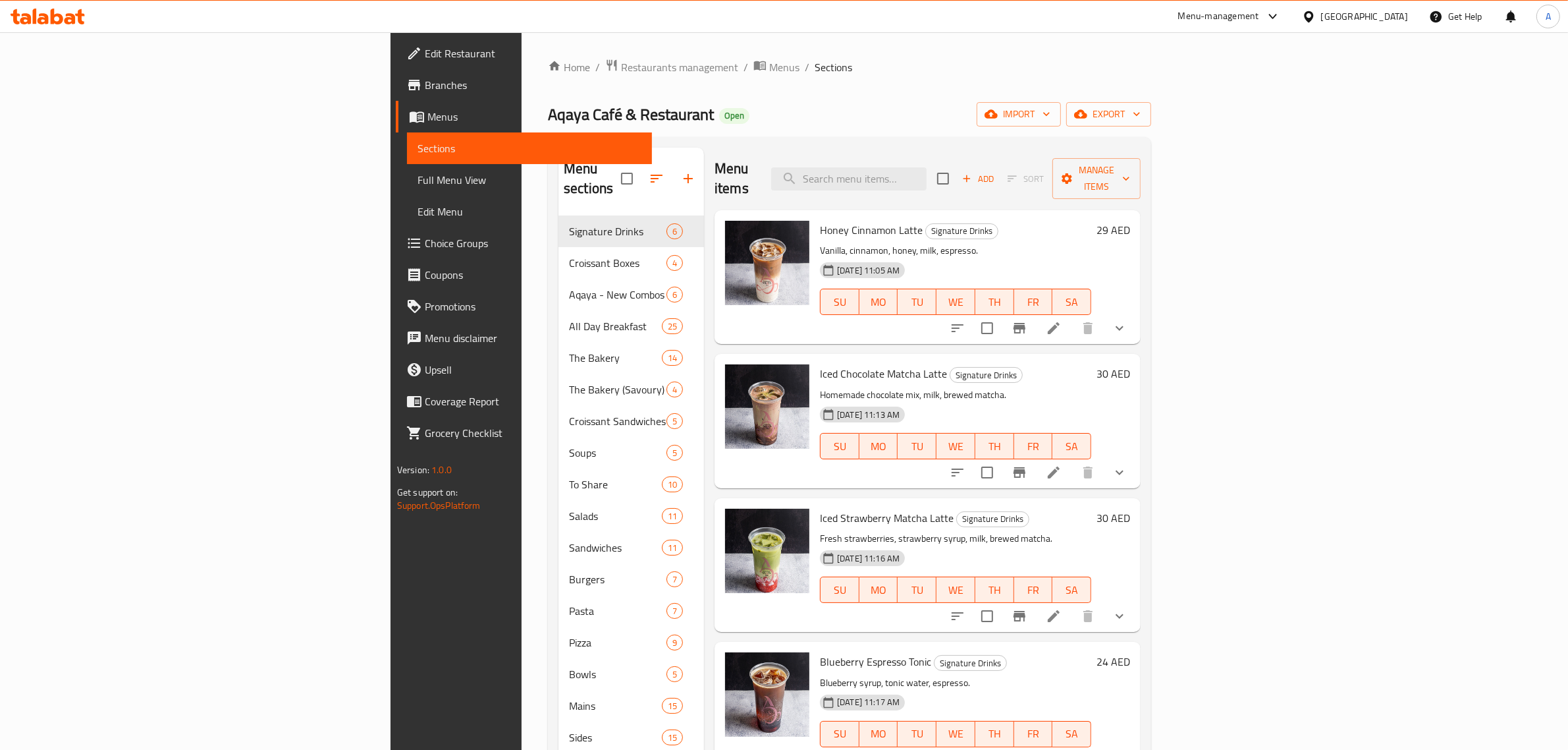
click at [708, 130] on div "Home / Restaurants management / Menus / Sections Aqaya Café & Restaurant Open i…" at bounding box center [849, 635] width 603 height 1153
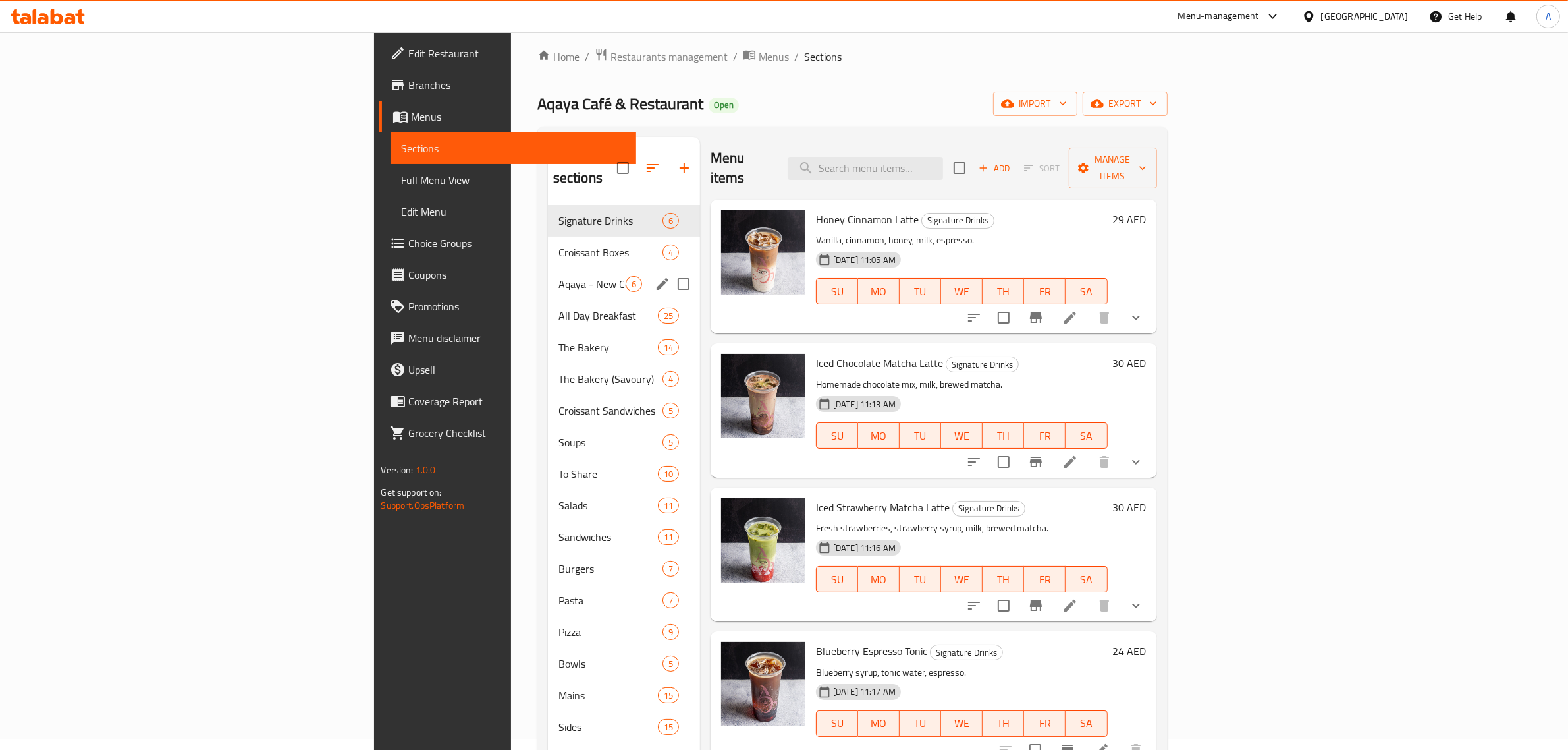
scroll to position [466, 0]
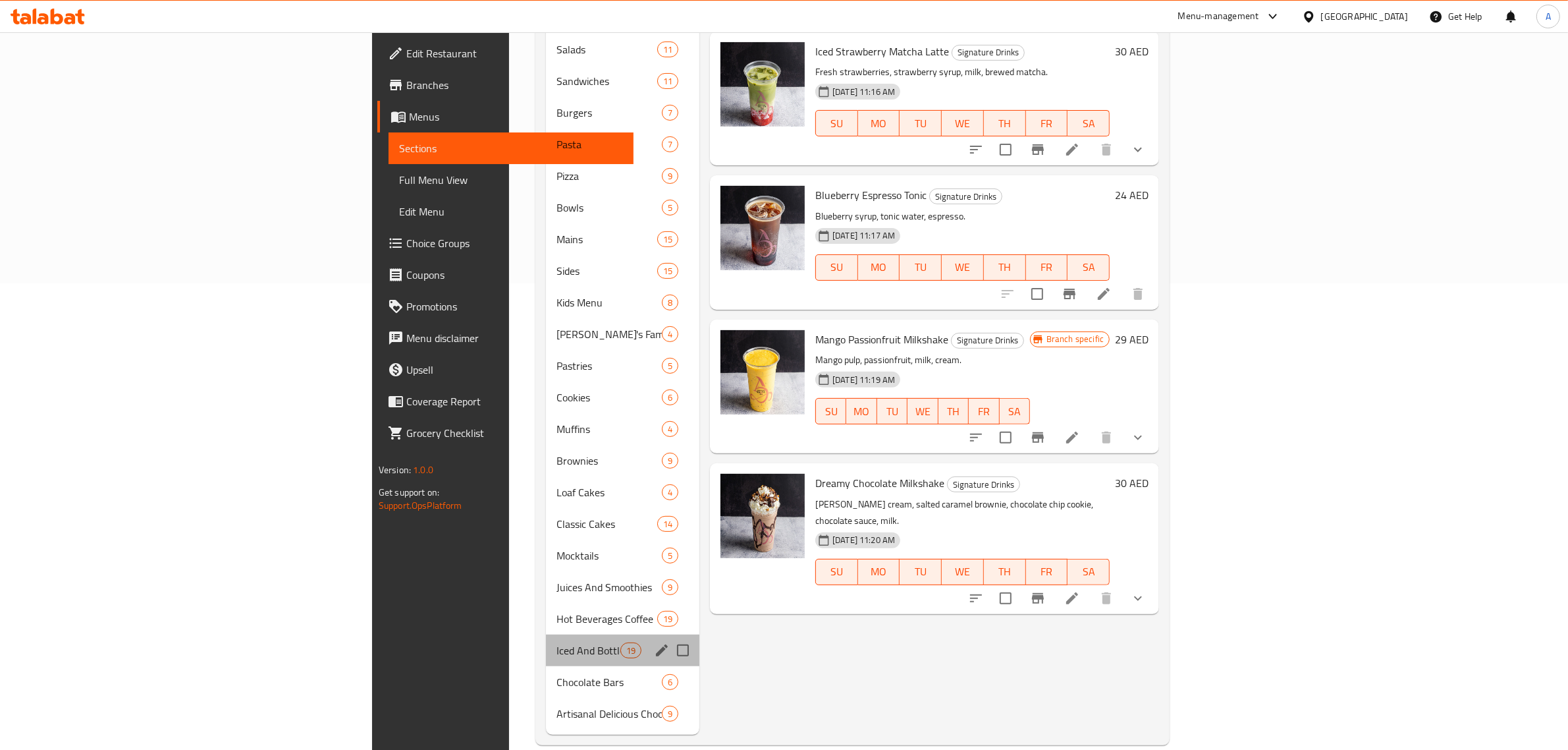
click at [546, 638] on div "Iced And Bottled Beverages 19" at bounding box center [622, 650] width 153 height 31
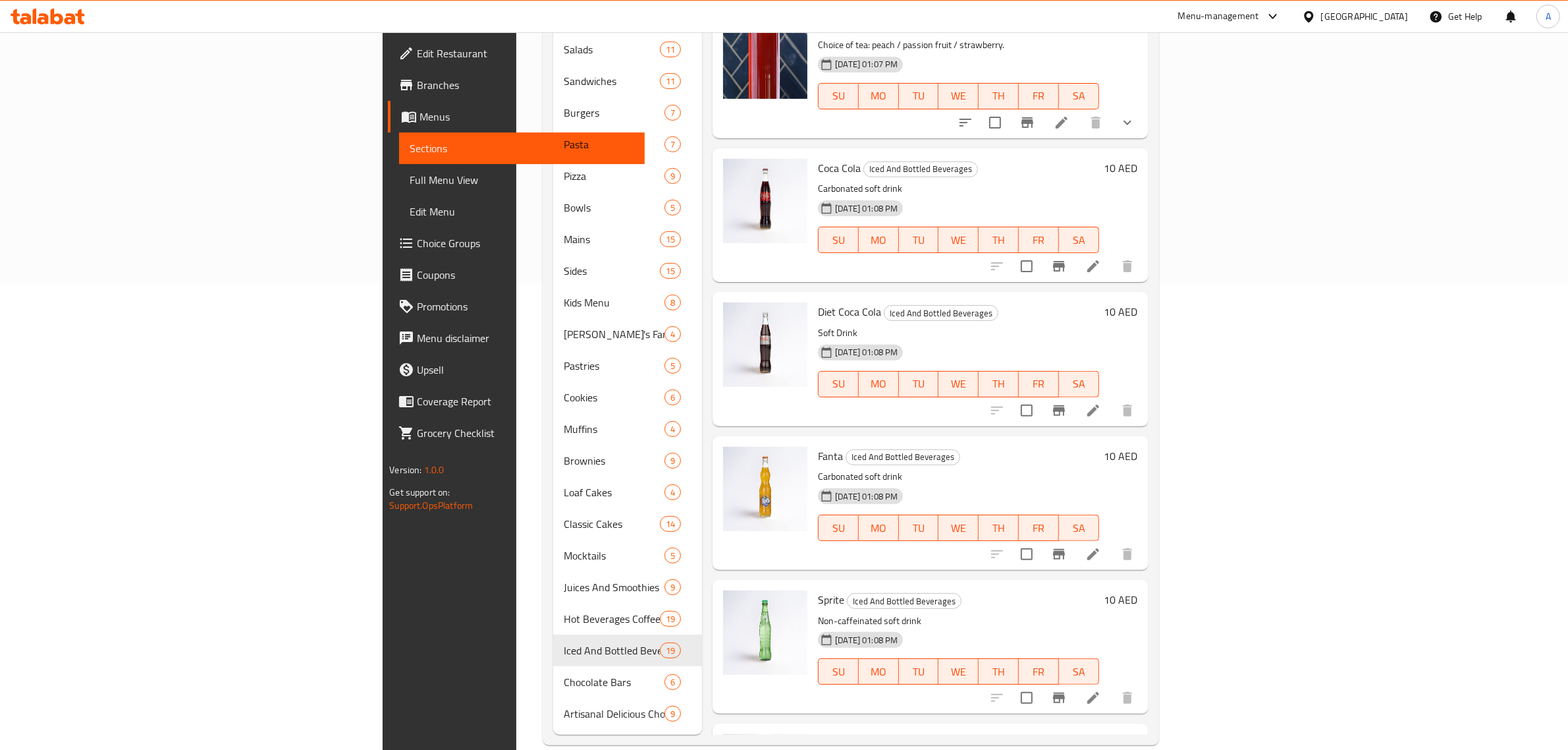
scroll to position [1321, 0]
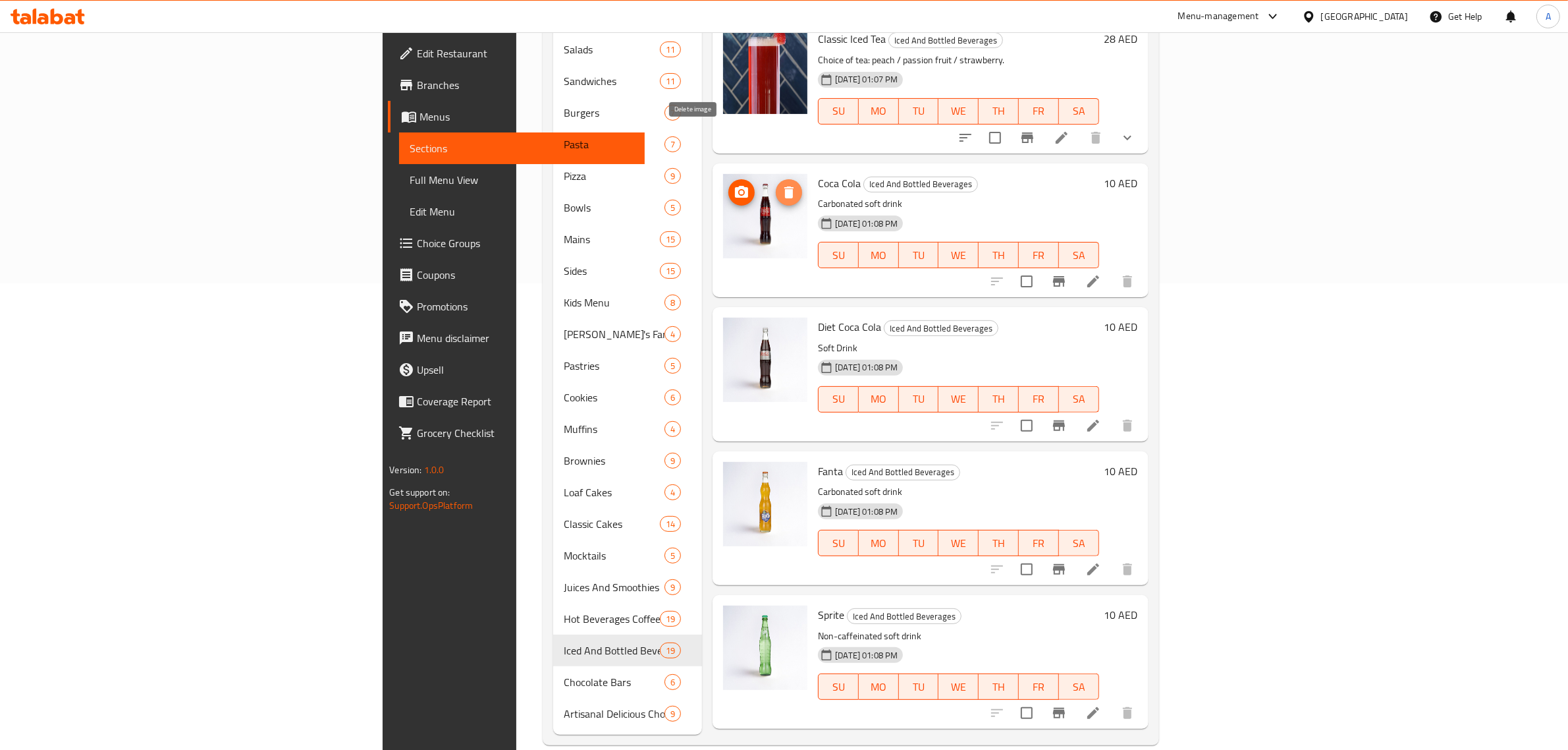
click at [784, 186] on icon "delete image" at bounding box center [789, 192] width 9 height 12
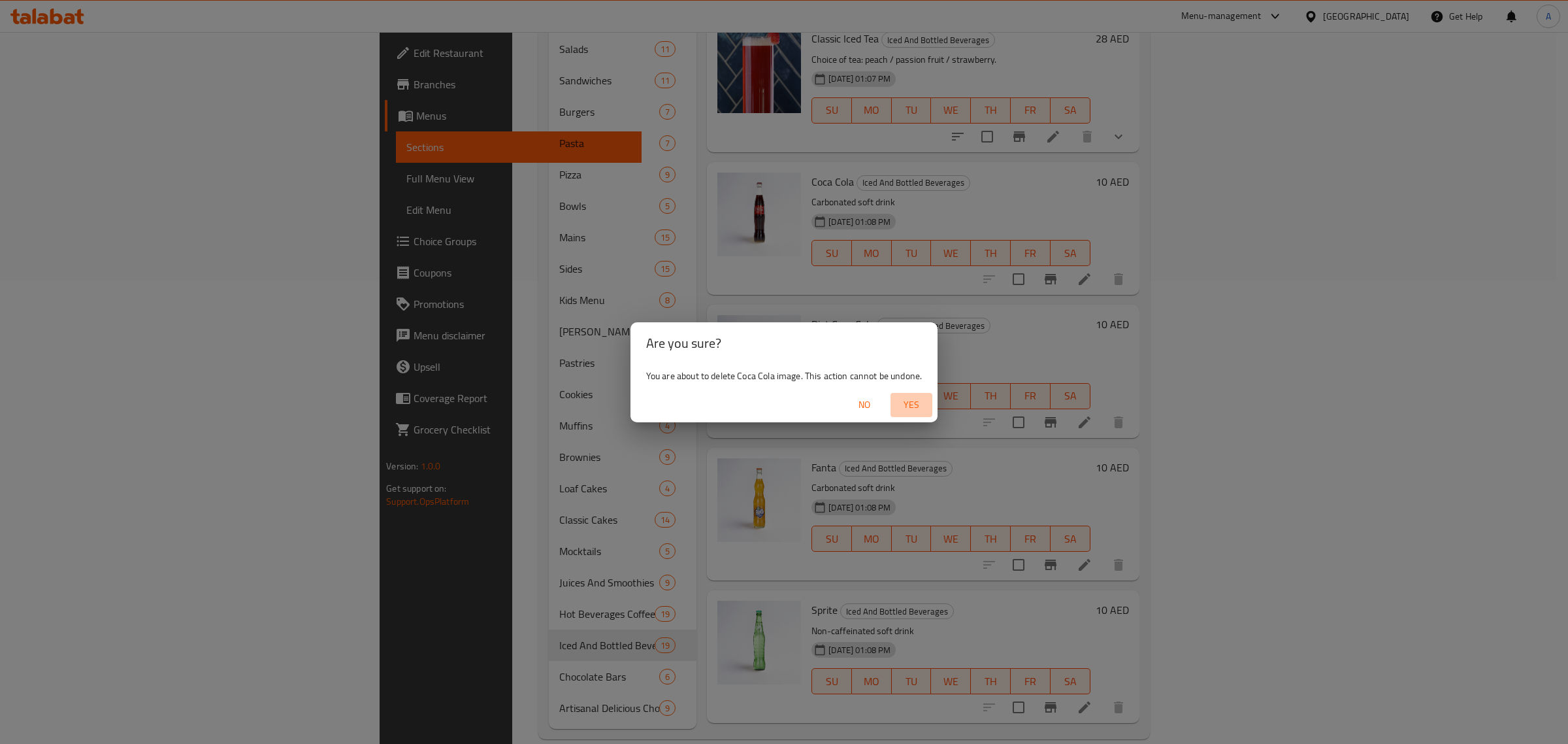
click at [910, 399] on span "Yes" at bounding box center [911, 405] width 31 height 17
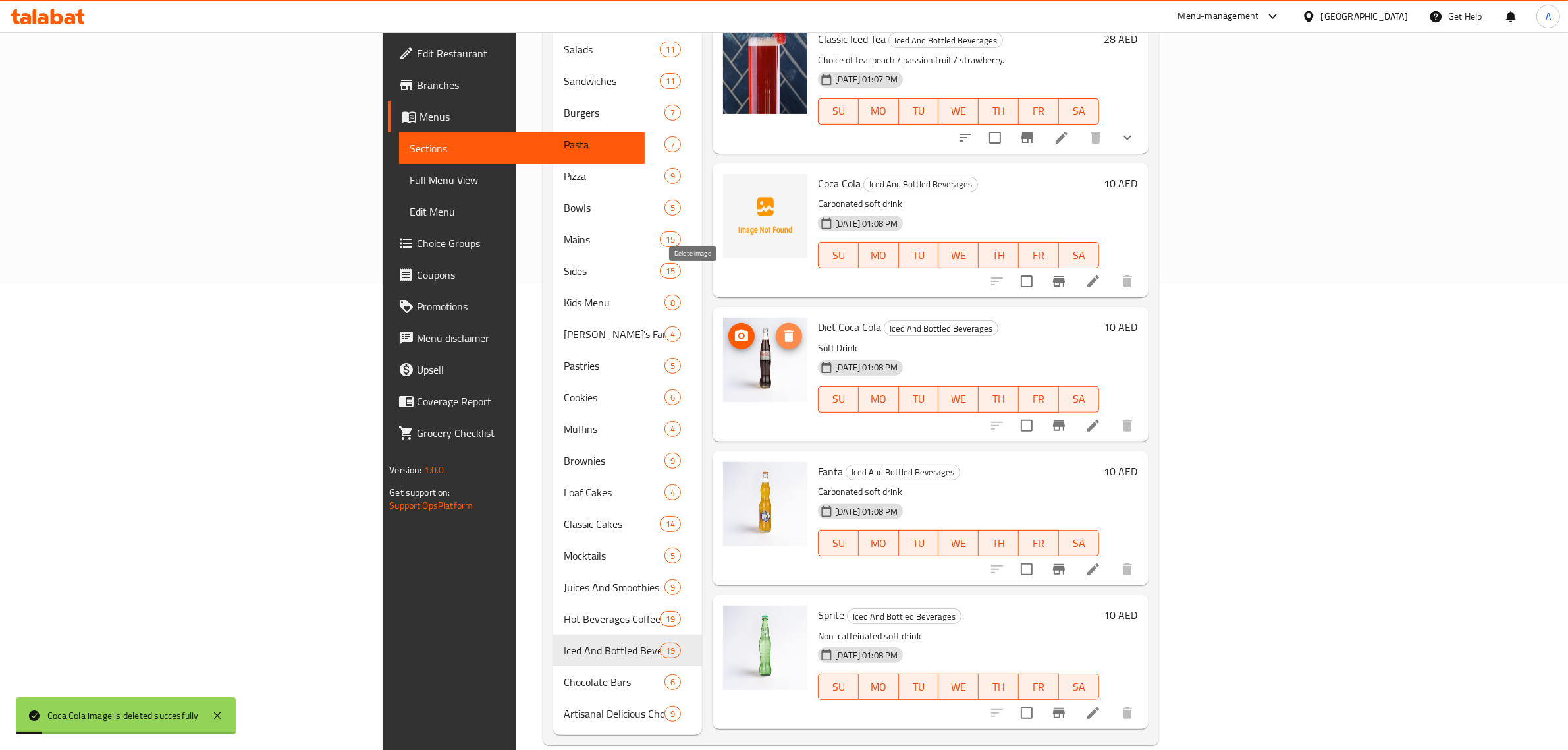
click at [781, 328] on icon "delete image" at bounding box center [789, 336] width 16 height 16
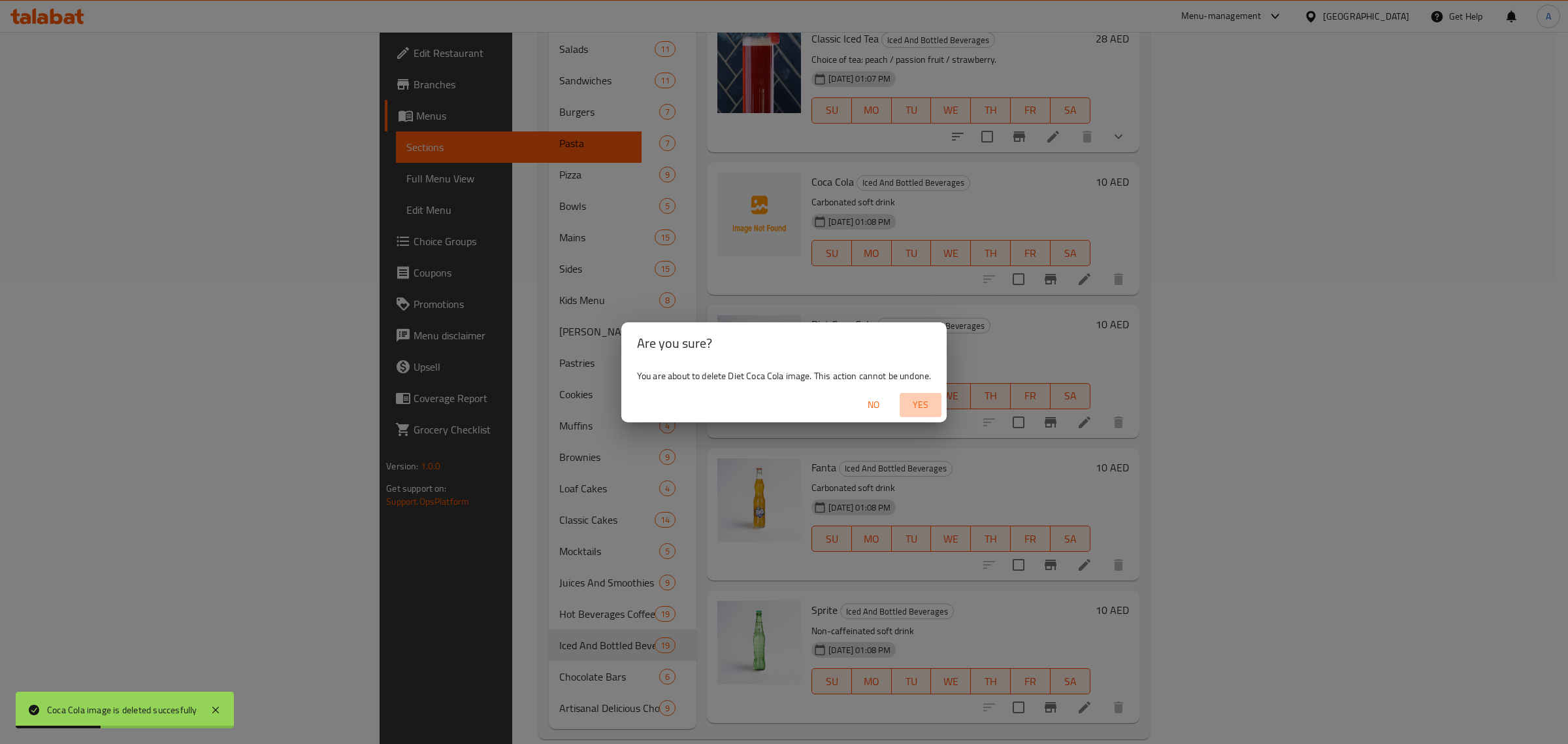
click at [926, 406] on span "Yes" at bounding box center [920, 405] width 31 height 17
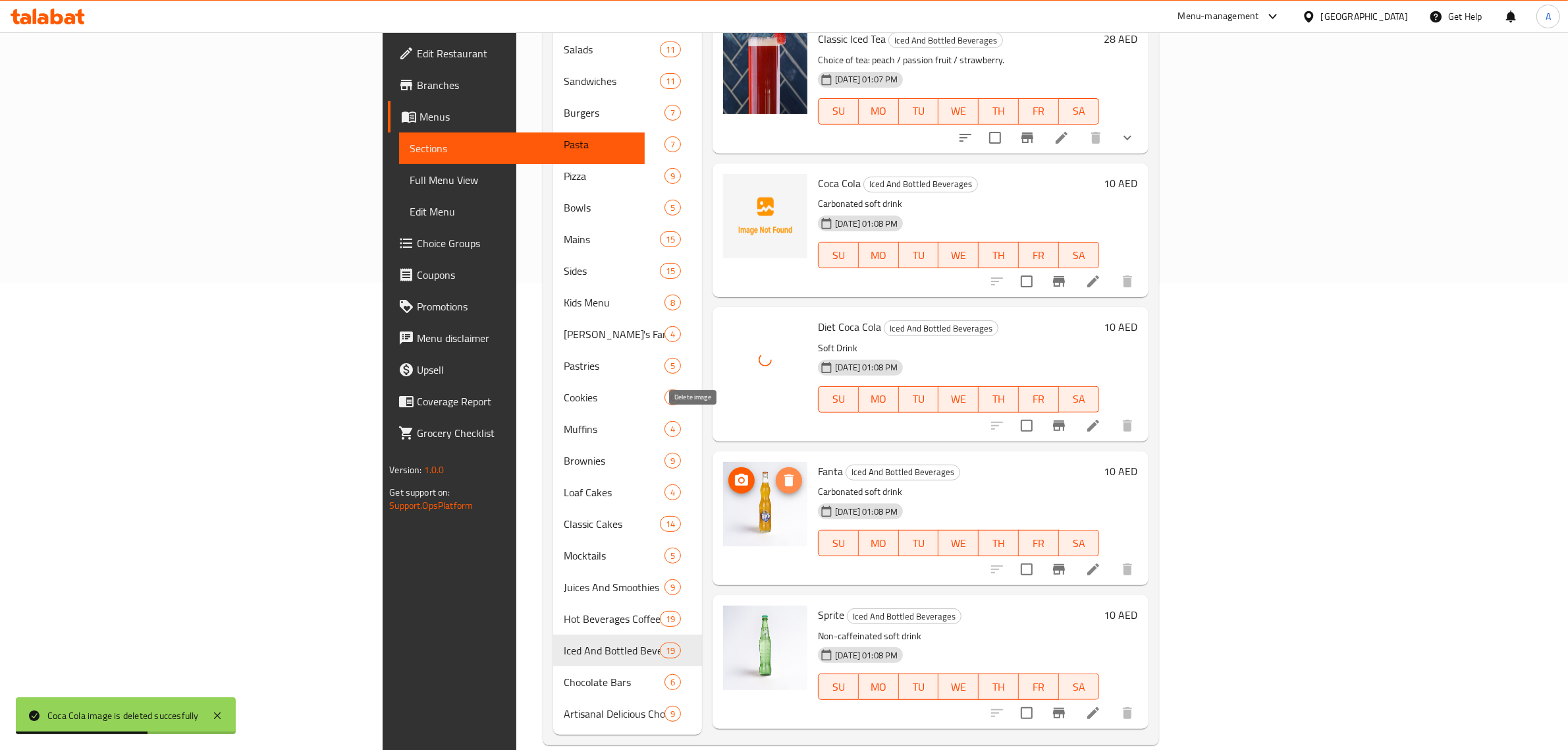
click at [776, 467] on button "delete image" at bounding box center [789, 480] width 27 height 27
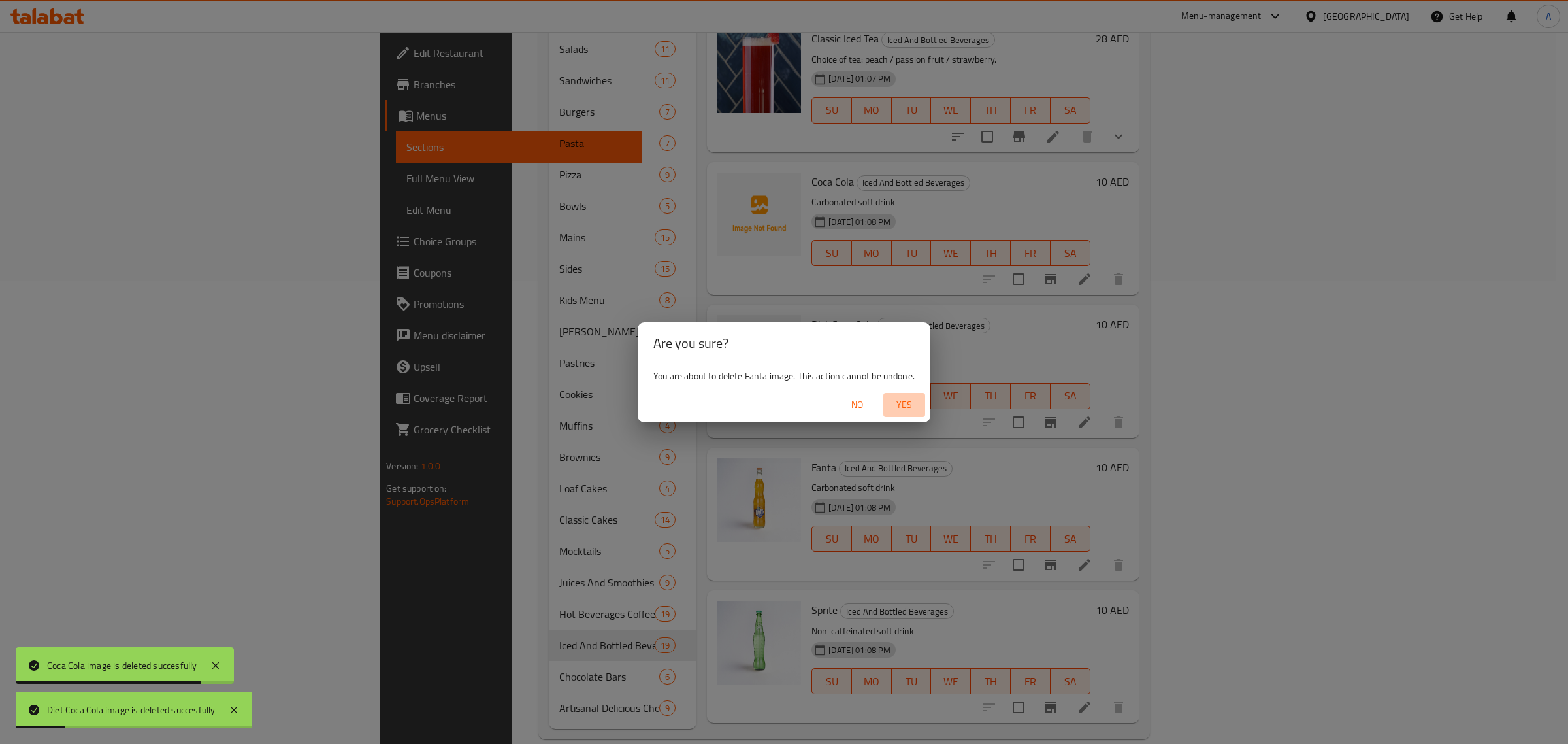
click at [906, 394] on button "Yes" at bounding box center [904, 405] width 42 height 24
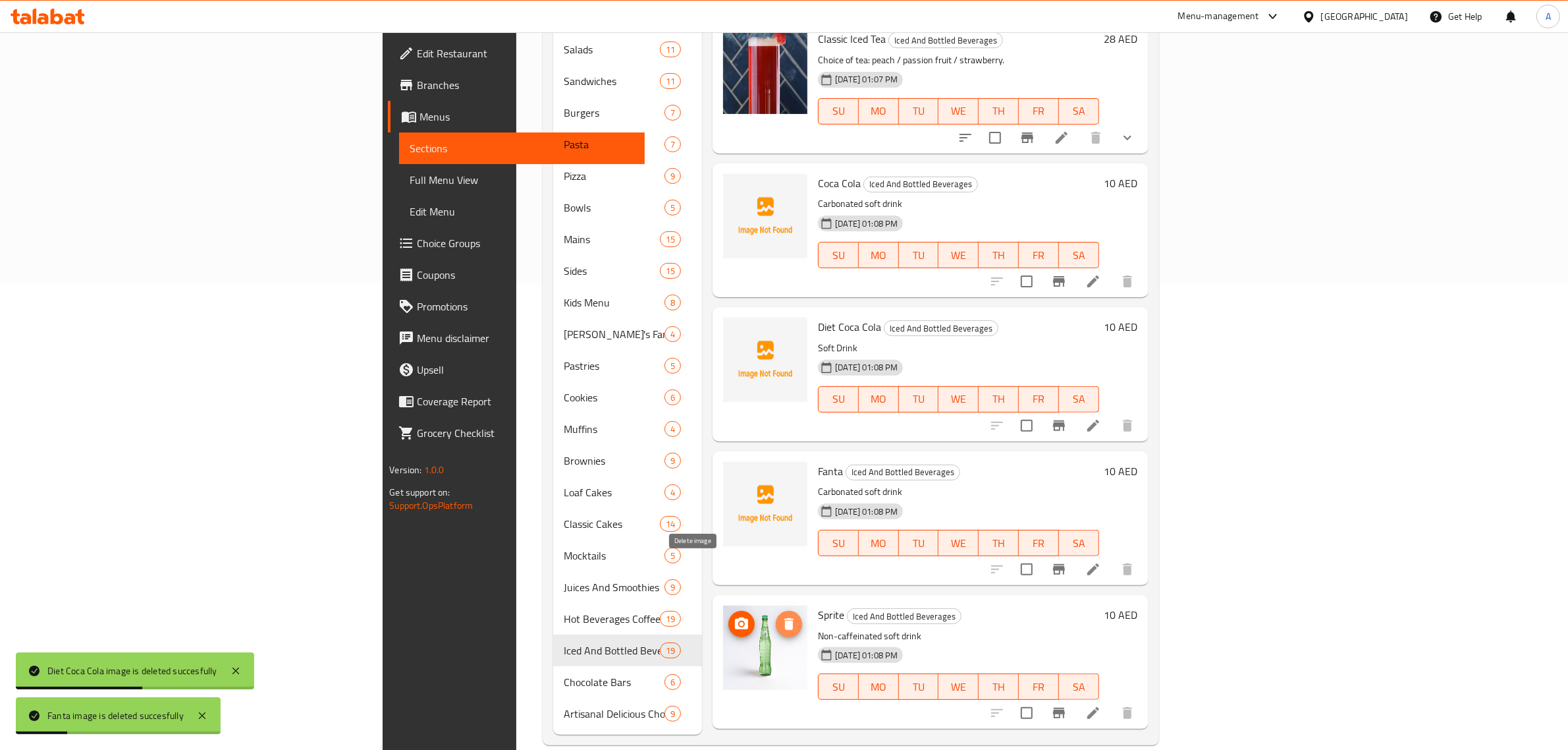
click at [776, 610] on button "delete image" at bounding box center [789, 623] width 27 height 27
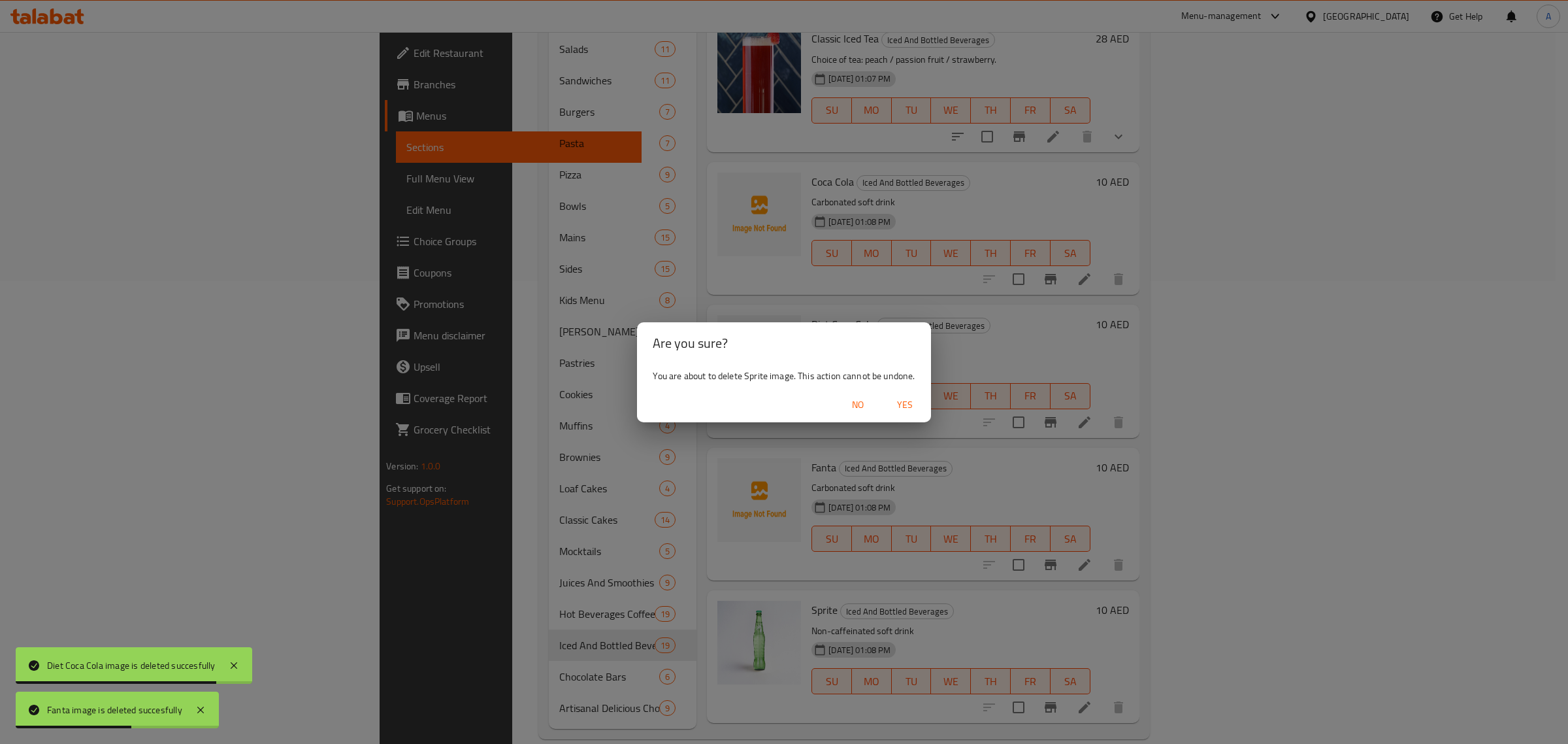
click at [908, 413] on button "Yes" at bounding box center [904, 405] width 42 height 24
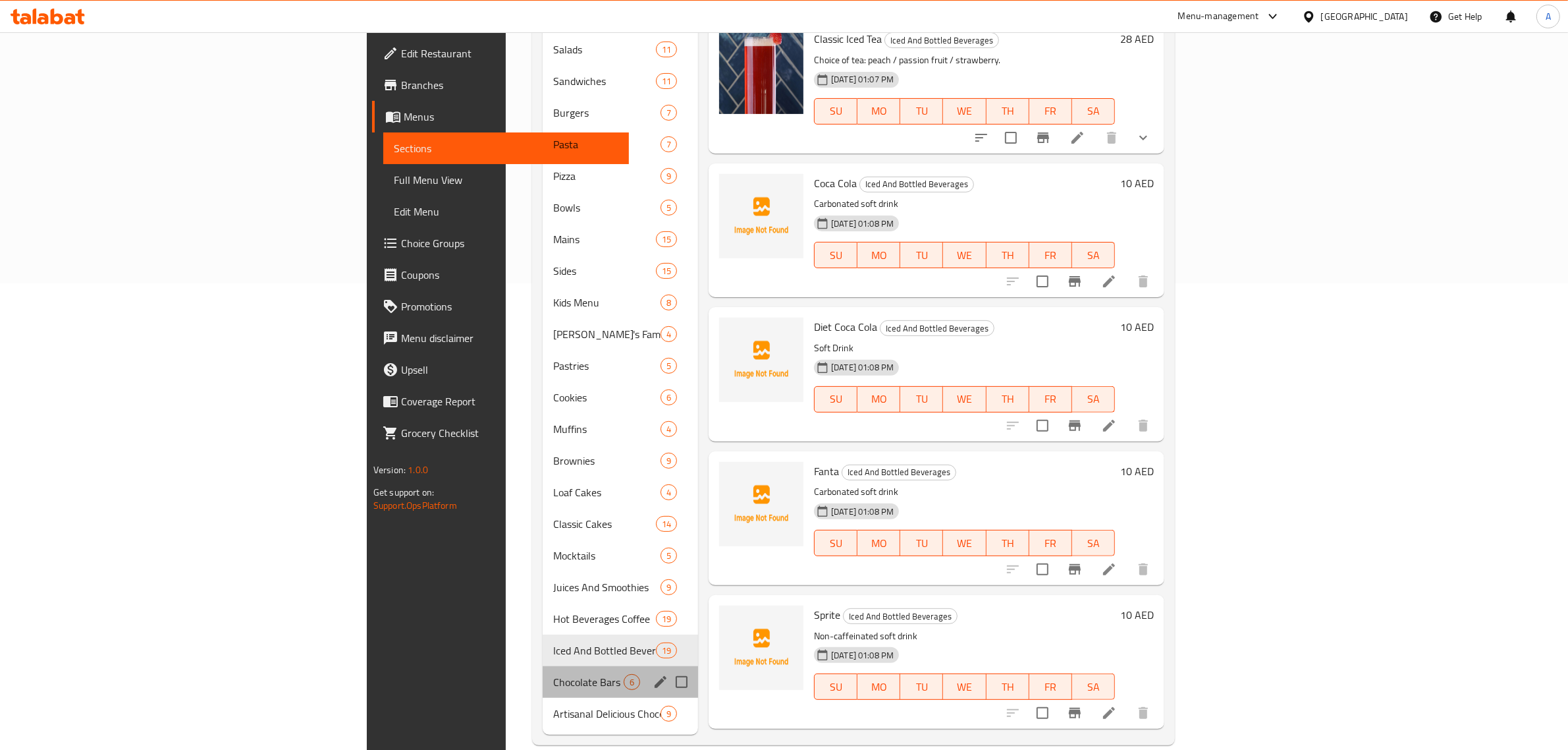
click at [543, 670] on div "Chocolate Bars 6" at bounding box center [621, 681] width 156 height 31
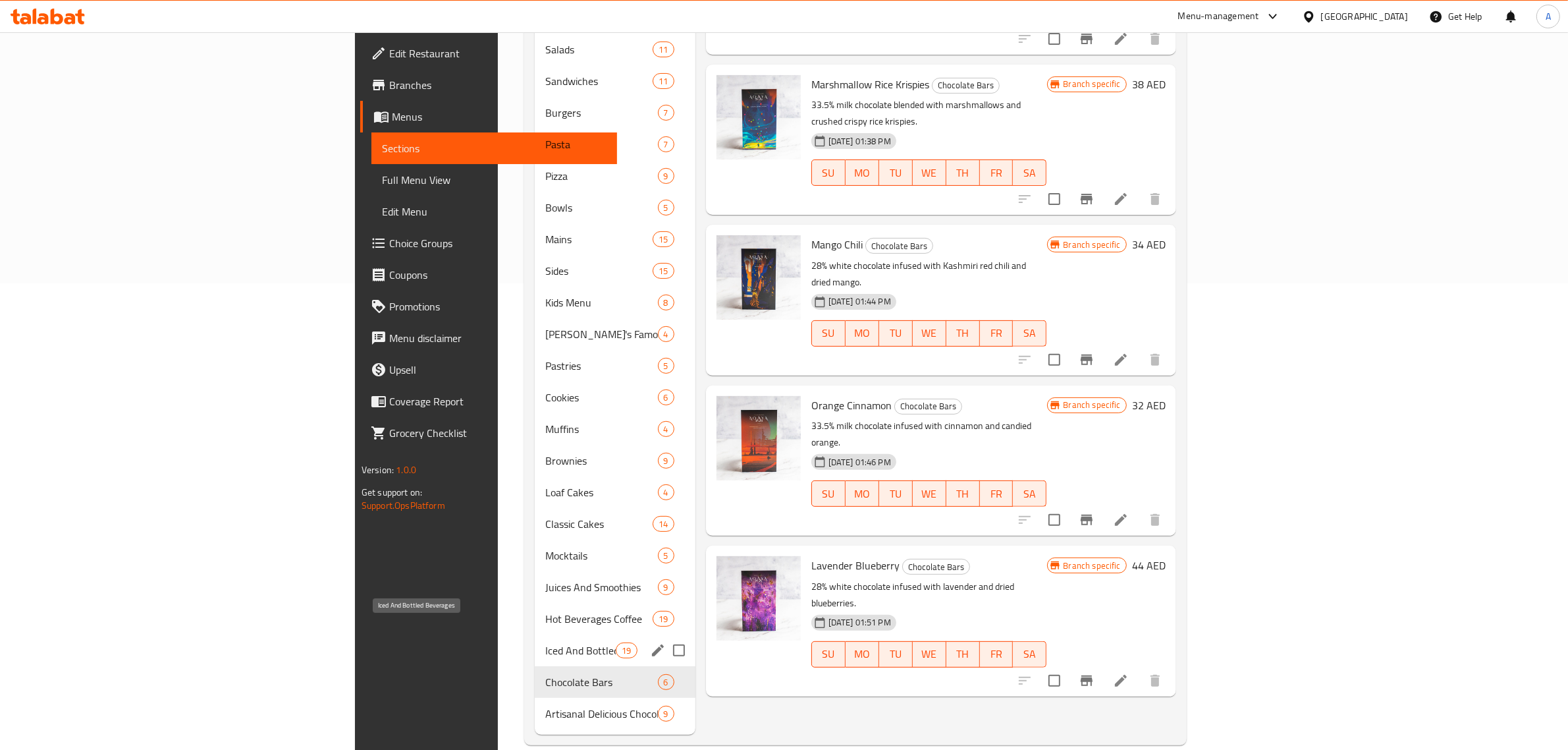
click at [545, 642] on span "Iced And Bottled Beverages" at bounding box center [580, 650] width 70 height 16
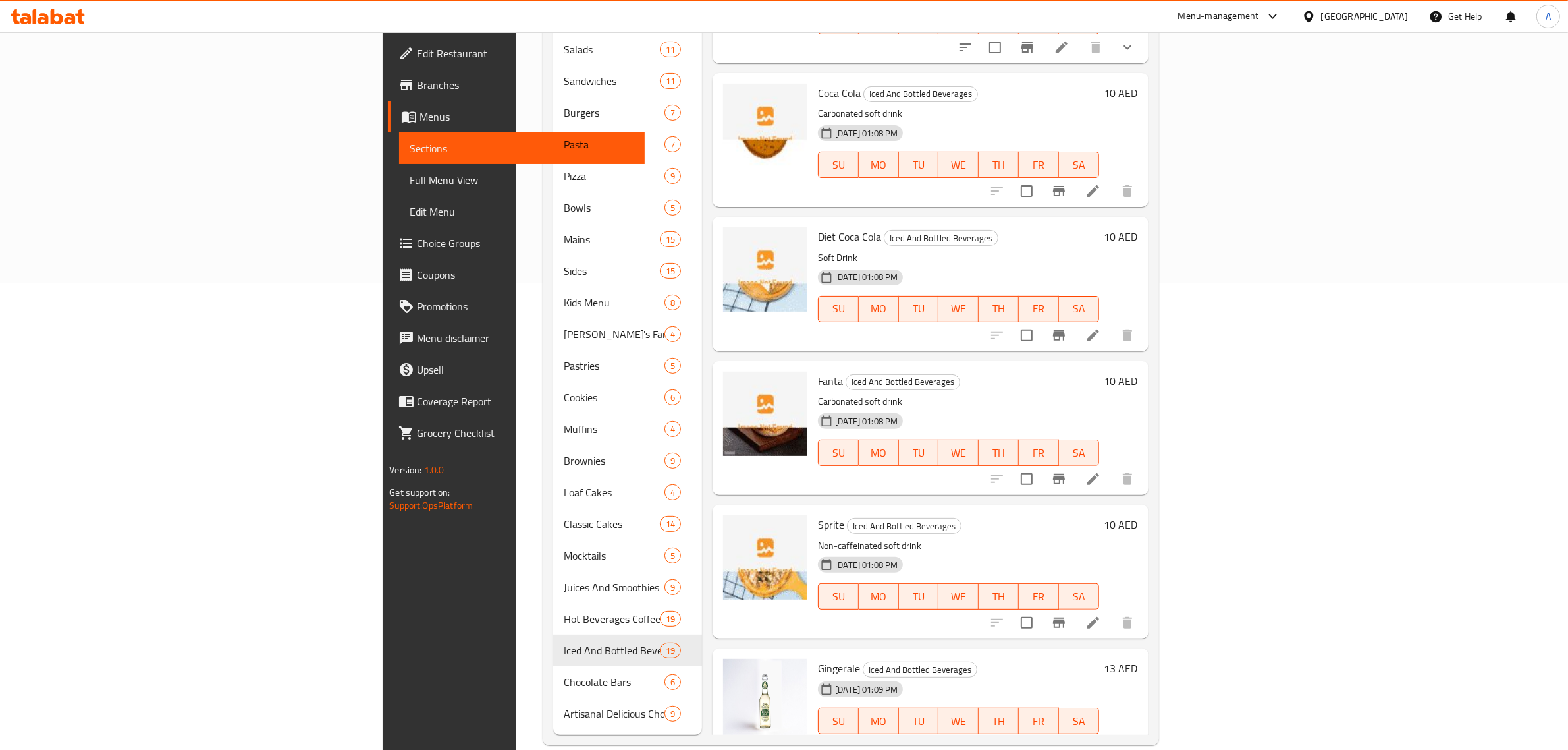
scroll to position [1411, 0]
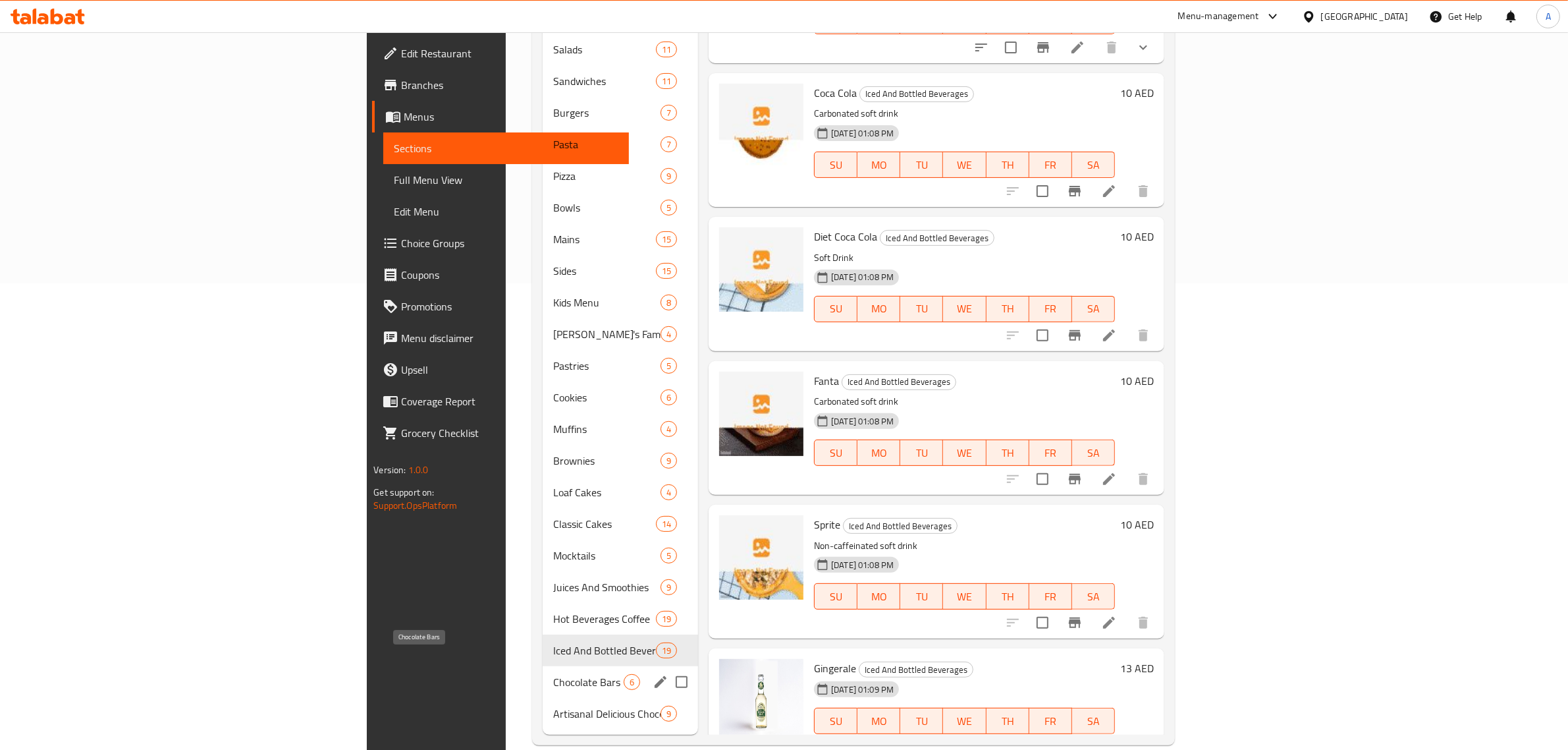
click at [553, 674] on span "Chocolate Bars" at bounding box center [588, 681] width 70 height 16
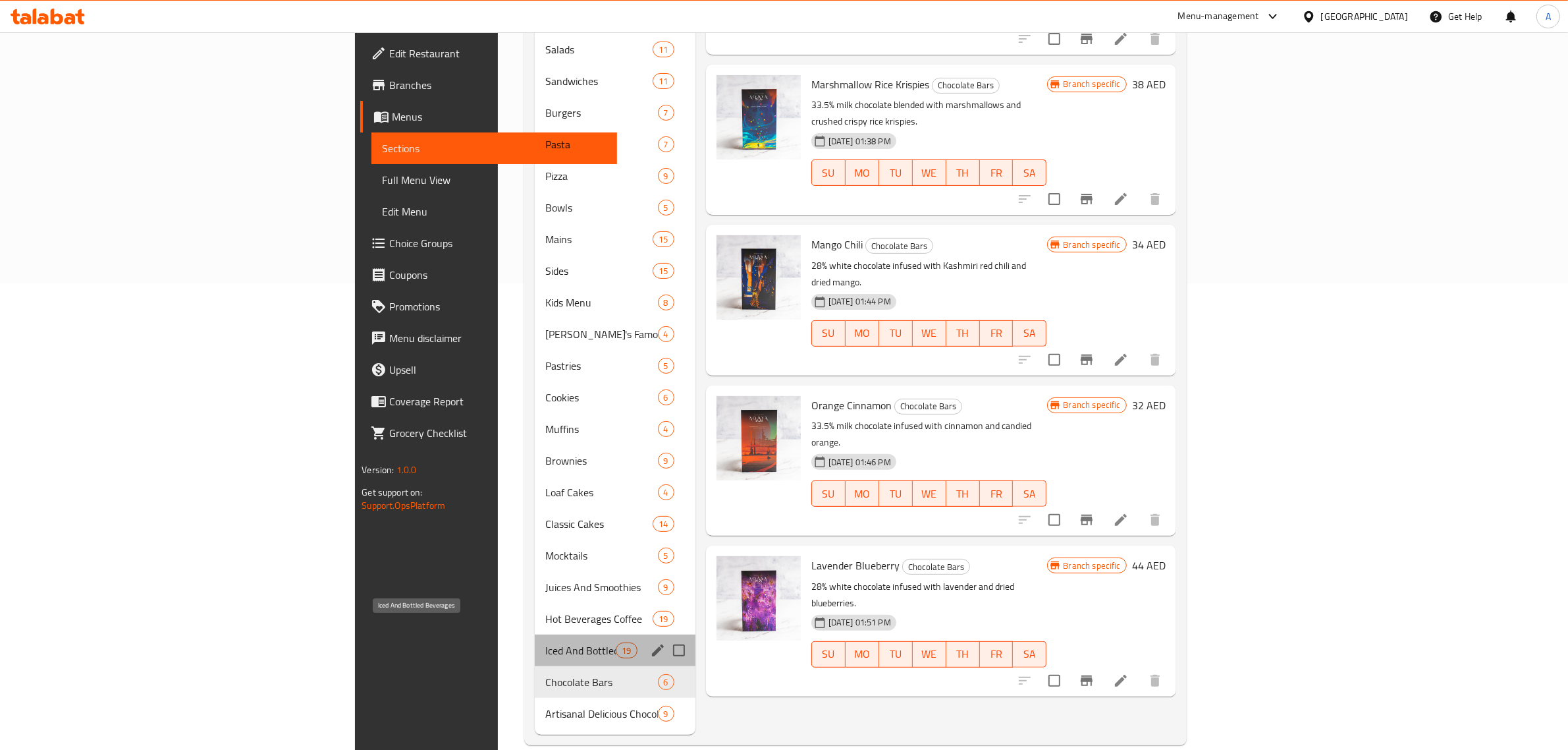
click at [545, 642] on span "Iced And Bottled Beverages" at bounding box center [580, 650] width 70 height 16
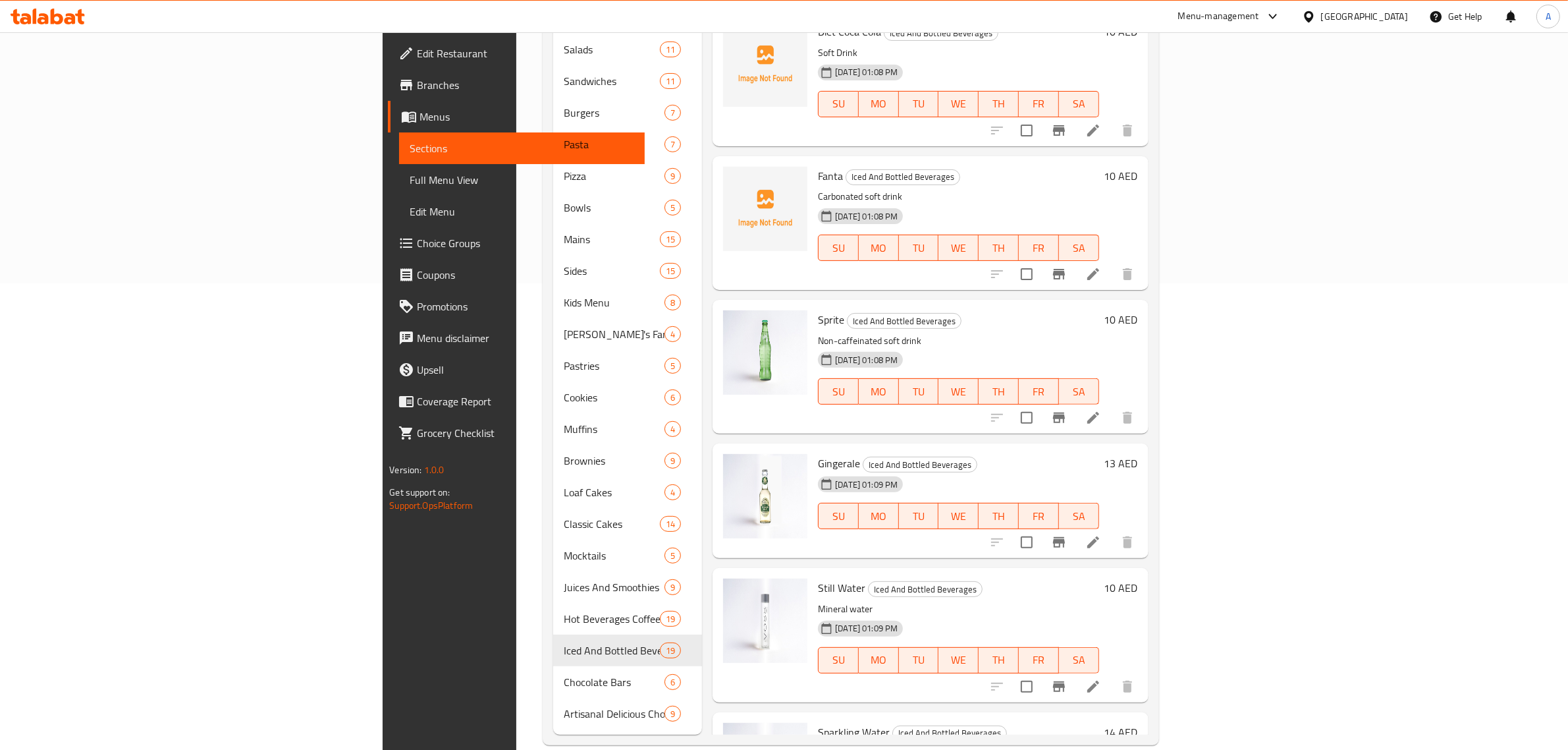
scroll to position [1616, 0]
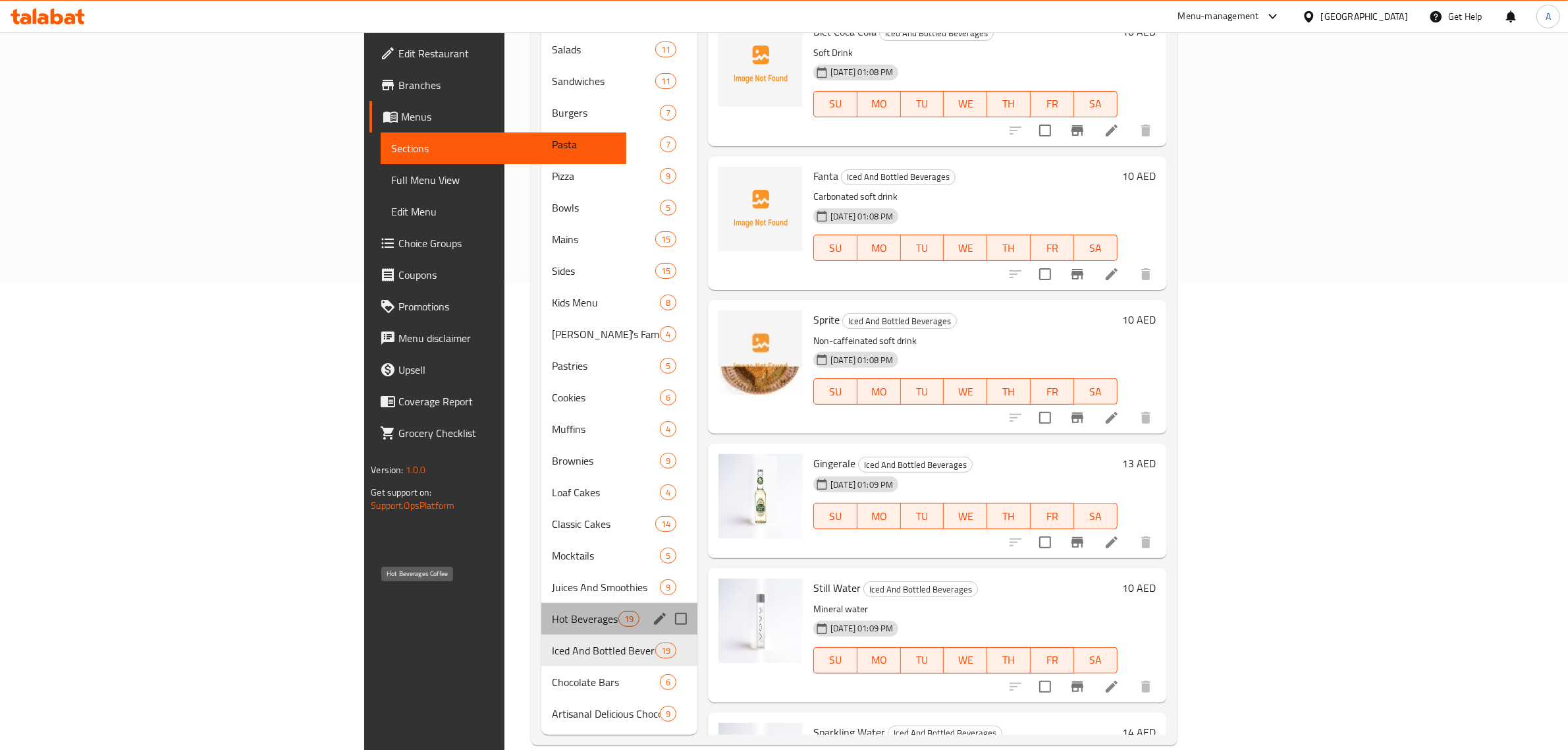
click at [552, 610] on span "Hot Beverages Coffee" at bounding box center [585, 618] width 66 height 16
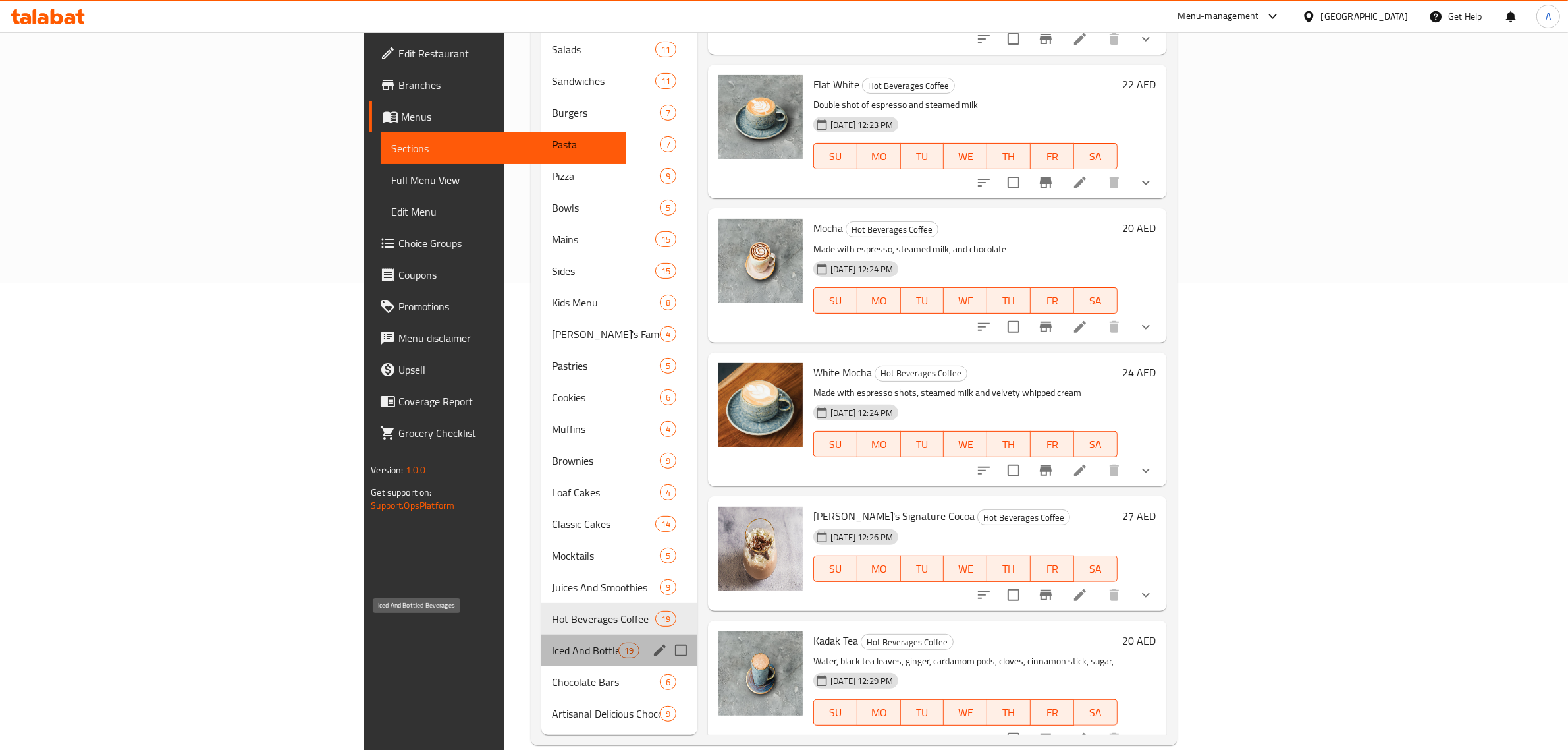
click at [552, 642] on span "Iced And Bottled Beverages" at bounding box center [585, 650] width 66 height 16
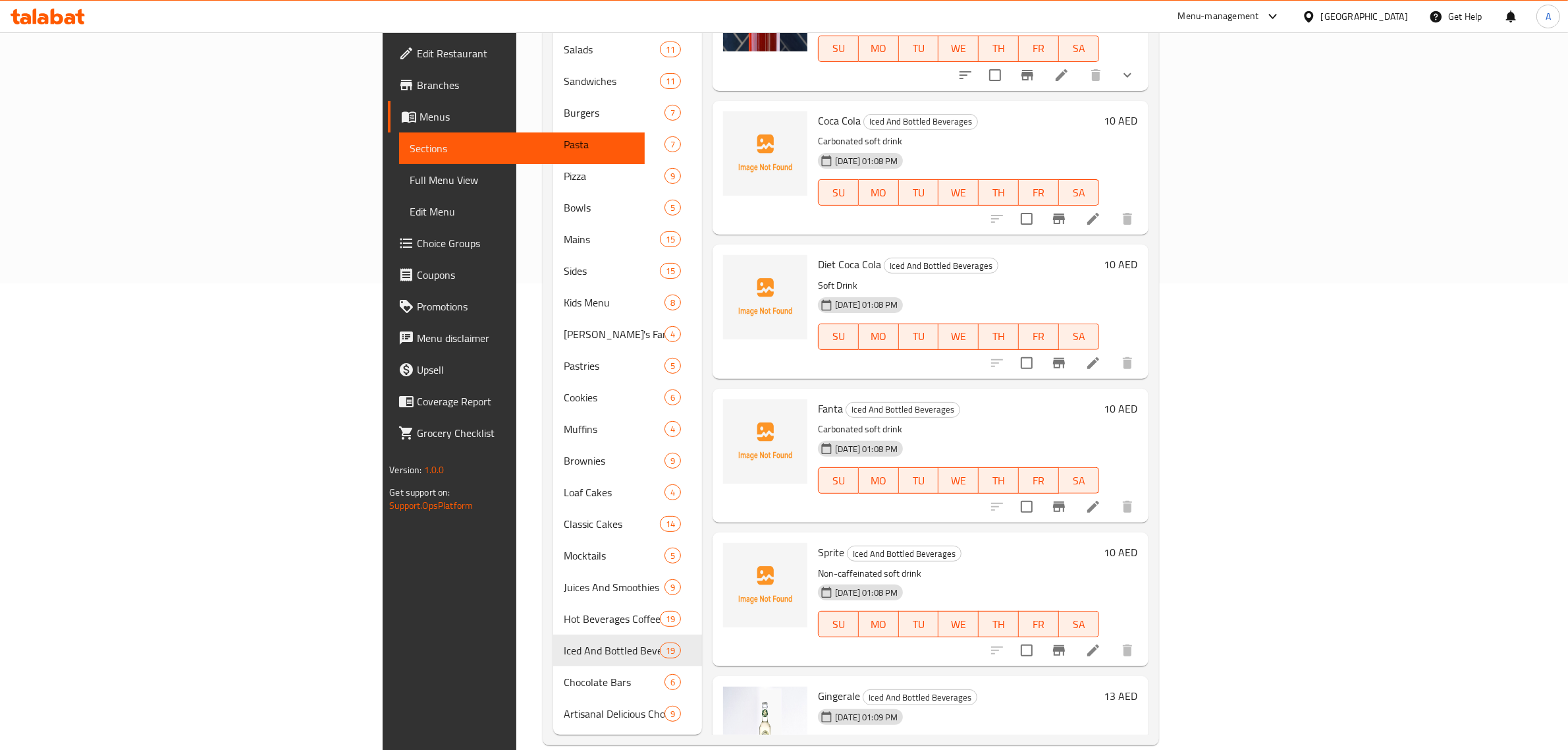
scroll to position [1359, 0]
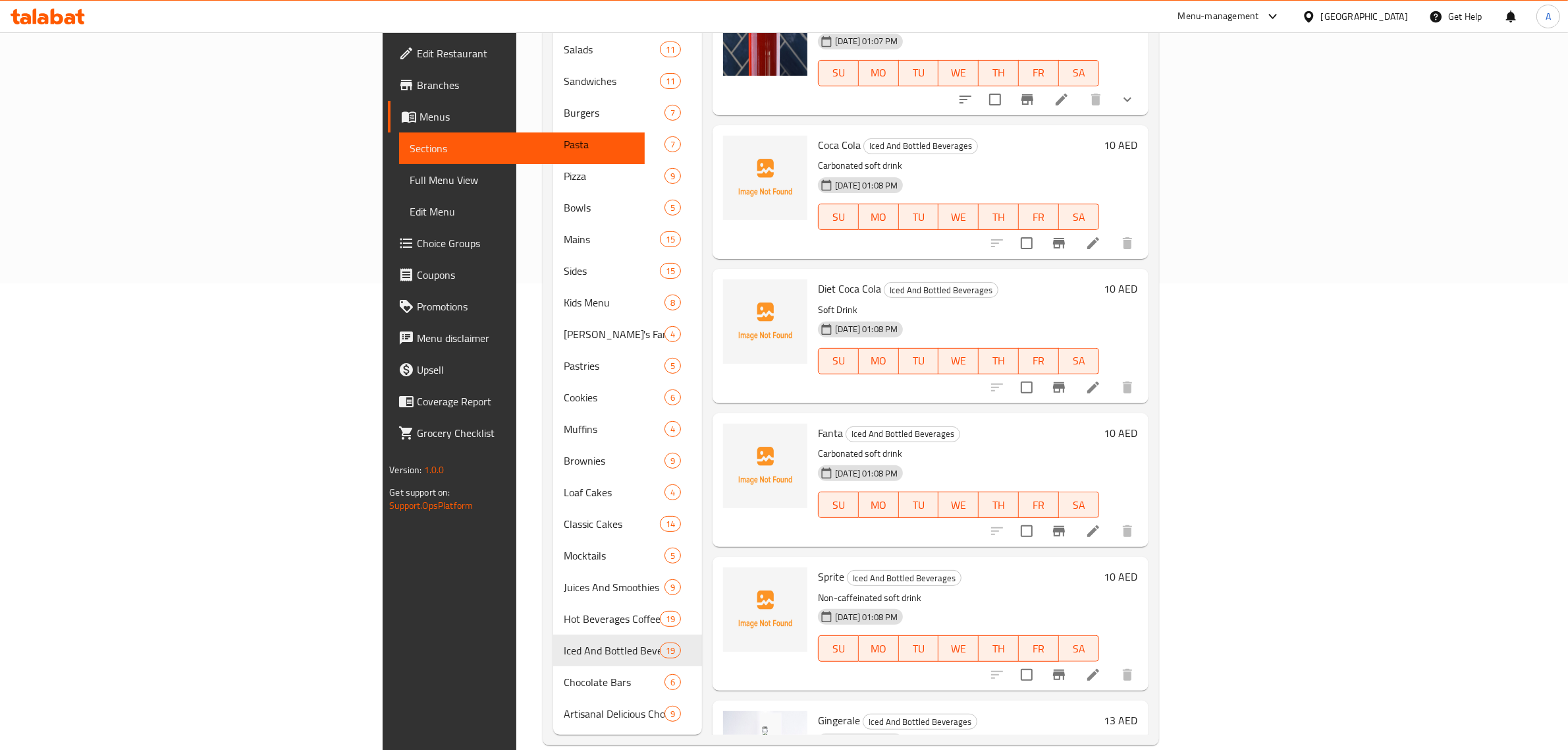
click at [383, 614] on div "Edit Restaurant Branches Menus Sections Full Menu View Edit Menu Choice Groups …" at bounding box center [514, 407] width 262 height 750
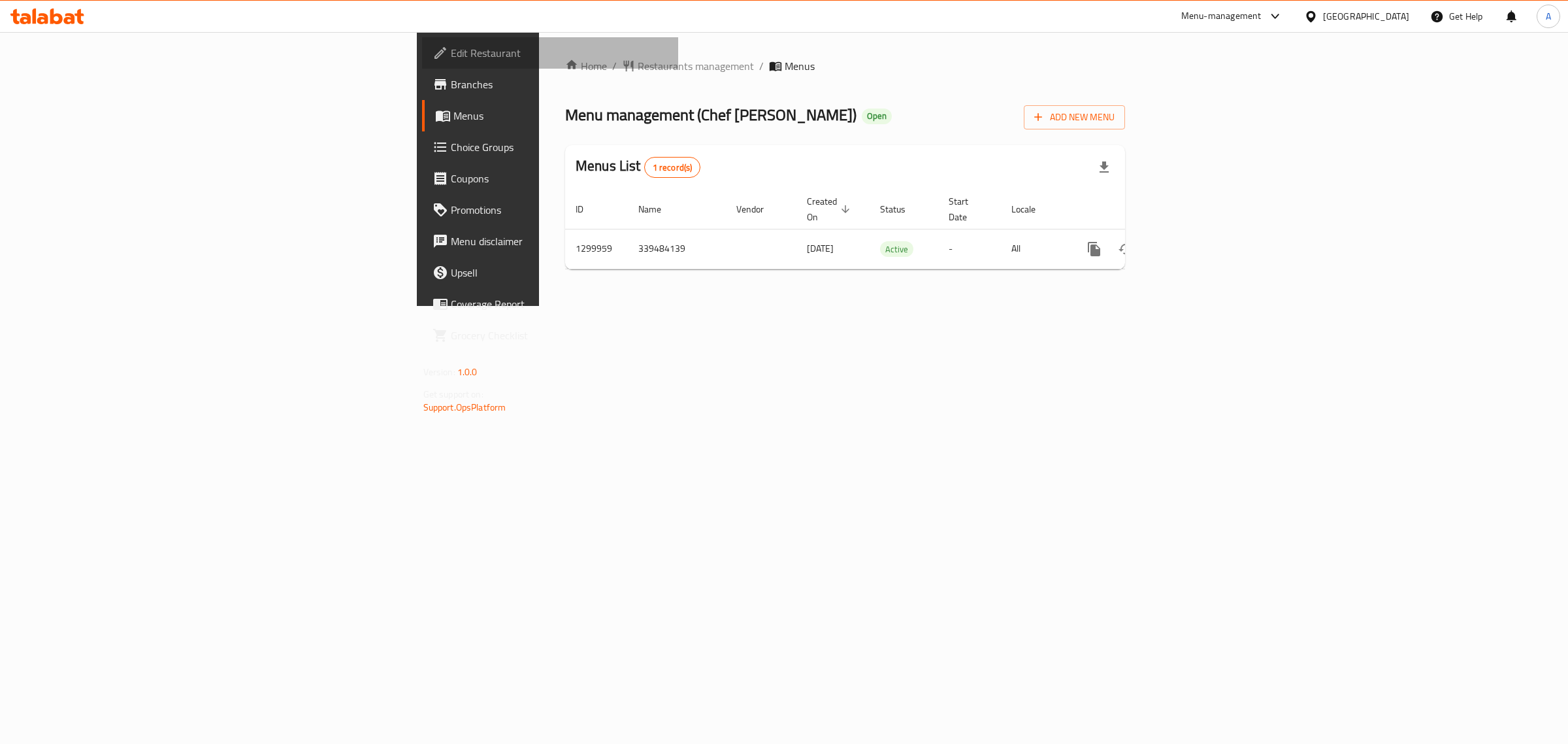
click at [451, 50] on span "Edit Restaurant" at bounding box center [560, 53] width 218 height 16
click at [422, 61] on link "Edit Restaurant" at bounding box center [550, 52] width 257 height 31
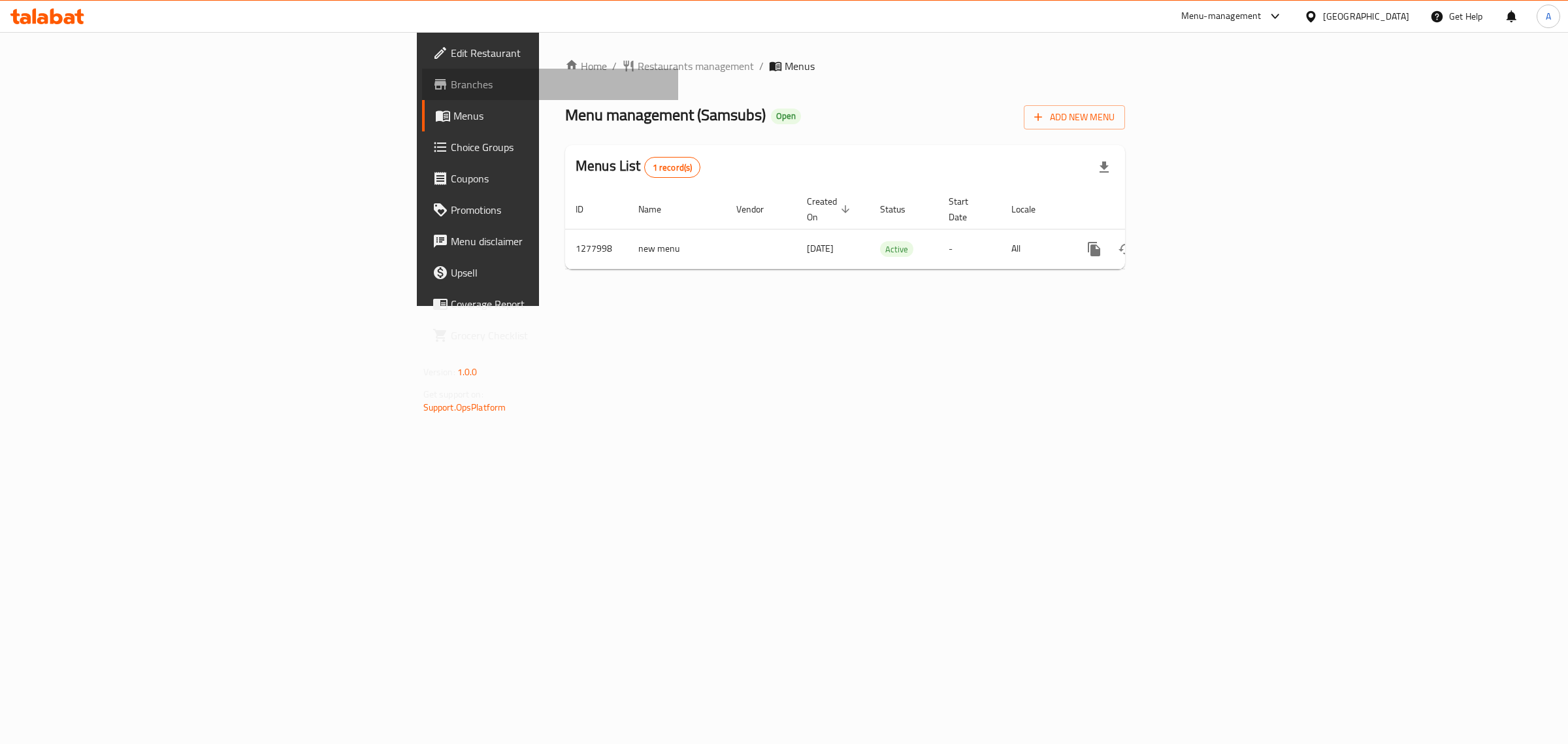
click at [434, 83] on icon at bounding box center [440, 84] width 12 height 11
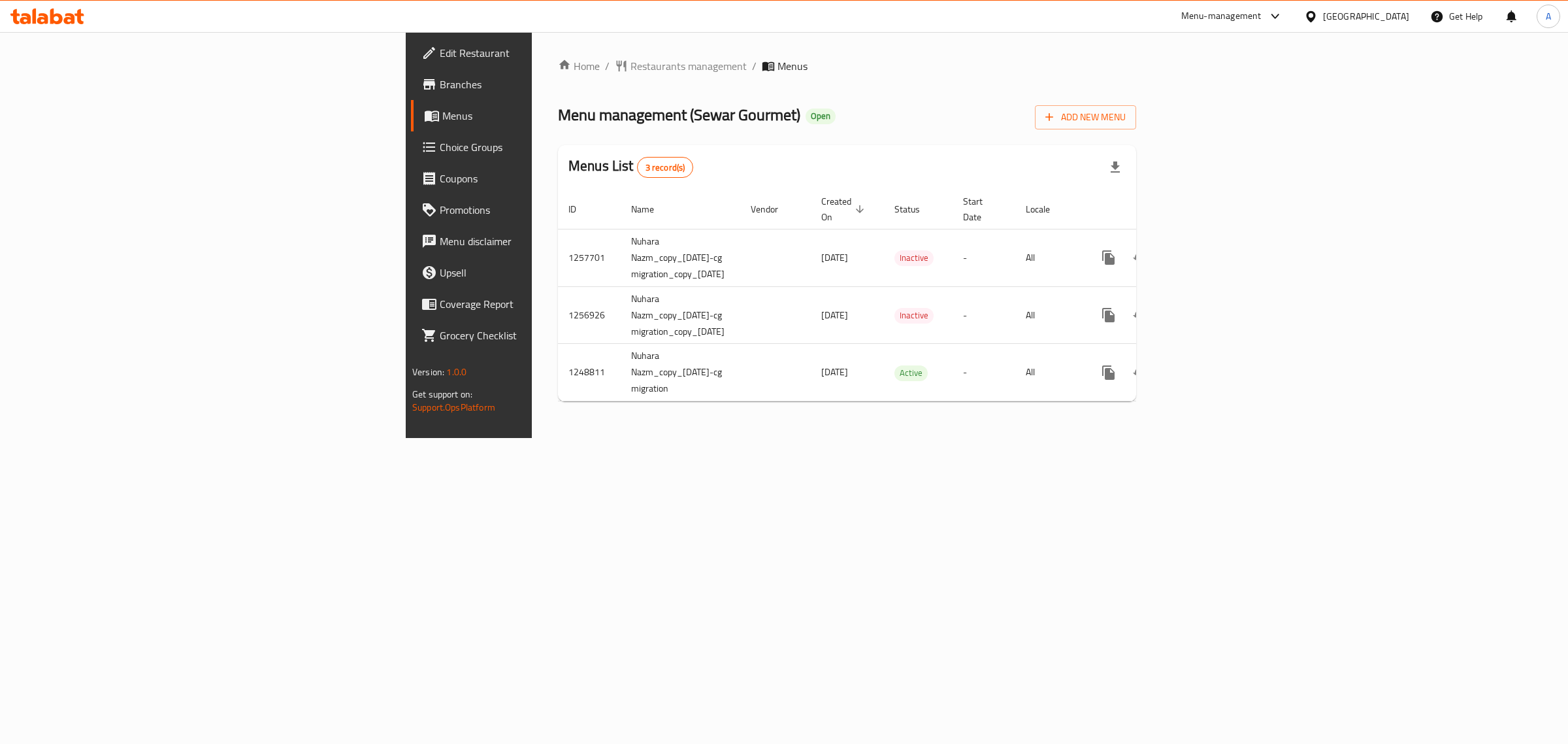
click at [808, 100] on div "Menu management ( Sewar Gourmet ) Open Add New Menu" at bounding box center [847, 114] width 578 height 30
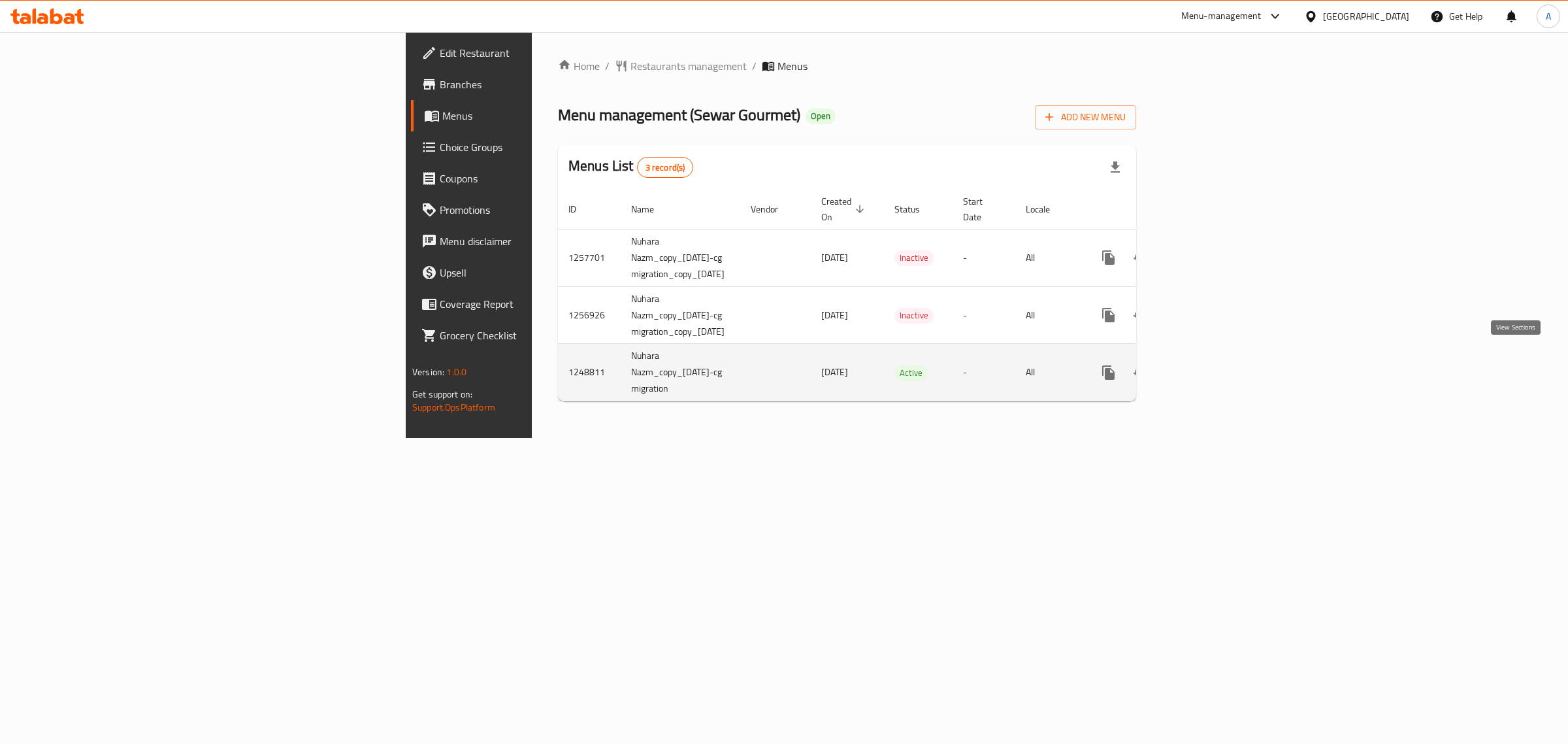
click at [1218, 363] on link "enhanced table" at bounding box center [1202, 372] width 31 height 31
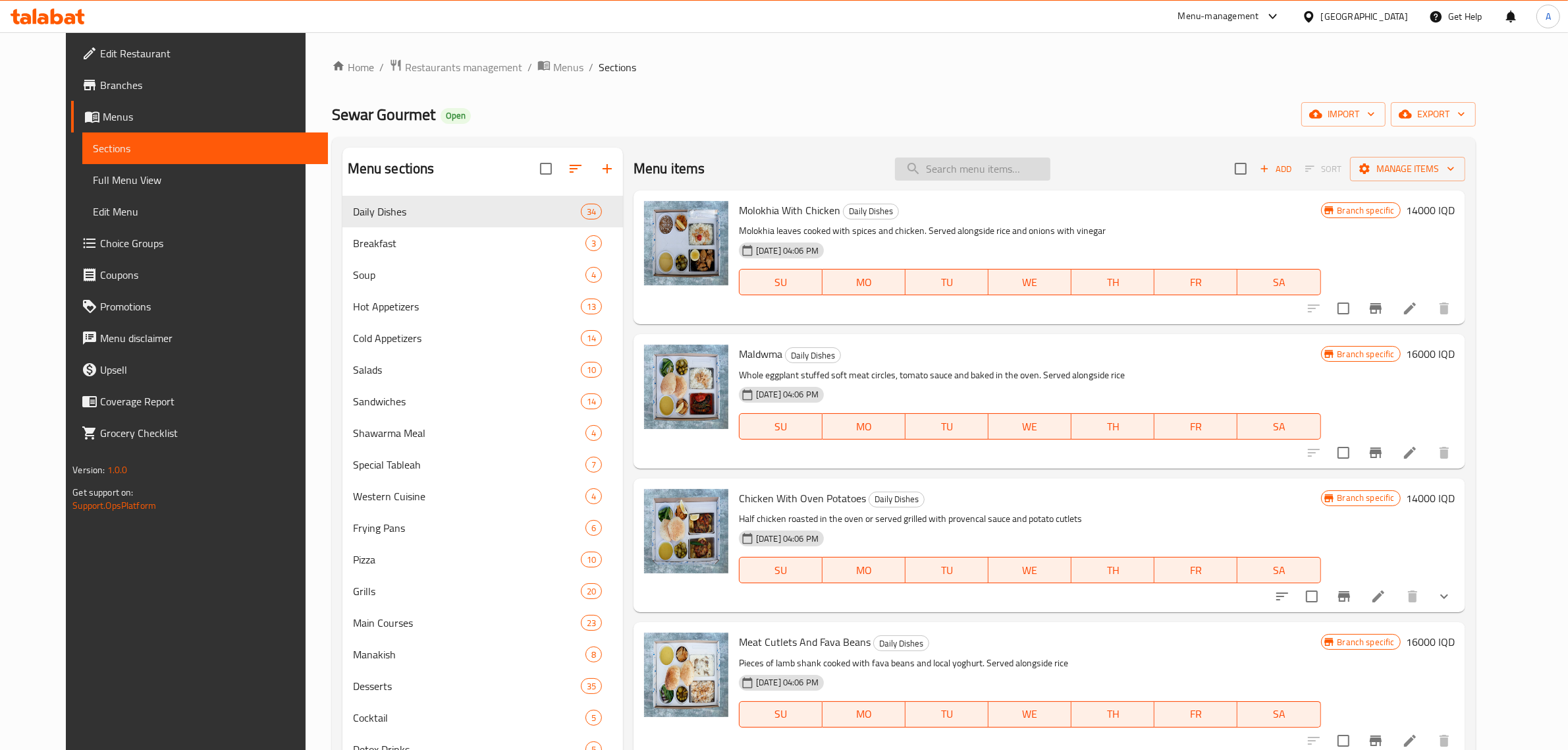
click at [1025, 178] on input "search" at bounding box center [972, 169] width 156 height 23
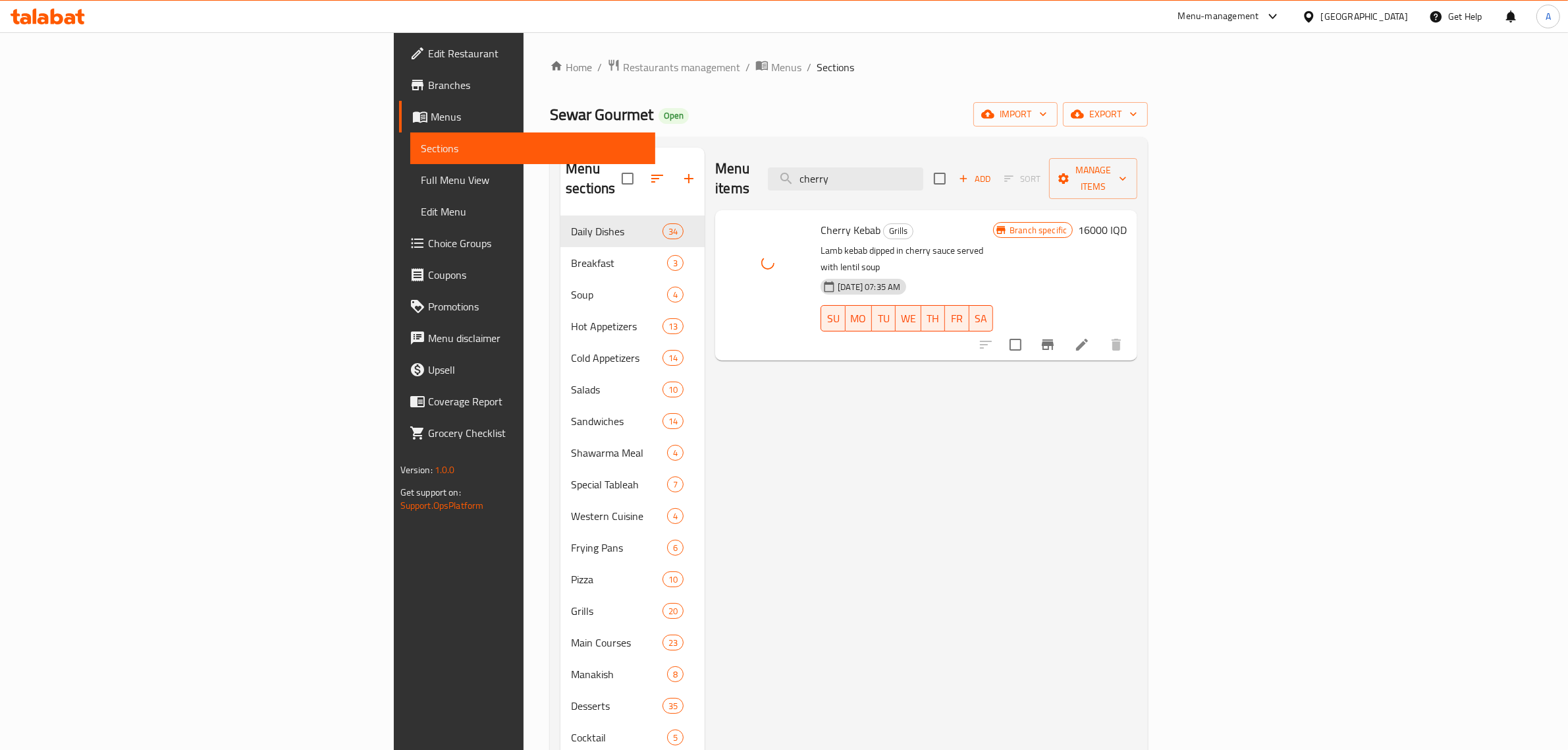
click at [993, 220] on h6 "Cherry Kebab Grills" at bounding box center [907, 230] width 172 height 18
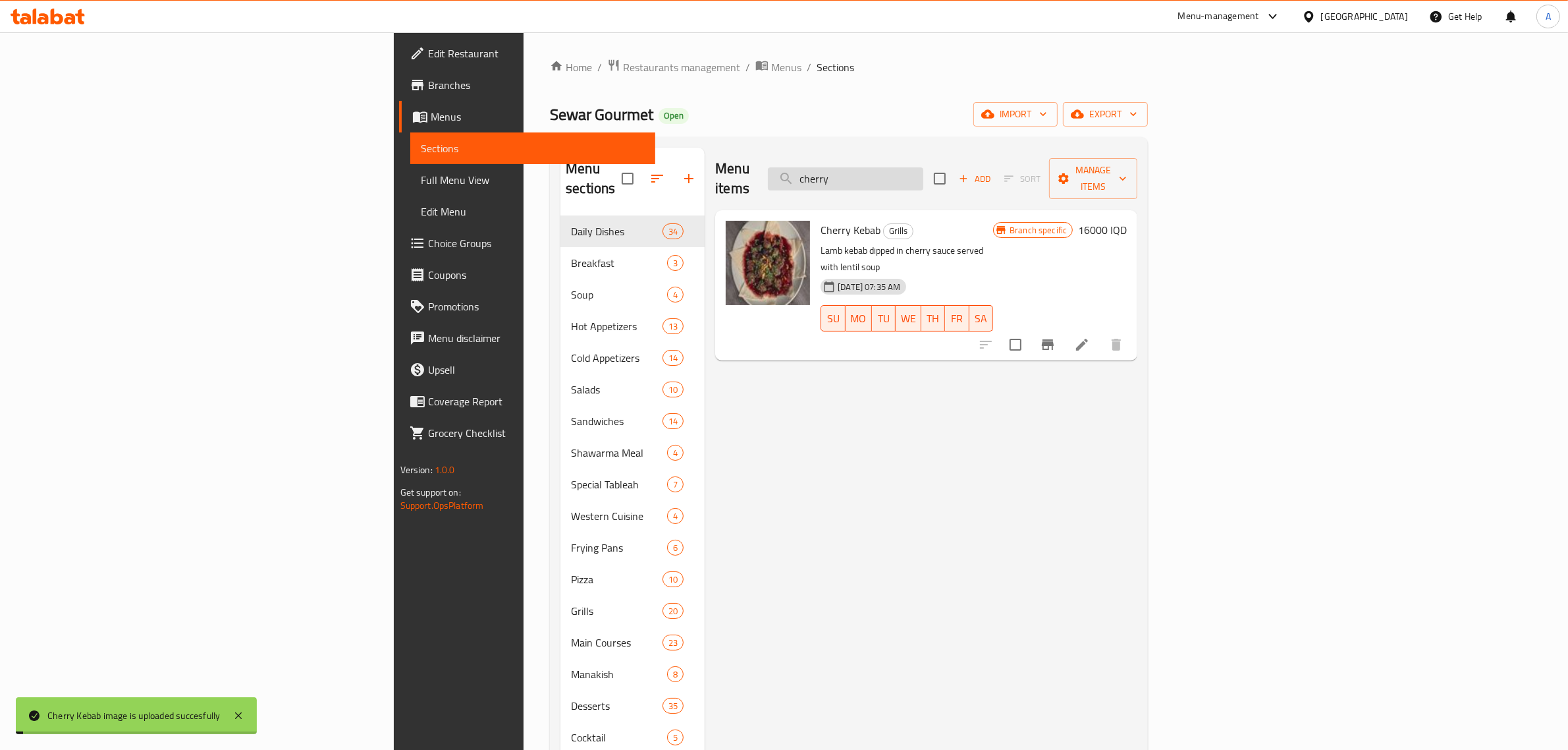
click at [924, 169] on input "cherry" at bounding box center [846, 179] width 156 height 23
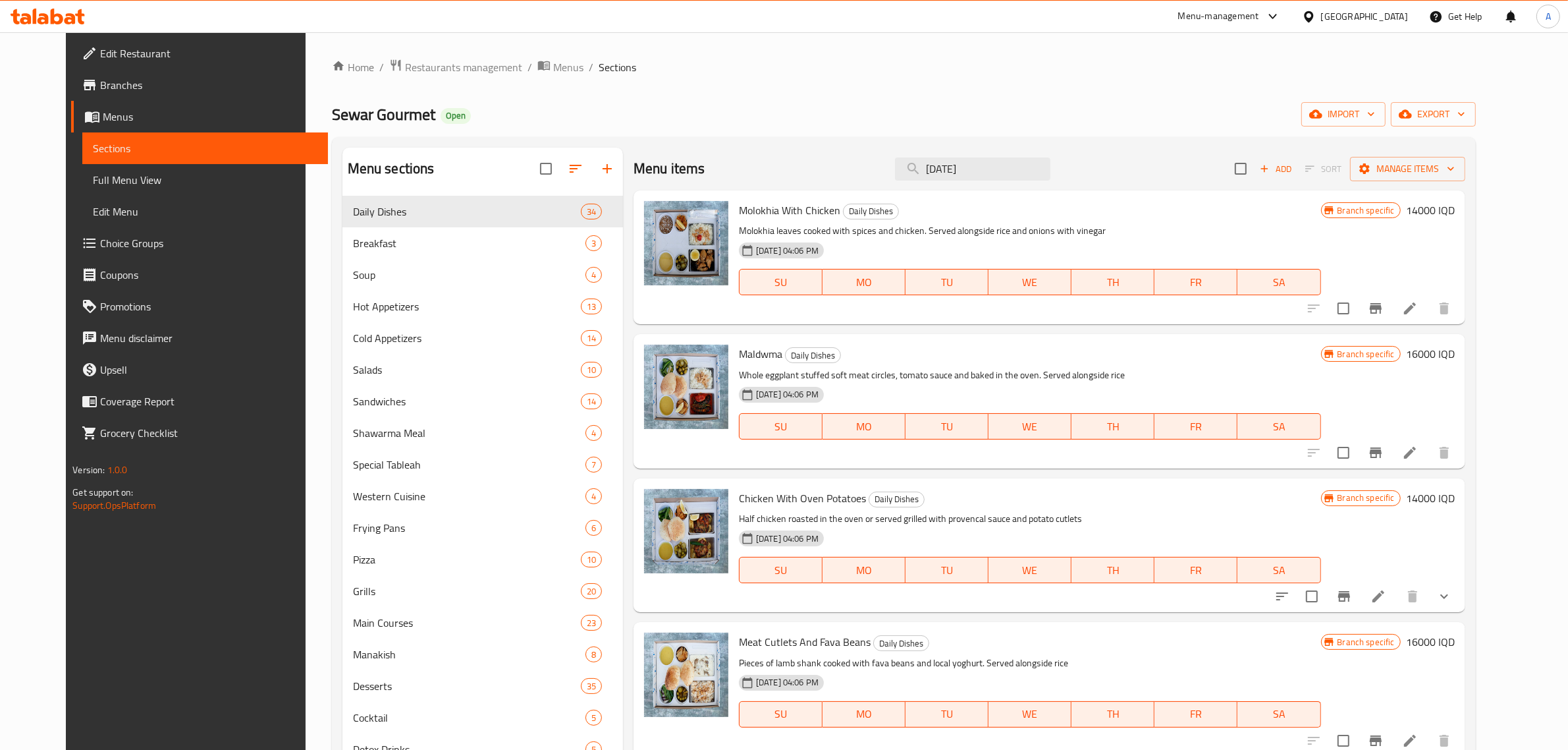
click at [66, 673] on div "Edit Restaurant Branches Menus Sections Full Menu View Edit Menu Choice Groups …" at bounding box center [197, 407] width 262 height 750
drag, startPoint x: 978, startPoint y: 181, endPoint x: 995, endPoint y: 158, distance: 28.6
click at [995, 158] on div "Menu items [DATE] Add Sort Manage items" at bounding box center [1049, 169] width 832 height 43
click at [995, 158] on input "[DATE]" at bounding box center [972, 169] width 156 height 23
click at [968, 169] on input "[DATE]" at bounding box center [972, 169] width 156 height 23
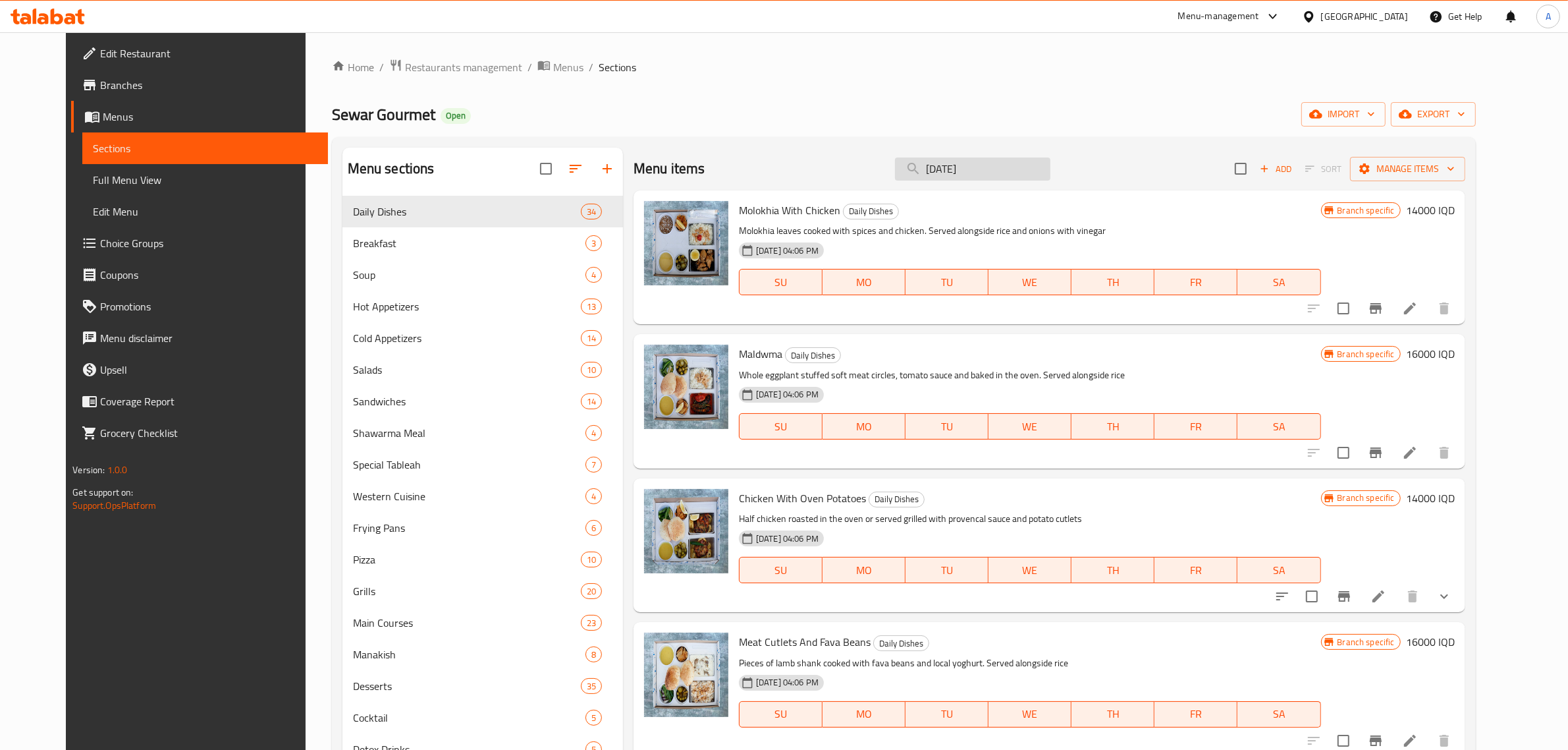
click at [968, 169] on input "[DATE]" at bounding box center [972, 169] width 156 height 23
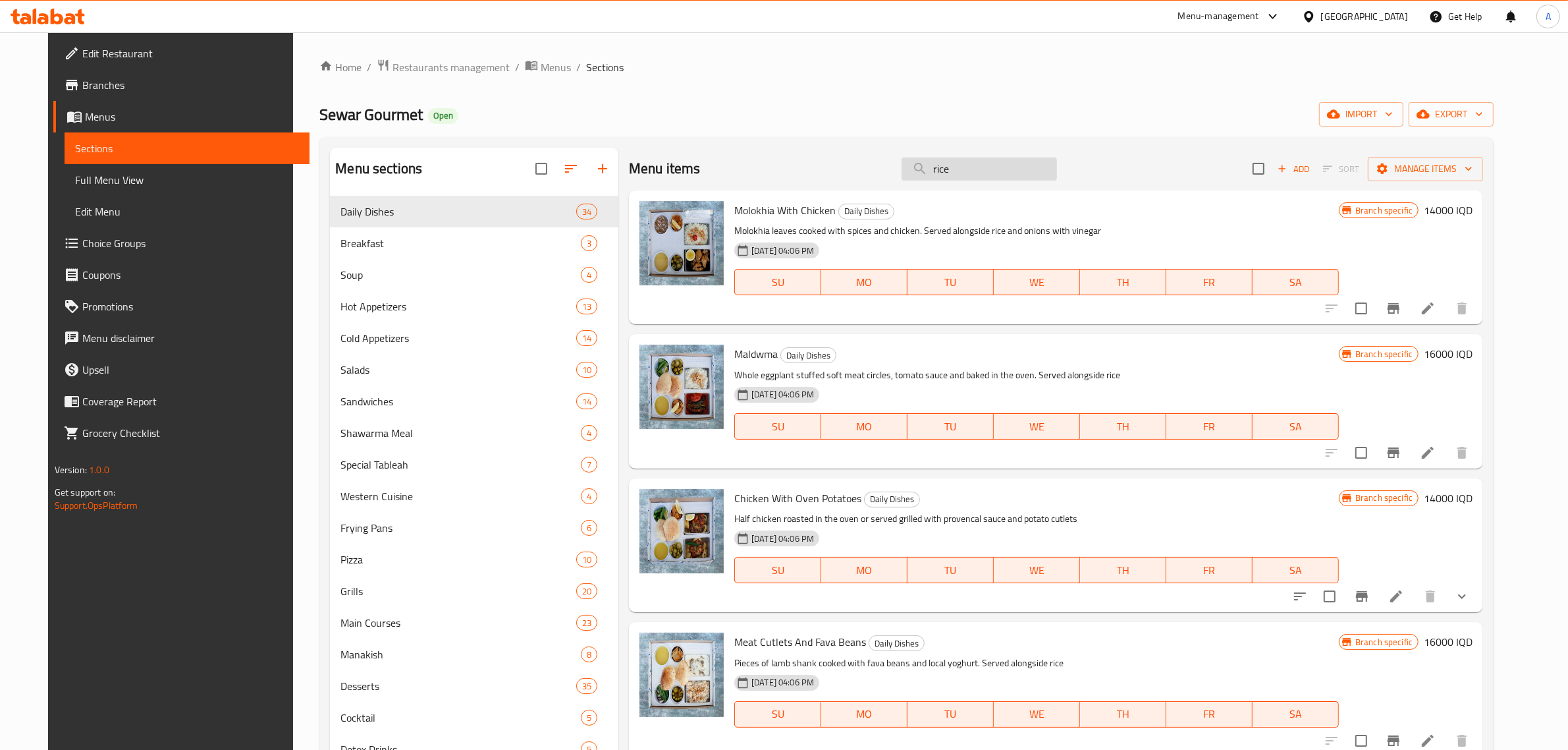
click at [968, 169] on input "rice" at bounding box center [979, 169] width 156 height 23
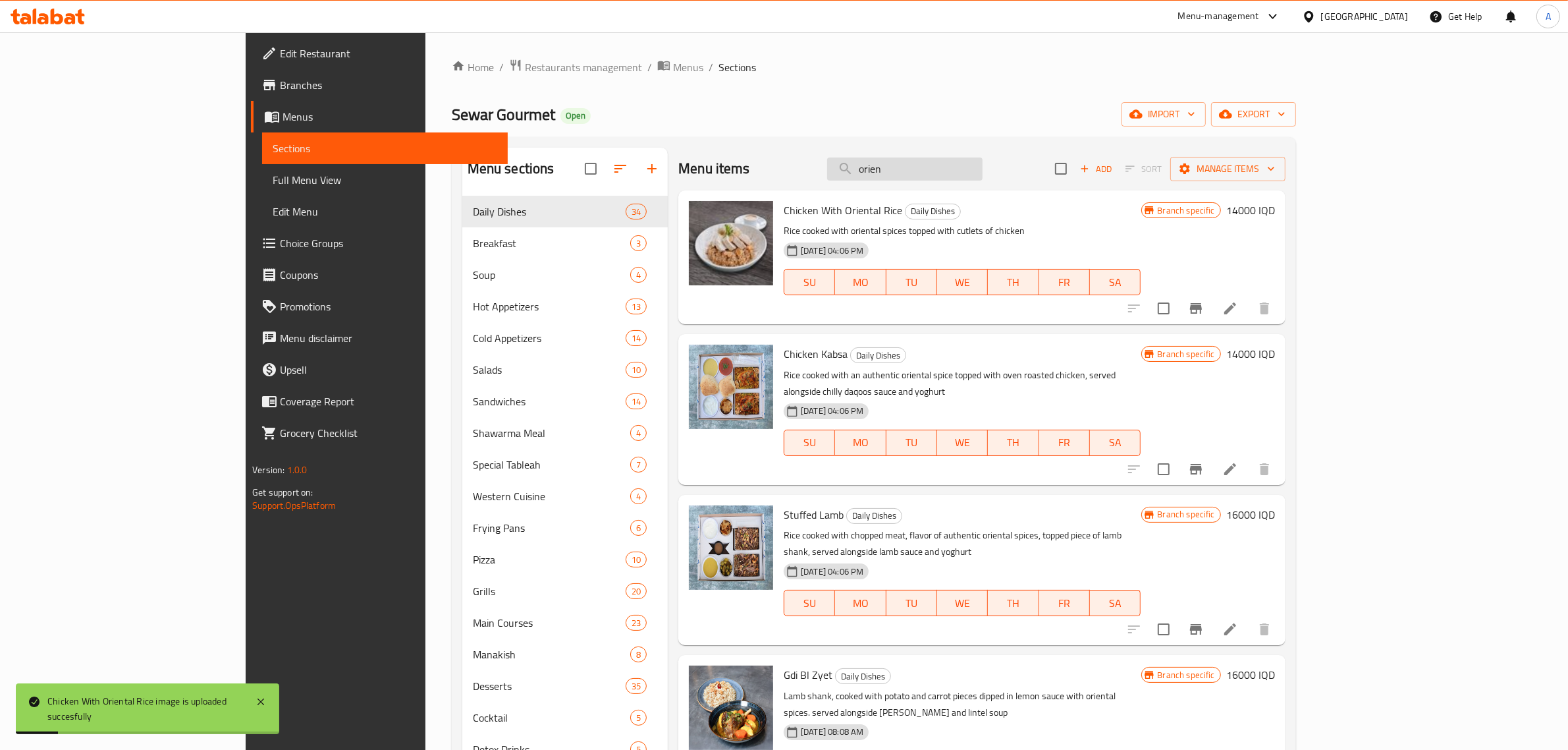
click at [980, 178] on input "orien" at bounding box center [905, 169] width 156 height 23
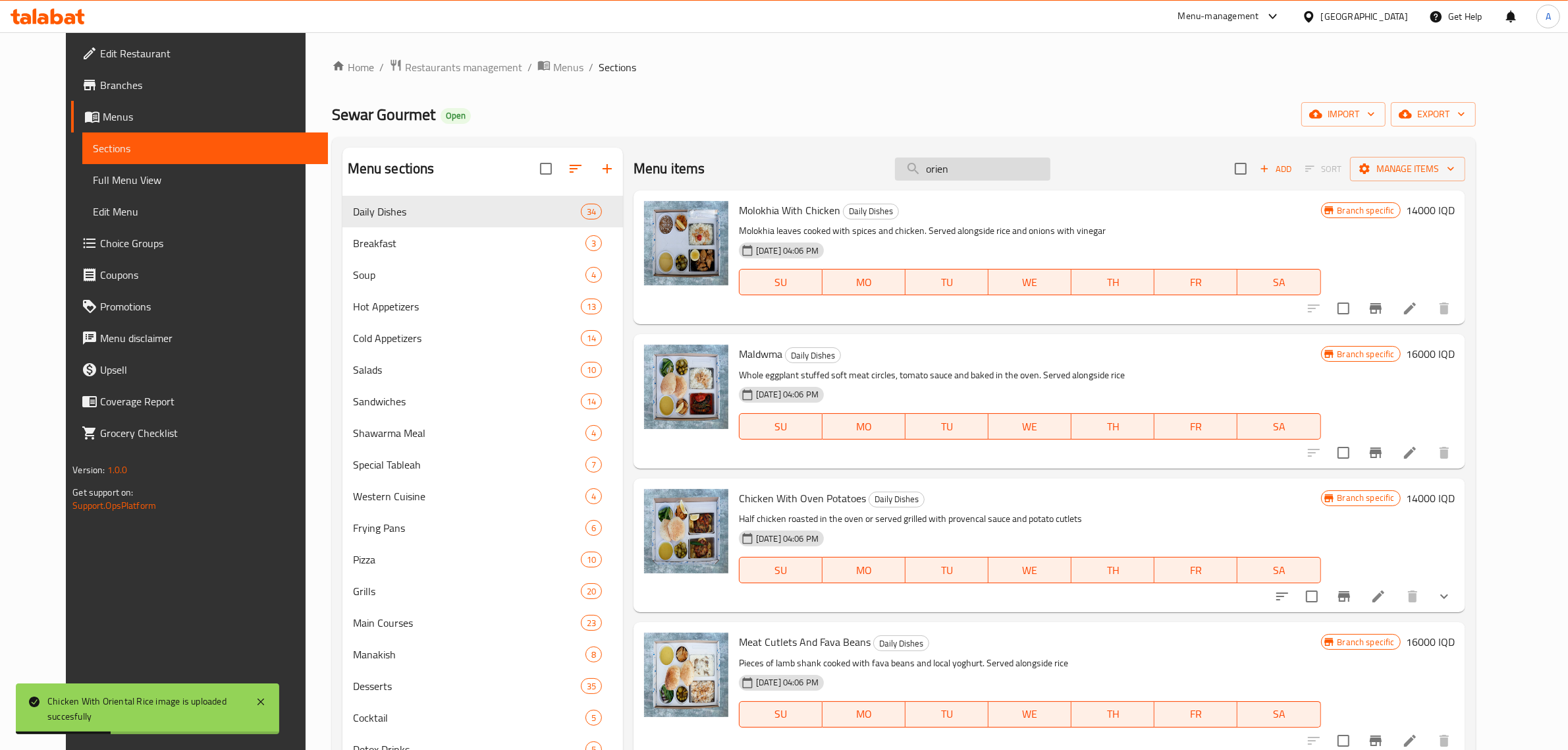
click at [980, 178] on input "orien" at bounding box center [972, 169] width 156 height 23
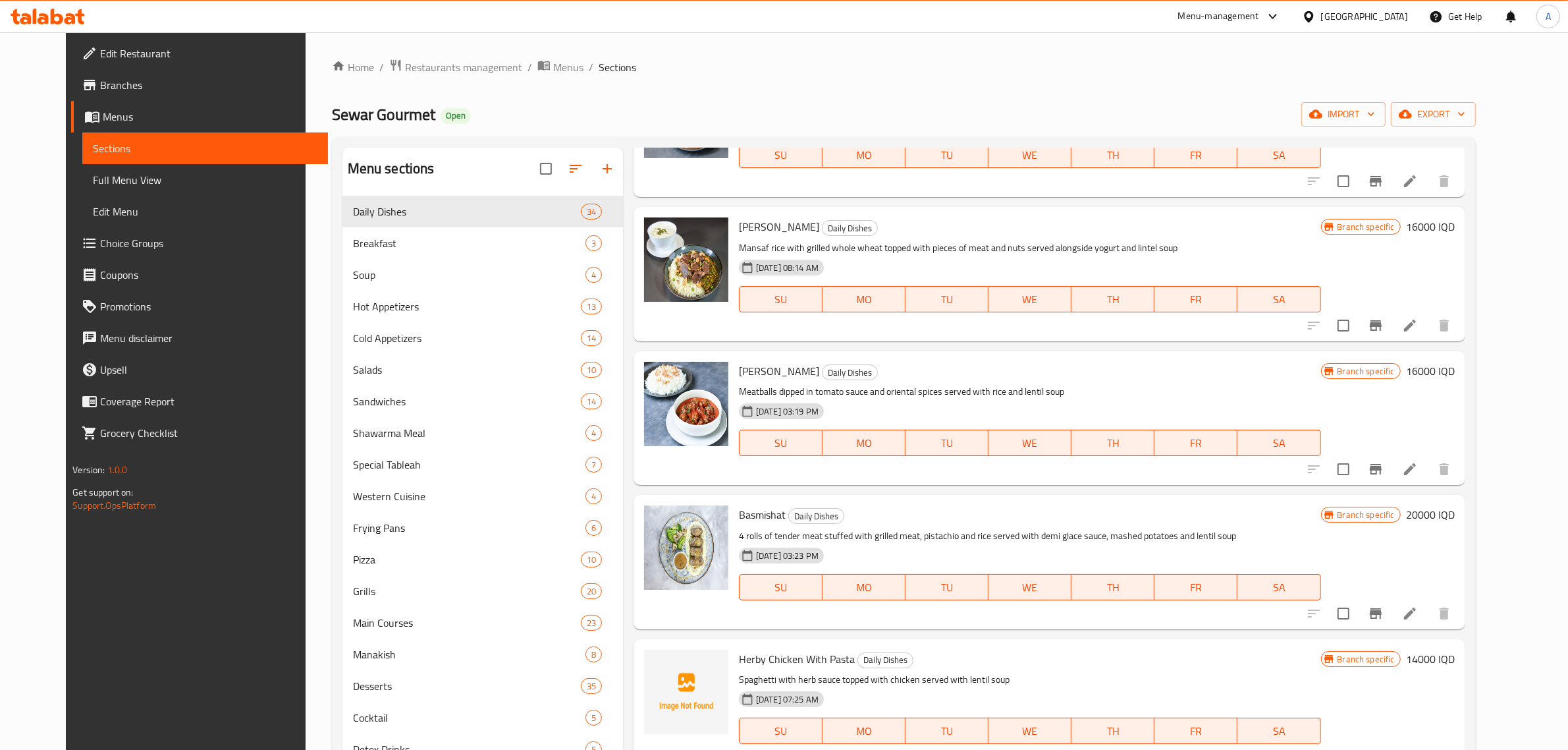
scroll to position [185, 0]
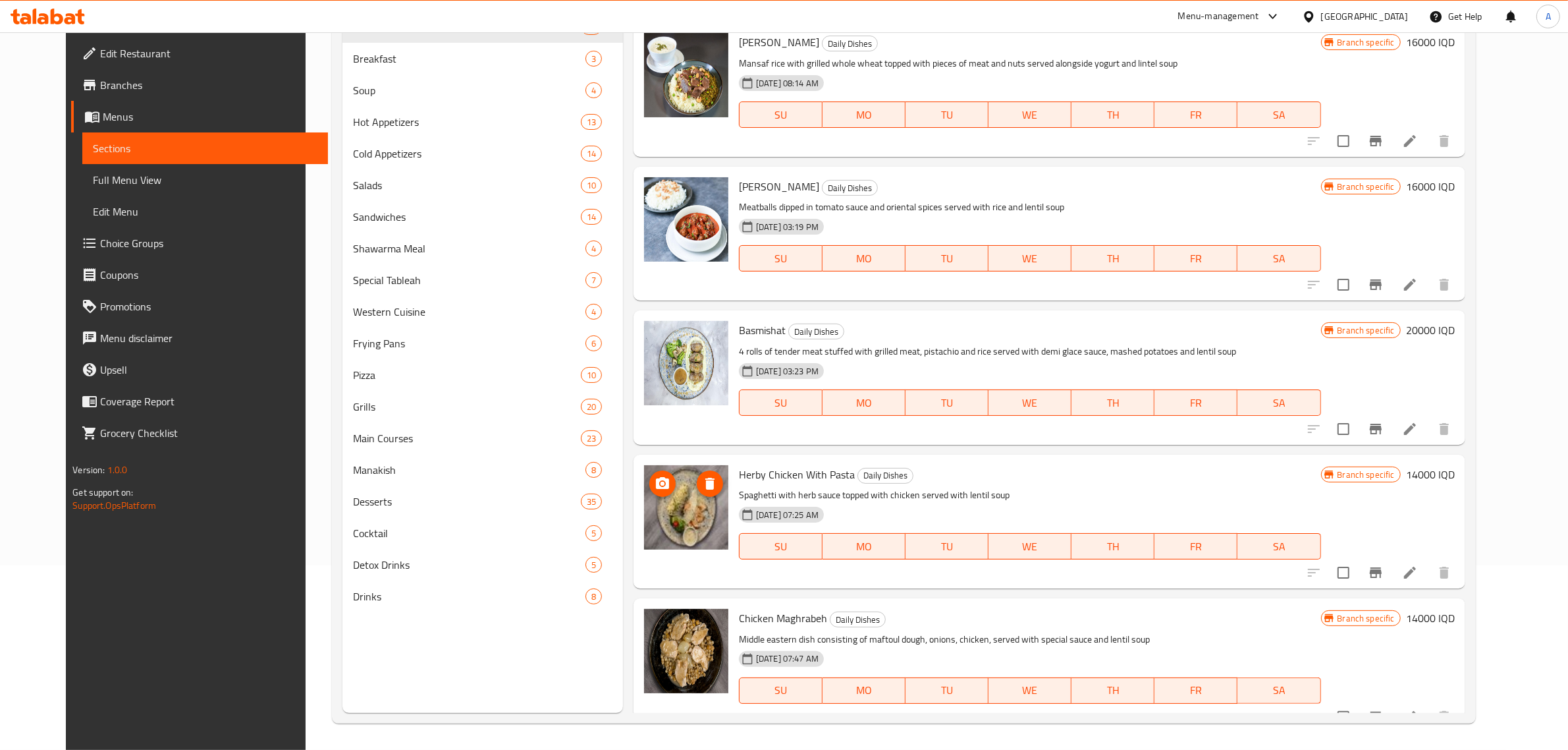
click at [827, 455] on div "Herby Chicken With Pasta Daily Dishes Spaghetti with herb sauce topped with chi…" at bounding box center [1049, 521] width 832 height 134
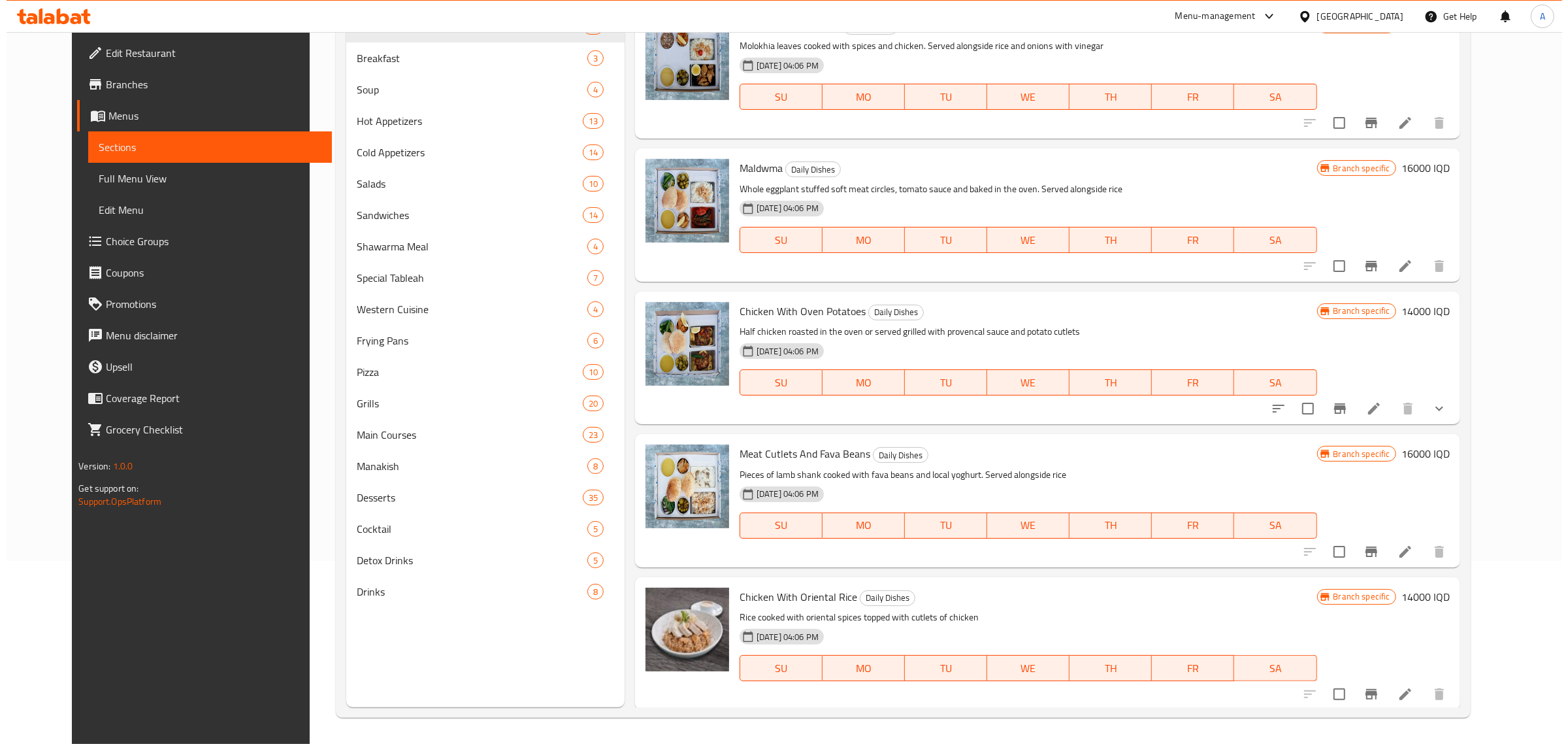
scroll to position [0, 0]
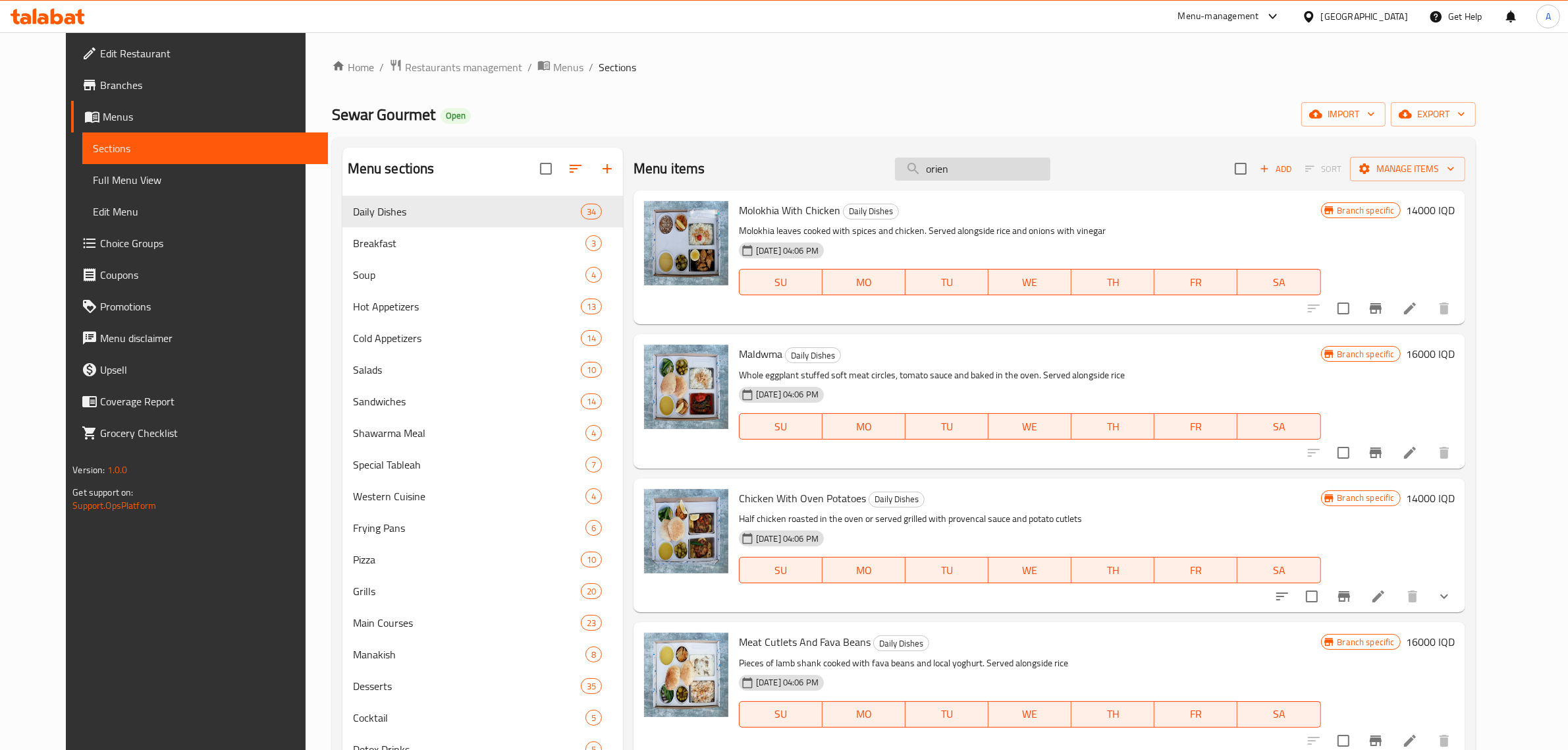
click at [943, 159] on input "orien" at bounding box center [972, 169] width 156 height 23
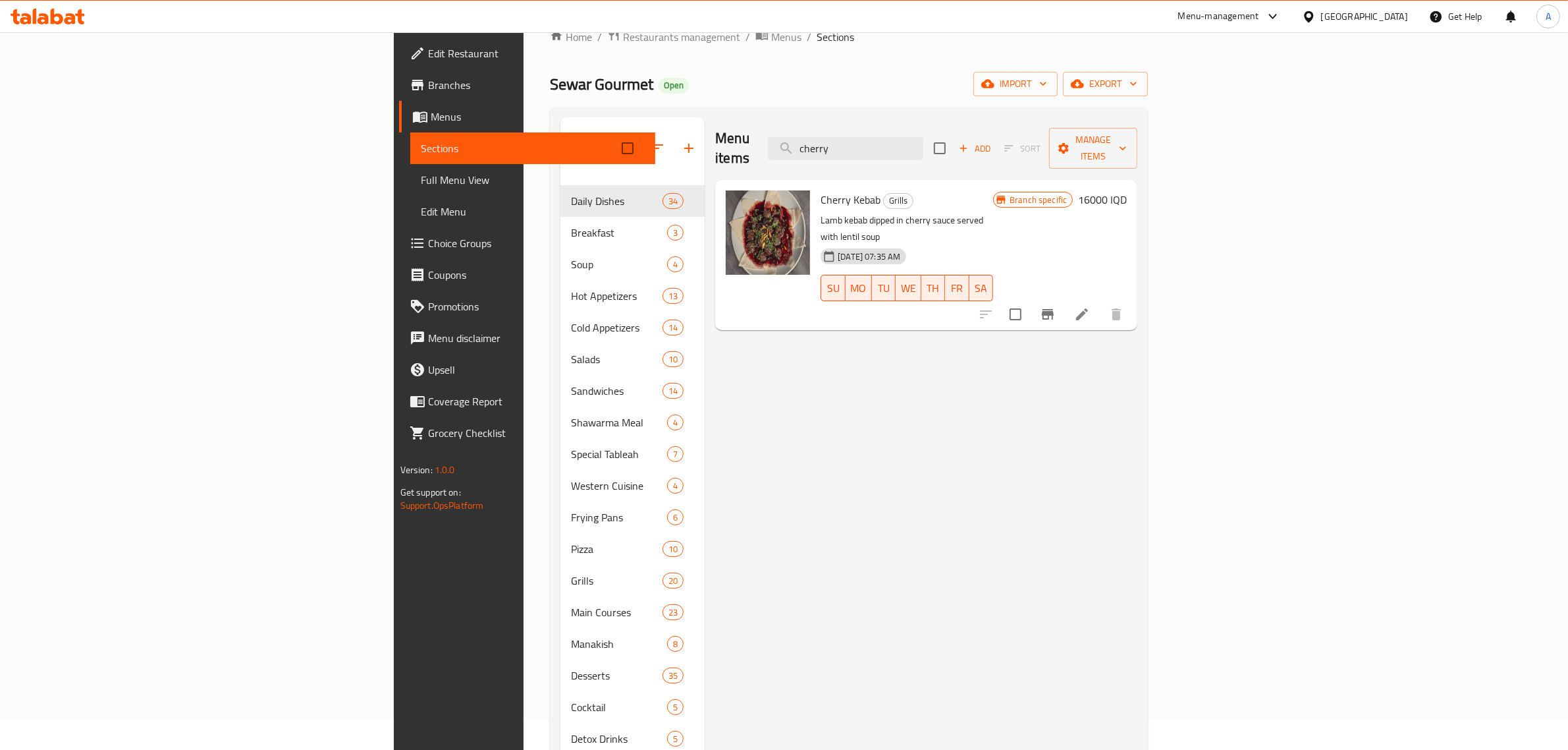
scroll to position [8, 0]
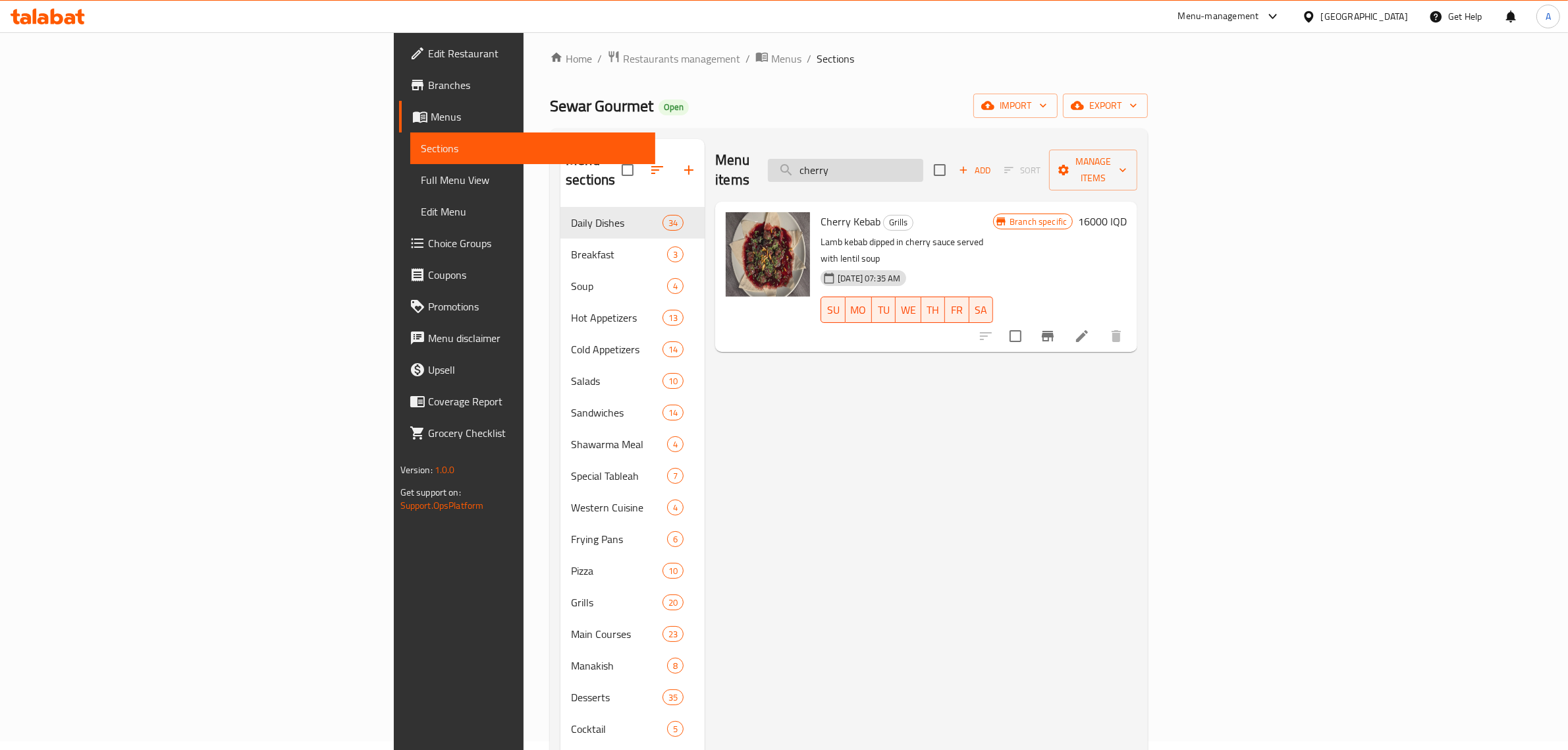
click at [924, 162] on input "cherry" at bounding box center [846, 170] width 156 height 23
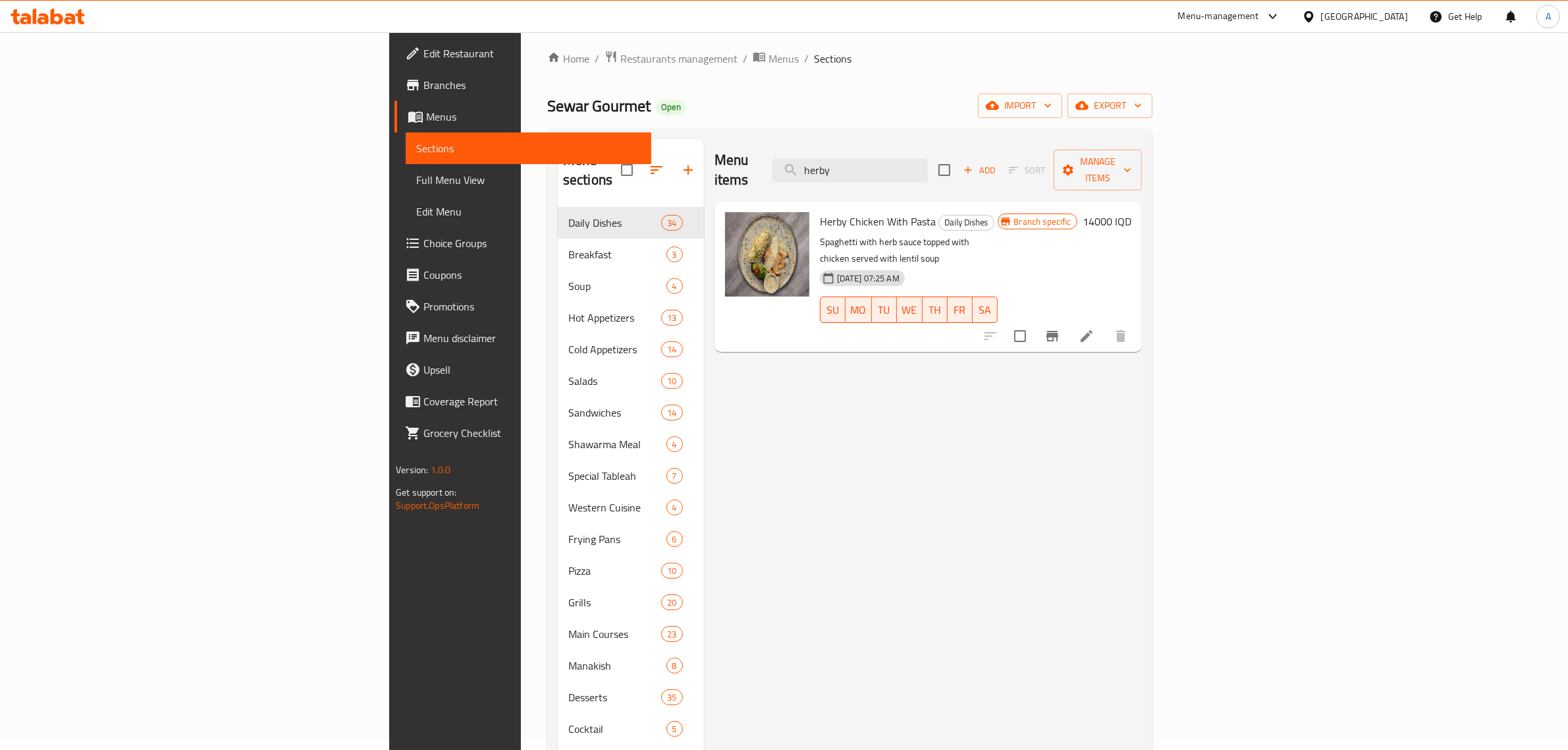
click at [1001, 459] on div "Menu items herby Add Sort Manage items Herby Chicken With Pasta Daily Dishes Sp…" at bounding box center [923, 513] width 438 height 750
click at [928, 166] on input "herby" at bounding box center [850, 170] width 156 height 23
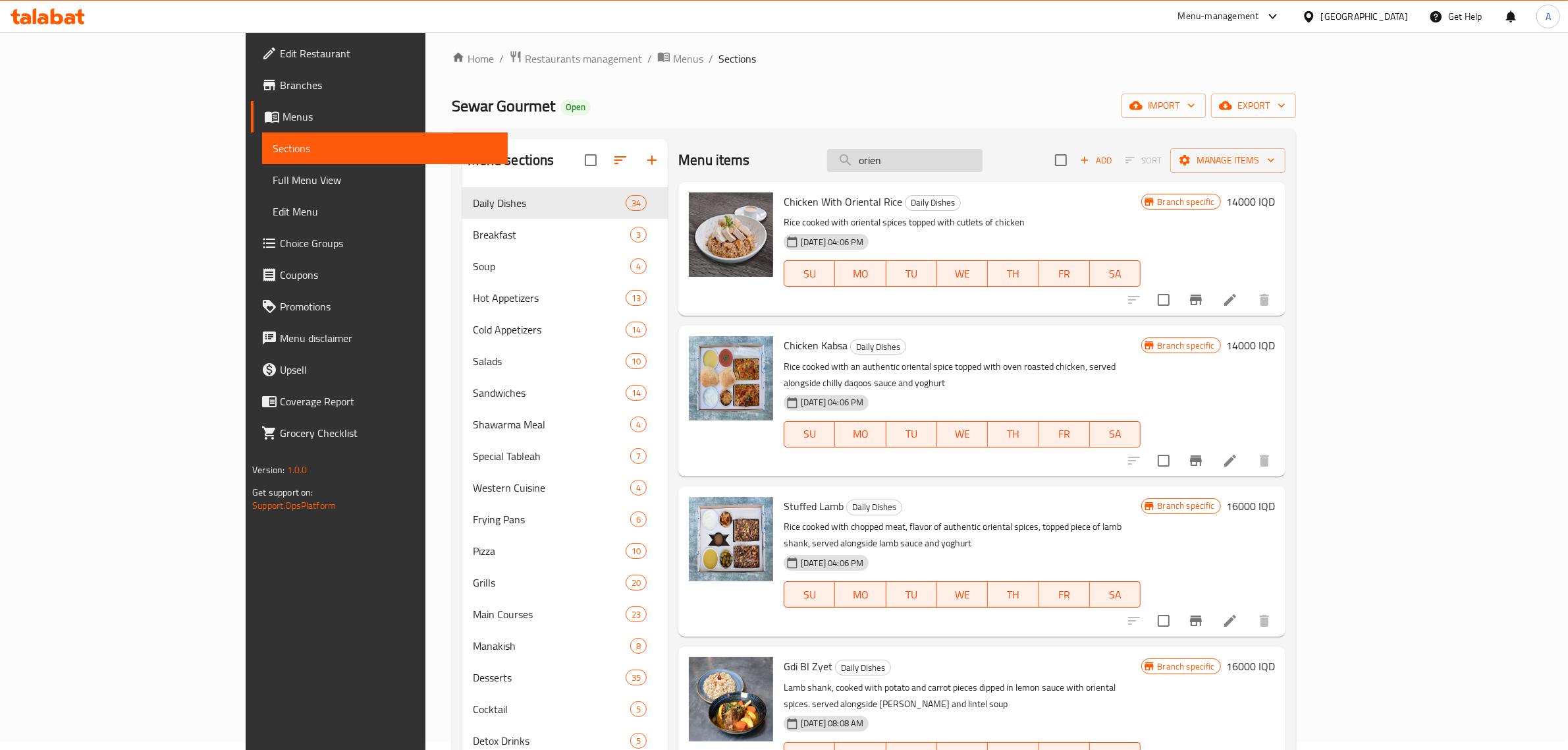
click at [969, 152] on input "orien" at bounding box center [905, 160] width 156 height 23
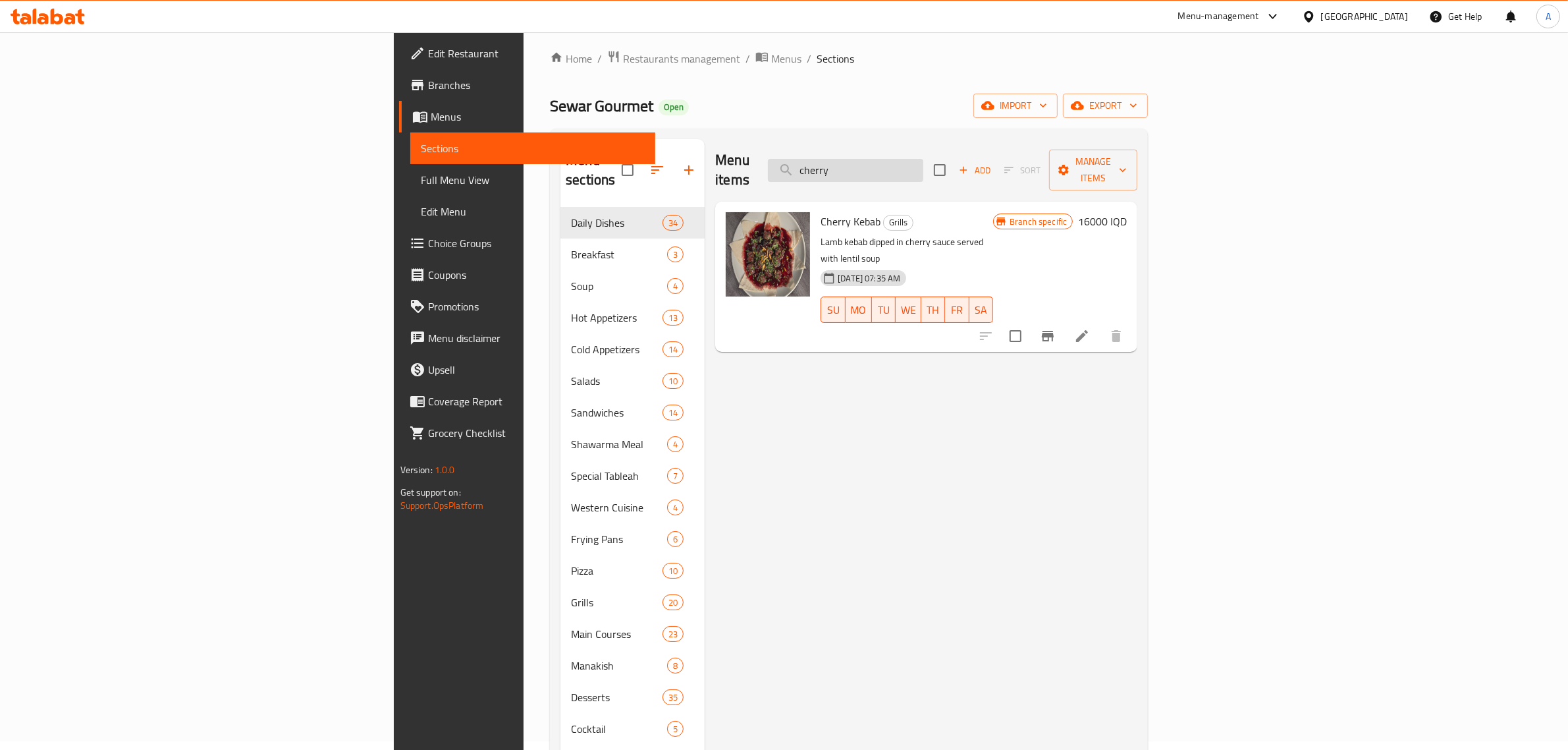
click at [924, 170] on input "cherry" at bounding box center [846, 170] width 156 height 23
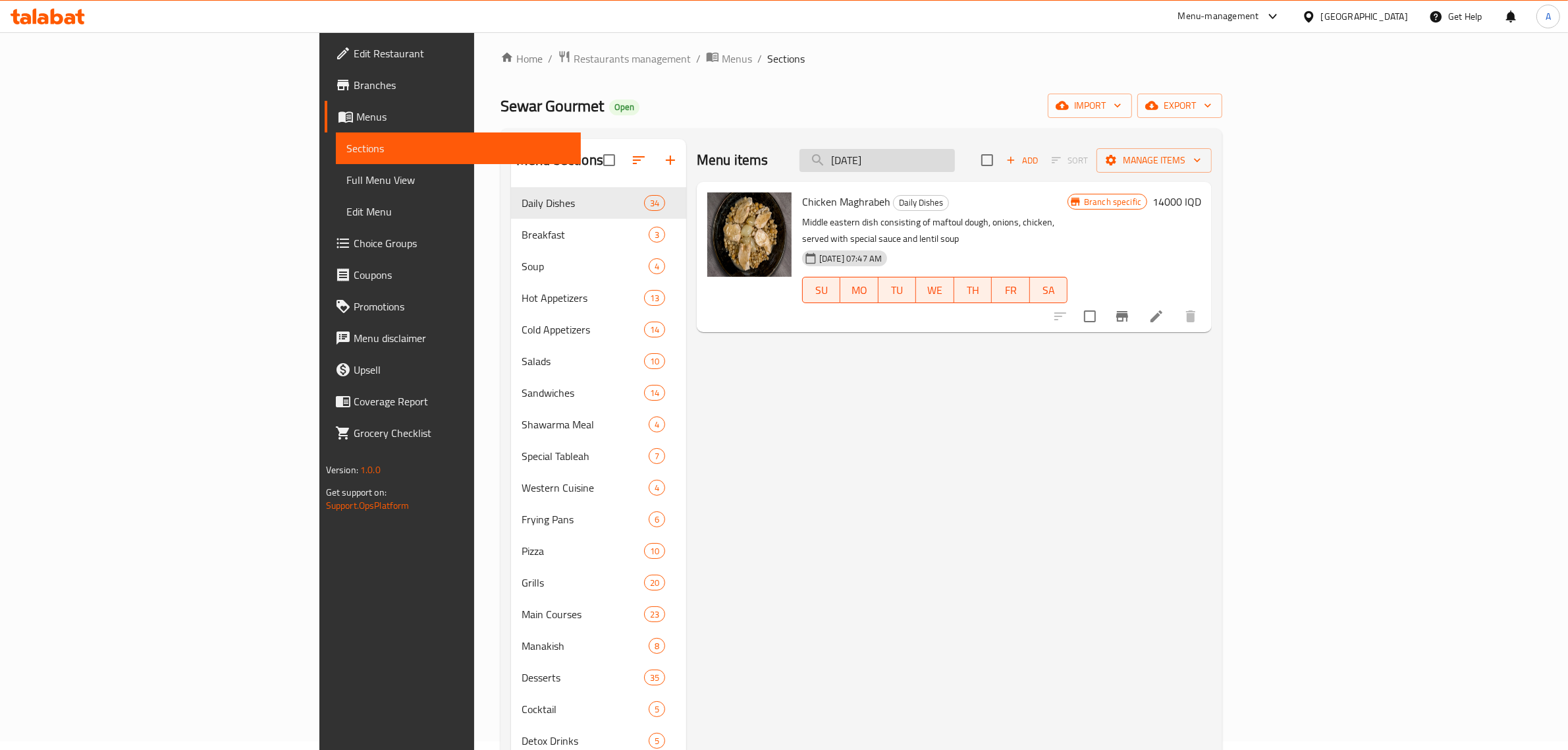
type input "[DATE]"
click at [320, 710] on div "Edit Restaurant Branches Menus Sections Full Menu View Edit Menu Choice Groups …" at bounding box center [451, 407] width 262 height 750
